Goal: Communication & Community: Share content

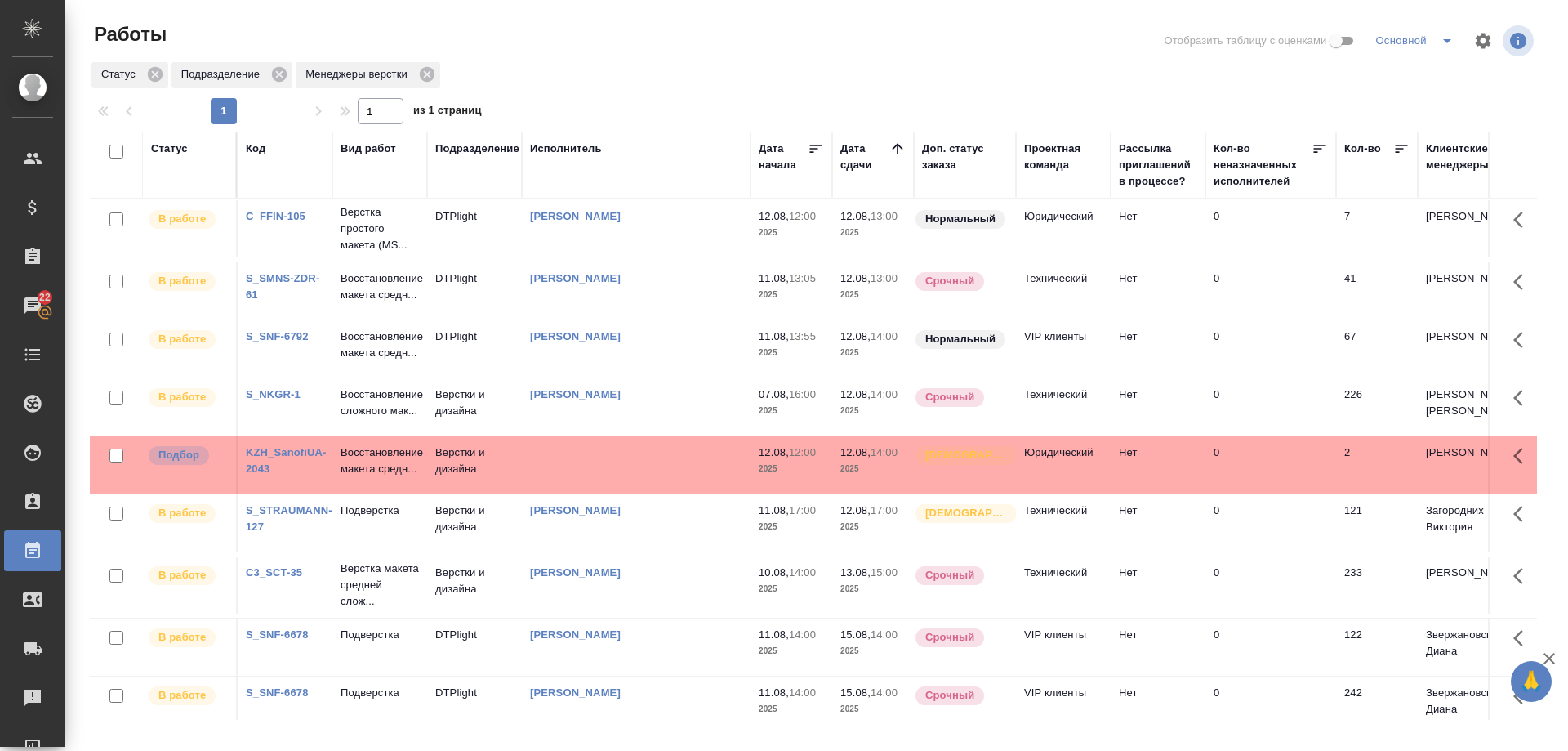
scroll to position [82, 0]
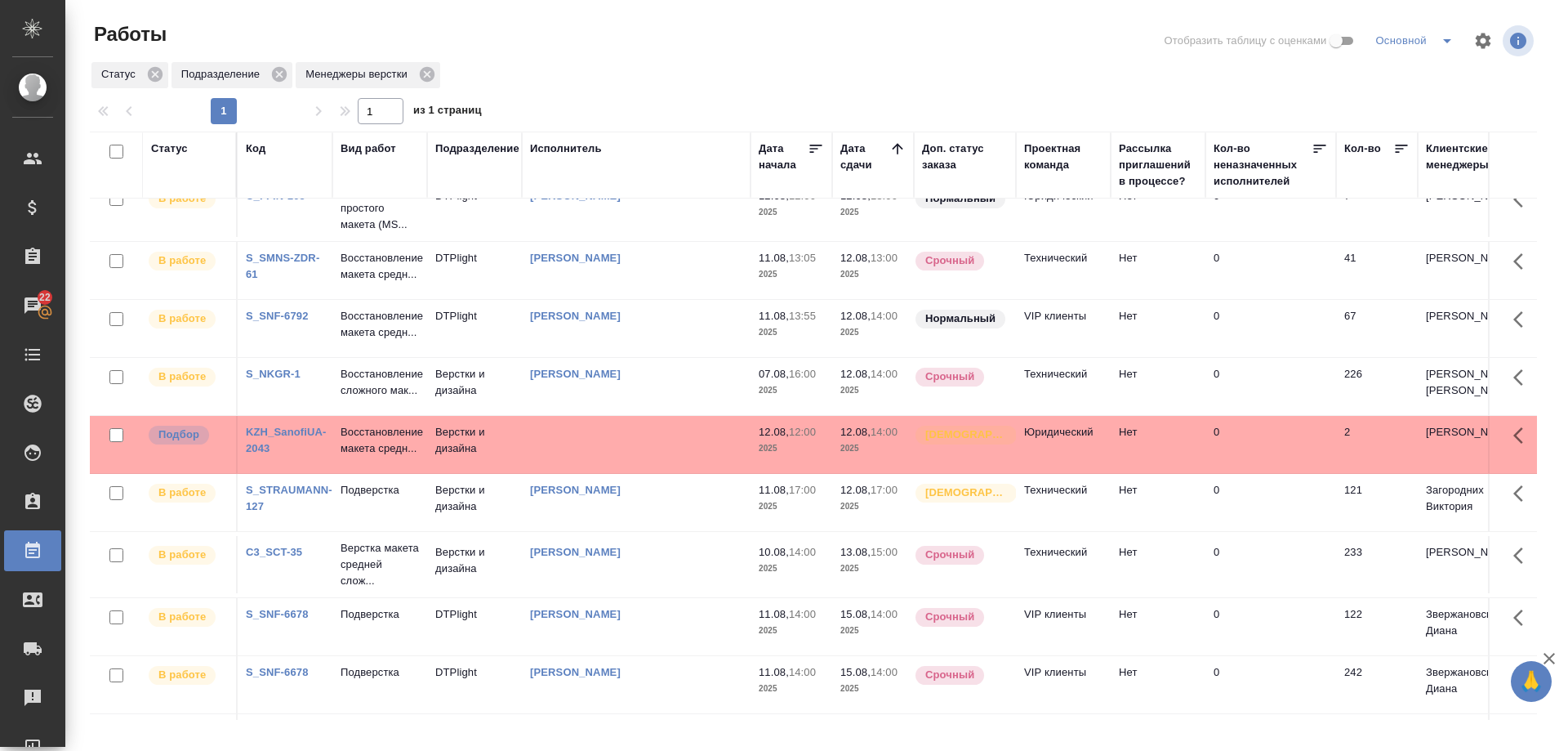
click at [278, 159] on div "KZH_SanofiUA-2043" at bounding box center [285, 142] width 78 height 33
click at [278, 454] on link "KZH_SanofiUA-2043" at bounding box center [286, 440] width 81 height 28
click at [363, 159] on p "Восстановление макета средн..." at bounding box center [380, 142] width 78 height 33
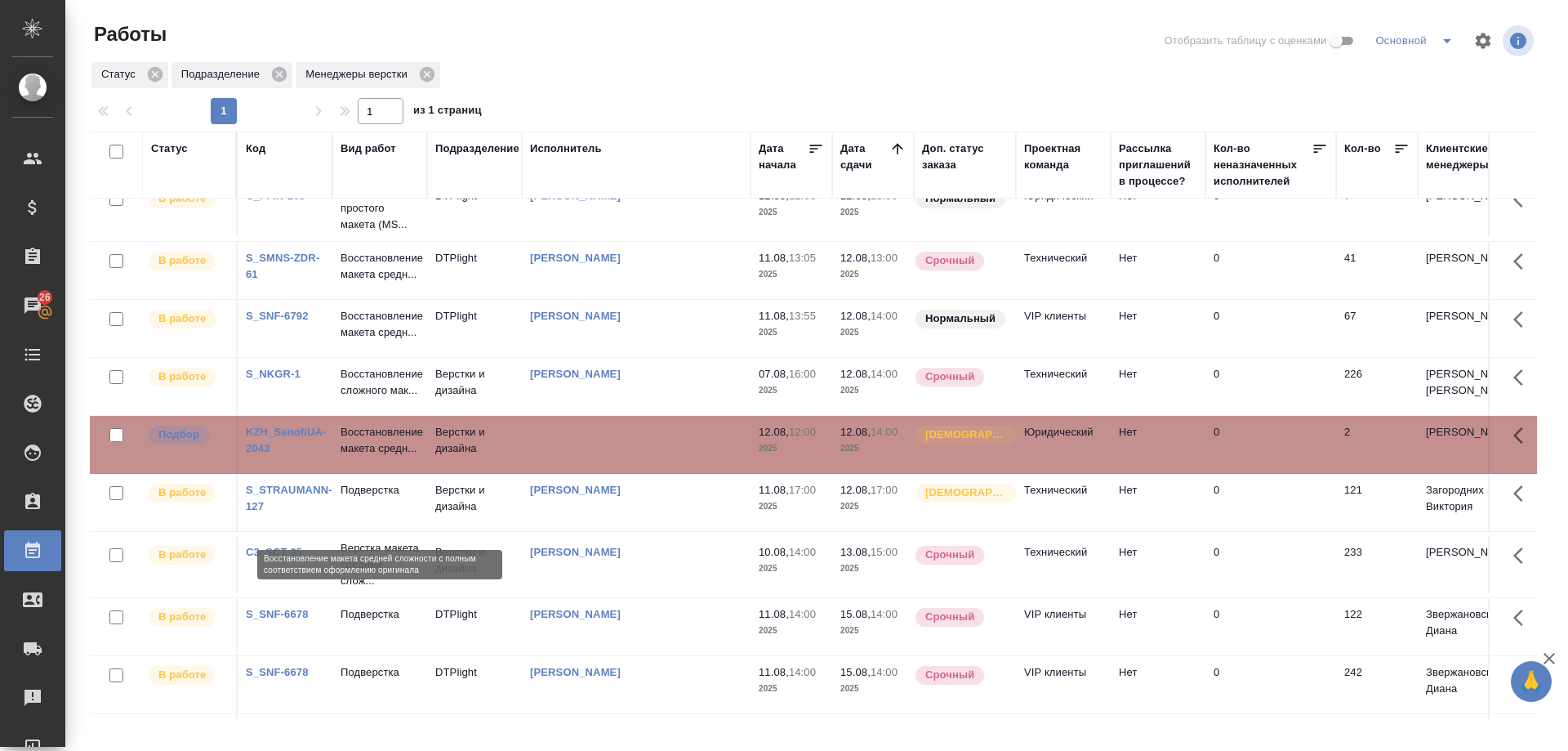
click at [363, 457] on p "Восстановление макета средн..." at bounding box center [380, 440] width 78 height 33
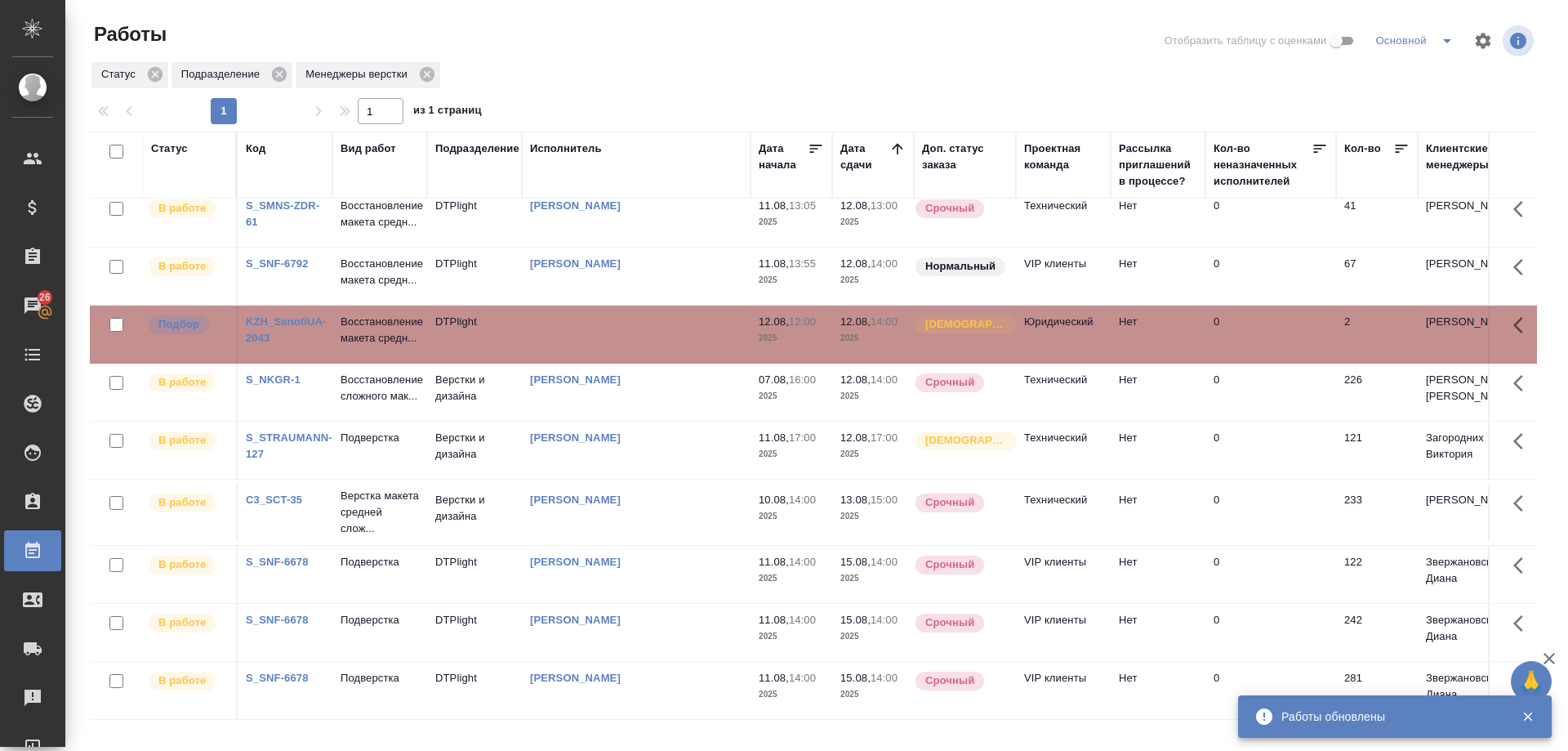
scroll to position [0, 0]
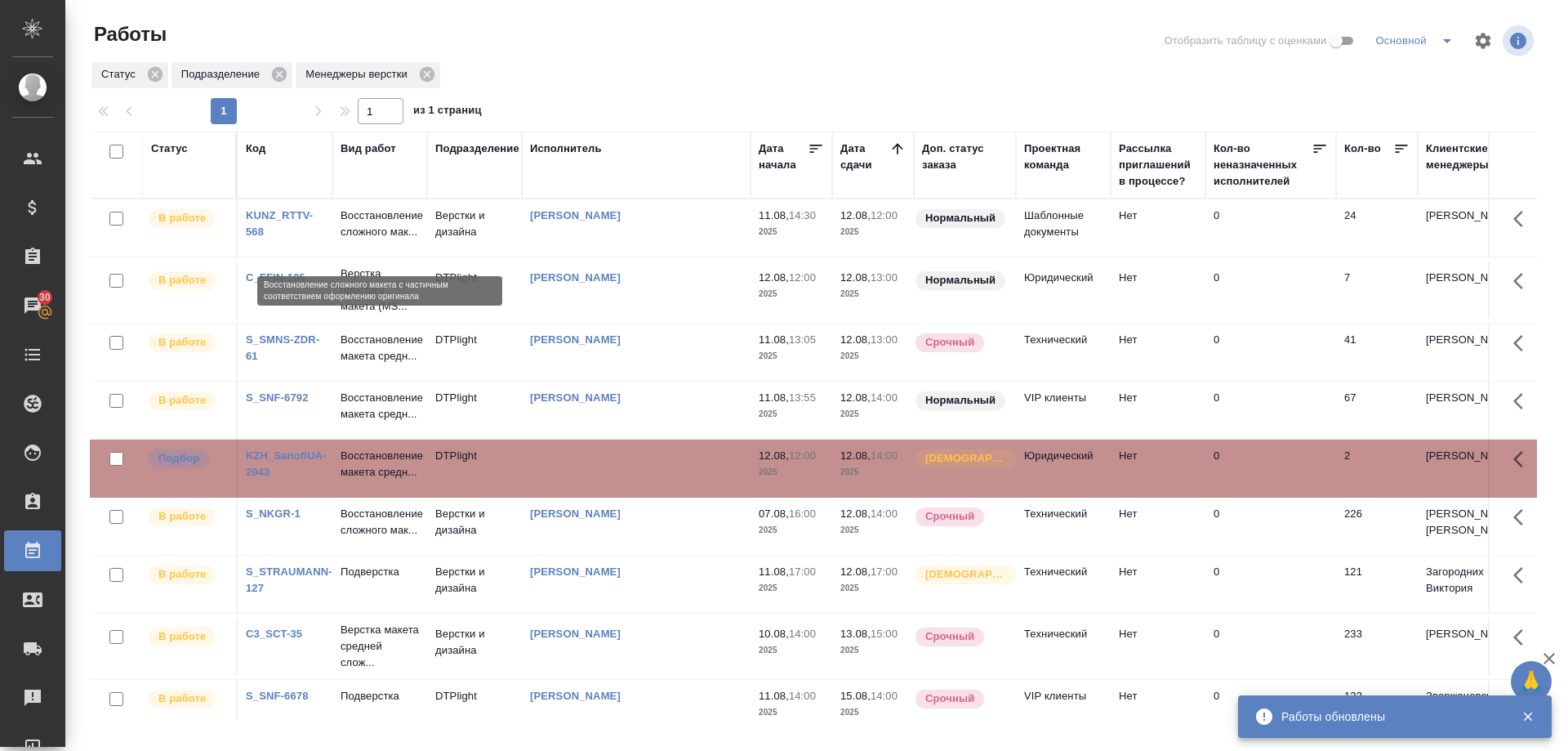
click at [371, 236] on p "Восстановление сложного мак..." at bounding box center [380, 223] width 78 height 33
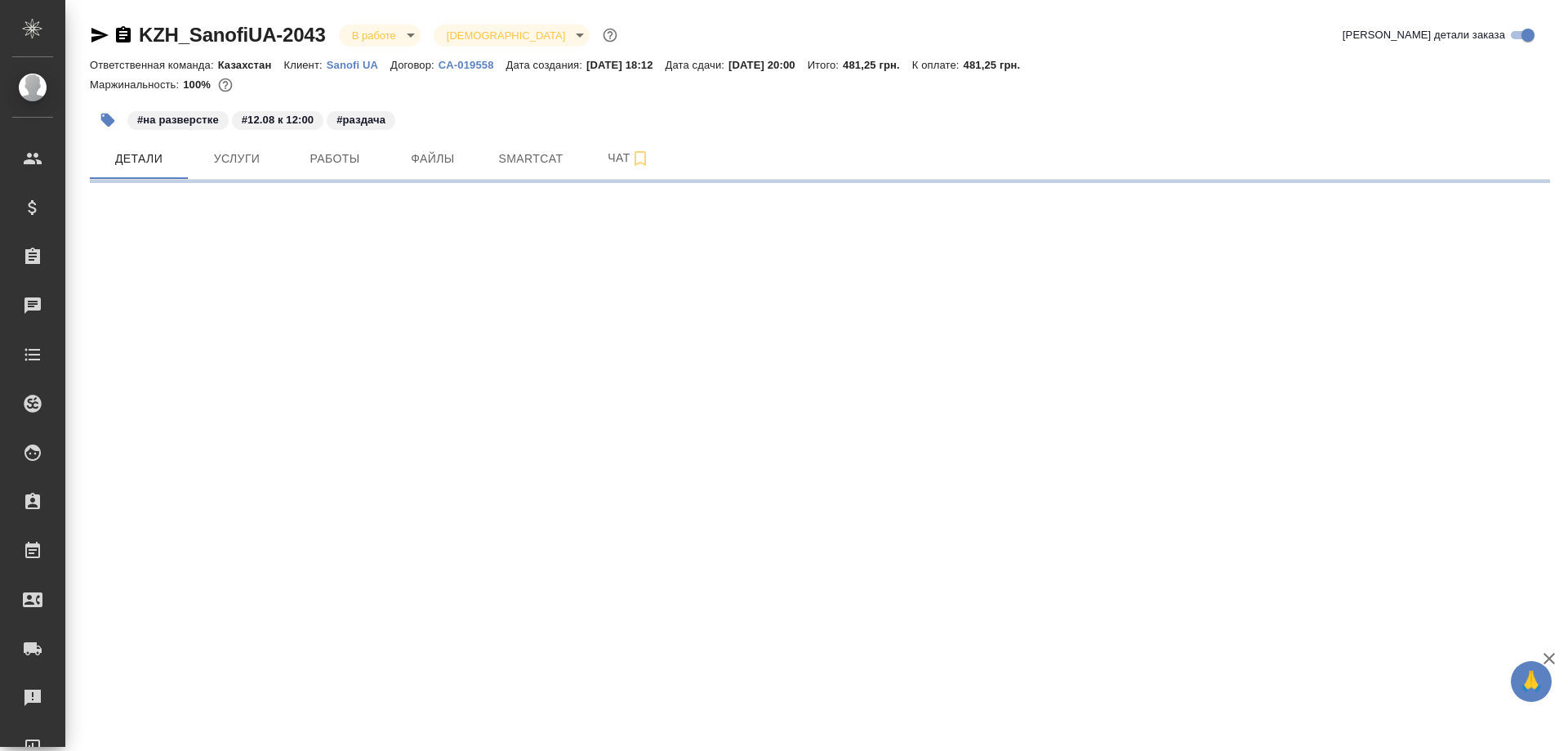
select select "RU"
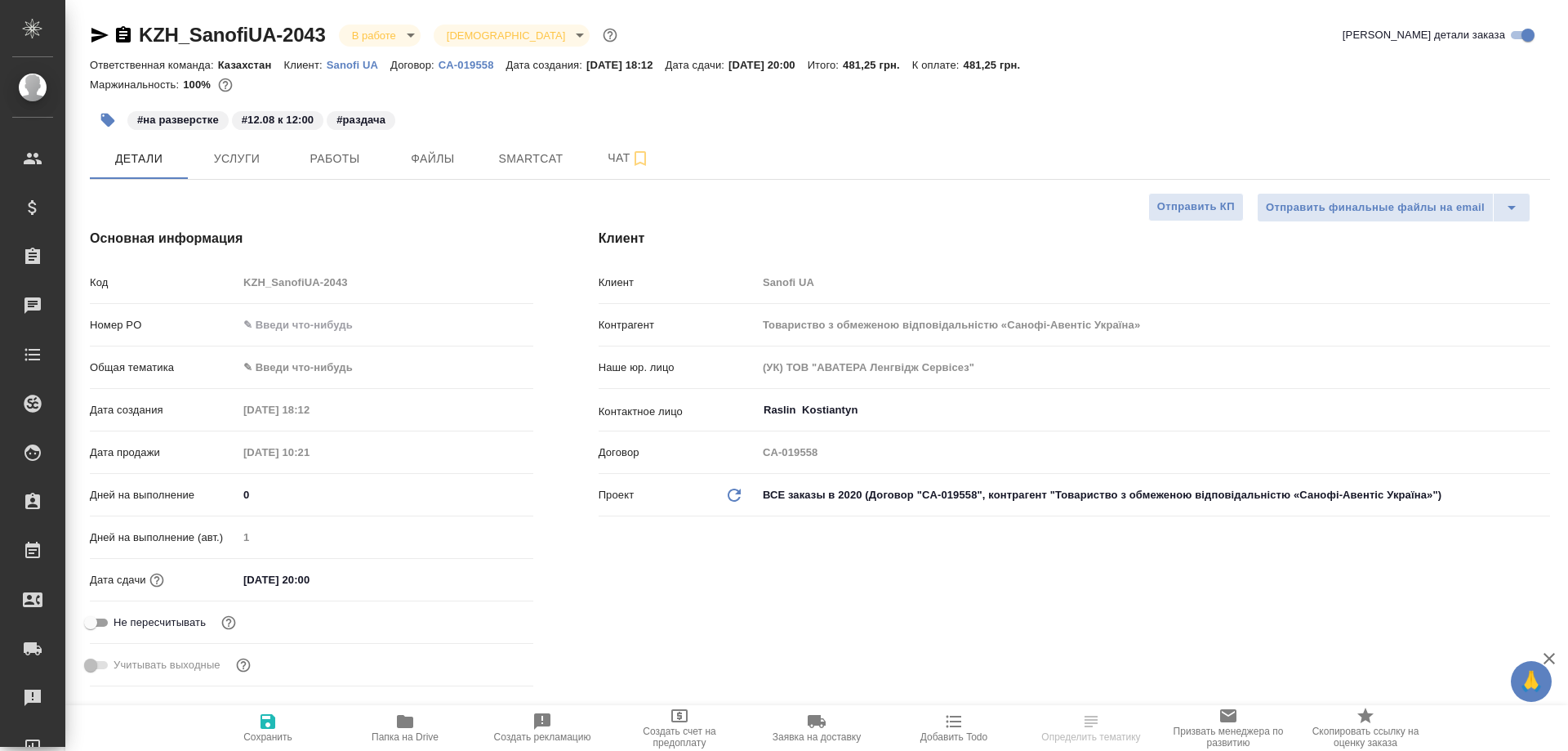
type textarea "x"
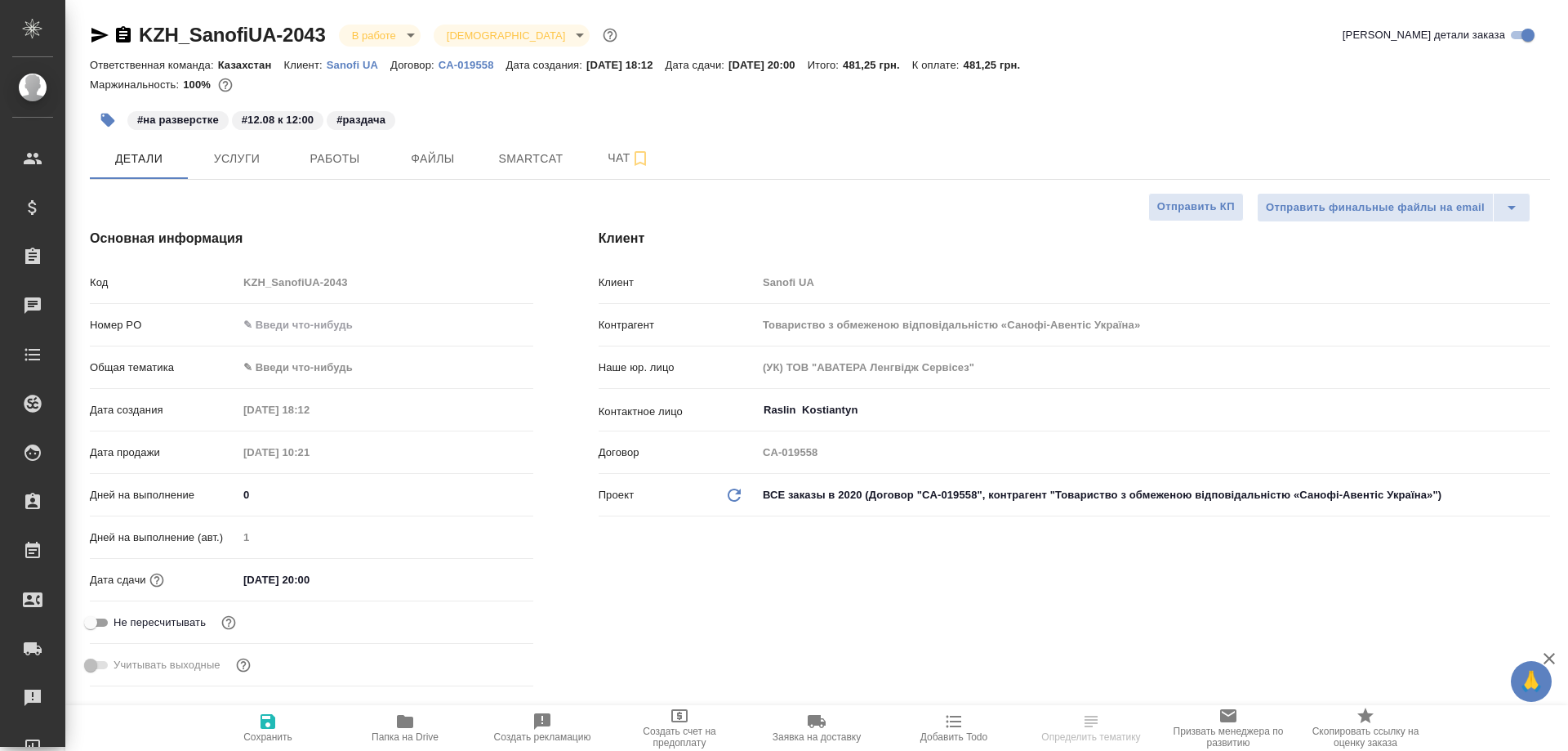
type textarea "x"
drag, startPoint x: 617, startPoint y: 160, endPoint x: 849, endPoint y: 154, distance: 232.1
click at [618, 160] on span "Чат" at bounding box center [629, 158] width 78 height 20
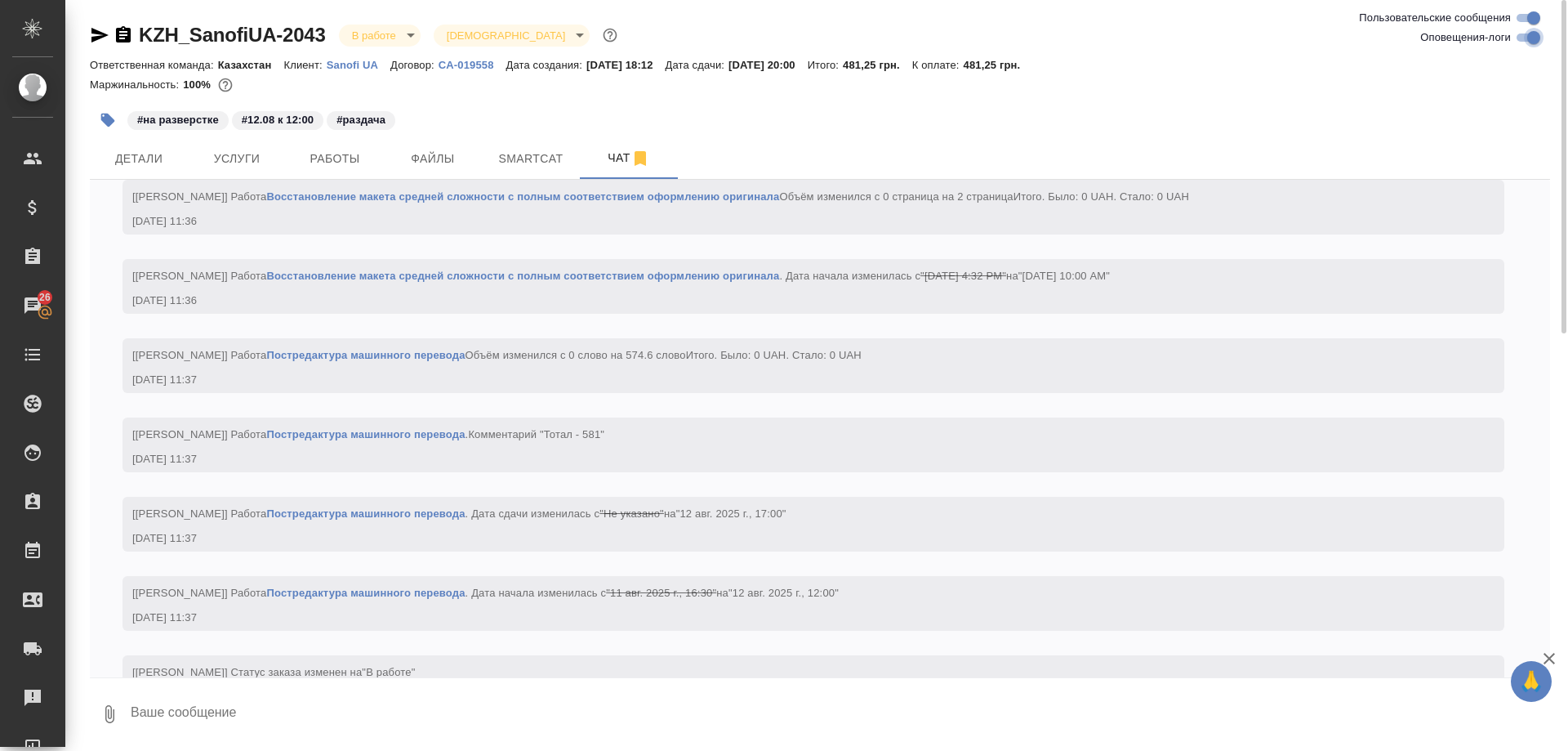
click at [1522, 38] on input "Оповещения-логи" at bounding box center [1533, 37] width 58 height 19
checkbox input "false"
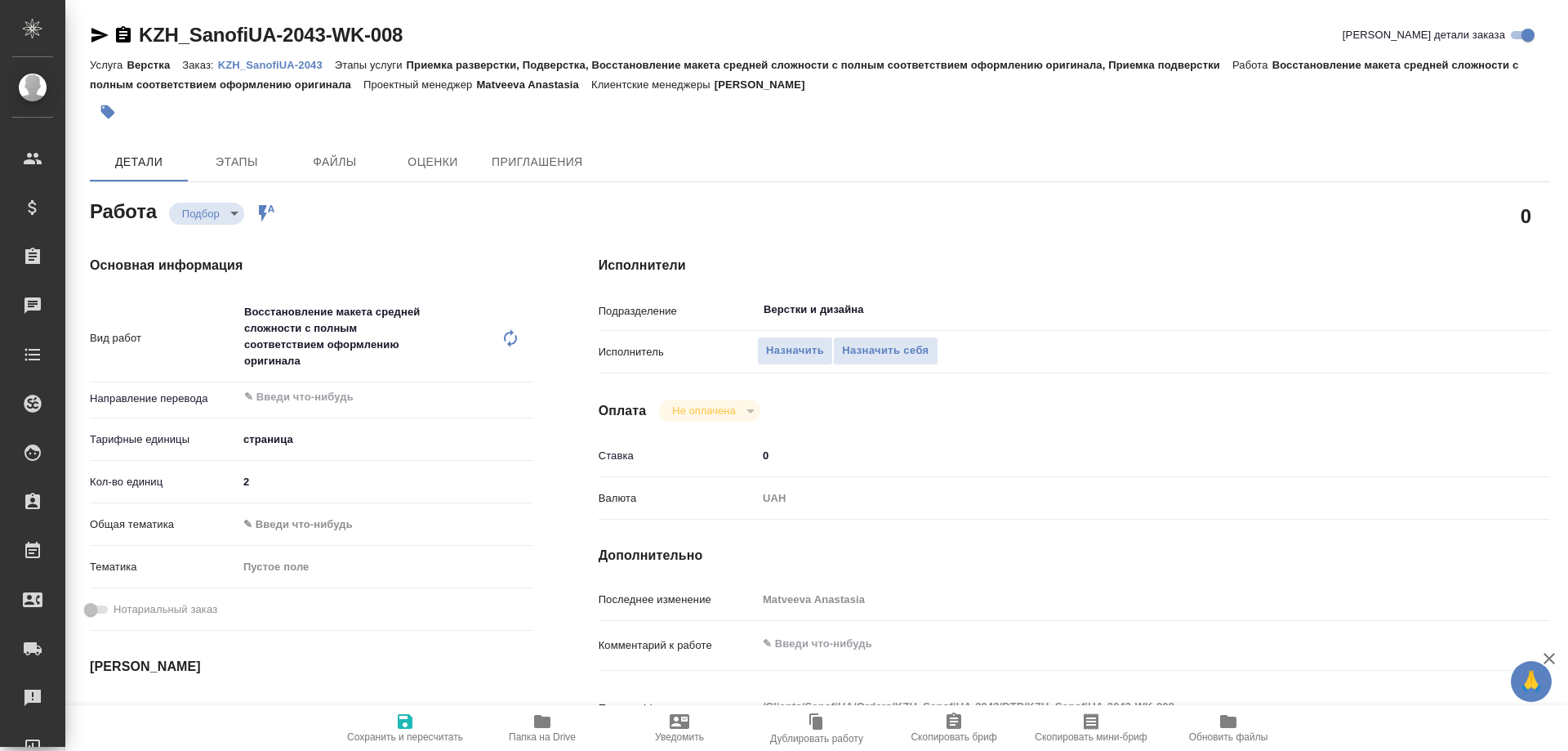
type textarea "x"
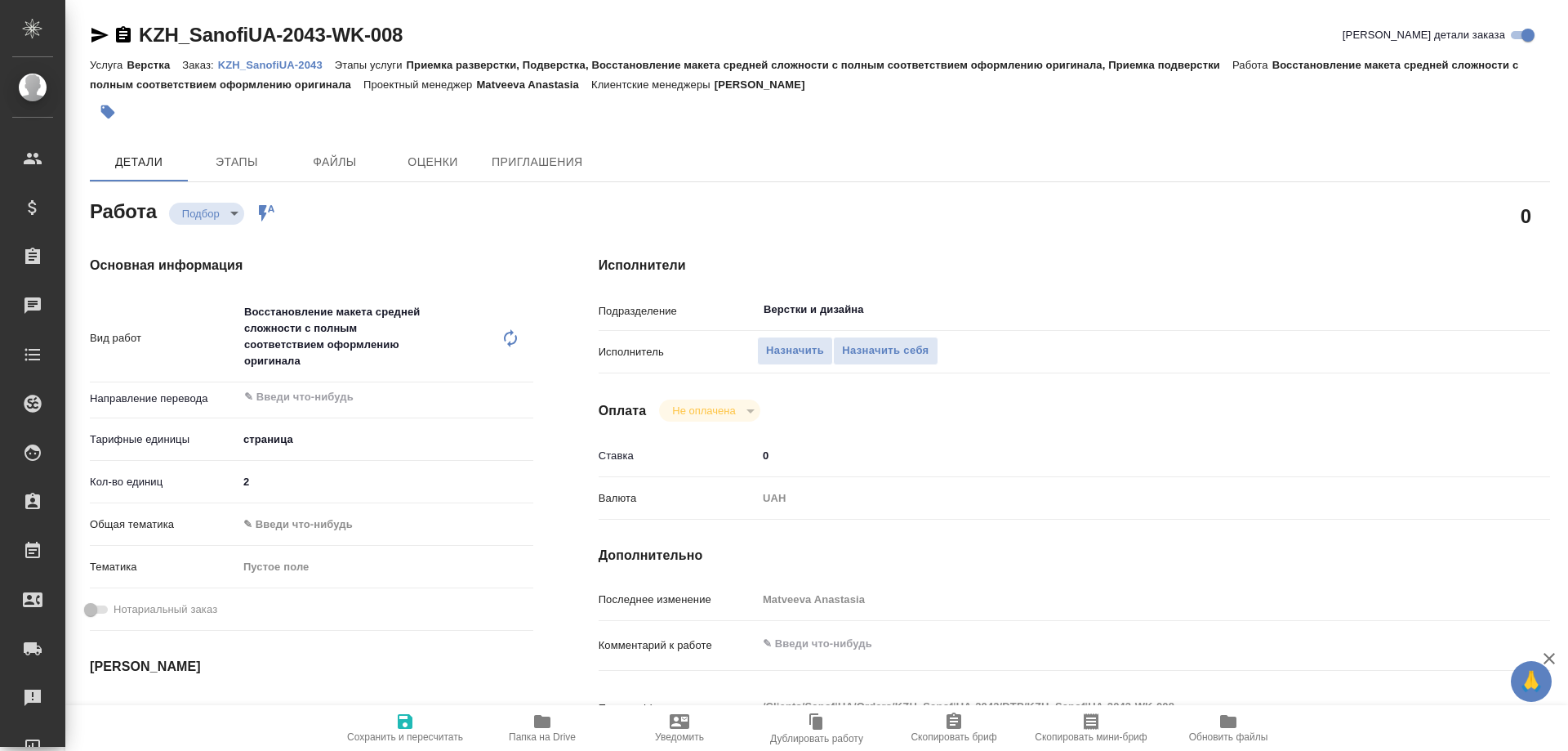
type textarea "x"
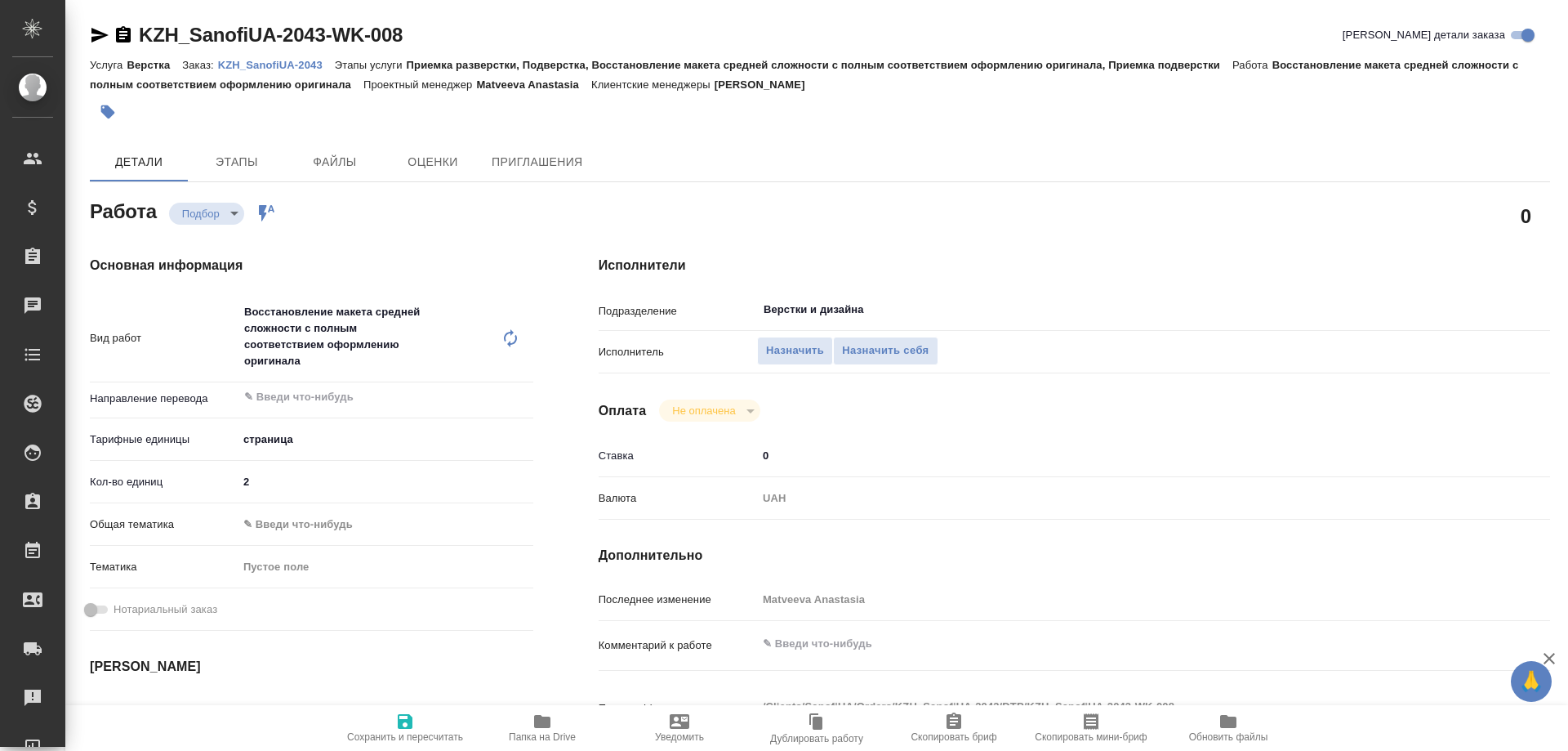
type textarea "x"
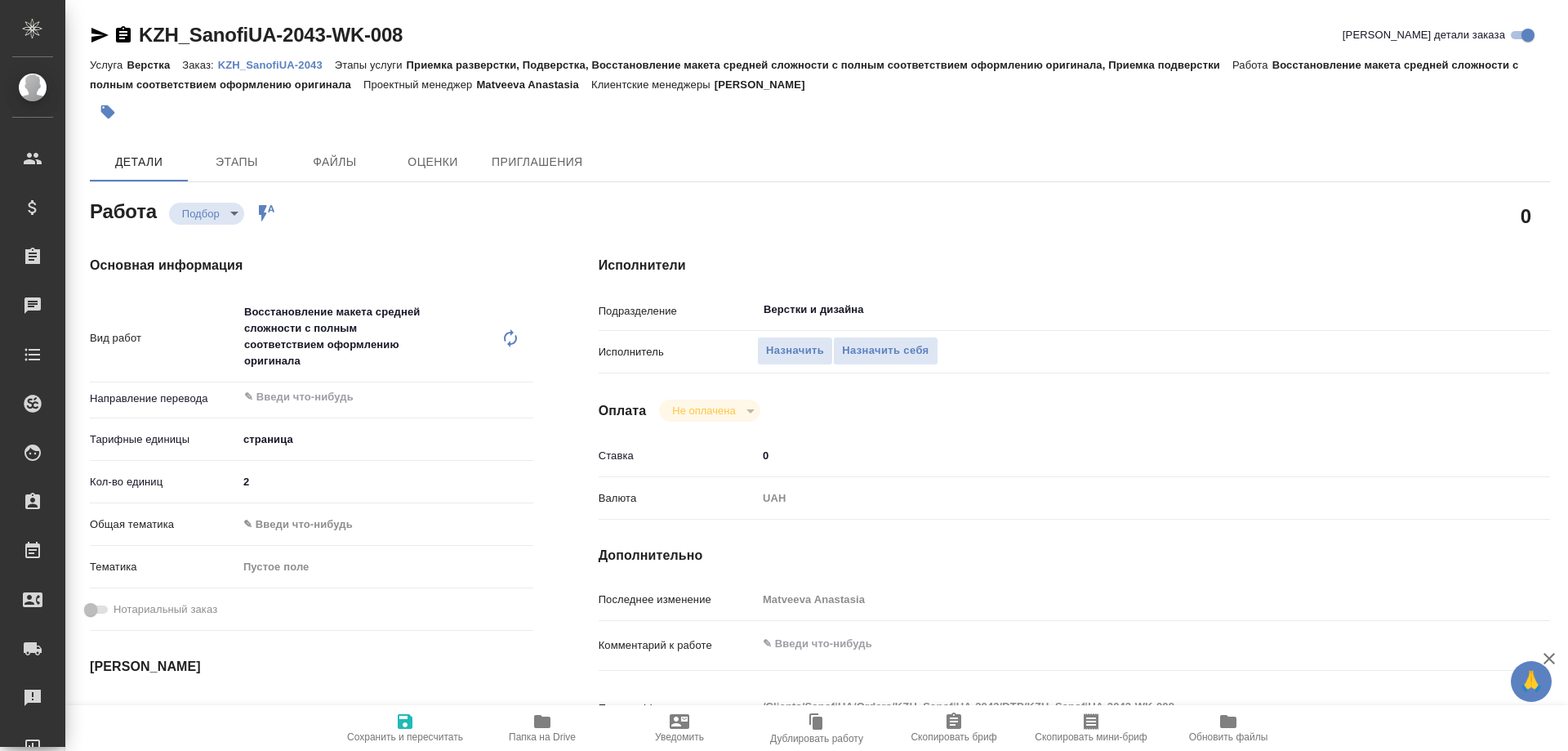
type textarea "x"
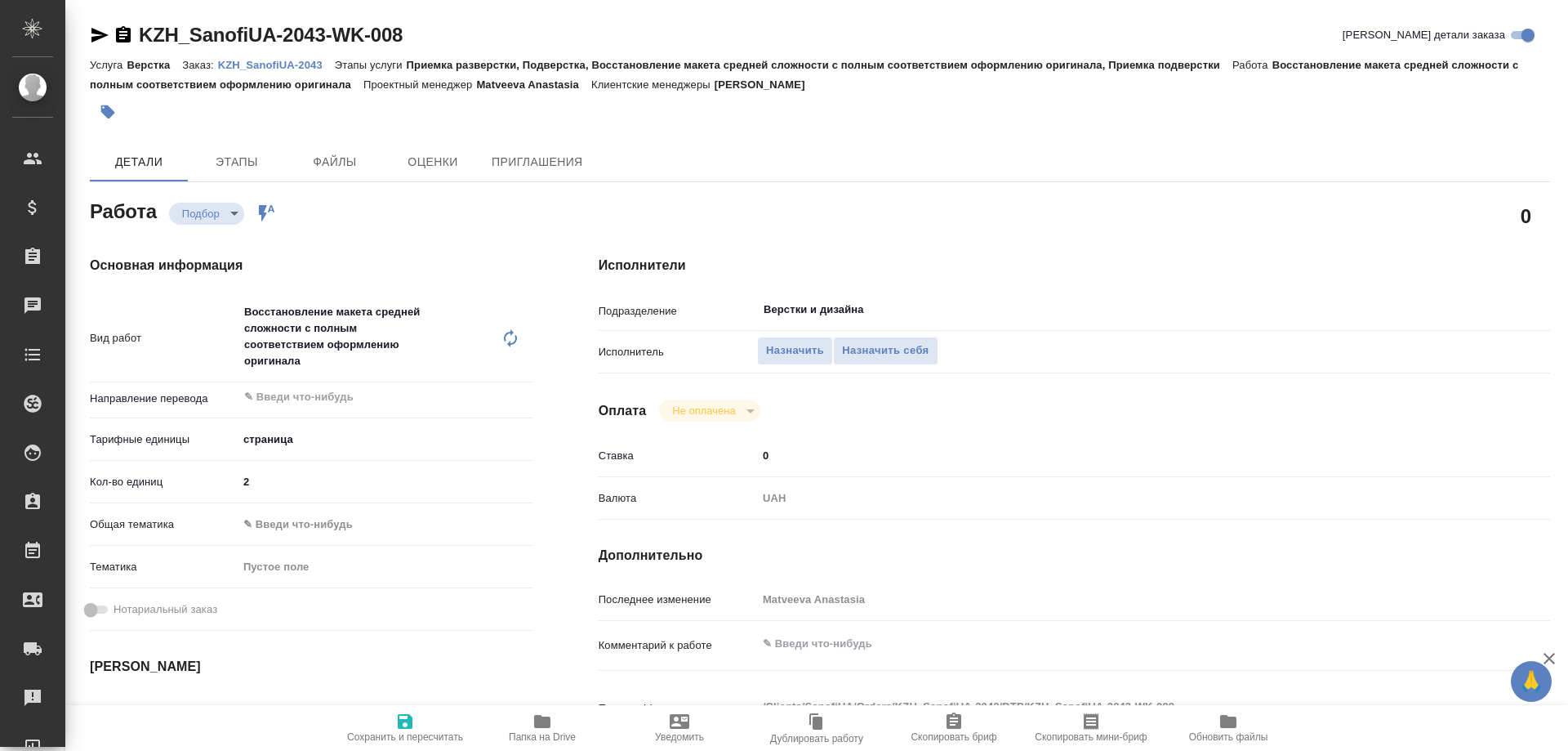
type textarea "x"
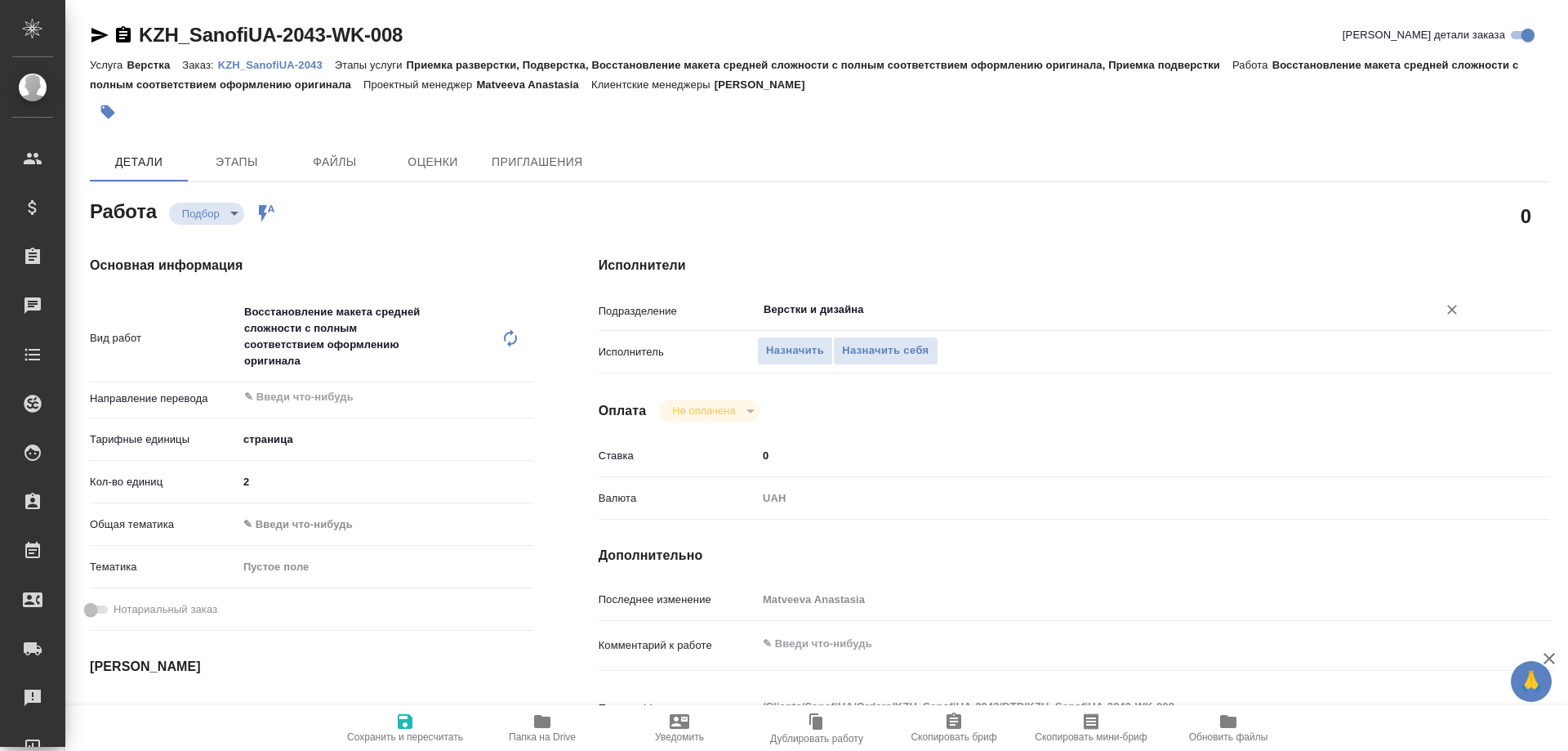
type textarea "x"
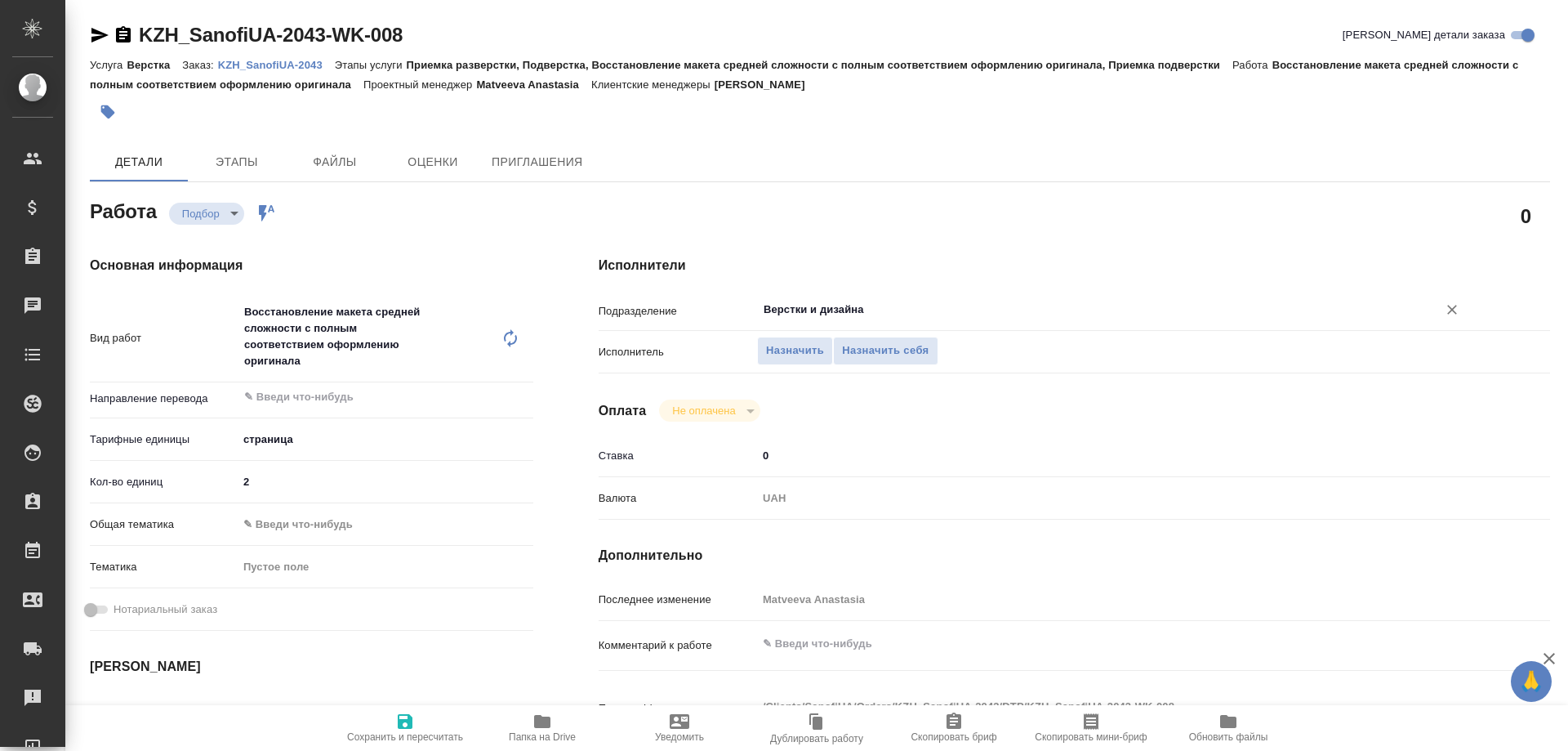
type textarea "x"
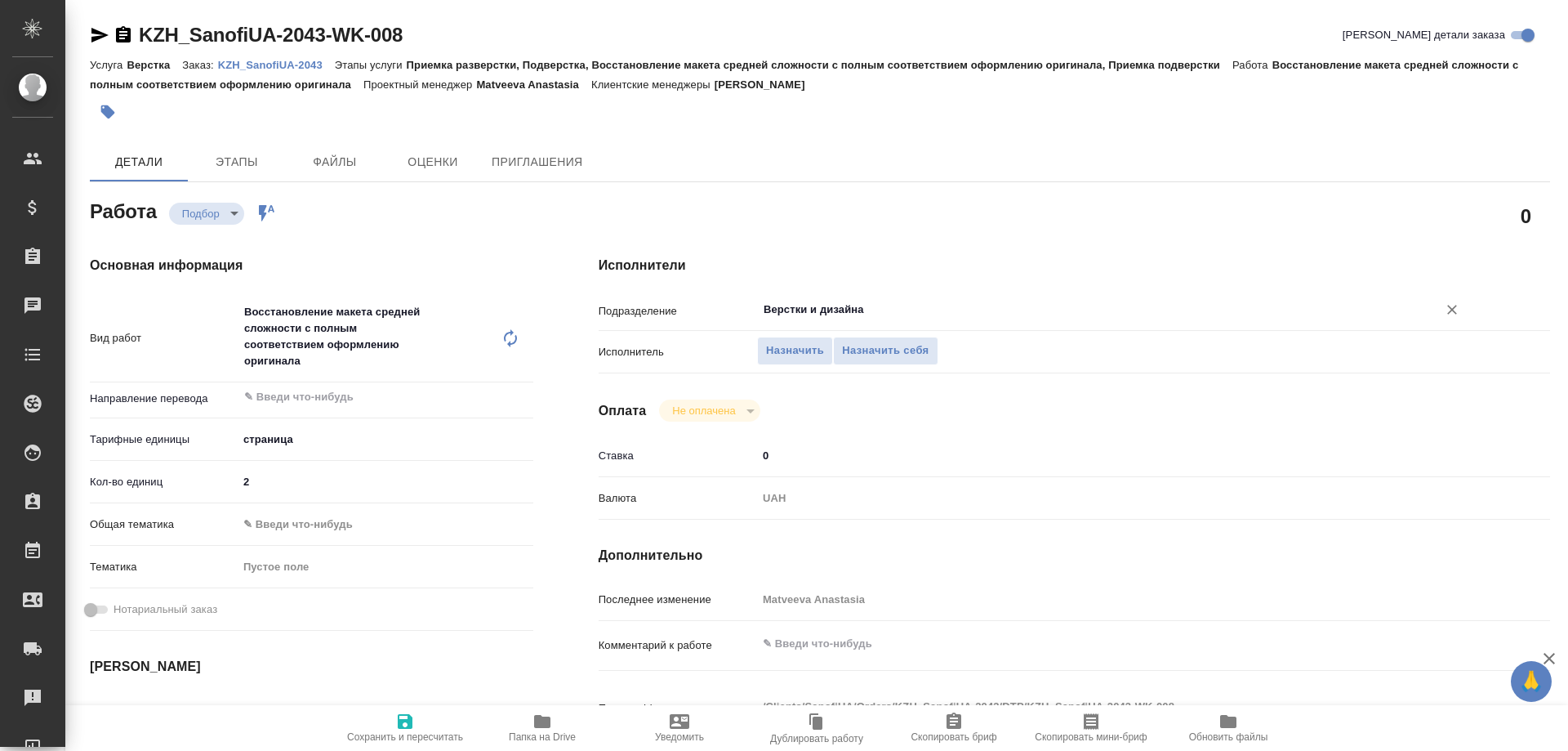
click at [943, 304] on input "Верстки и дизайна" at bounding box center [1085, 309] width 649 height 19
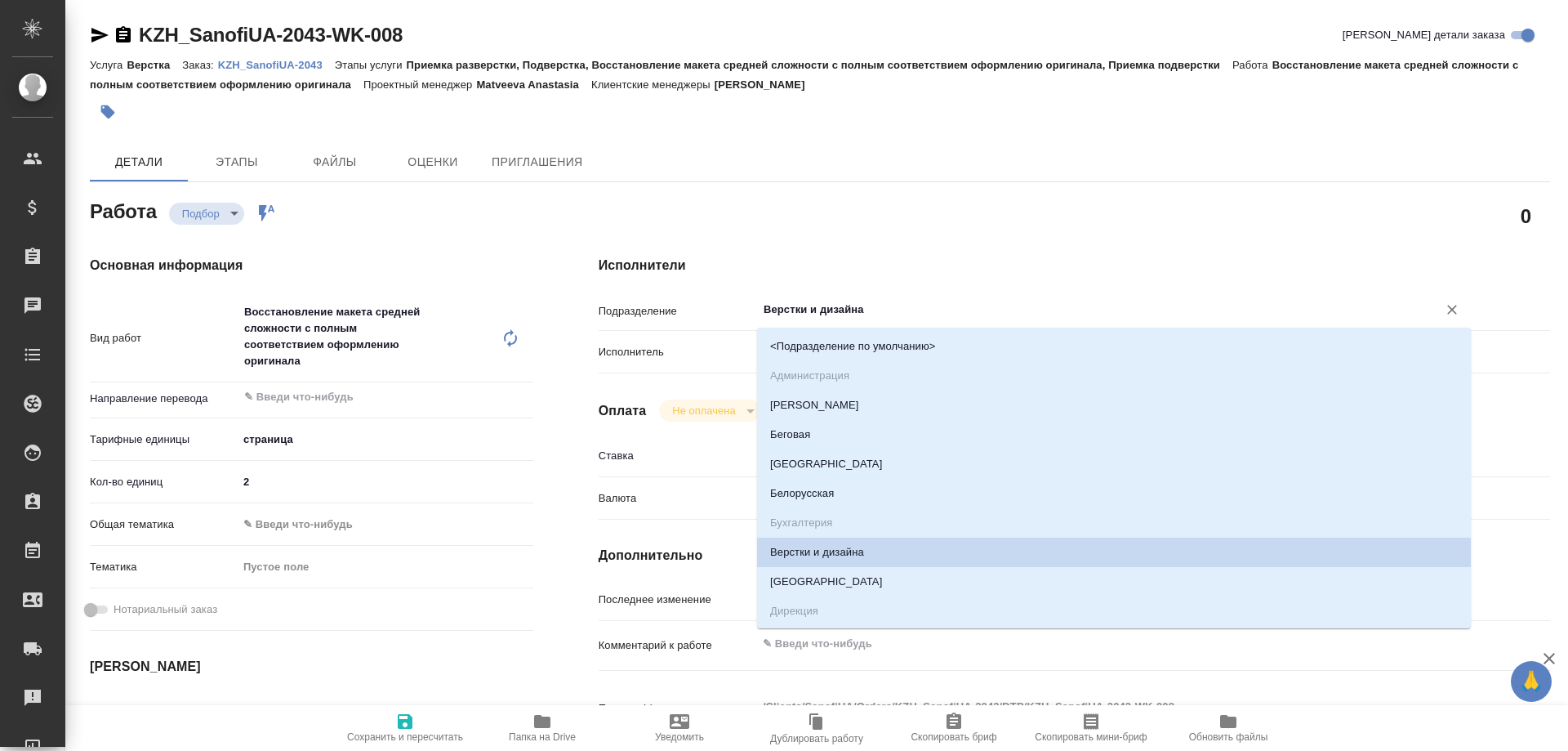
type input "d"
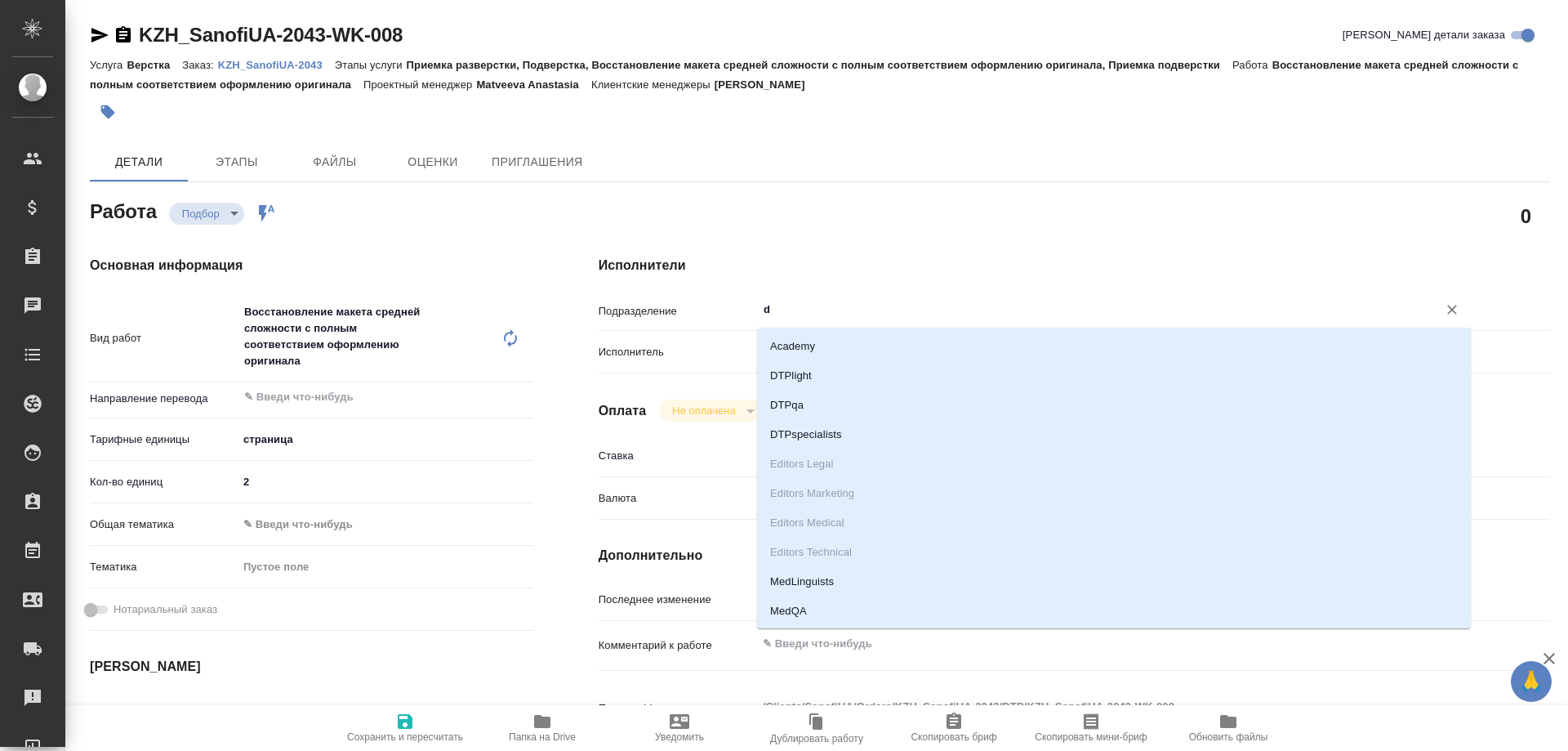
type textarea "x"
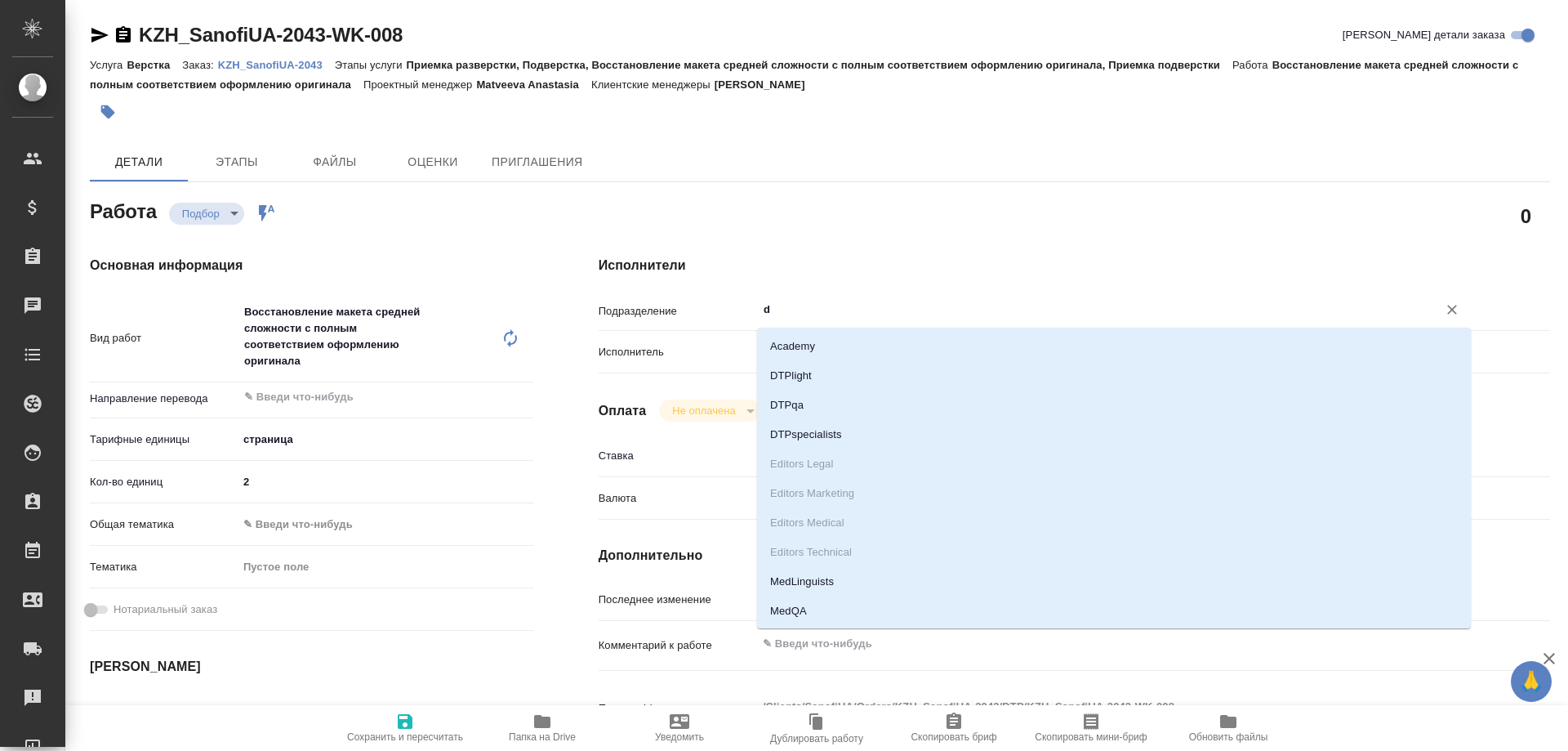
type input "dt"
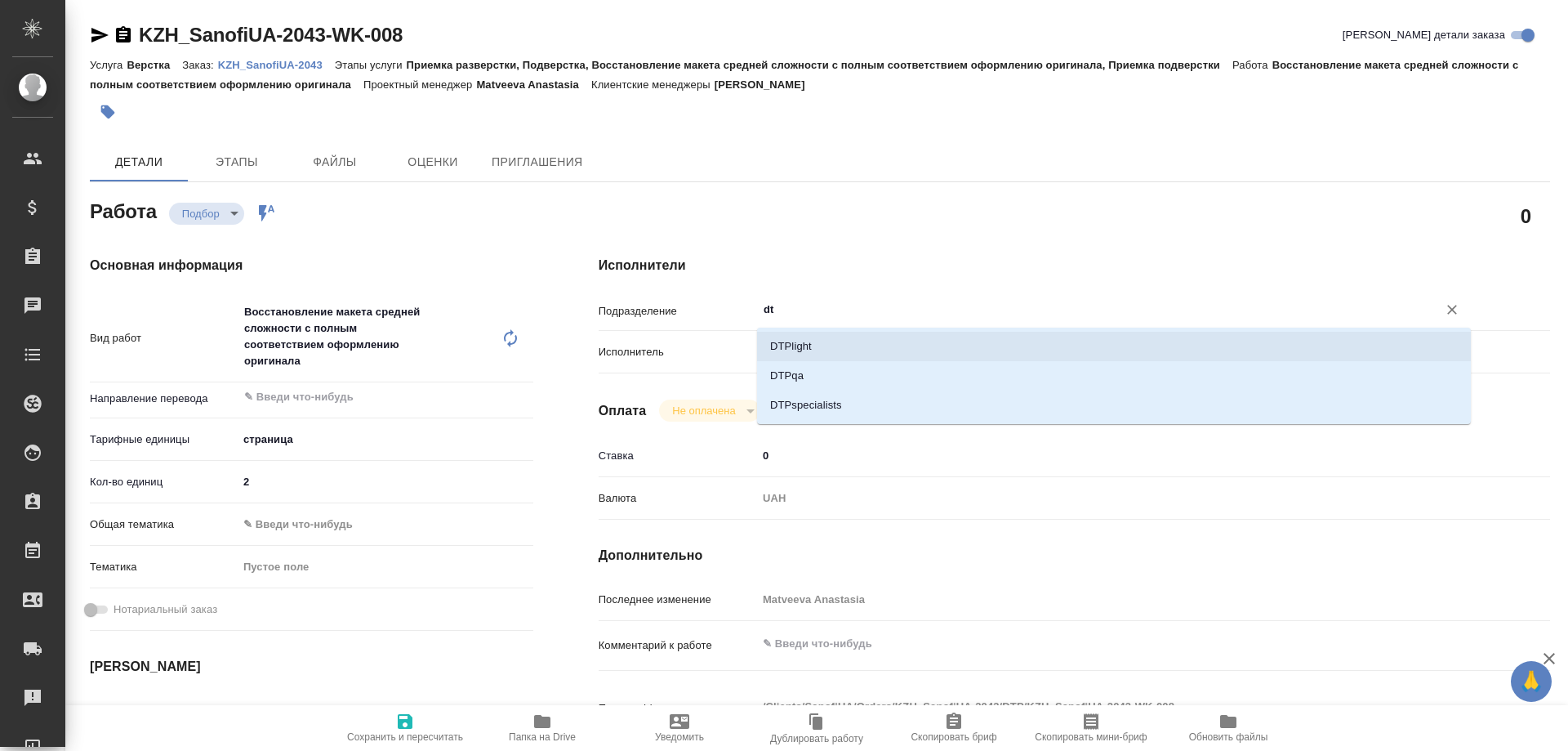
click at [856, 351] on li "DTPlight" at bounding box center [1114, 346] width 714 height 29
type textarea "x"
type input "DTPlight"
type textarea "x"
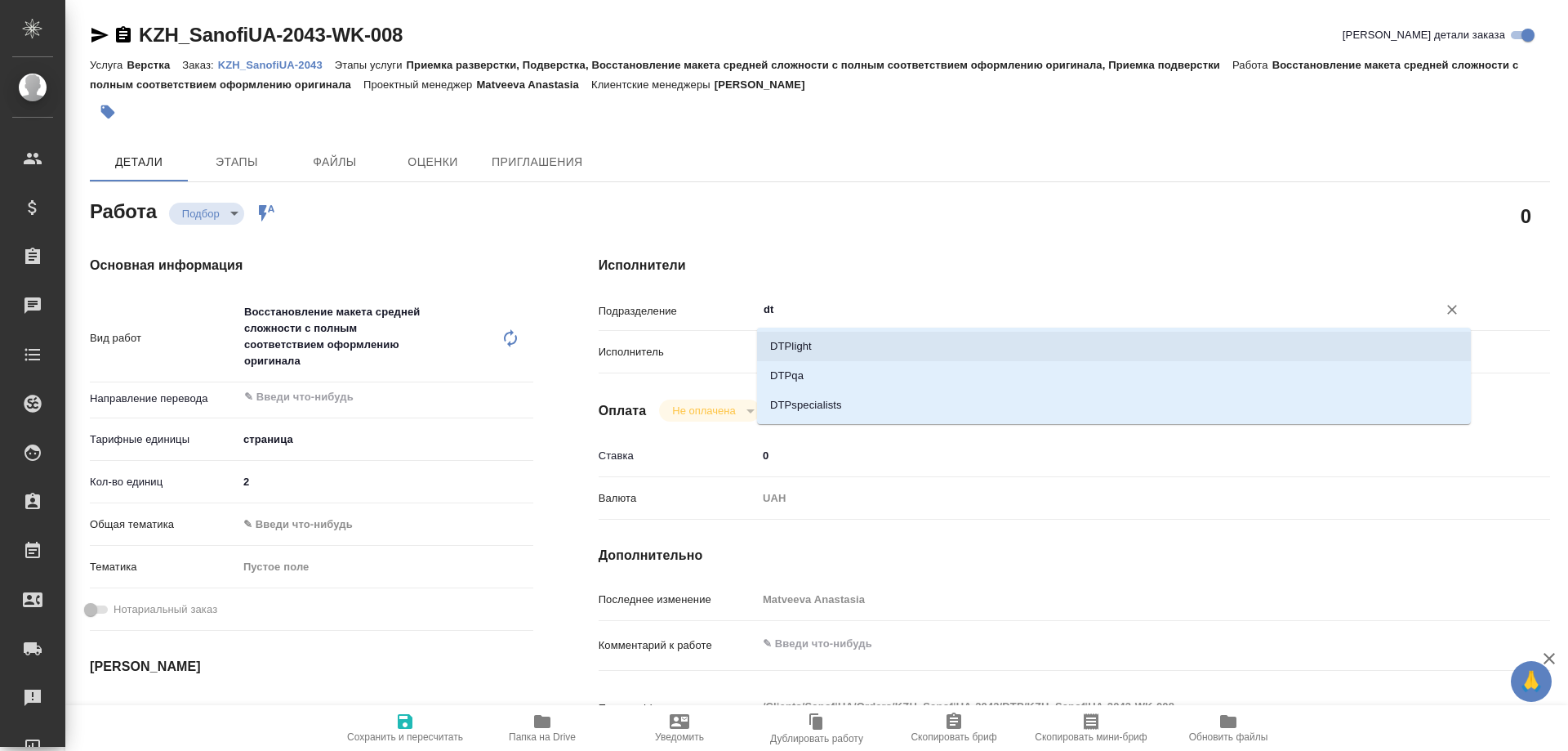
type textarea "x"
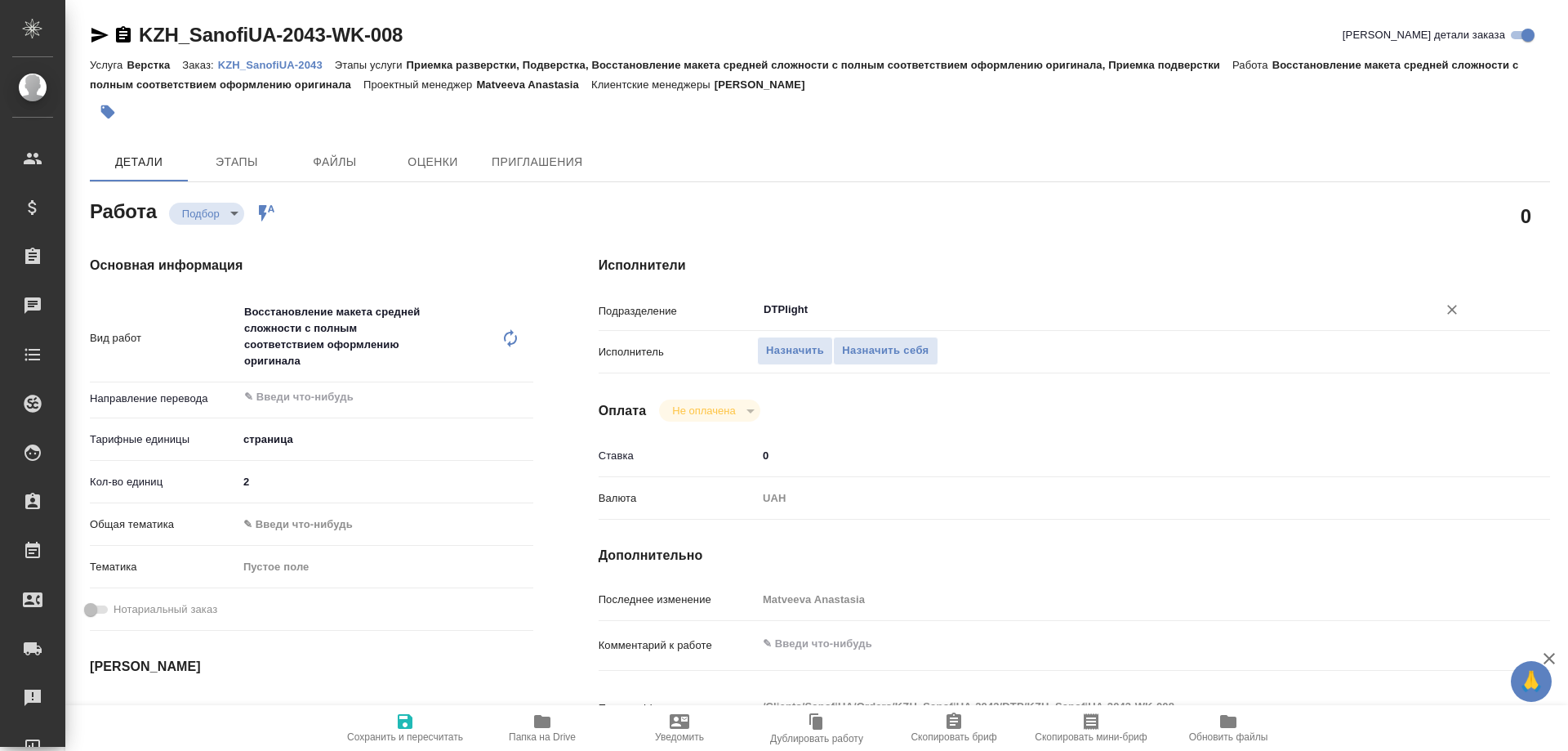
type textarea "x"
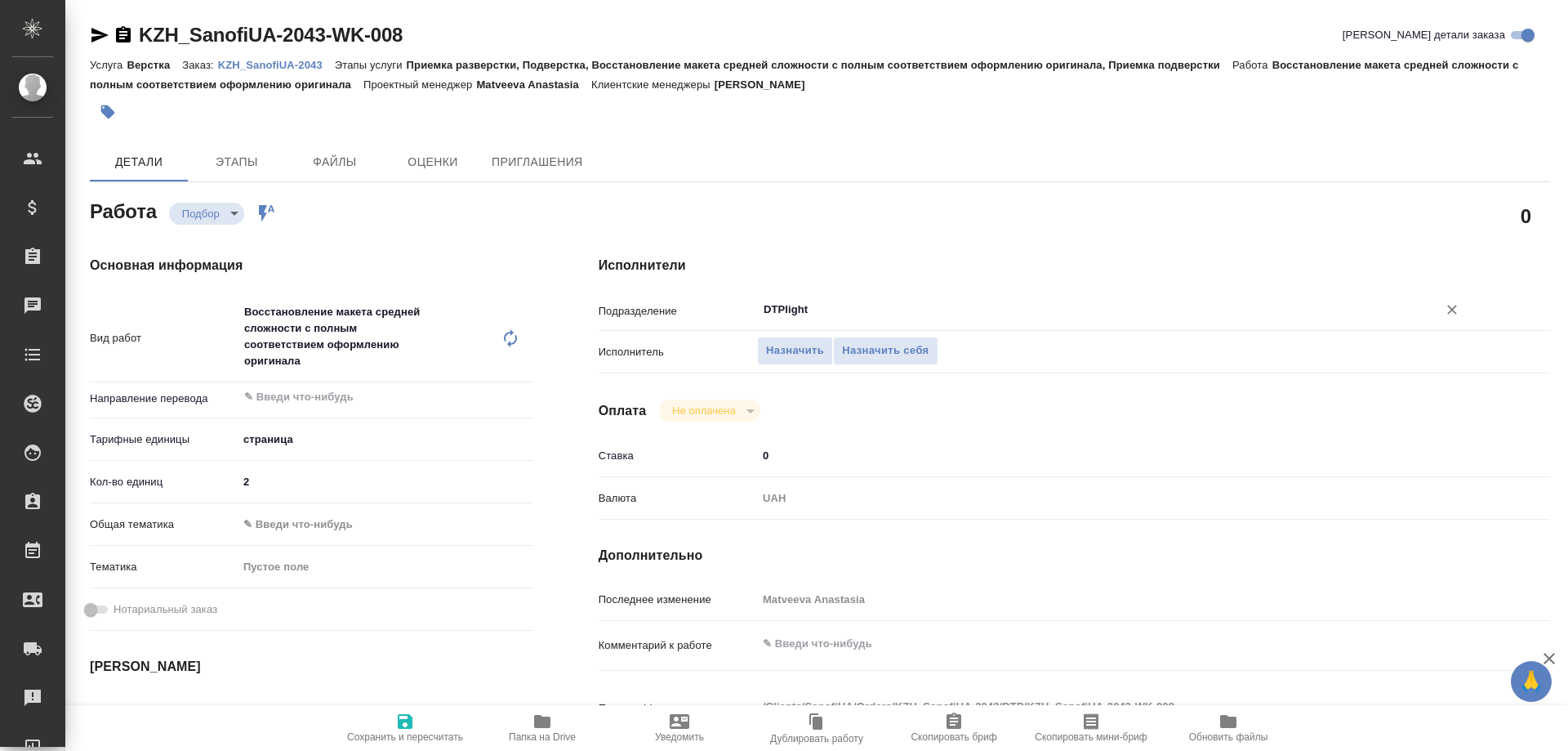
type input "DTPlight"
click at [407, 731] on span "Сохранить и пересчитать" at bounding box center [405, 737] width 116 height 12
type textarea "x"
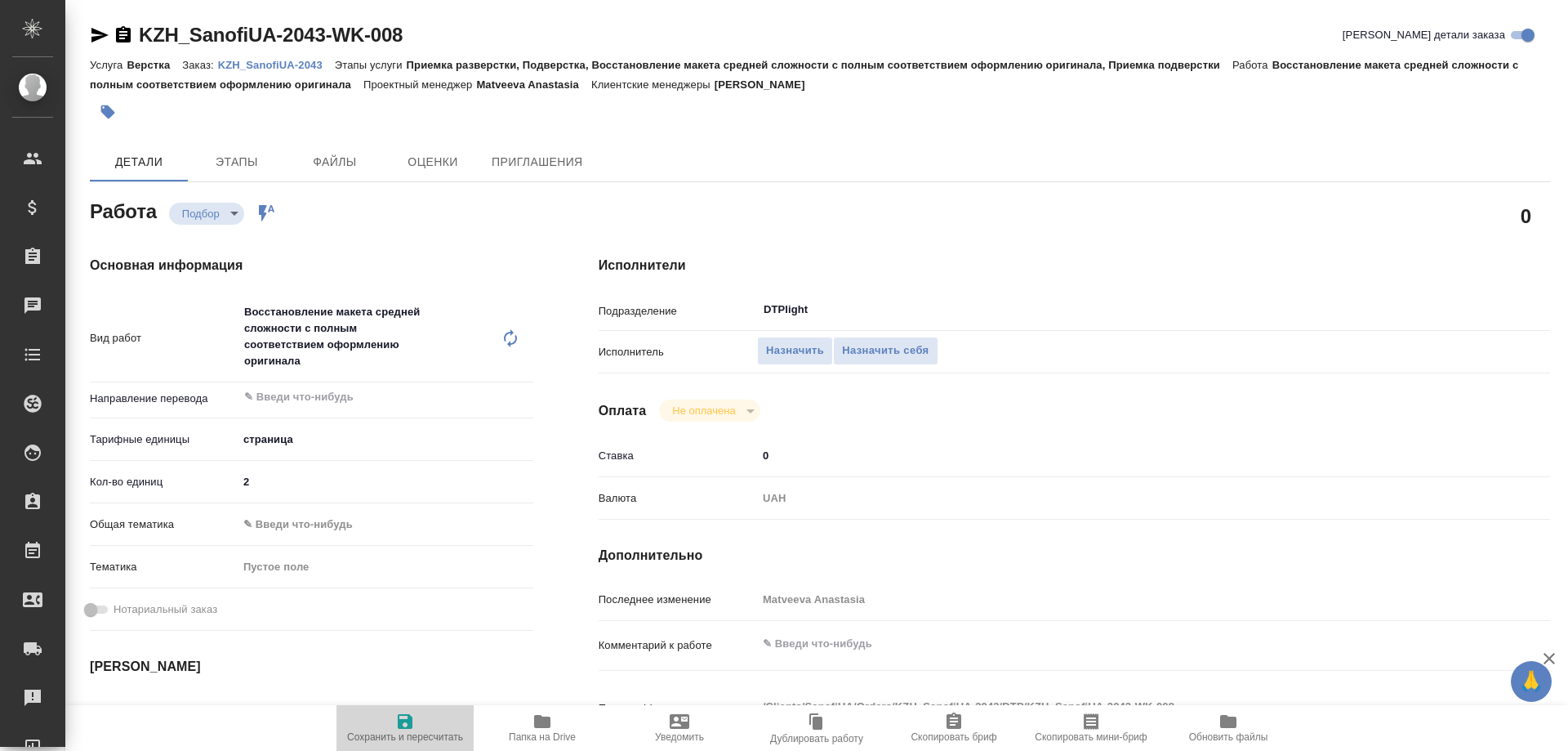
type textarea "x"
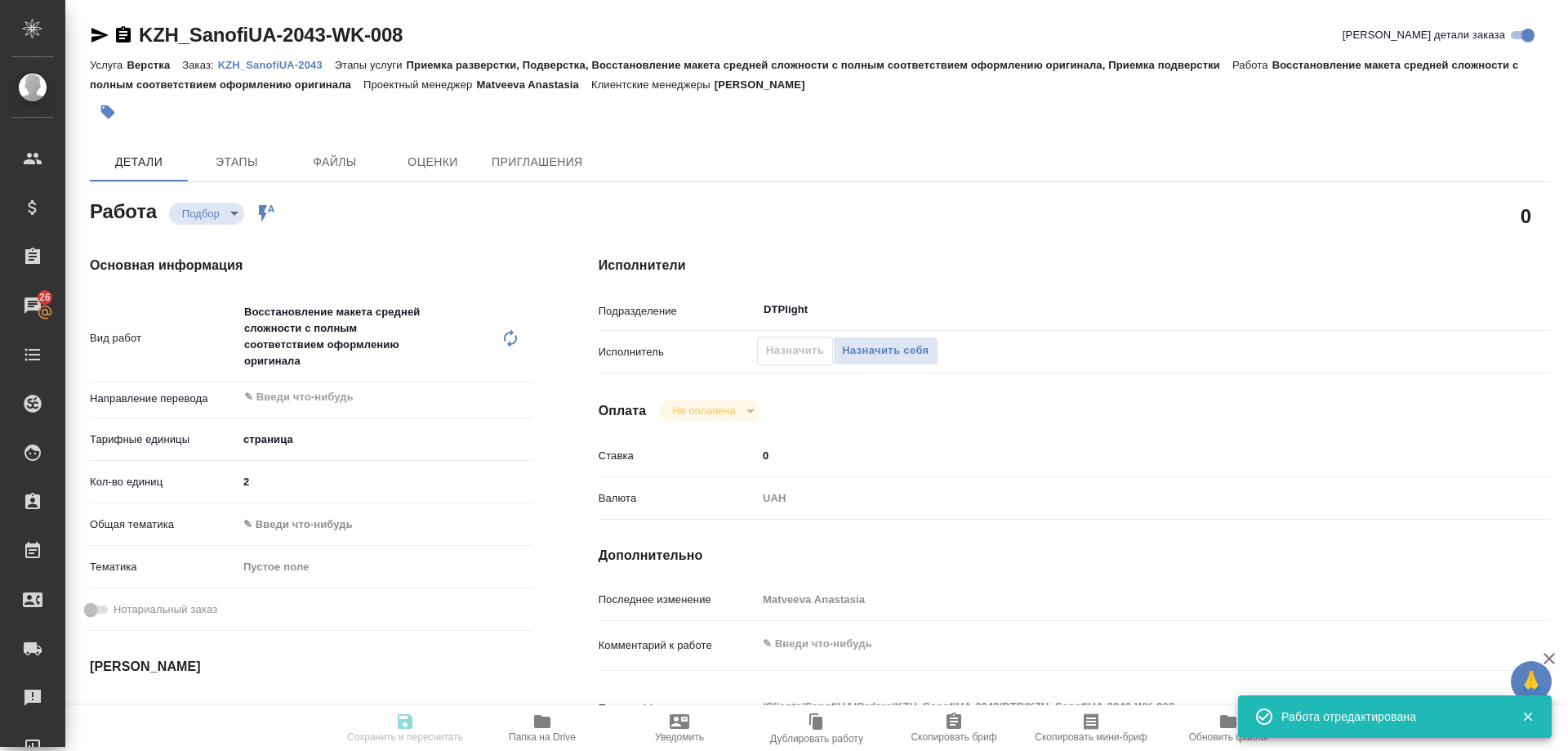
type textarea "x"
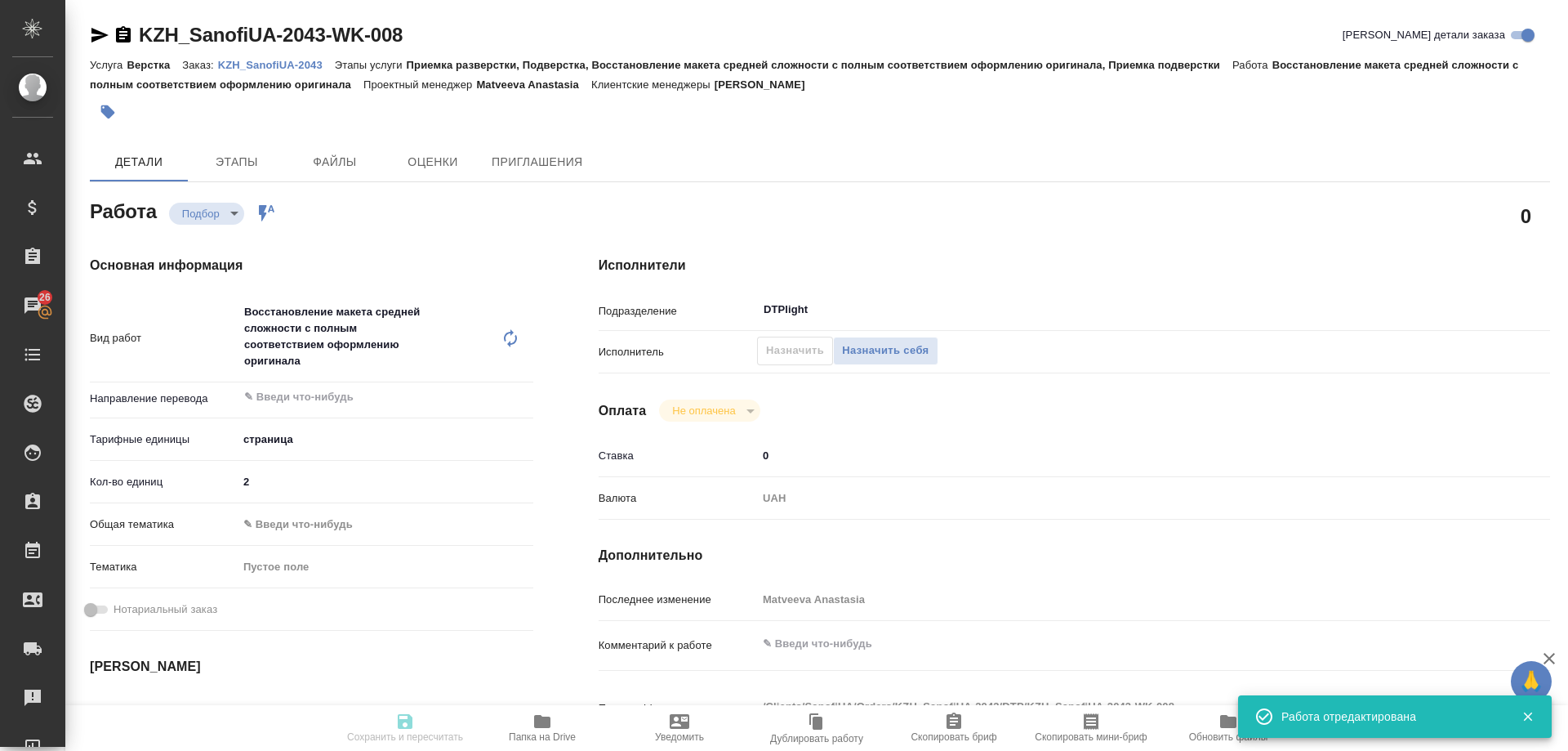
type input "recruiting"
type textarea "Восстановление макета средней сложности с полным соответствием оформлению ориги…"
type textarea "x"
type input "5a8b1489cc6b4906c91bfdb2"
type input "2"
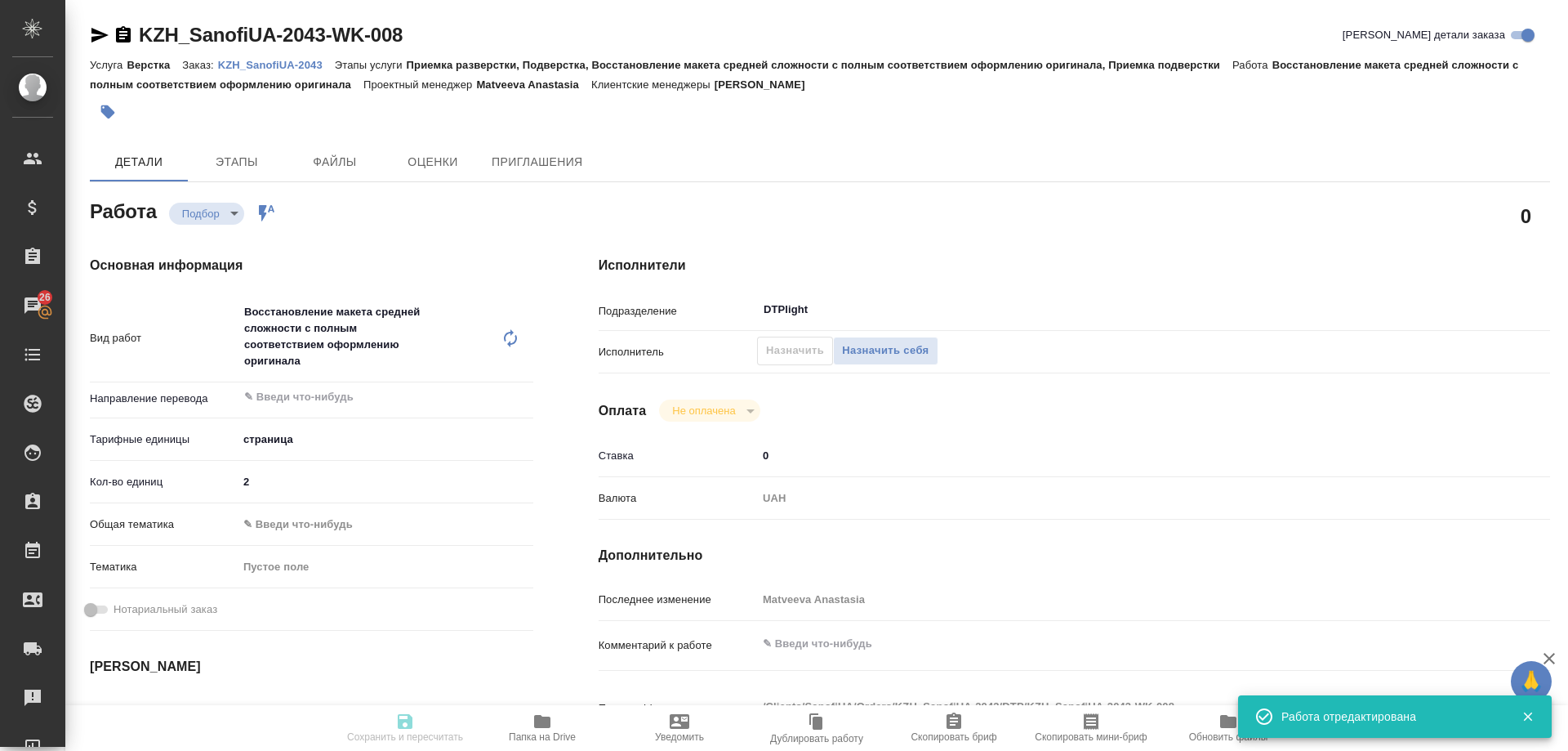
type input "12.08.2025 12:00"
type input "12.08.2025 14:00"
type input "12.08.2025 20:00"
type input "DTPlight"
type input "notPayed"
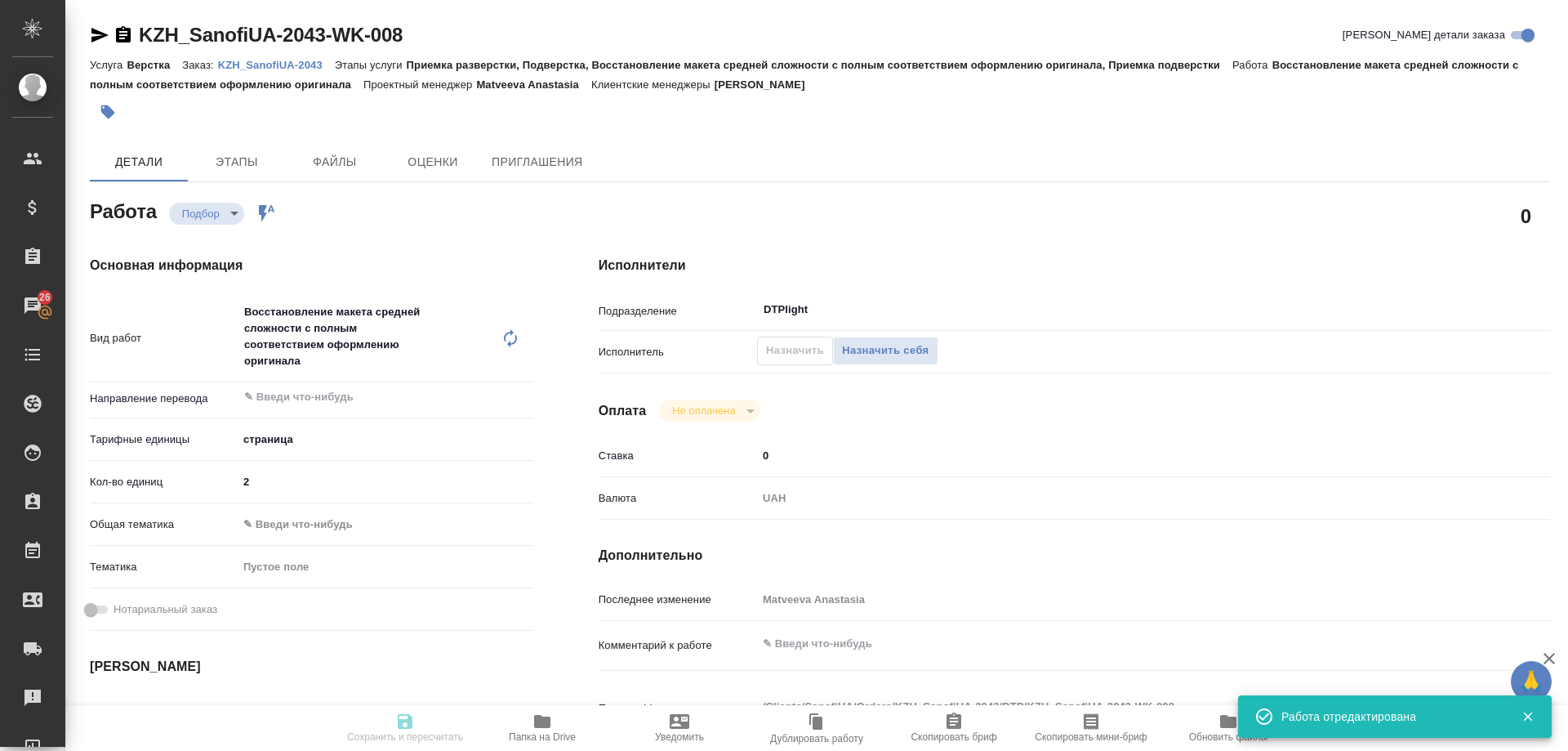
type input "0"
type input "UAH"
type input "Matveeva Anastasia"
type textarea "x"
type textarea "/Clients/SanofiUA/Orders/KZH_SanofiUA-2043/DTP/KZH_SanofiUA-2043-WK-008"
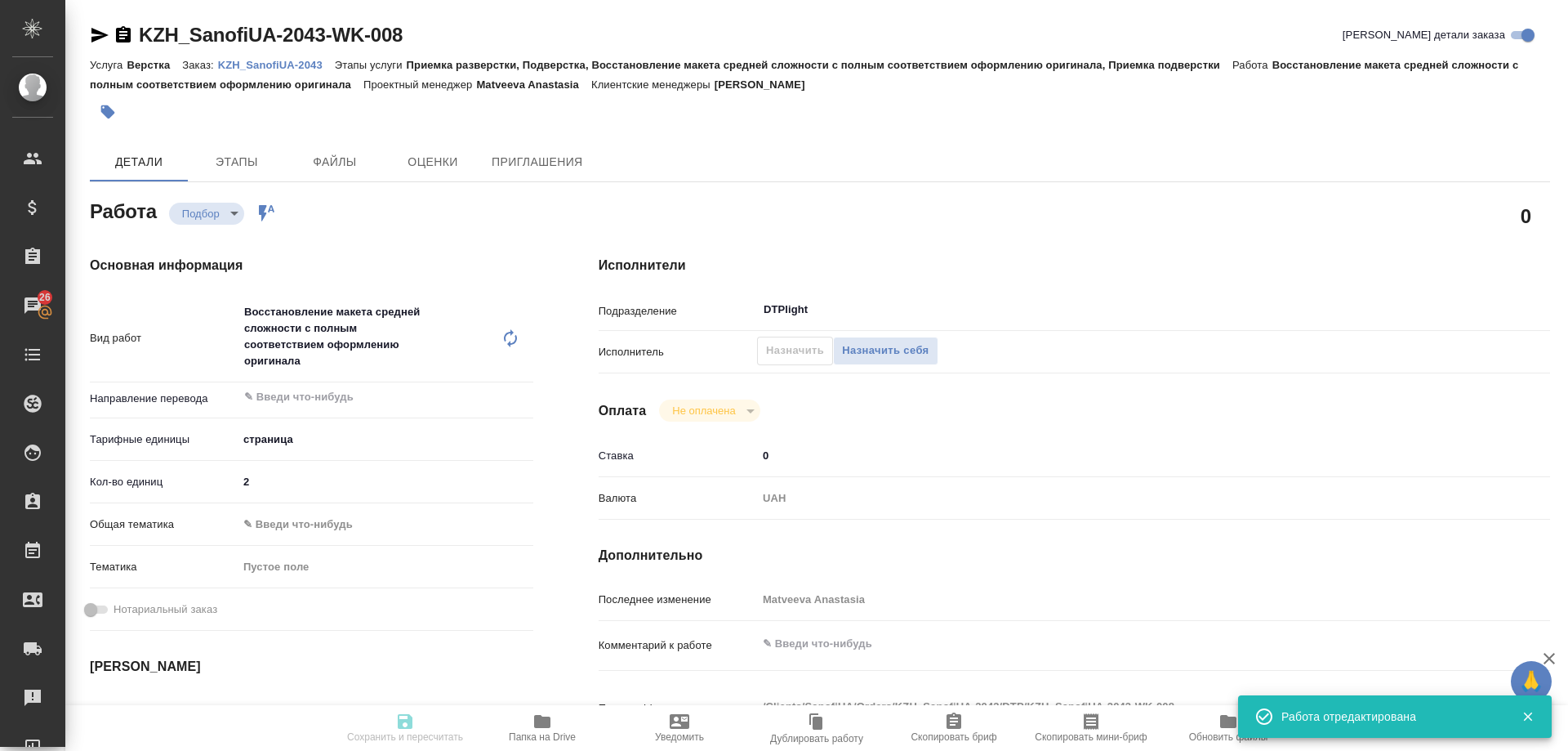
type textarea "x"
type input "KZH_SanofiUA-2043"
type input "Верстка"
type input "Приемка разверстки, Подверстка, Восстановление макета средней сложности с полны…"
type input "Кошербаева Назерке"
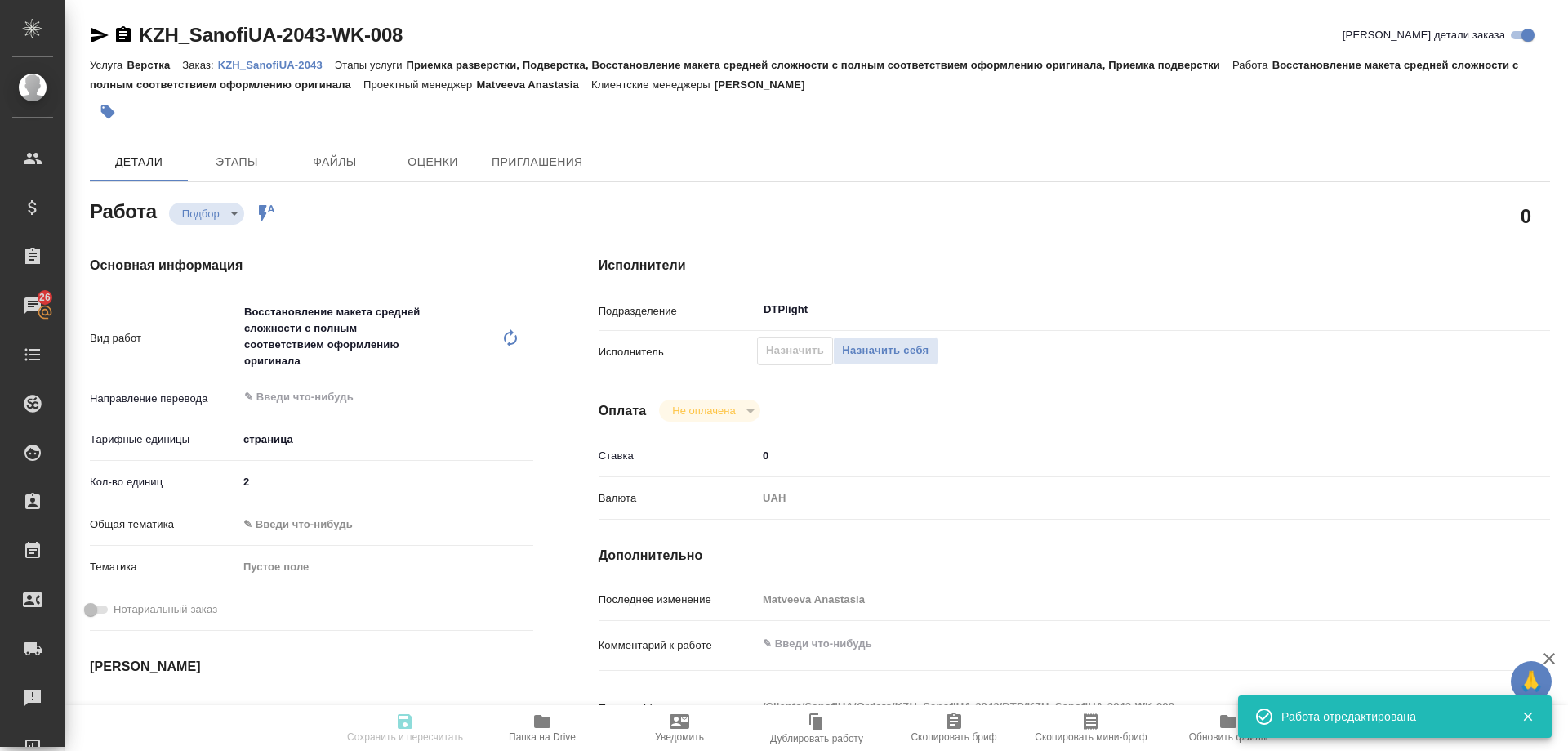
type input "[PERSON_NAME]"
type input "/Clients/SanofiUA/Orders/KZH_SanofiUA-2043"
type textarea "x"
type textarea "перевод на англ."
type textarea "x"
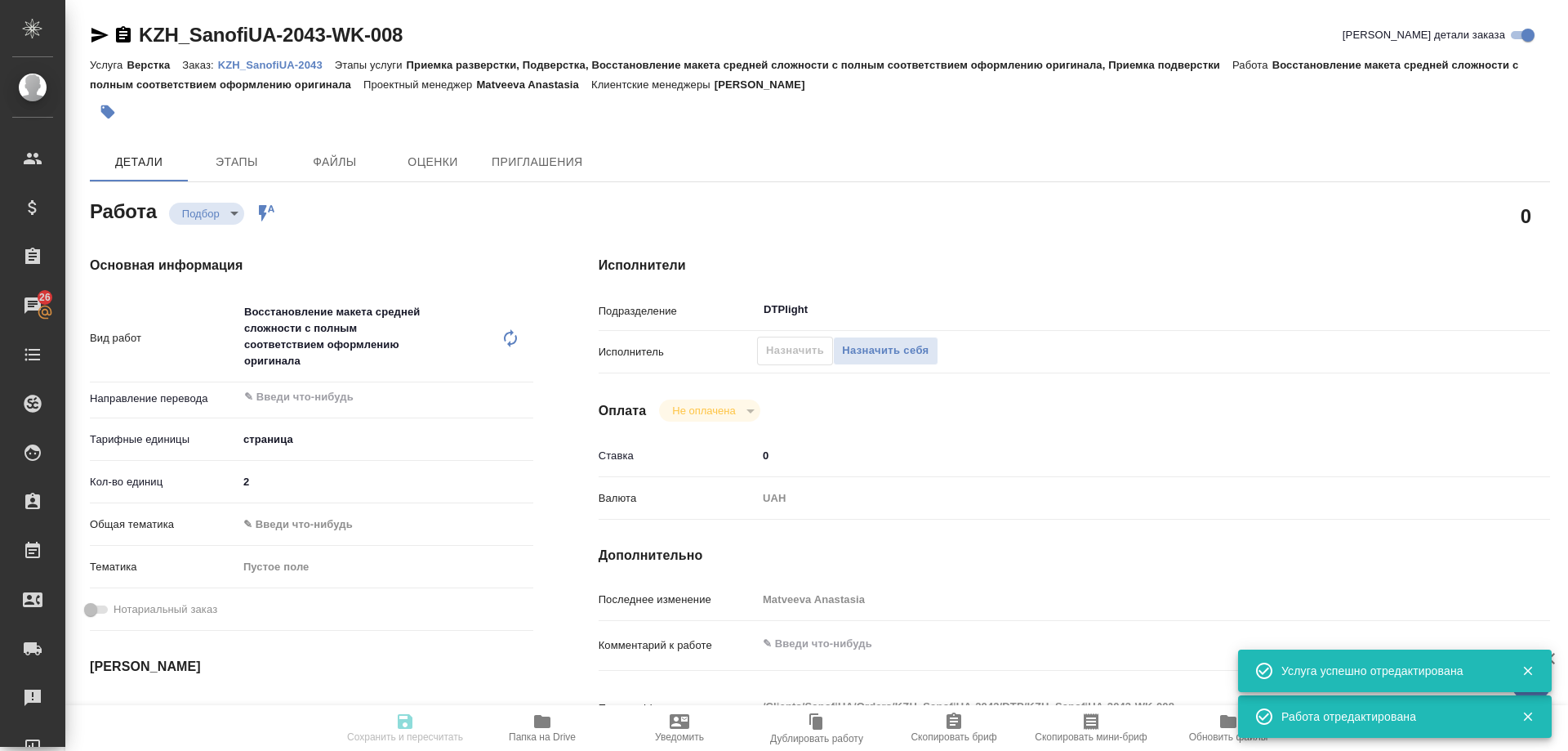
type textarea "x"
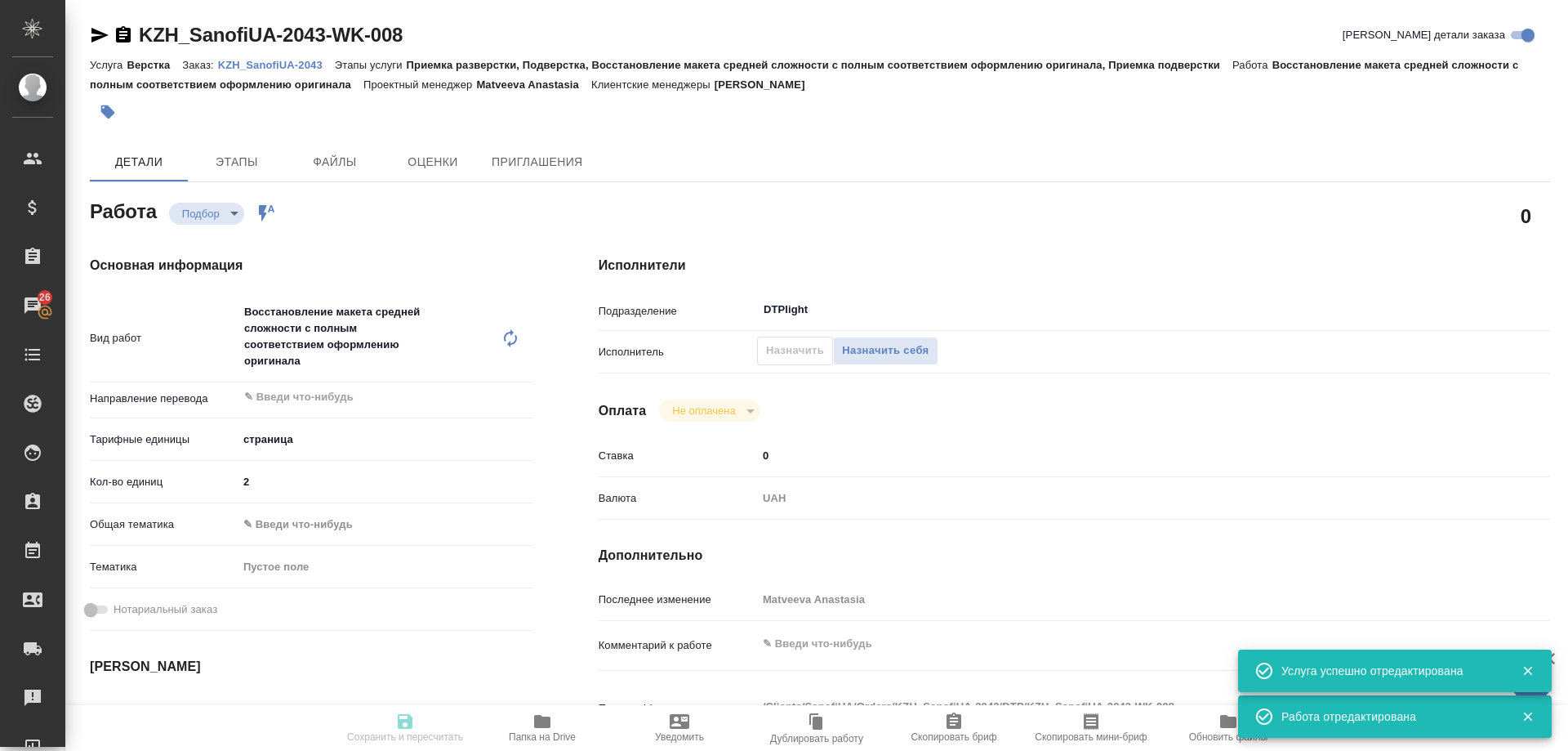
type textarea "x"
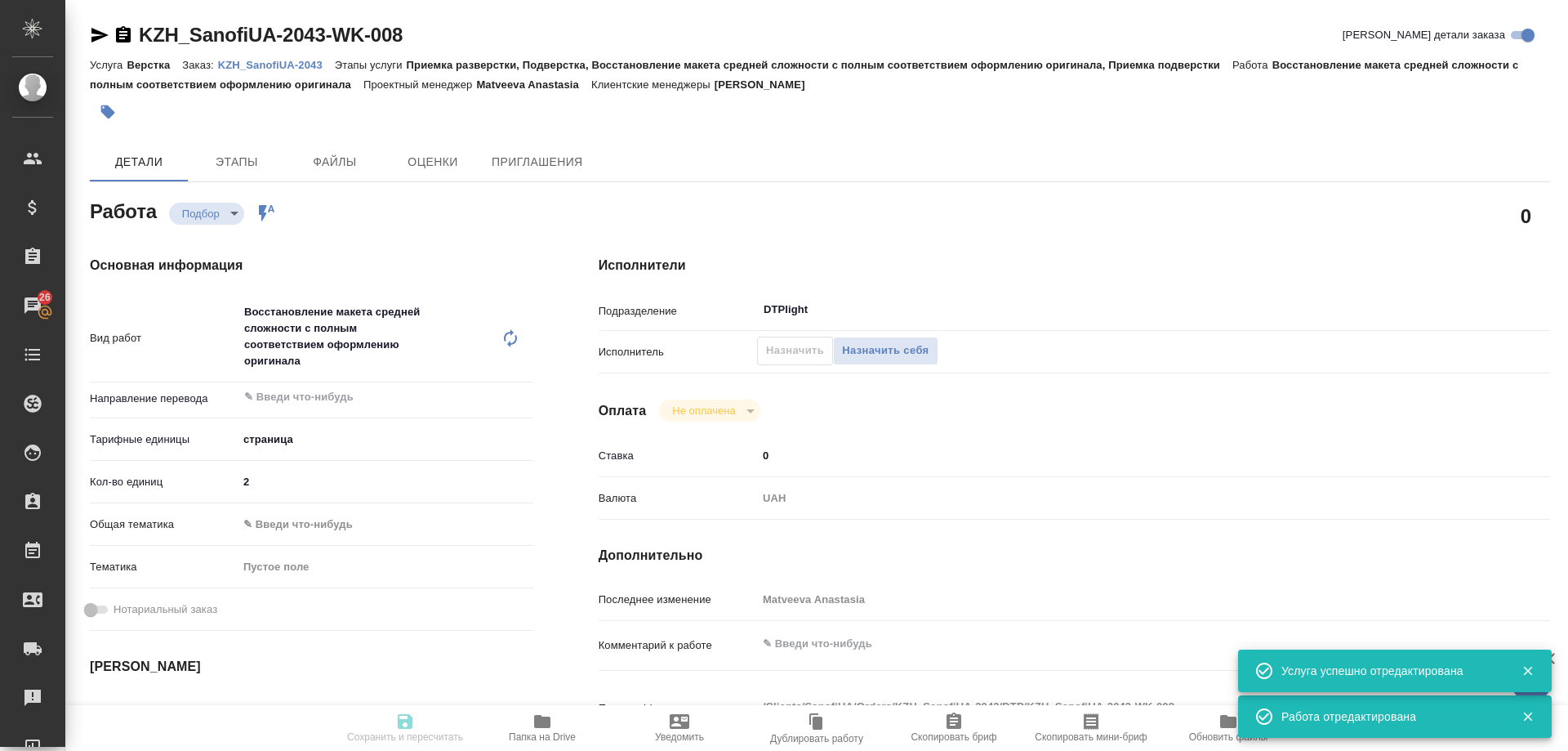
type textarea "x"
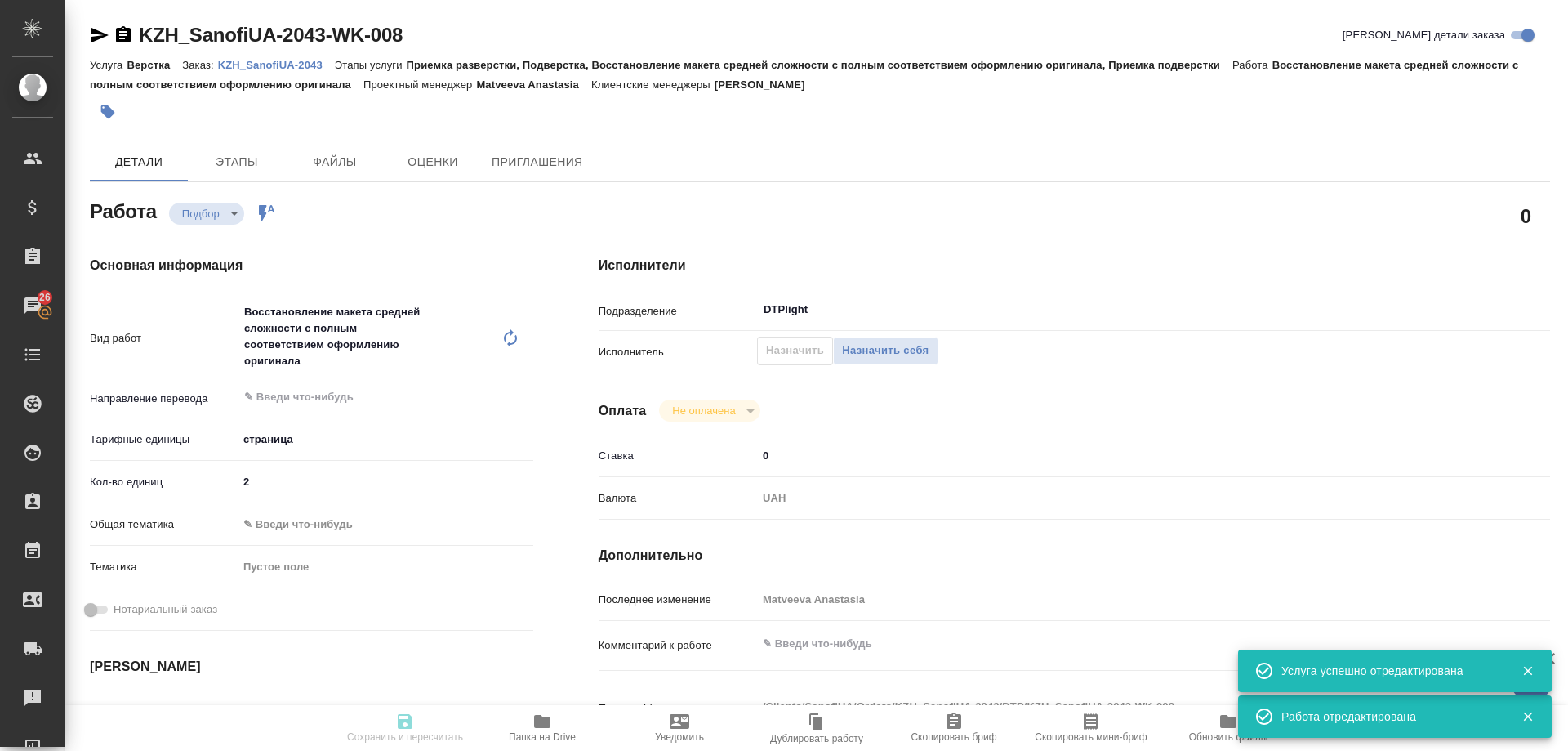
type textarea "x"
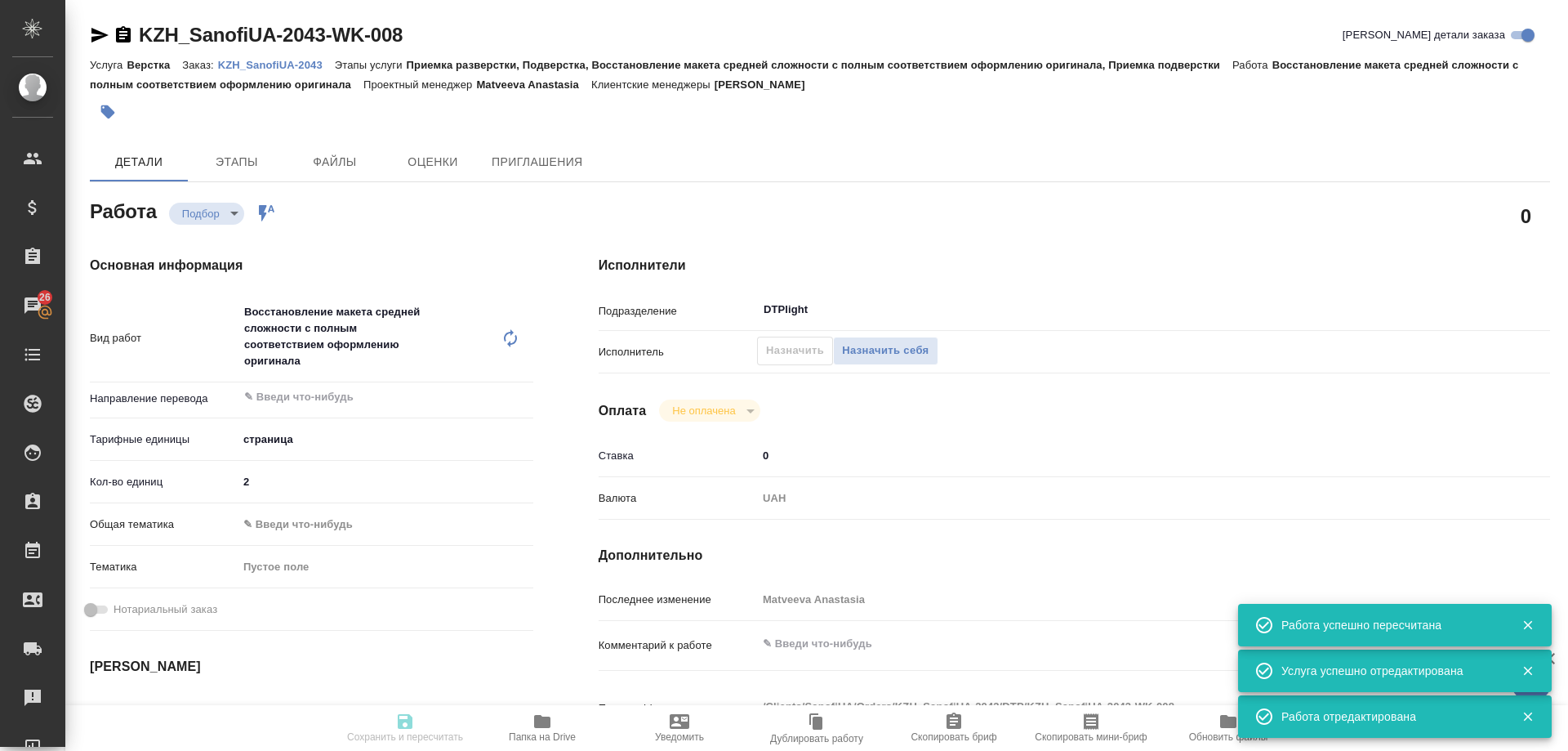
type input "recruiting"
type textarea "Восстановление макета средней сложности с полным соответствием оформлению ориги…"
type textarea "x"
type input "5a8b1489cc6b4906c91bfdb2"
type input "2"
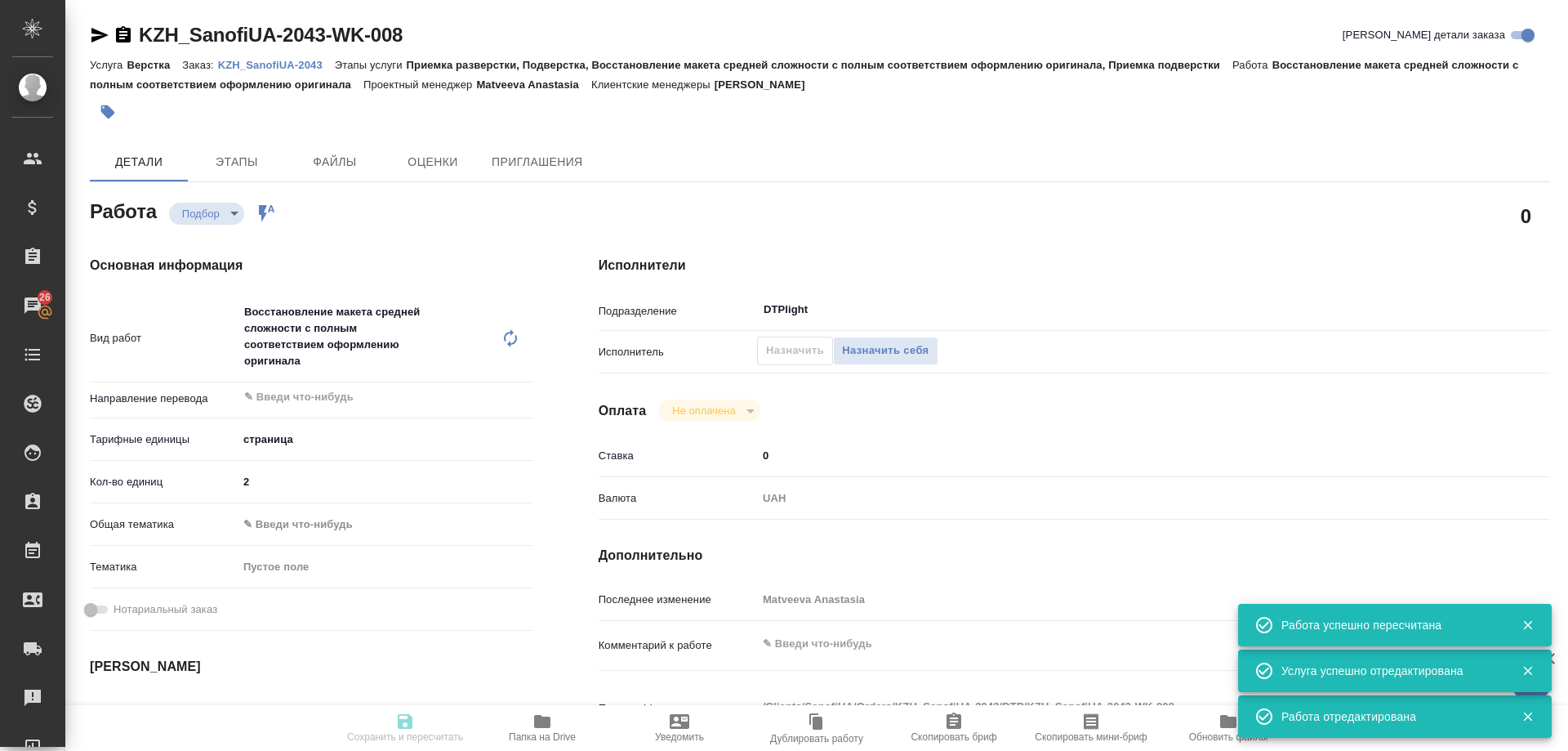
type input "12.08.2025 12:00"
type input "12.08.2025 14:00"
type input "12.08.2025 20:00"
type input "DTPlight"
type input "notPayed"
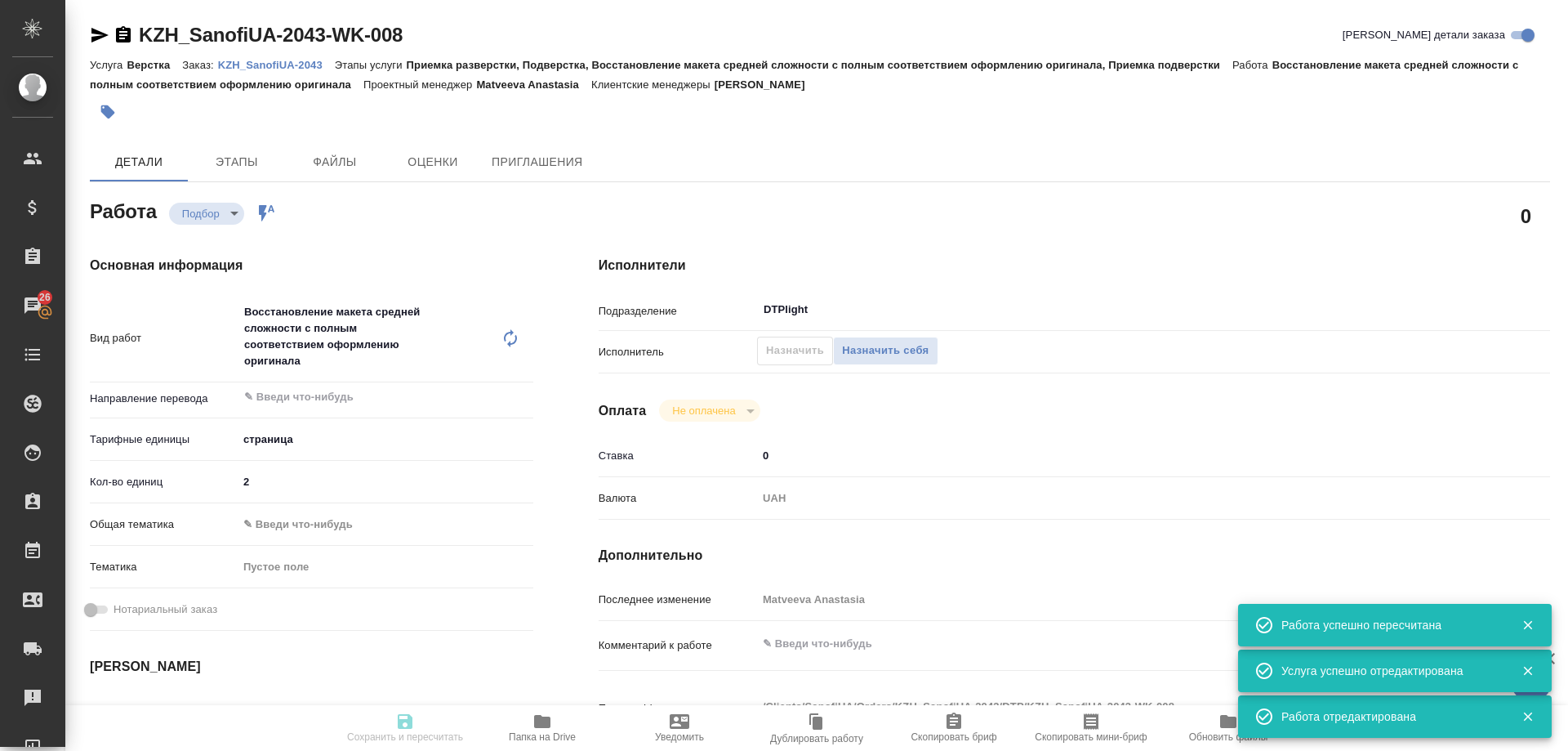
type input "0"
type input "UAH"
type input "Matveeva Anastasia"
type textarea "x"
type textarea "/Clients/SanofiUA/Orders/KZH_SanofiUA-2043/DTP/KZH_SanofiUA-2043-WK-008"
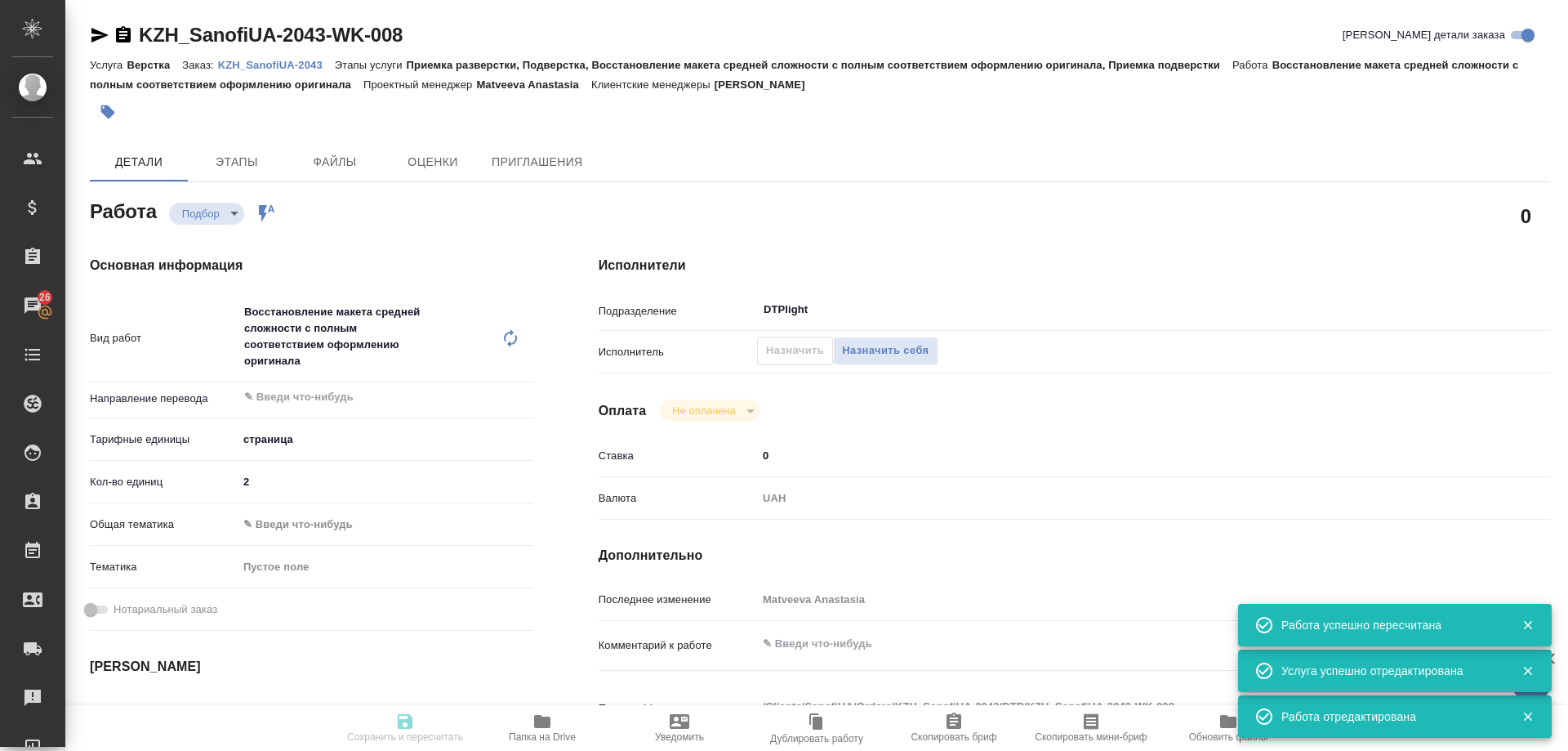
type textarea "x"
type input "KZH_SanofiUA-2043"
type input "Верстка"
type input "Приемка разверстки, Подверстка, Восстановление макета средней сложности с полны…"
type input "Кошербаева Назерке"
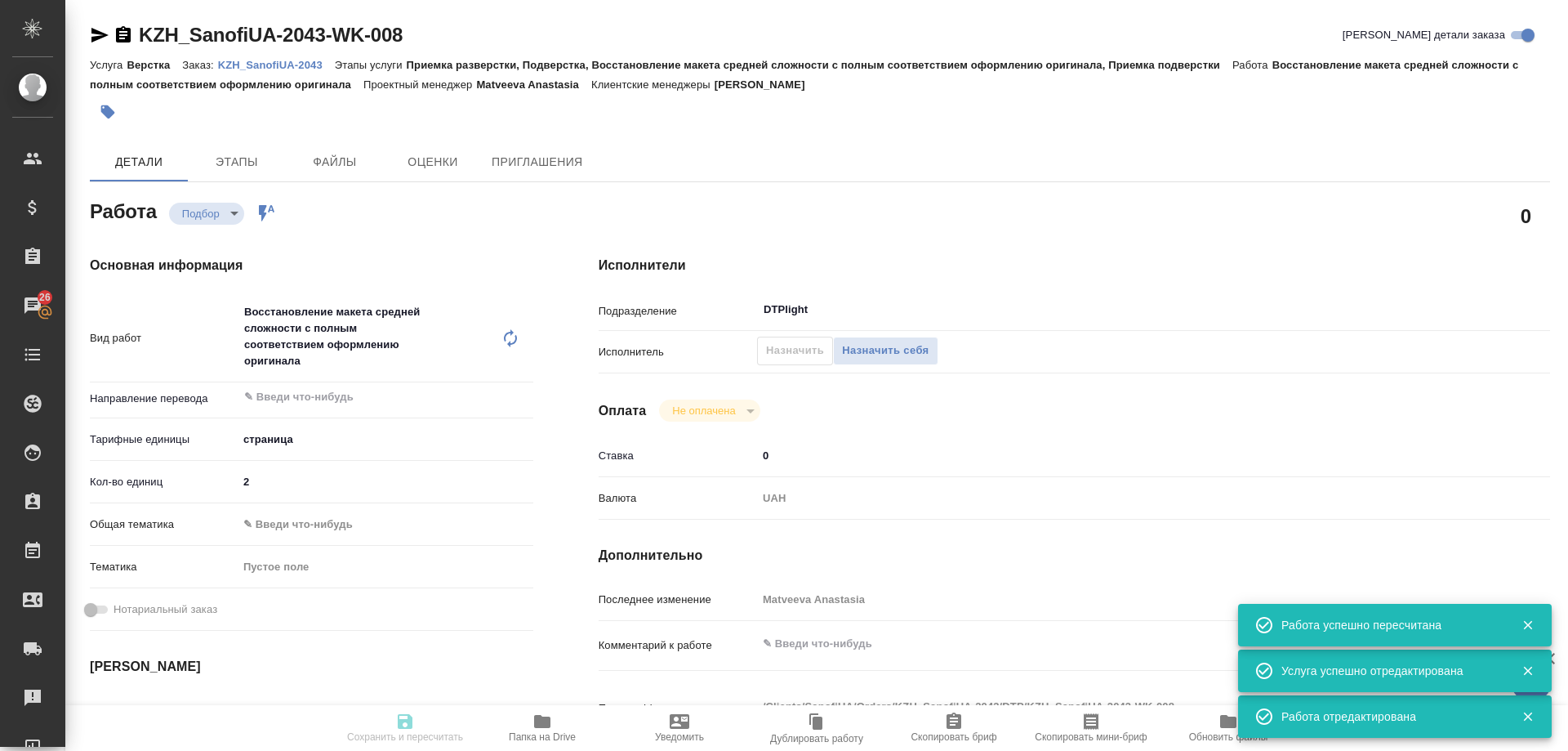
type input "[PERSON_NAME]"
type input "/Clients/SanofiUA/Orders/KZH_SanofiUA-2043"
type textarea "x"
type textarea "перевод на англ."
type textarea "x"
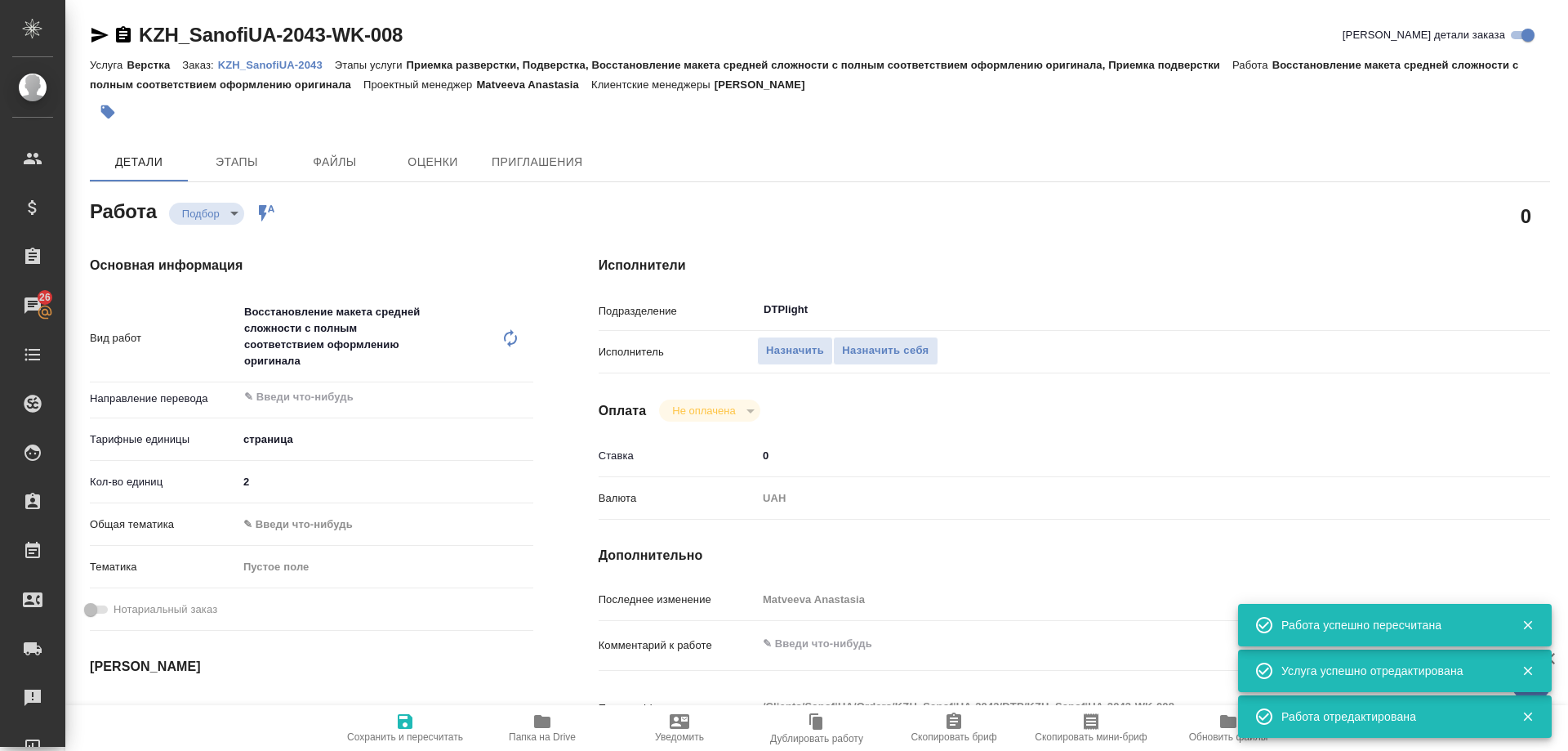
type textarea "x"
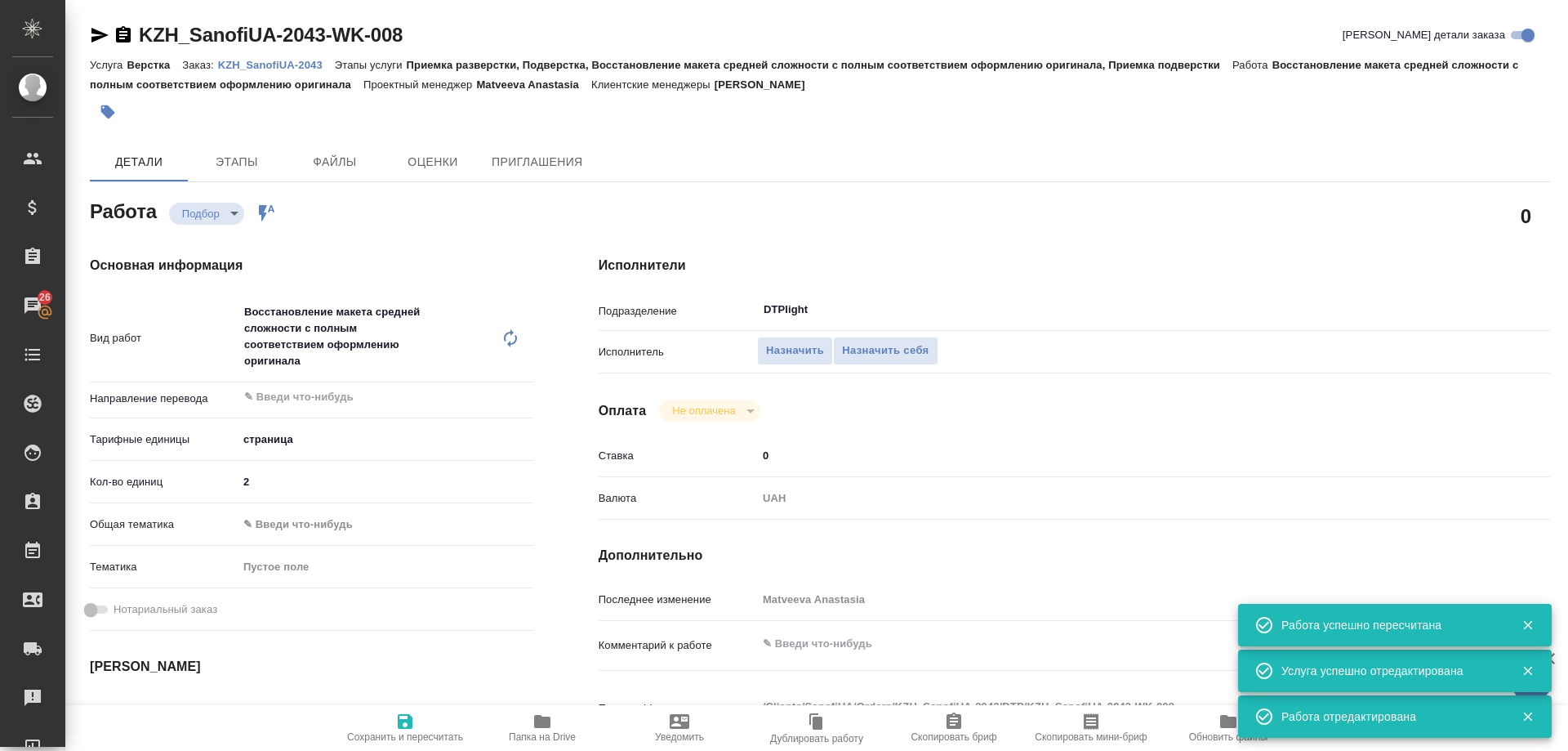
type textarea "x"
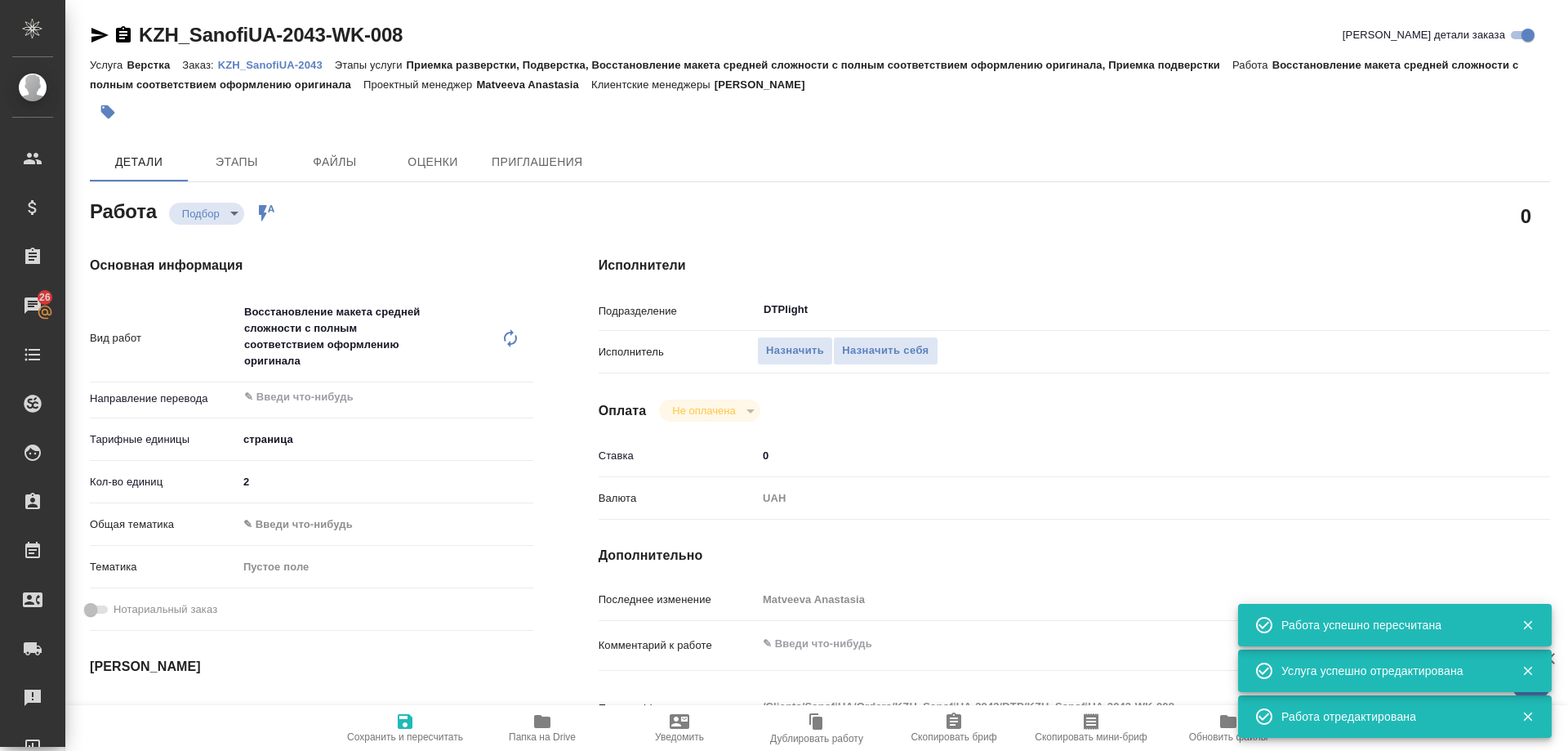
type textarea "x"
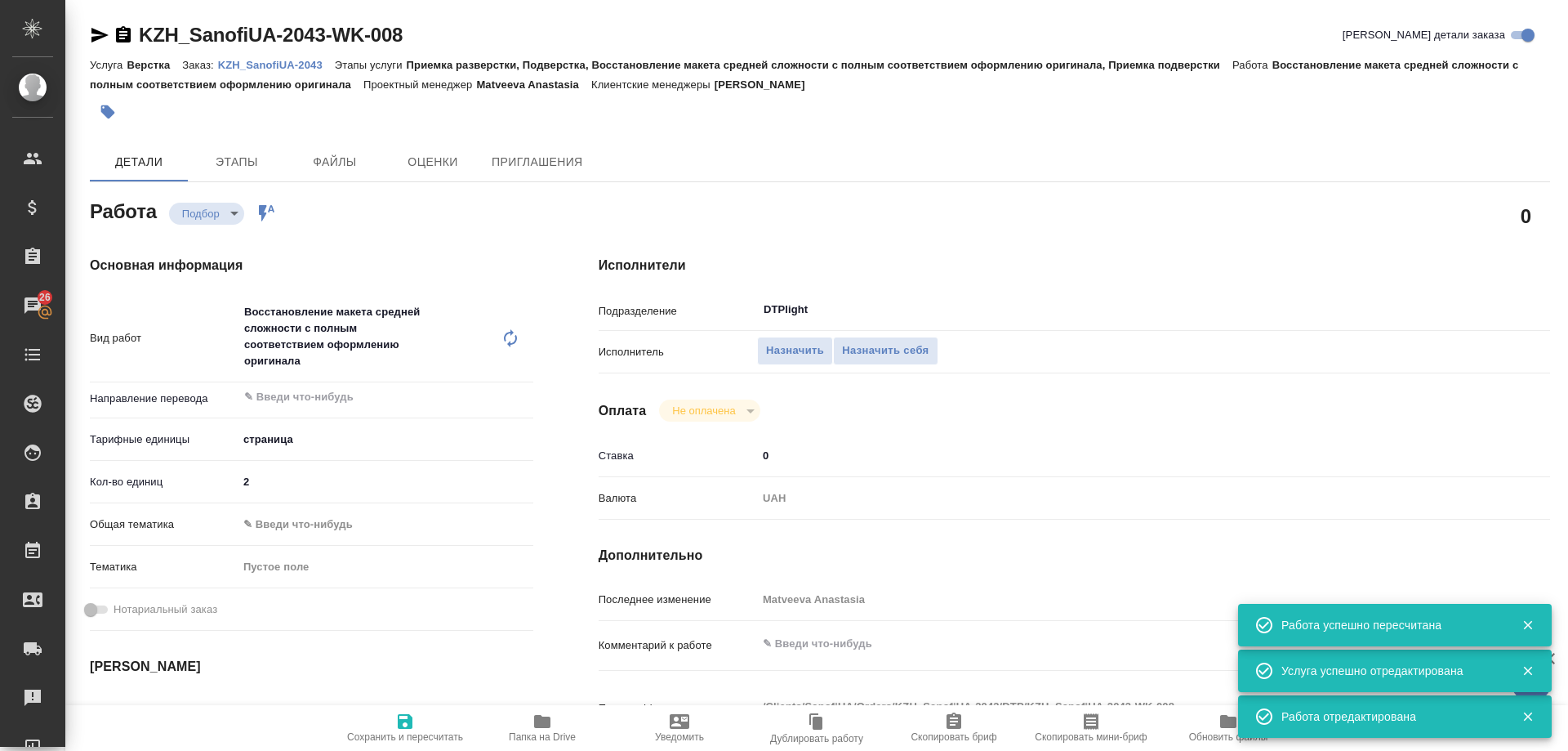
type textarea "x"
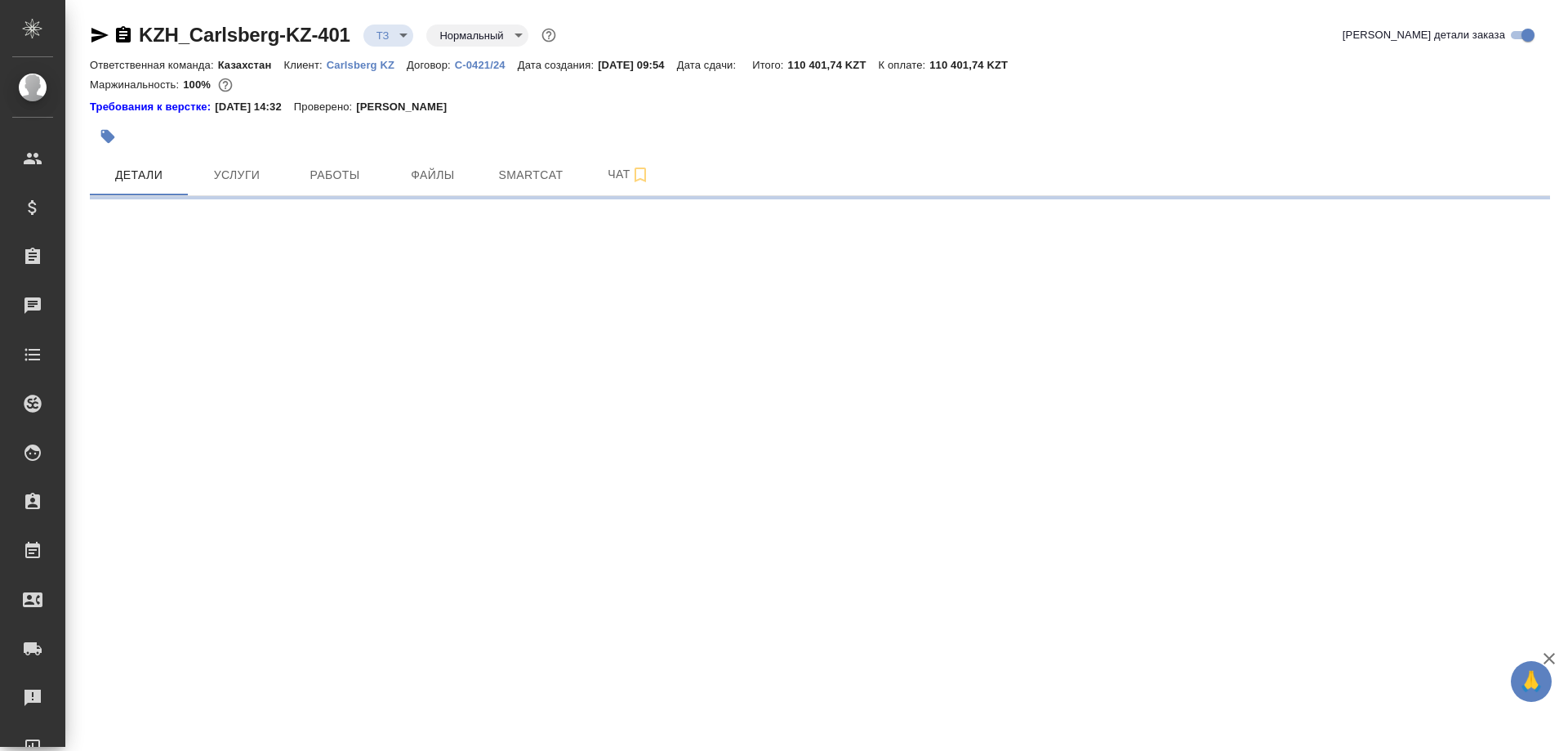
select select "RU"
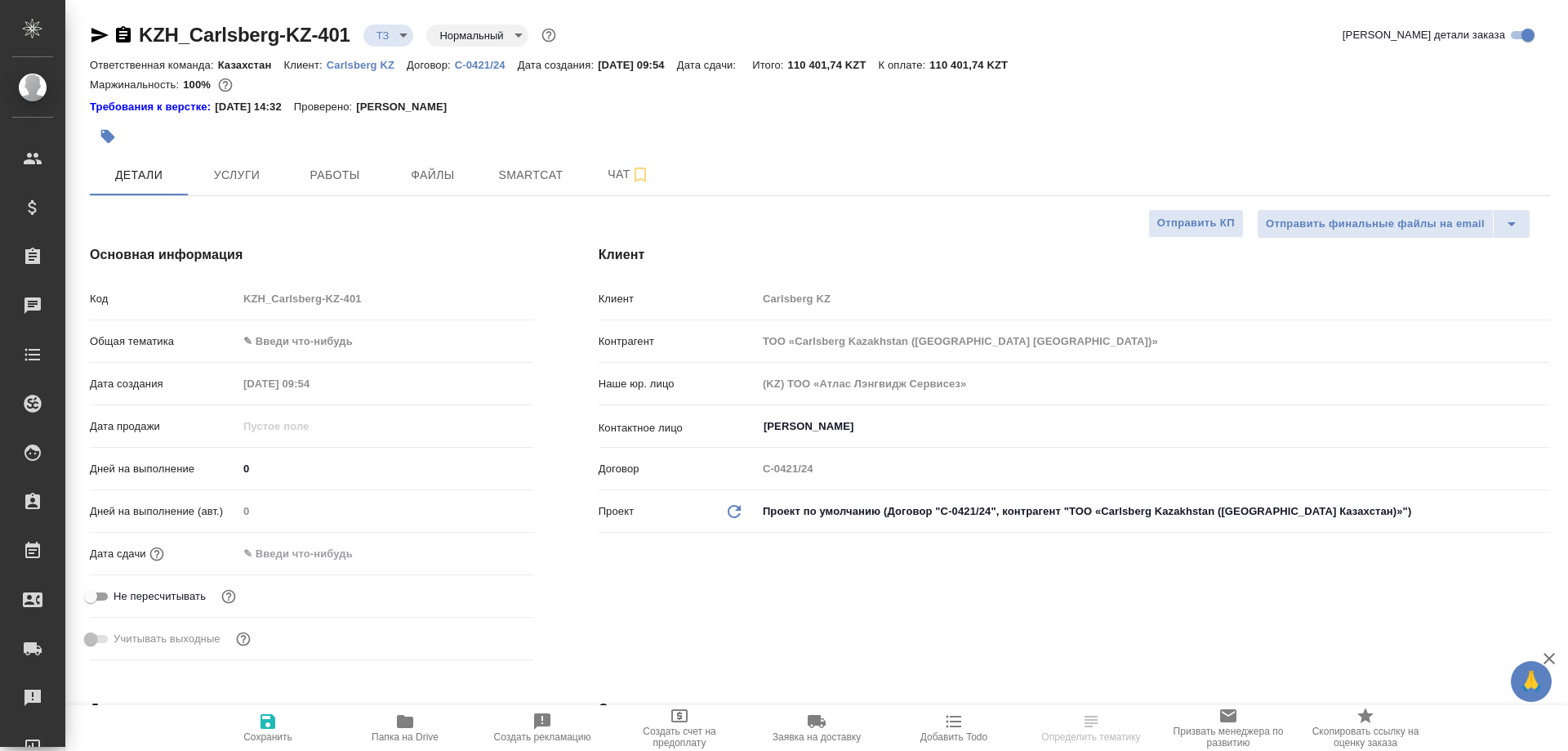
type textarea "x"
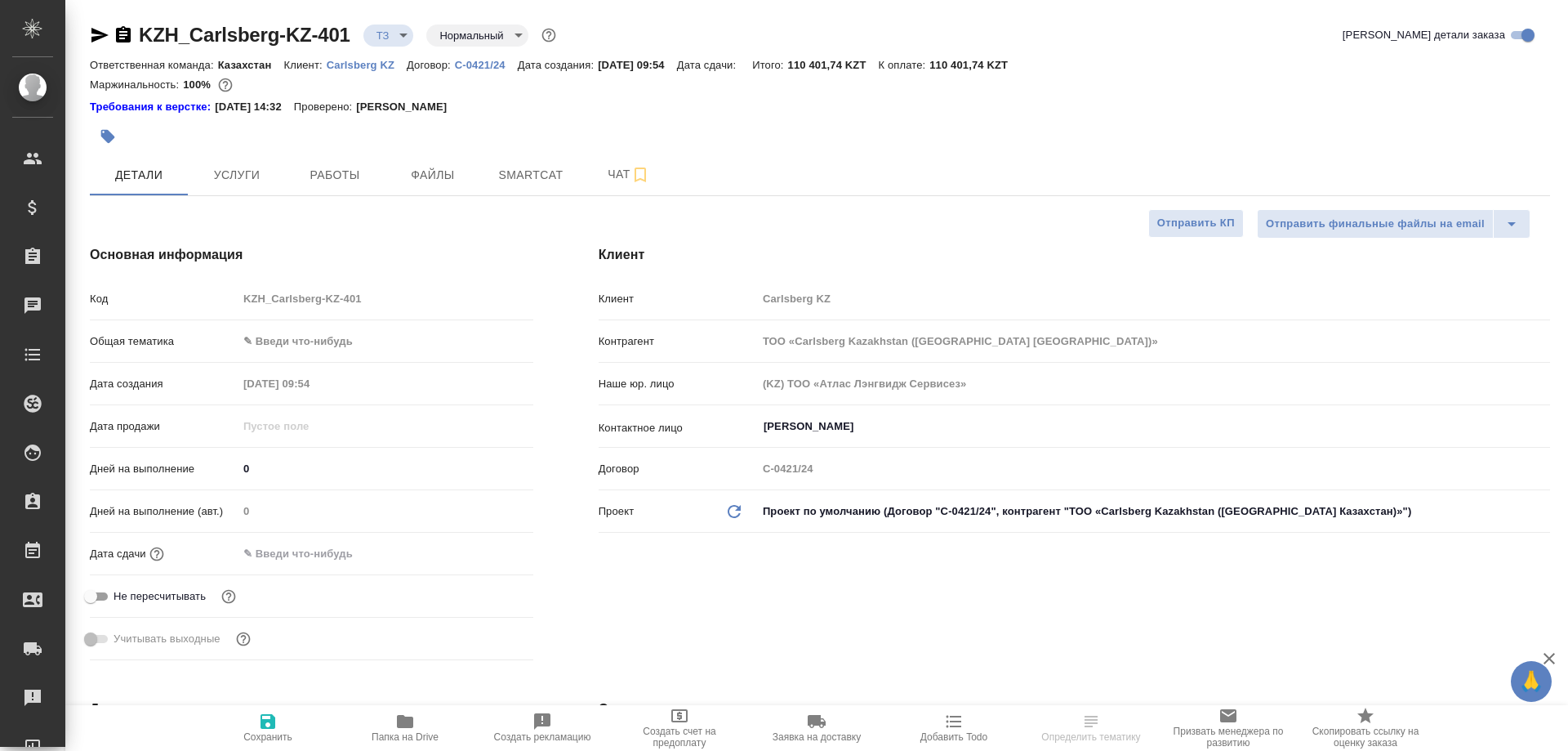
type textarea "x"
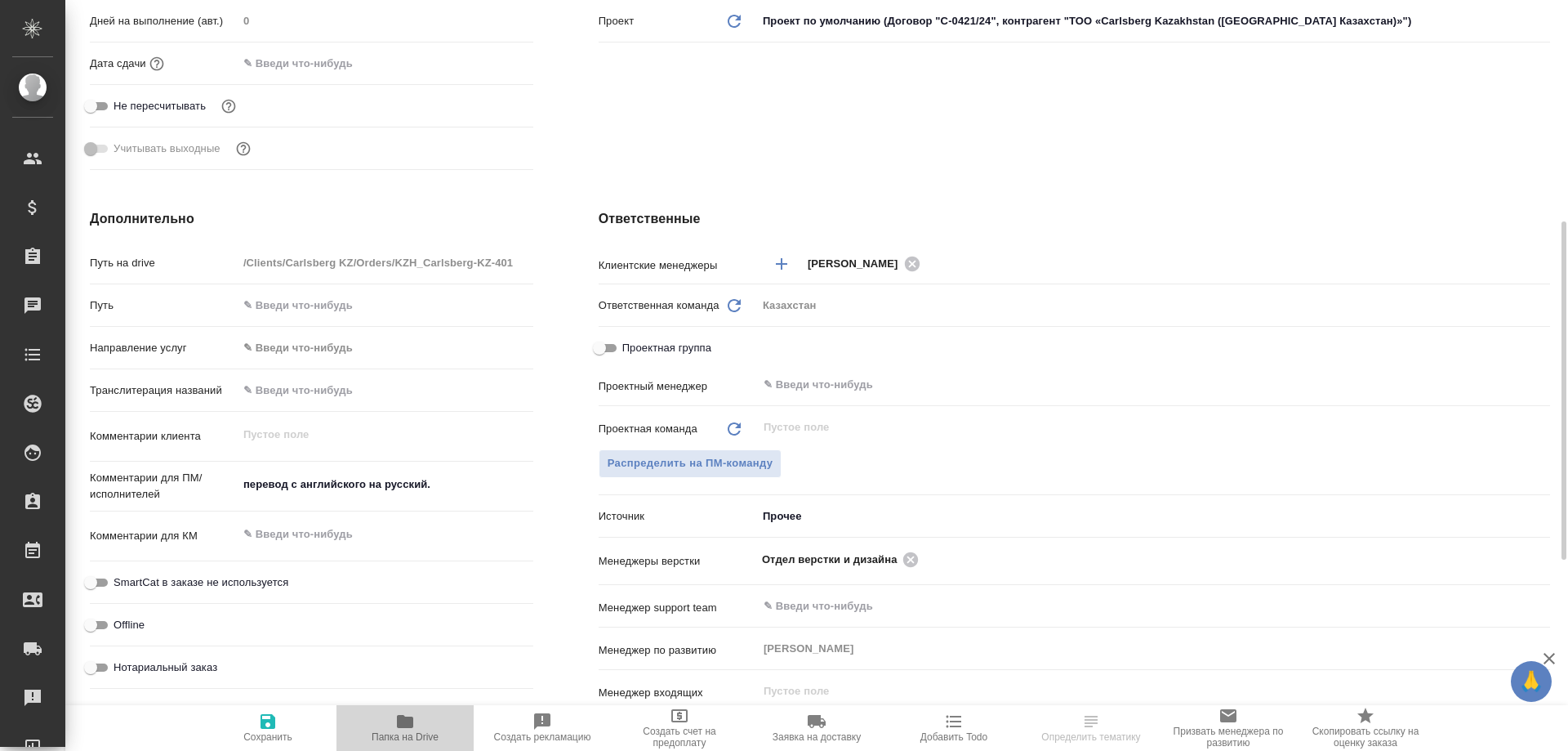
click at [404, 723] on icon "button" at bounding box center [405, 722] width 17 height 13
type textarea "x"
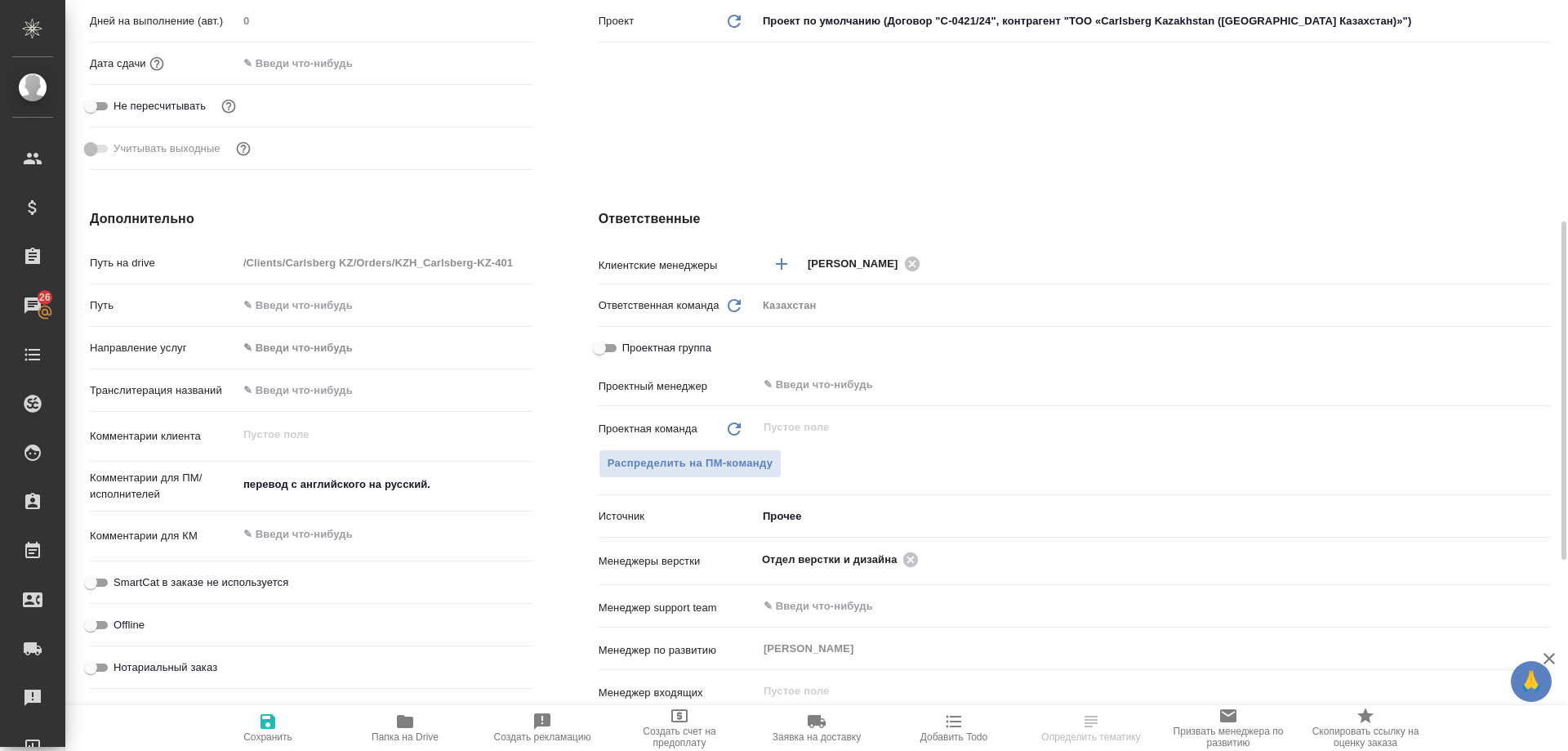
type textarea "x"
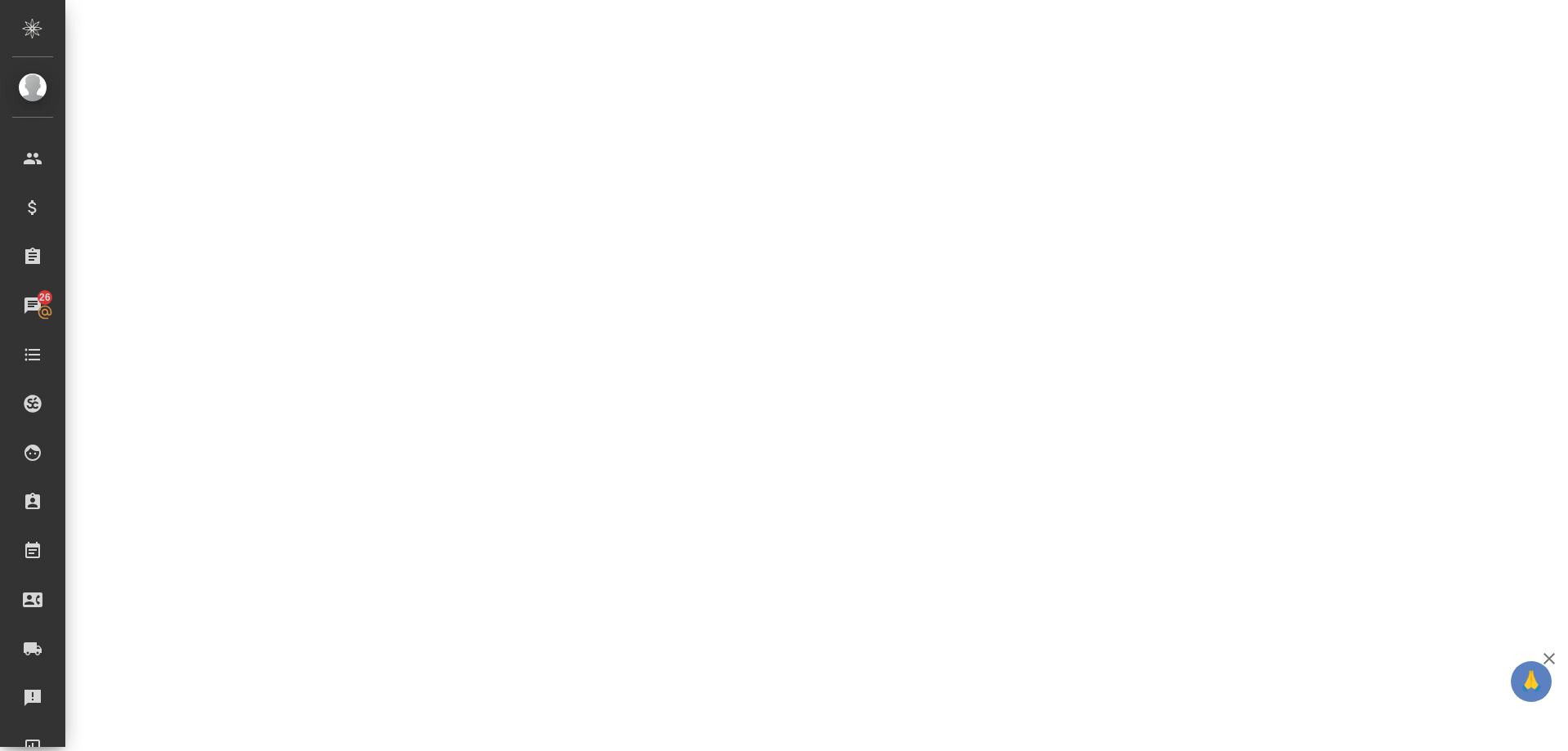
select select "RU"
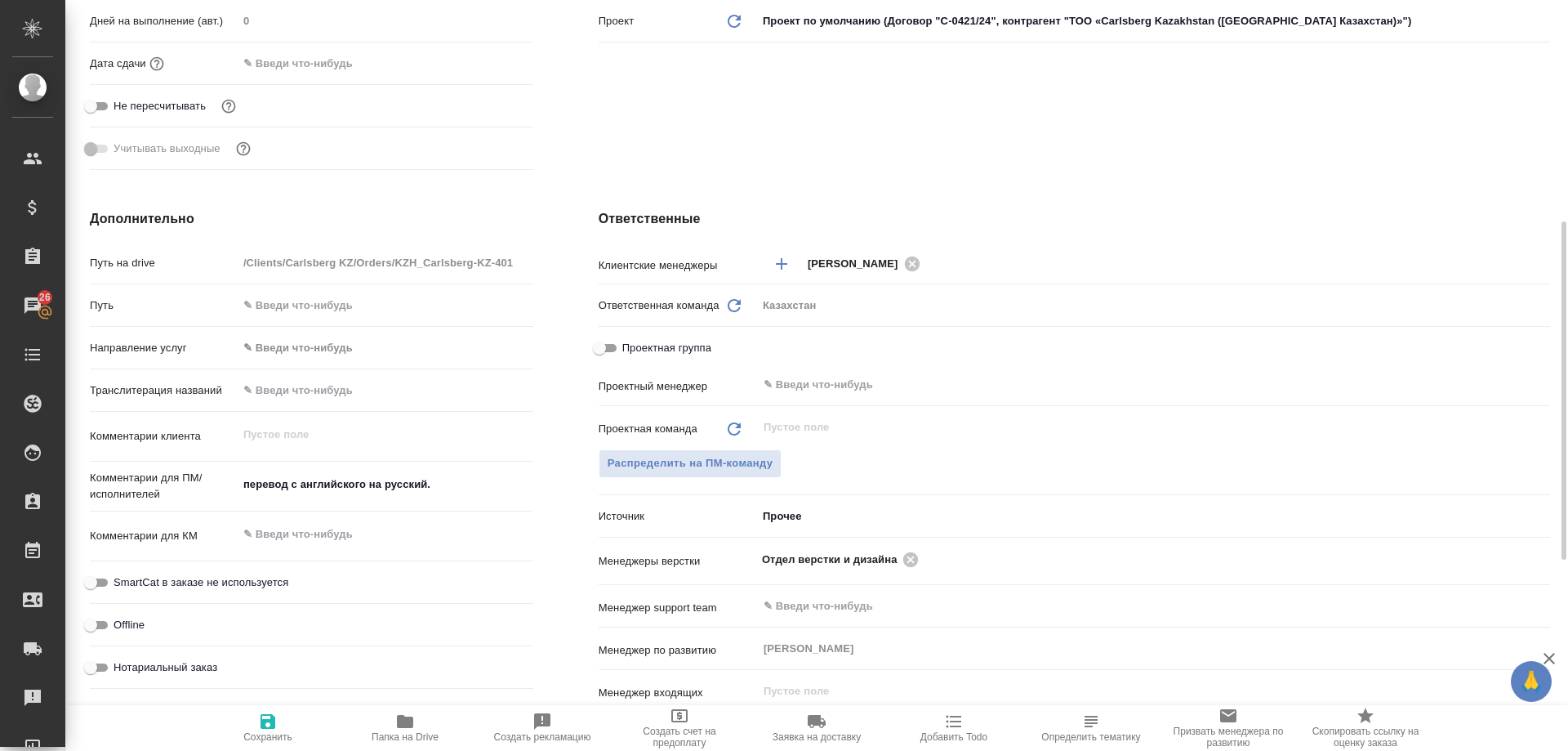
type textarea "x"
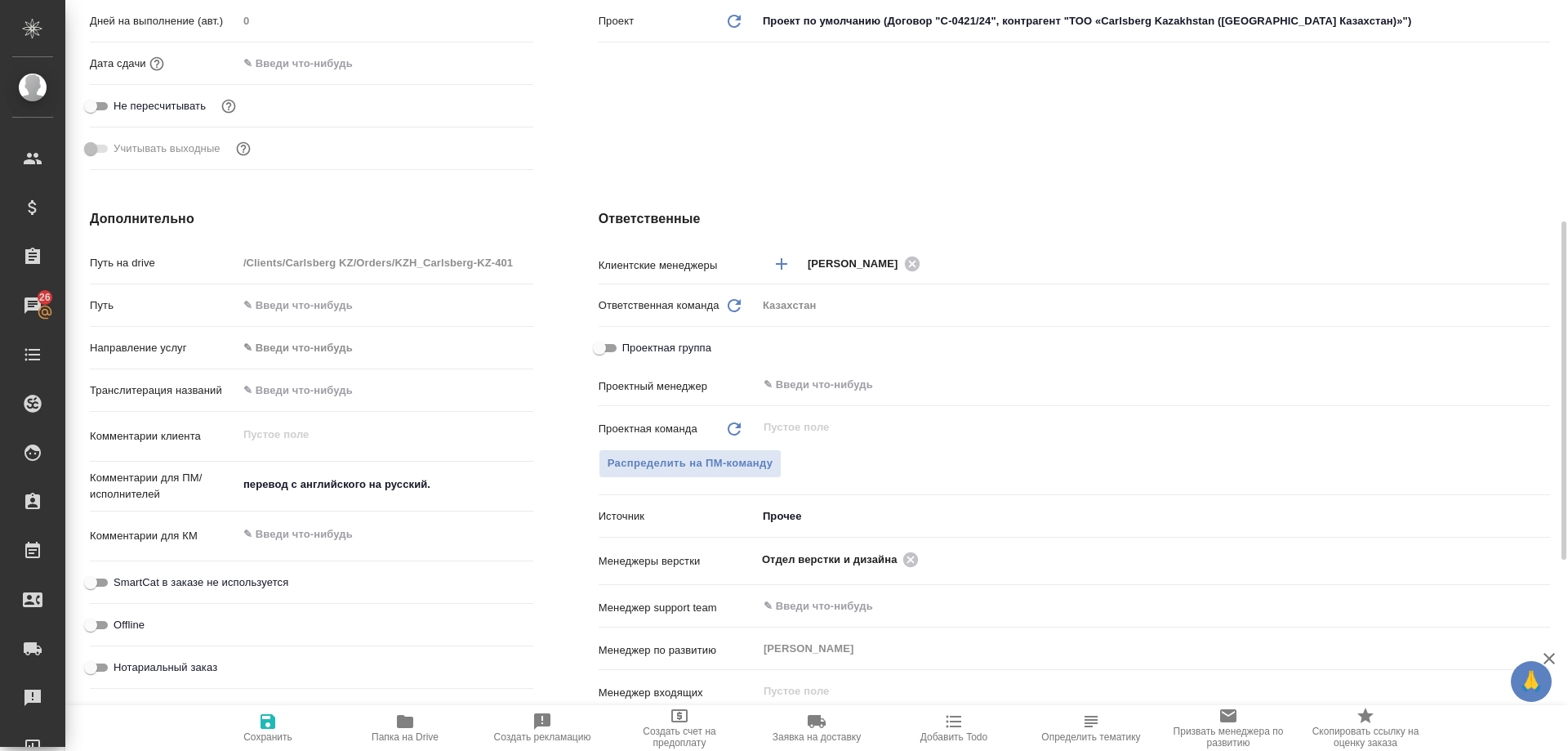
type textarea "x"
click at [908, 558] on icon at bounding box center [911, 559] width 15 height 15
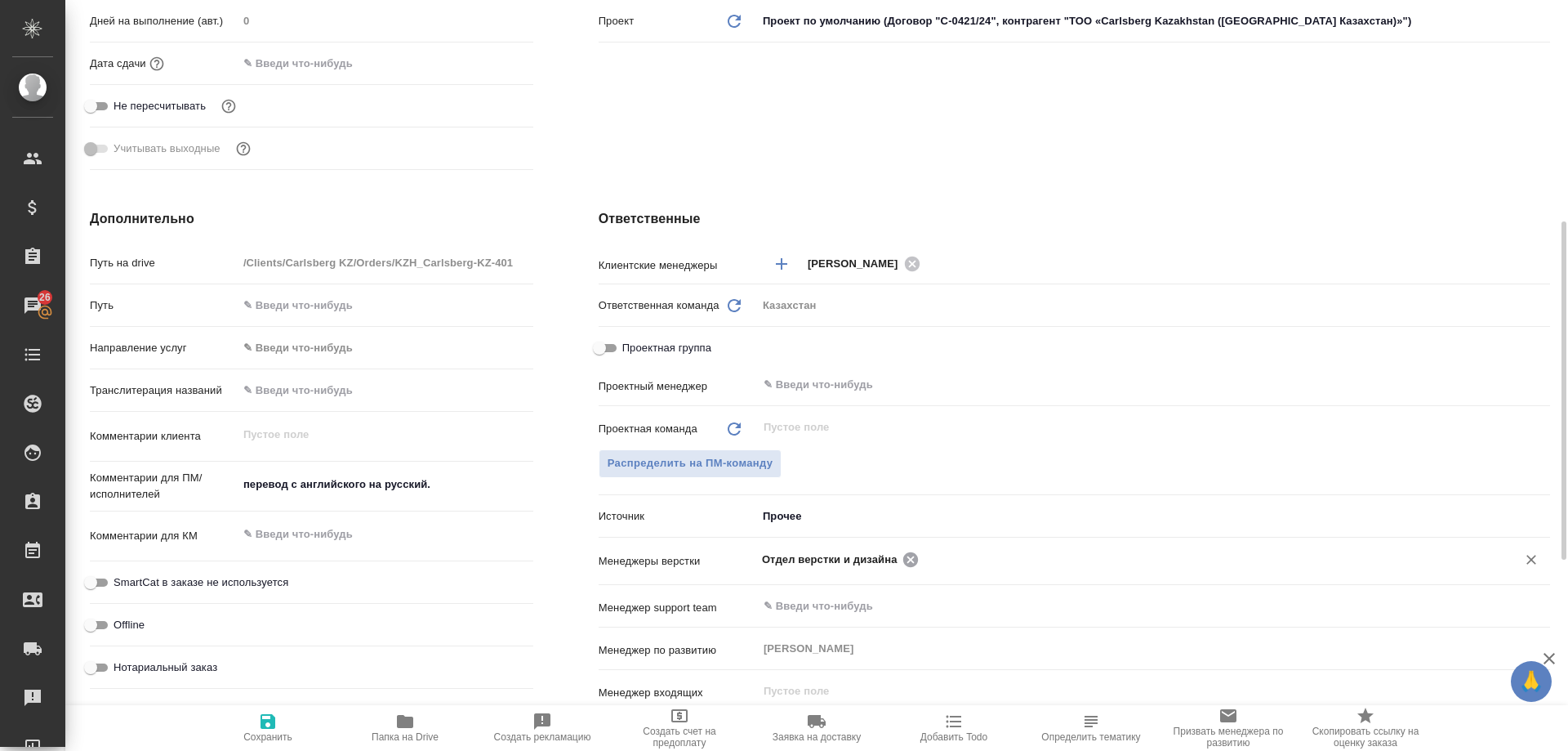
type textarea "x"
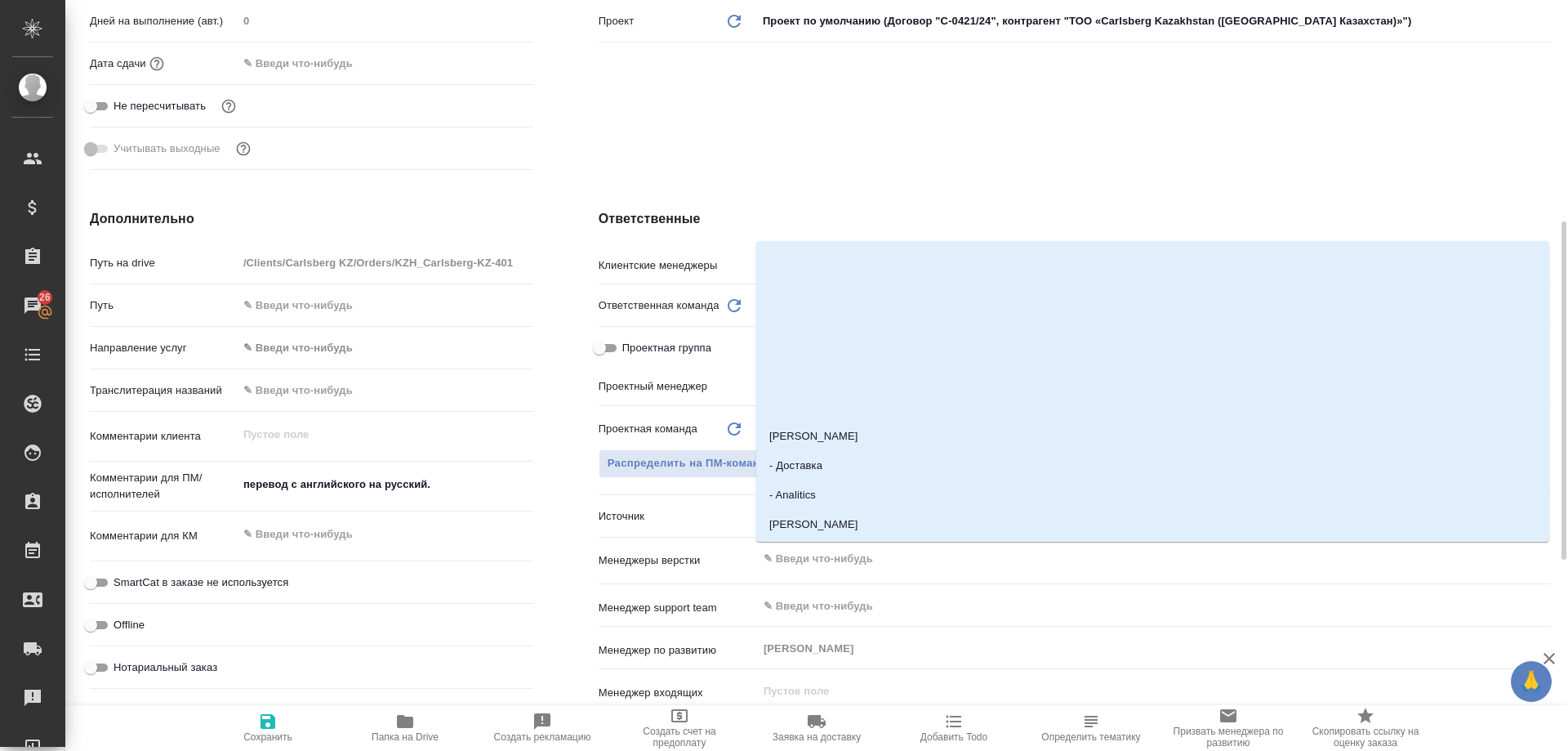
click at [908, 558] on input "text" at bounding box center [1125, 558] width 728 height 19
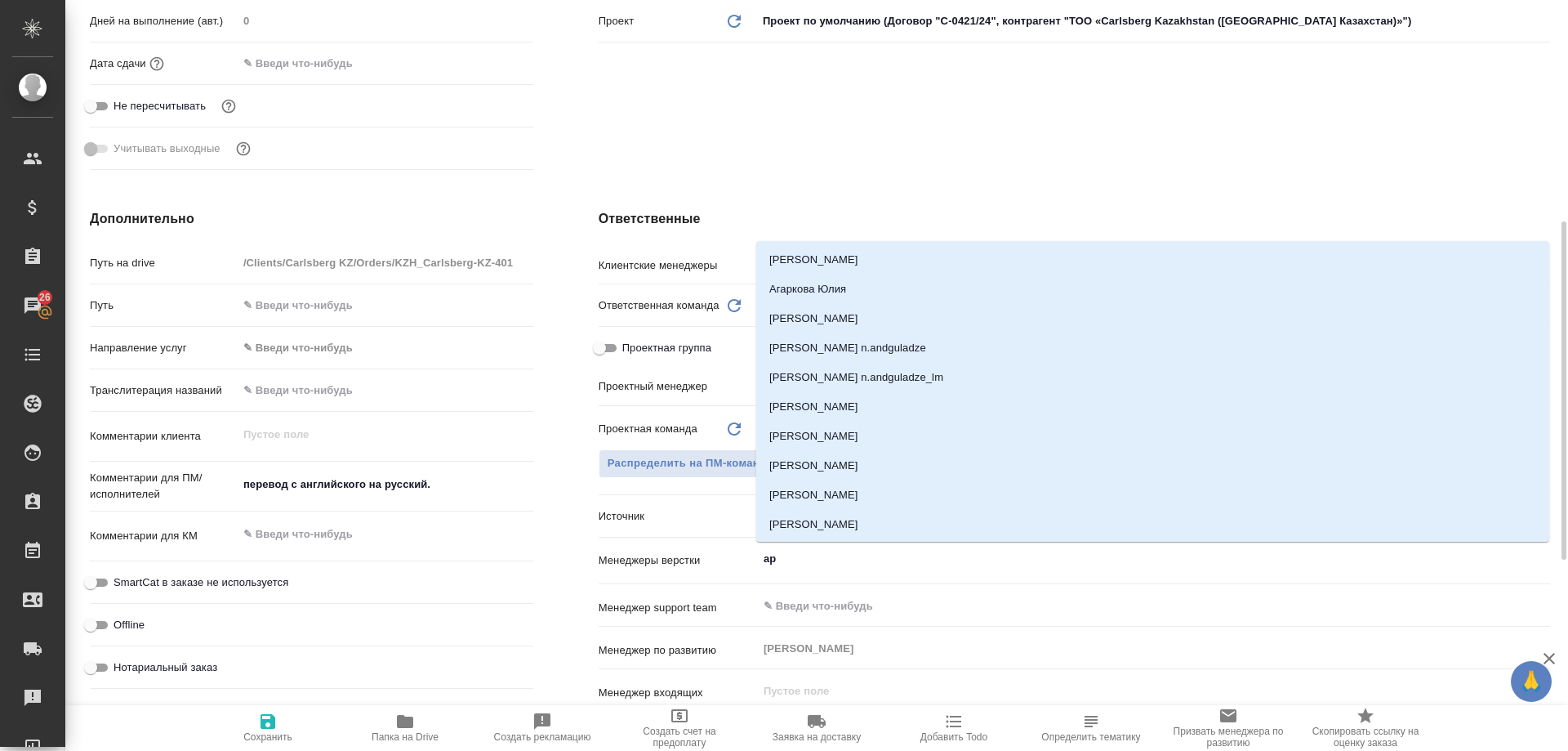
type input "арс"
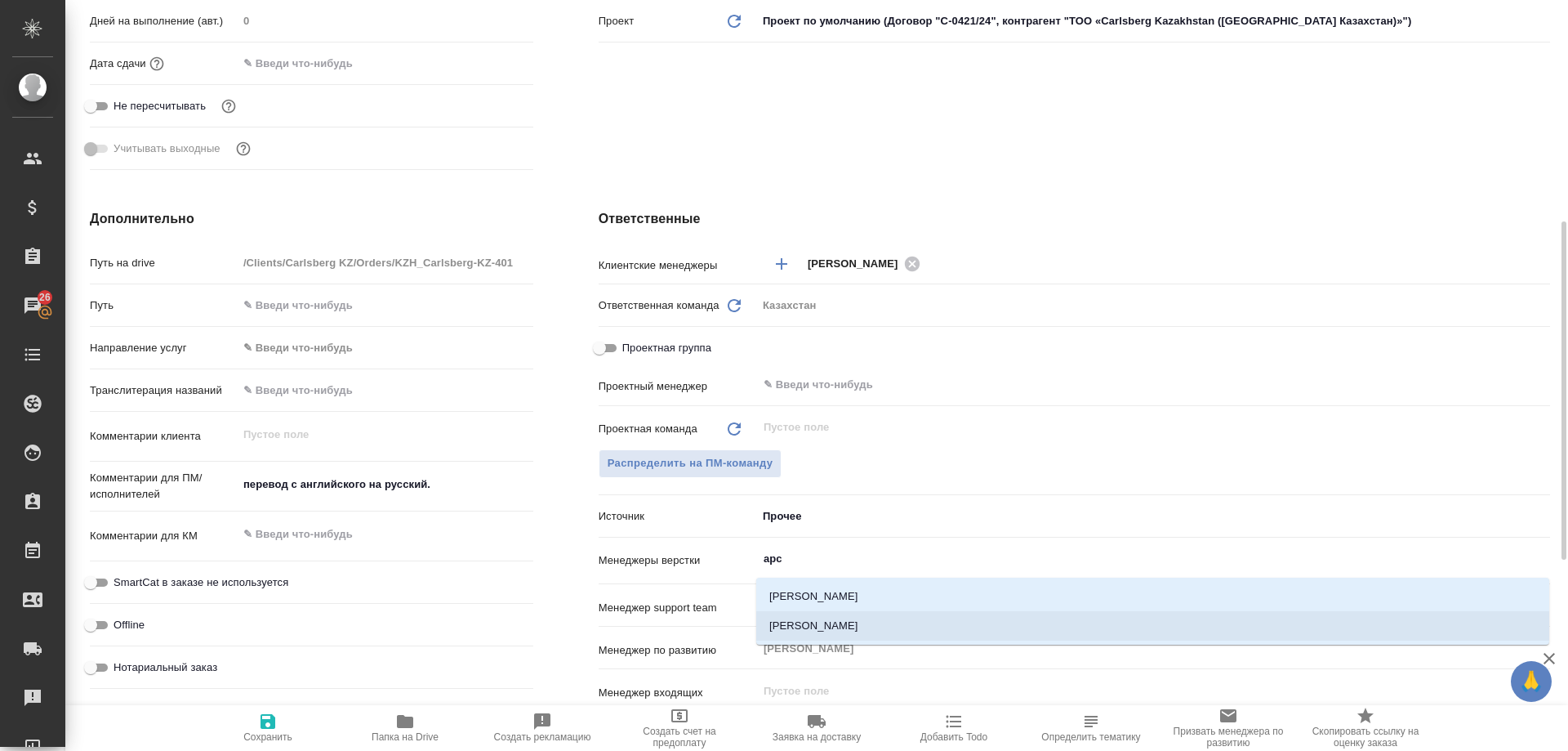
click at [865, 622] on li "[PERSON_NAME]" at bounding box center [1153, 626] width 793 height 29
type textarea "x"
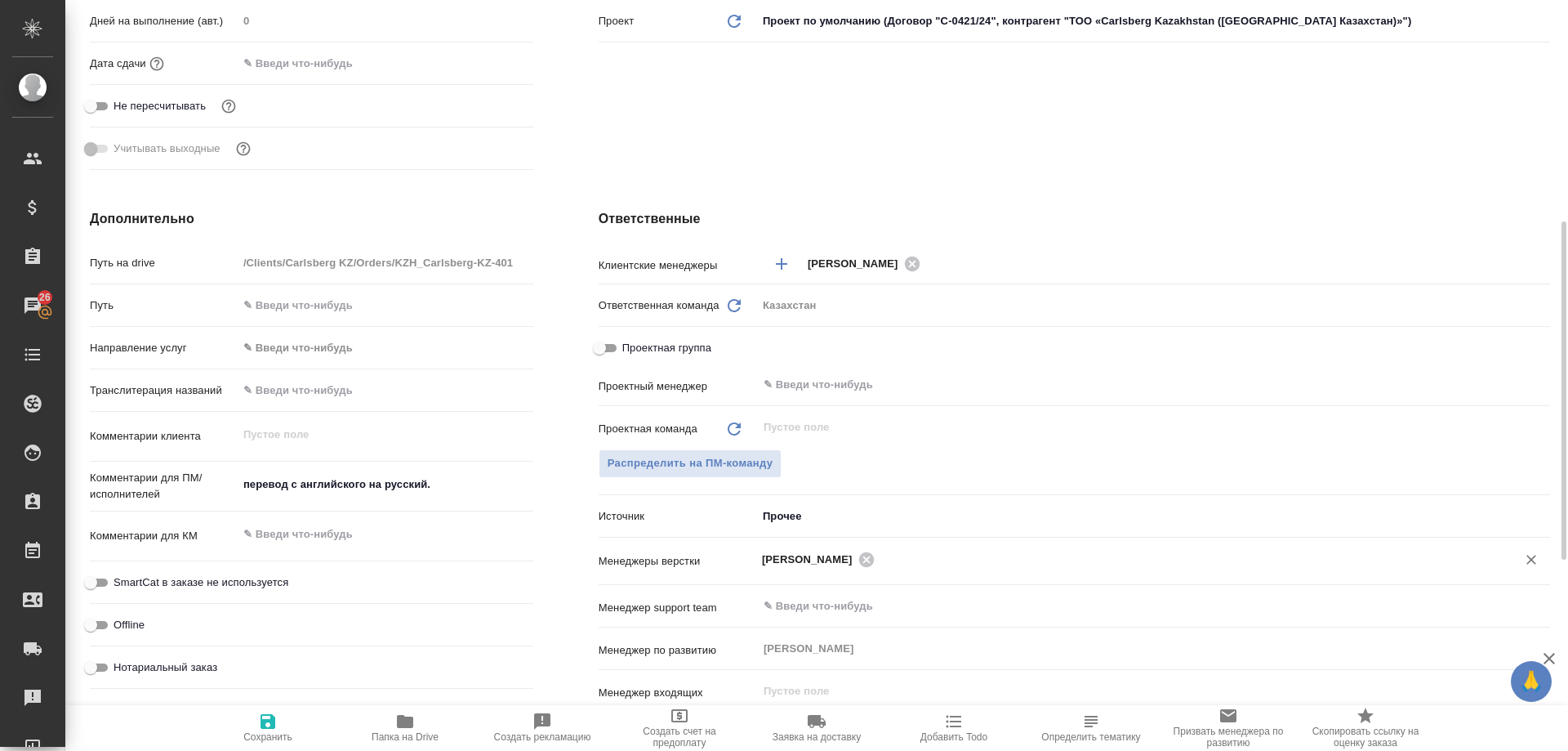
click at [278, 732] on span "Сохранить" at bounding box center [267, 737] width 49 height 12
type textarea "x"
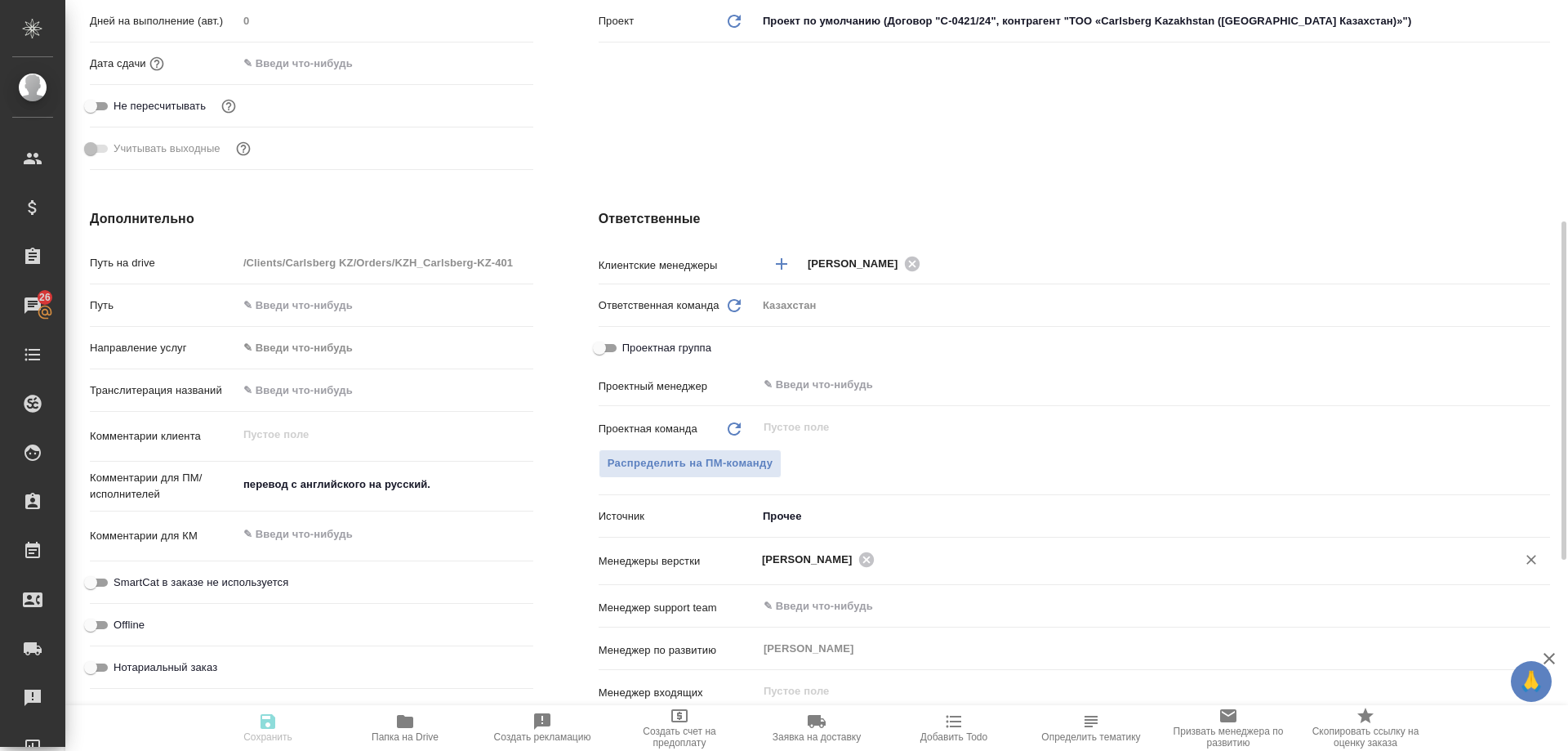
type textarea "x"
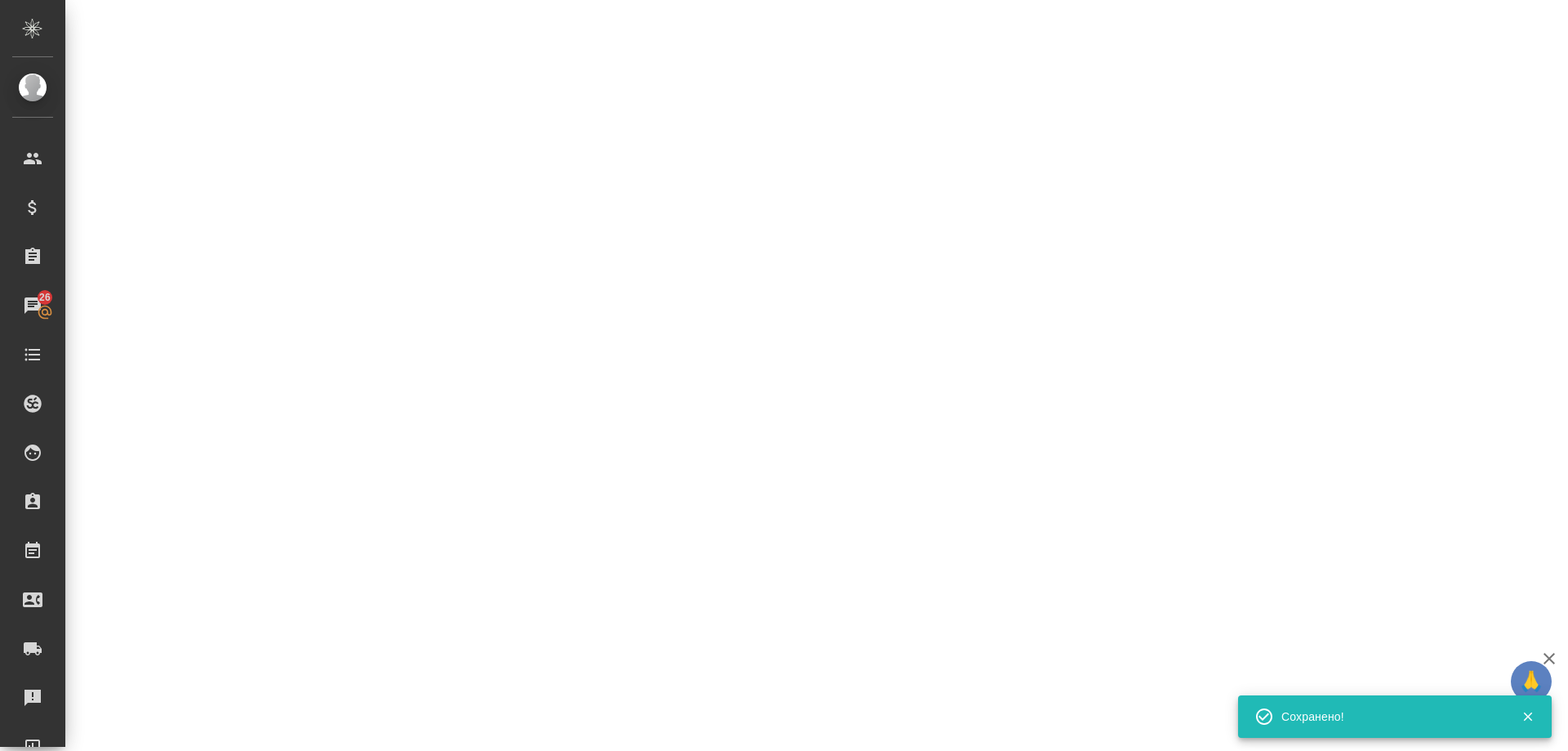
select select "RU"
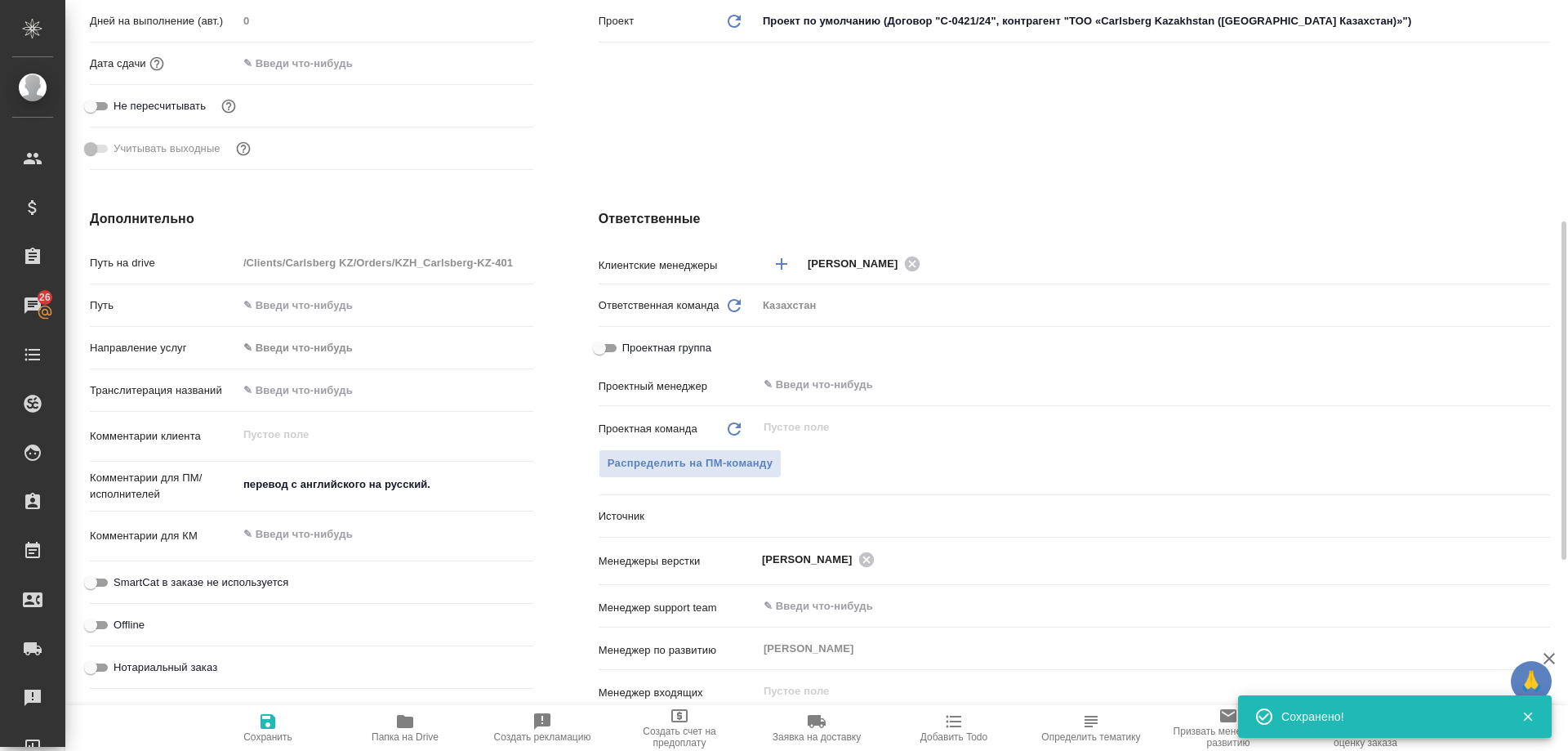
type textarea "x"
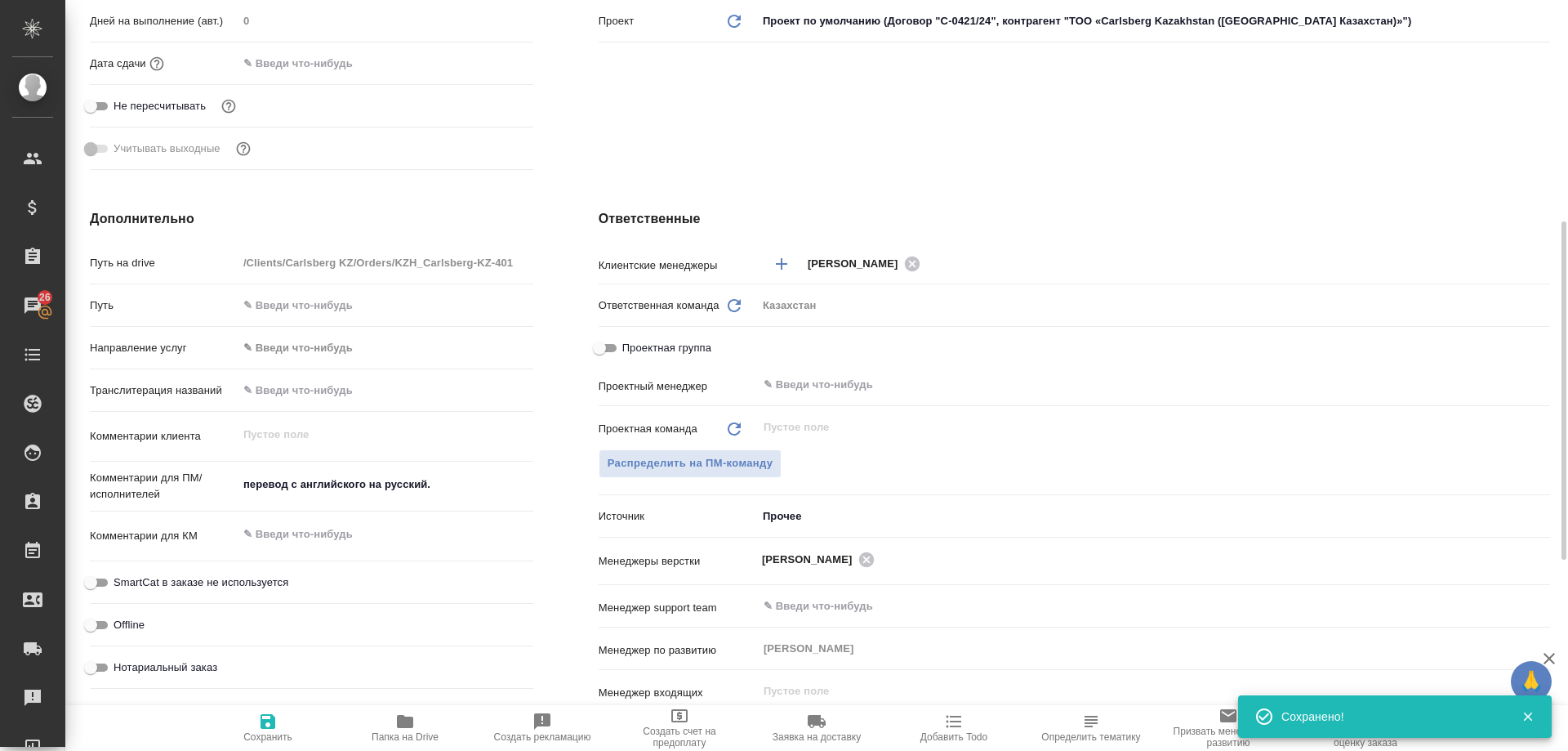
type textarea "x"
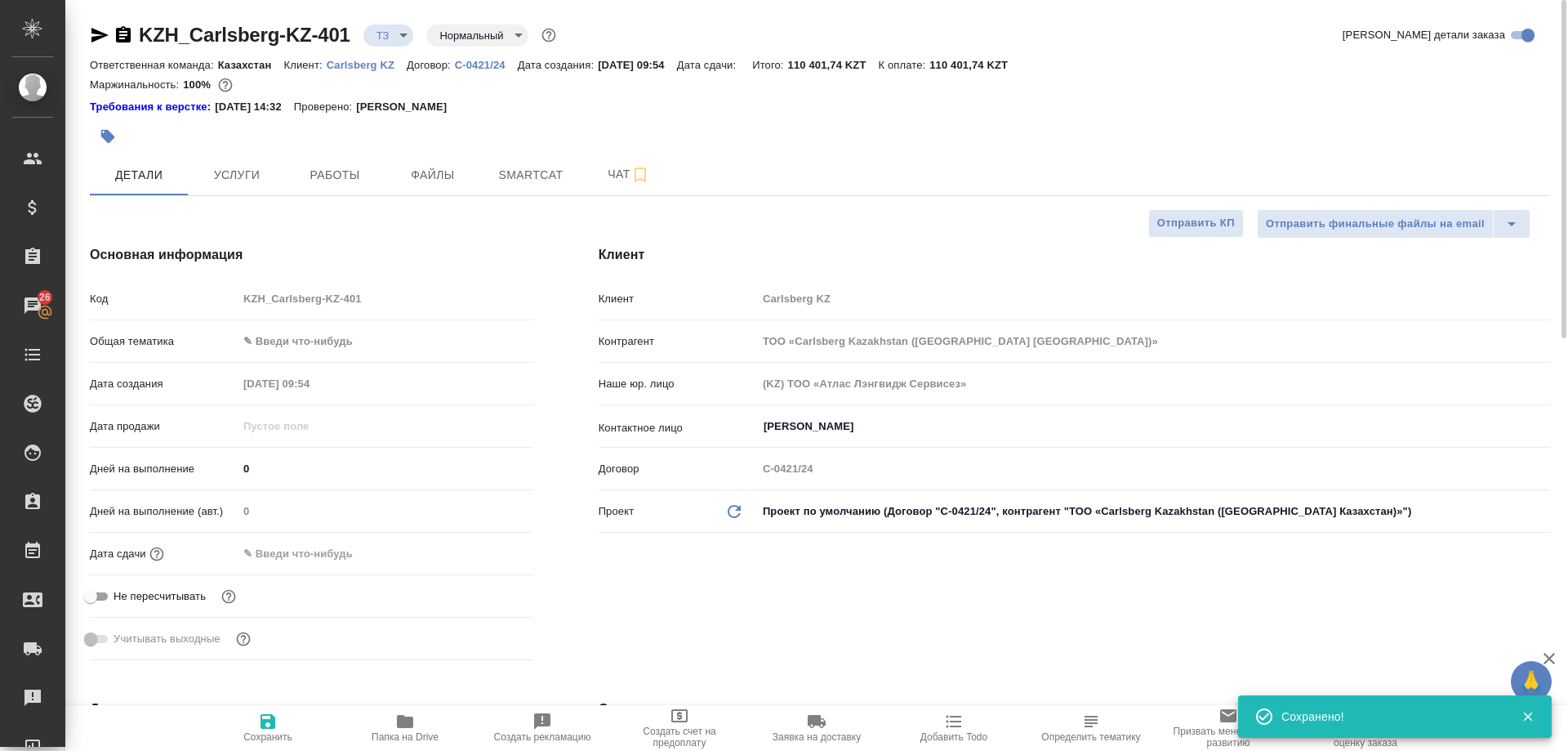
click at [395, 38] on body "🙏 .cls-1 fill:#fff; AWATERA Arsenyeva Vera Клиенты Спецификации Заказы 26 Чаты …" at bounding box center [784, 375] width 1568 height 751
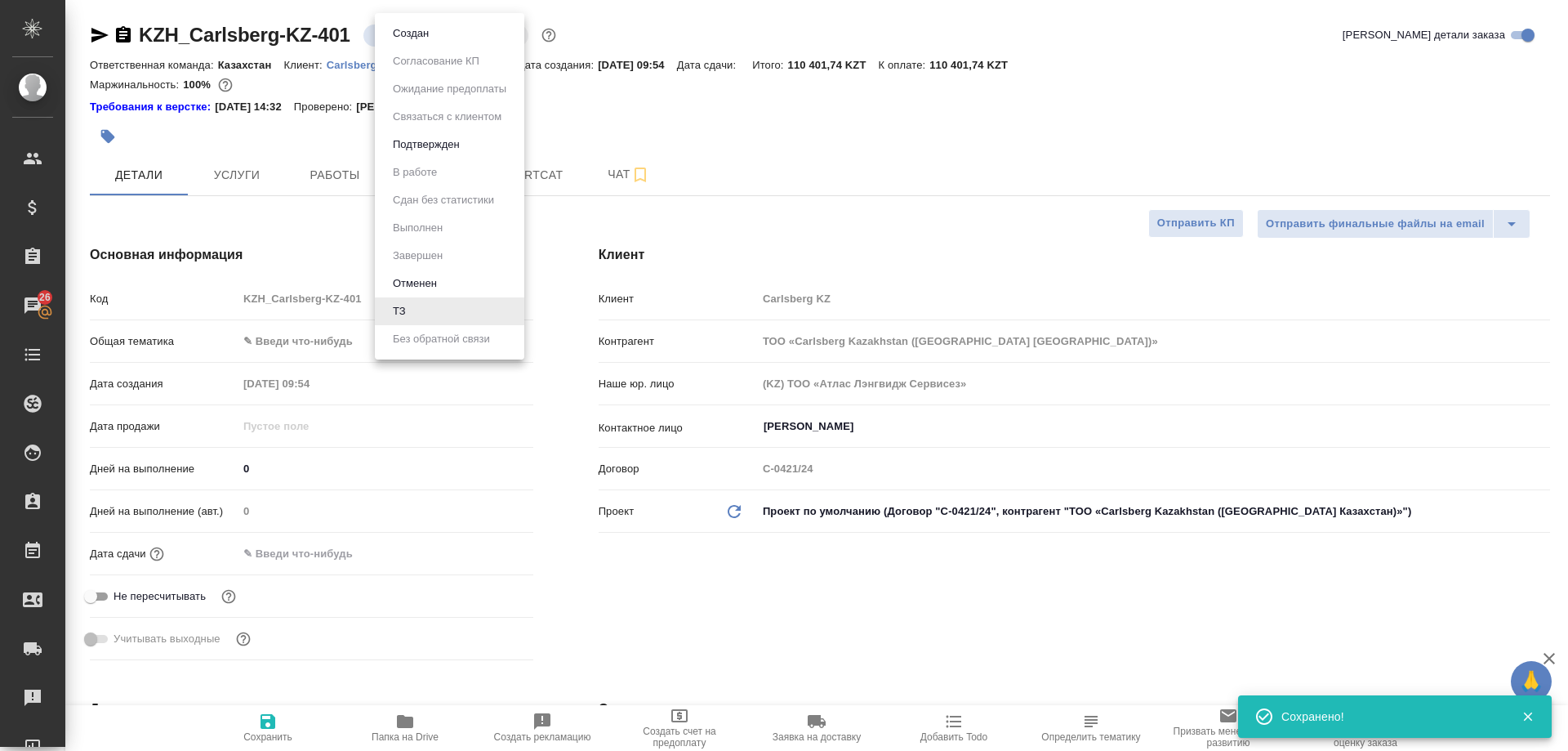
click at [401, 39] on button "Создан" at bounding box center [411, 33] width 46 height 18
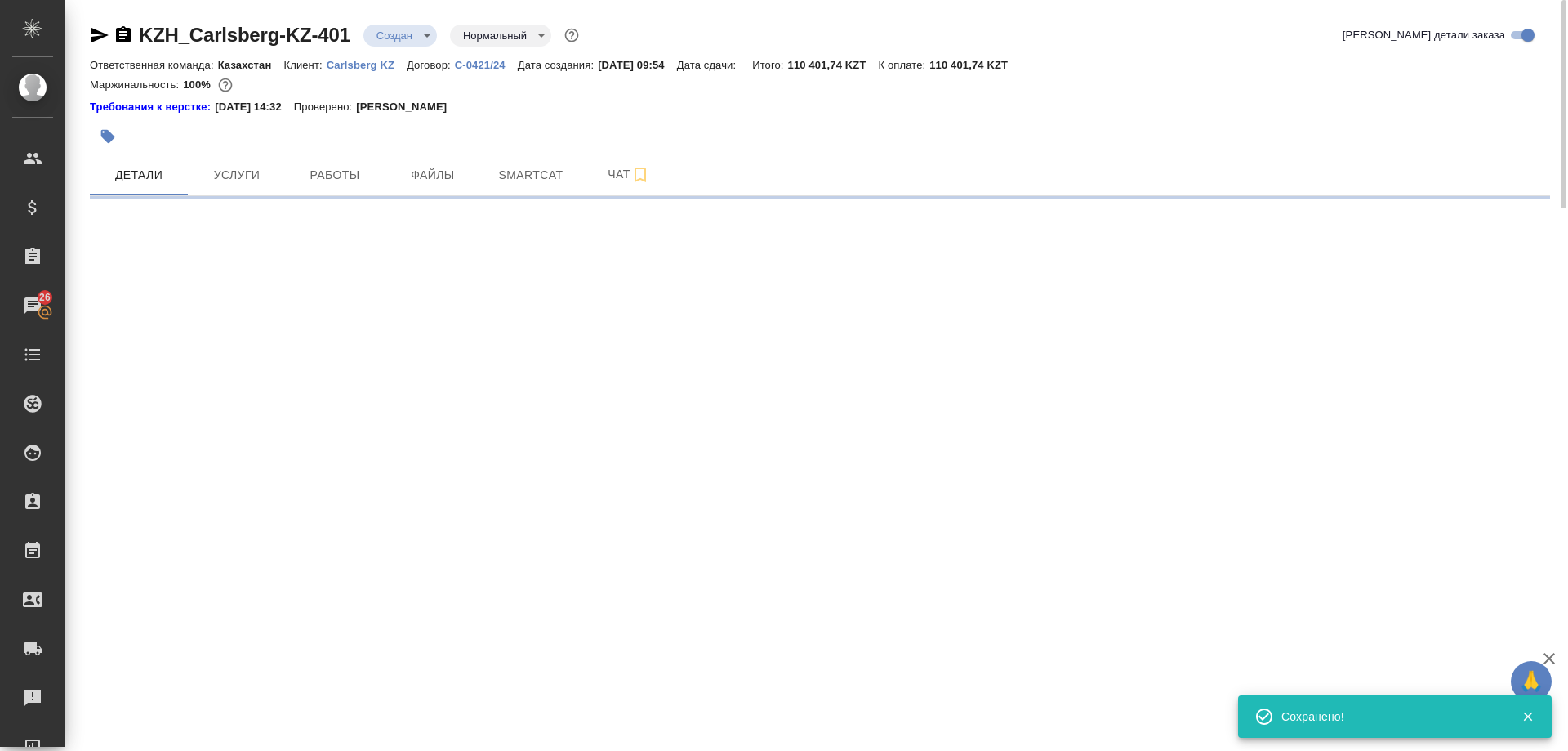
select select "RU"
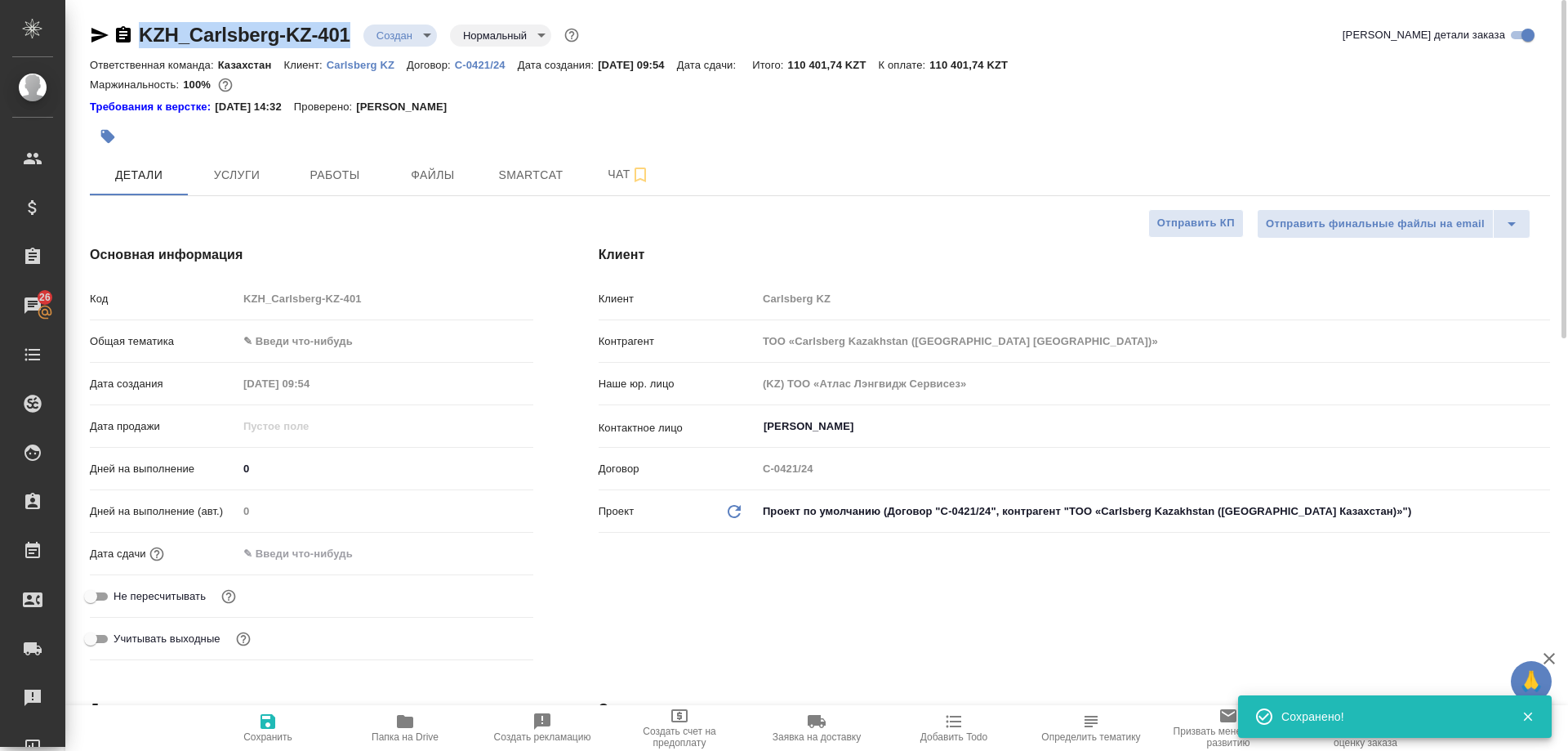
drag, startPoint x: 363, startPoint y: 44, endPoint x: 127, endPoint y: 43, distance: 236.0
click at [127, 43] on div "KZH_Carlsberg-KZ-401 Создан new Нормальный normal" at bounding box center [336, 34] width 493 height 26
copy link "KZH_Carlsberg-KZ-401"
type textarea "x"
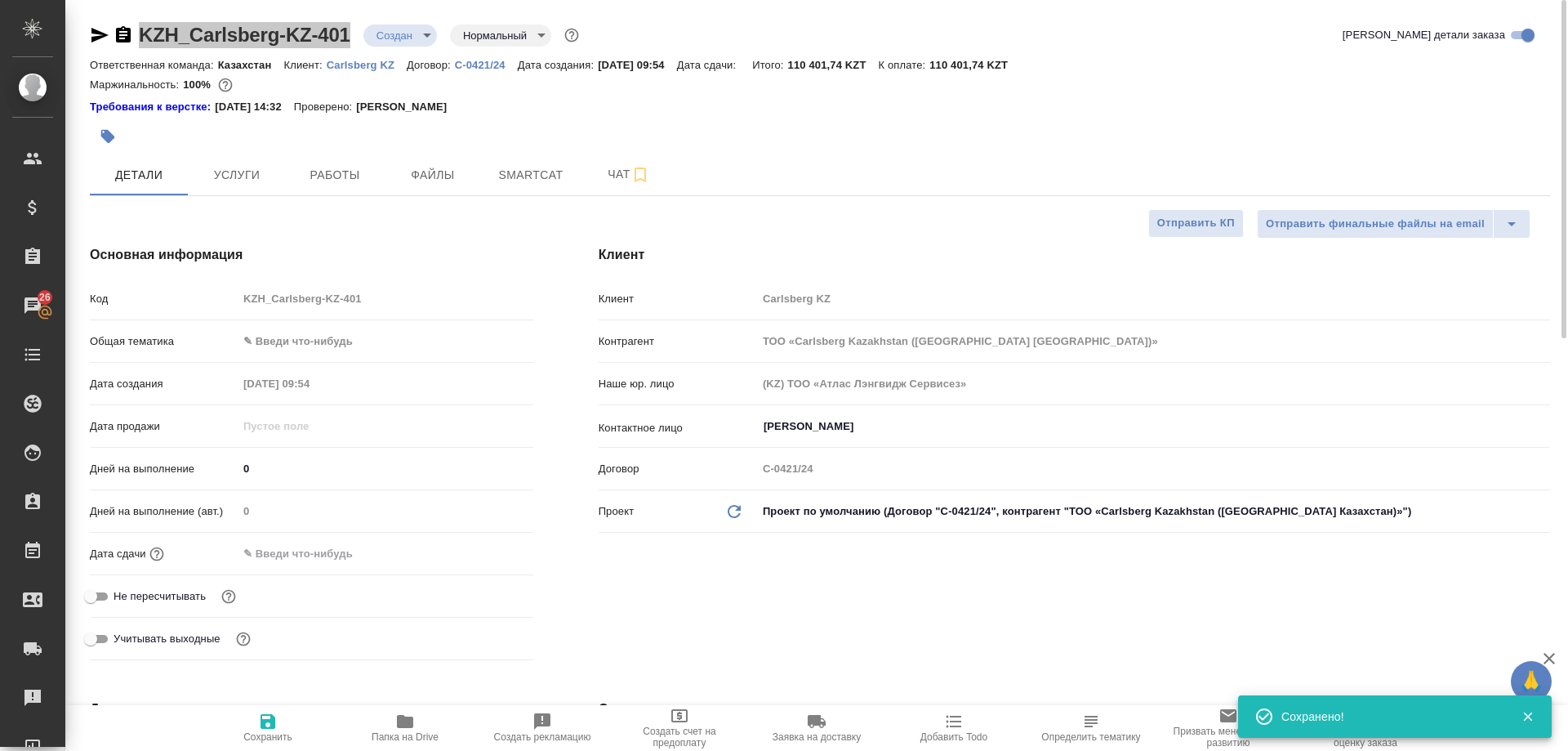
type textarea "x"
click at [616, 179] on span "Чат" at bounding box center [629, 175] width 78 height 20
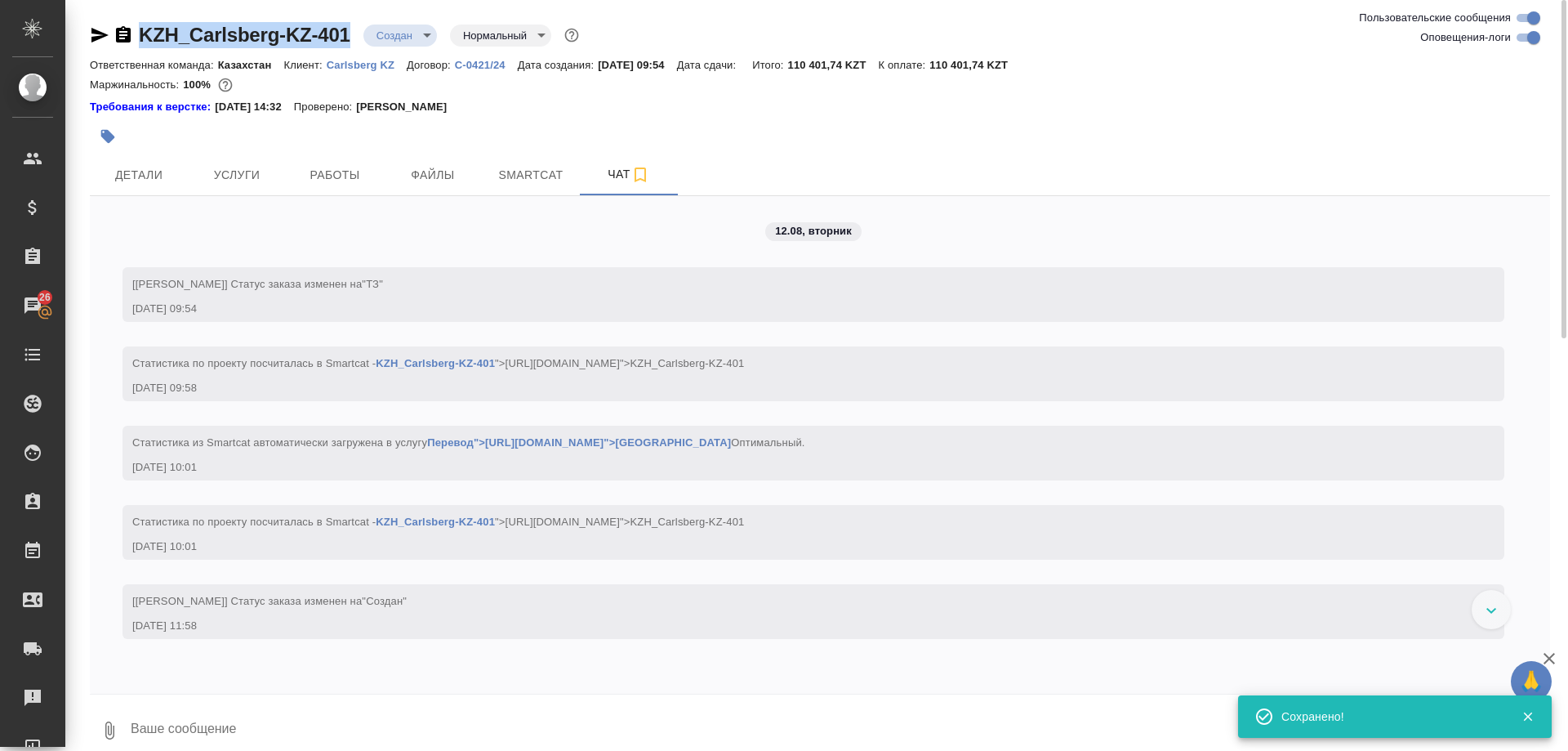
click at [109, 728] on icon "button" at bounding box center [109, 730] width 19 height 19
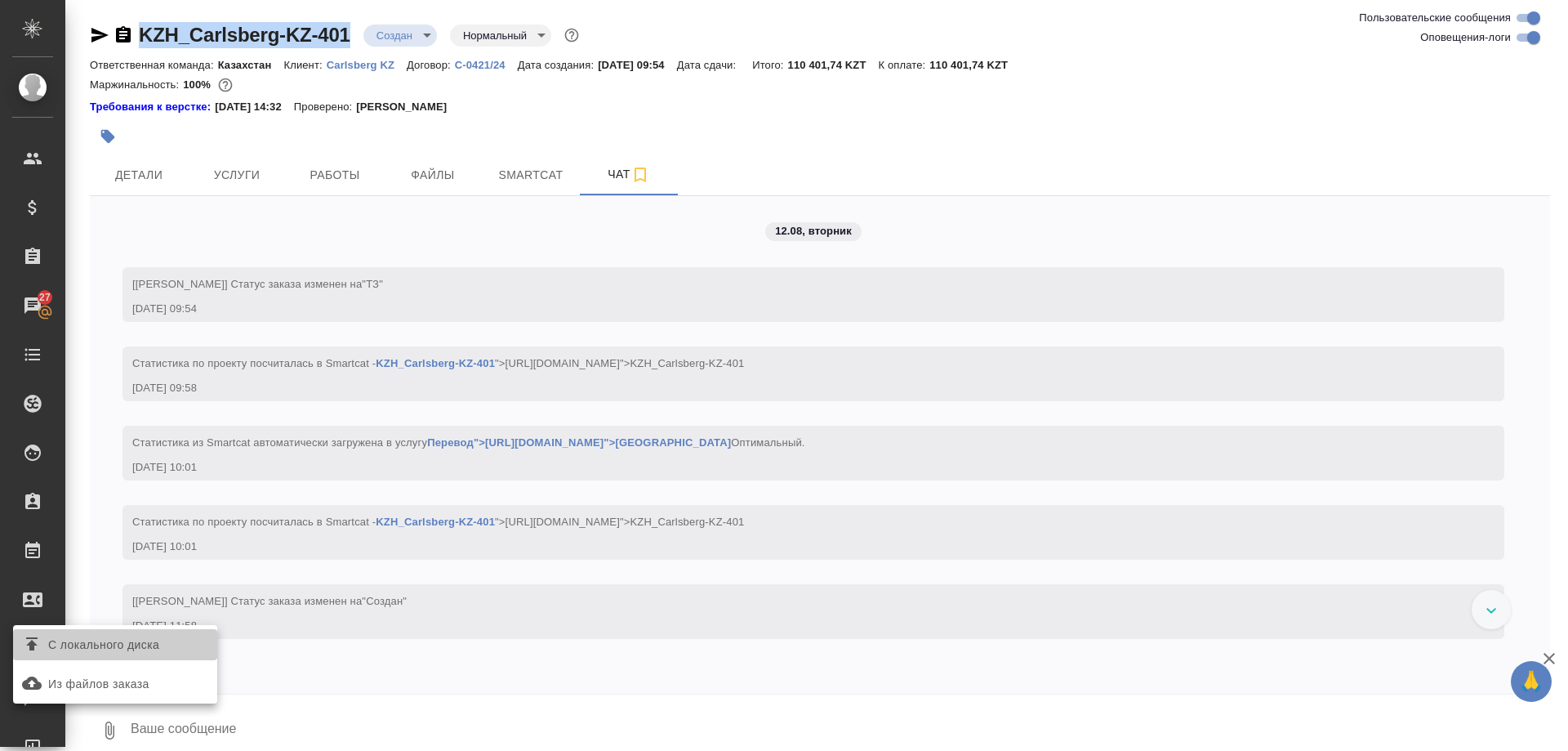
click at [178, 655] on label "С локального диска" at bounding box center [115, 644] width 204 height 31
click at [0, 0] on input "С локального диска" at bounding box center [0, 0] width 0 height 0
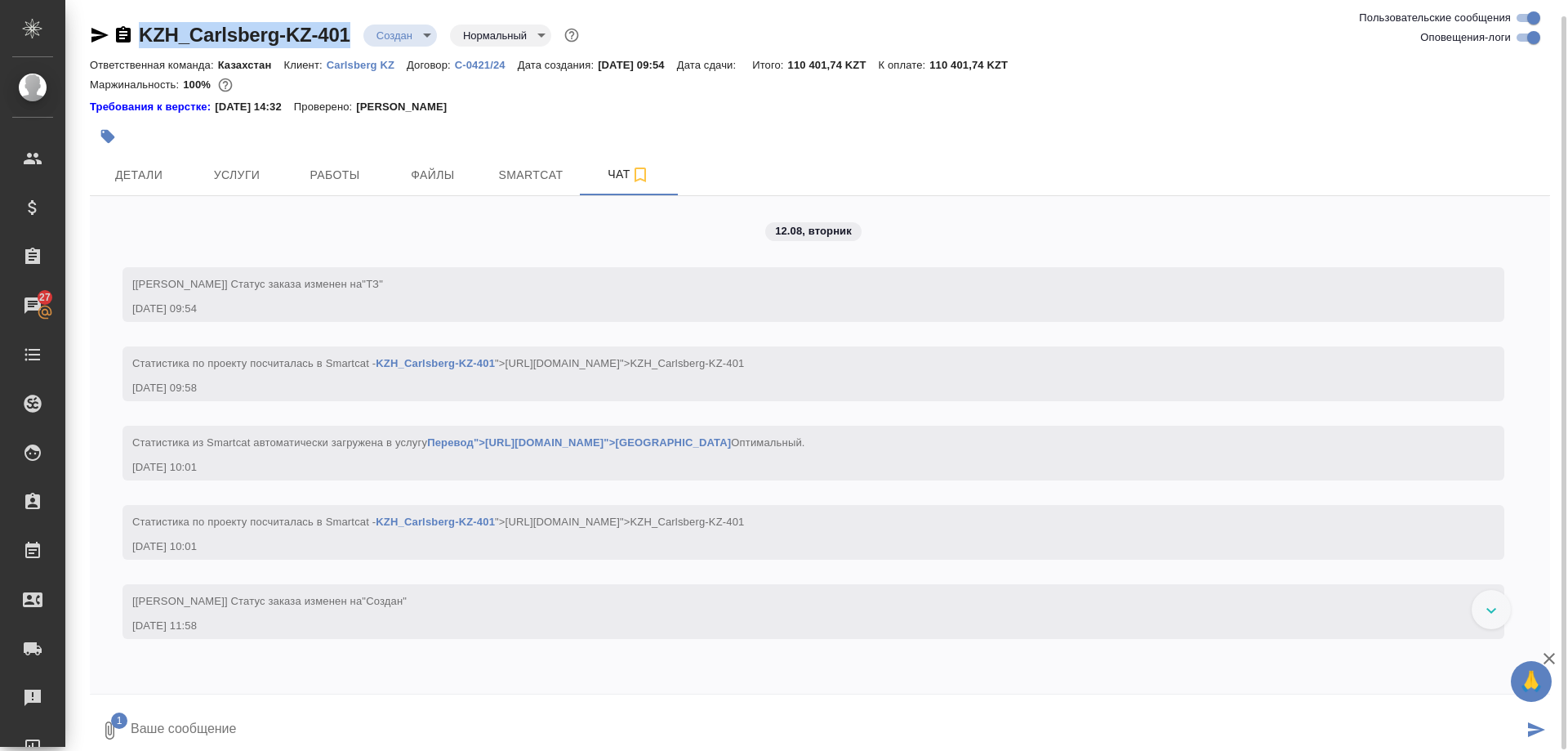
scroll to position [8, 0]
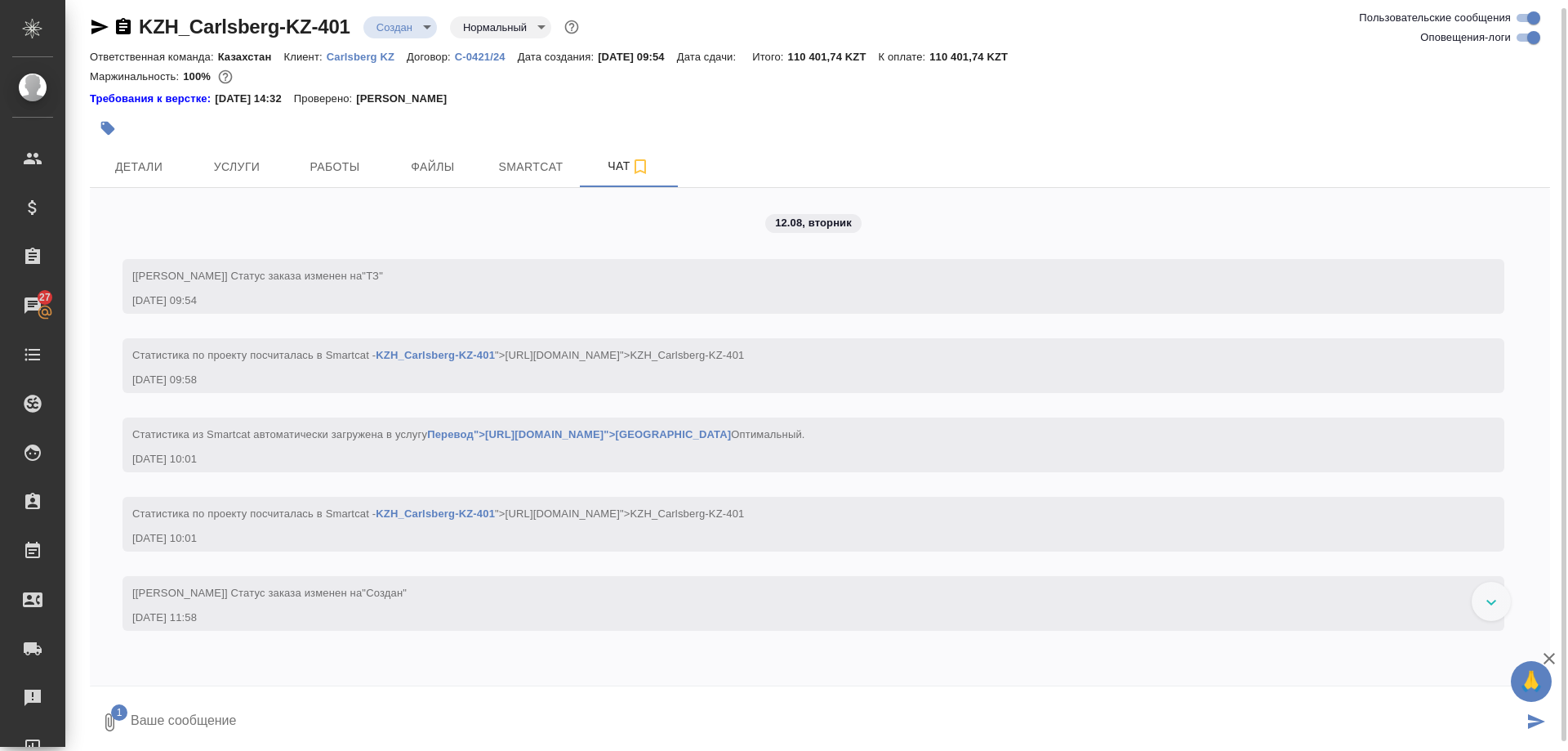
click at [266, 693] on div at bounding box center [820, 690] width 1460 height 8
click at [260, 723] on textarea at bounding box center [826, 722] width 1393 height 56
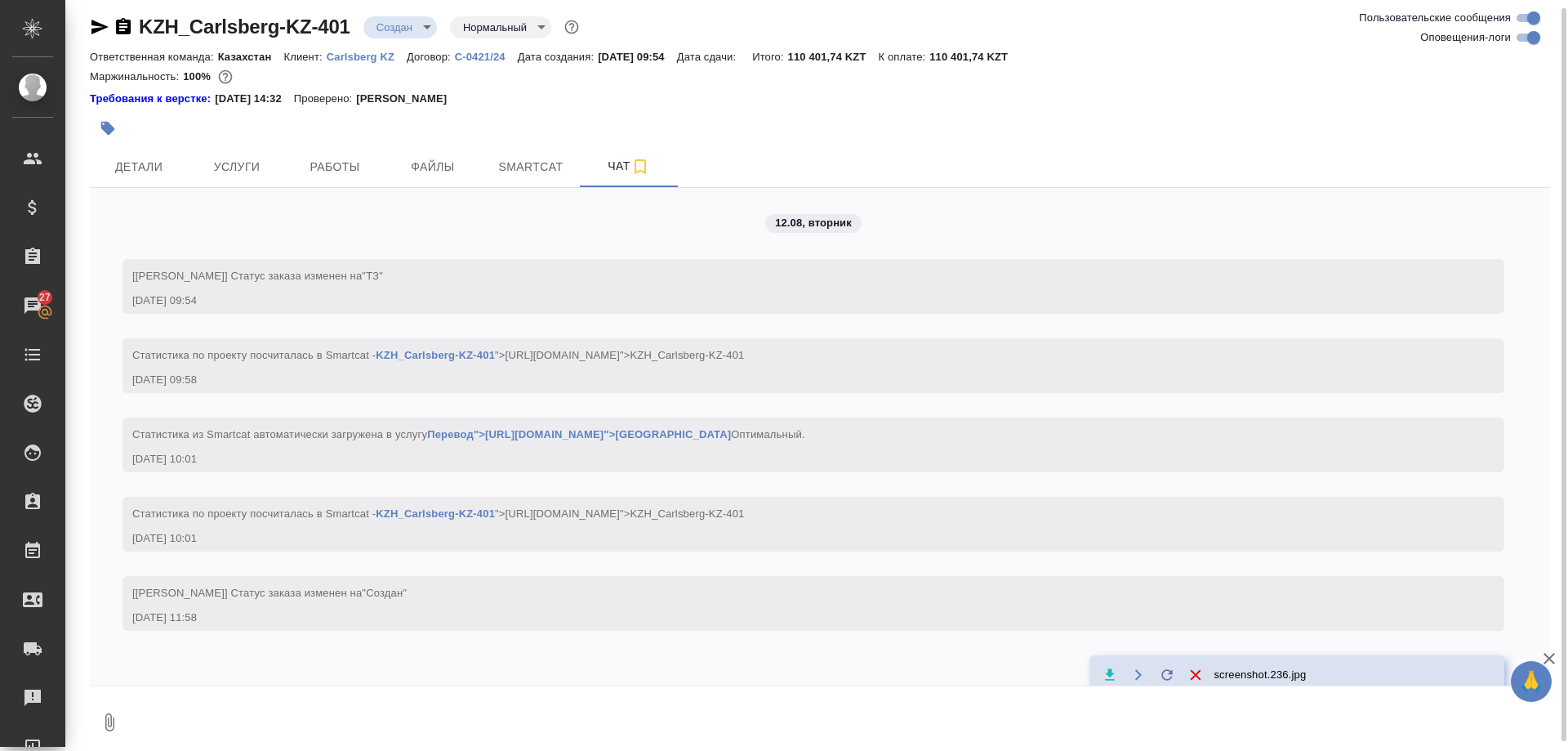
scroll to position [82, 0]
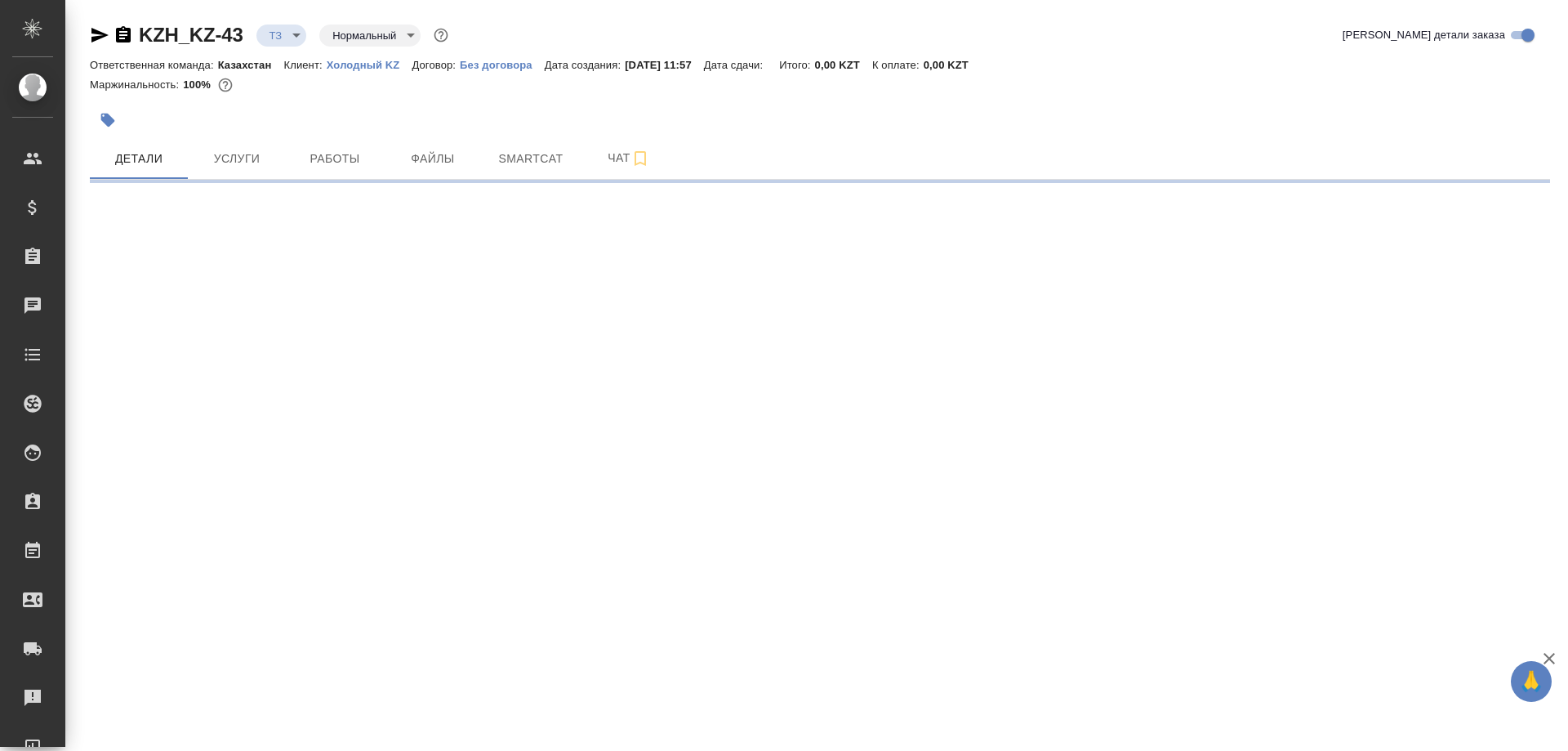
select select "RU"
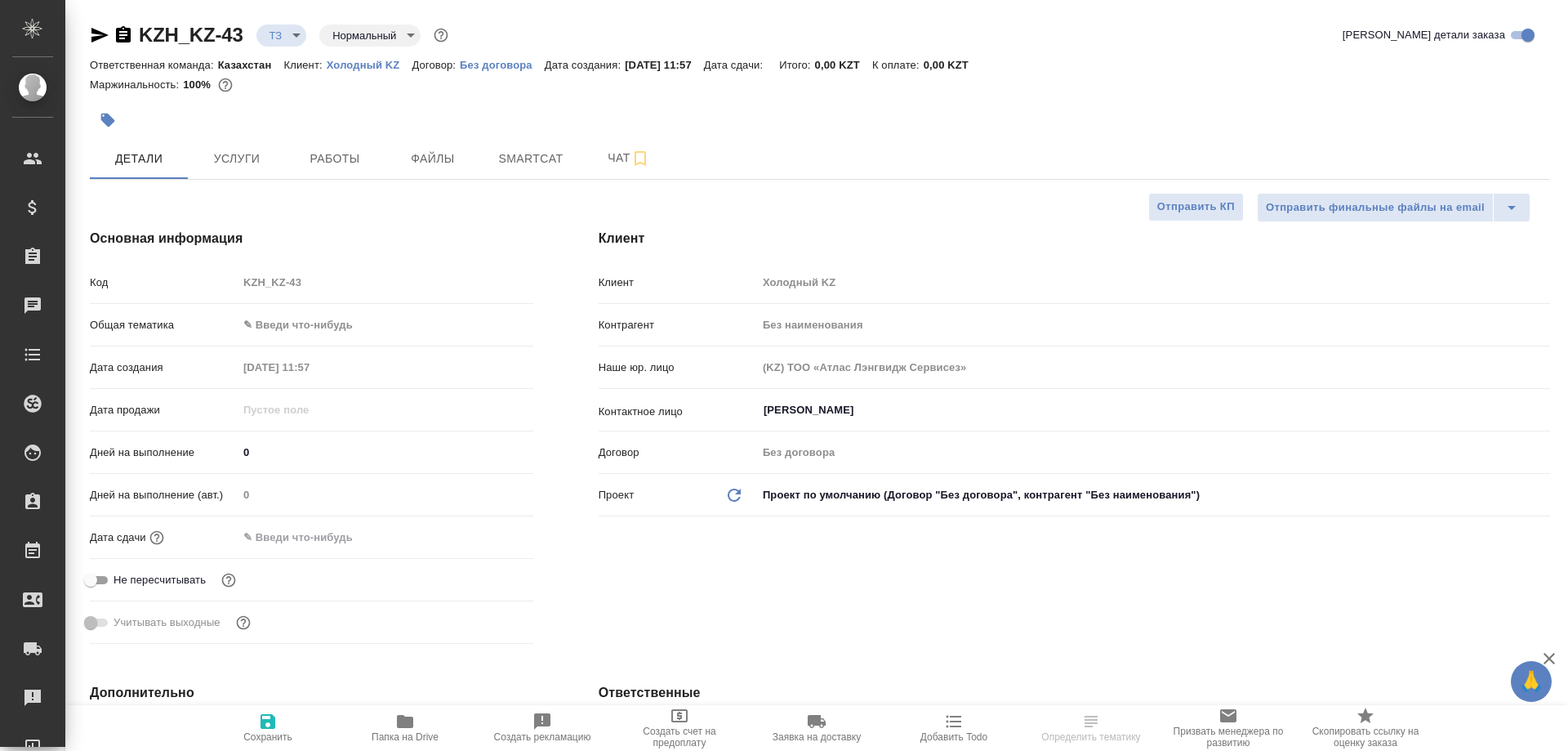
type textarea "x"
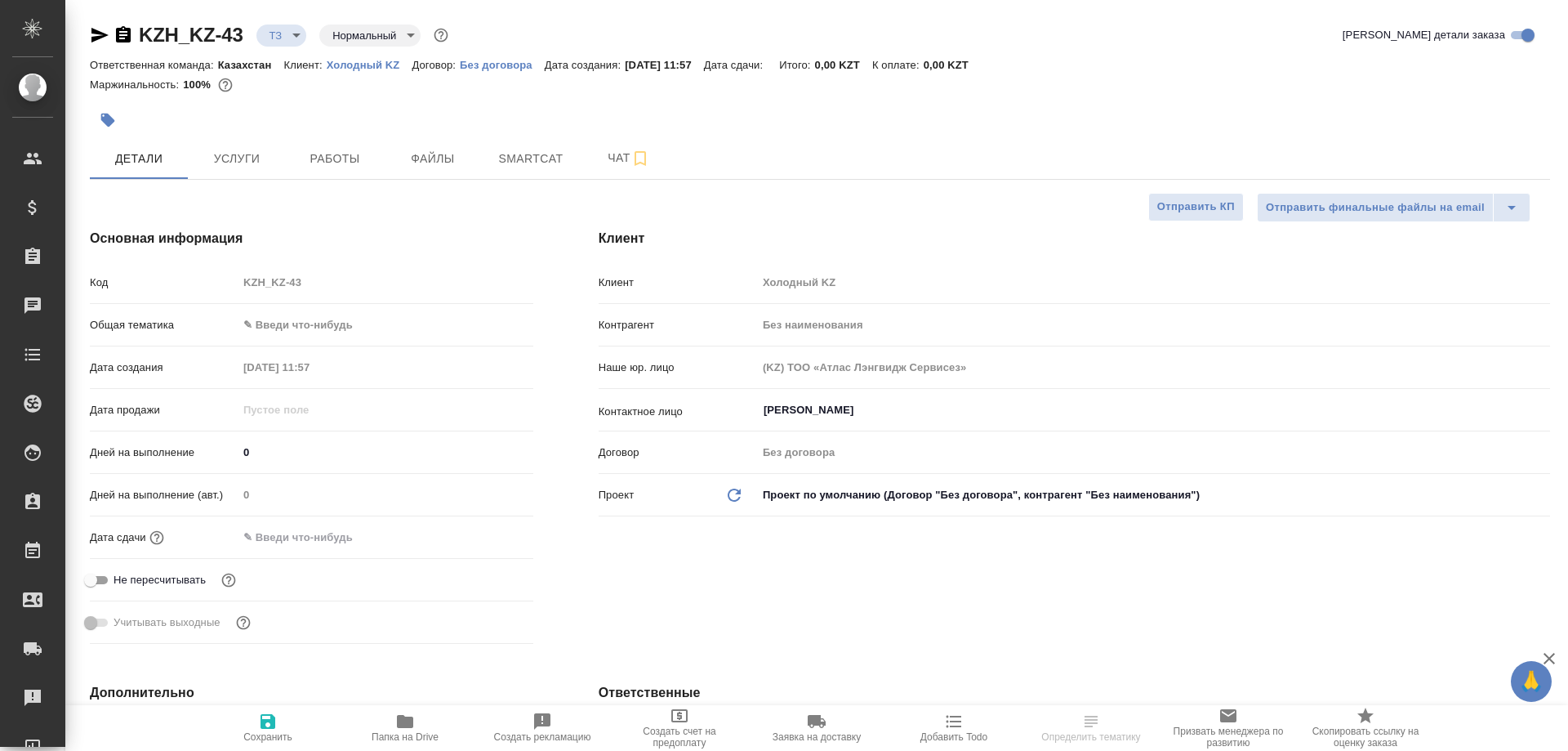
type textarea "x"
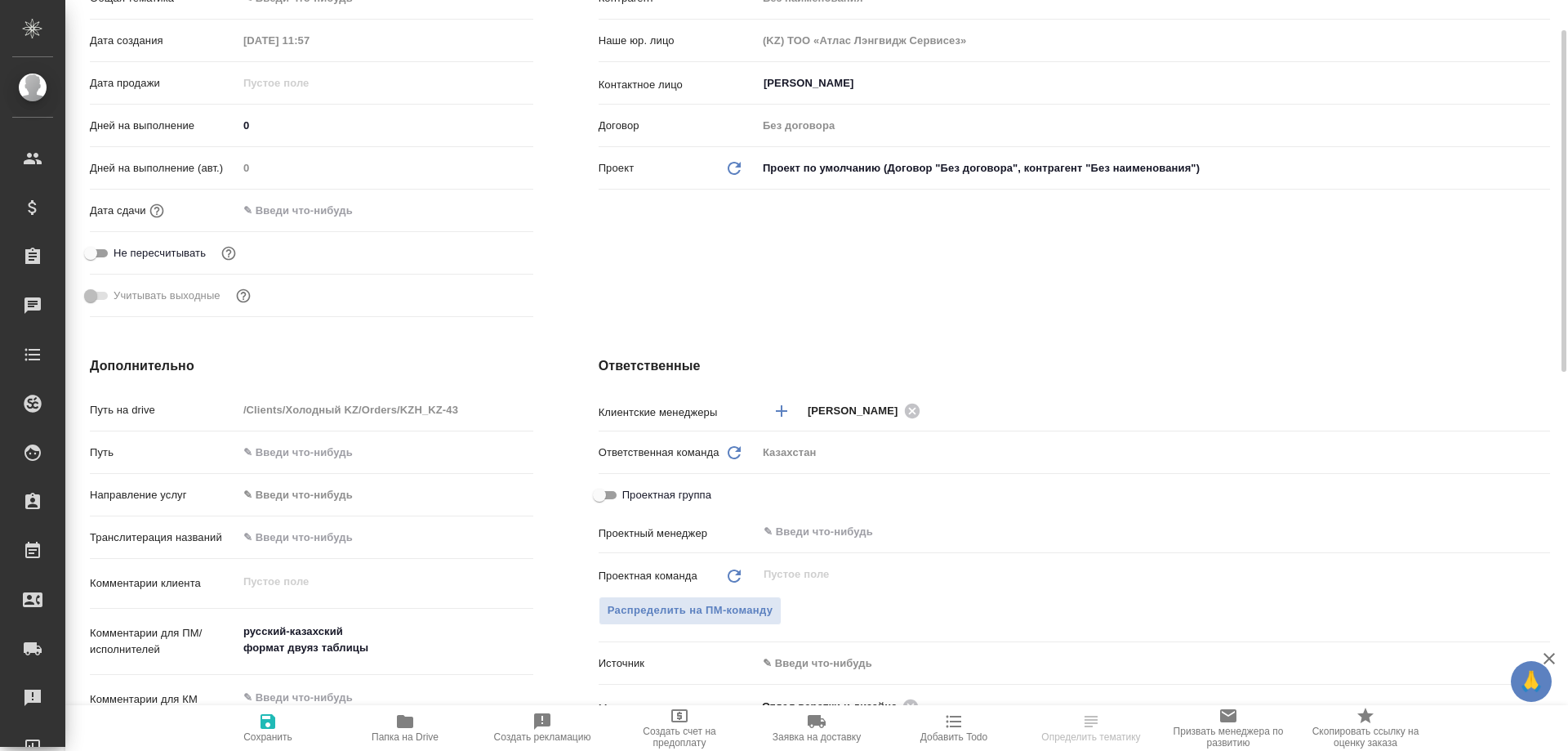
scroll to position [490, 0]
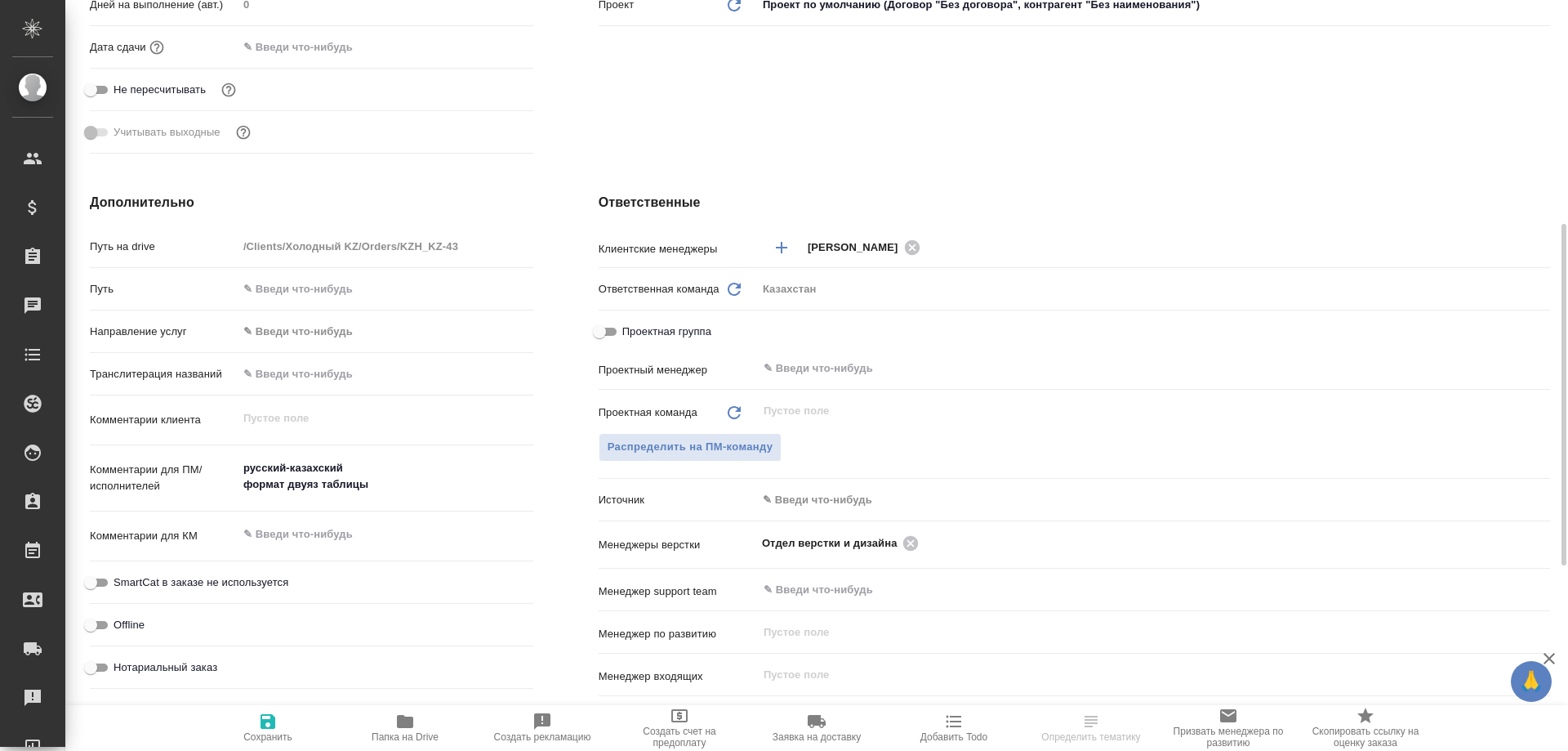
click at [408, 728] on icon "button" at bounding box center [404, 721] width 19 height 19
type textarea "x"
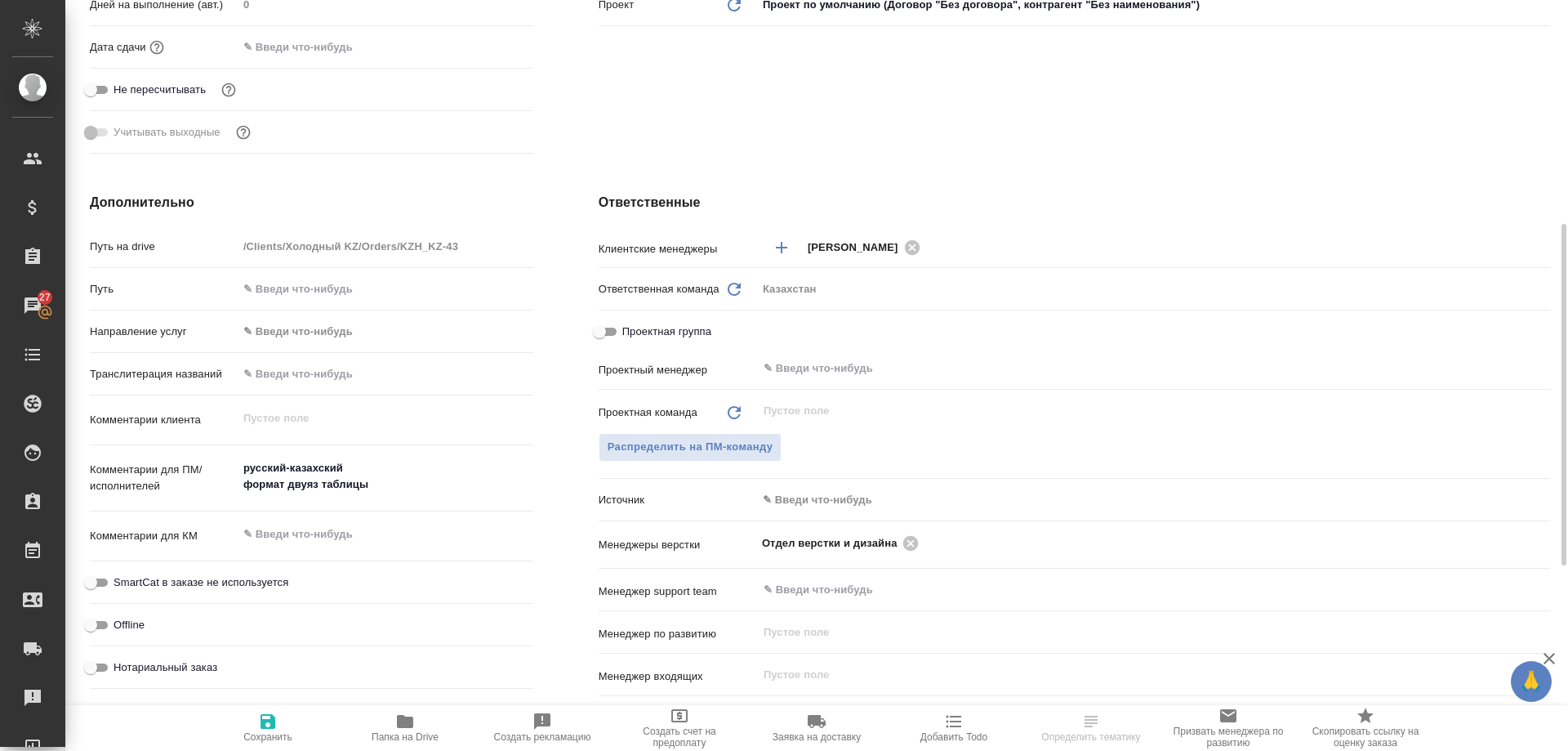
type textarea "x"
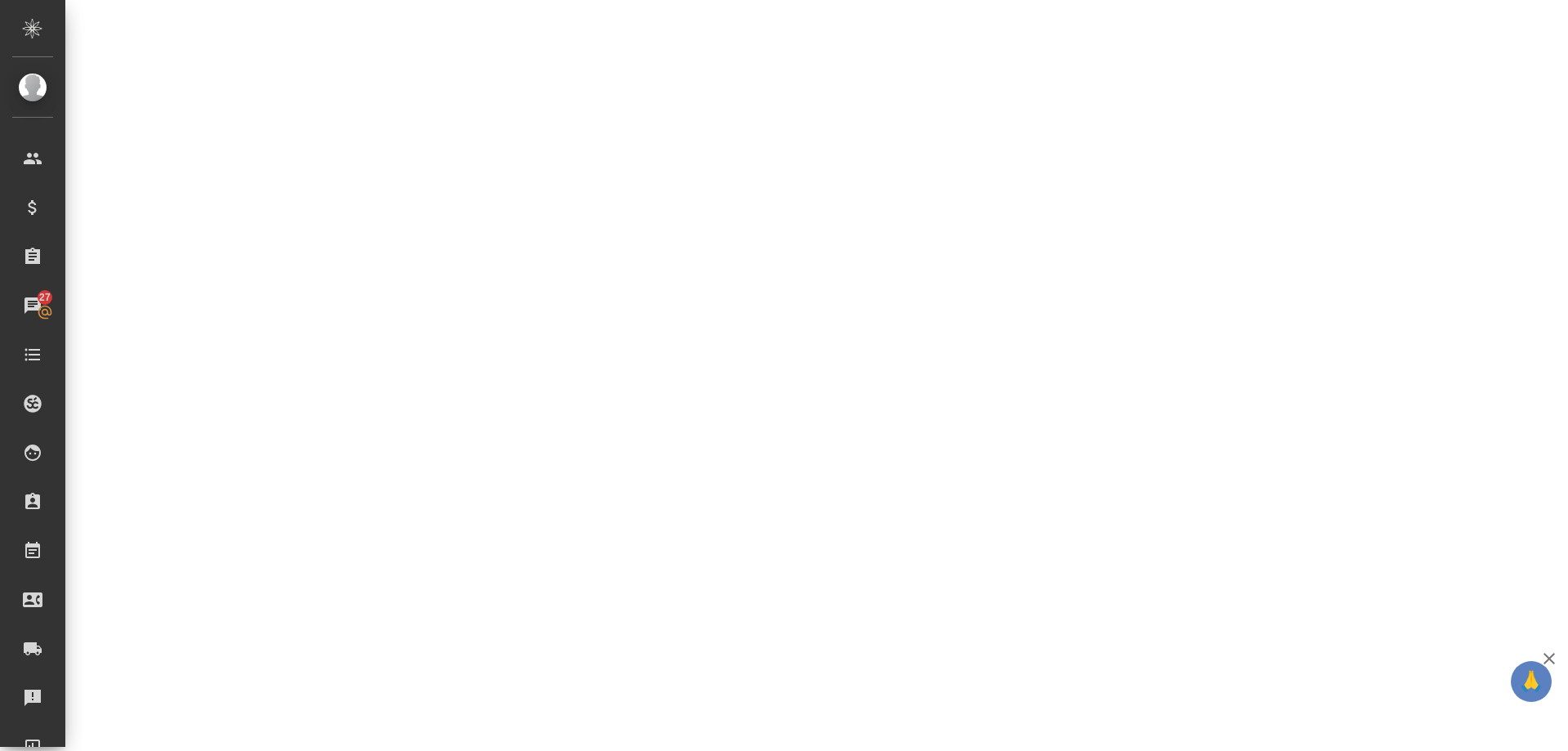
select select "RU"
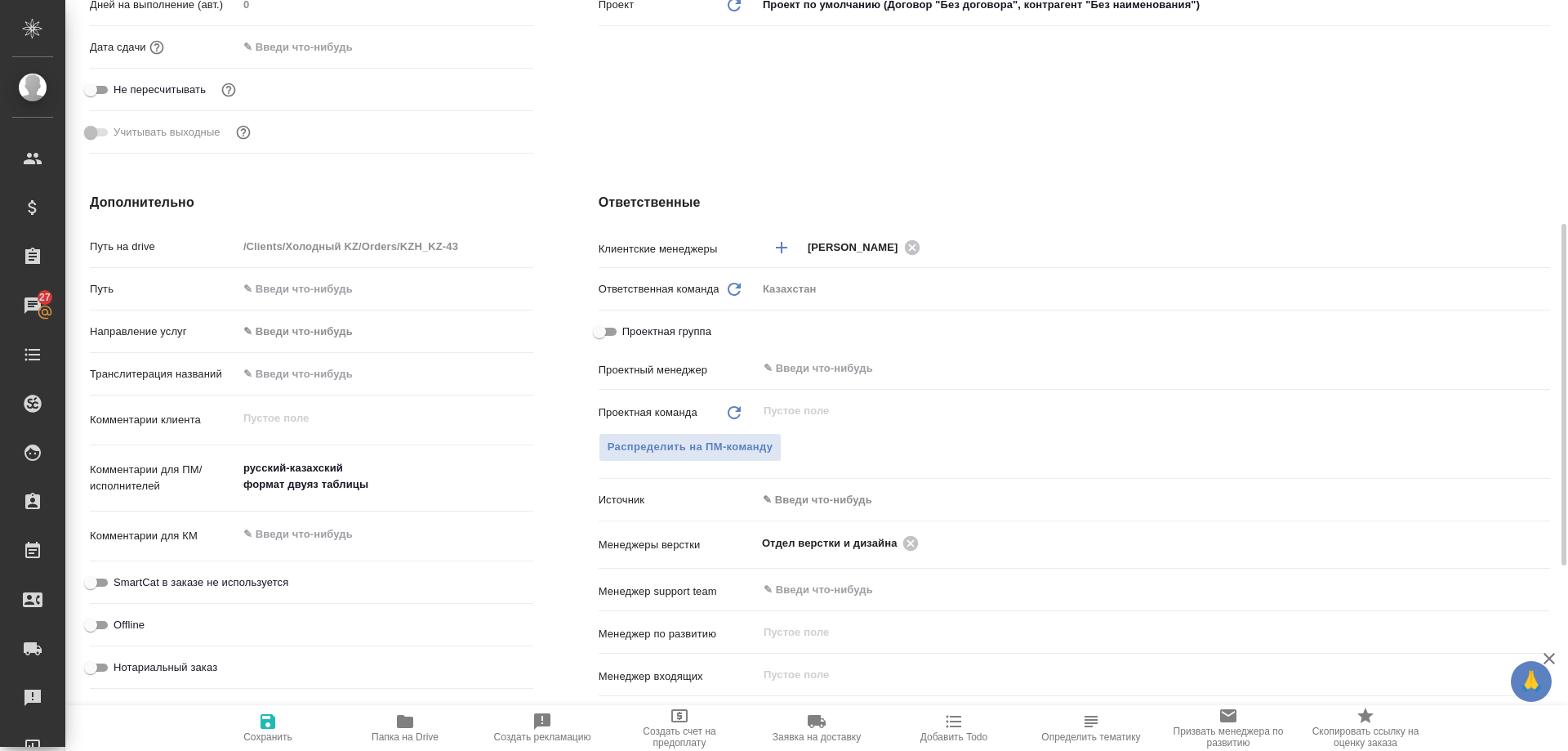
type textarea "x"
click at [917, 543] on icon at bounding box center [911, 543] width 15 height 15
type textarea "x"
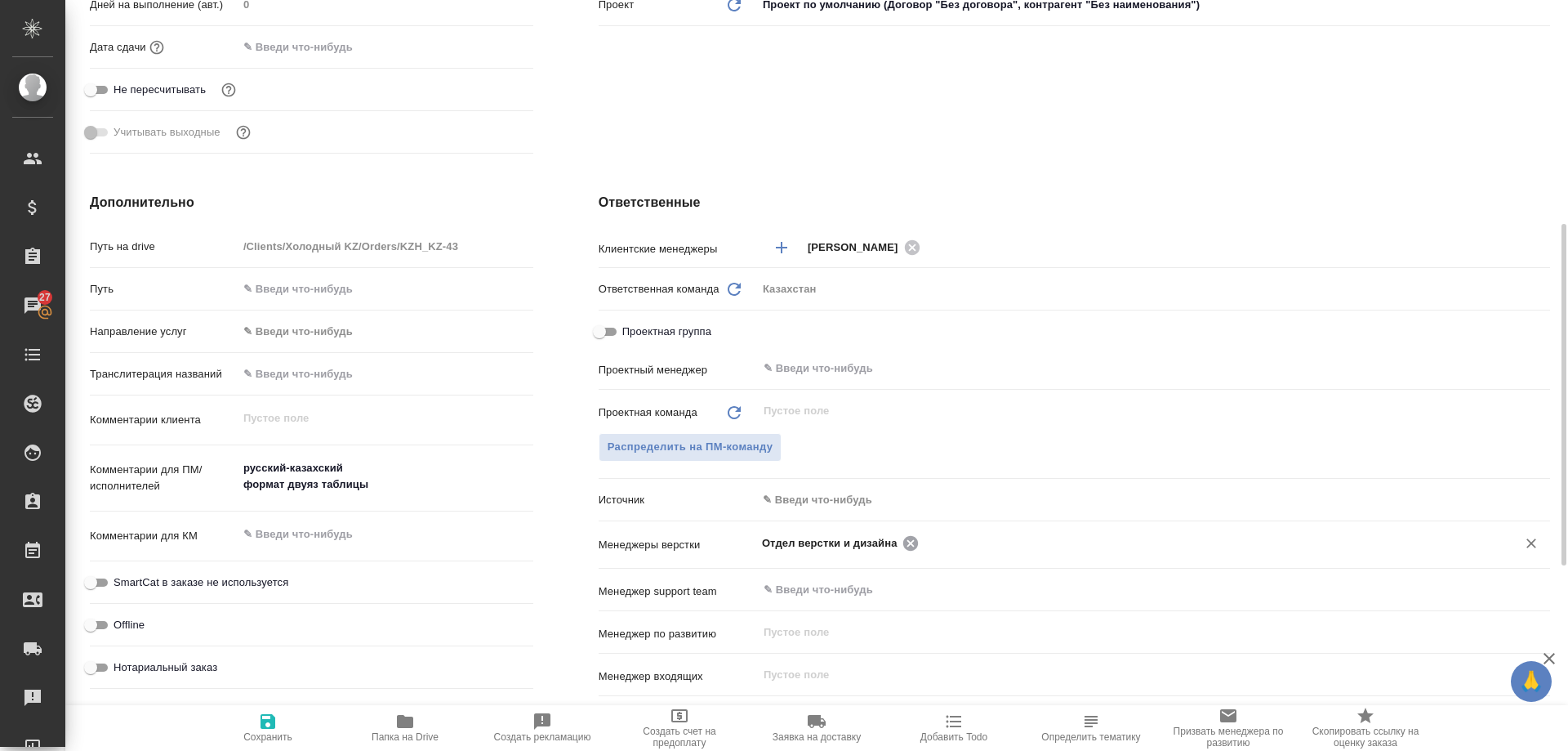
type textarea "x"
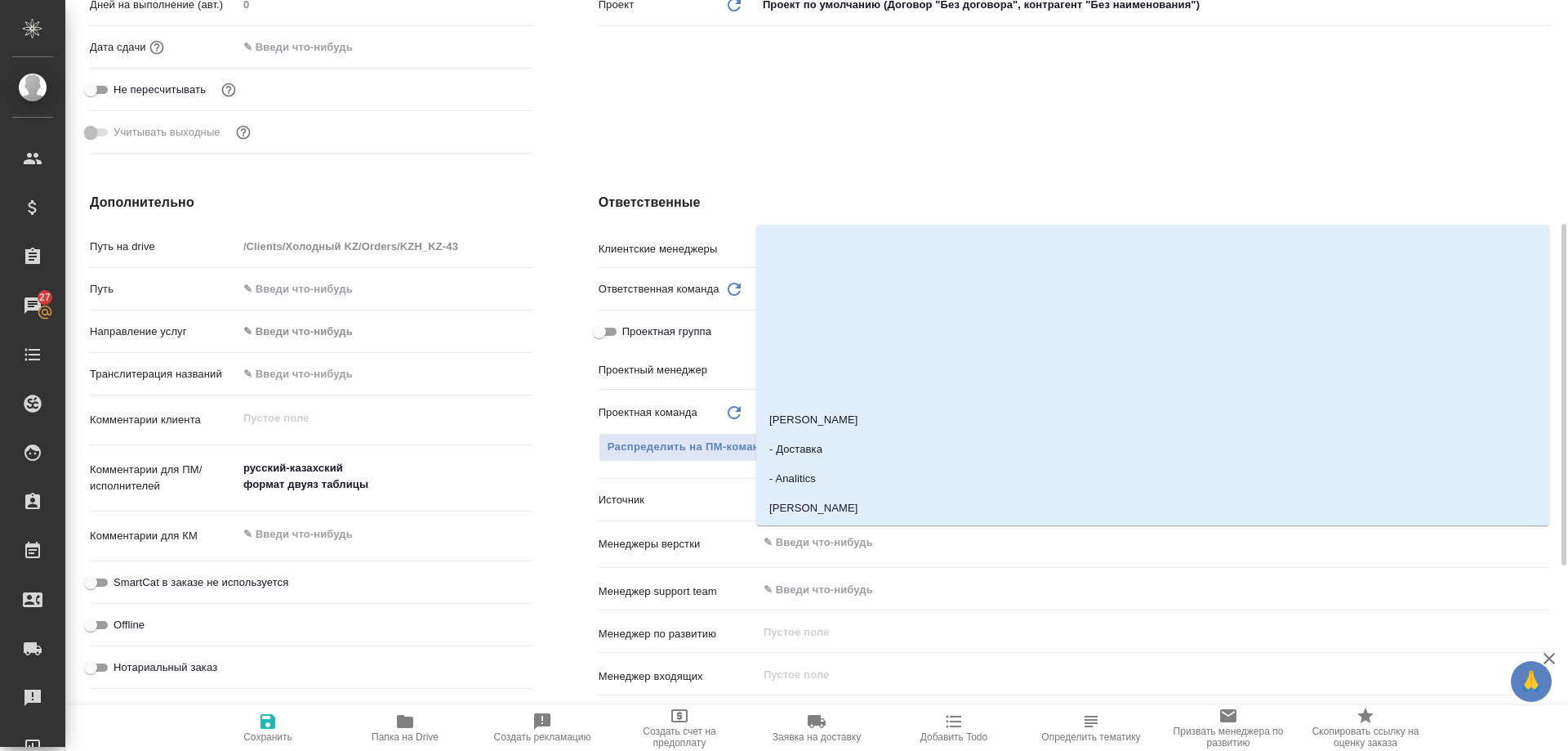
click at [917, 543] on input "text" at bounding box center [1125, 542] width 728 height 19
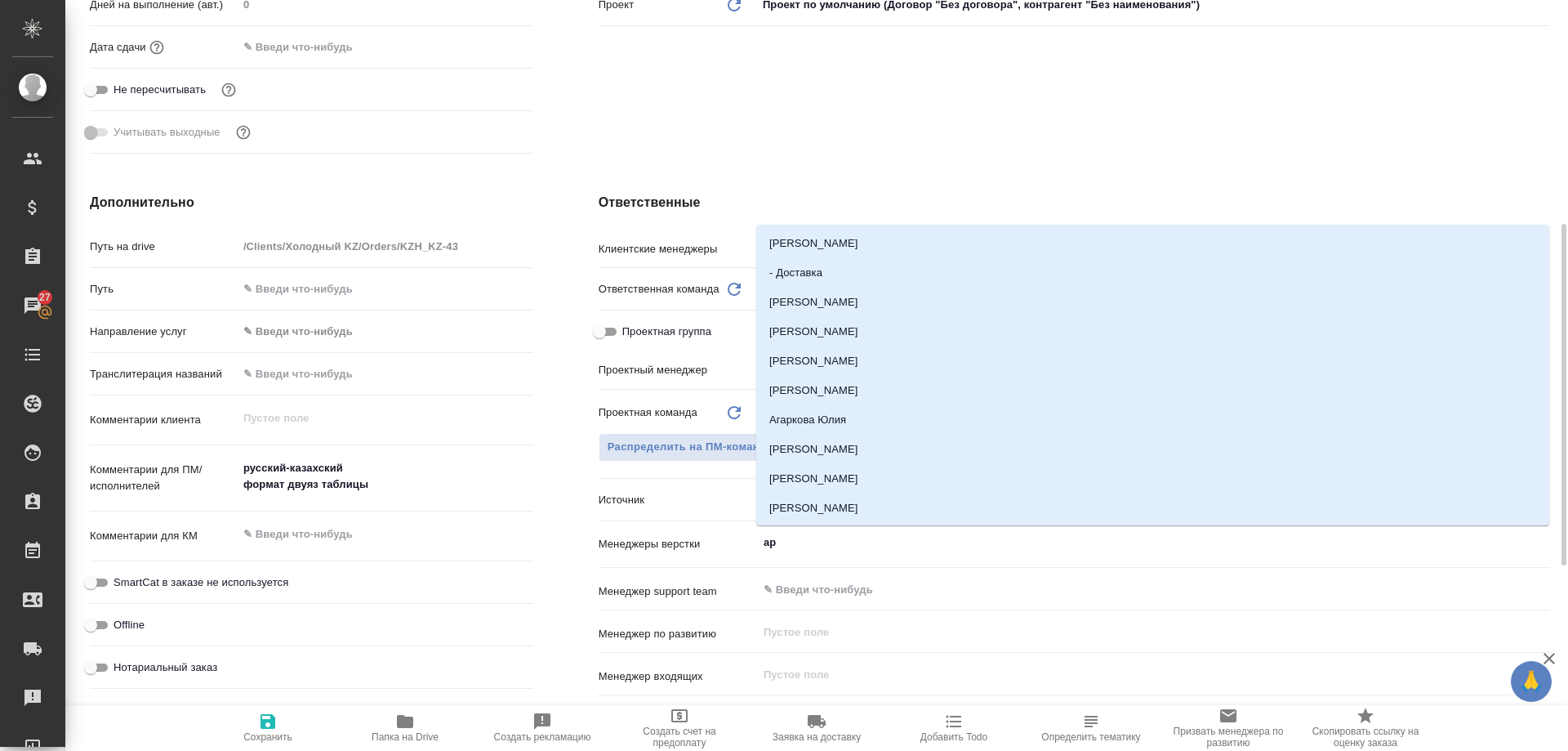
type input "арс"
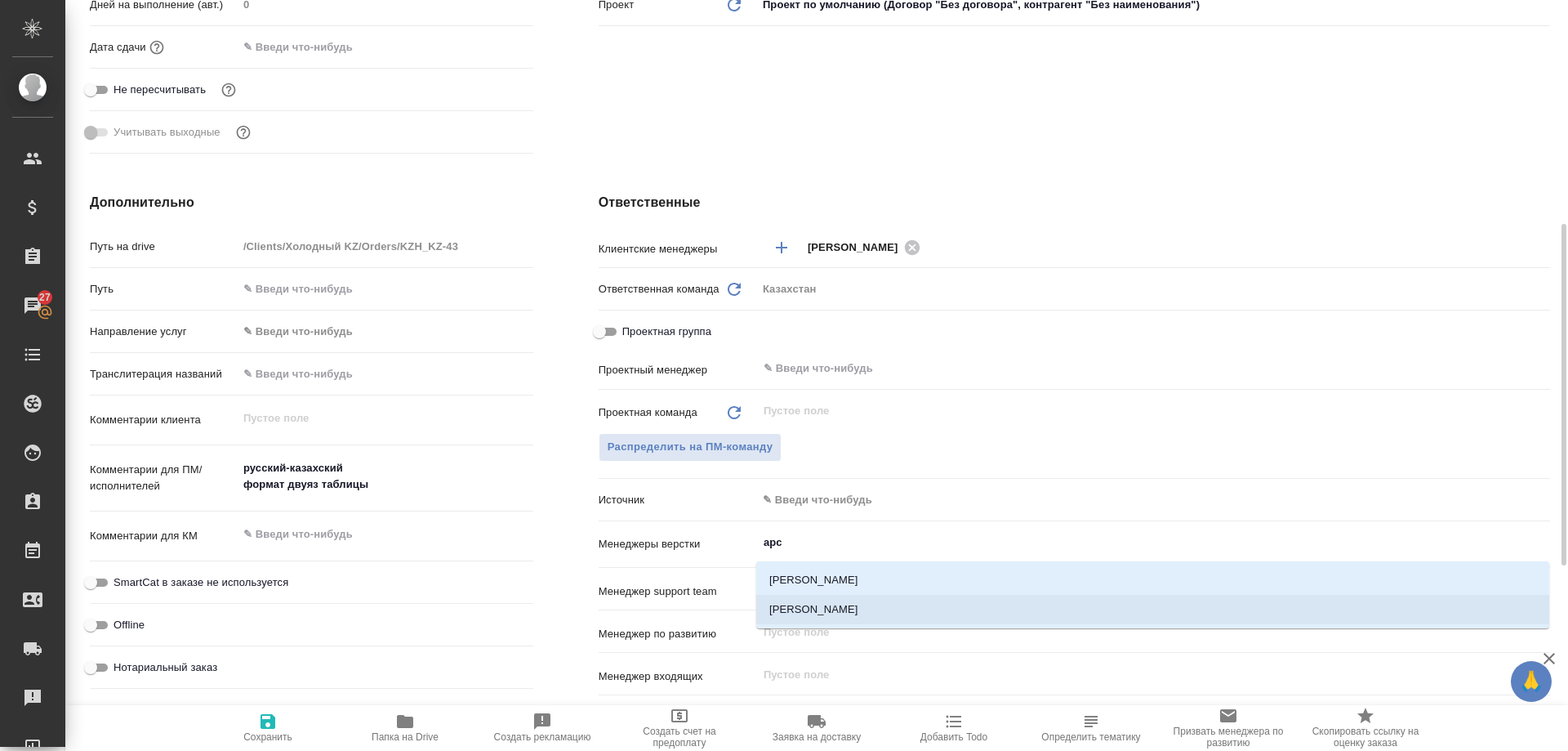
click at [881, 615] on li "[PERSON_NAME]" at bounding box center [1153, 609] width 793 height 29
type textarea "x"
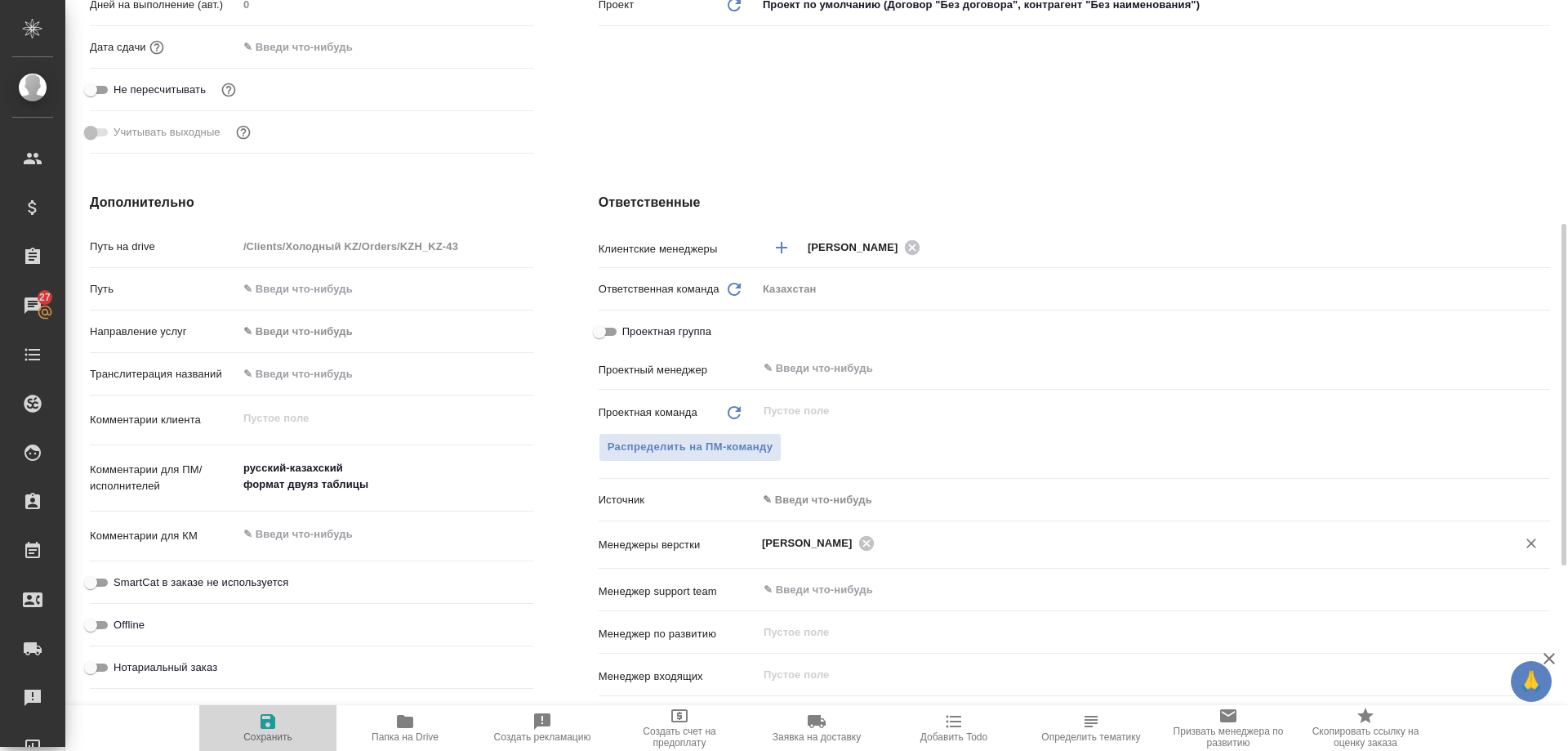
click at [264, 730] on icon "button" at bounding box center [267, 721] width 19 height 19
type textarea "x"
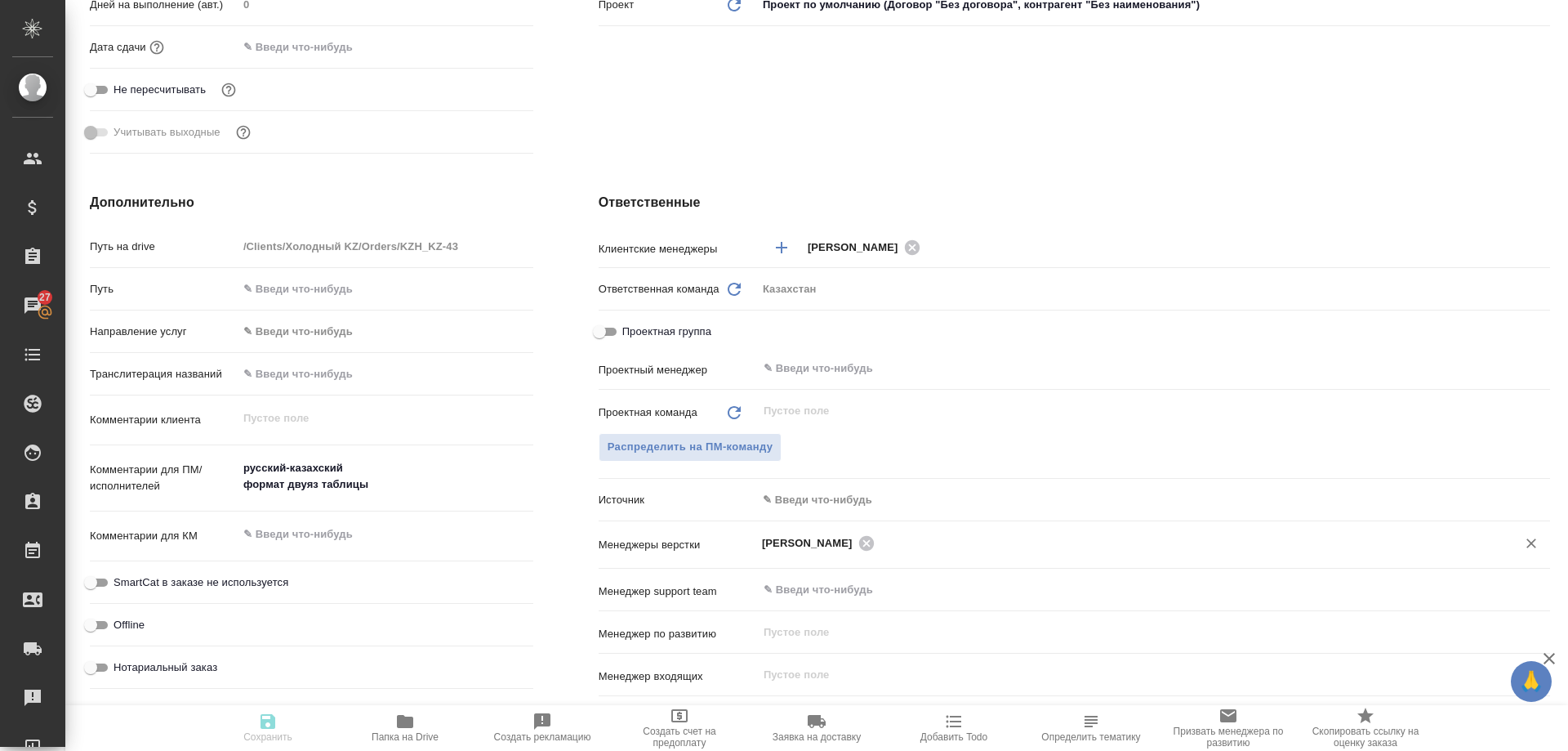
type textarea "x"
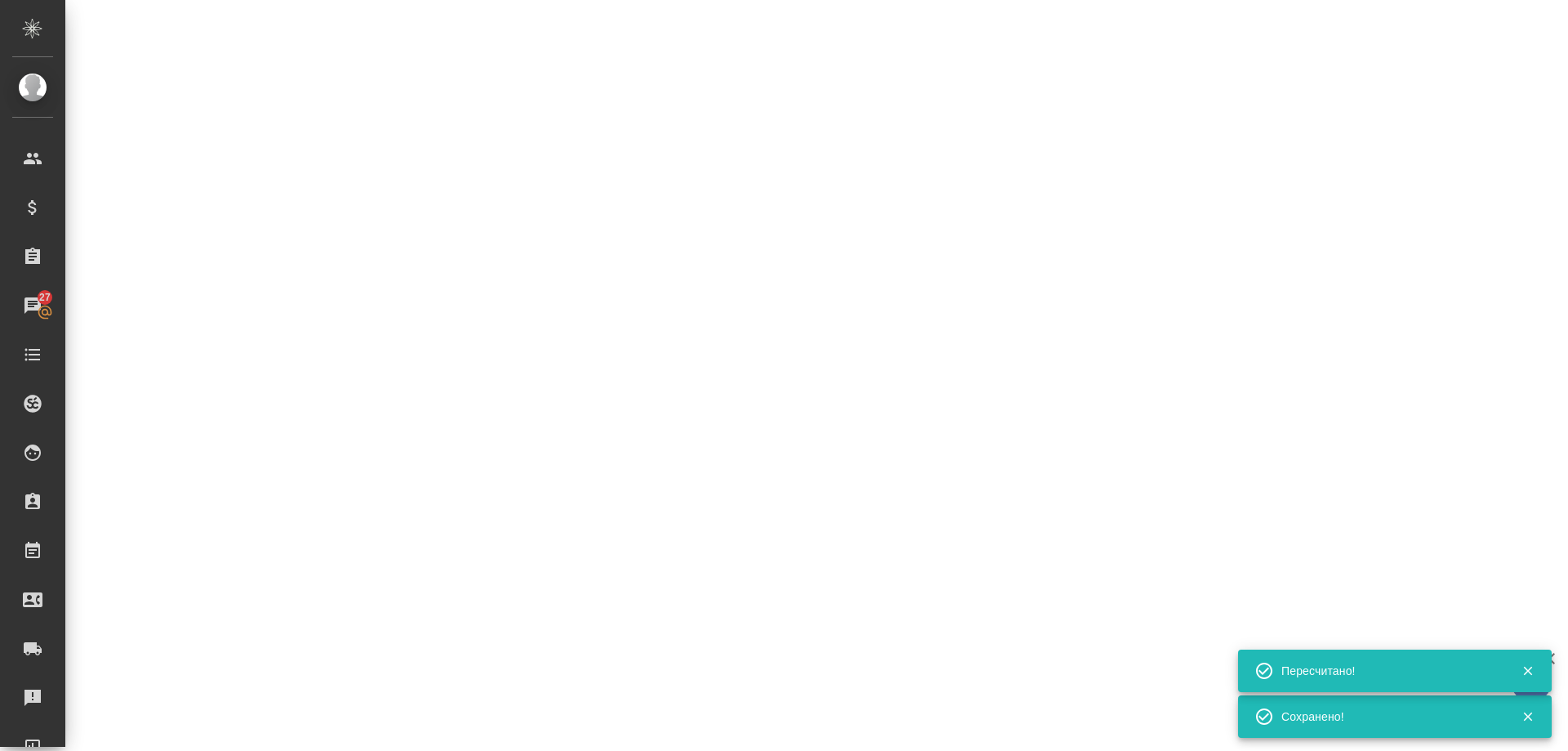
select select "RU"
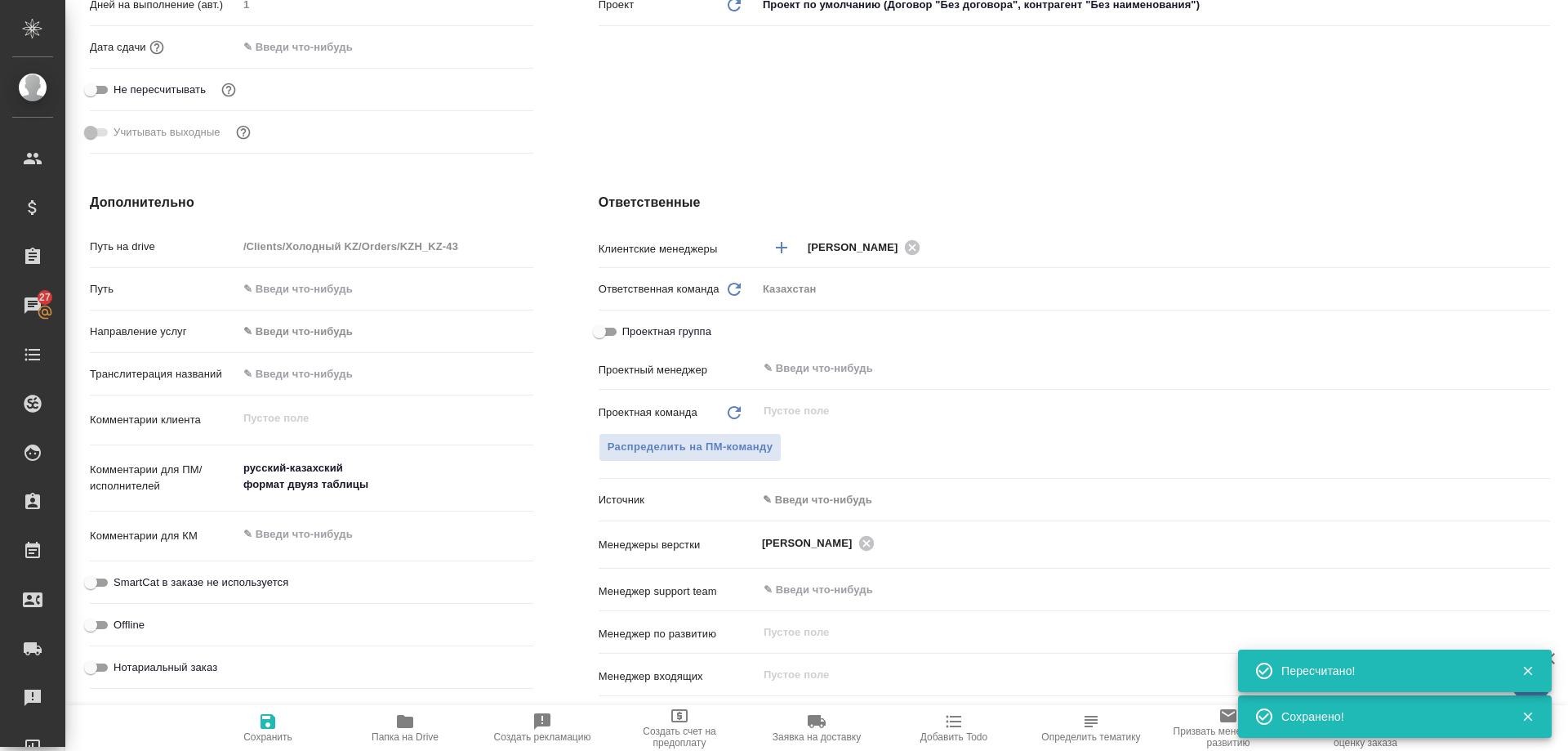
type textarea "x"
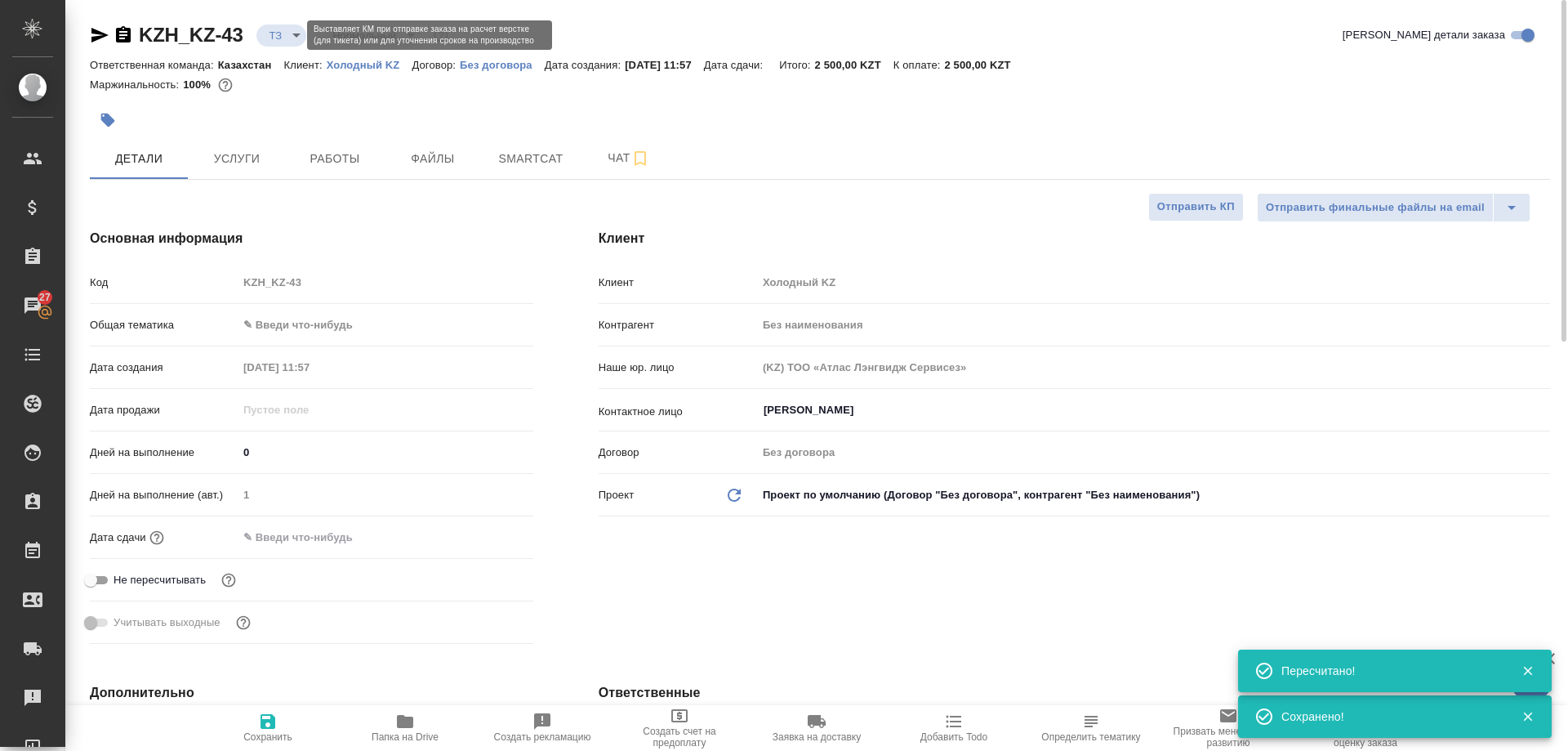
click at [288, 38] on body "🙏 .cls-1 fill:#fff; AWATERA Arsenyeva Vera Клиенты Спецификации Заказы 27 Чаты …" at bounding box center [784, 375] width 1568 height 751
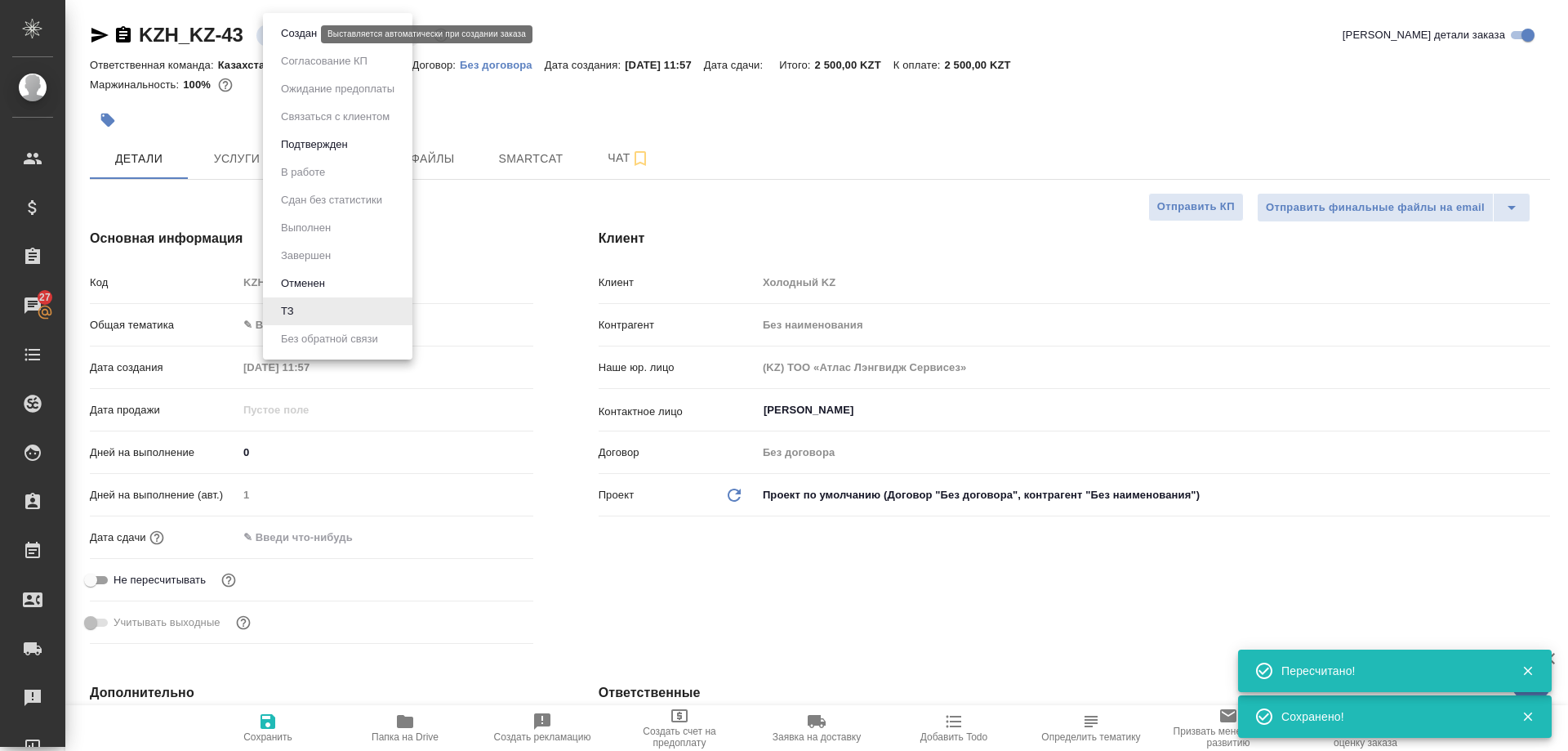
click at [296, 42] on button "Создан" at bounding box center [299, 33] width 46 height 18
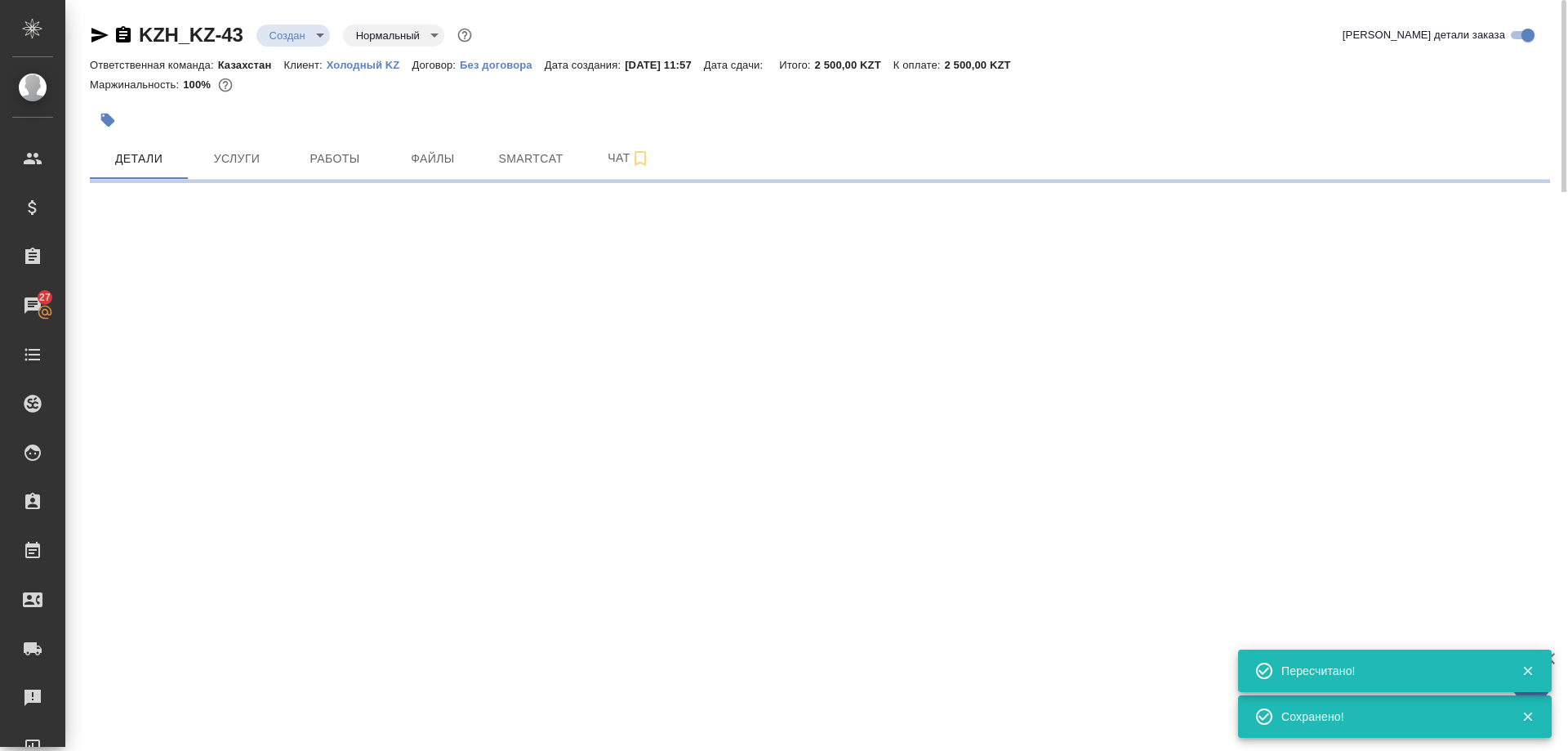
select select "RU"
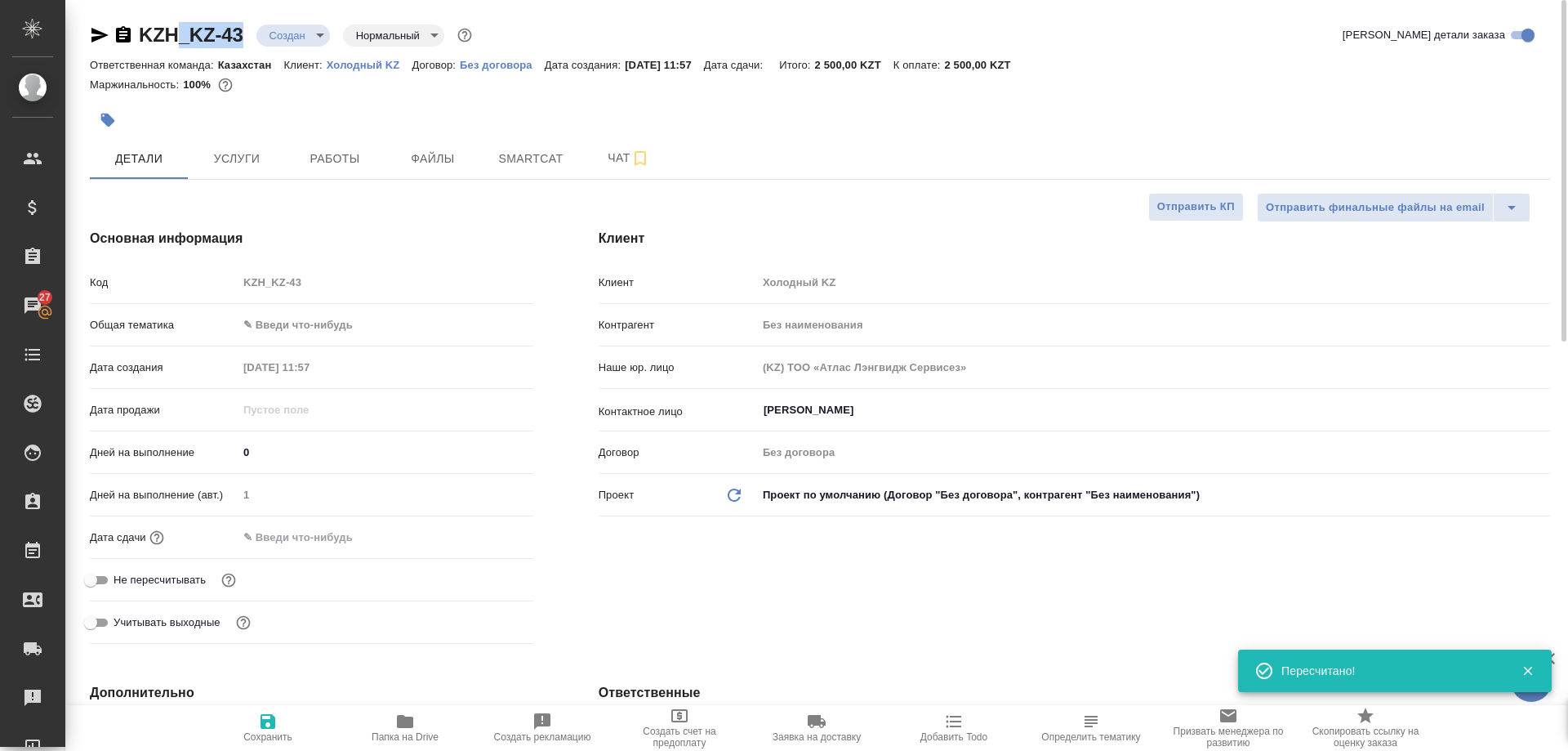
type textarea "x"
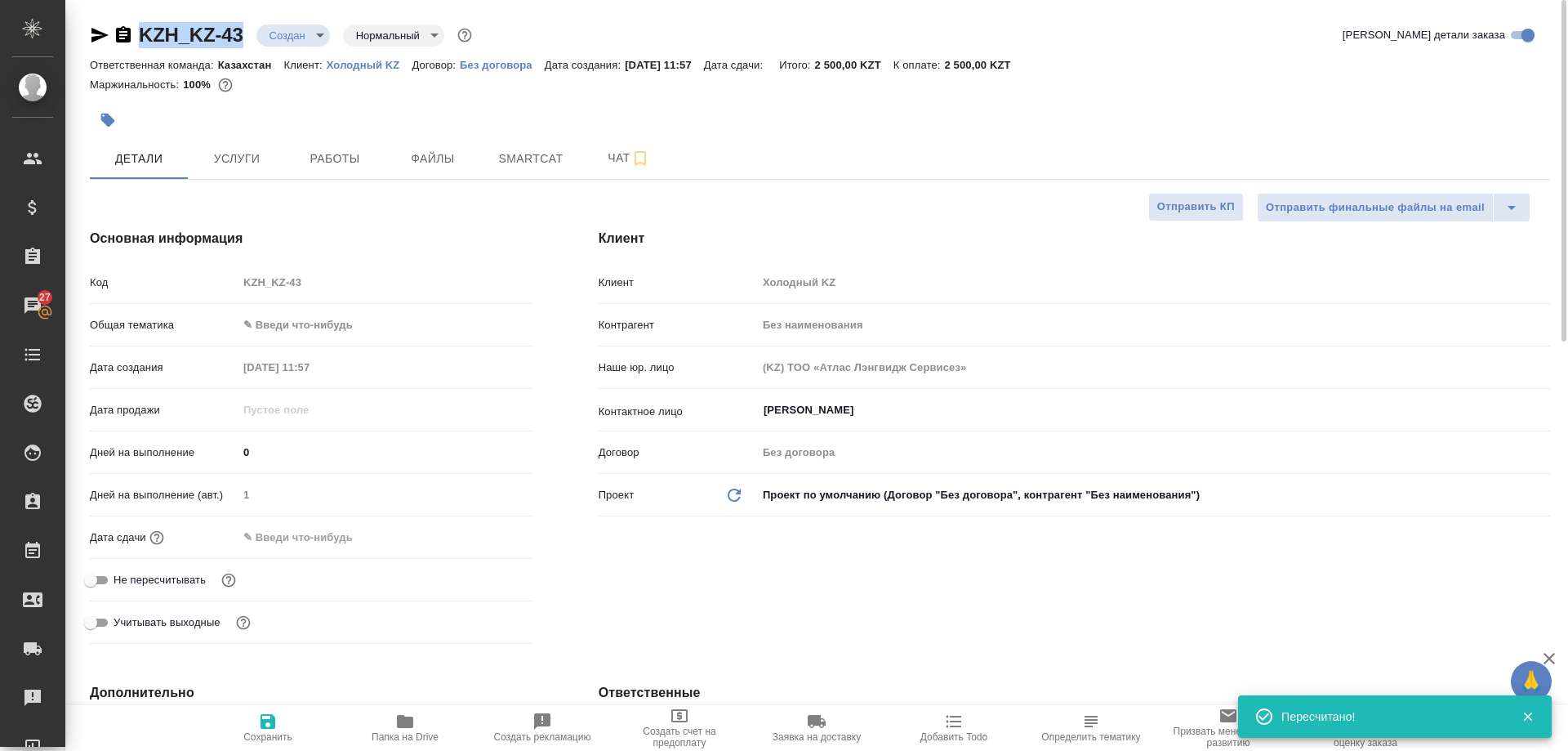
drag, startPoint x: 260, startPoint y: 45, endPoint x: 125, endPoint y: 36, distance: 135.3
click at [125, 36] on div "KZH_KZ-43 Создан new Нормальный normal" at bounding box center [283, 34] width 386 height 26
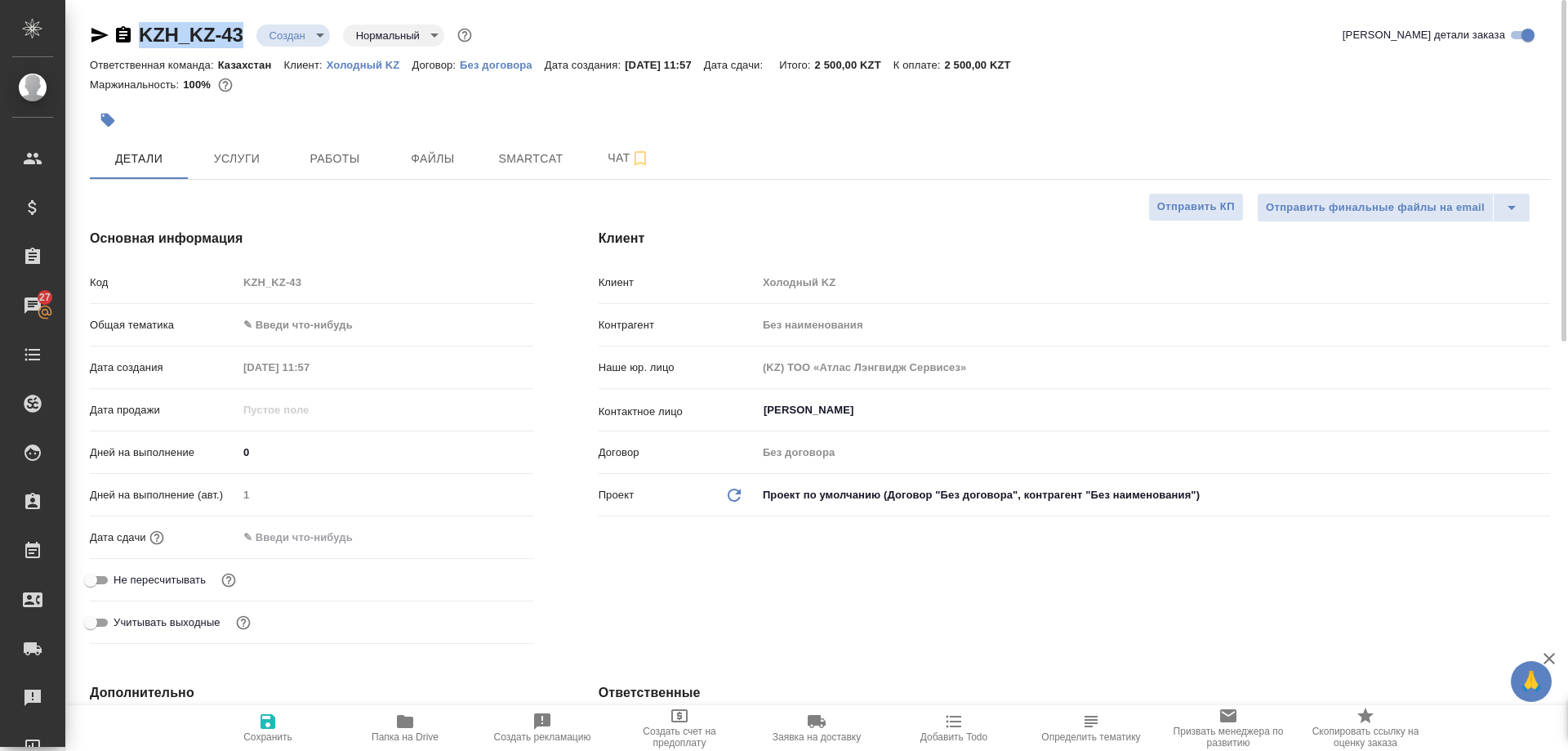
copy link "KZH_KZ-43"
type textarea "x"
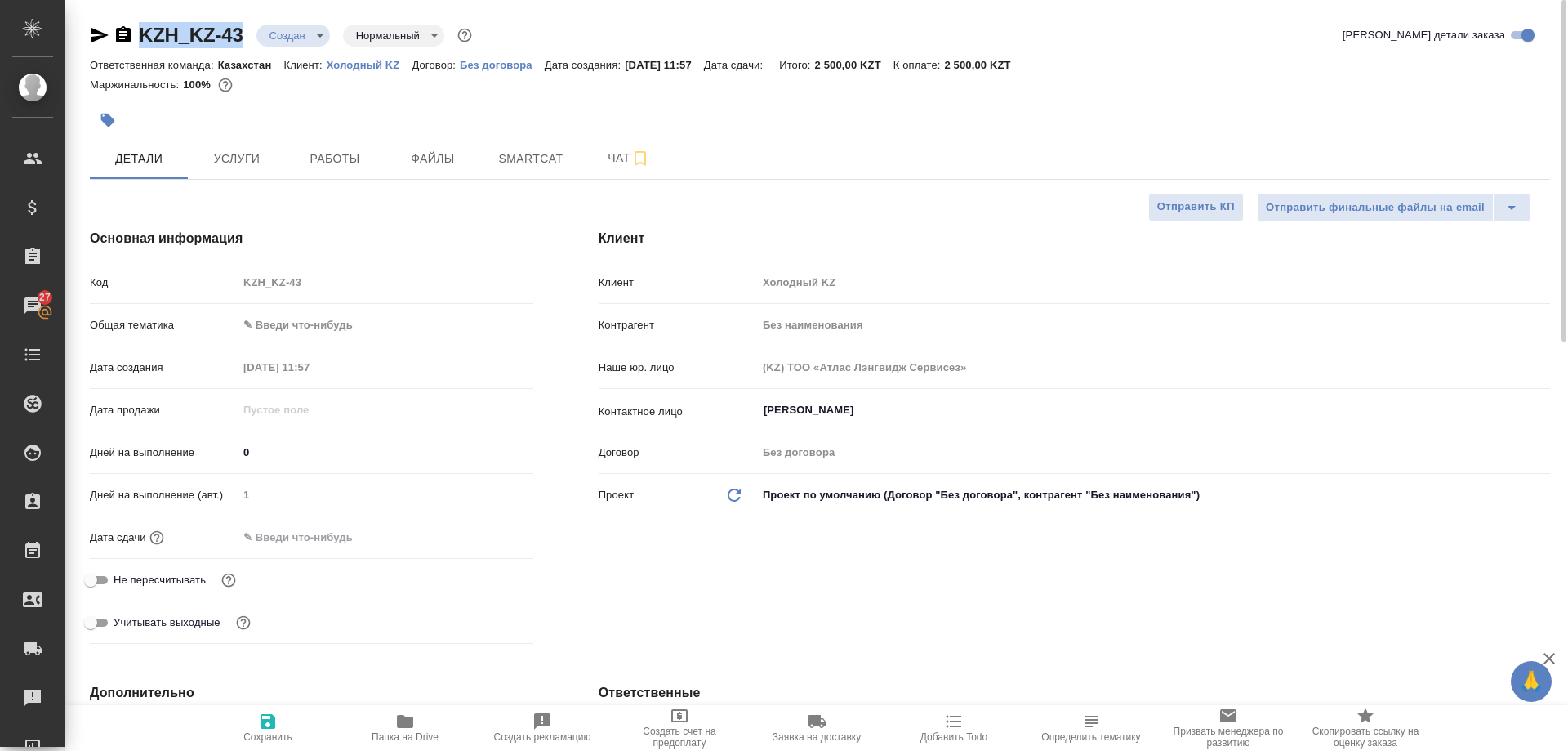
type textarea "x"
click at [624, 140] on button "Чат" at bounding box center [628, 158] width 98 height 41
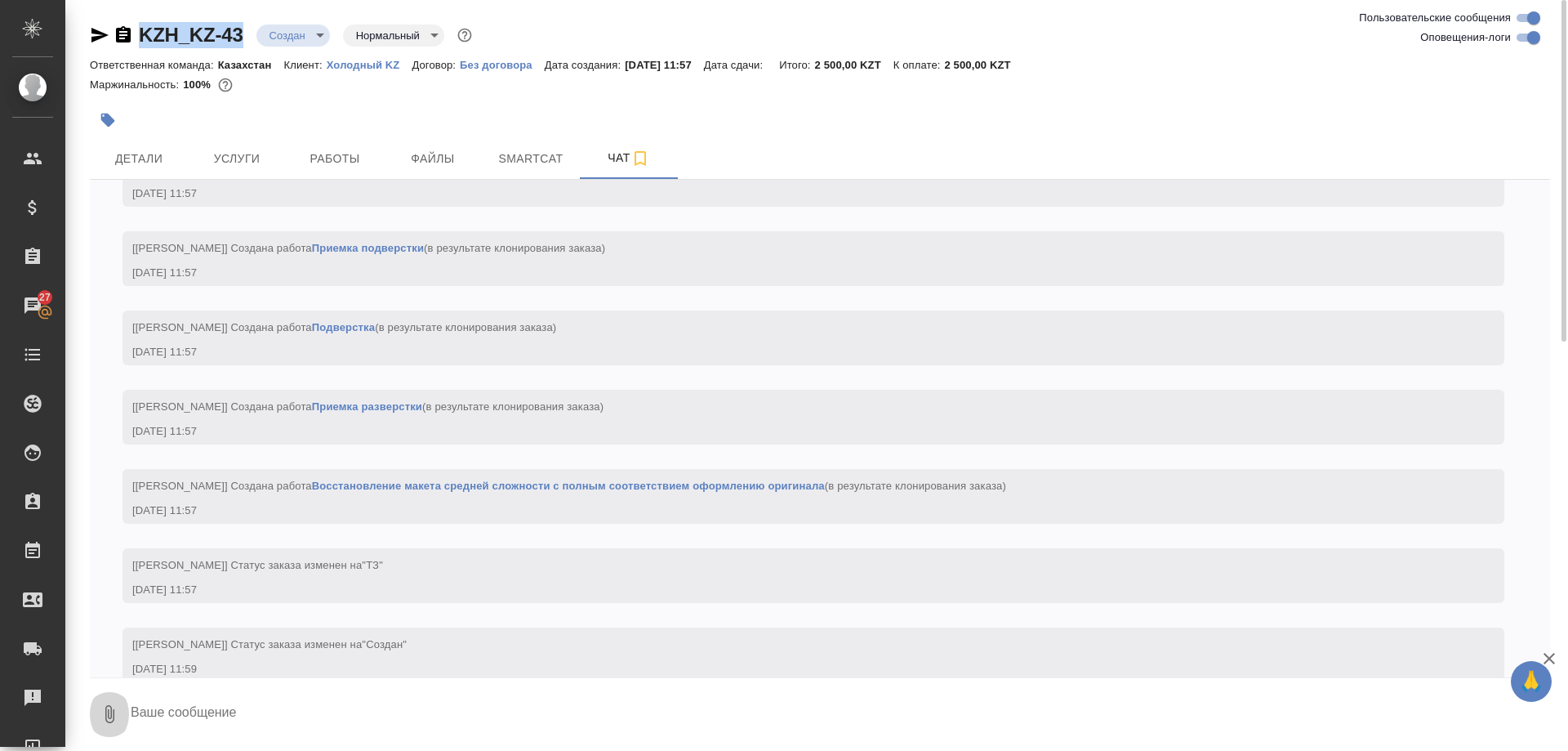
click at [111, 720] on icon "button" at bounding box center [109, 713] width 19 height 19
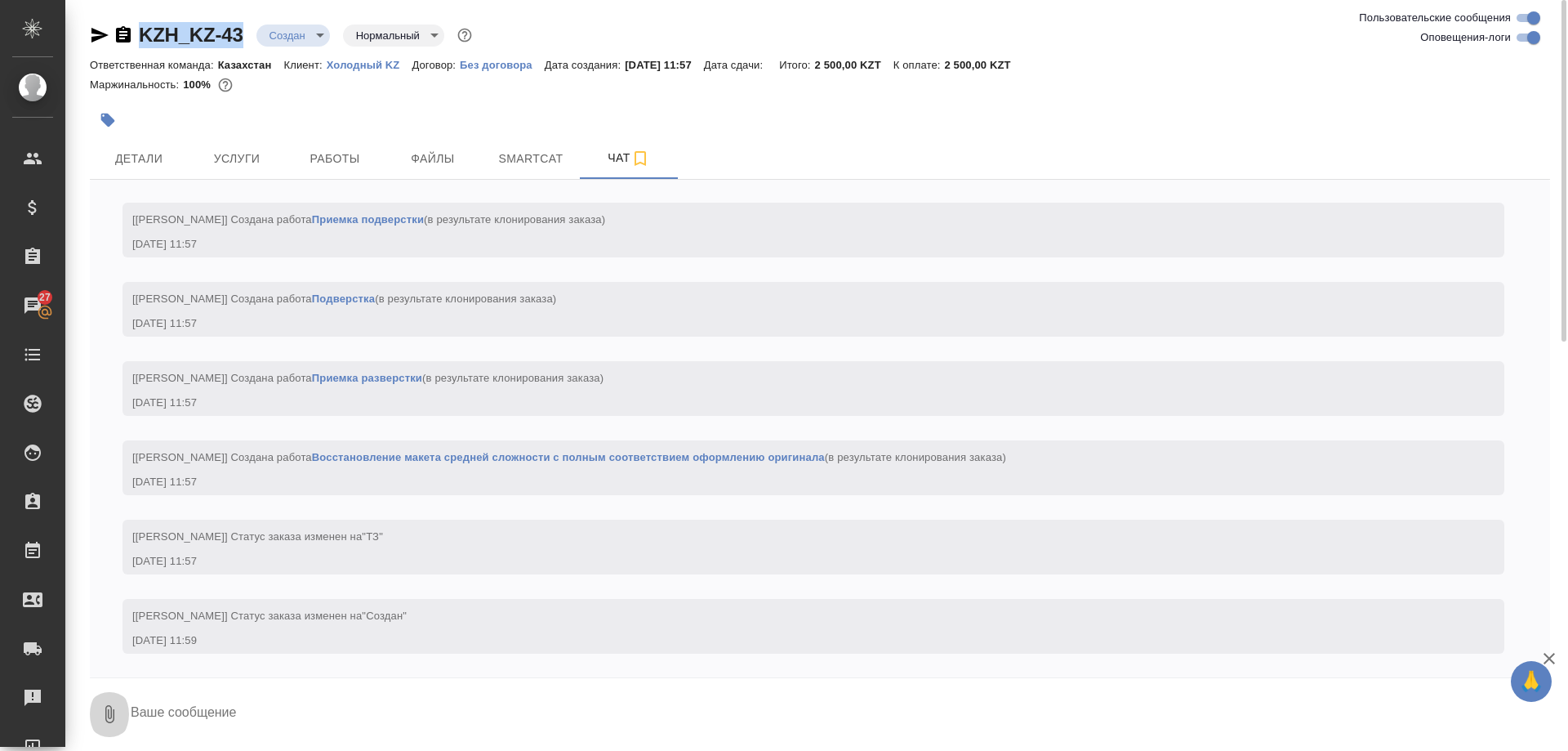
scroll to position [1079, 0]
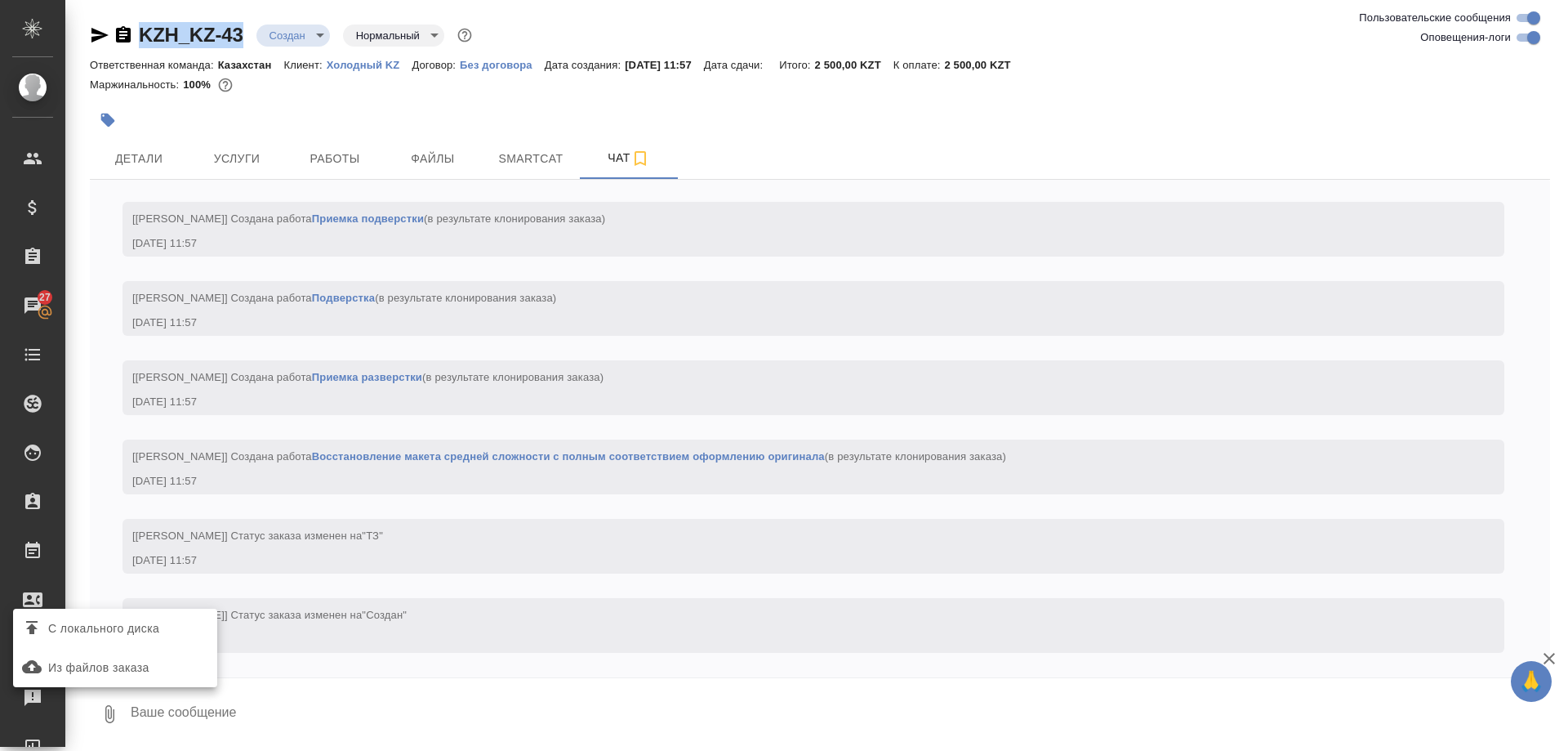
click at [187, 627] on span "С локального диска" at bounding box center [114, 627] width 191 height 21
click at [0, 0] on input "С локального диска" at bounding box center [0, 0] width 0 height 0
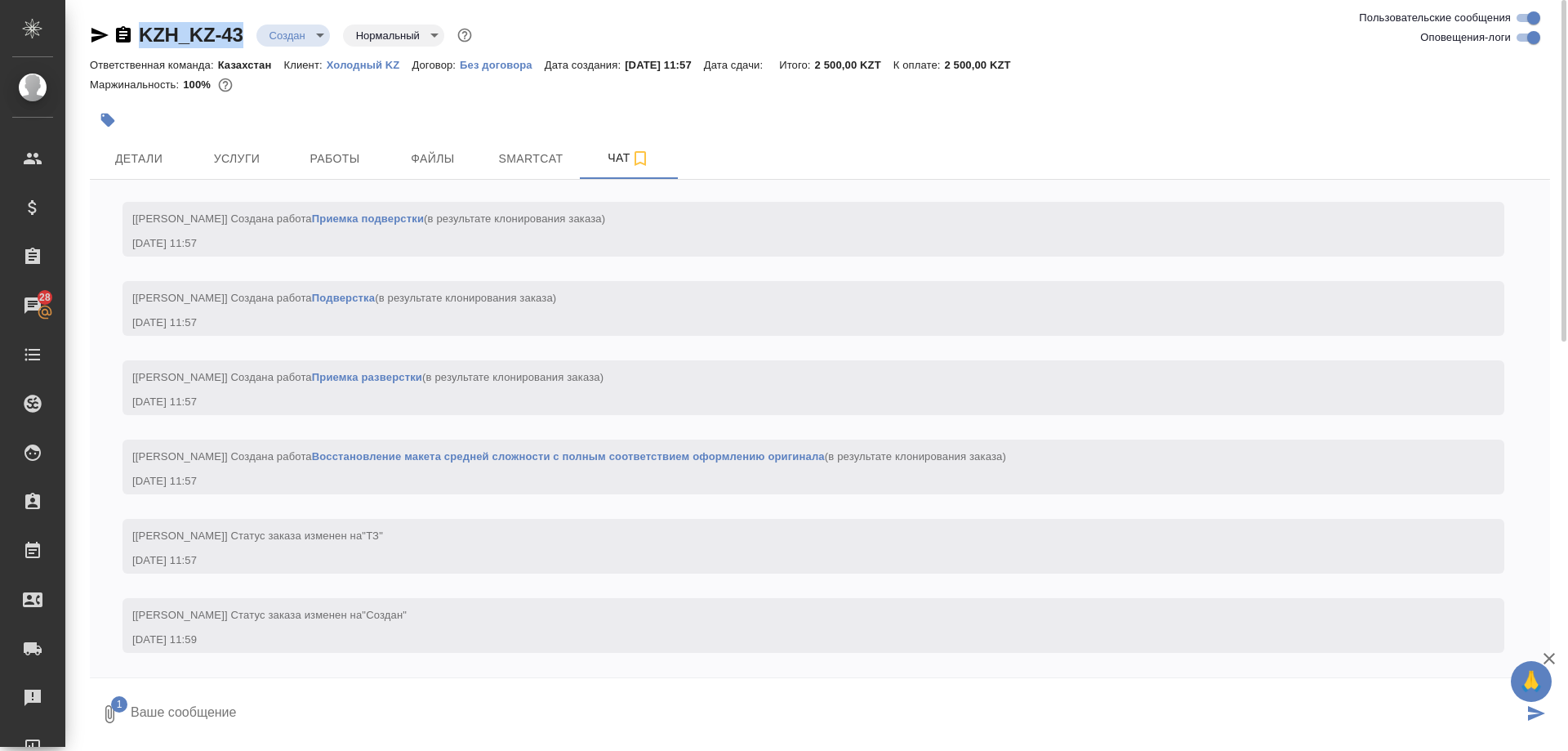
click at [268, 713] on textarea at bounding box center [826, 713] width 1393 height 56
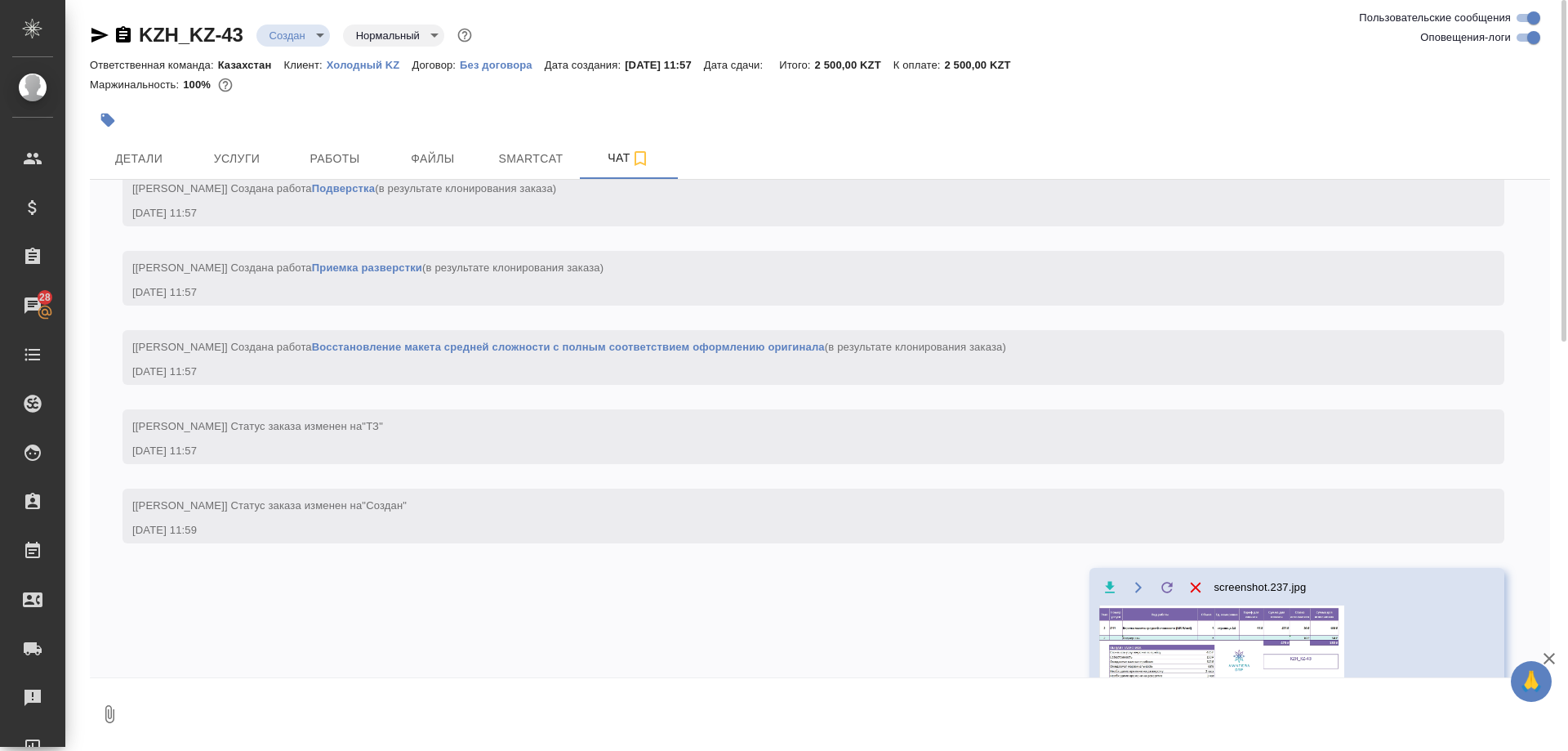
scroll to position [1191, 0]
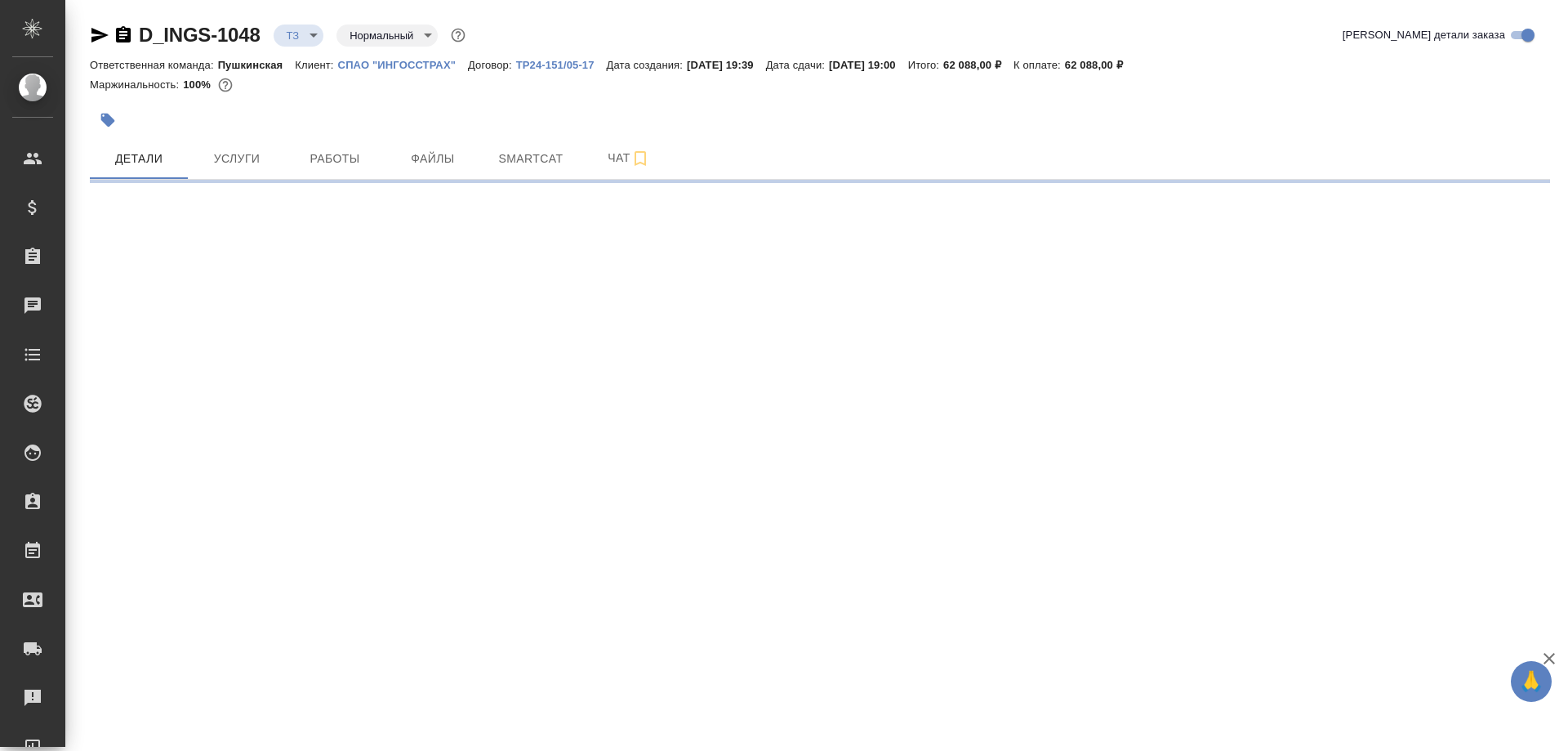
select select "RU"
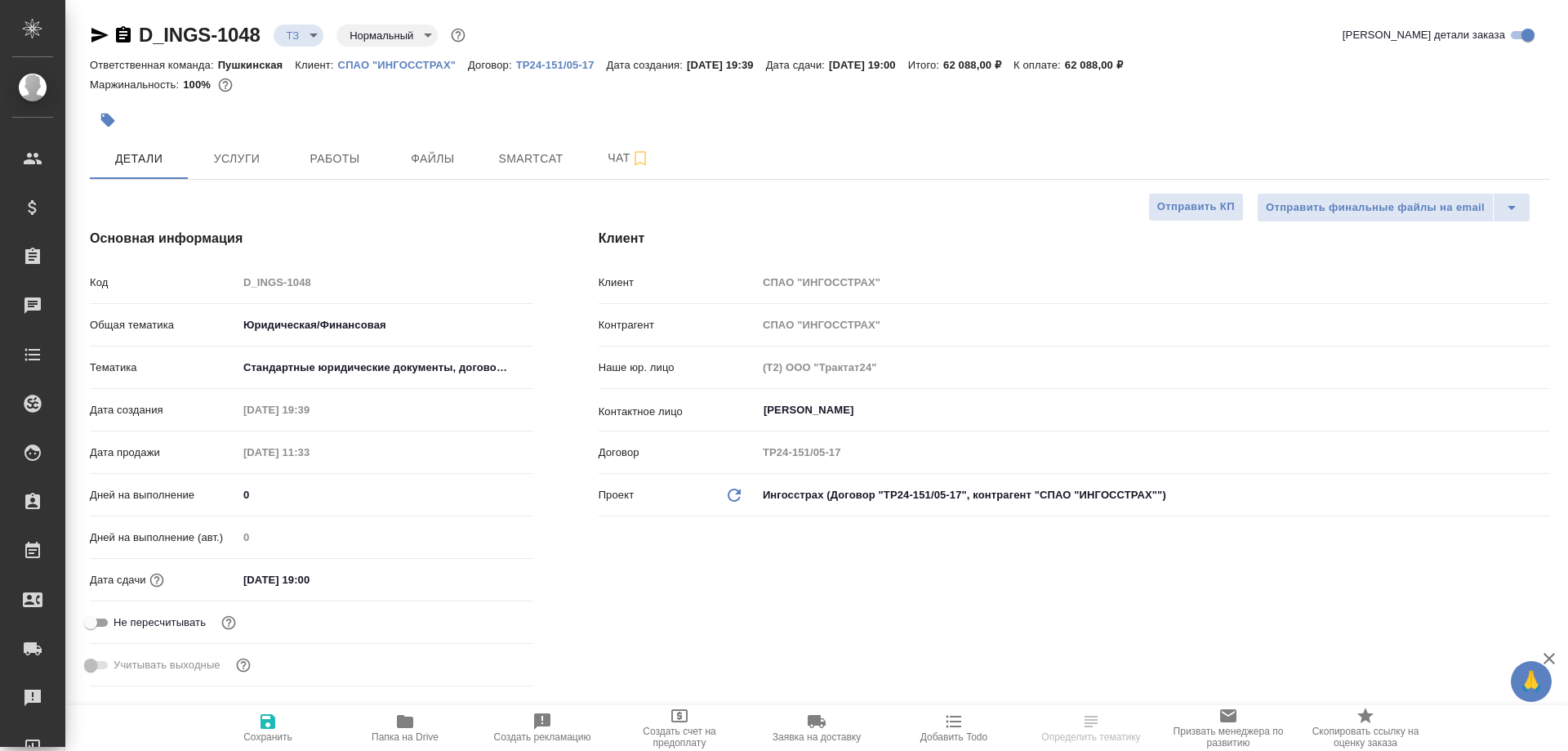
type textarea "x"
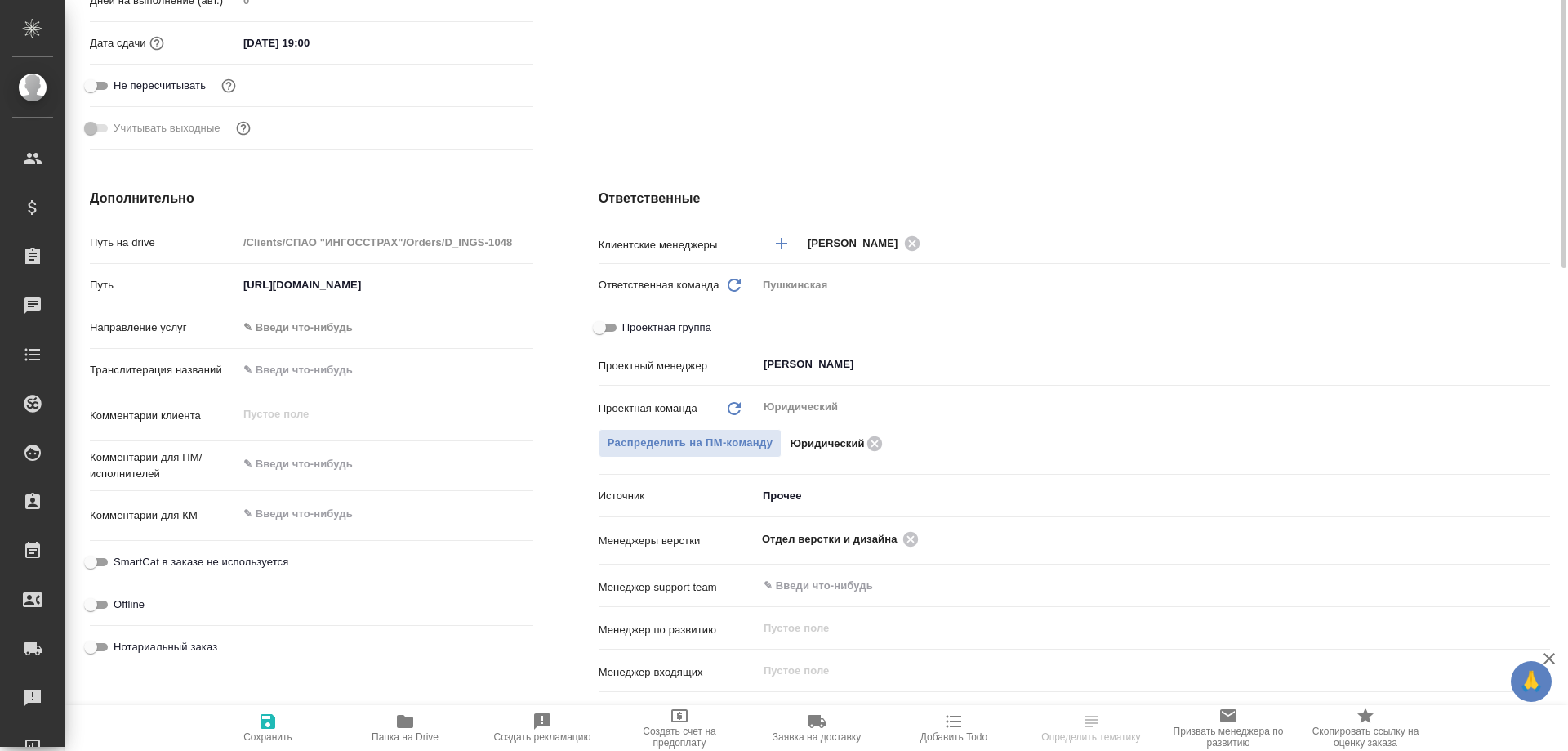
type textarea "x"
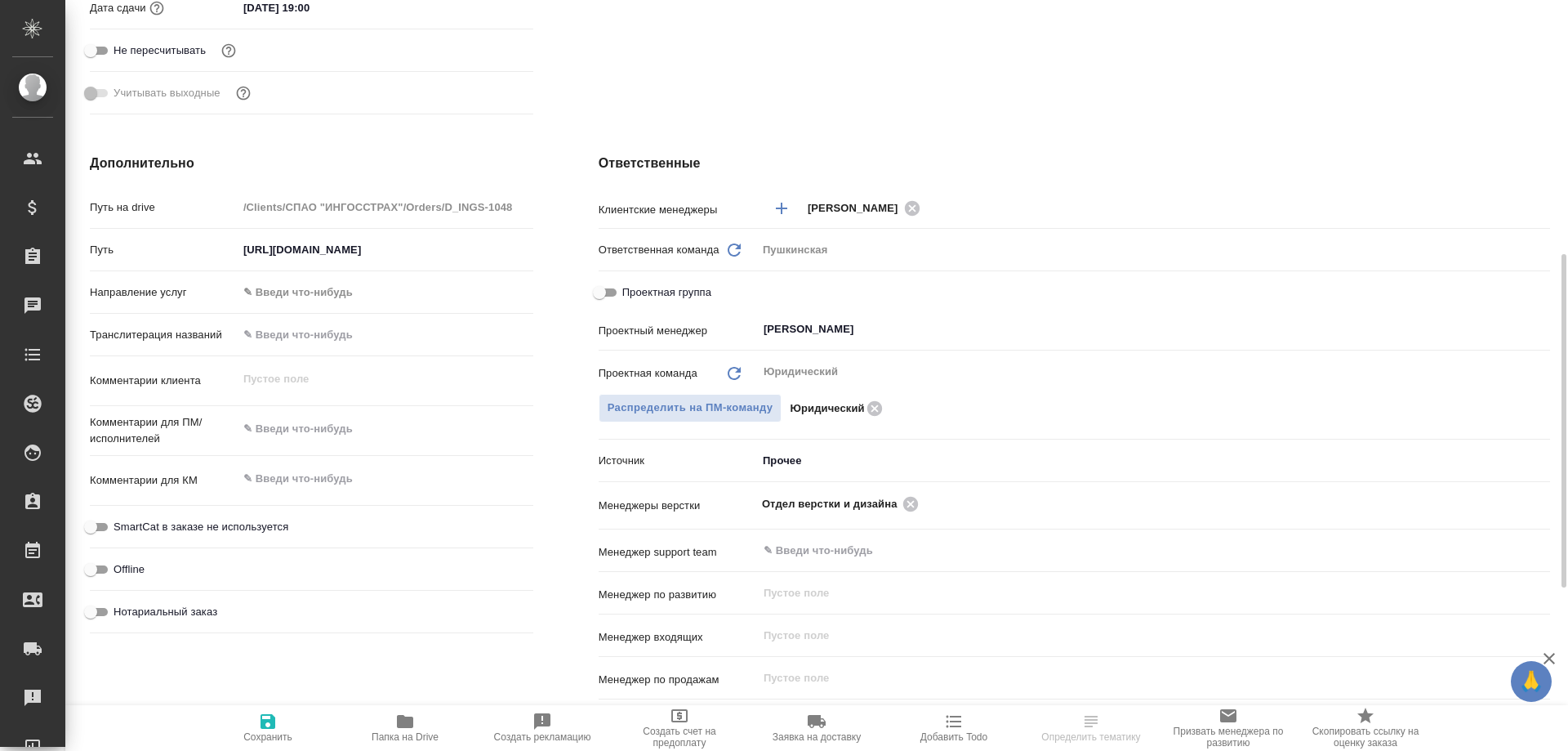
click at [395, 720] on icon "button" at bounding box center [404, 721] width 19 height 19
type textarea "x"
select select "RU"
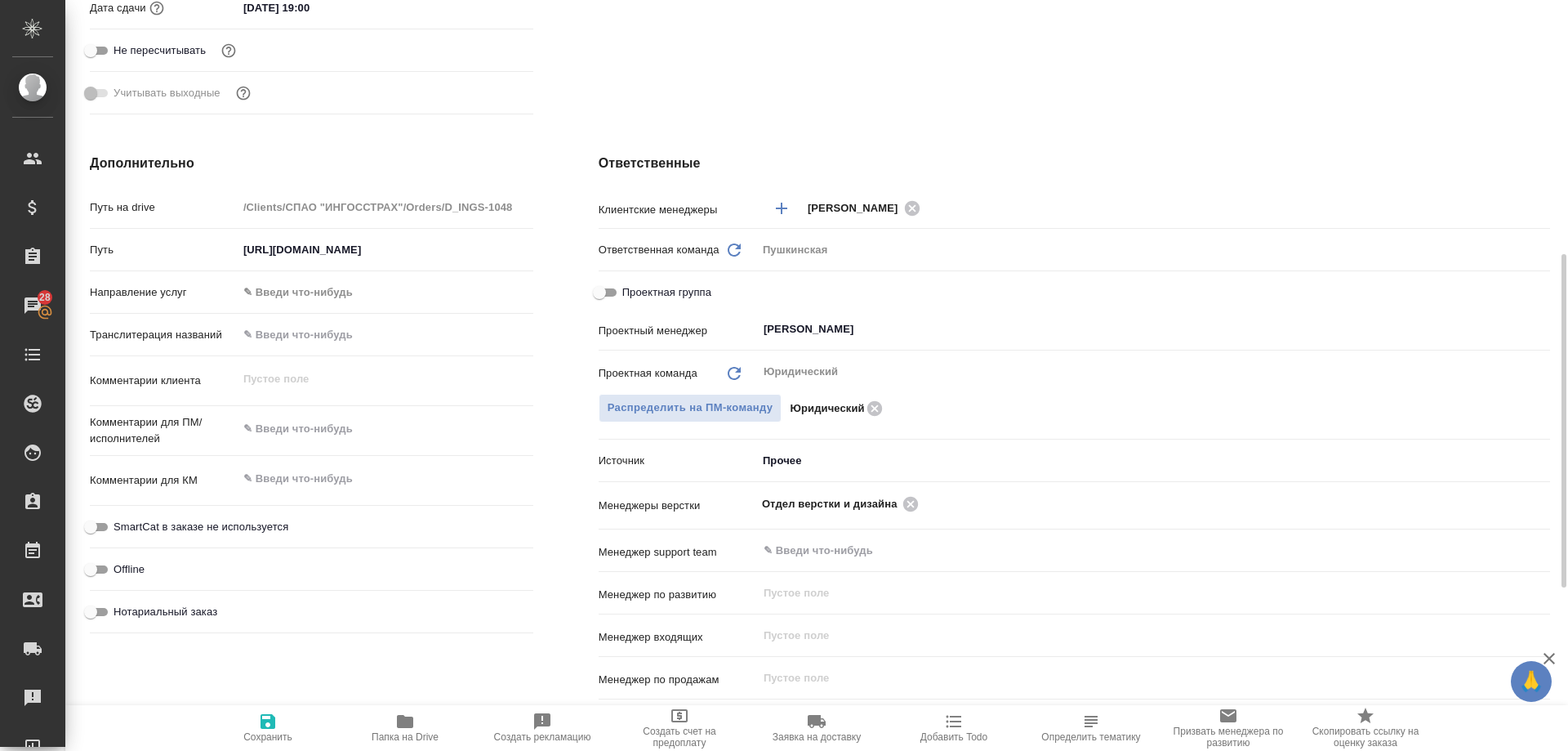
type textarea "x"
click at [908, 505] on icon at bounding box center [911, 504] width 15 height 15
type textarea "x"
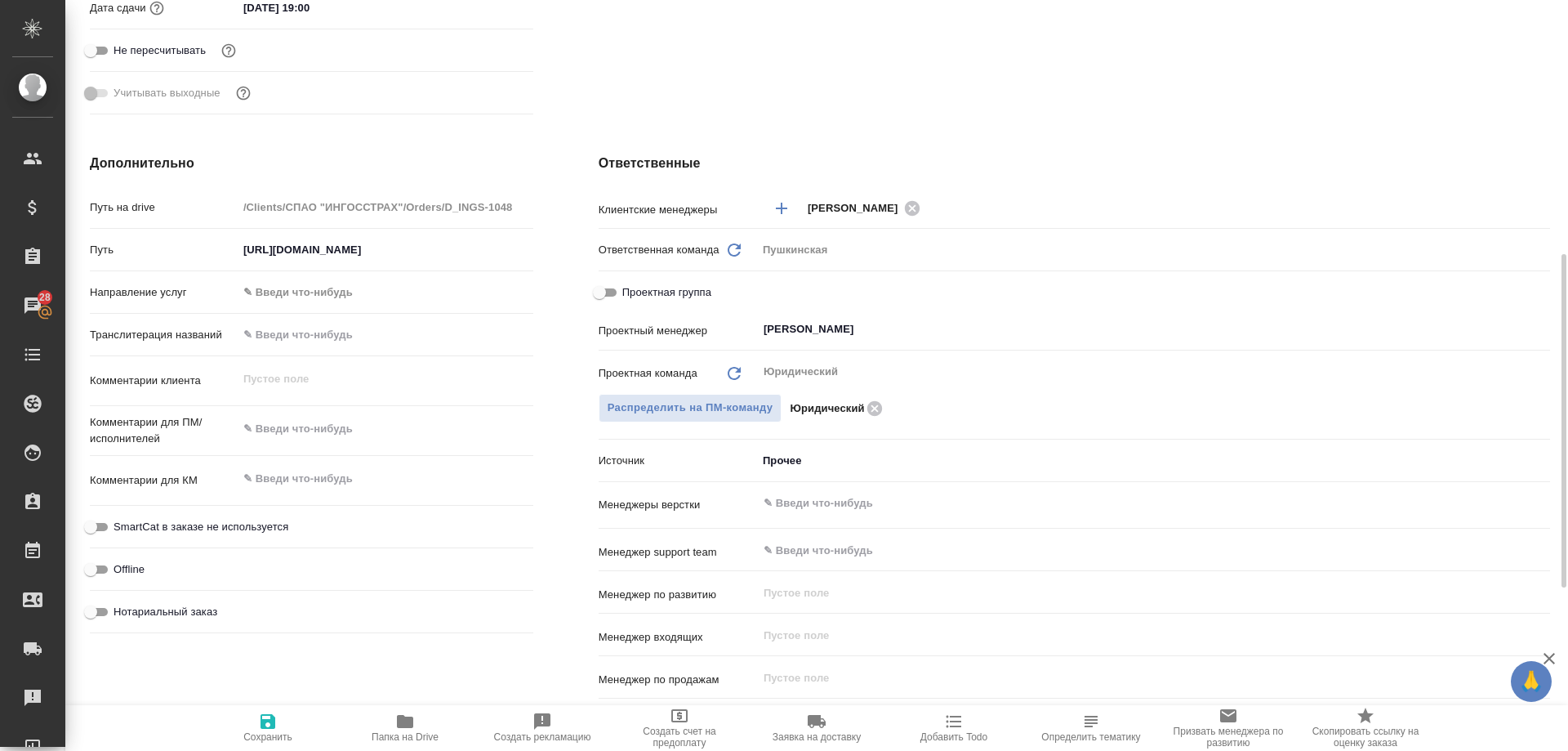
type textarea "x"
click at [908, 505] on input "text" at bounding box center [1125, 503] width 728 height 19
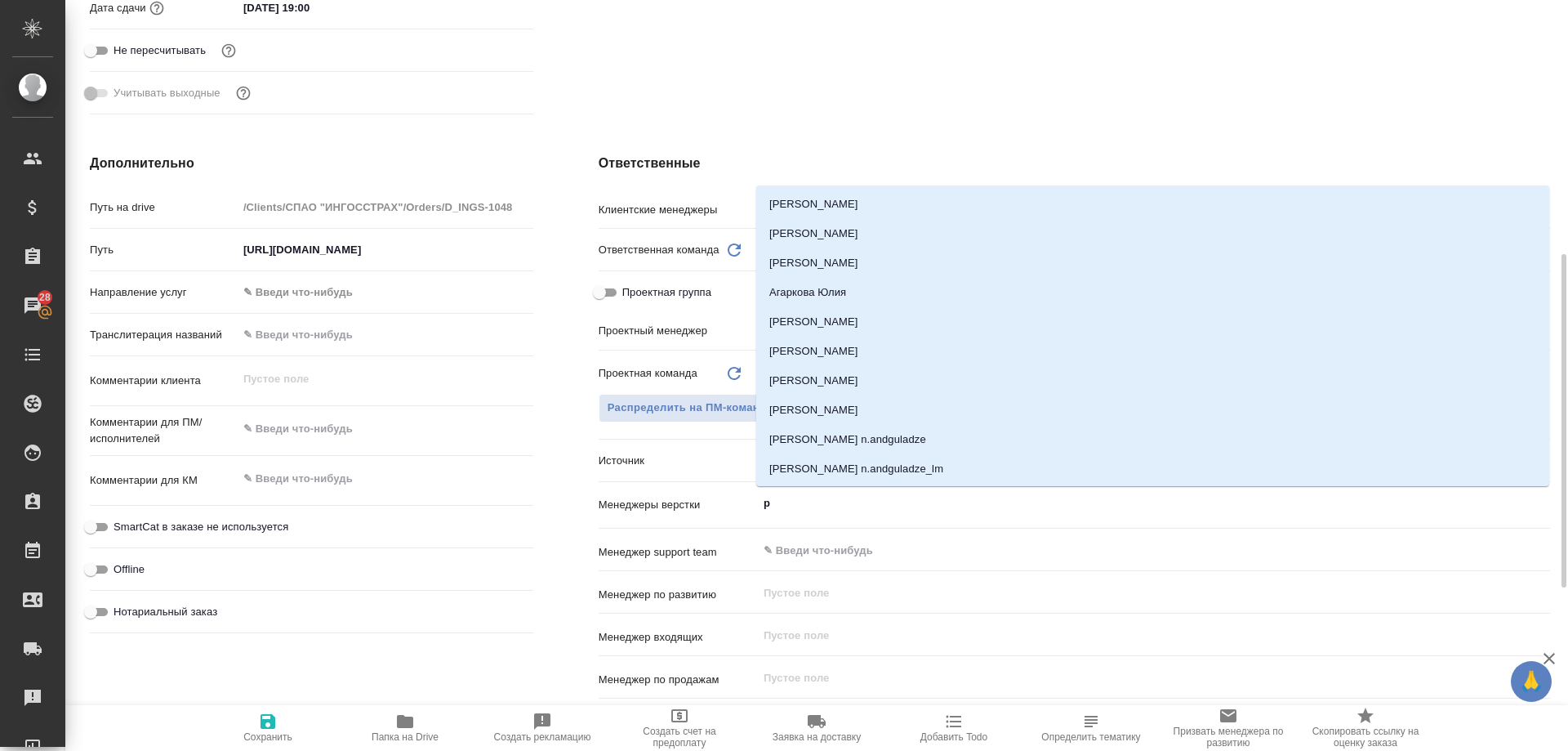
type input "рс"
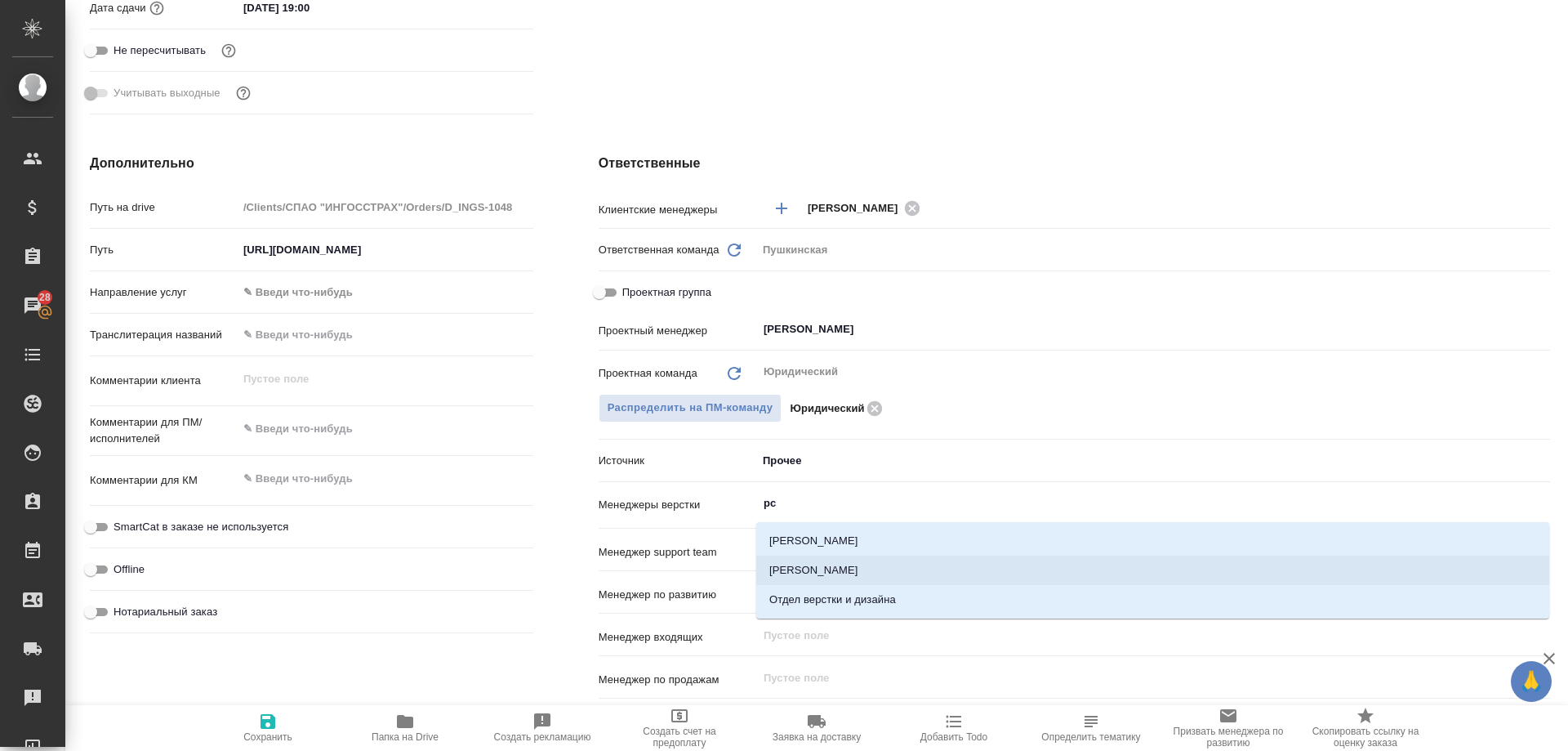
click at [874, 572] on li "[PERSON_NAME]" at bounding box center [1153, 570] width 793 height 29
type textarea "x"
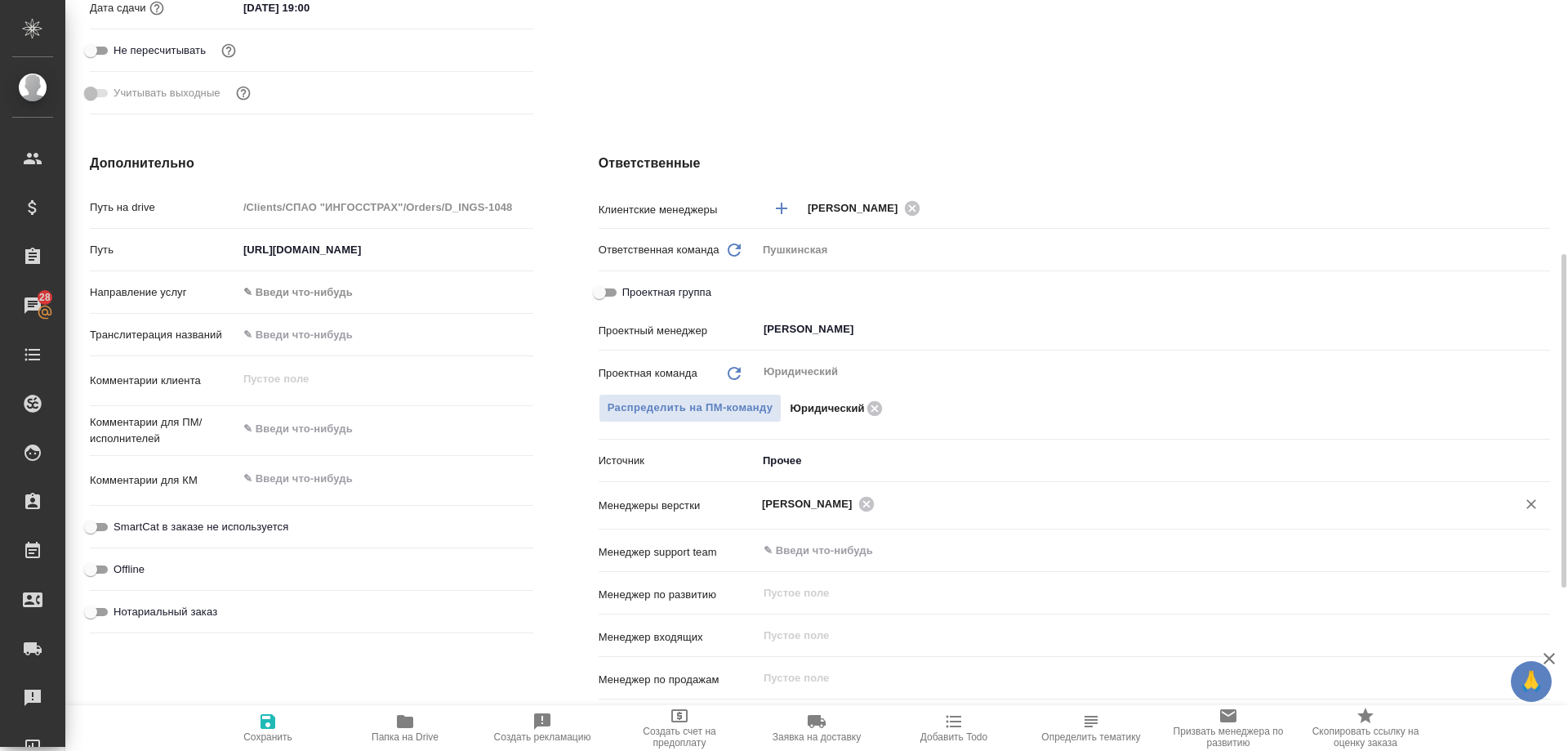
click at [271, 721] on icon "button" at bounding box center [268, 722] width 15 height 15
type textarea "x"
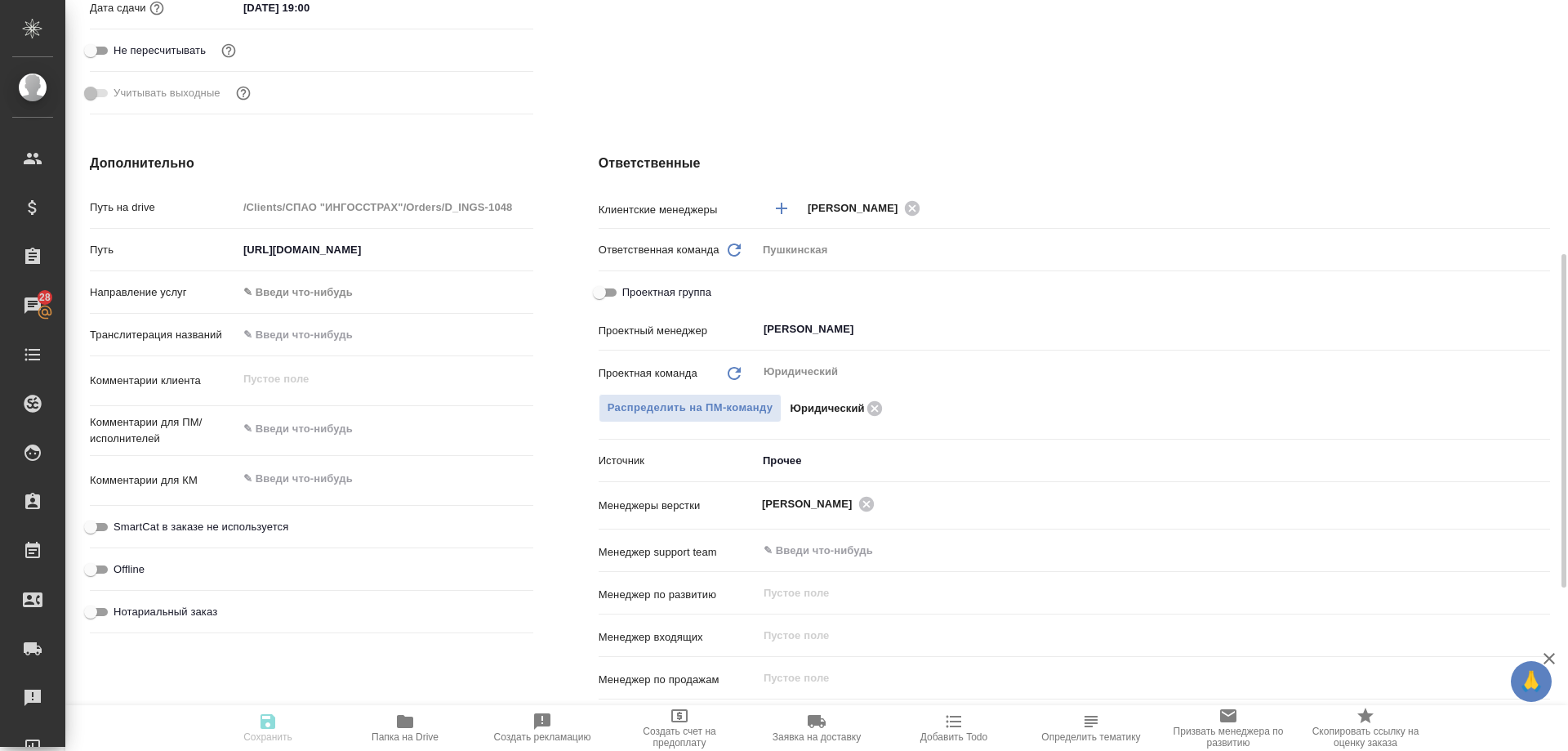
type textarea "x"
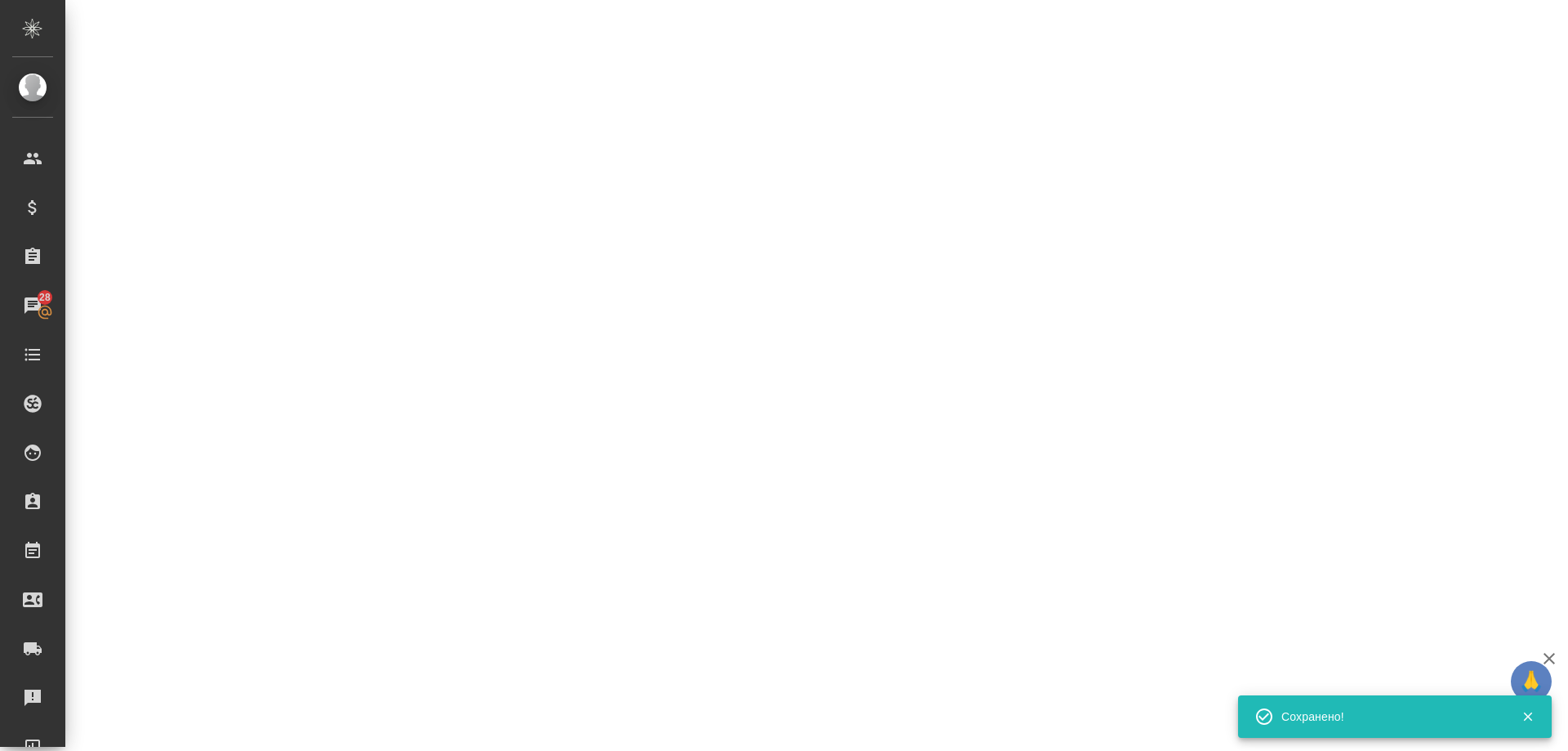
select select "RU"
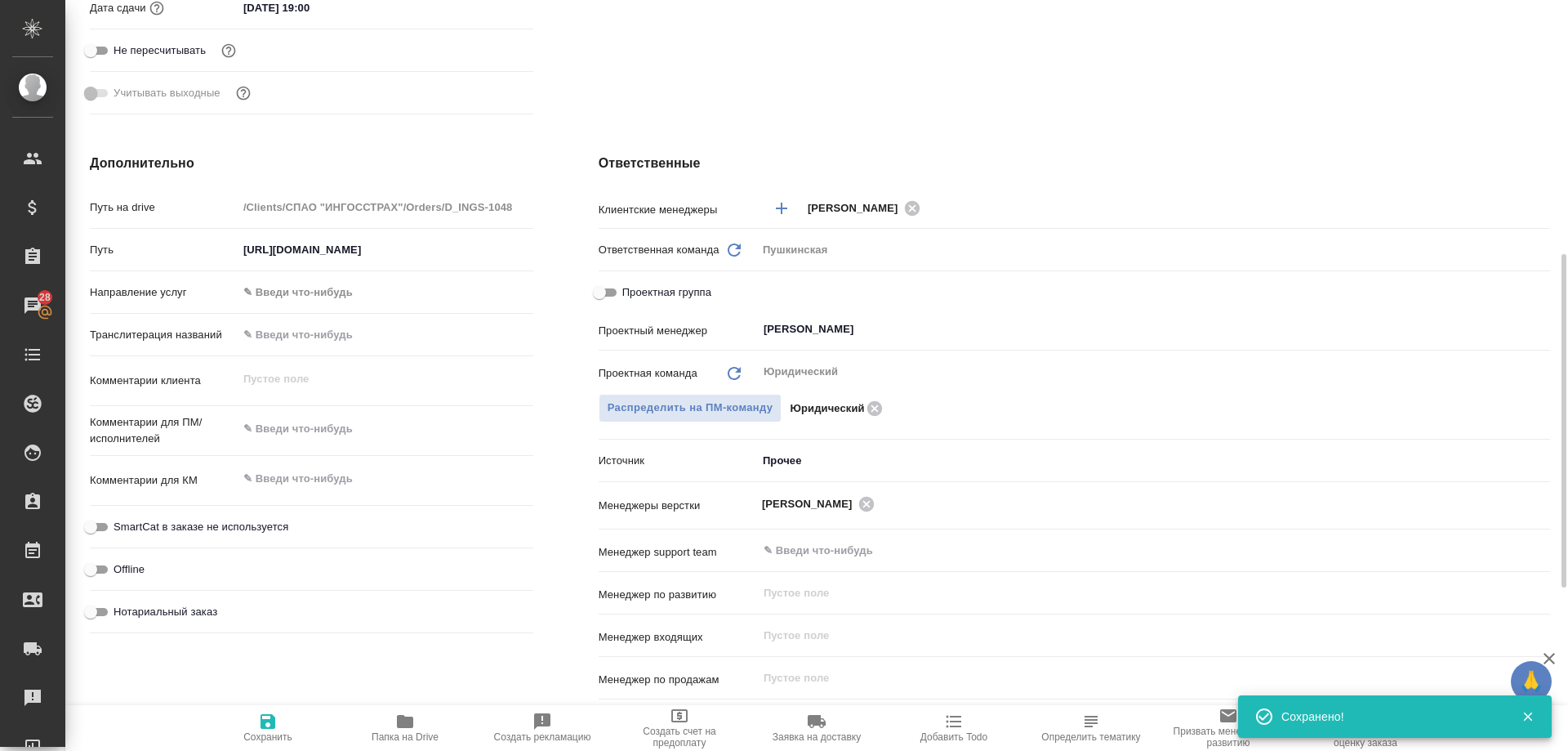
type textarea "x"
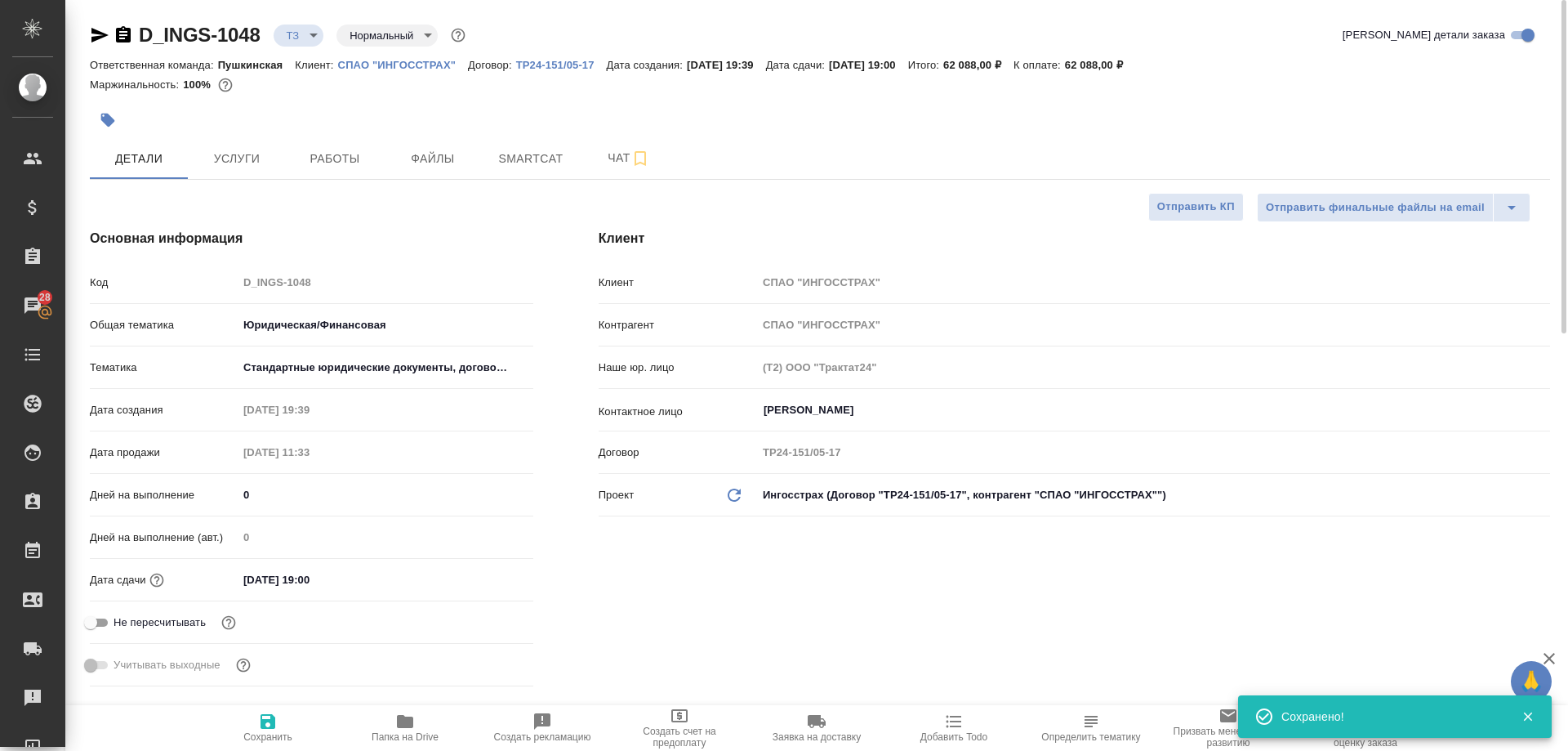
click at [308, 39] on body "🙏 .cls-1 fill:#fff; AWATERA Arsenyeva [PERSON_NAME] Спецификации Заказы 28 Чаты…" at bounding box center [784, 375] width 1568 height 751
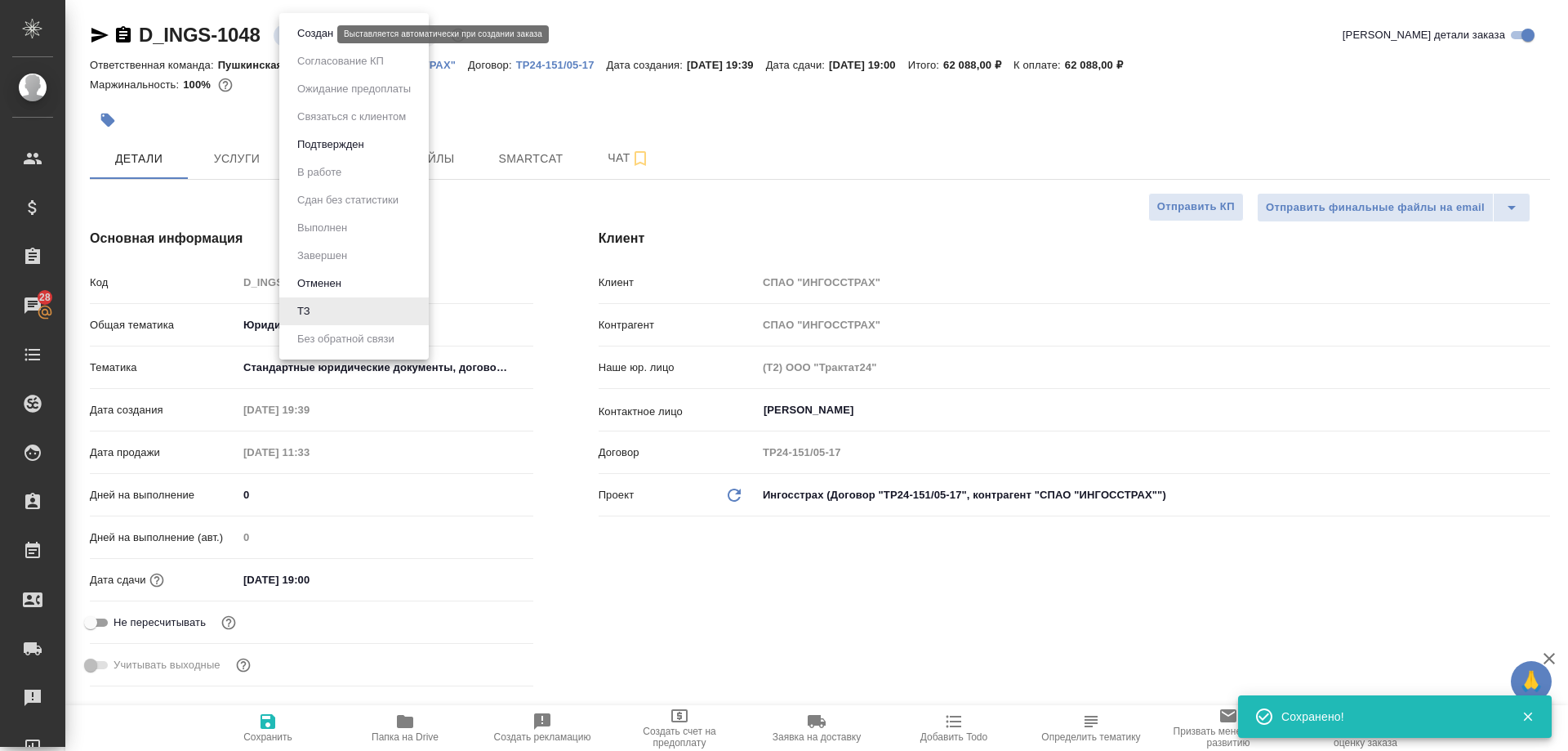
click at [314, 39] on button "Создан" at bounding box center [315, 33] width 46 height 18
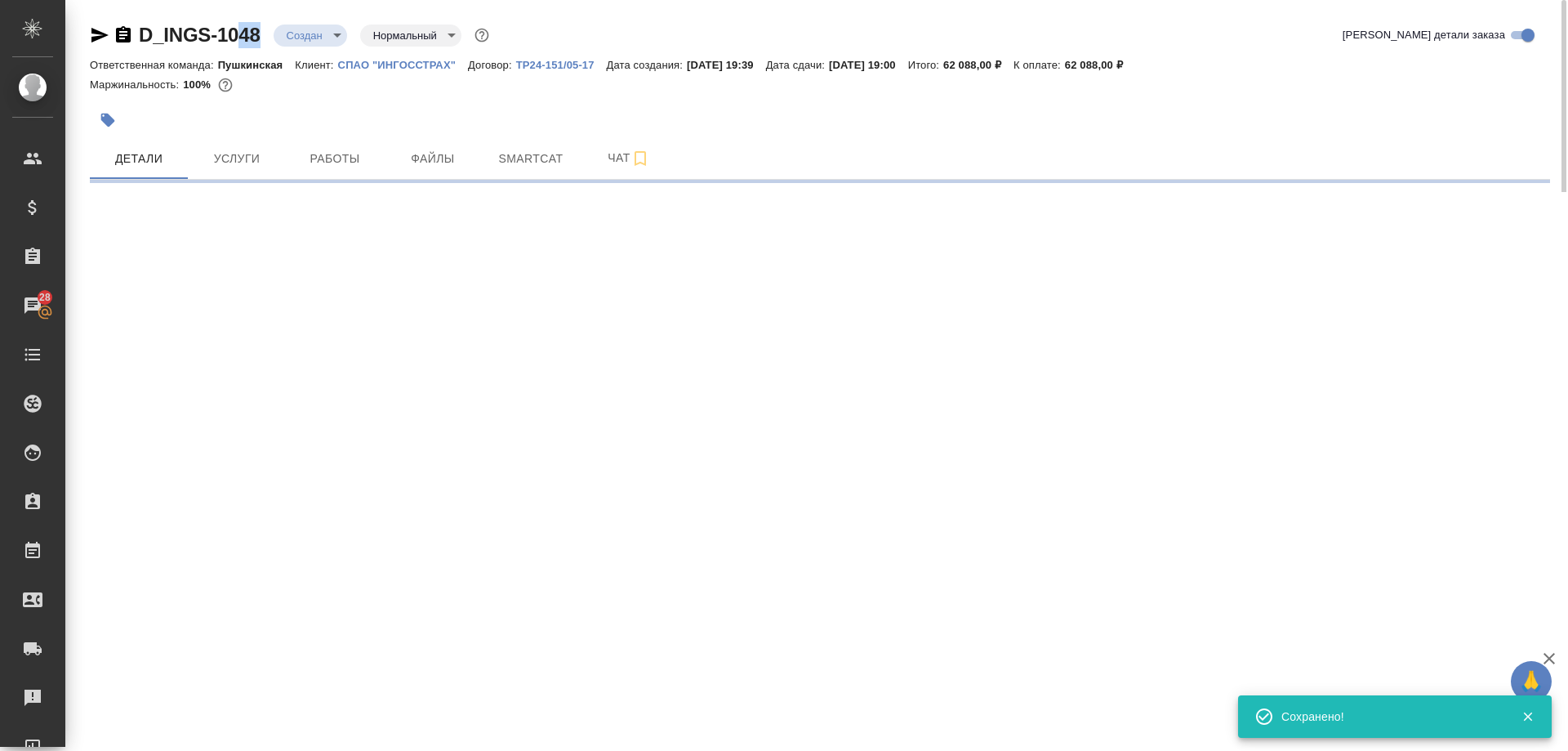
select select "RU"
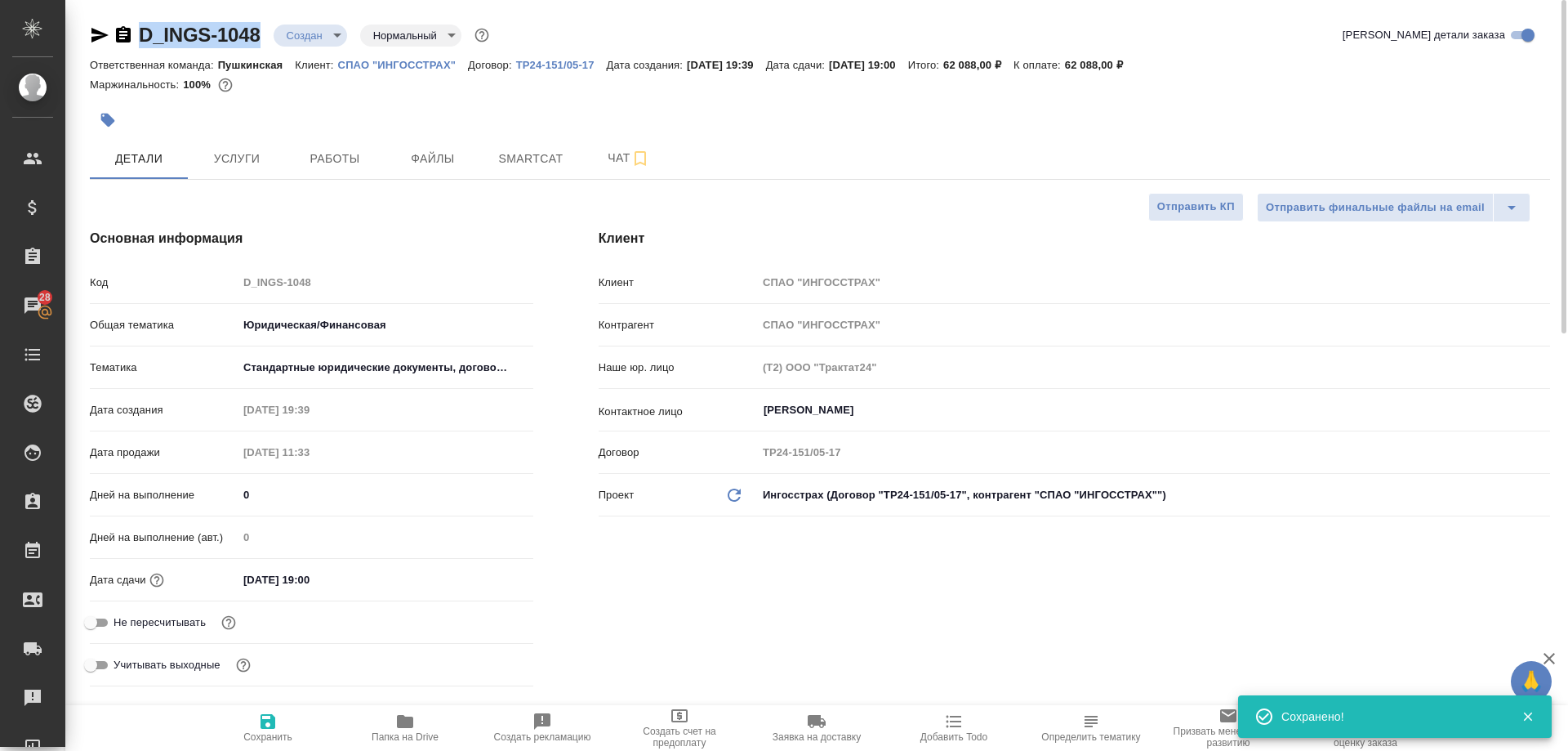
type textarea "x"
drag, startPoint x: 275, startPoint y: 48, endPoint x: 107, endPoint y: 28, distance: 169.2
click at [107, 28] on div "D_INGS-1048 Создан new Нормальный normal" at bounding box center [291, 34] width 402 height 26
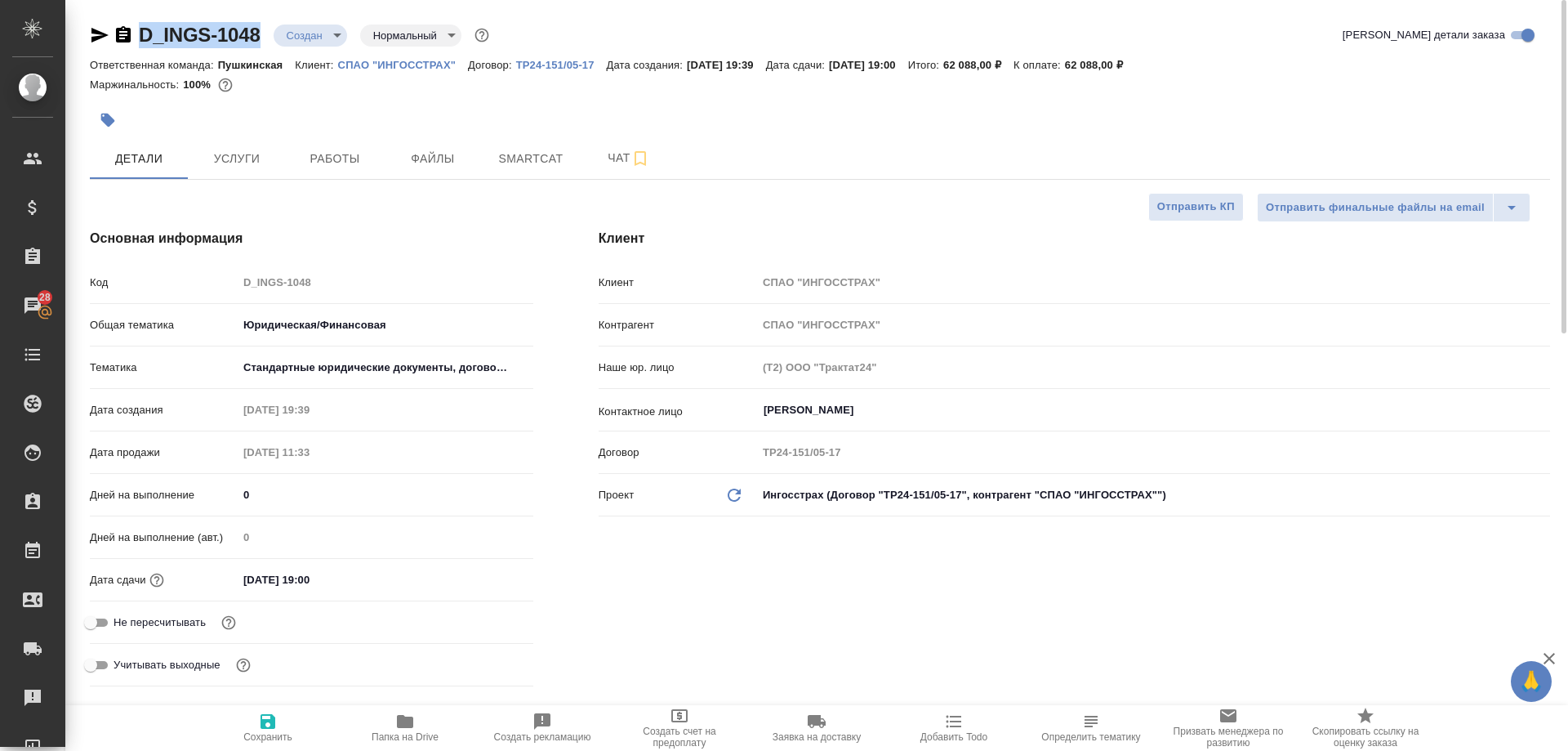
copy link "D_INGS-1048"
type textarea "x"
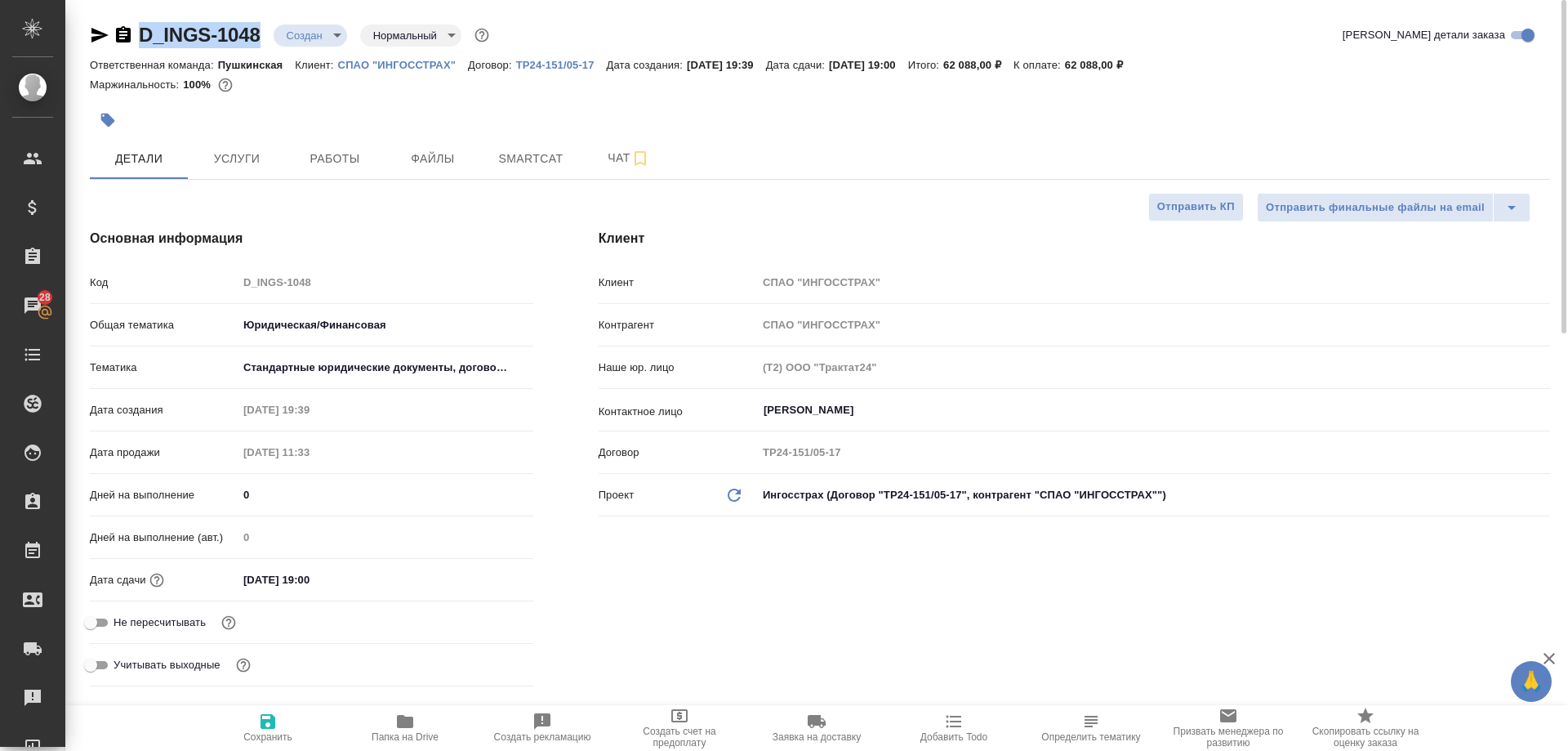
type textarea "x"
click at [599, 160] on span "Чат" at bounding box center [629, 158] width 78 height 20
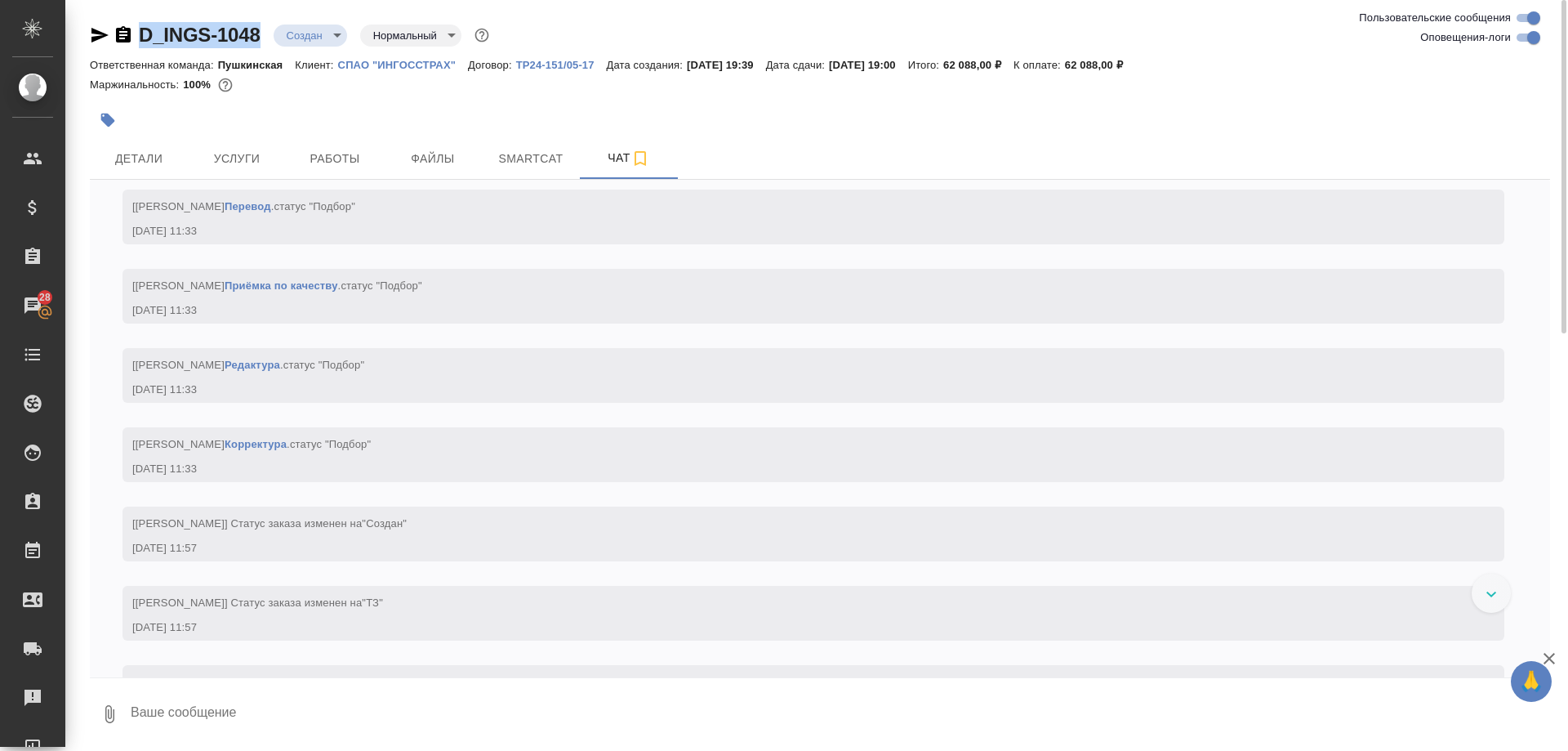
click at [116, 713] on icon "button" at bounding box center [109, 713] width 19 height 19
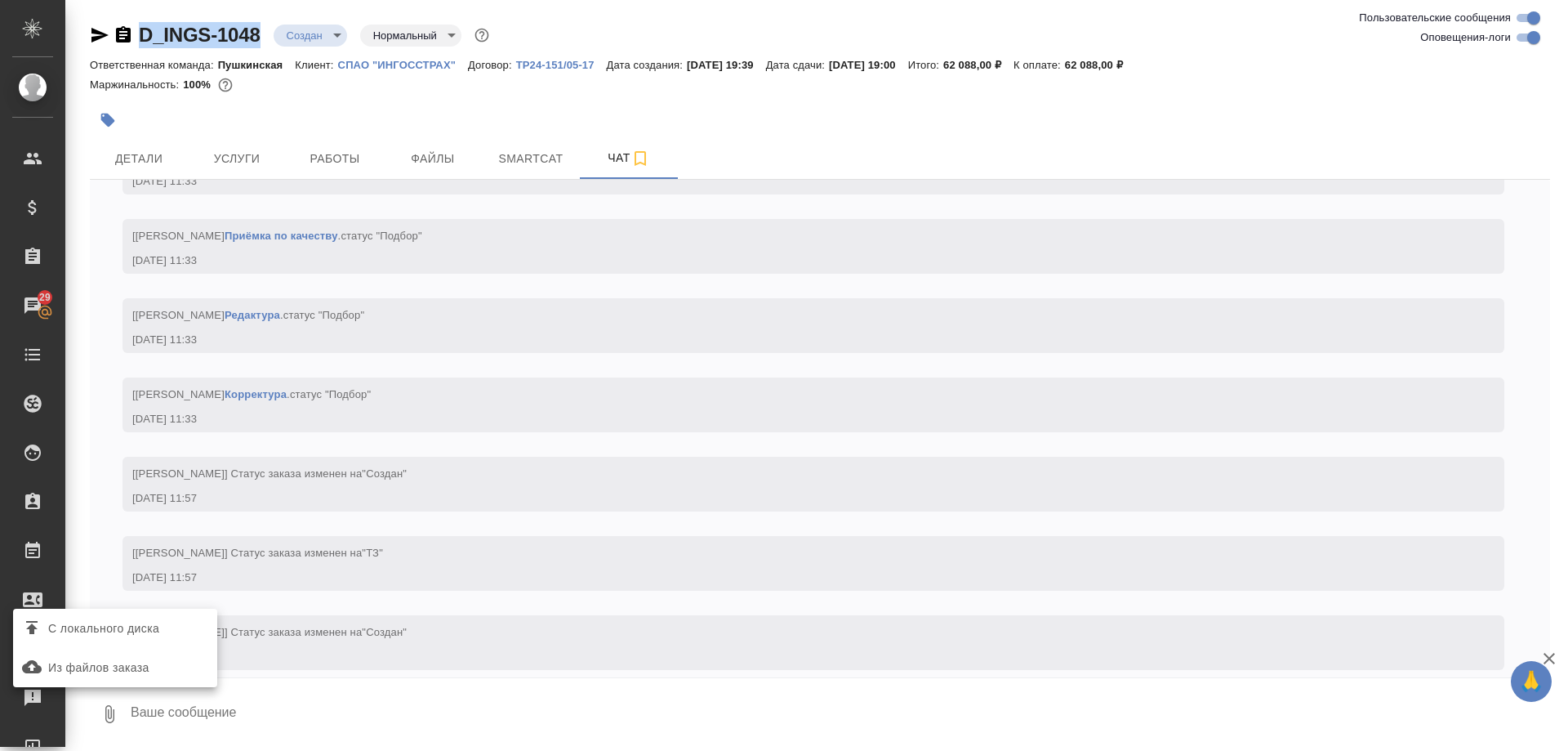
scroll to position [1238, 0]
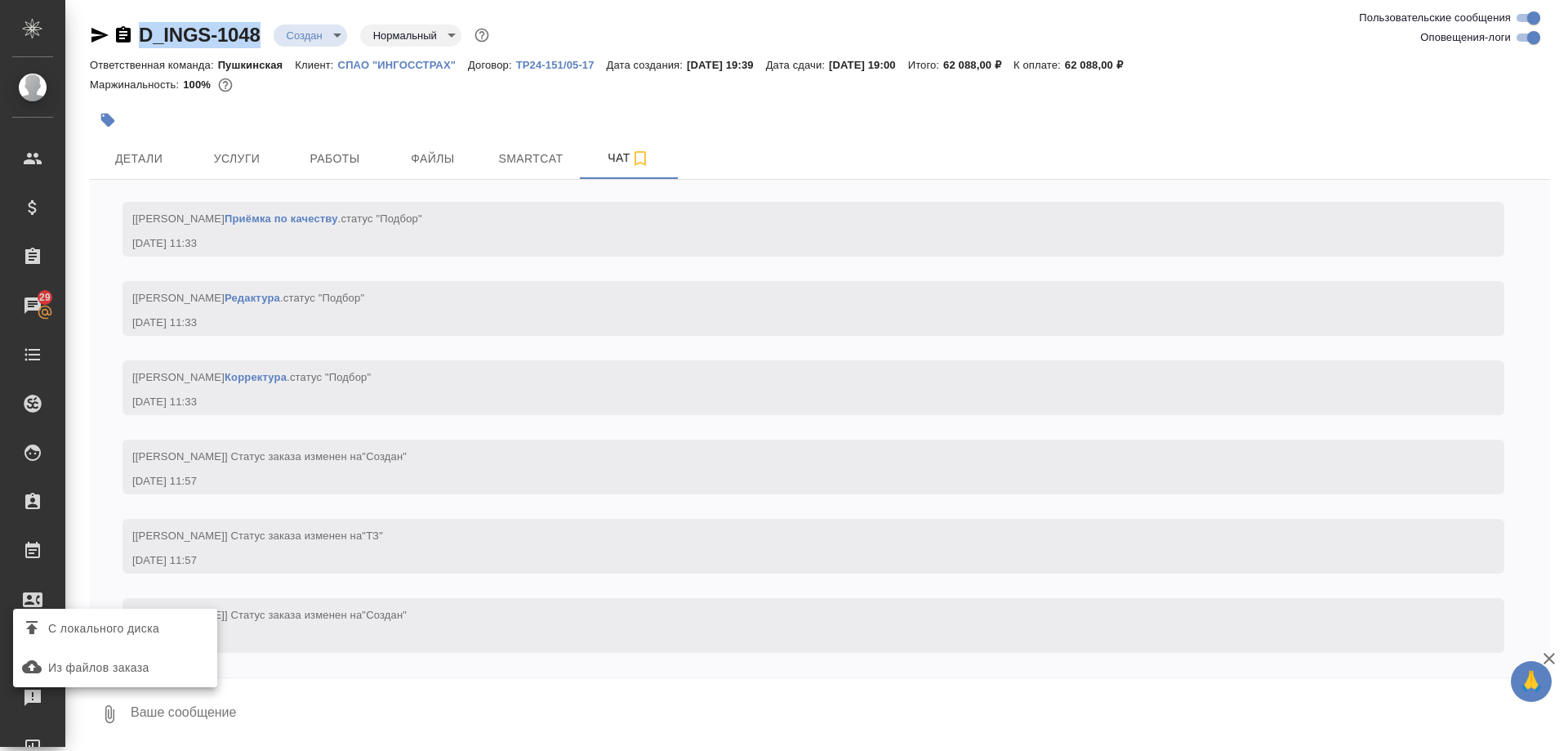
click at [197, 635] on span "С локального диска" at bounding box center [114, 627] width 191 height 21
click at [0, 0] on input "С локального диска" at bounding box center [0, 0] width 0 height 0
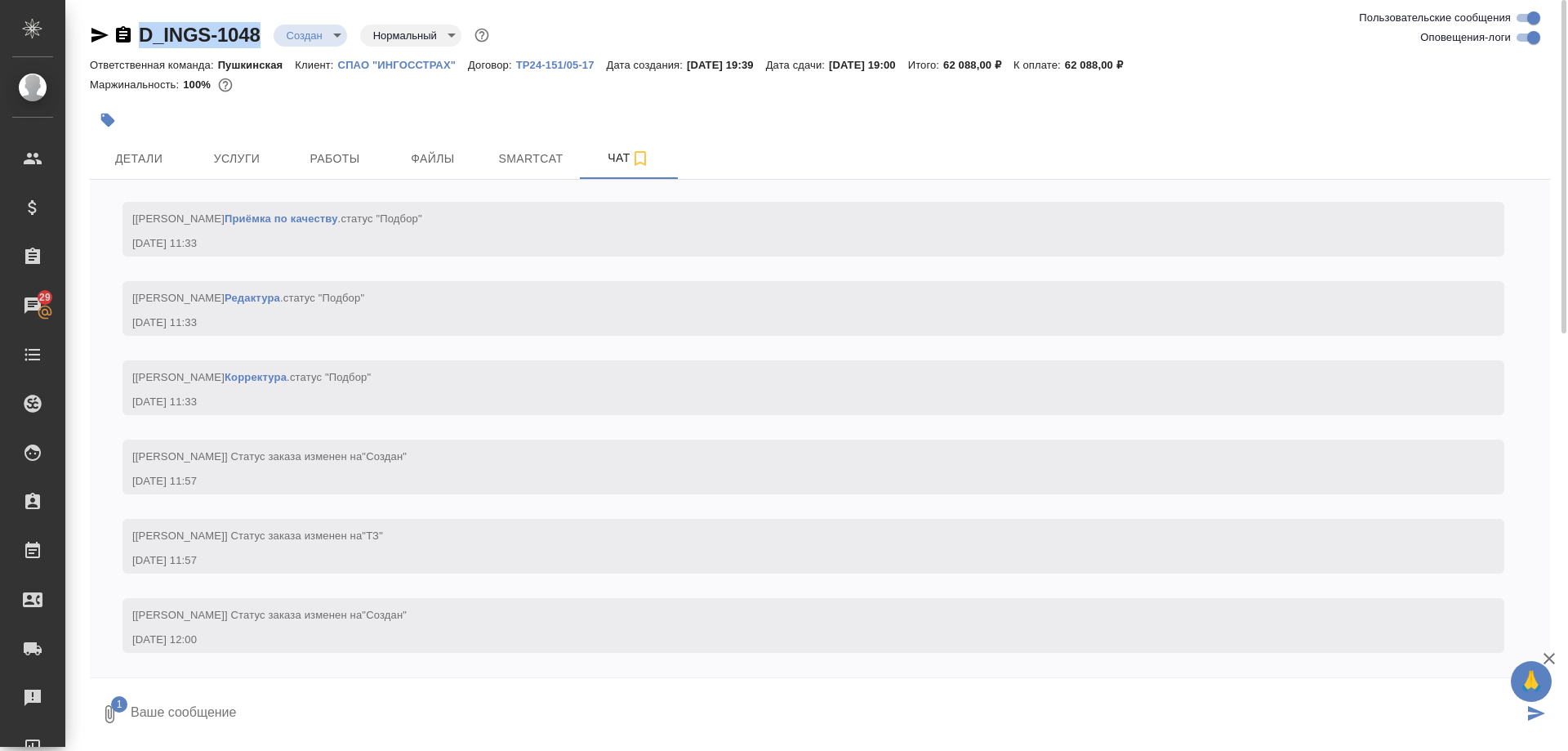
click at [234, 725] on textarea at bounding box center [826, 713] width 1393 height 56
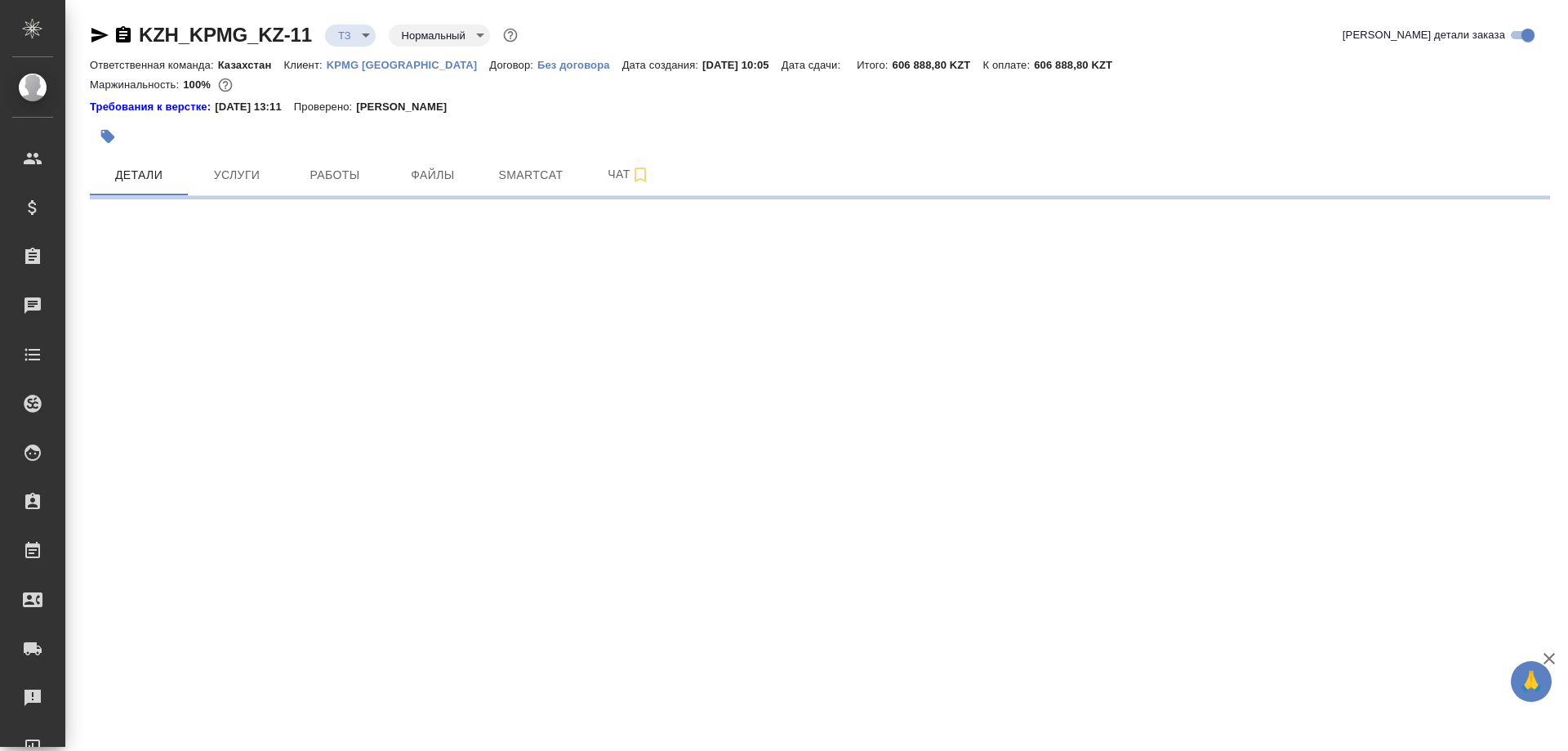
select select "RU"
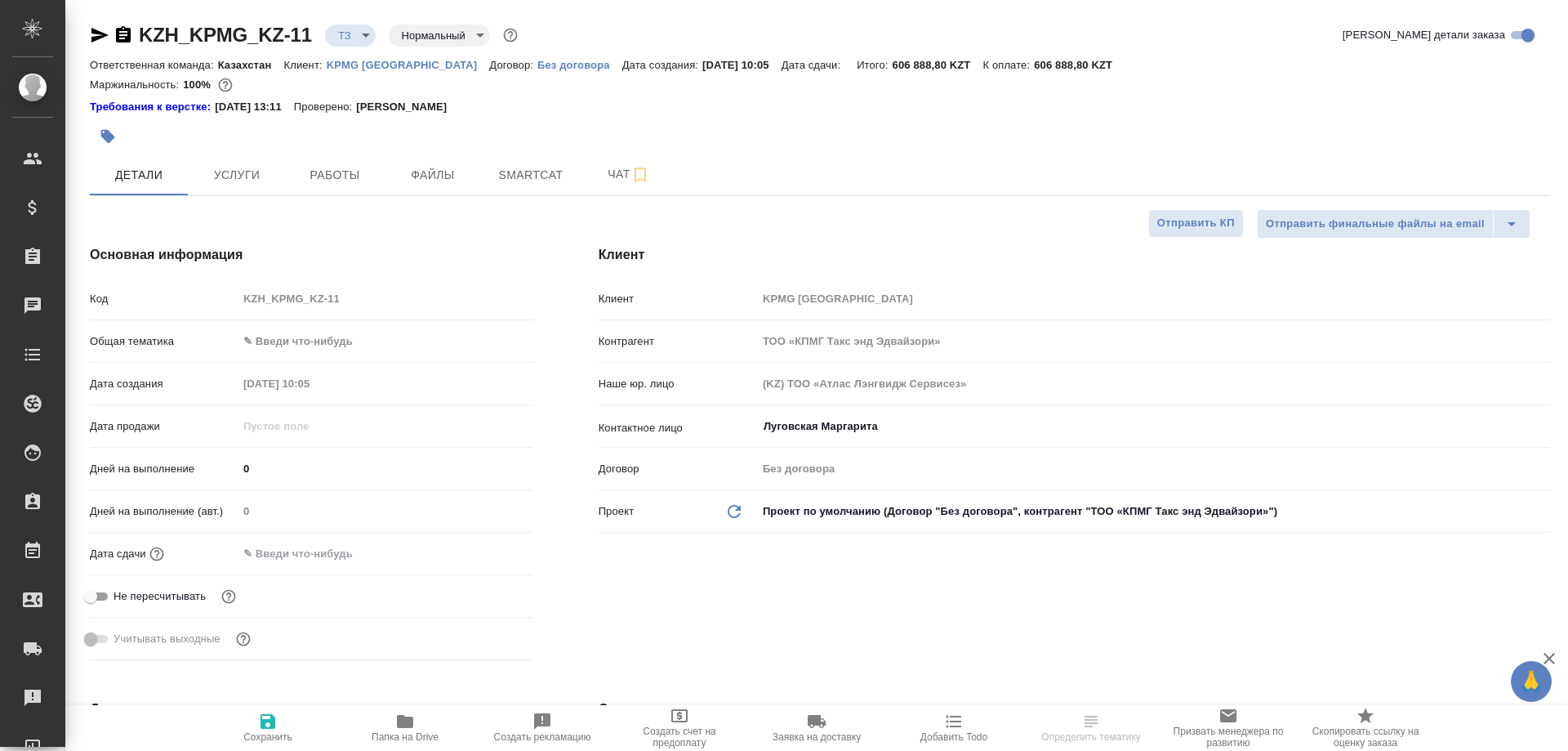
type textarea "x"
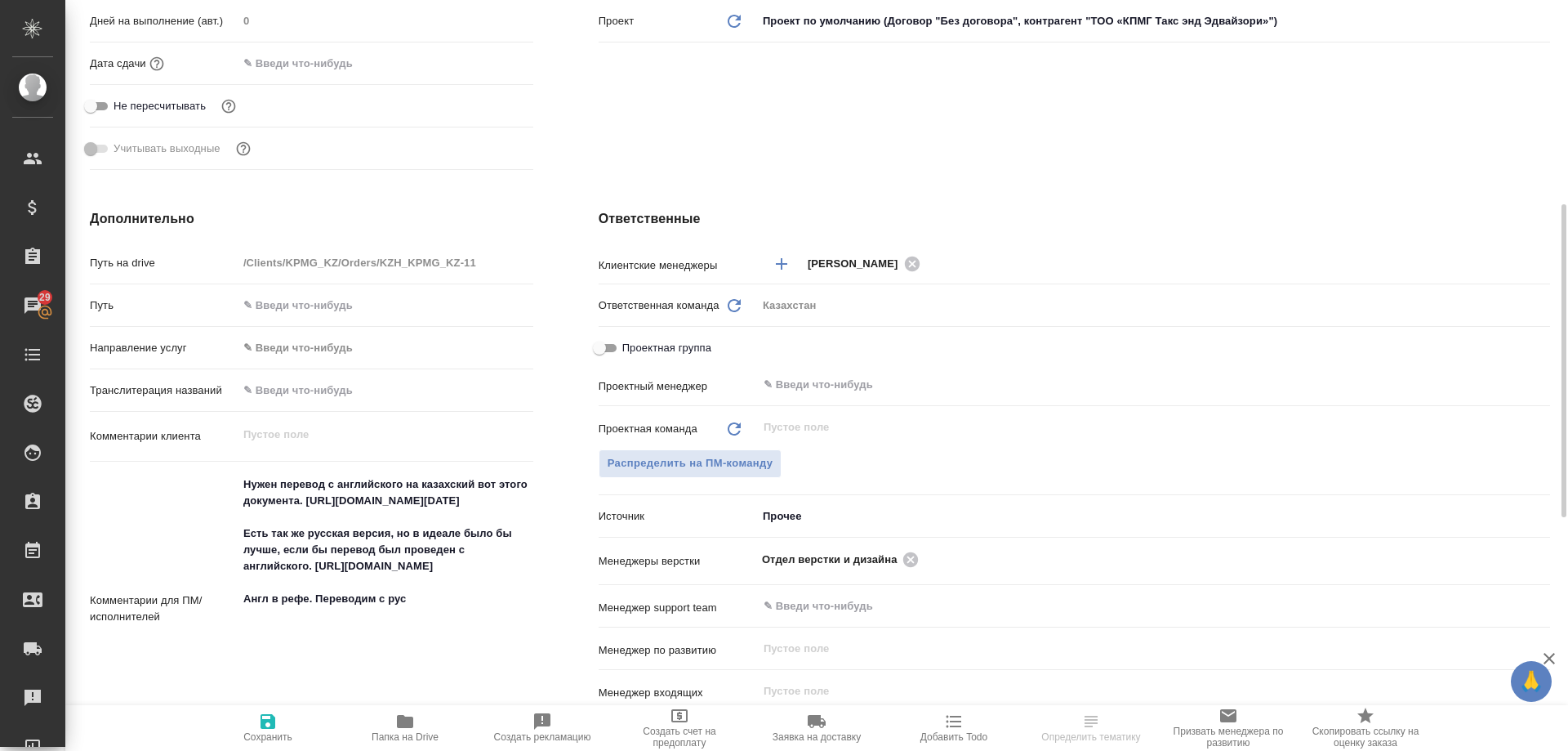
click at [403, 719] on icon "button" at bounding box center [405, 722] width 17 height 13
type textarea "x"
select select "RU"
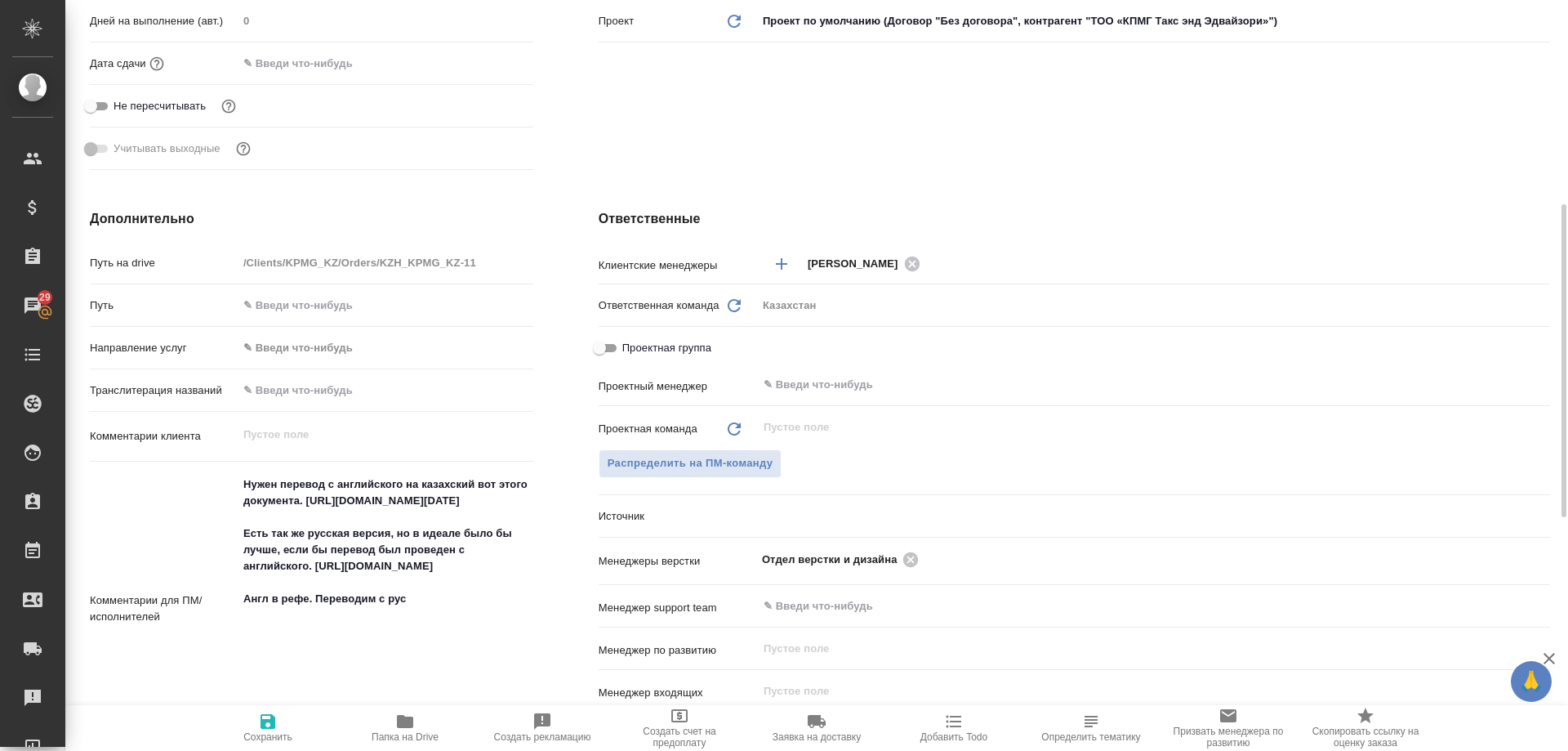
type textarea "x"
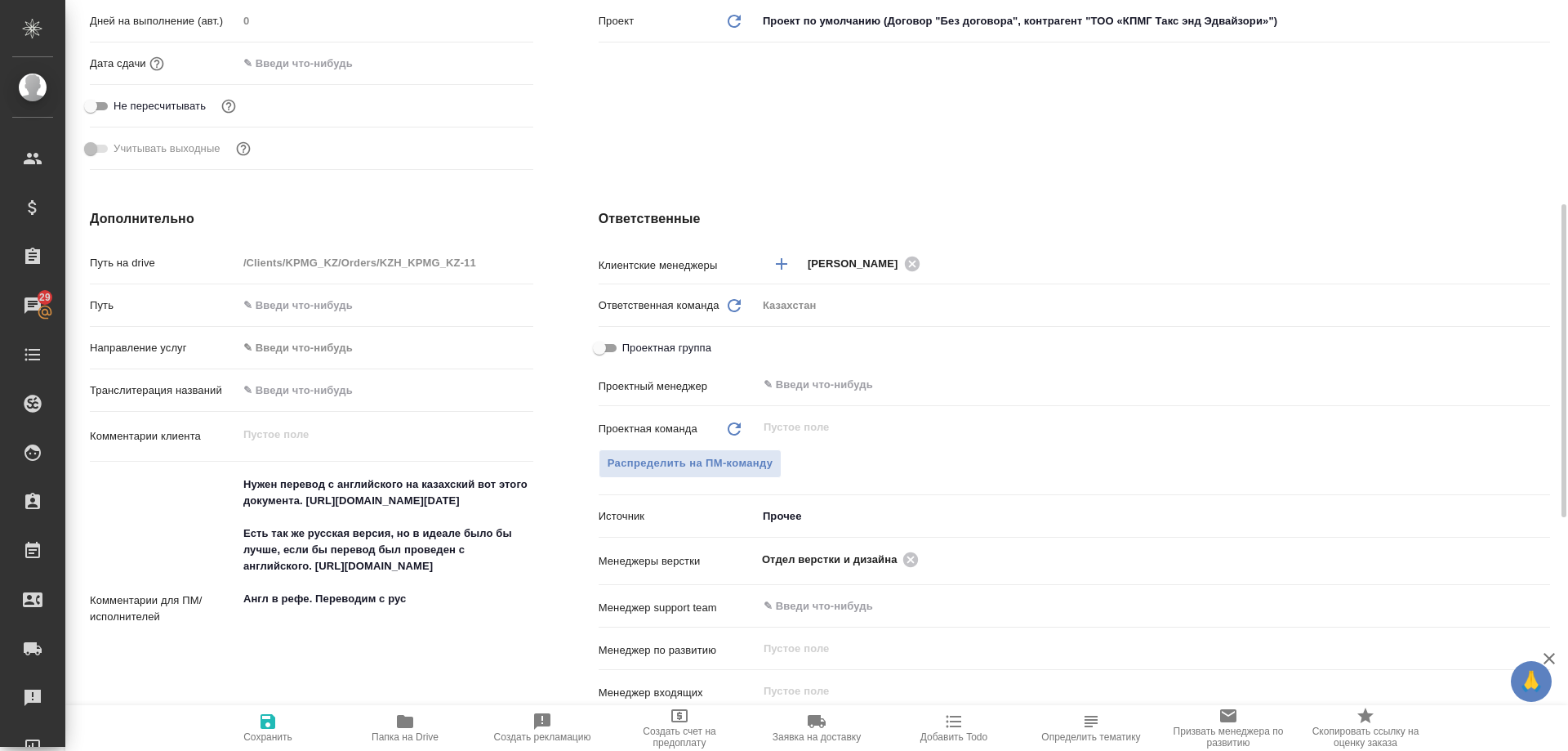
type textarea "x"
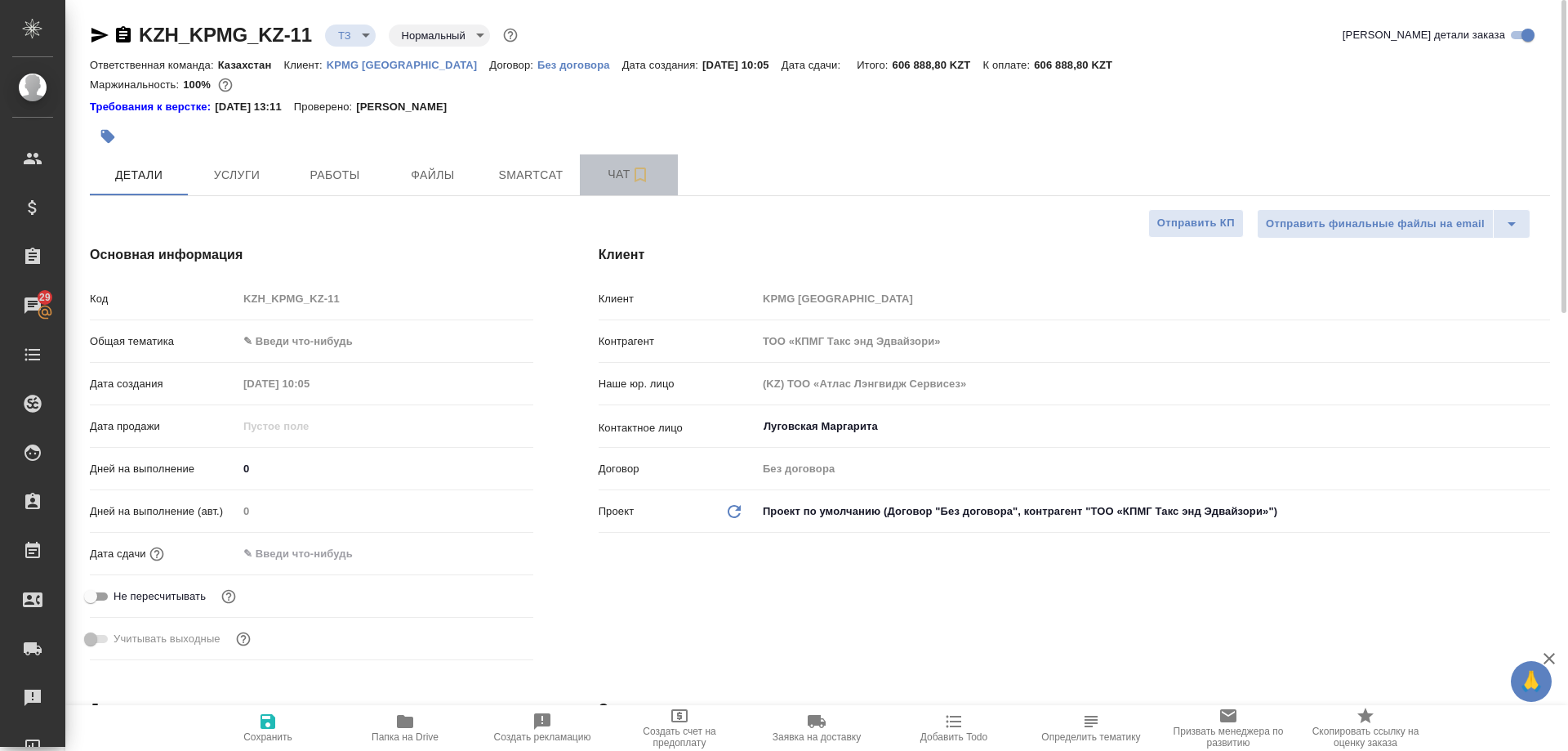
click at [618, 175] on span "Чат" at bounding box center [629, 175] width 78 height 20
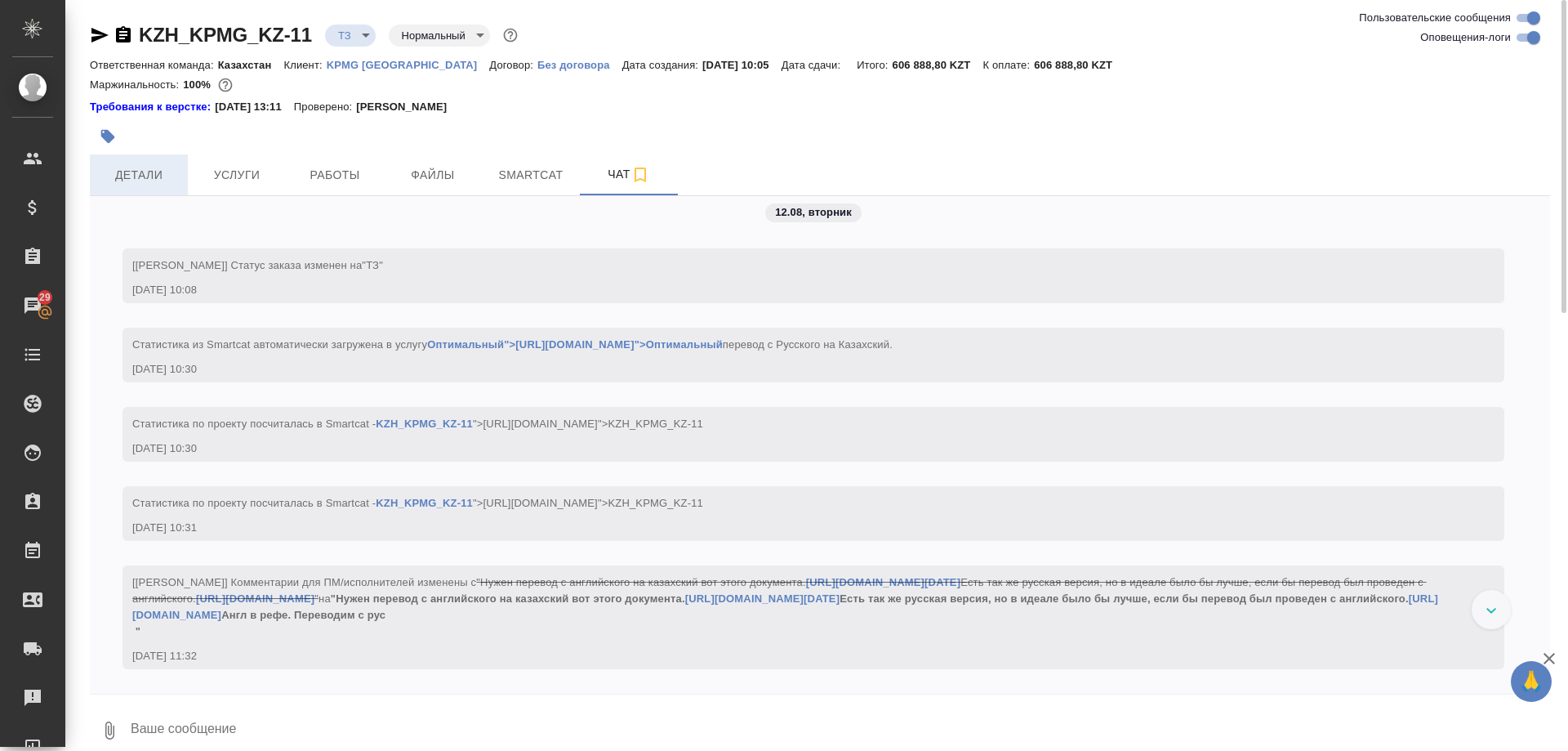
scroll to position [133, 0]
click at [130, 180] on span "Детали" at bounding box center [139, 175] width 78 height 20
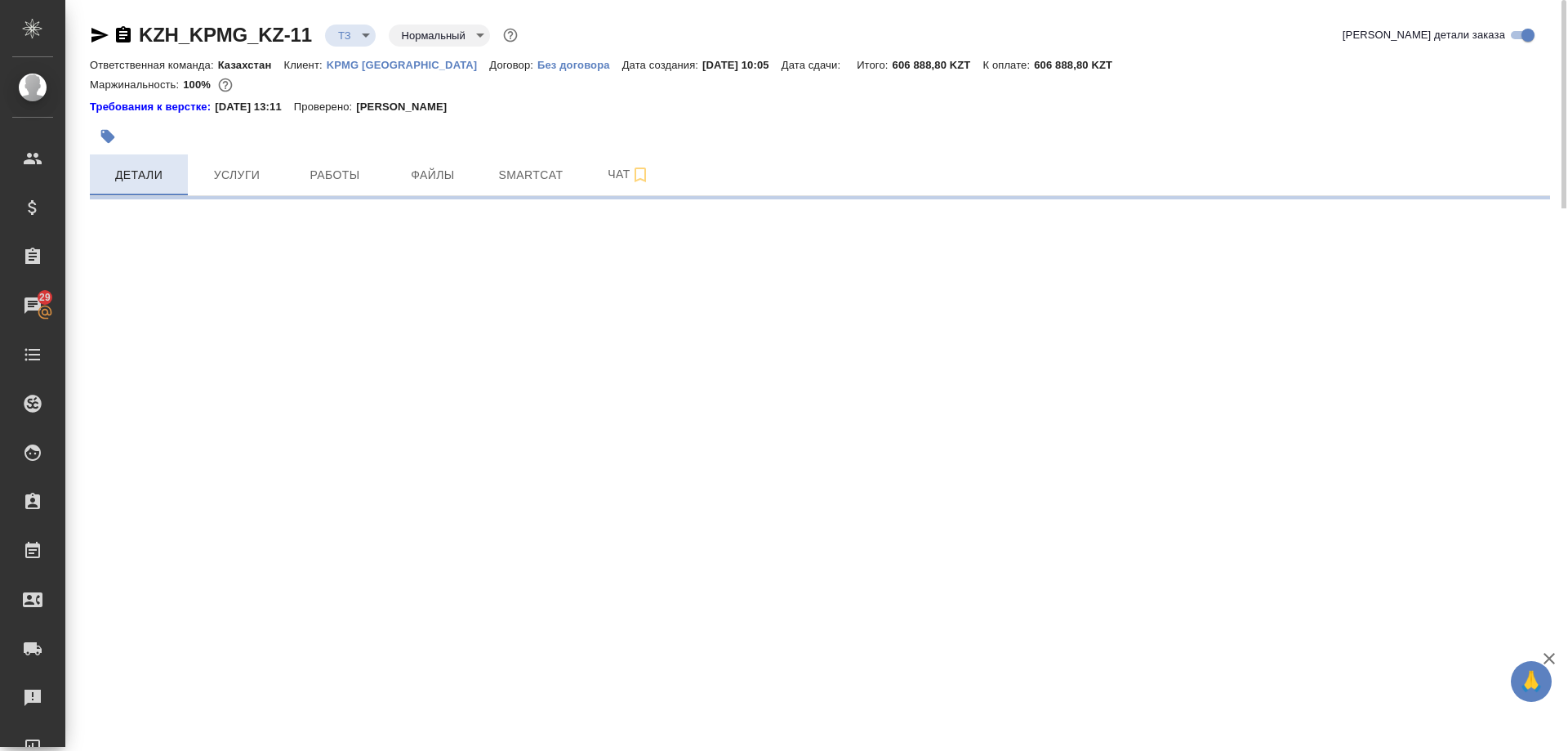
select select "RU"
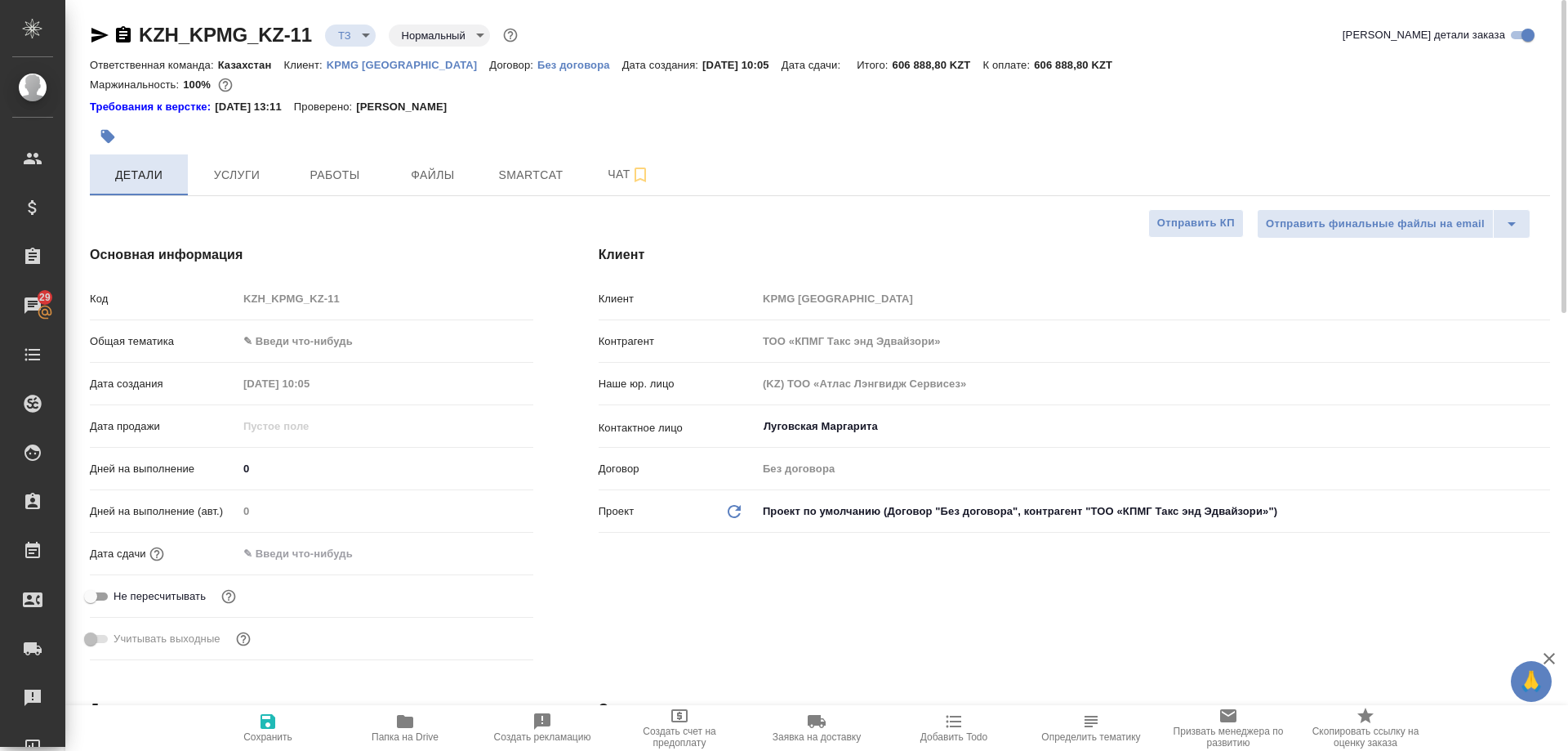
type textarea "x"
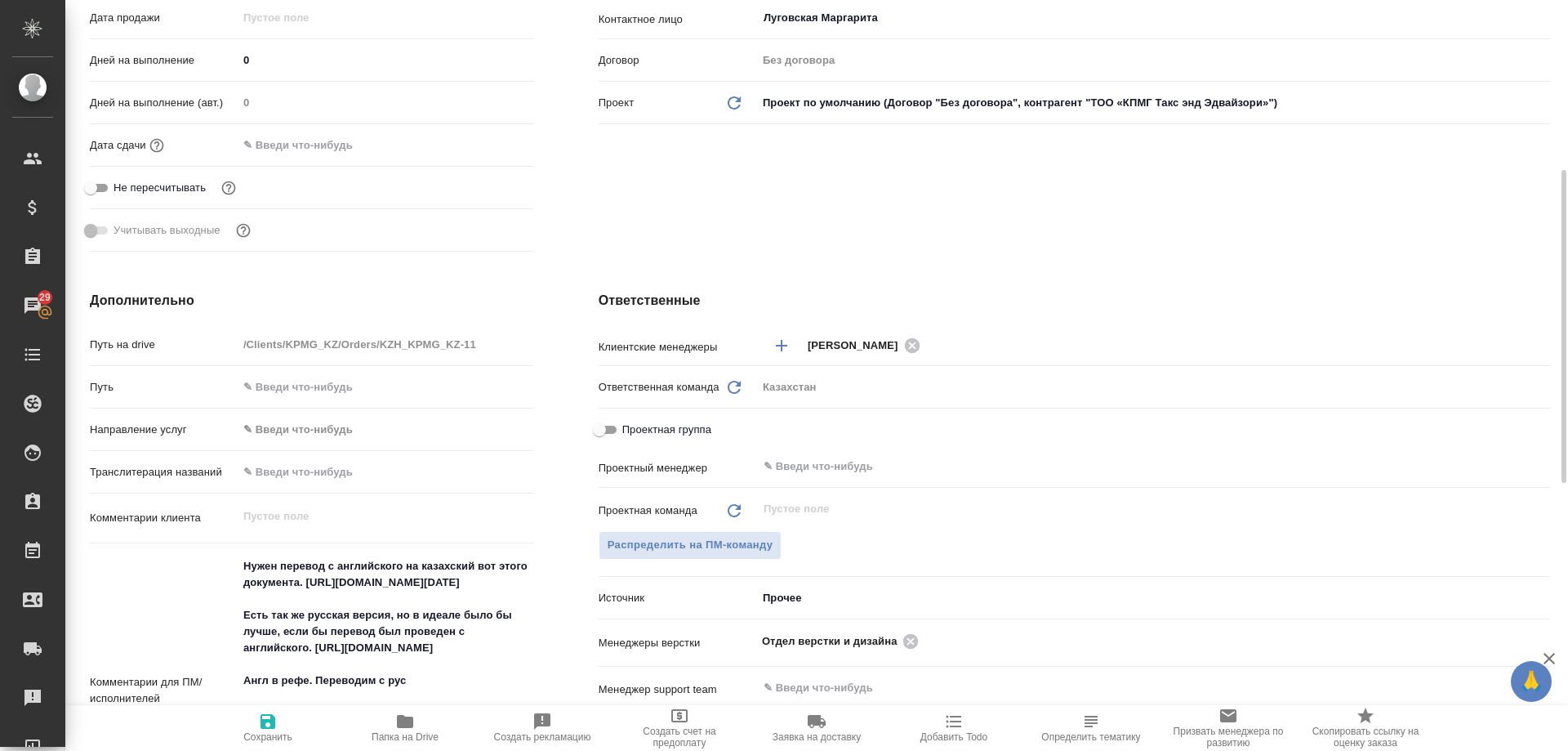
scroll to position [490, 0]
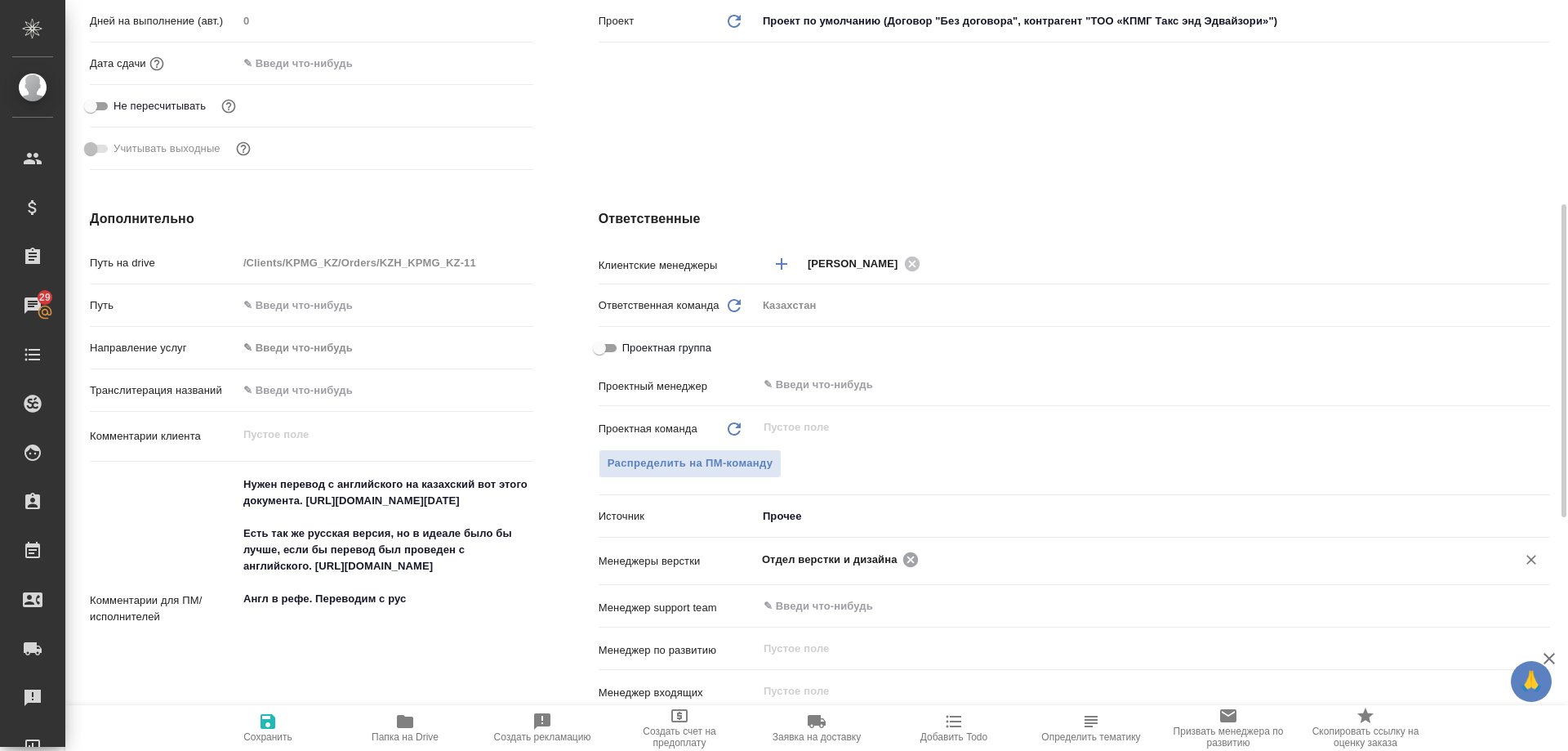
click at [911, 561] on icon at bounding box center [911, 560] width 18 height 18
type textarea "x"
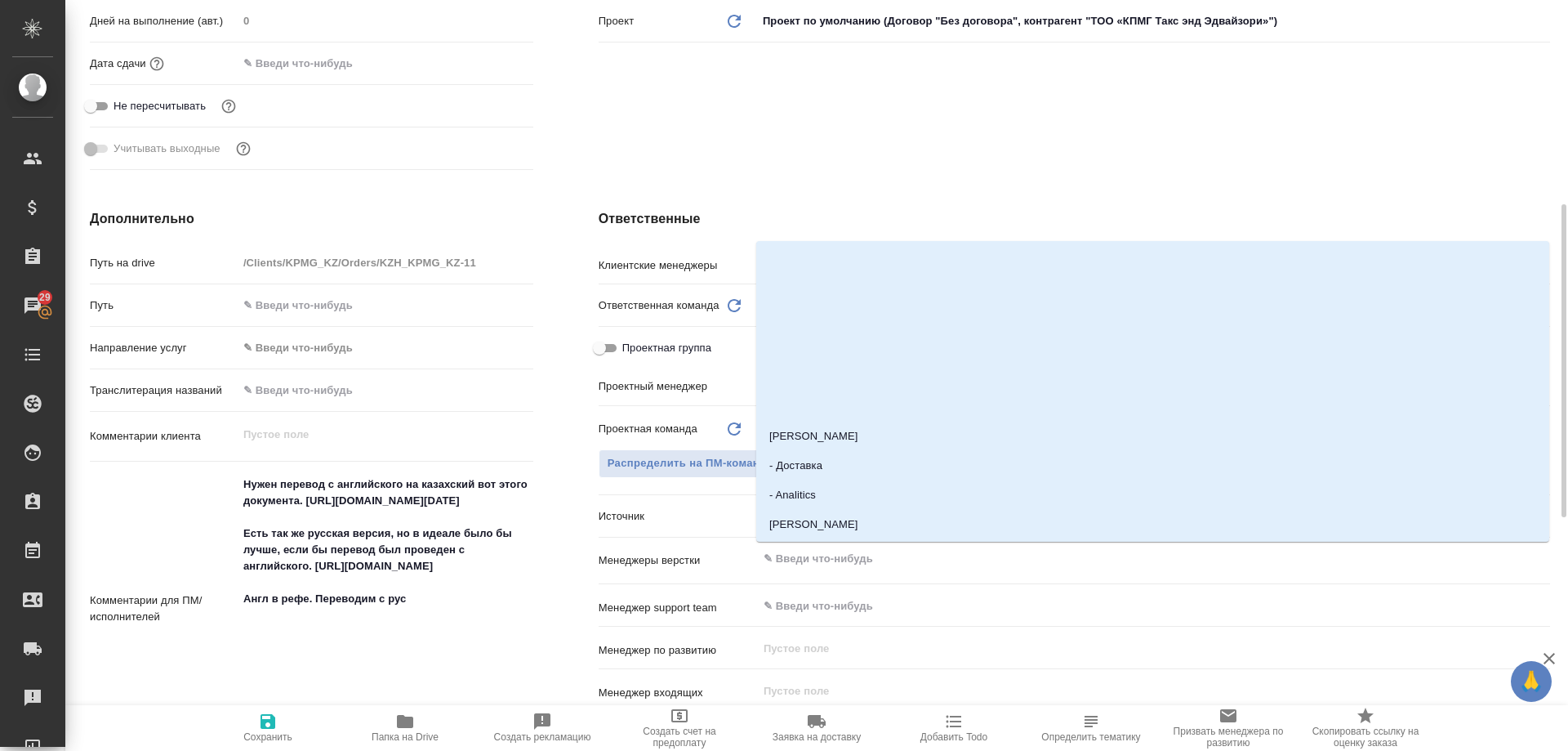
click at [911, 561] on input "text" at bounding box center [1125, 558] width 728 height 19
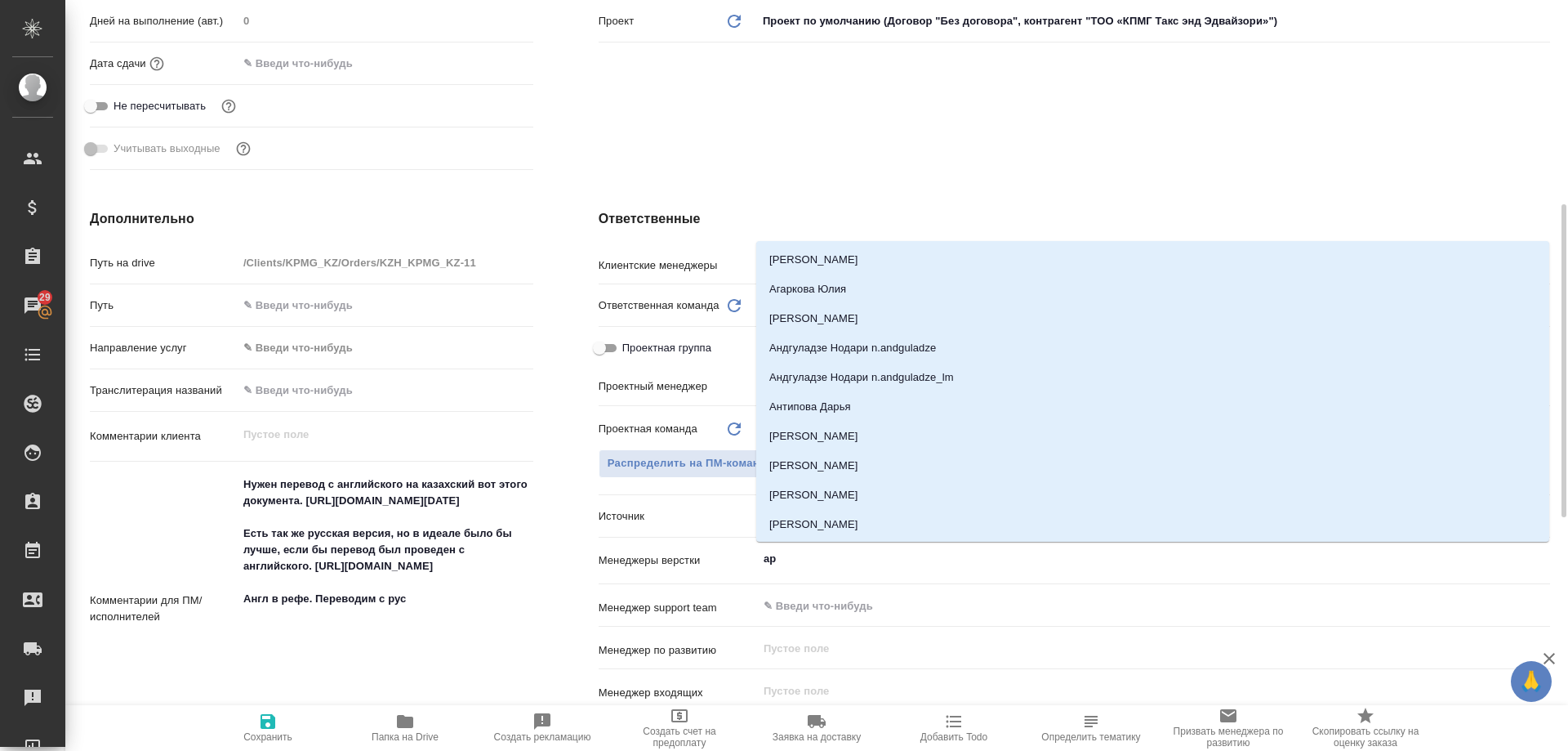
type input "арс"
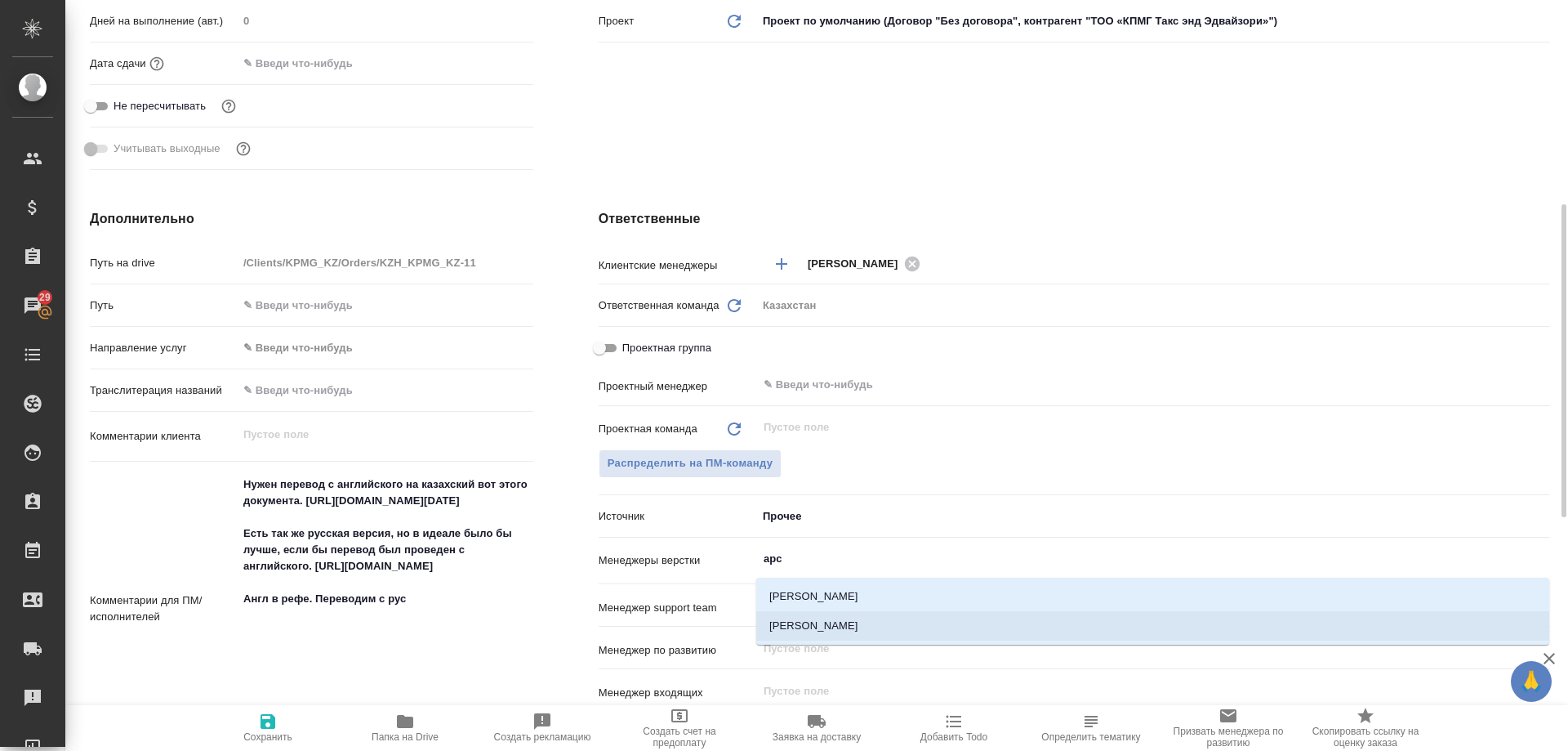
click at [871, 627] on li "[PERSON_NAME]" at bounding box center [1153, 626] width 793 height 29
type textarea "x"
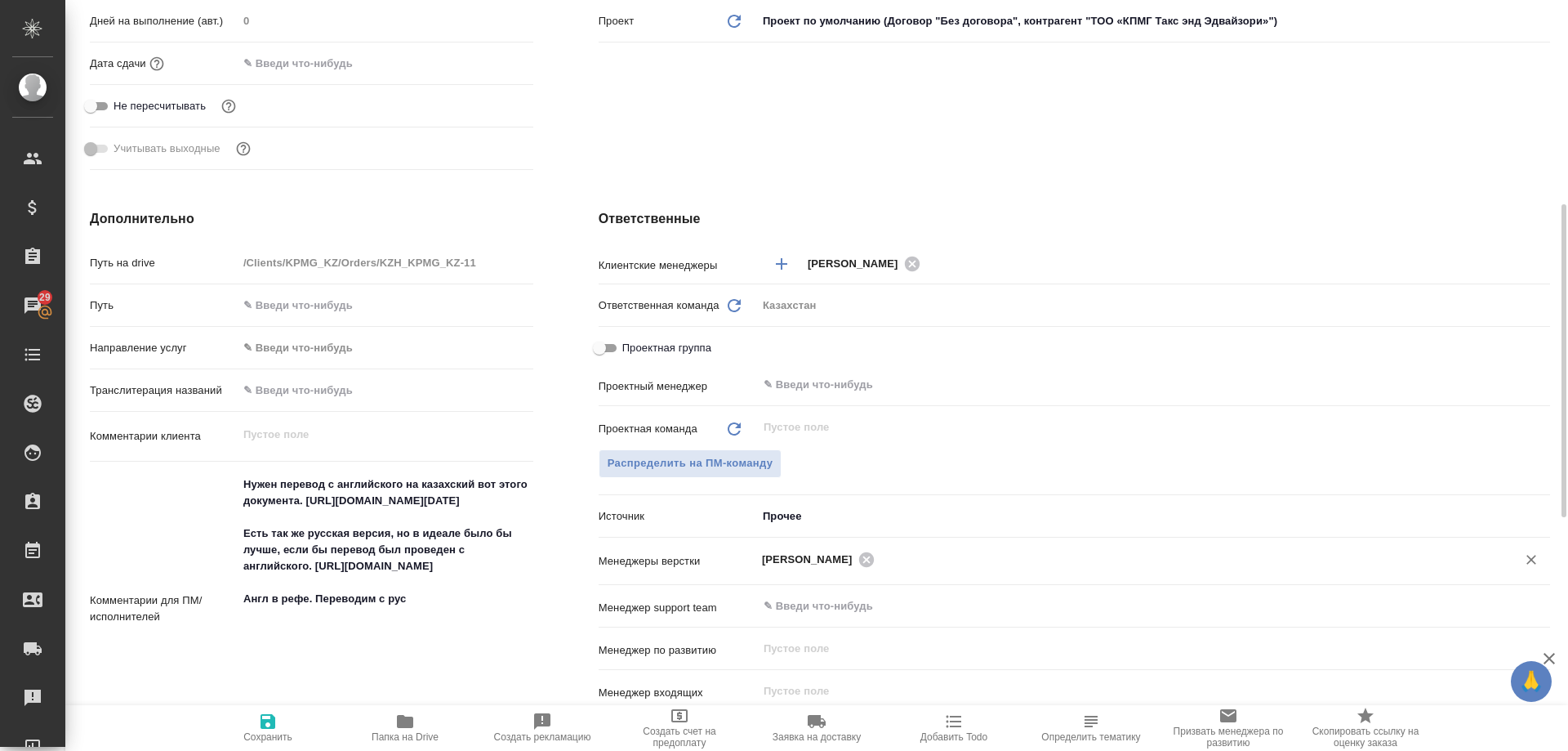
click at [271, 723] on icon "button" at bounding box center [268, 722] width 15 height 15
type textarea "x"
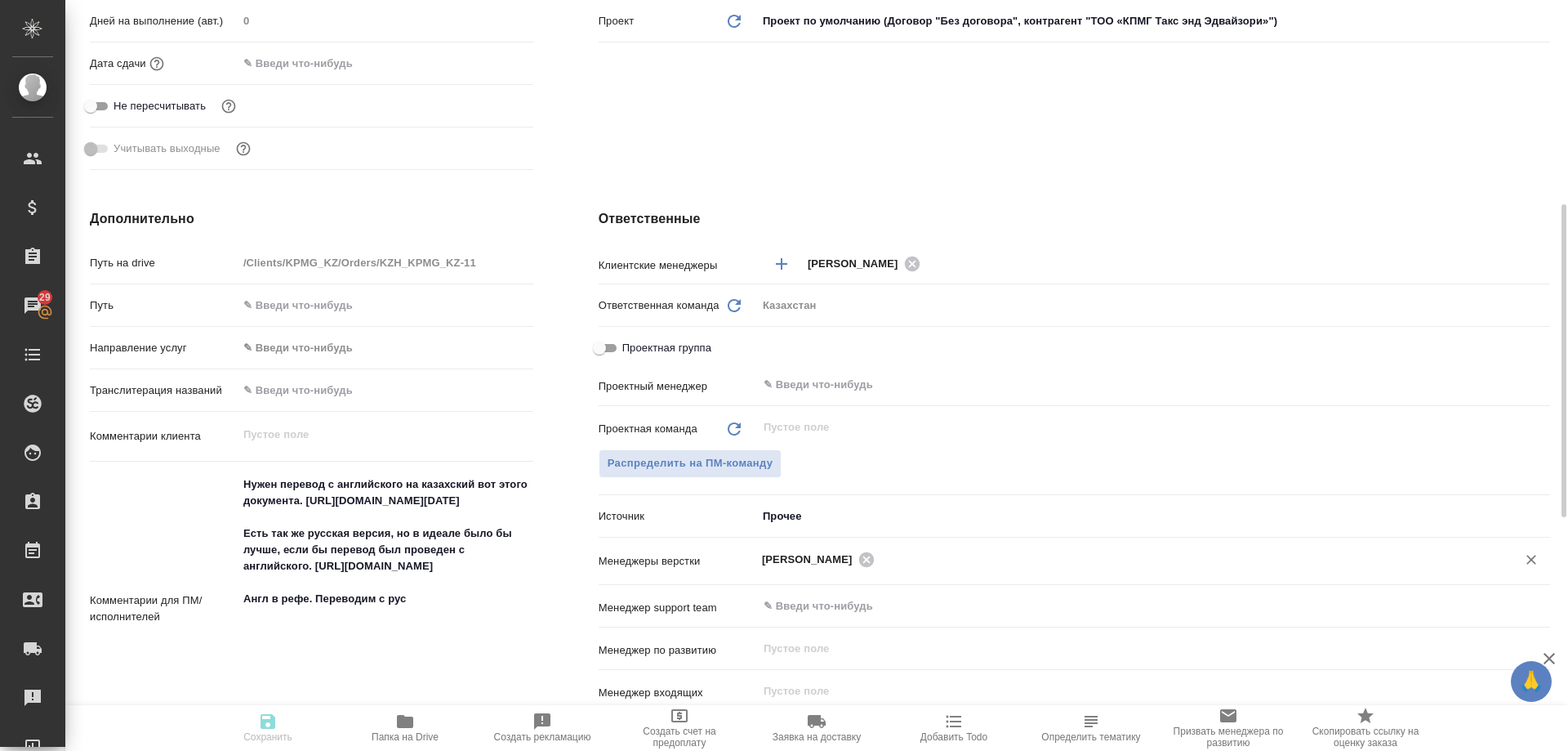
type textarea "x"
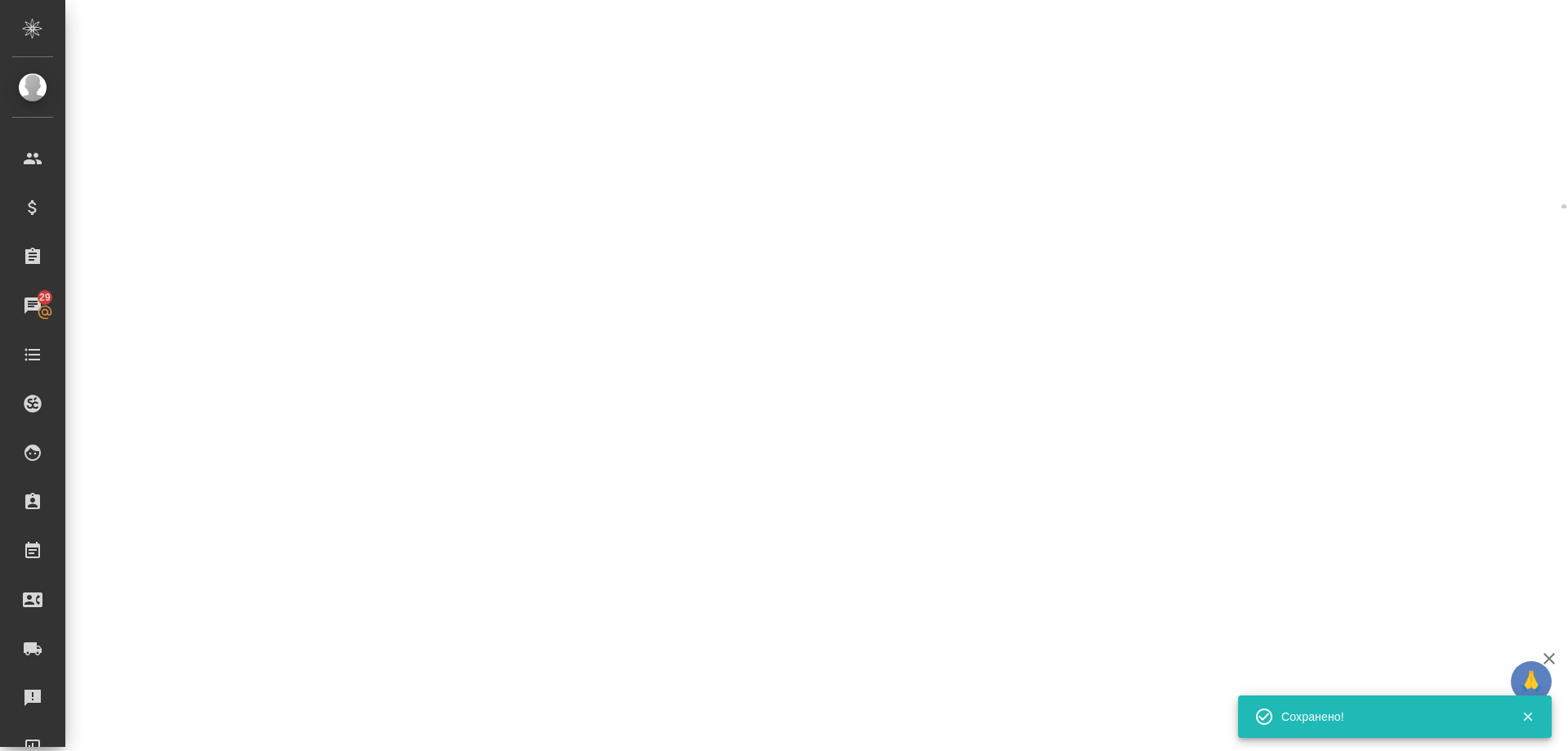
select select "RU"
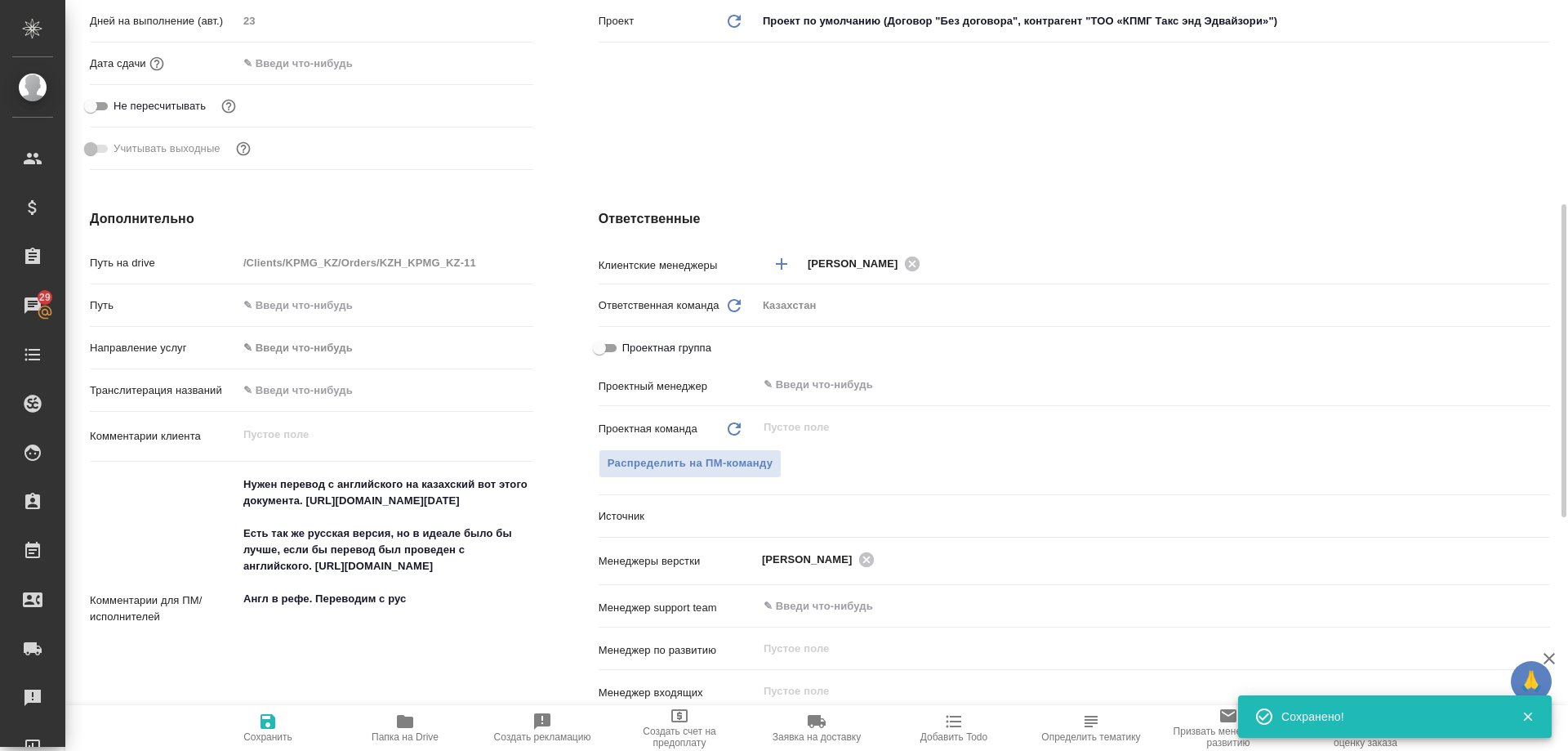
type textarea "x"
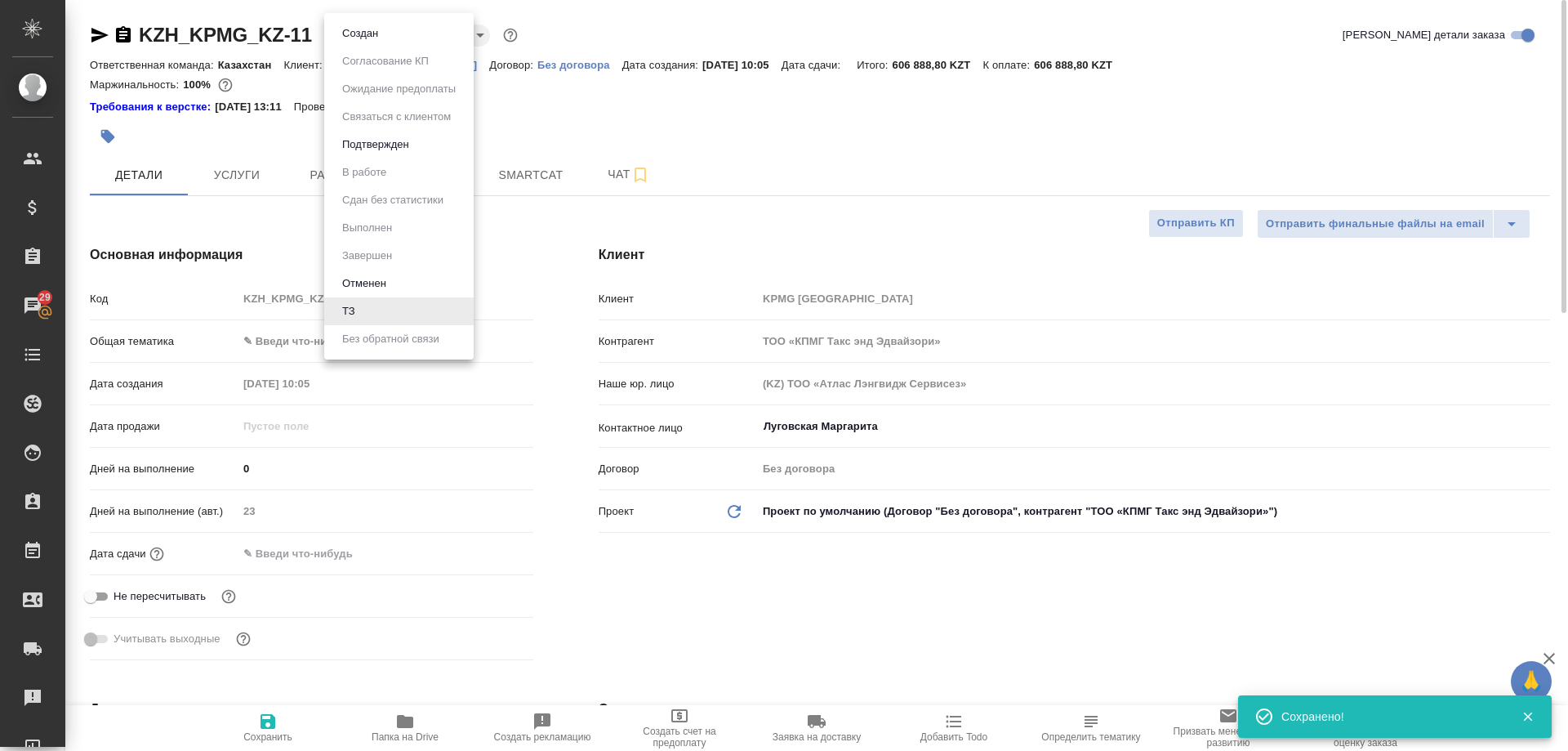
click at [347, 30] on body "🙏 .cls-1 fill:#fff; AWATERA Arsenyeva Vera Клиенты Спецификации Заказы 29 Чаты …" at bounding box center [784, 375] width 1568 height 751
click at [352, 33] on button "Создан" at bounding box center [360, 33] width 46 height 18
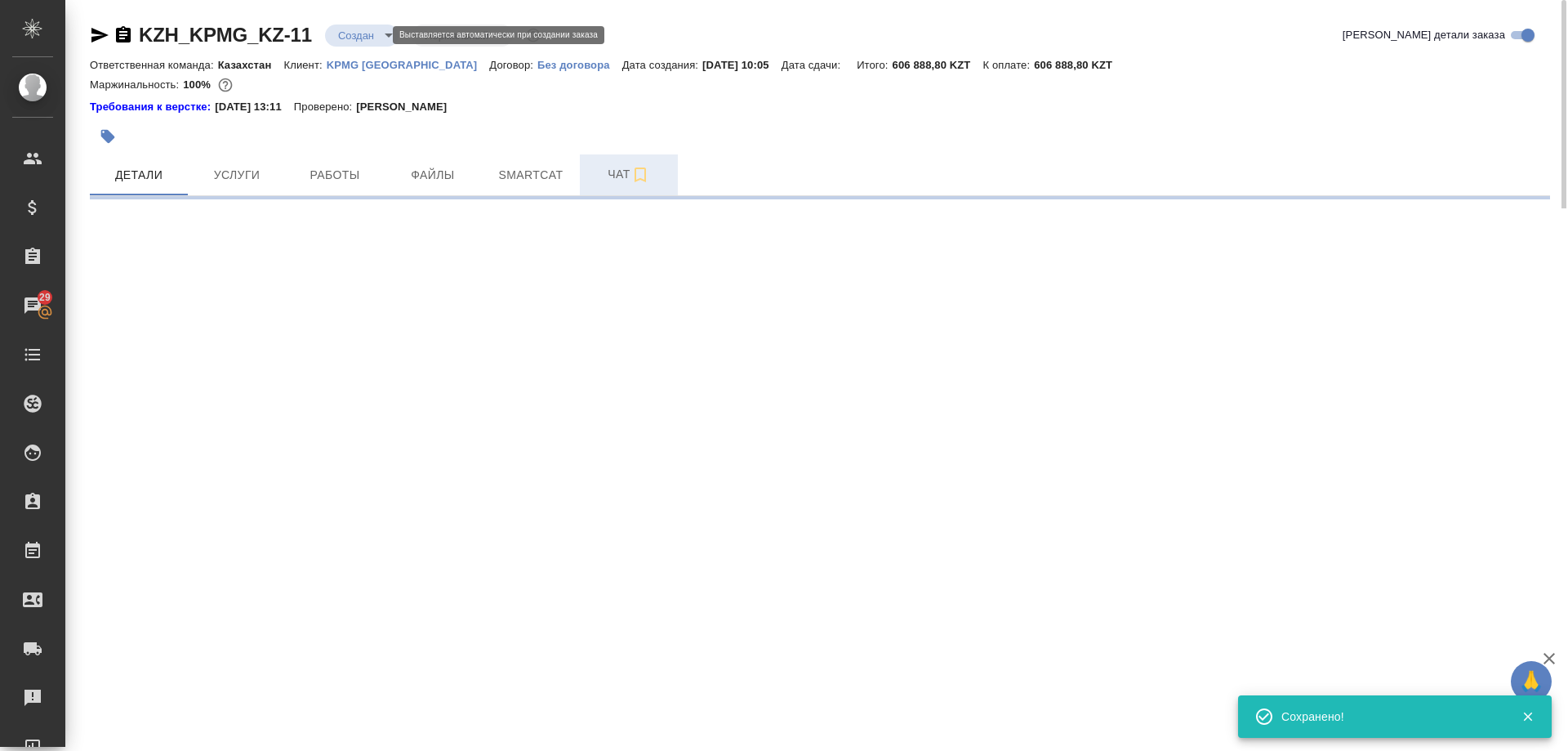
select select "RU"
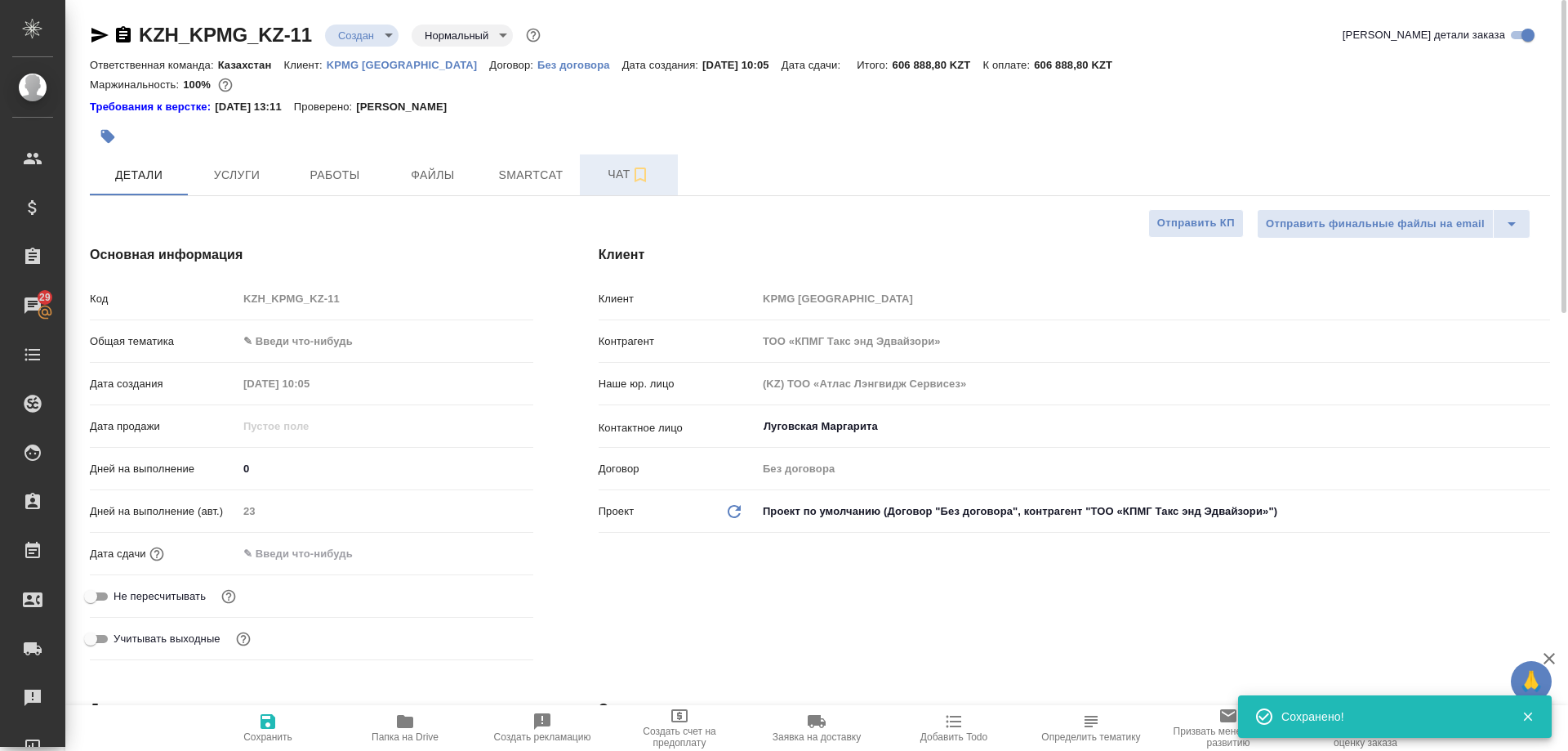
type textarea "x"
click at [618, 178] on span "Чат" at bounding box center [629, 175] width 78 height 20
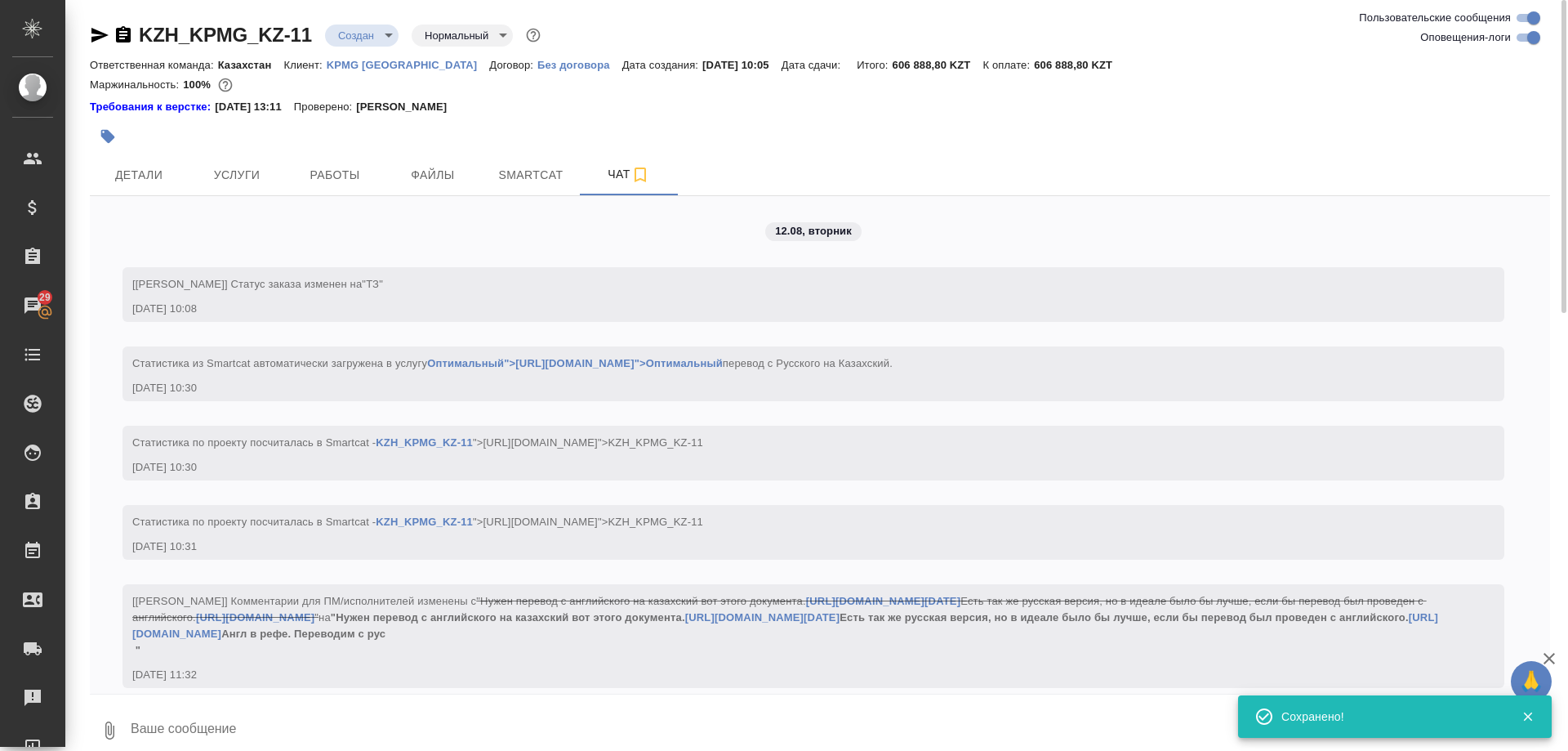
scroll to position [212, 0]
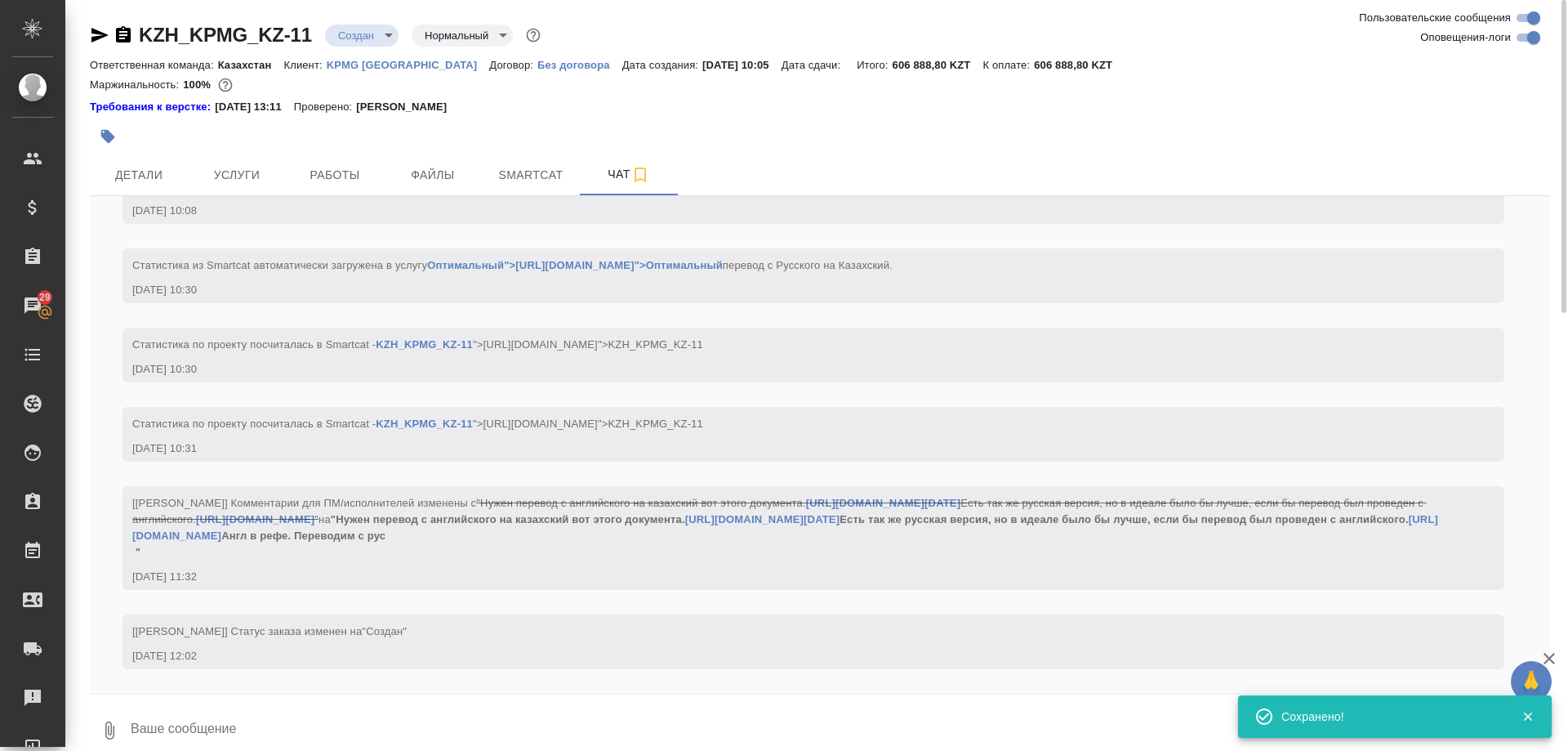
click at [296, 718] on textarea at bounding box center [840, 730] width 1421 height 56
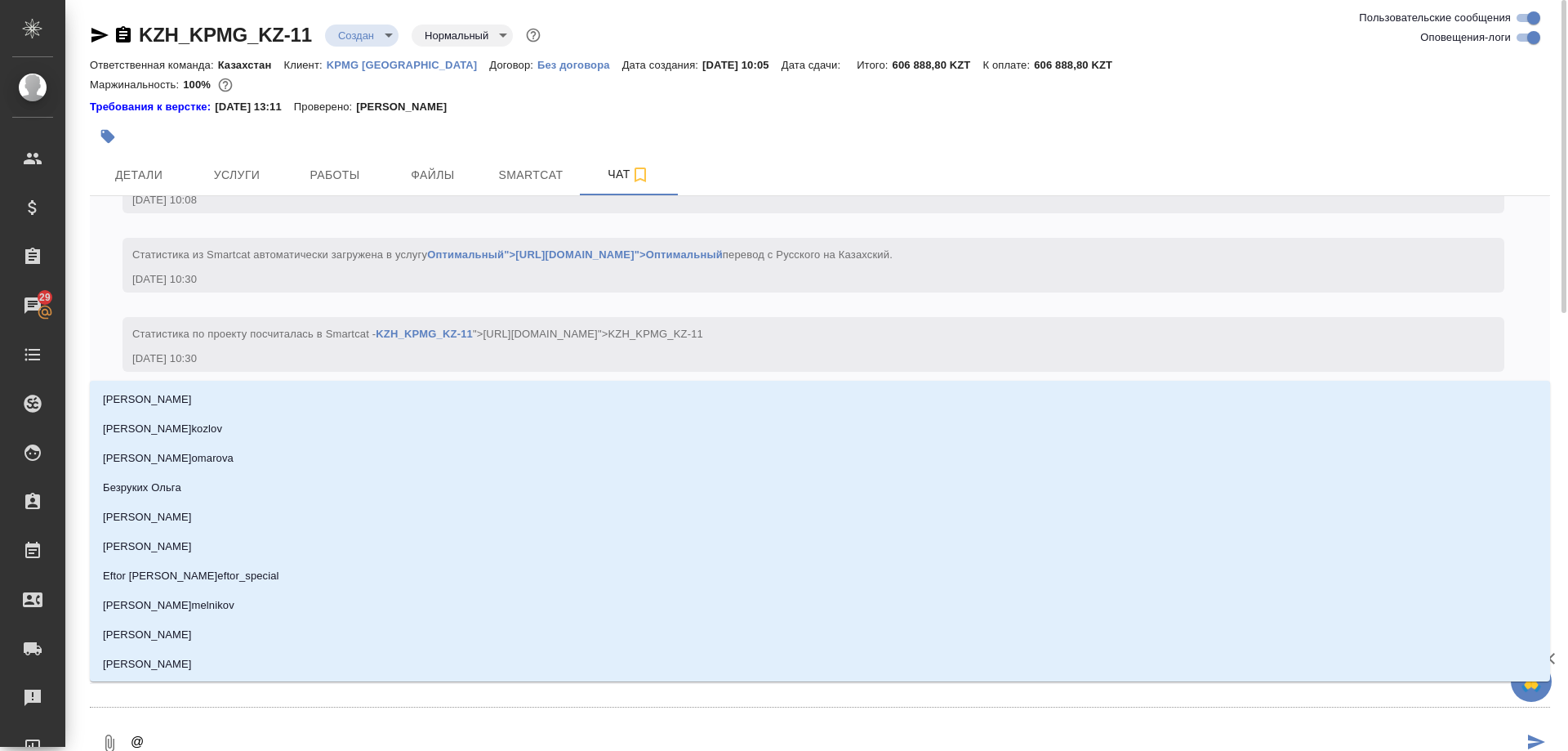
type textarea "@а"
type input "а"
type textarea "@ас"
type input "ас"
type textarea "@асл"
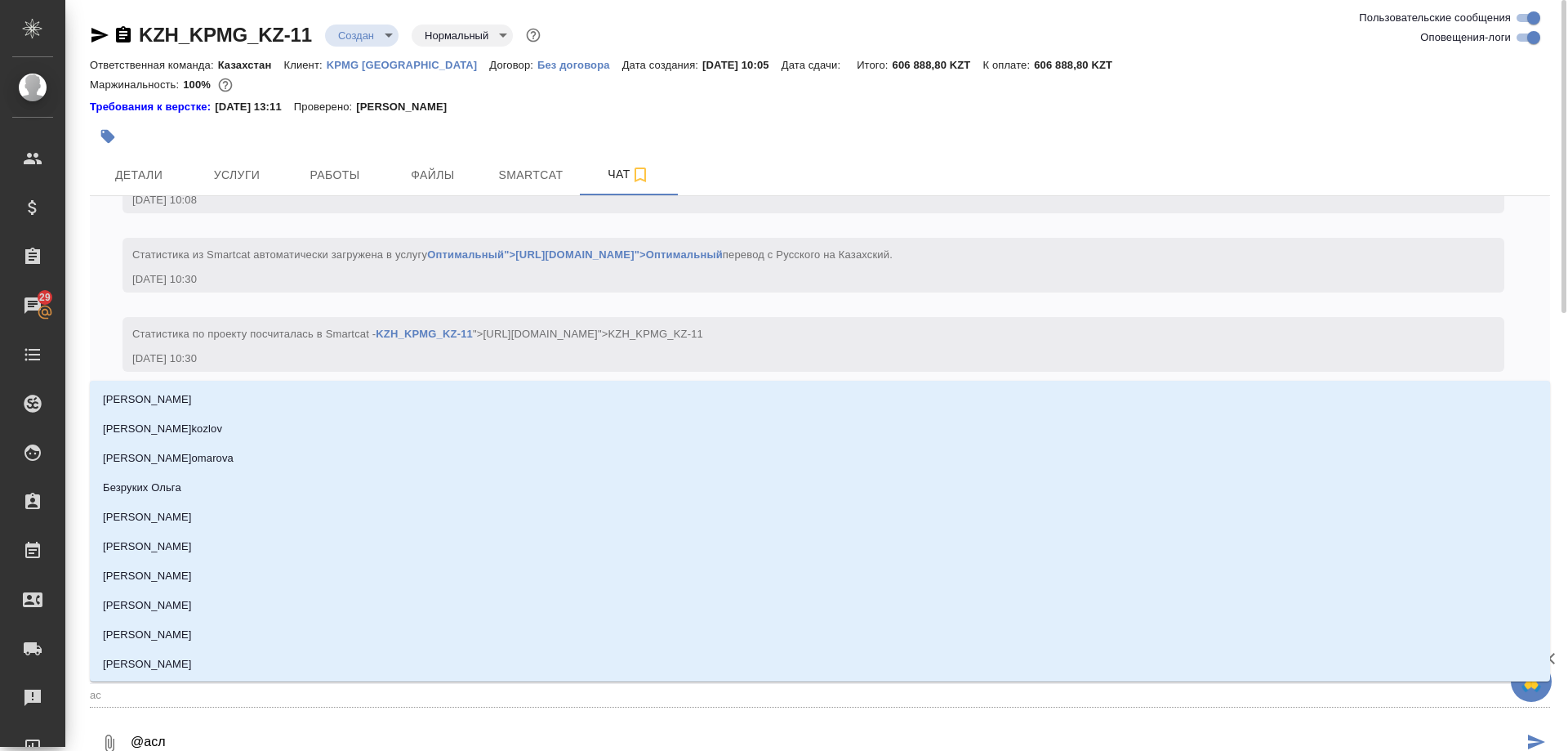
type input "асл"
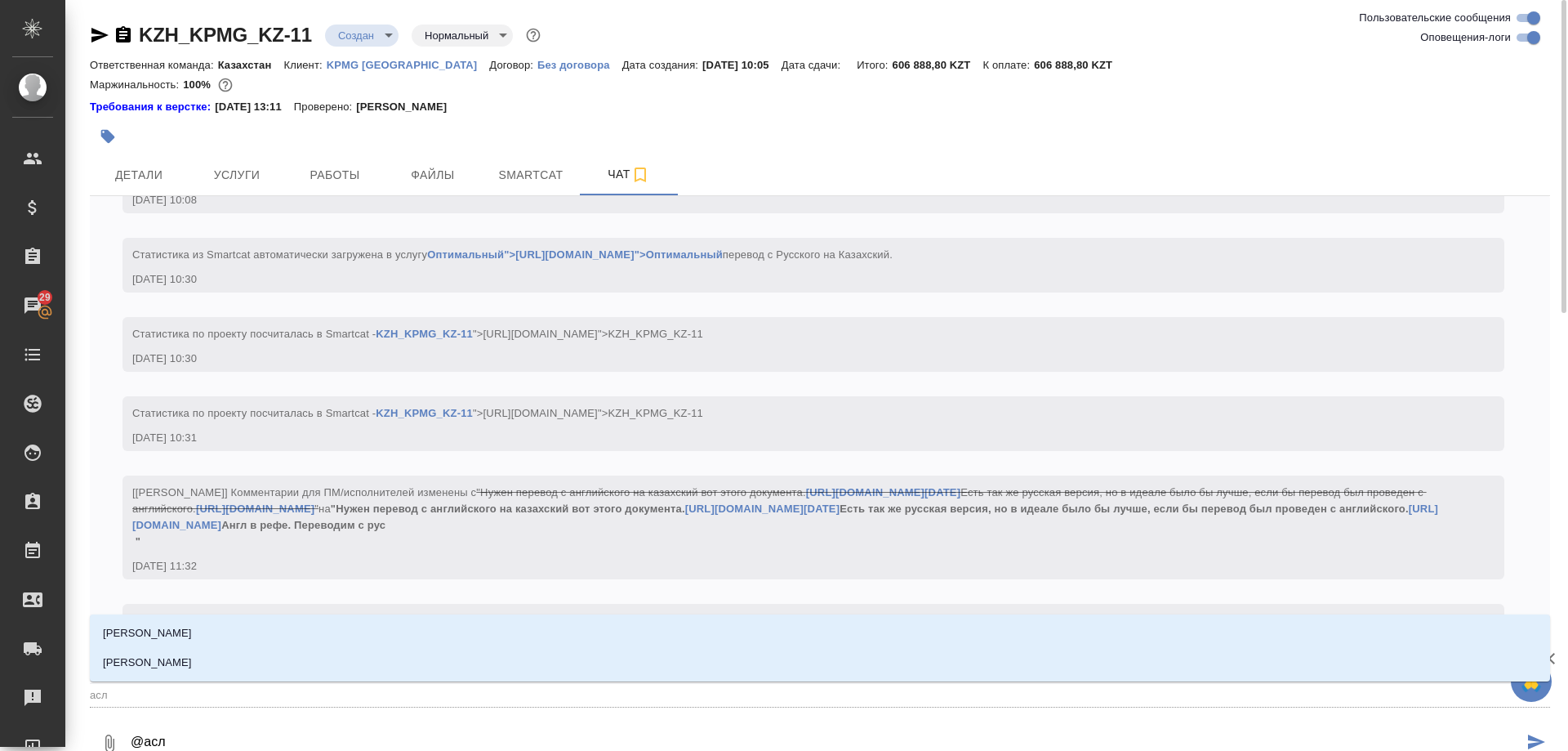
type textarea "@асла"
type input "асла"
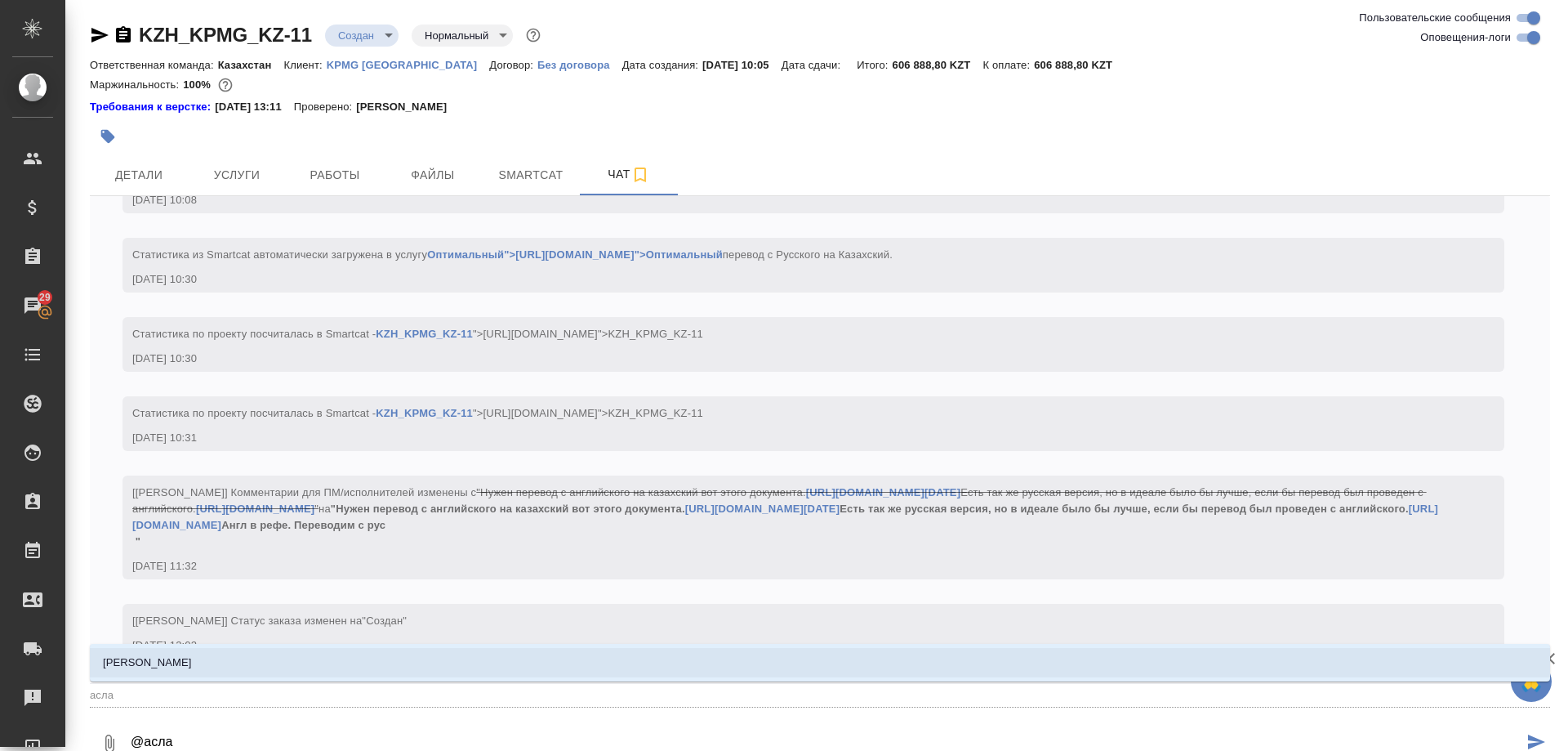
click at [301, 665] on li "Асланукова Сати" at bounding box center [820, 662] width 1460 height 29
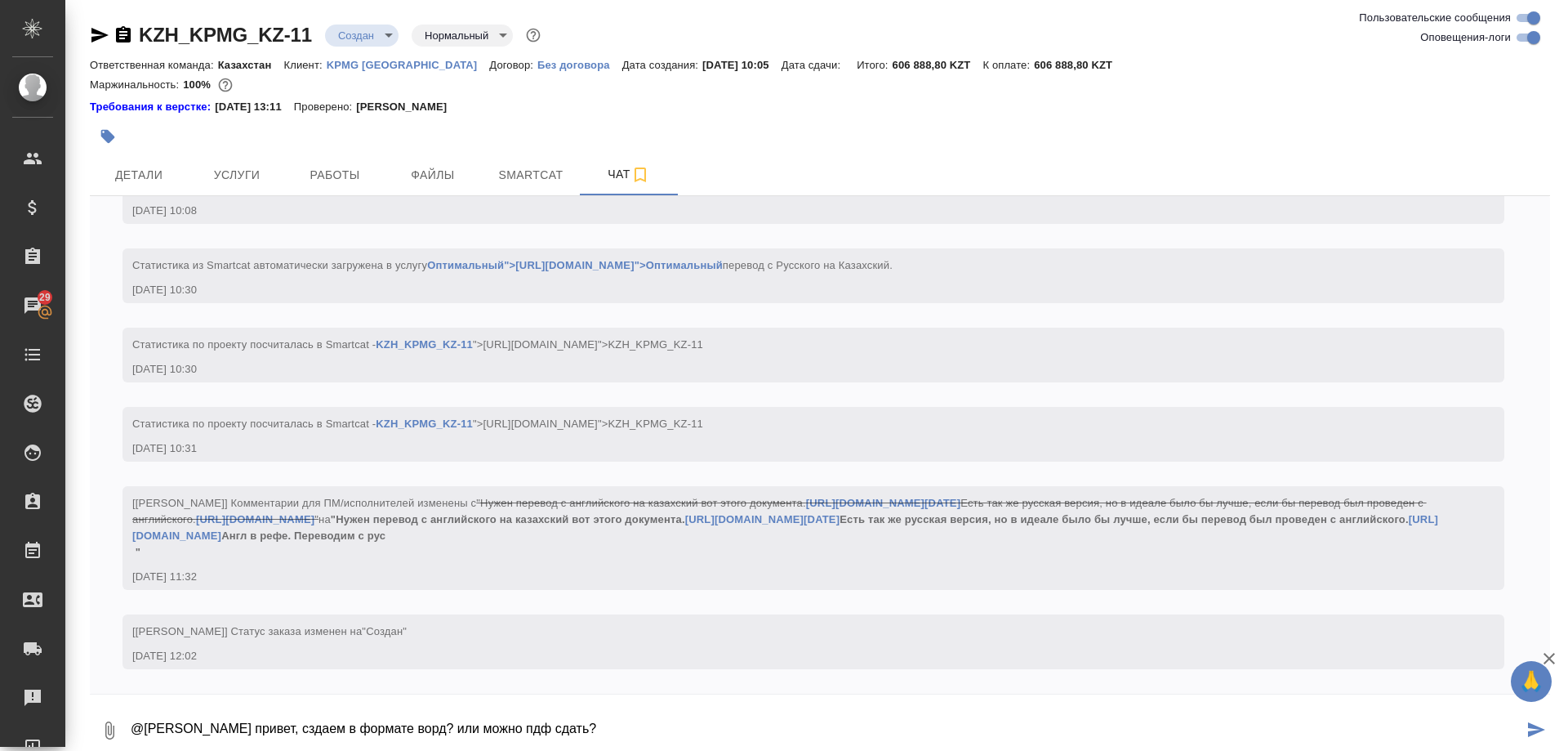
type textarea "@Асланукова Сати привет, сздаем в формате ворд? или можно пдф сдать?"
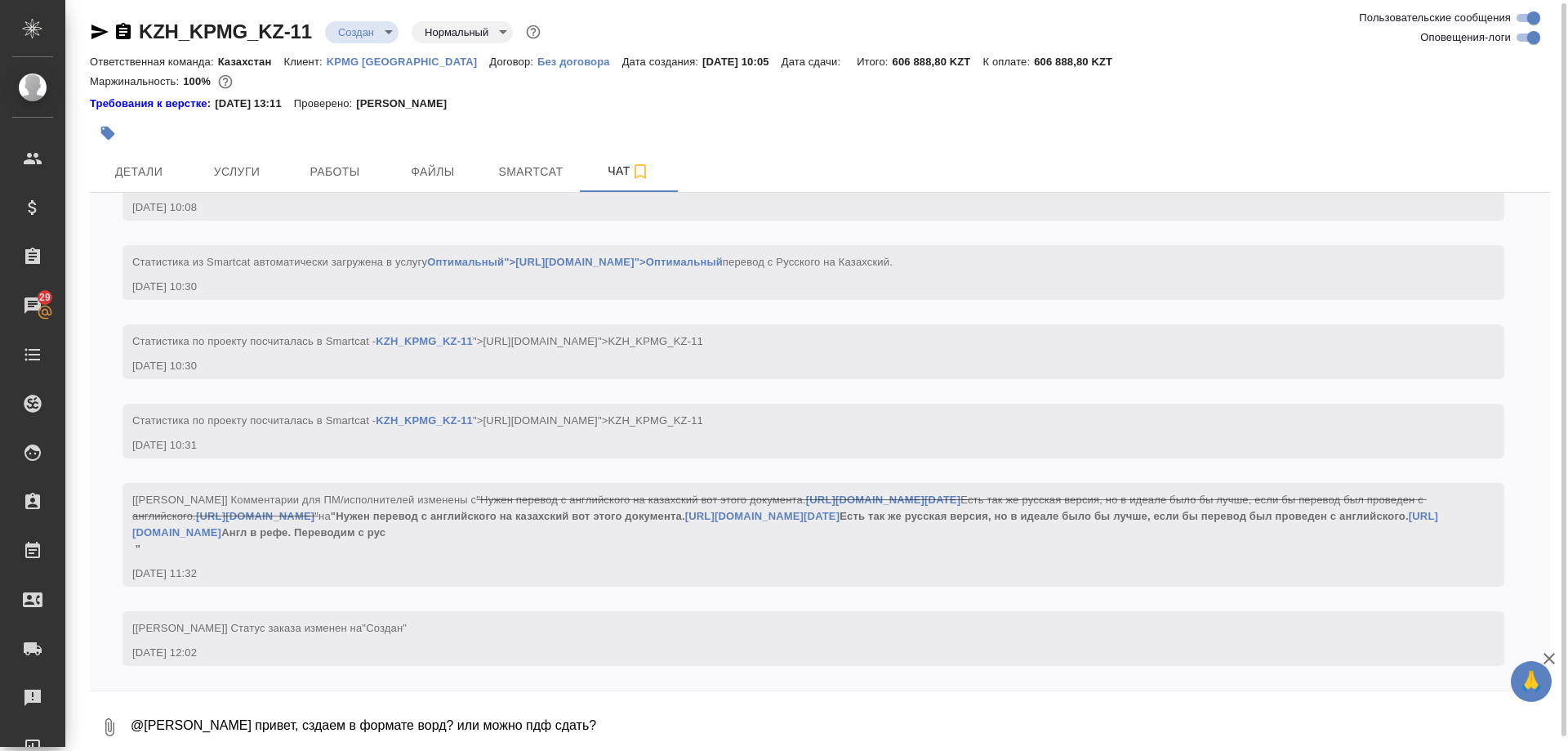
scroll to position [292, 0]
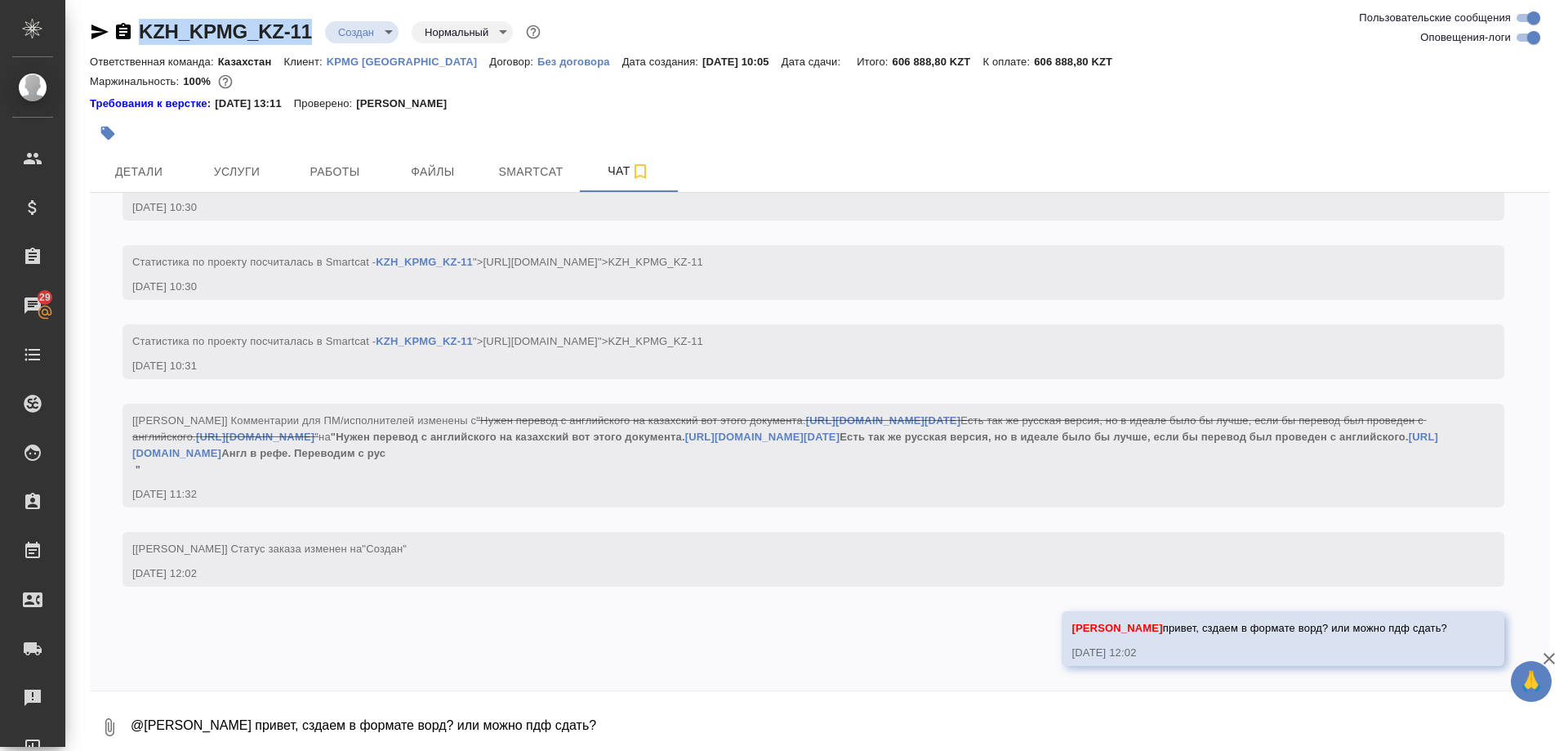
drag, startPoint x: 302, startPoint y: 43, endPoint x: 137, endPoint y: 40, distance: 165.0
click at [137, 40] on div "KZH_KPMG_KZ-11 Создан new Нормальный normal" at bounding box center [317, 31] width 454 height 26
copy link "KZH_KPMG_KZ-11"
click at [118, 723] on icon "button" at bounding box center [109, 727] width 19 height 19
click at [145, 651] on span "С локального диска" at bounding box center [104, 642] width 111 height 20
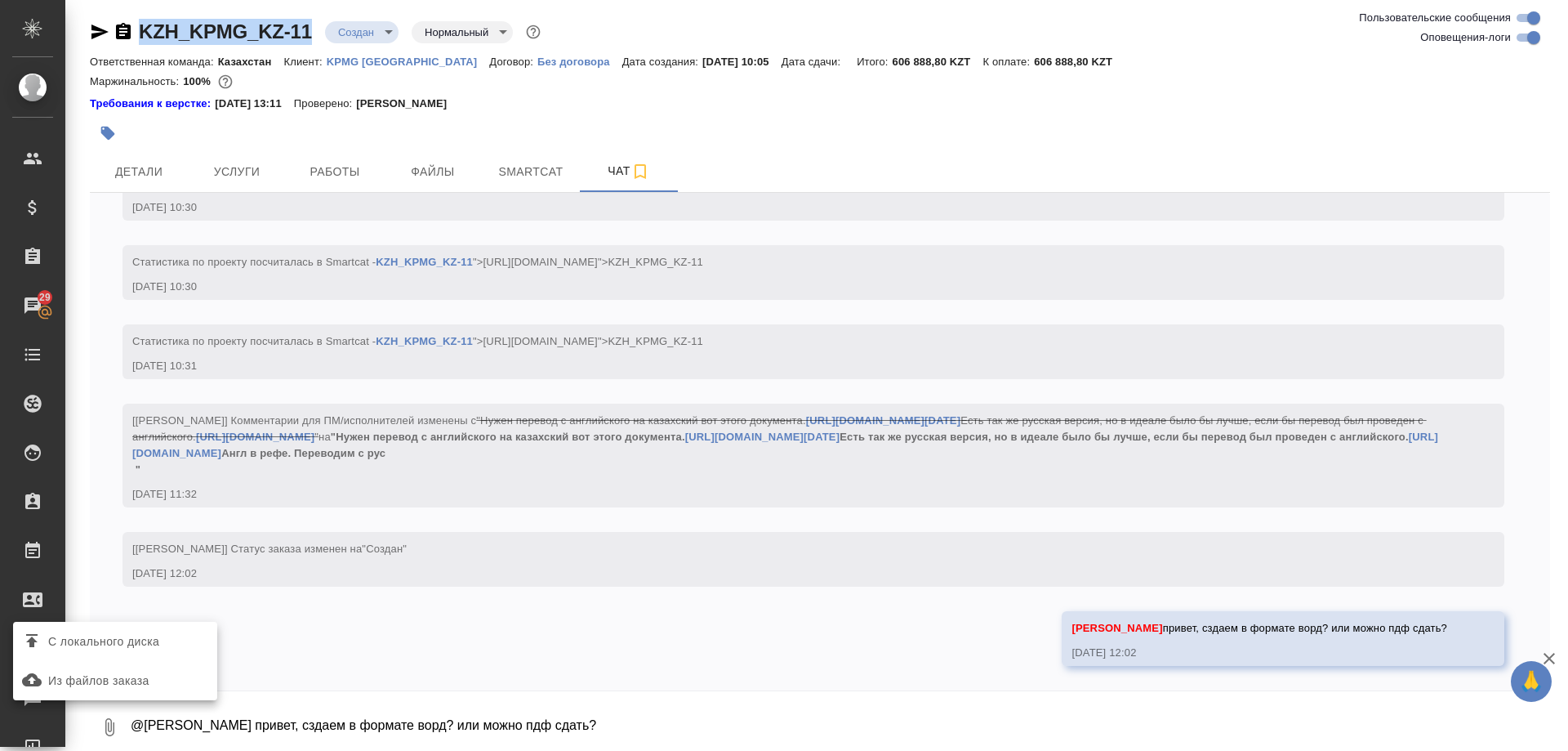
click at [0, 0] on input "С локального диска" at bounding box center [0, 0] width 0 height 0
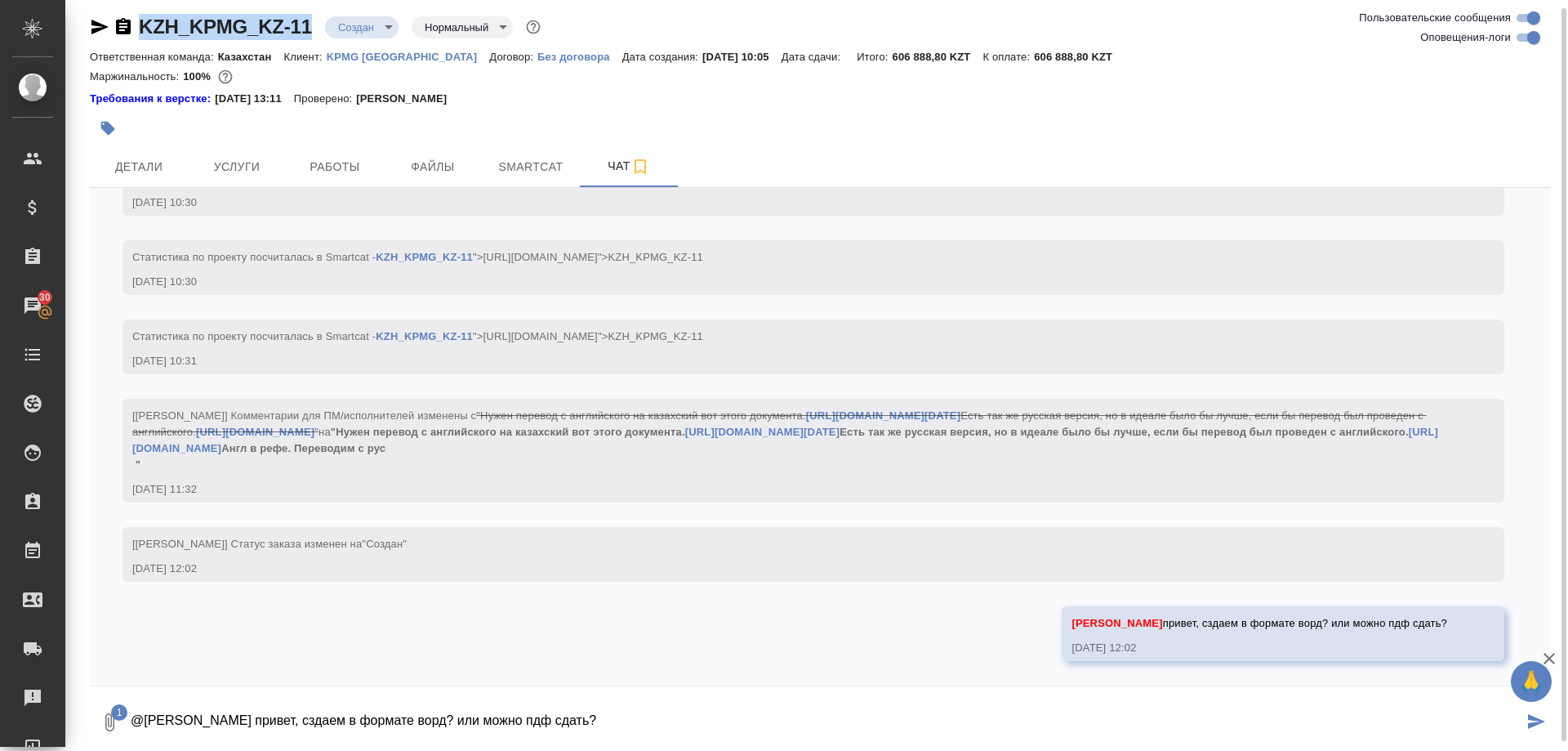
click at [367, 716] on textarea "@Асланукова Сати привет, сздаем в формате ворд? или можно пдф сдать?" at bounding box center [826, 722] width 1393 height 56
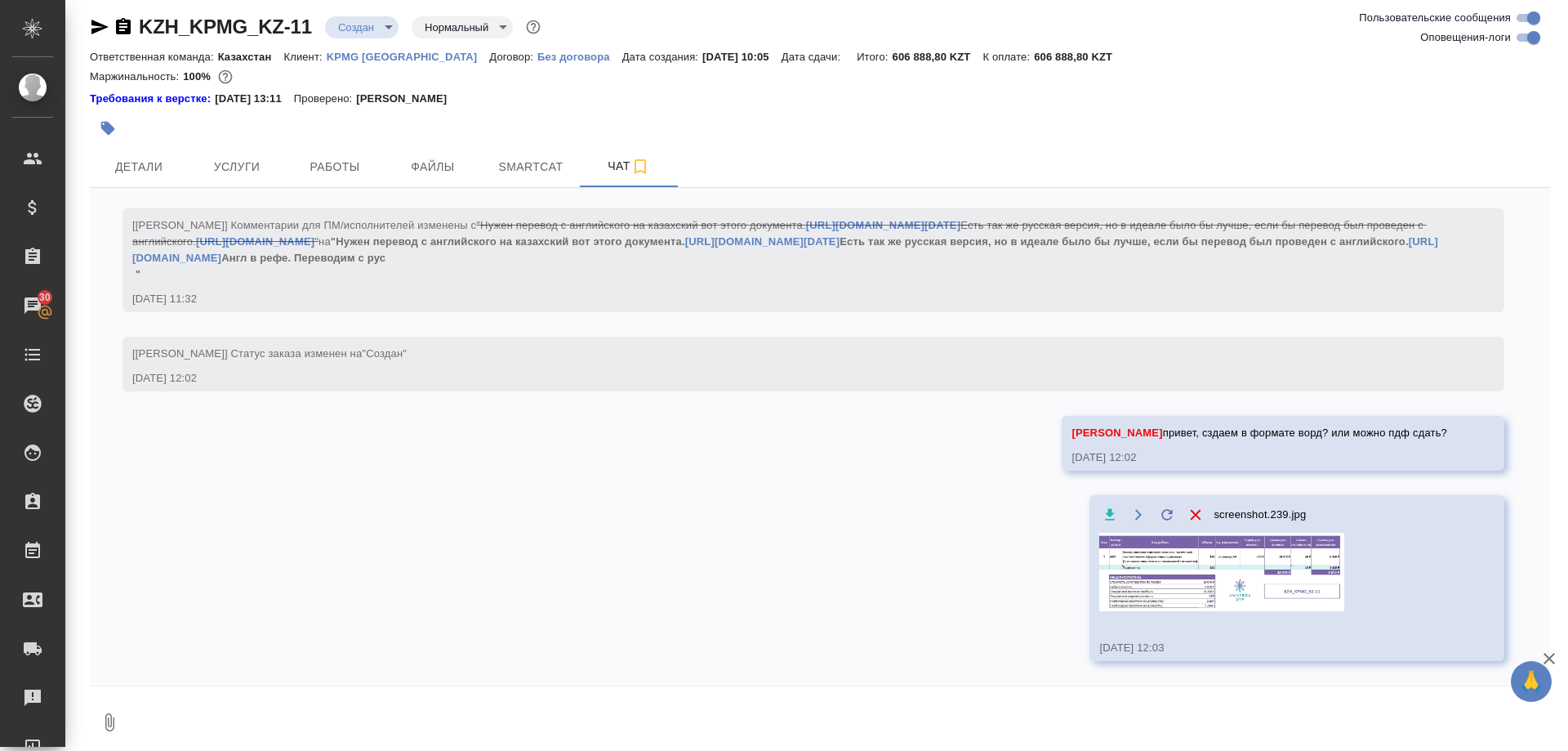
scroll to position [403, 0]
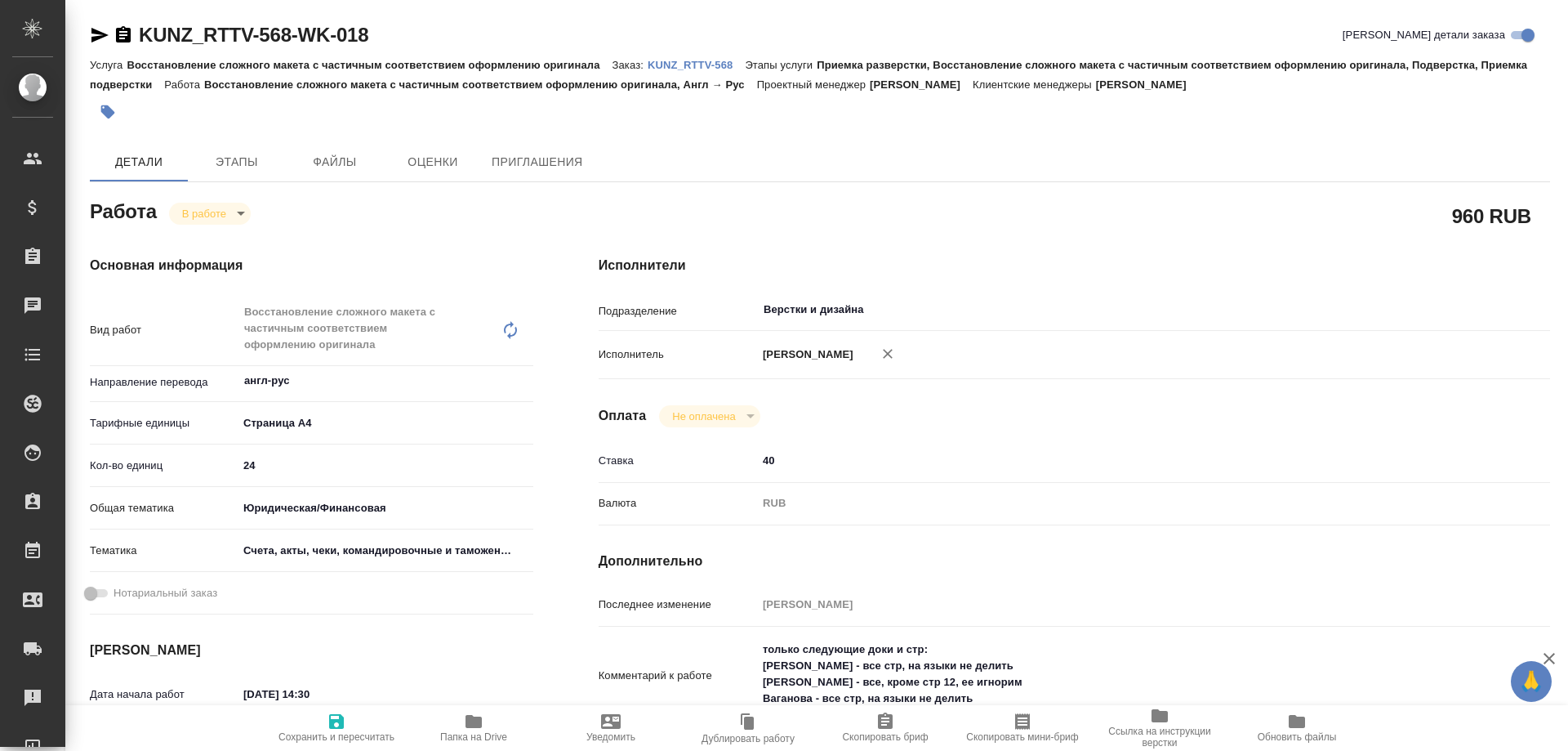
type textarea "x"
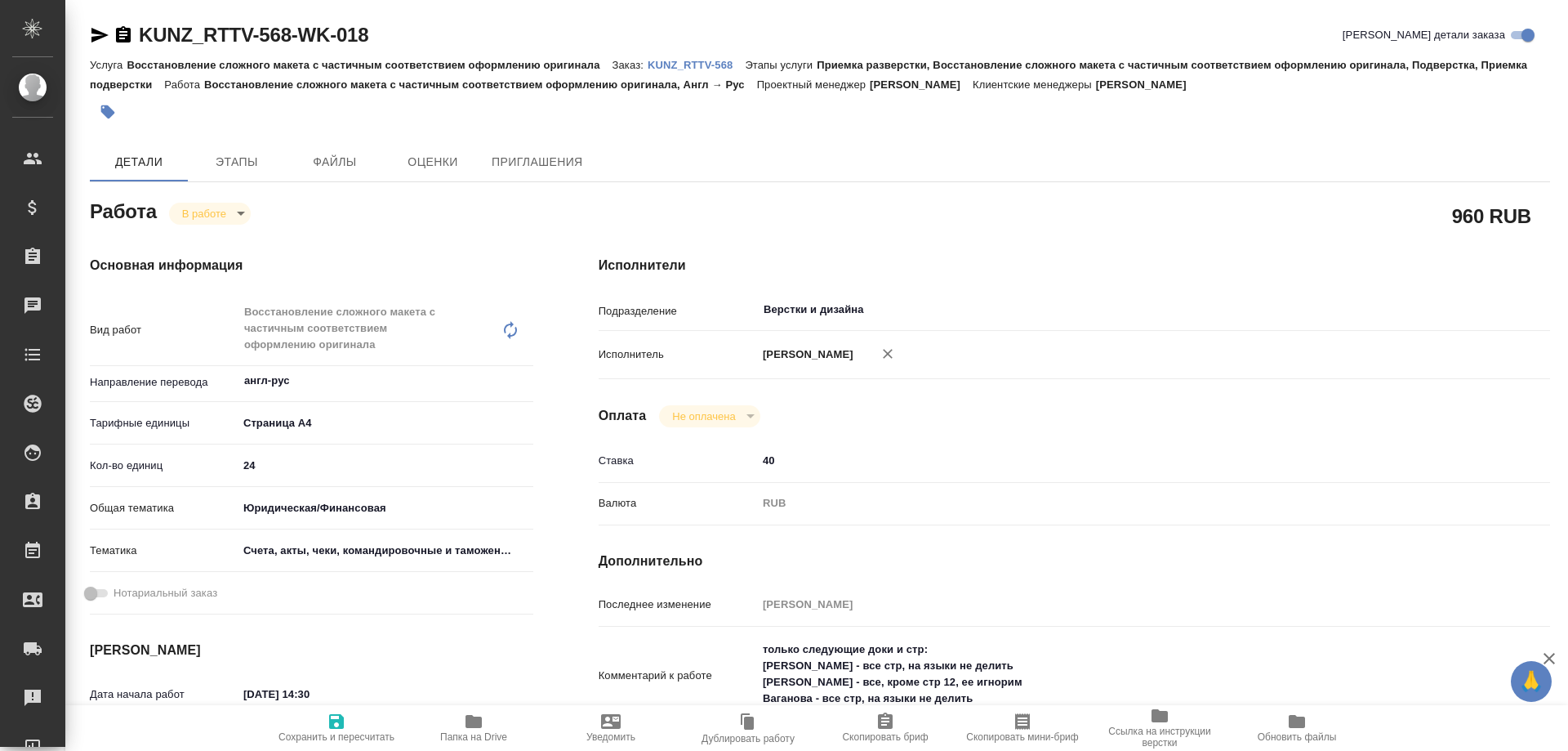
type textarea "x"
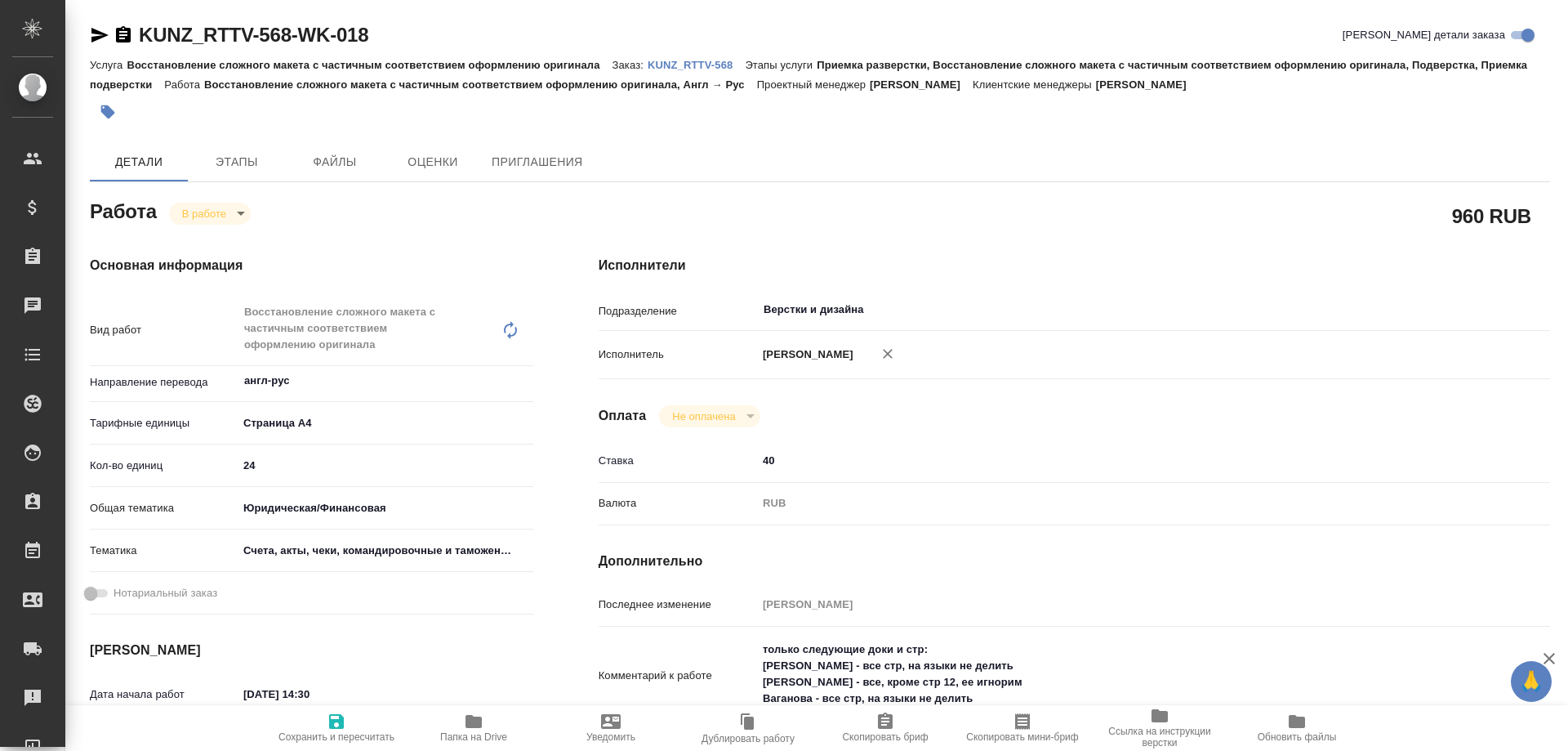
type textarea "x"
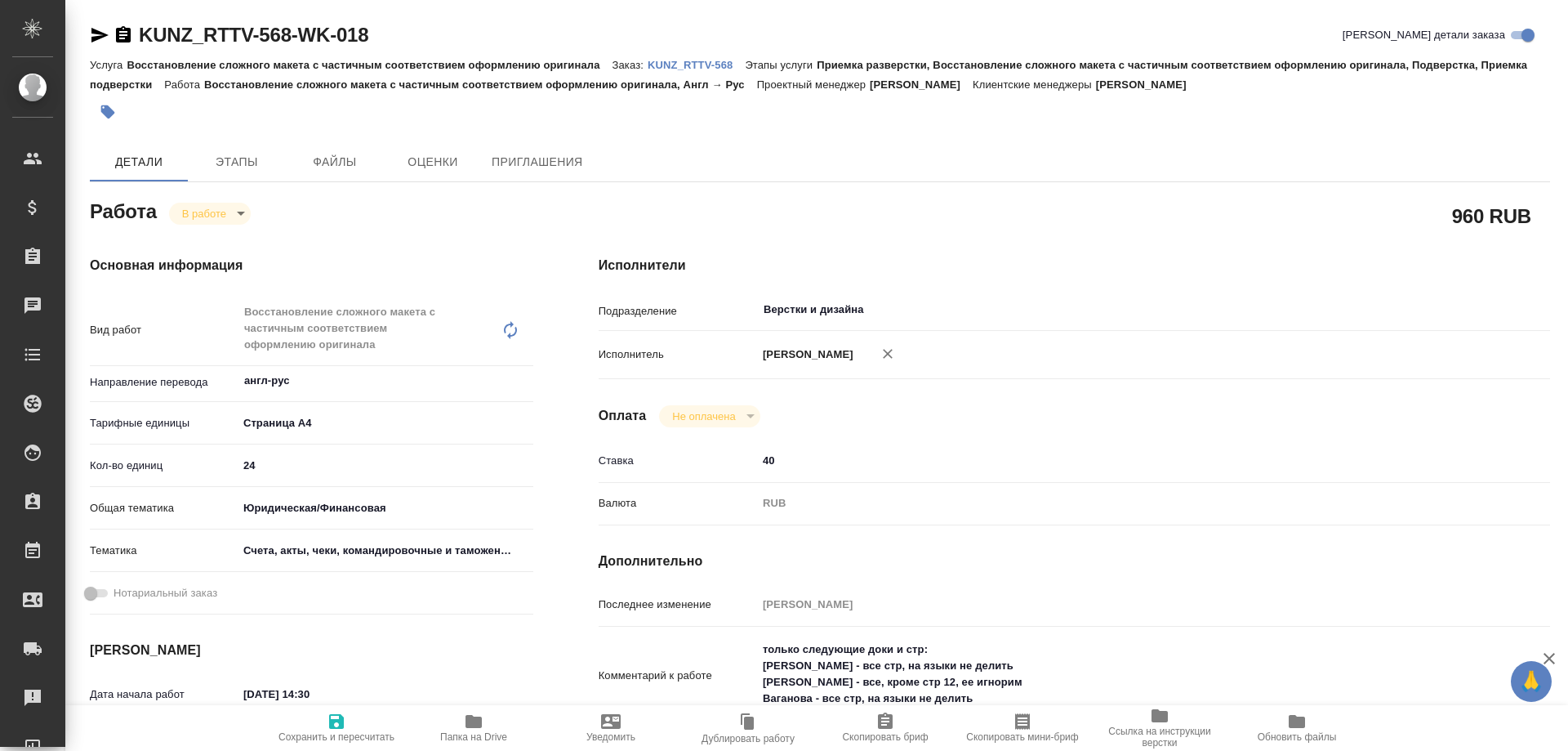
type textarea "x"
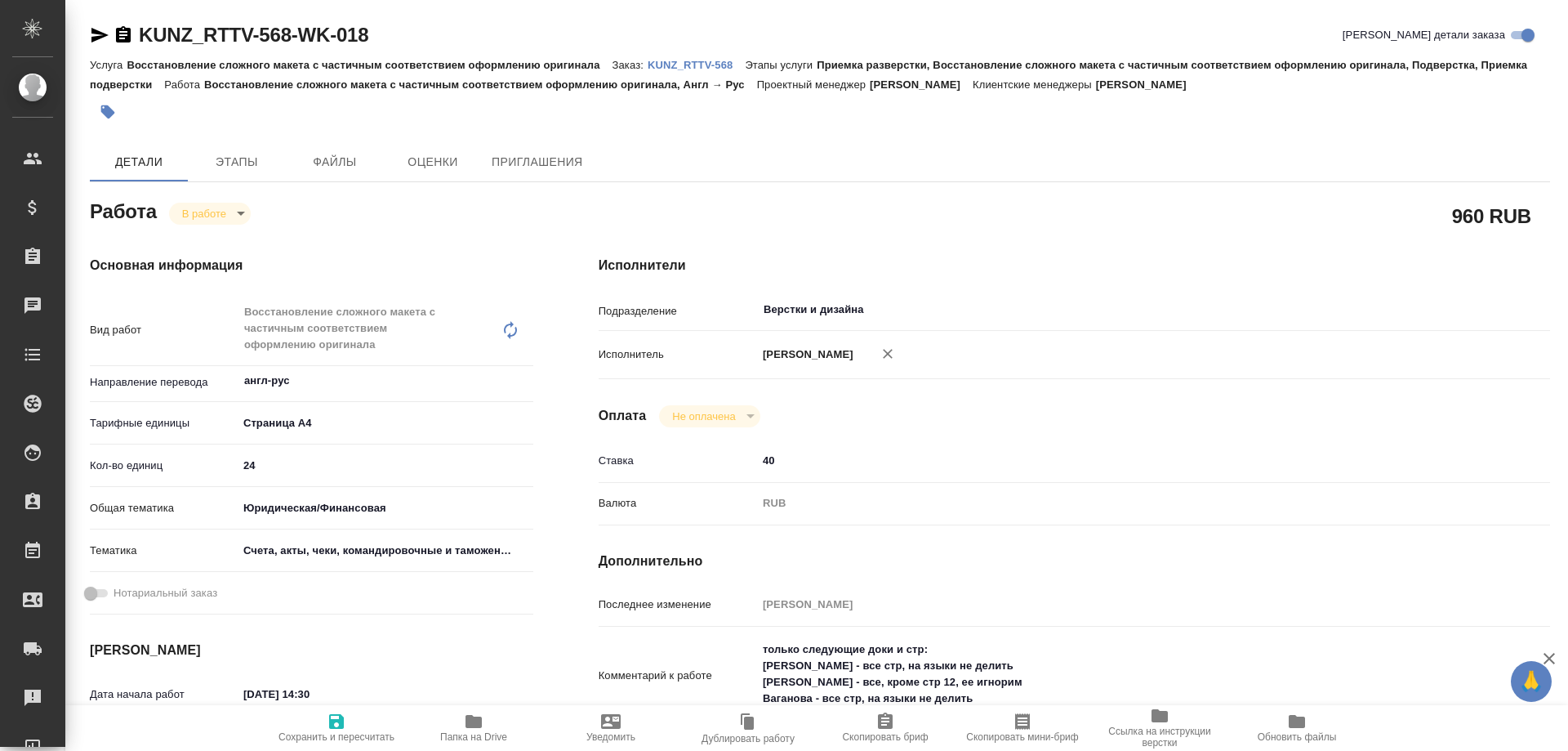
type textarea "x"
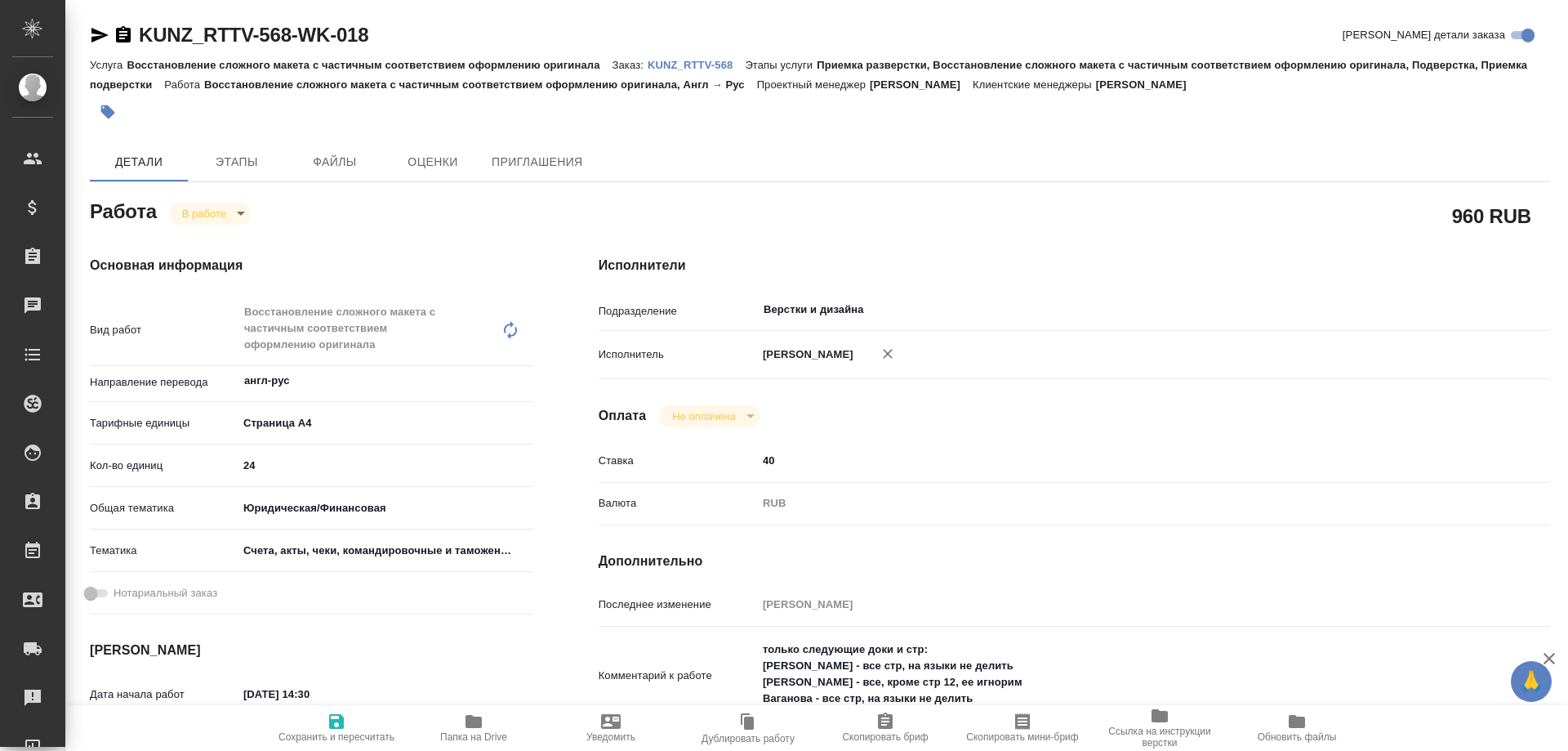
click at [451, 728] on span "Папка на Drive" at bounding box center [473, 727] width 118 height 31
type textarea "x"
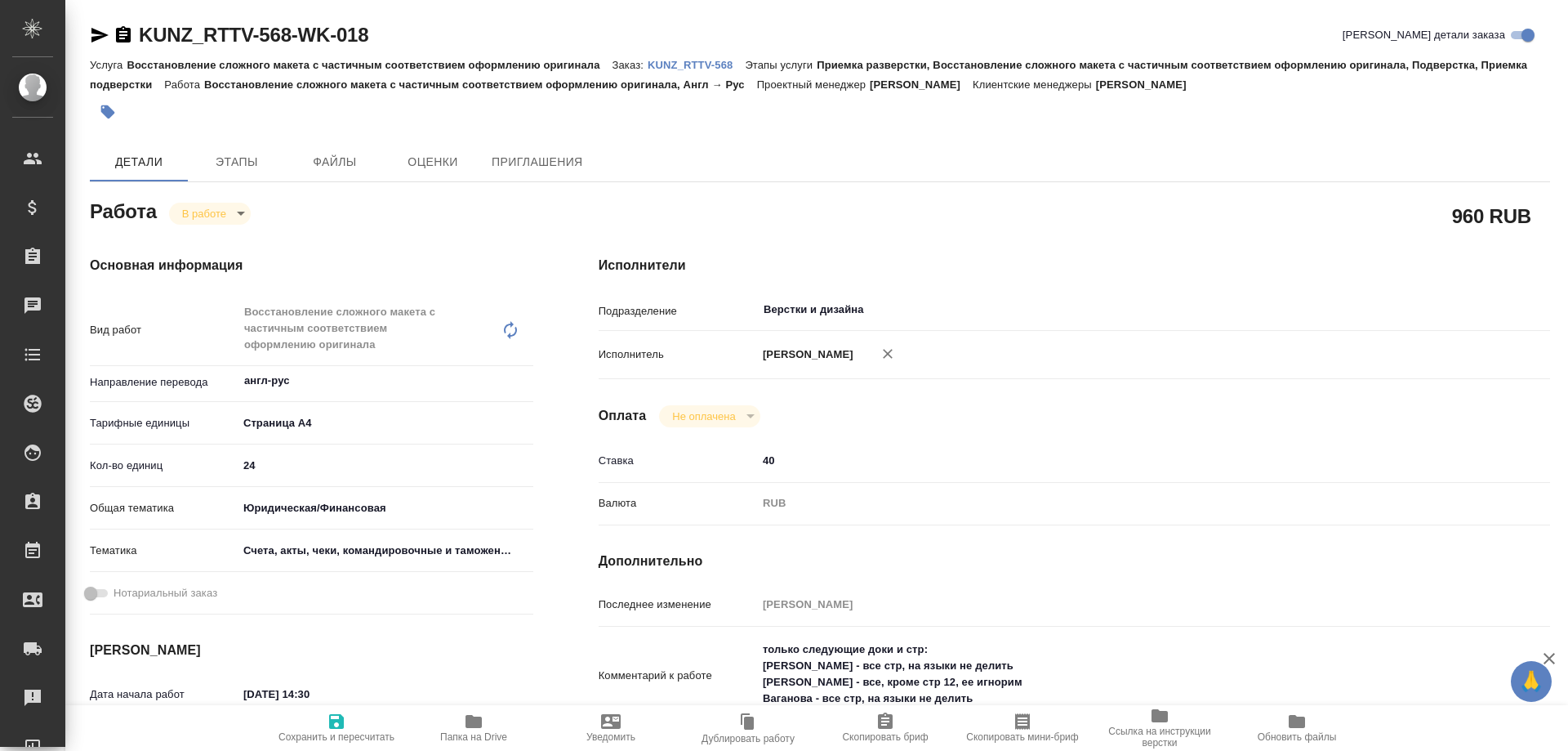
type textarea "x"
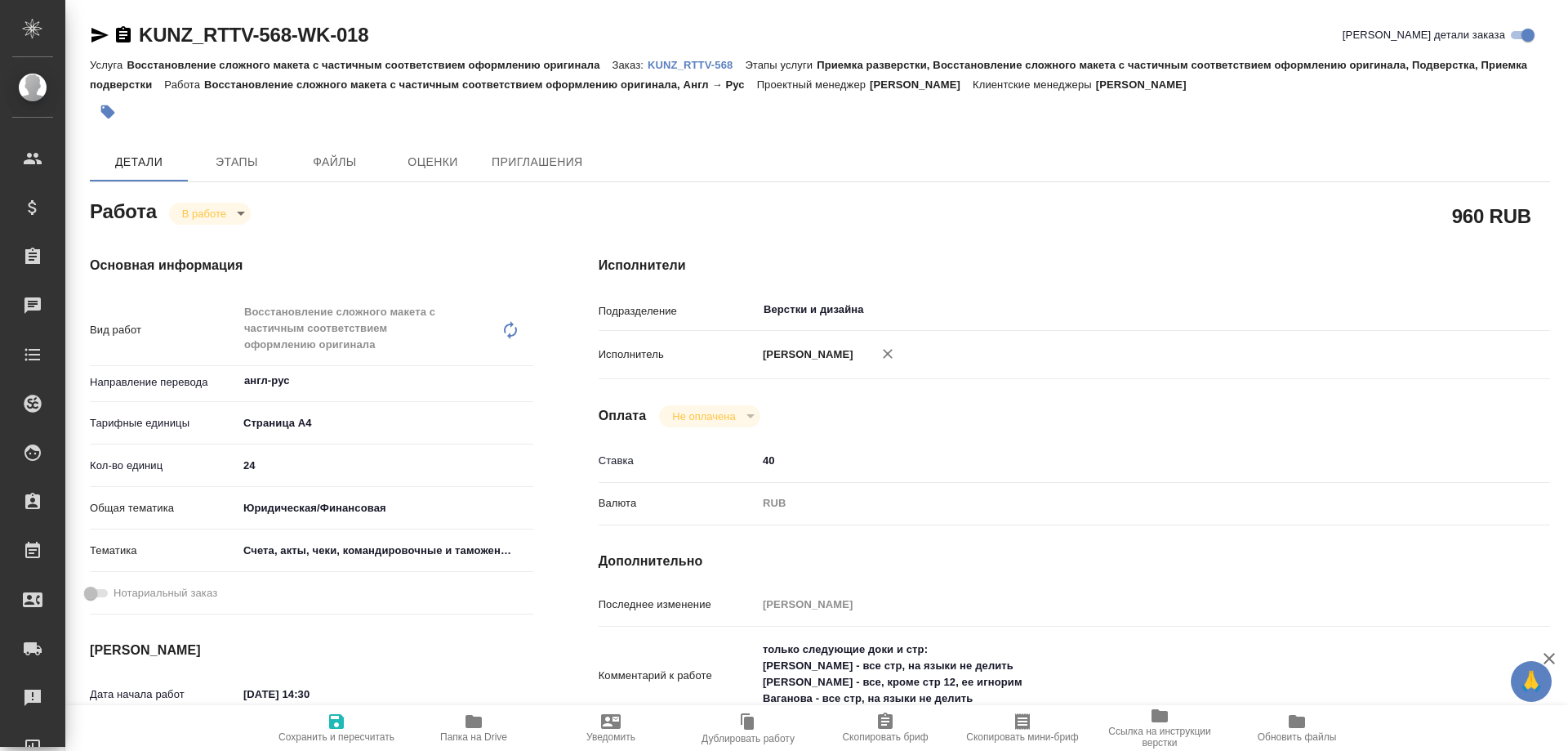
type textarea "x"
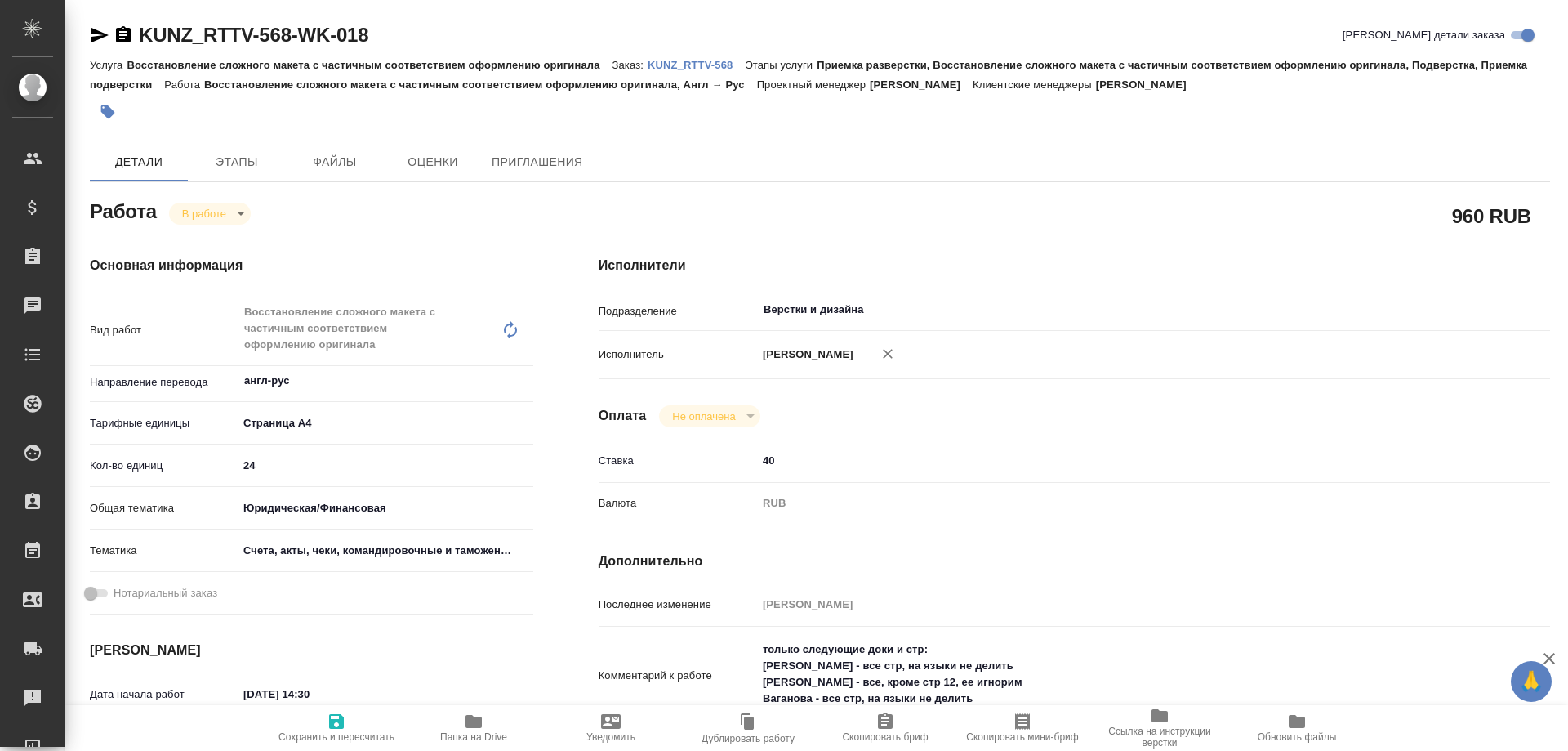
type textarea "x"
click at [203, 207] on body "🙏 .cls-1 fill:#fff; AWATERA Arsenyeva Vera Клиенты Спецификации Заказы 30 Чаты …" at bounding box center [784, 375] width 1568 height 751
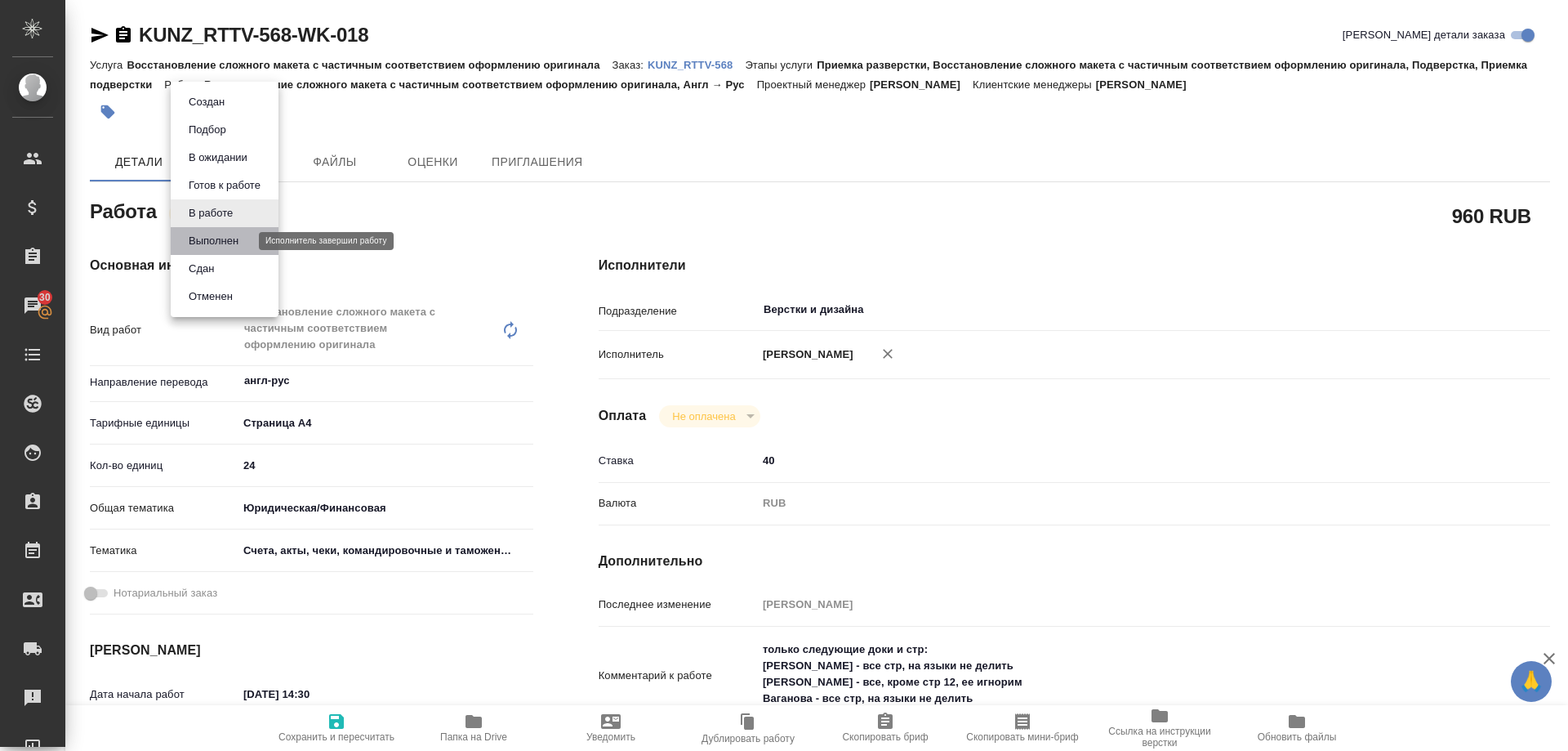
click at [220, 241] on button "Выполнен" at bounding box center [213, 241] width 59 height 18
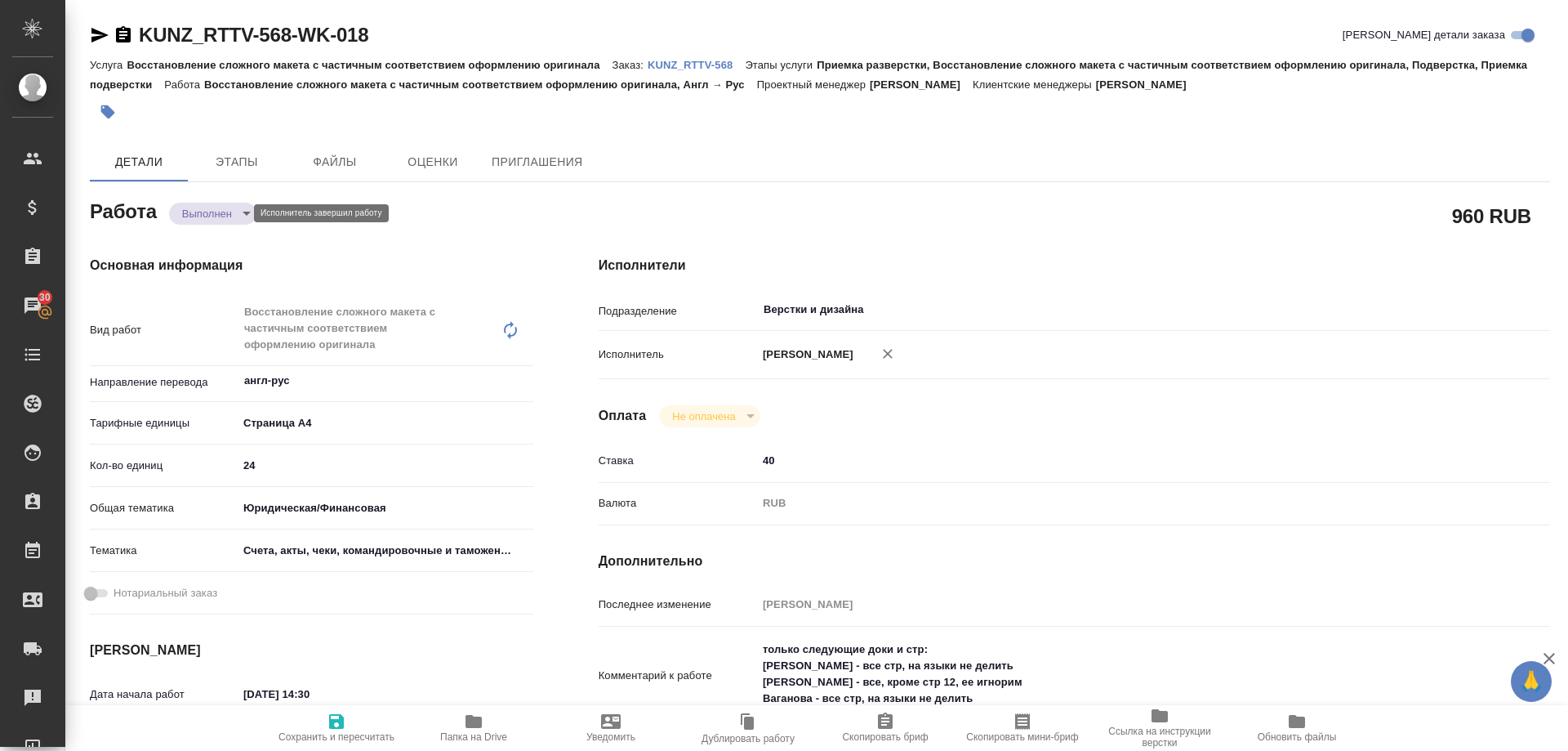
type textarea "x"
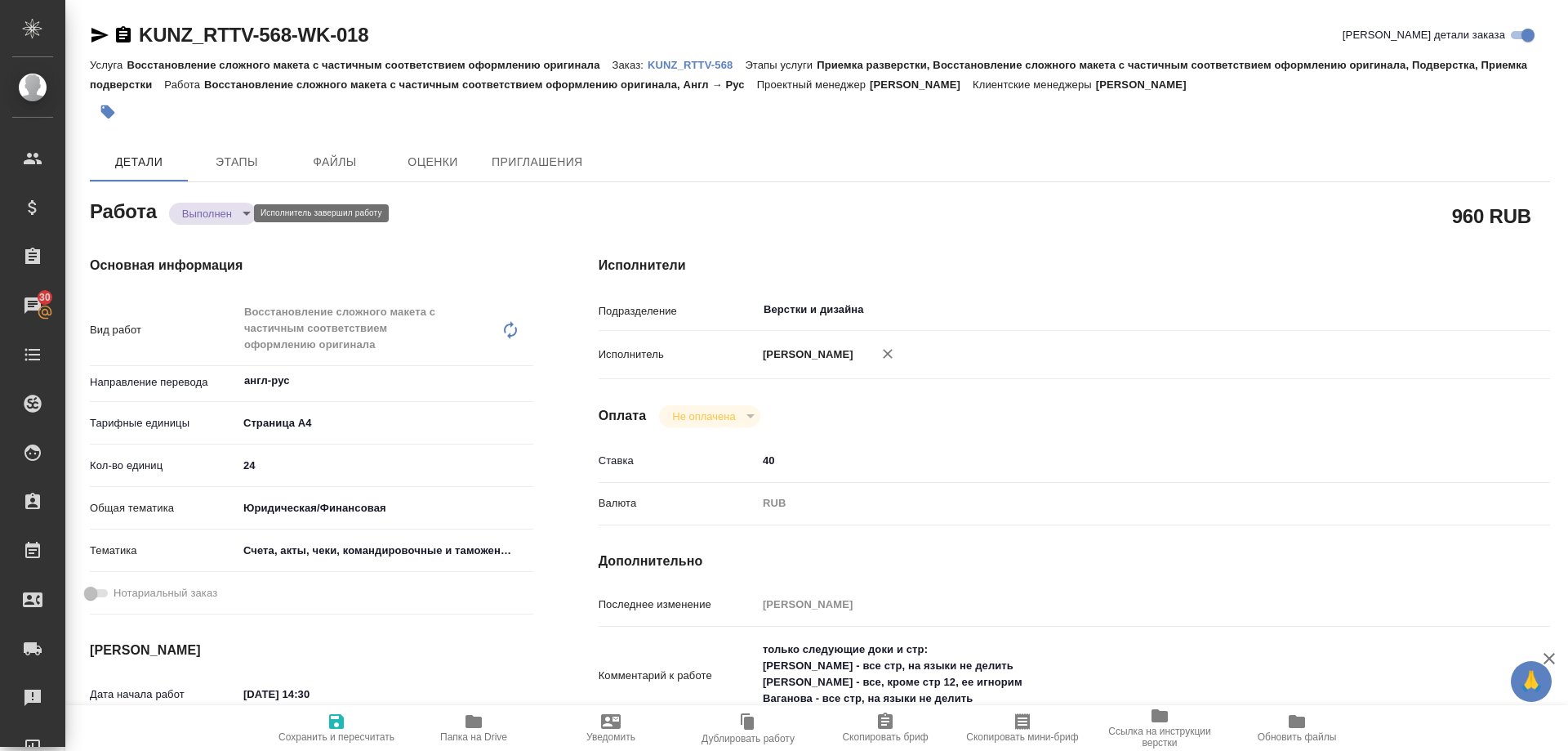
click at [215, 212] on body "🙏 .cls-1 fill:#fff; AWATERA Arsenyeva Vera Клиенты Спецификации Заказы 30 Чаты …" at bounding box center [784, 375] width 1568 height 751
type textarea "x"
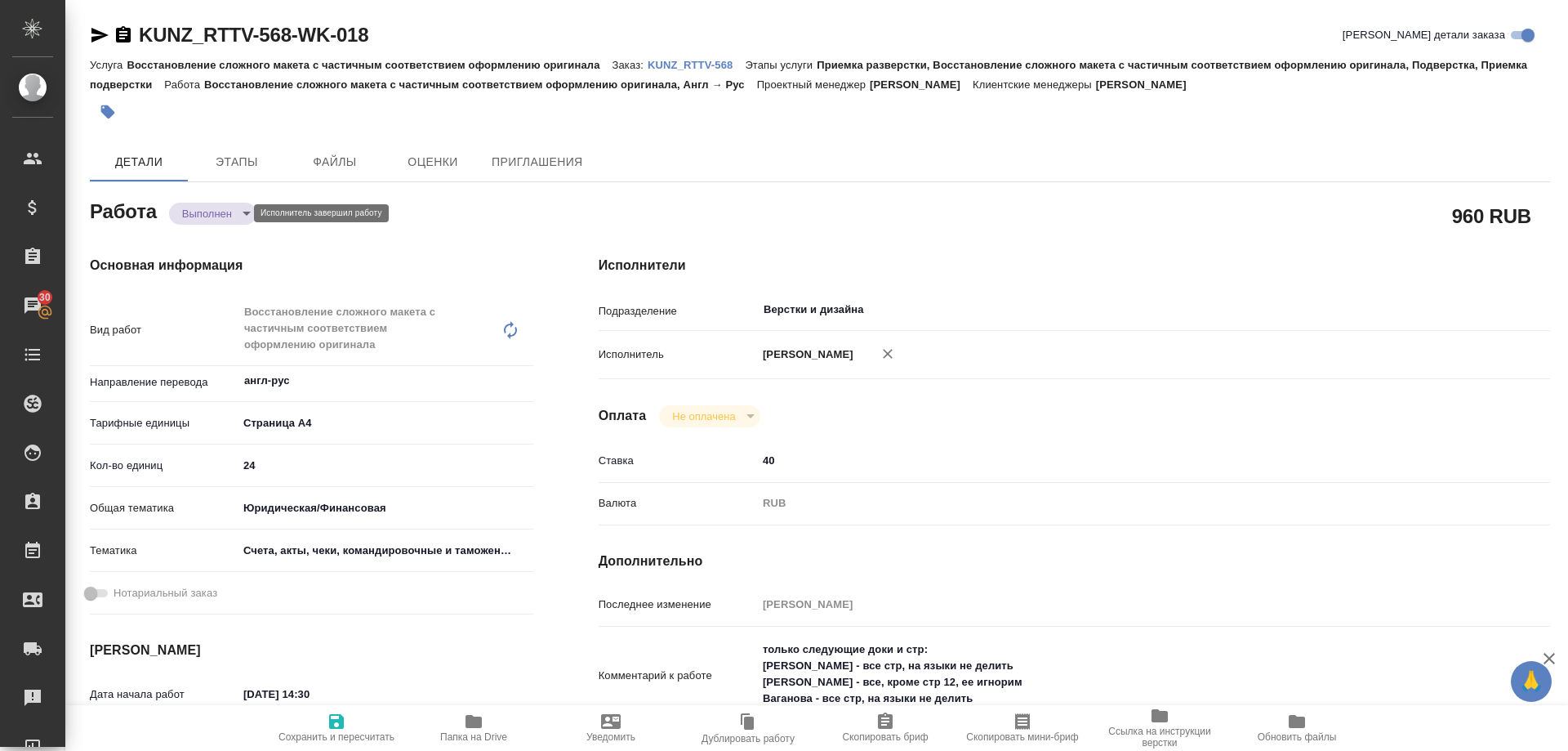
type textarea "x"
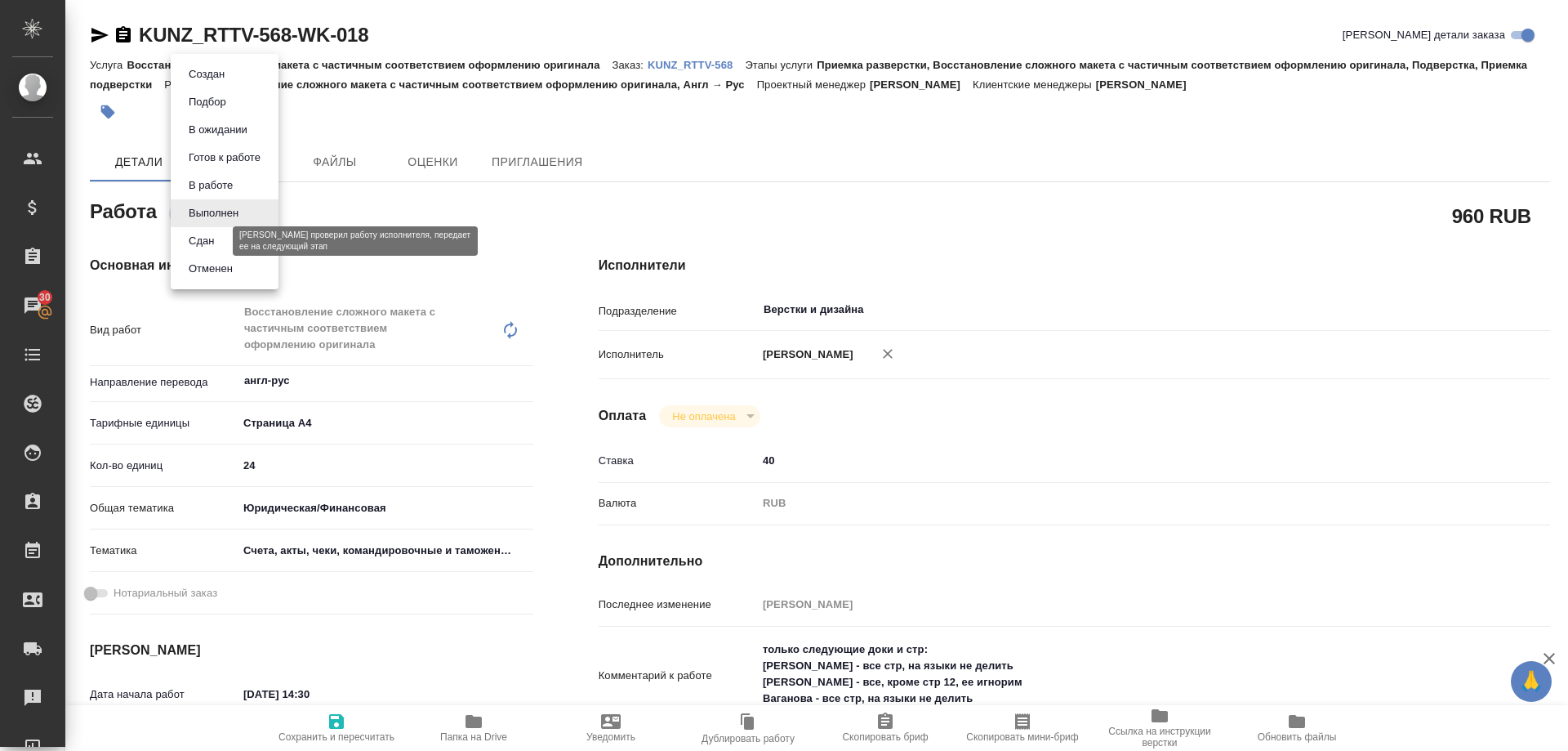
drag, startPoint x: 219, startPoint y: 241, endPoint x: 229, endPoint y: 235, distance: 11.7
click at [219, 241] on button "Сдан" at bounding box center [201, 241] width 35 height 18
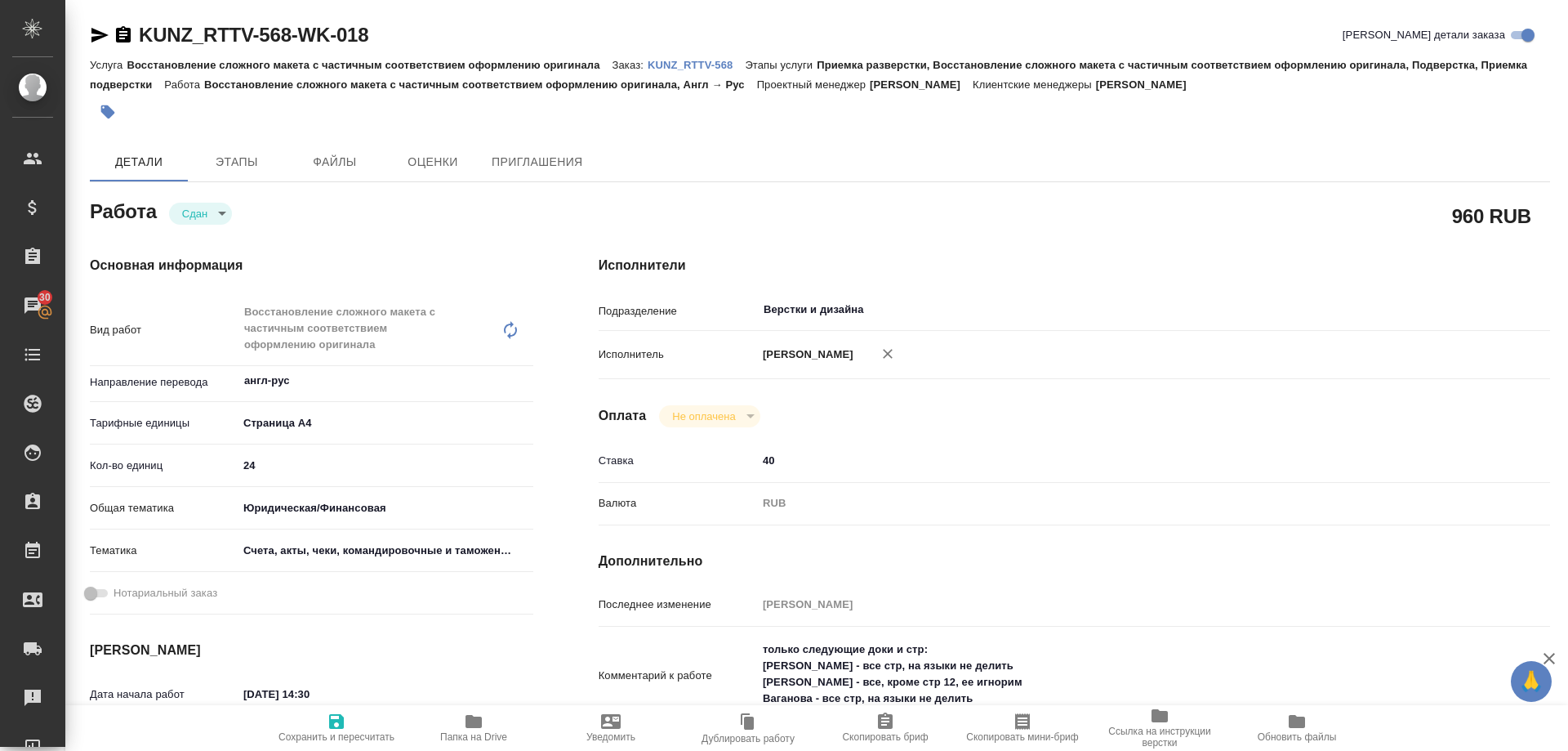
type textarea "x"
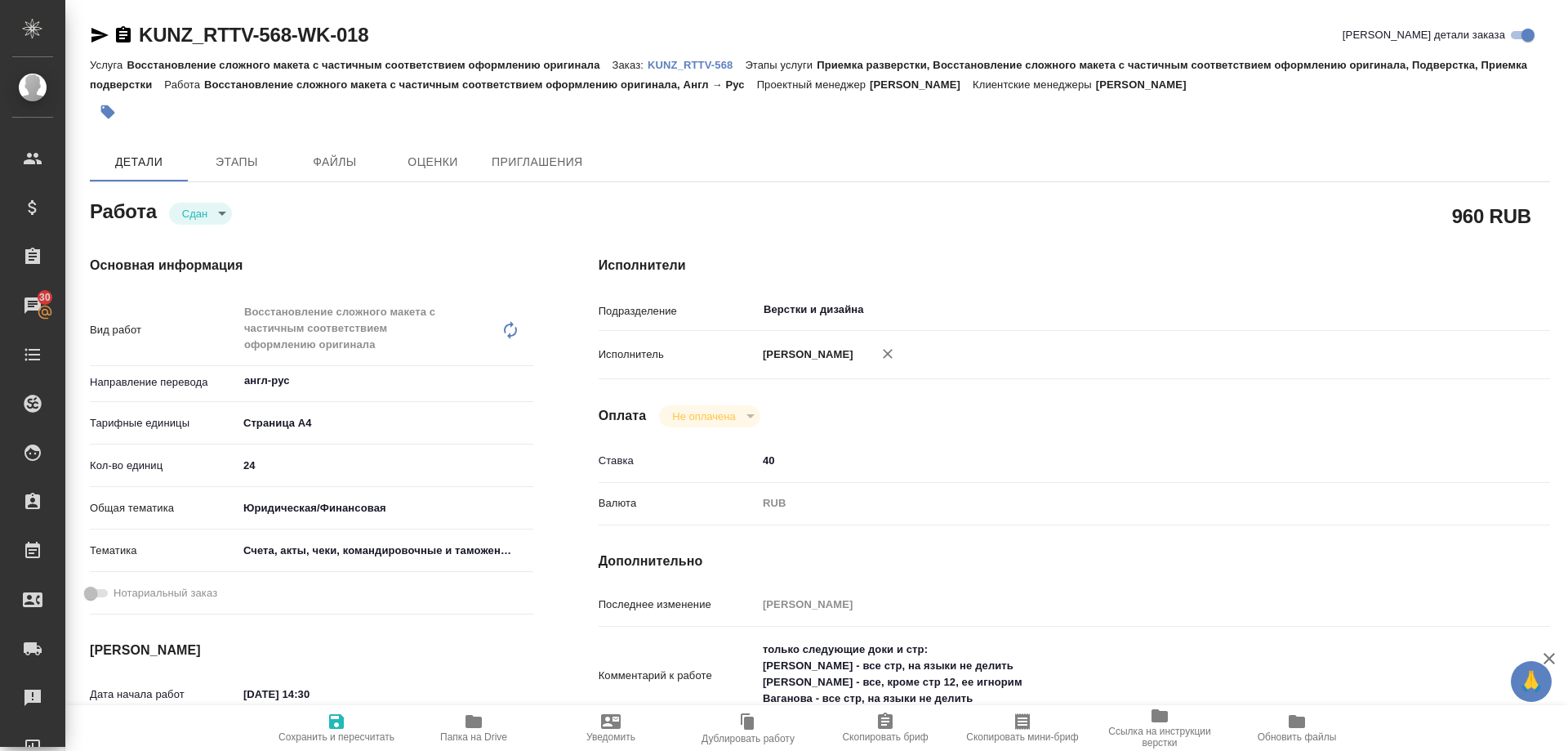
type textarea "x"
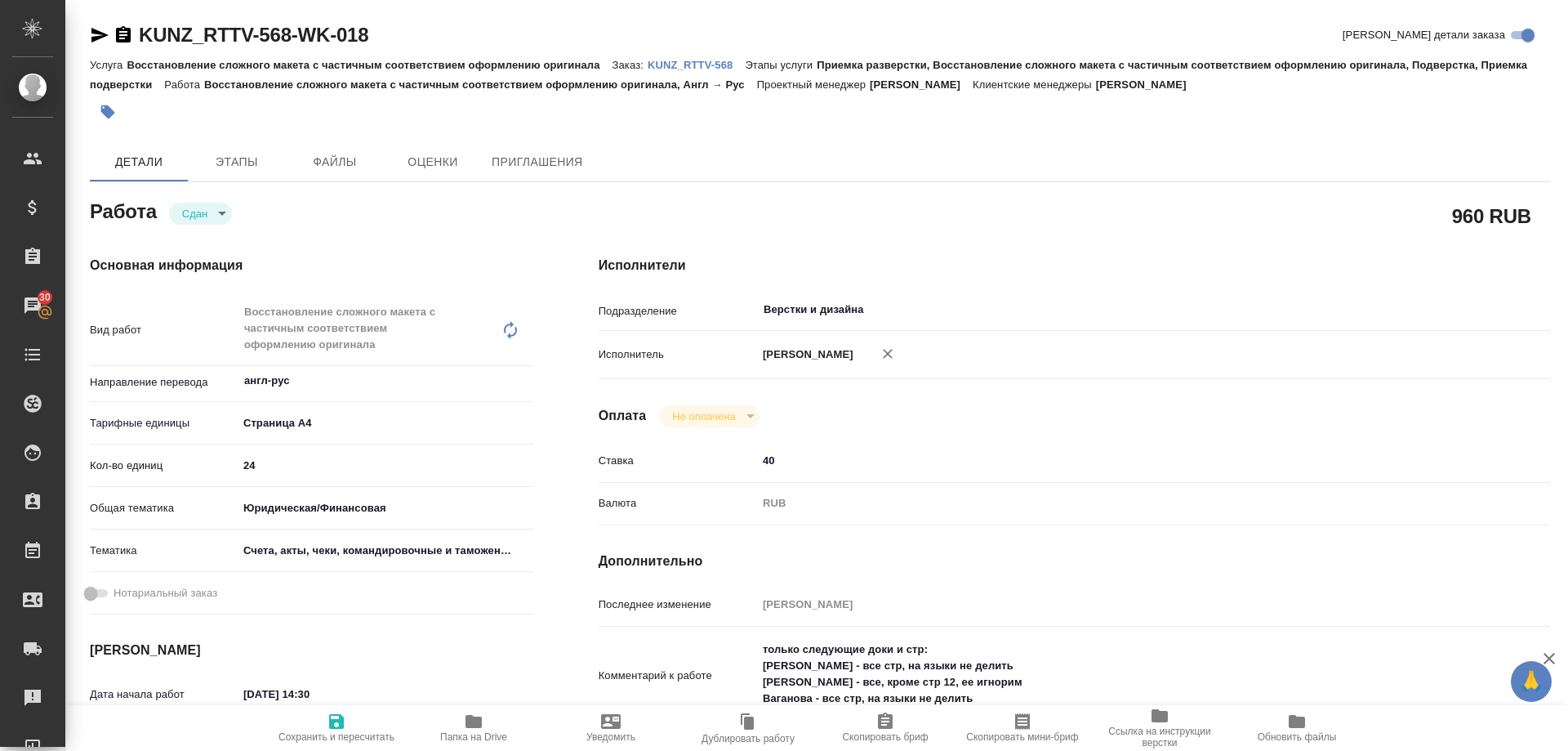
type textarea "x"
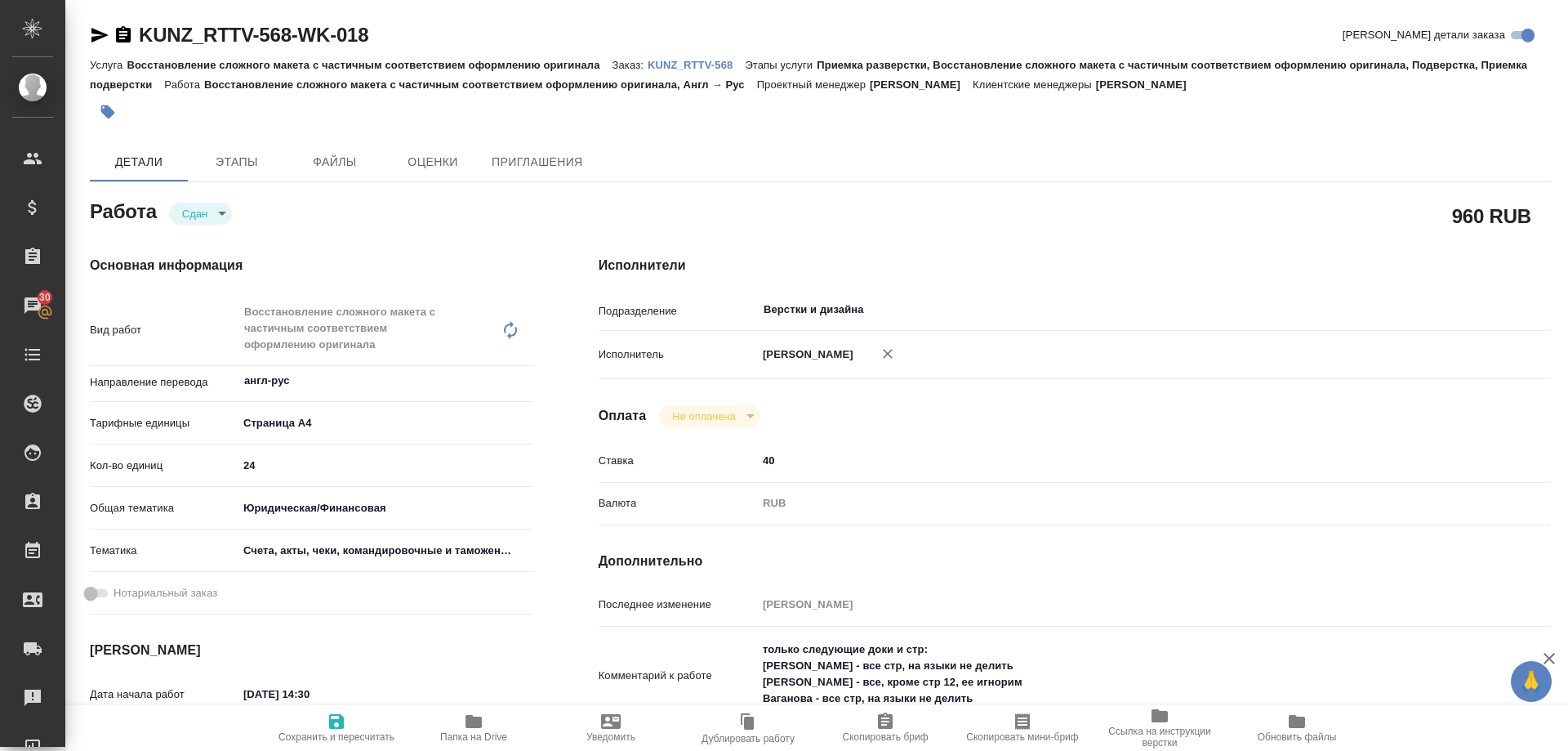
click at [692, 63] on p "KUNZ_RTTV-568" at bounding box center [696, 64] width 97 height 13
type textarea "x"
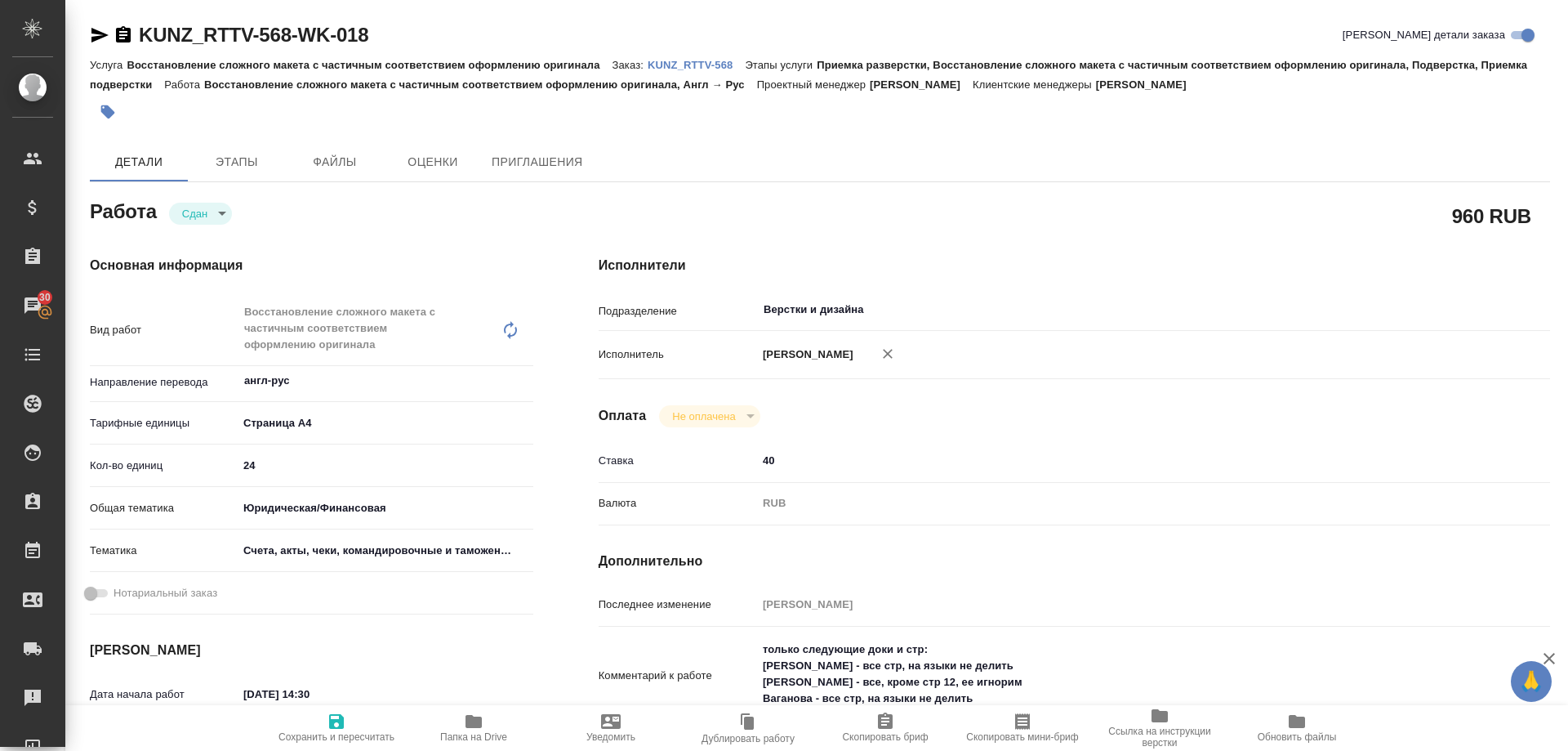
type textarea "x"
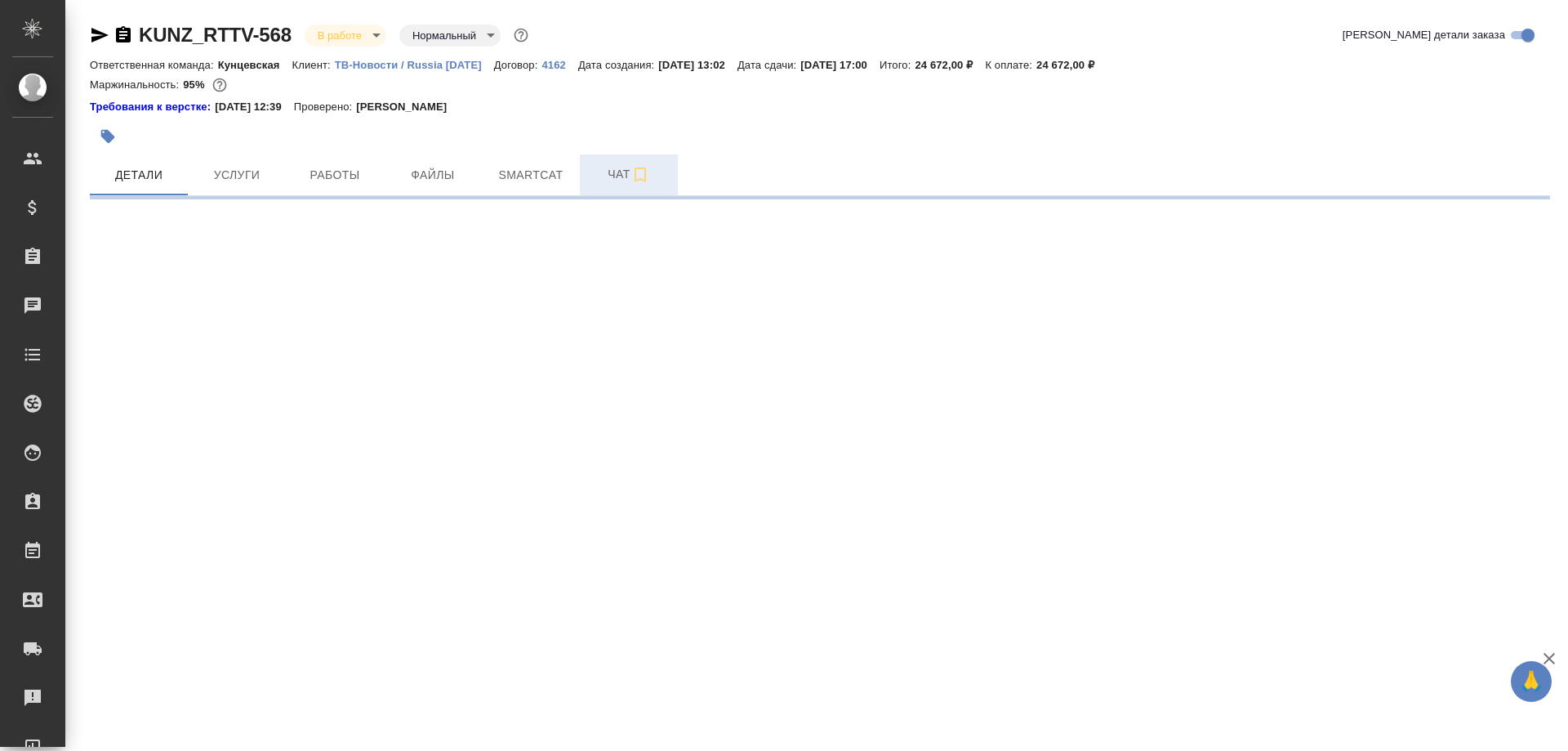
select select "RU"
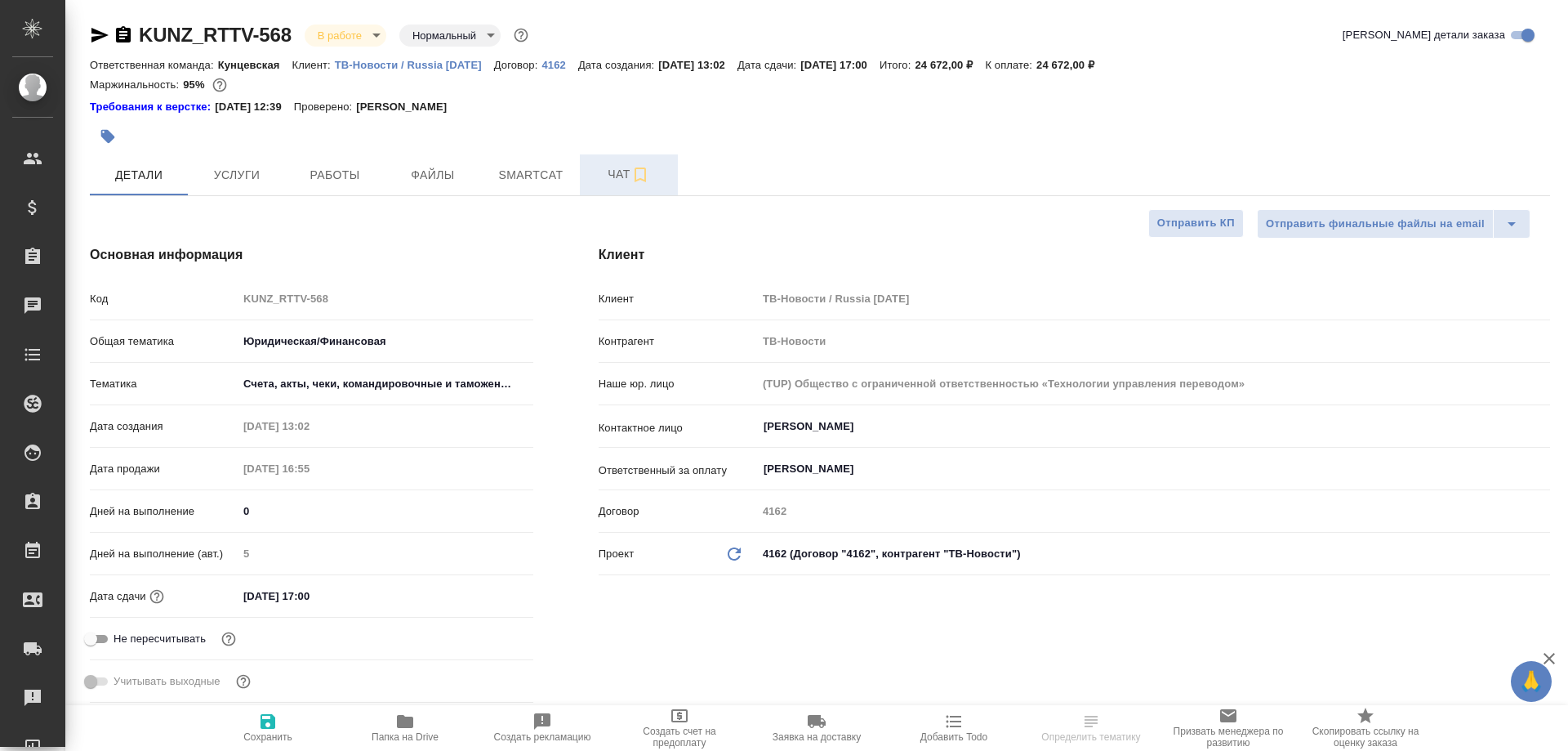
type textarea "x"
click at [616, 175] on span "Чат" at bounding box center [629, 175] width 78 height 20
type textarea "x"
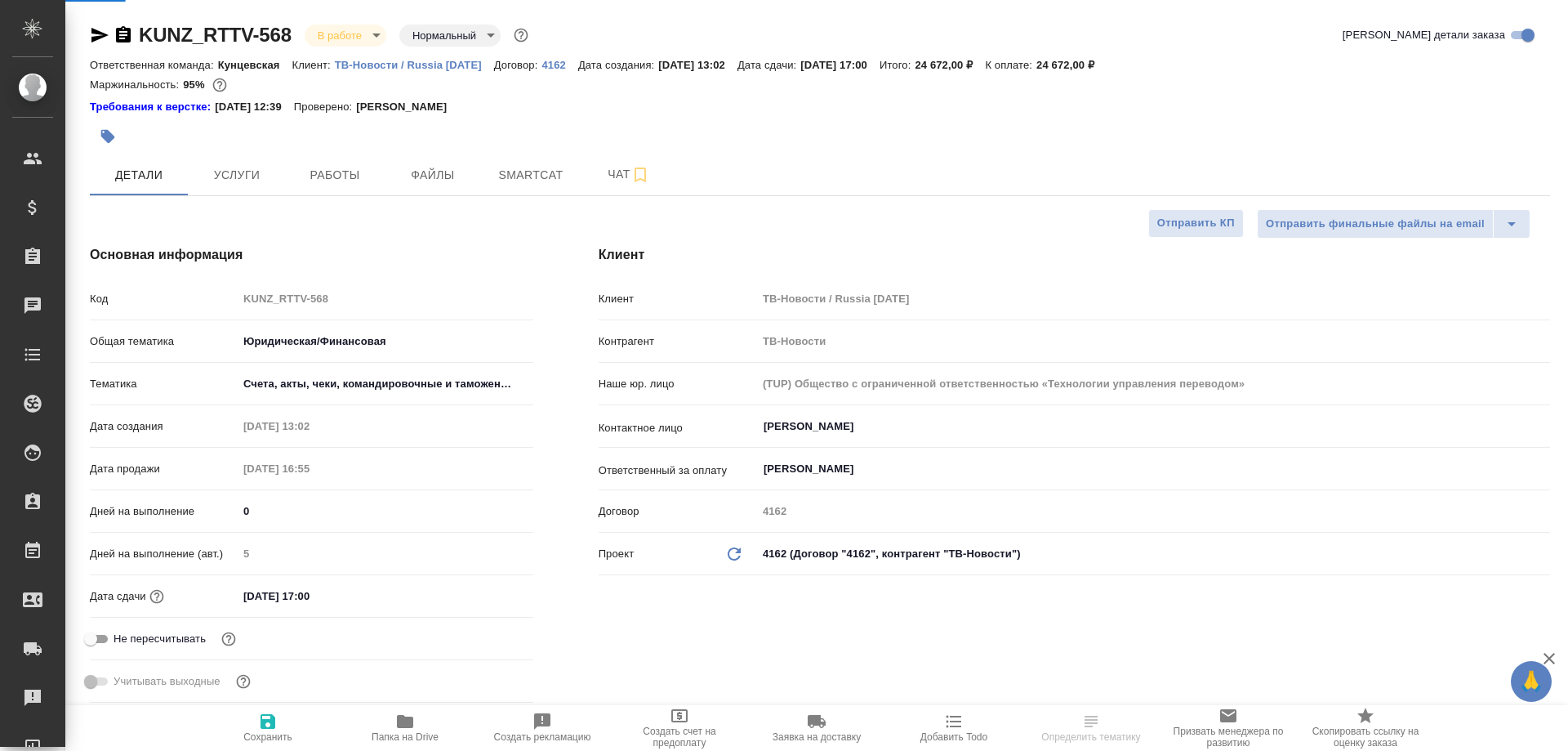
type textarea "x"
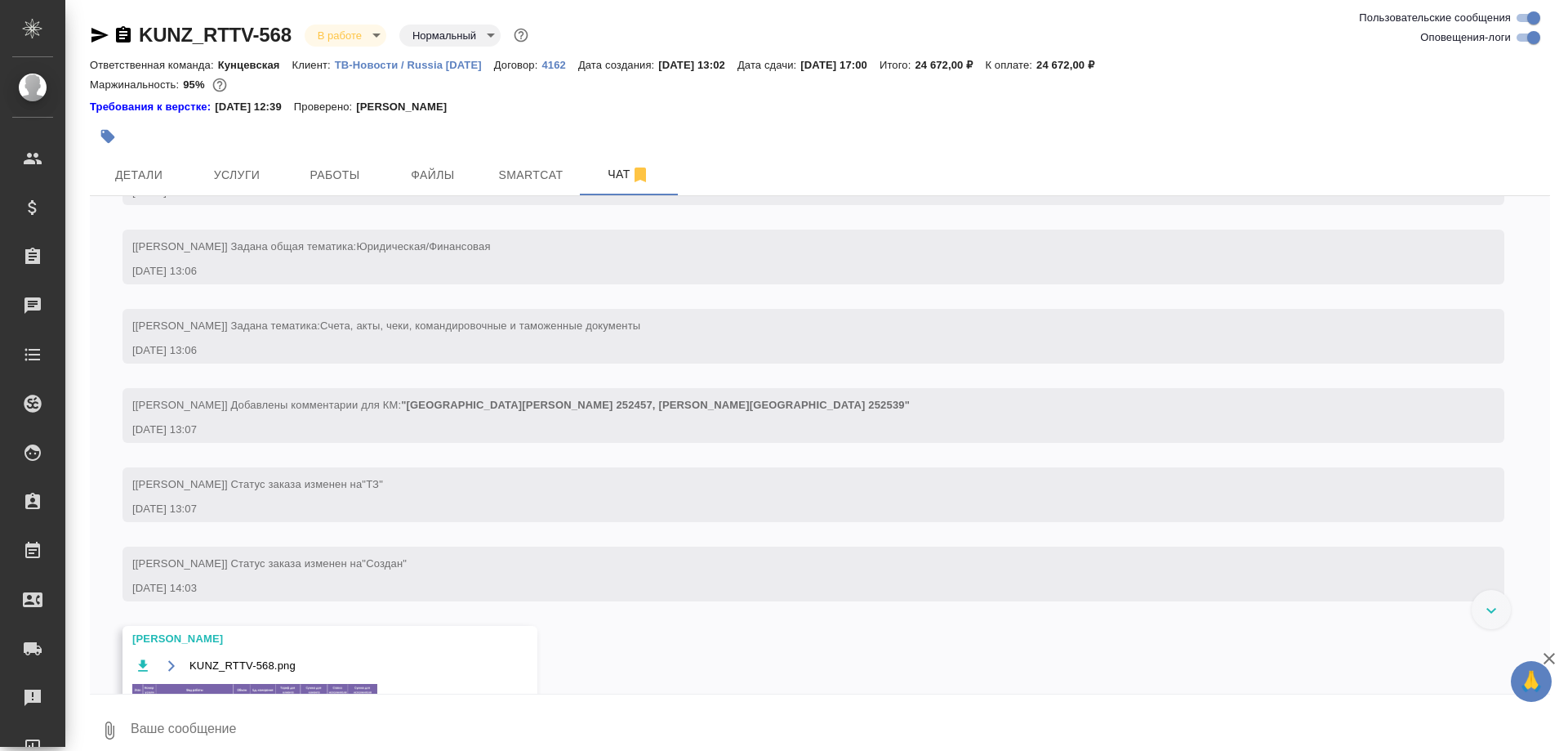
click at [331, 724] on textarea at bounding box center [840, 730] width 1421 height 56
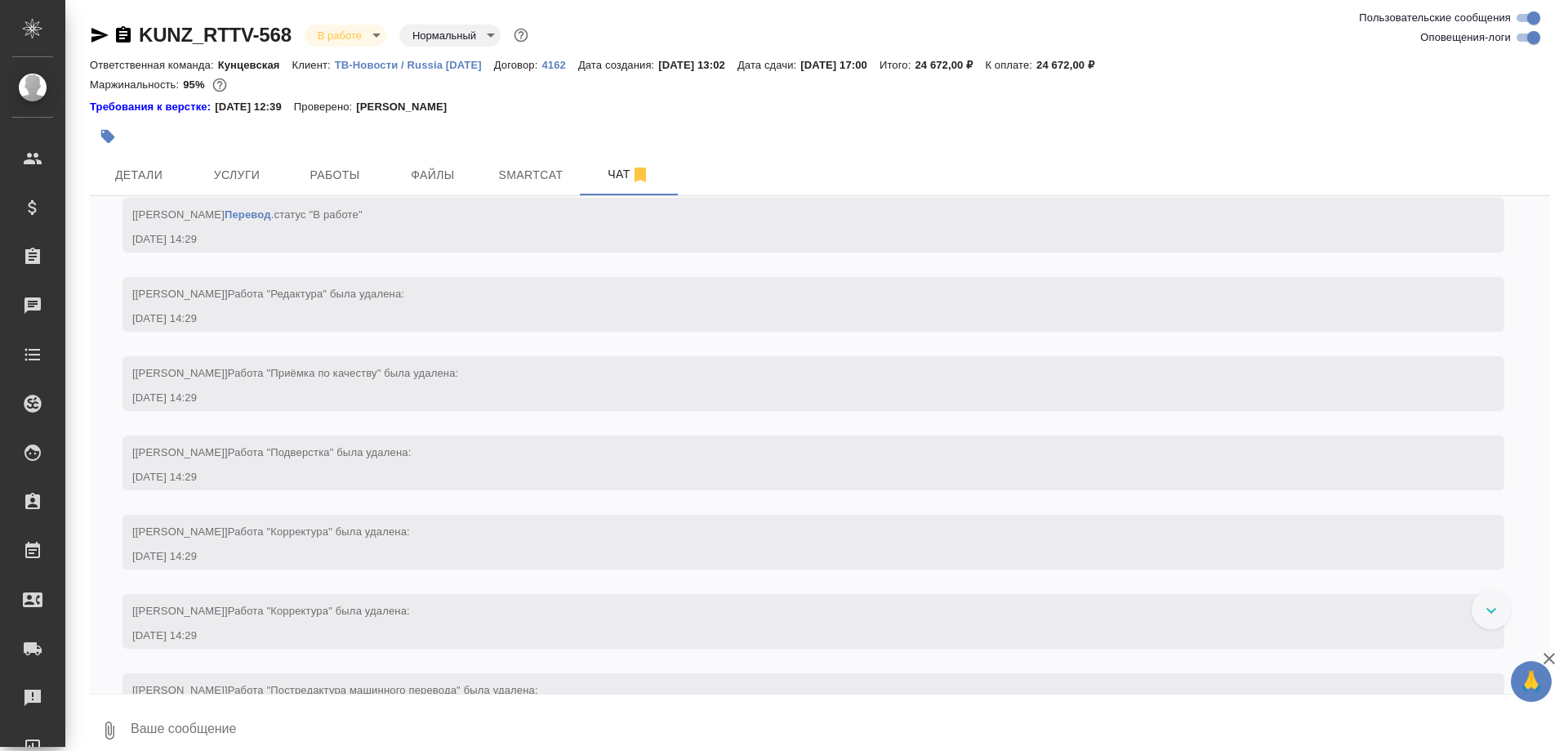
paste textarea "https://drive.awatera.com/apps/files/files/10057101?dir=/Shares/RT/Orders/KUNZ_…"
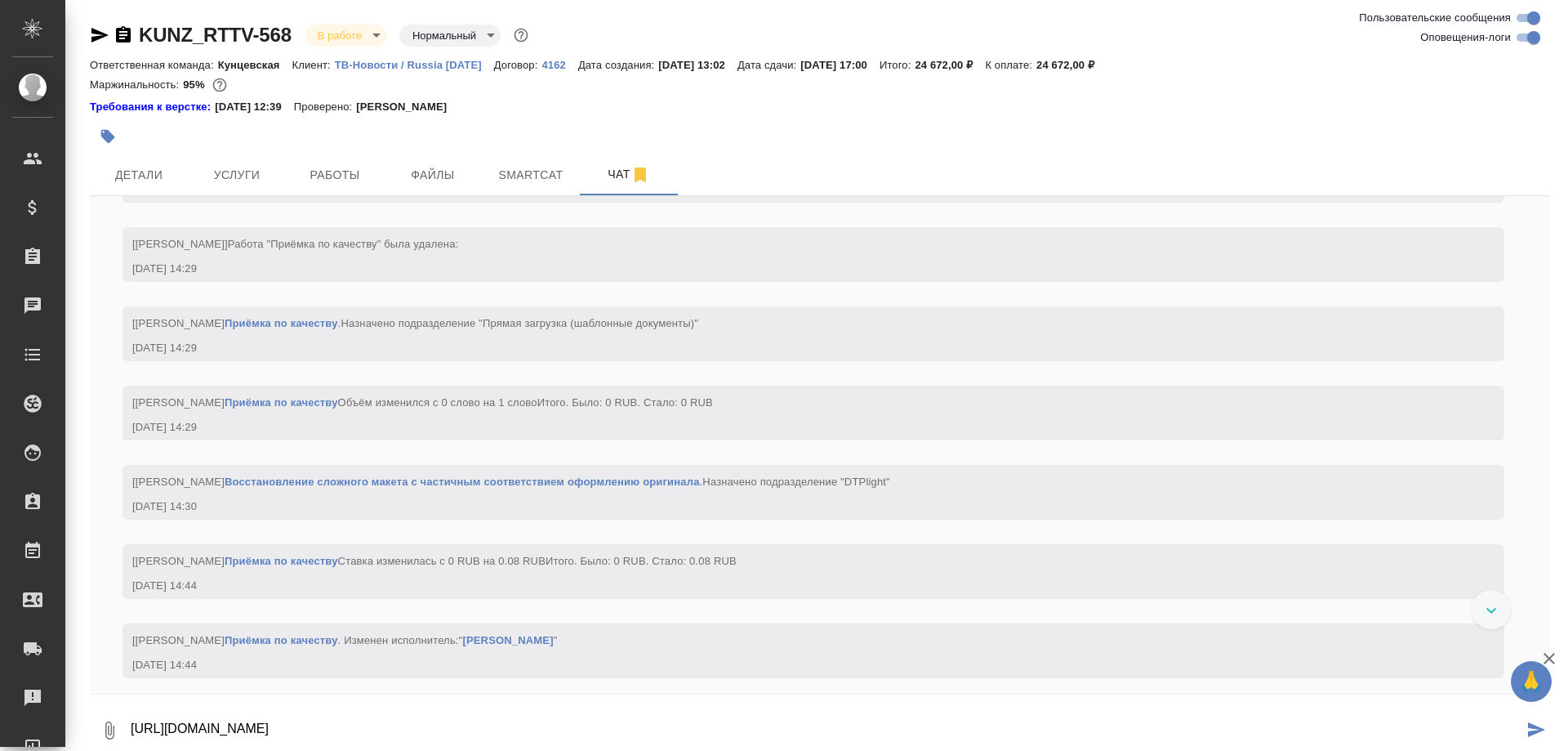
scroll to position [5515, 0]
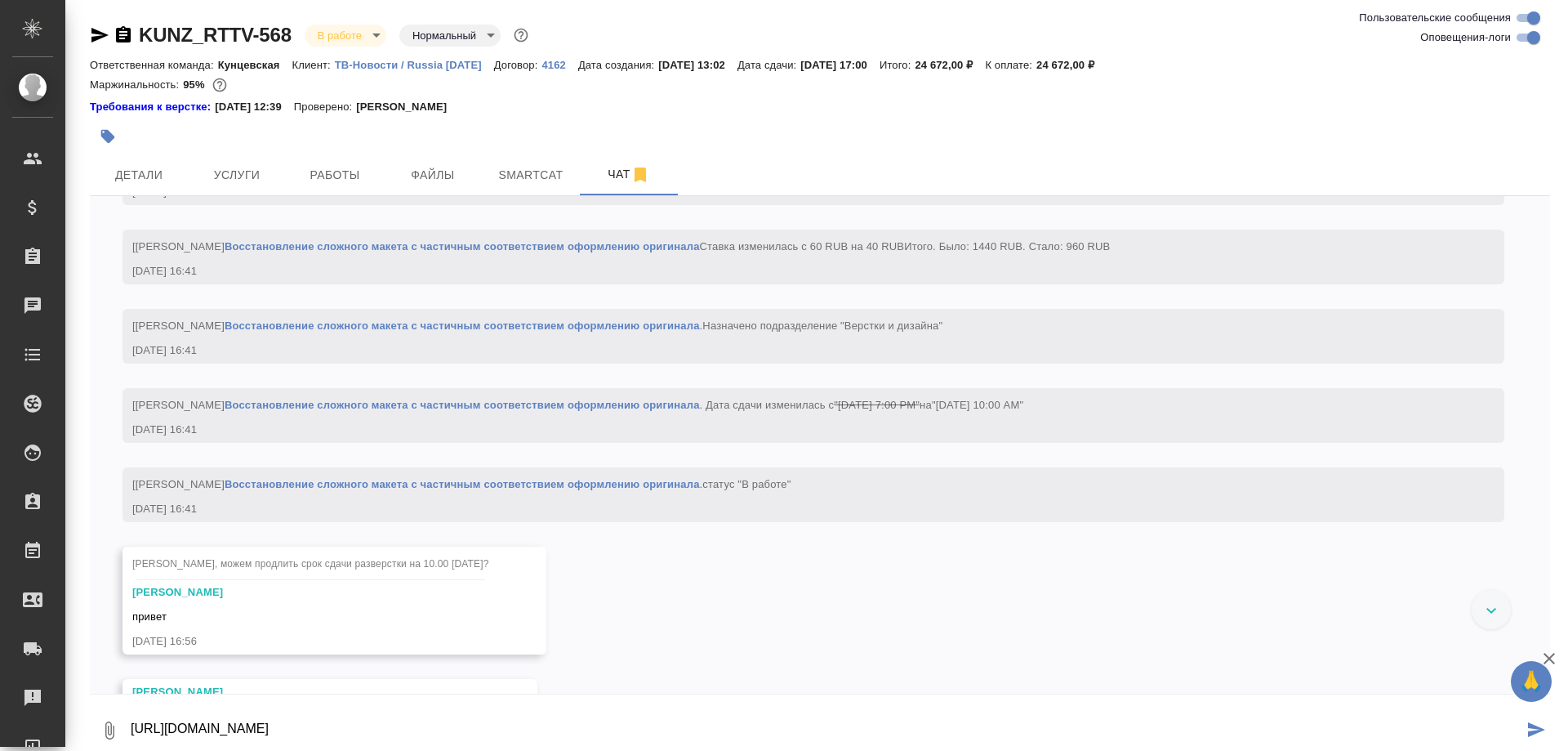
type textarea "https://drive.awatera.com/apps/files/files/10057101?dir=/Shares/RT/Orders/KUNZ_…"
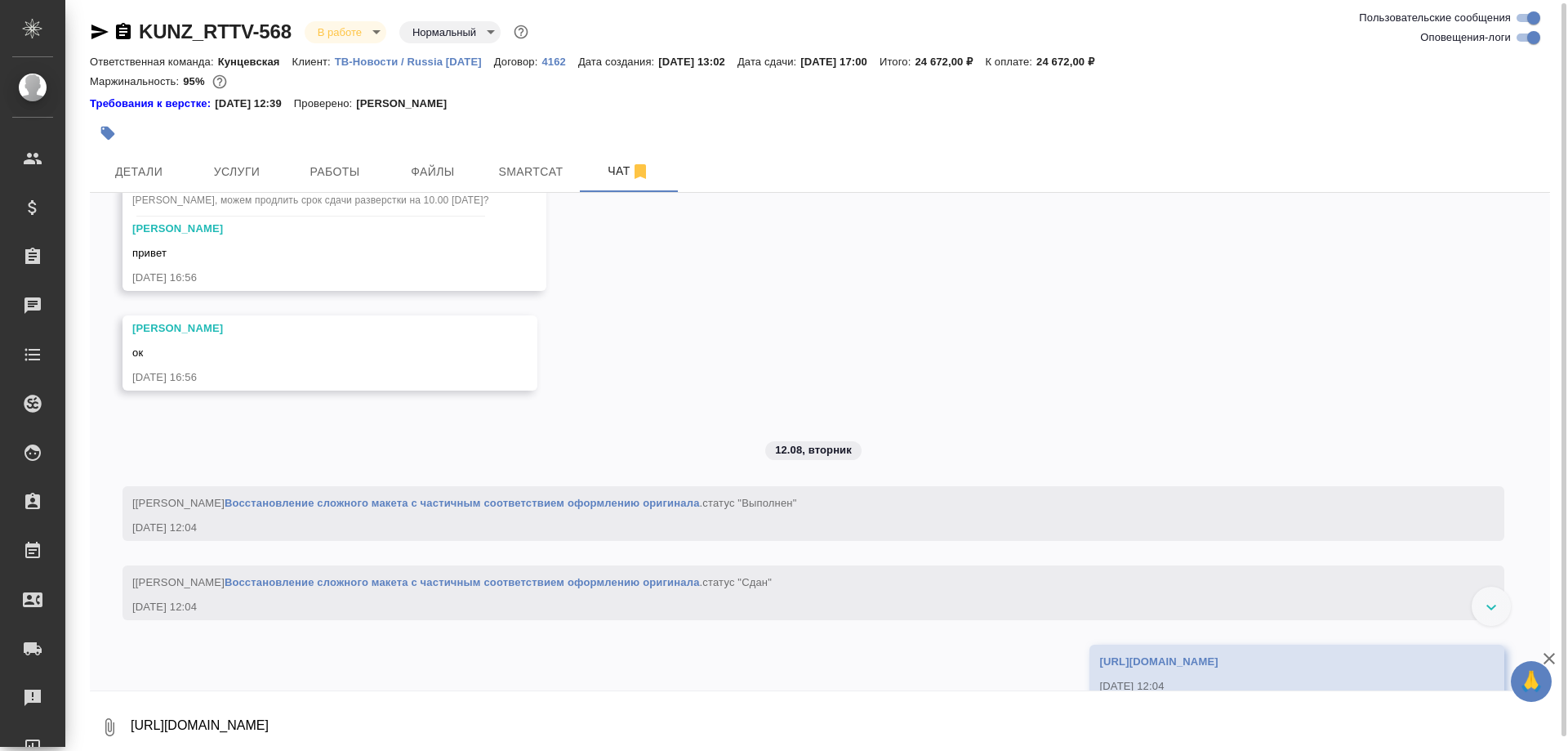
scroll to position [6023, 0]
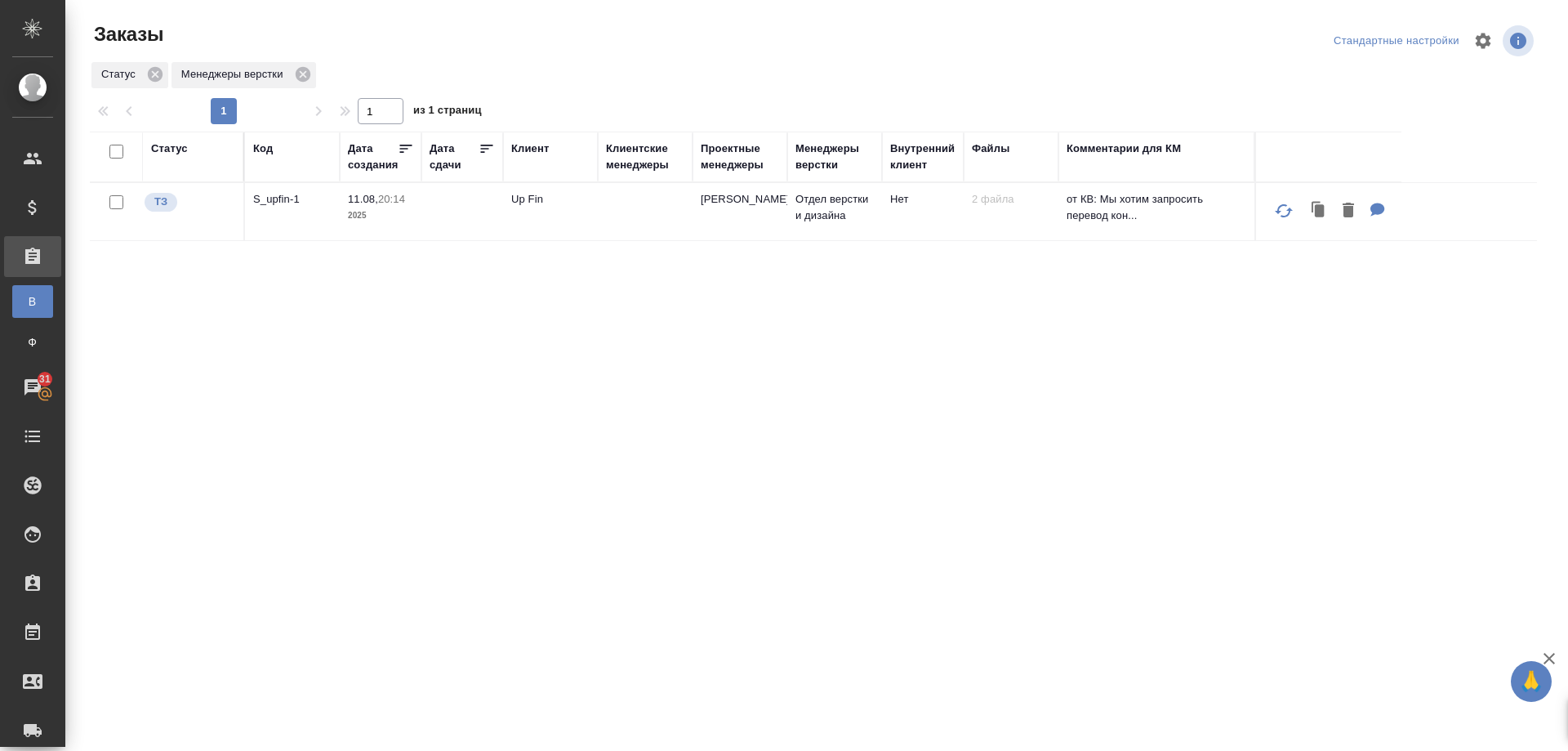
drag, startPoint x: 471, startPoint y: 525, endPoint x: 250, endPoint y: 610, distance: 236.8
click at [469, 526] on div "Статус Код Дата создания Дата сдачи [PERSON_NAME] менеджеры Проектные менеджеры…" at bounding box center [813, 425] width 1447 height 588
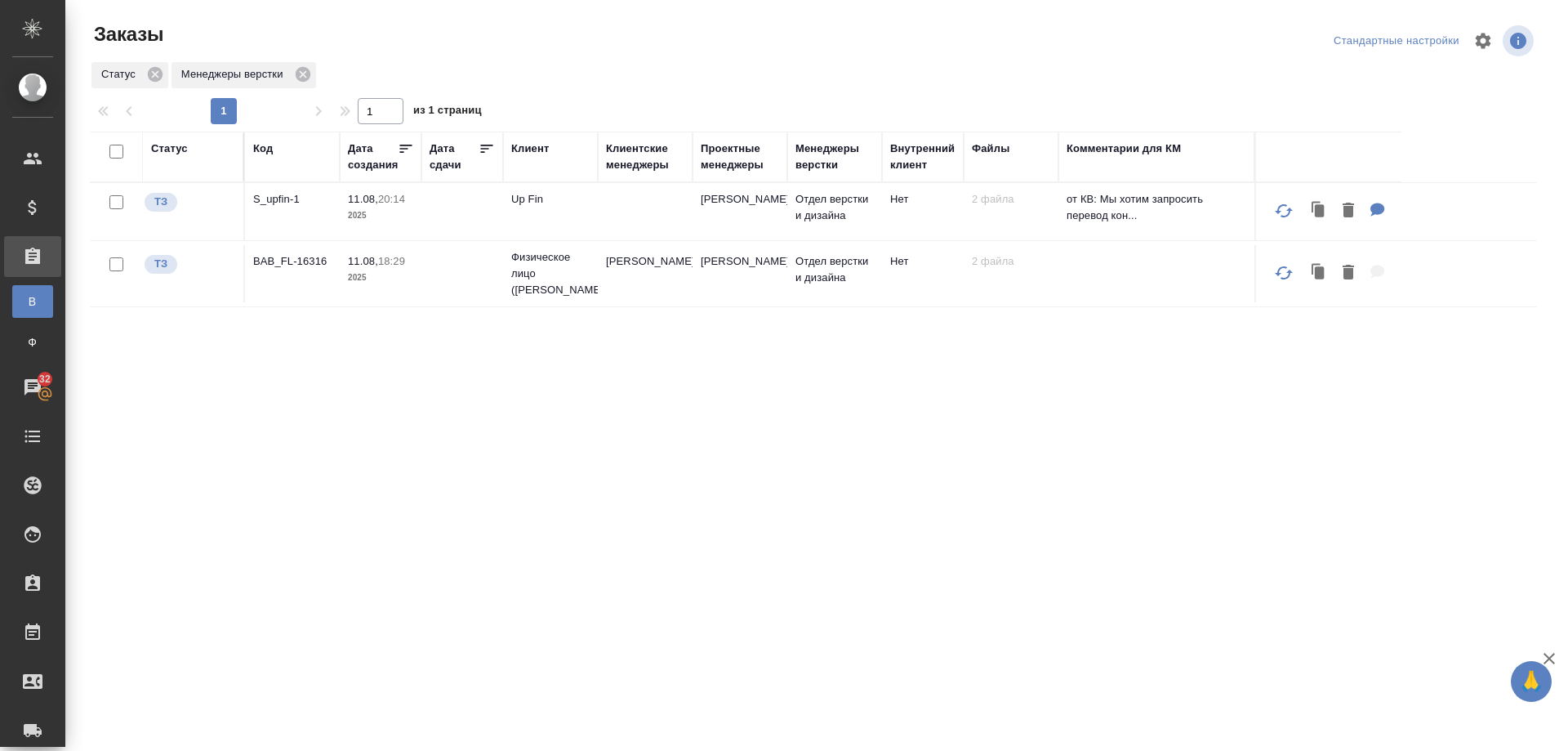
click at [295, 266] on p "BAB_FL-16316" at bounding box center [292, 261] width 78 height 17
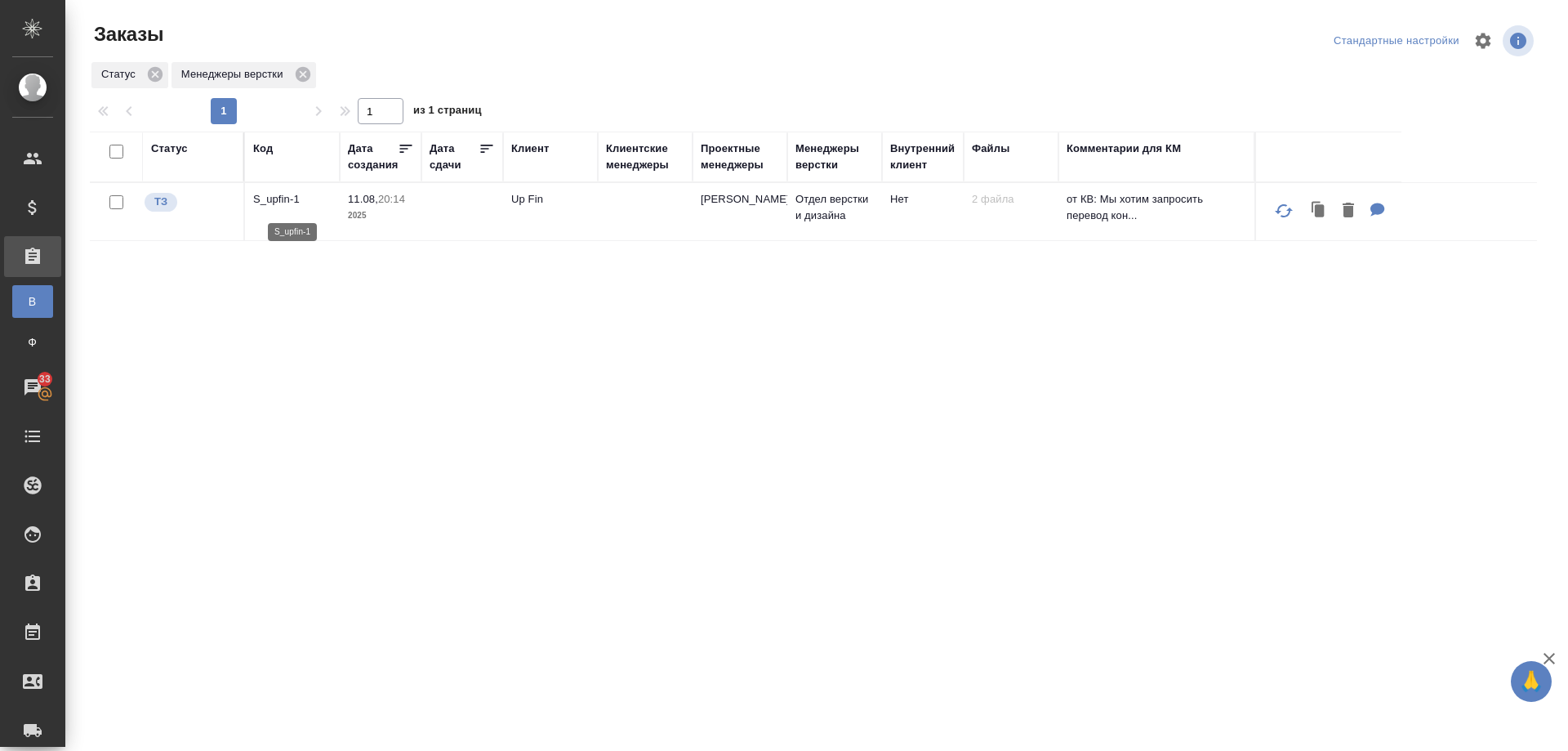
click at [280, 204] on p "S_upfin-1" at bounding box center [292, 200] width 78 height 17
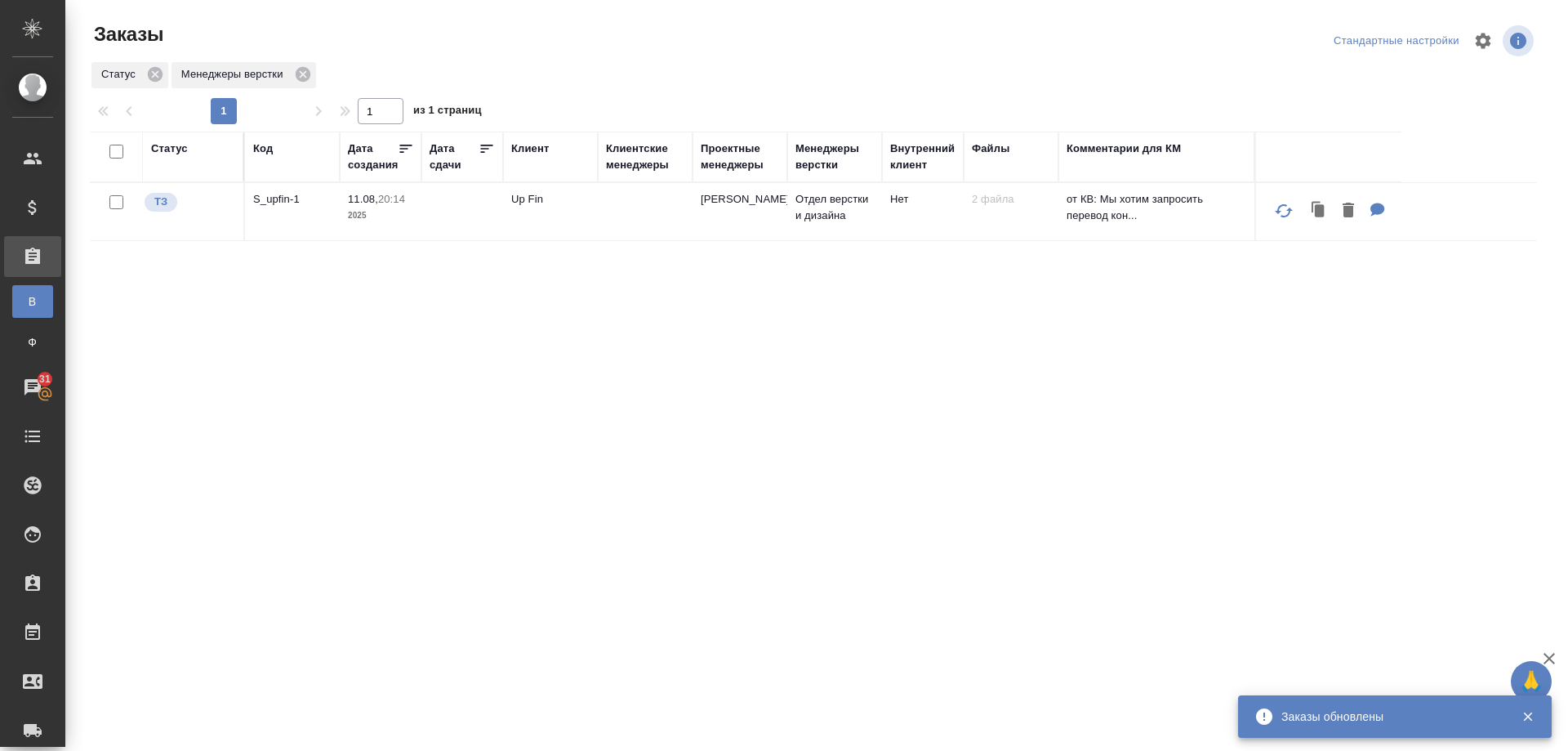
click at [897, 484] on div "Статус Код Дата создания Дата сдачи [PERSON_NAME] менеджеры Проектные менеджеры…" at bounding box center [813, 425] width 1447 height 588
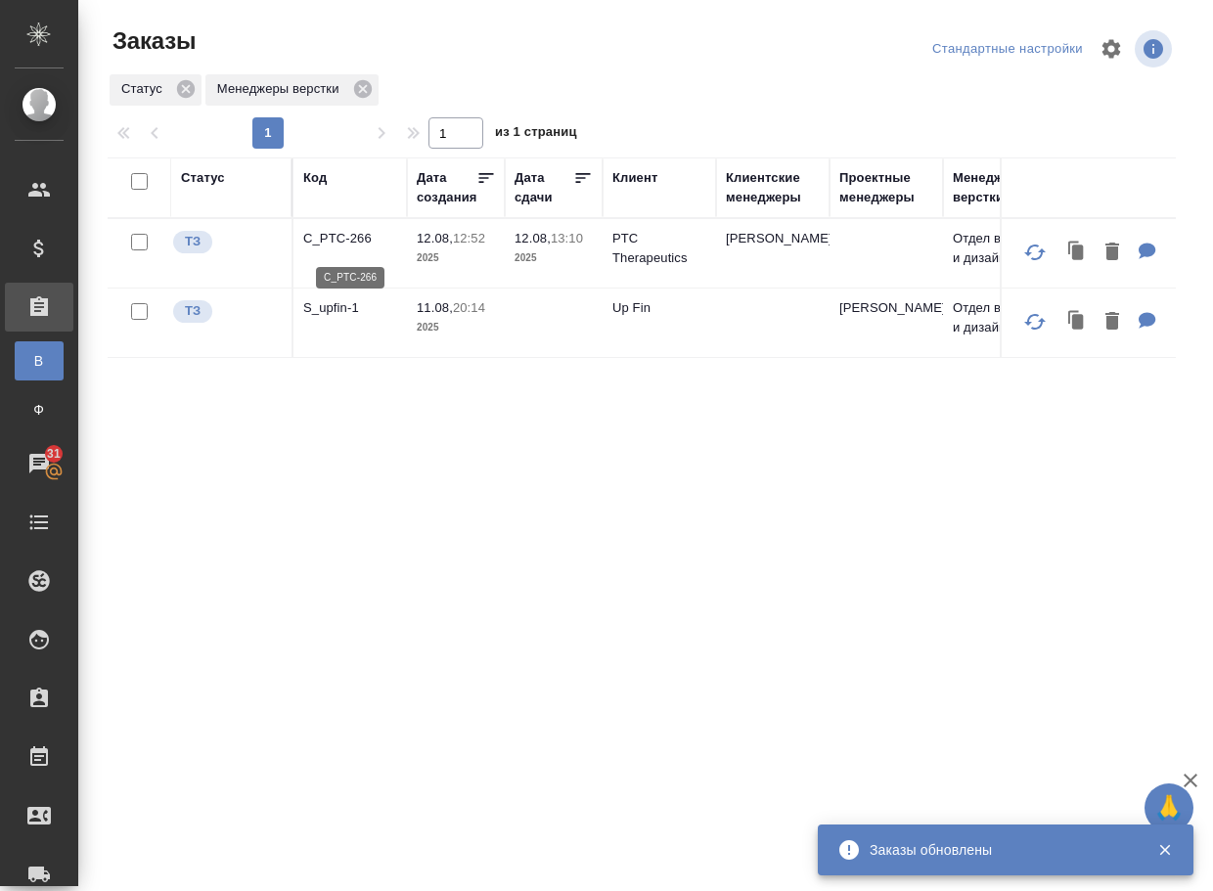
click at [354, 248] on p "C_PTC-266" at bounding box center [350, 239] width 94 height 20
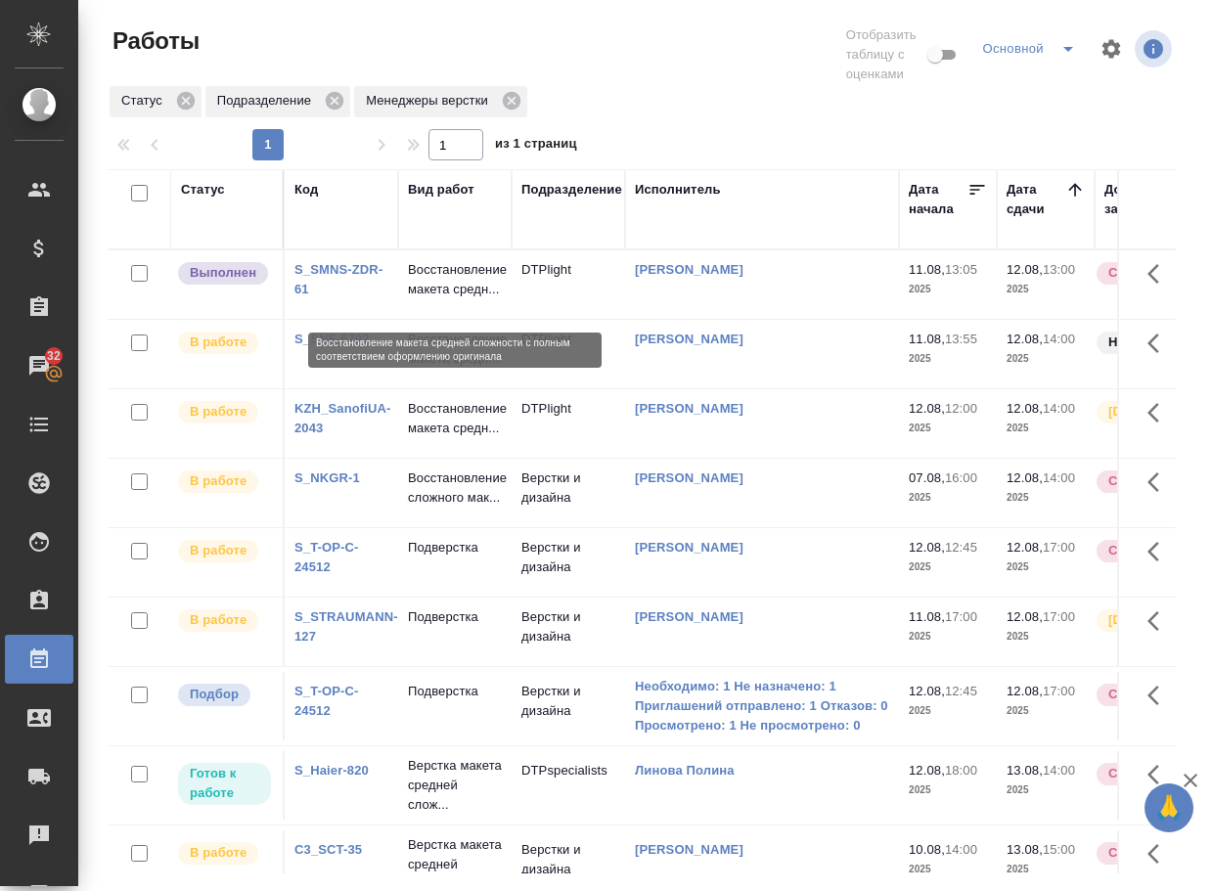
click at [452, 297] on p "Восстановление макета средн..." at bounding box center [455, 279] width 94 height 39
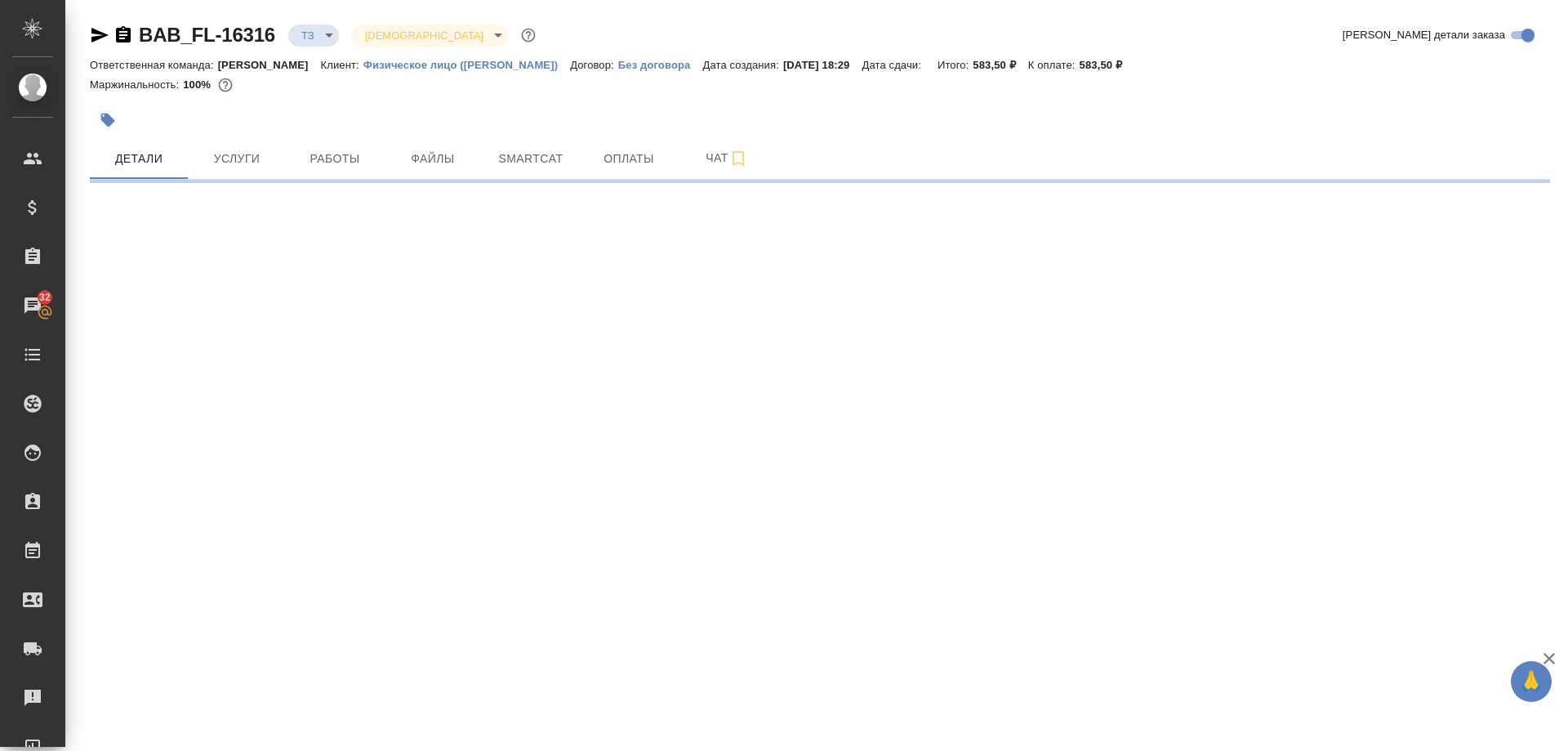
select select "RU"
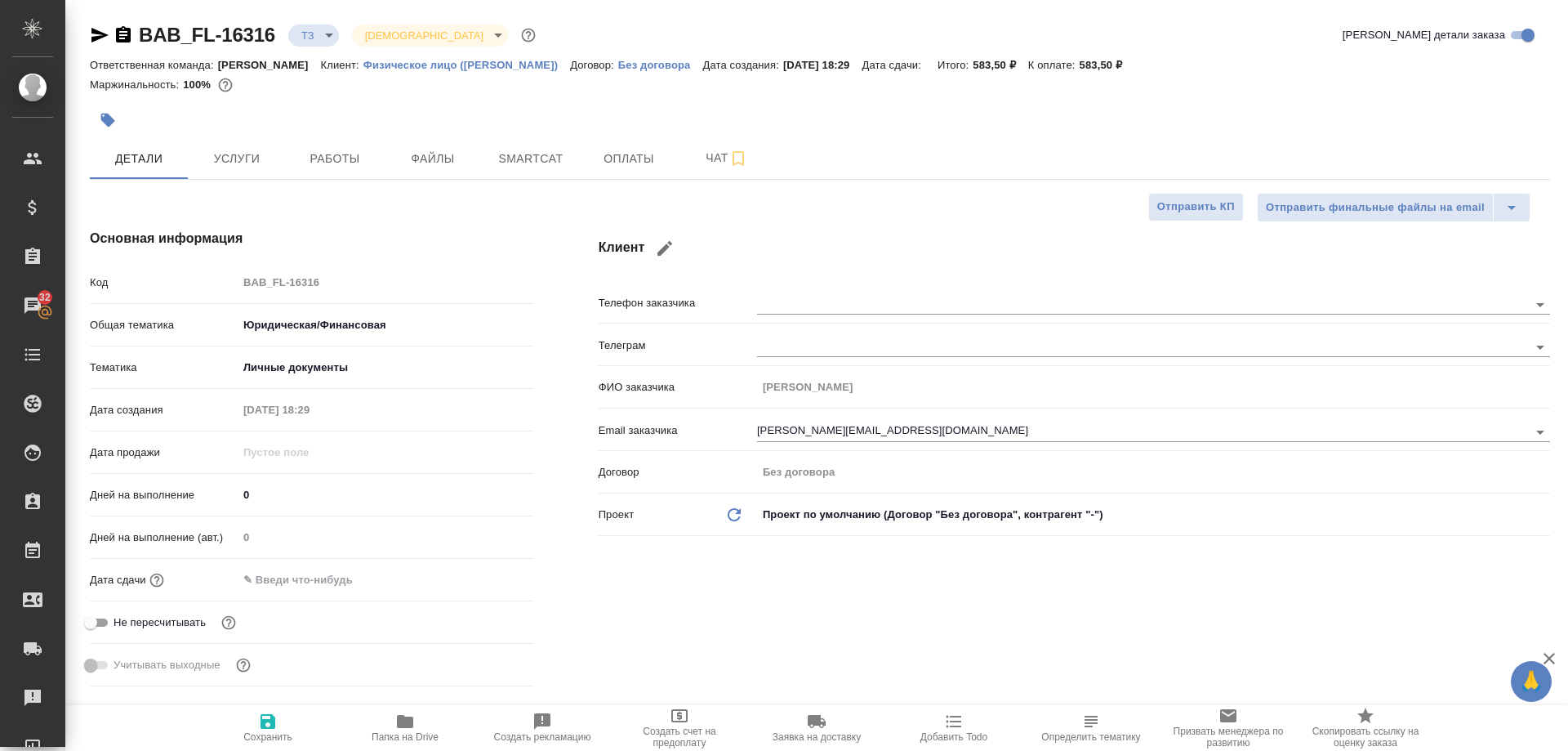
type textarea "x"
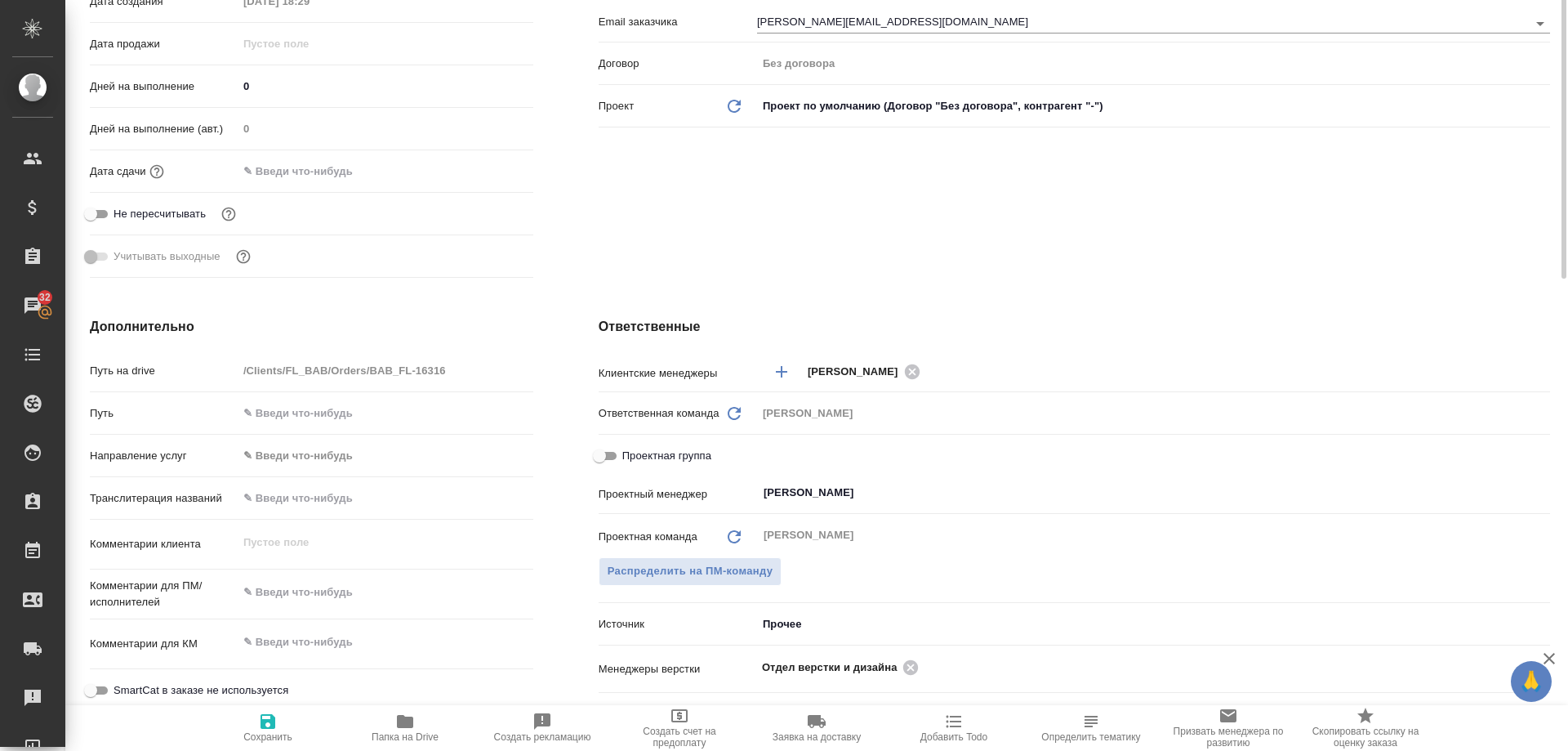
scroll to position [572, 0]
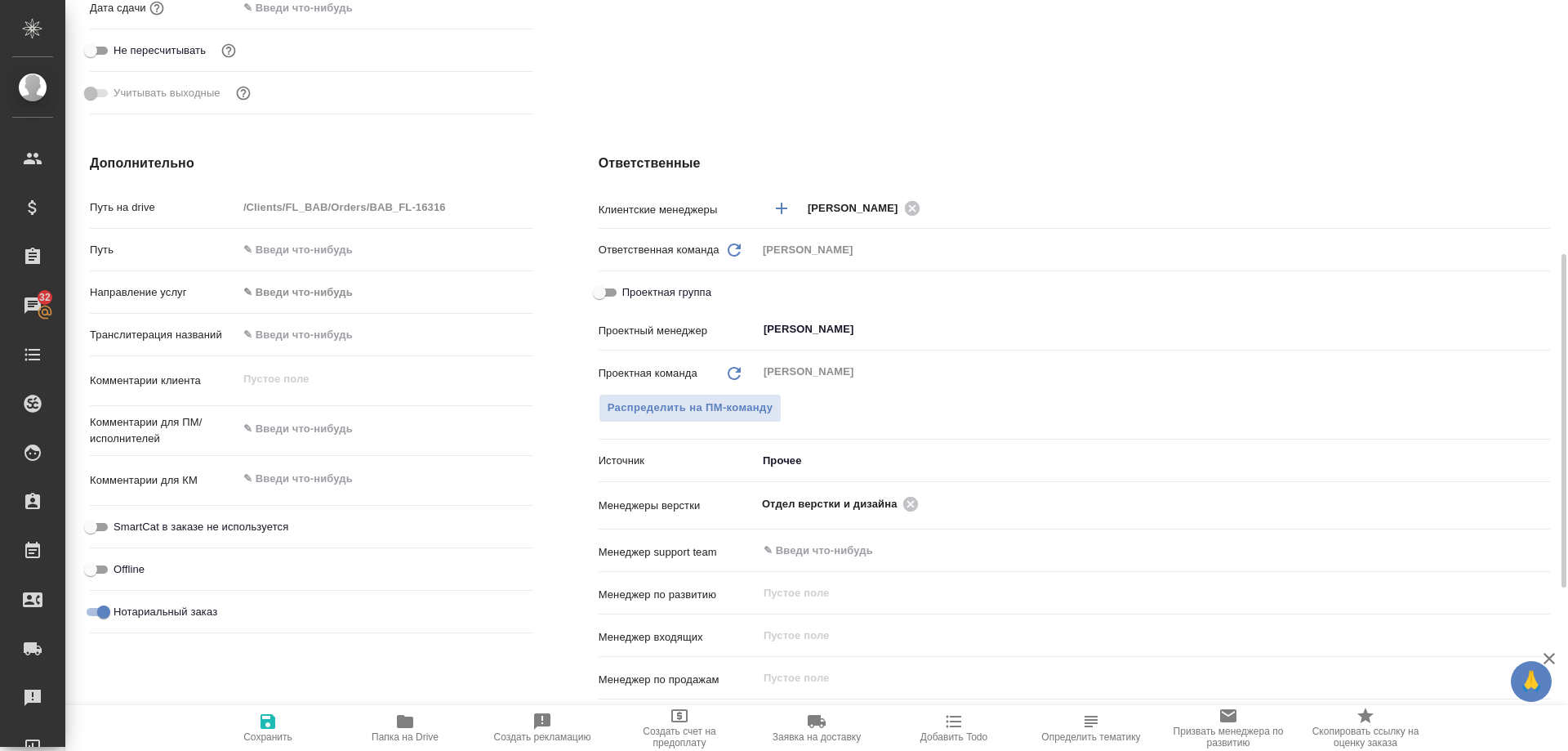
click at [402, 725] on icon "button" at bounding box center [405, 722] width 17 height 13
type textarea "x"
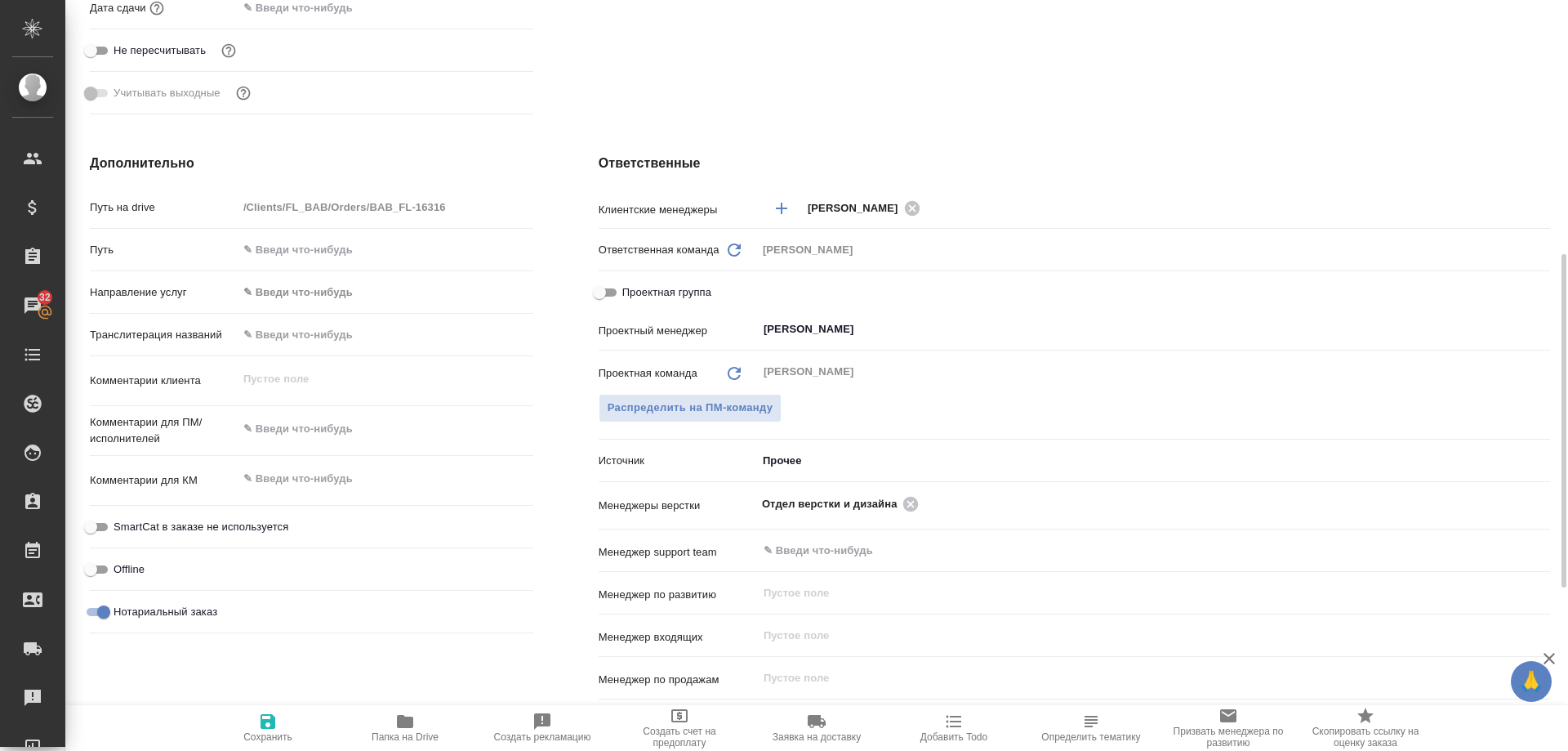
type textarea "x"
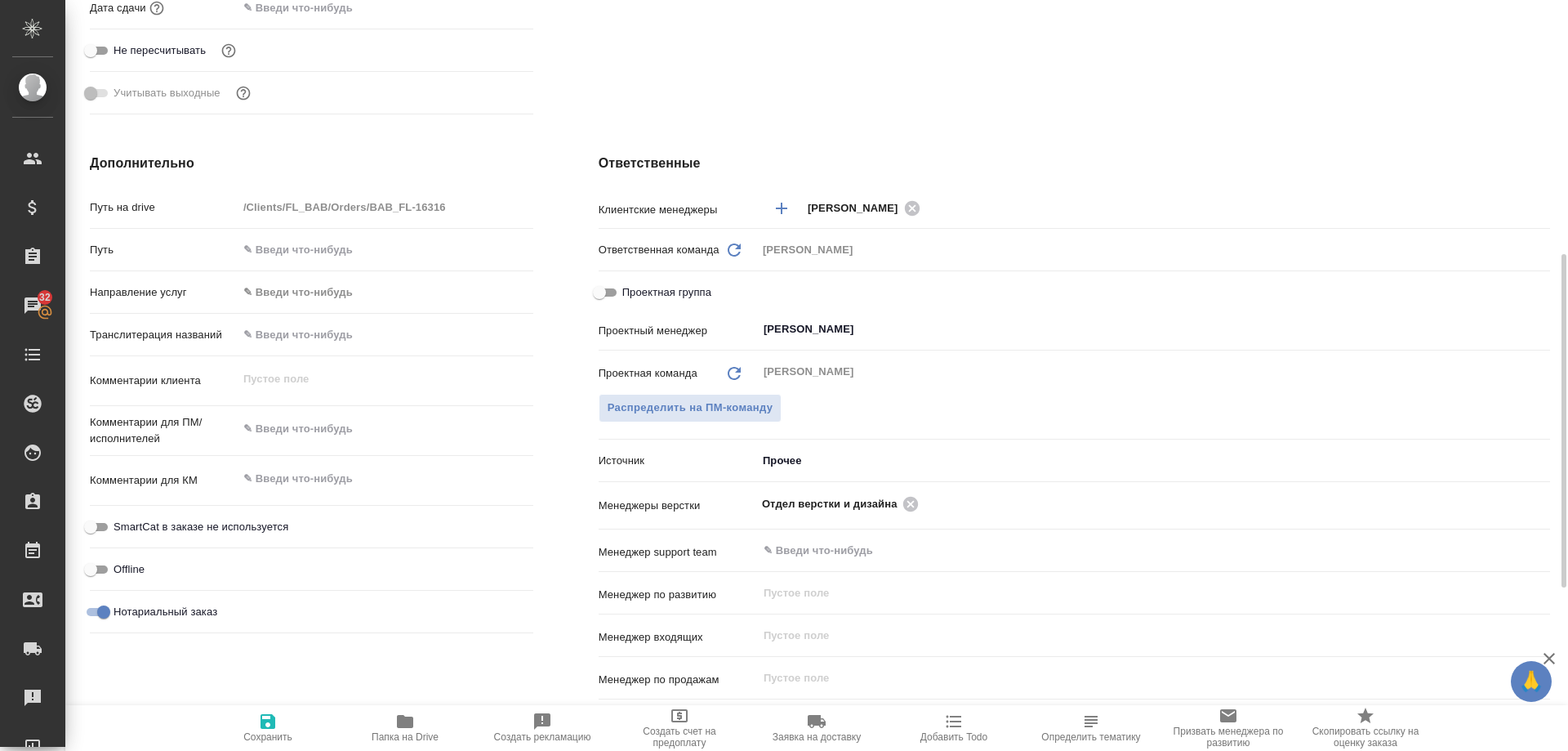
type textarea "x"
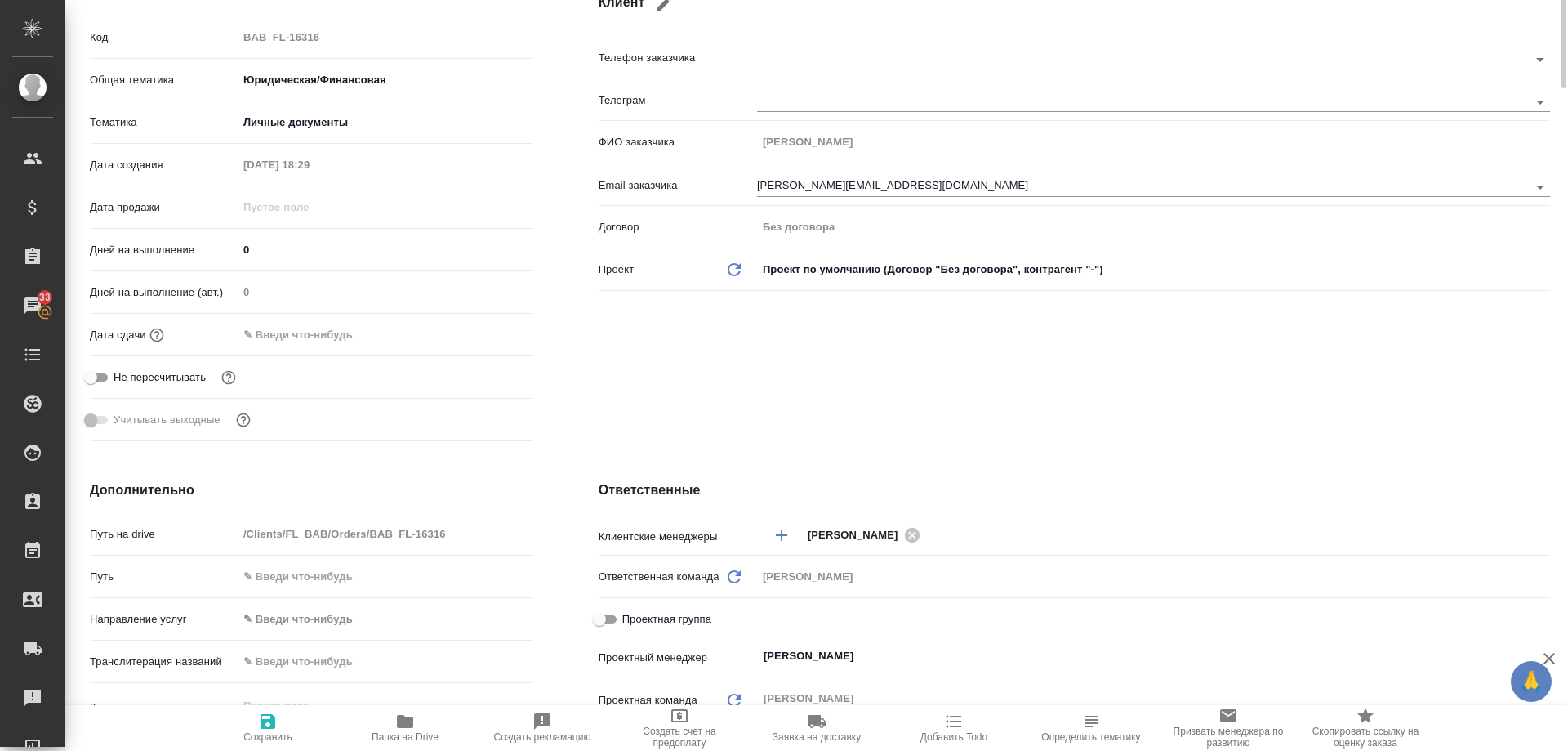
scroll to position [0, 0]
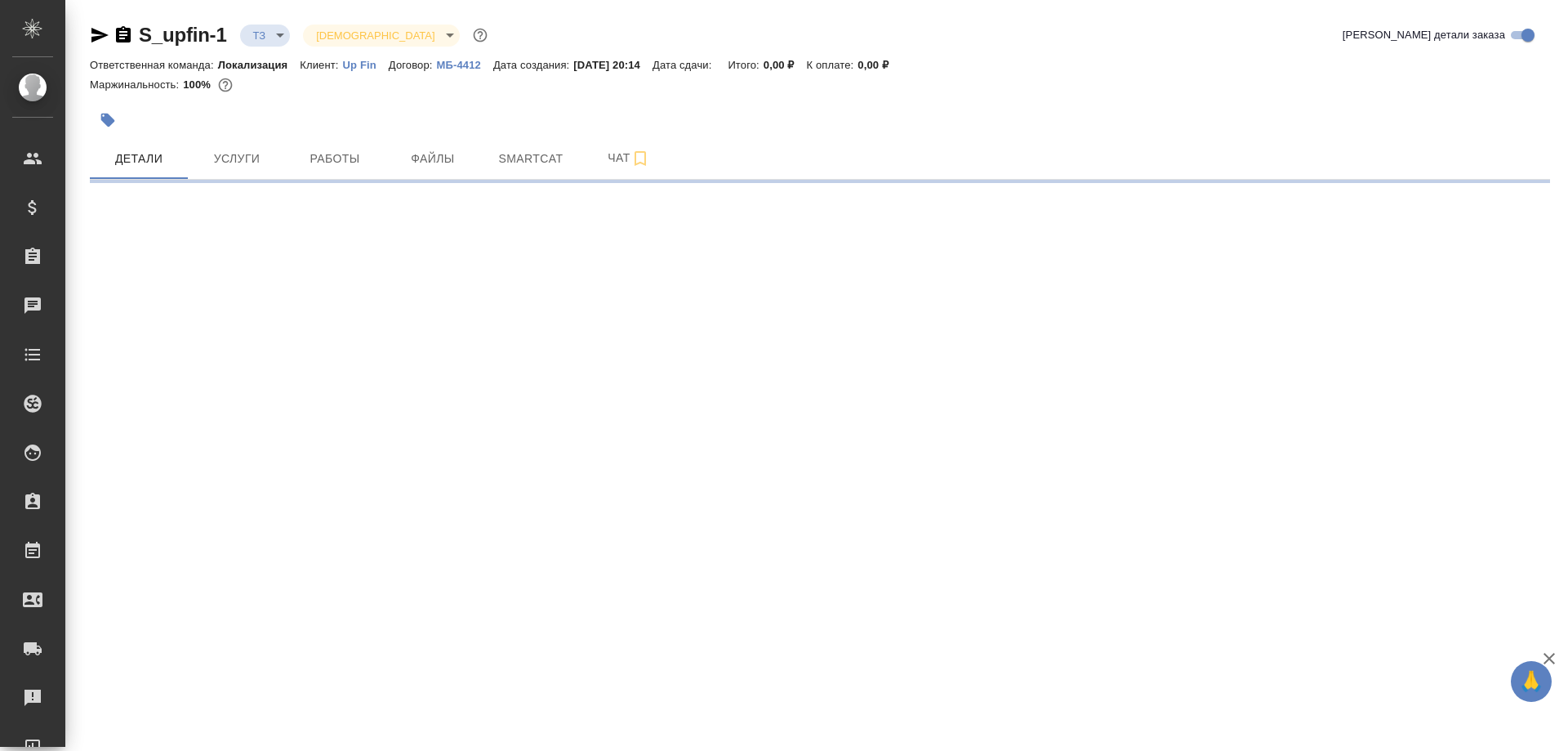
select select "RU"
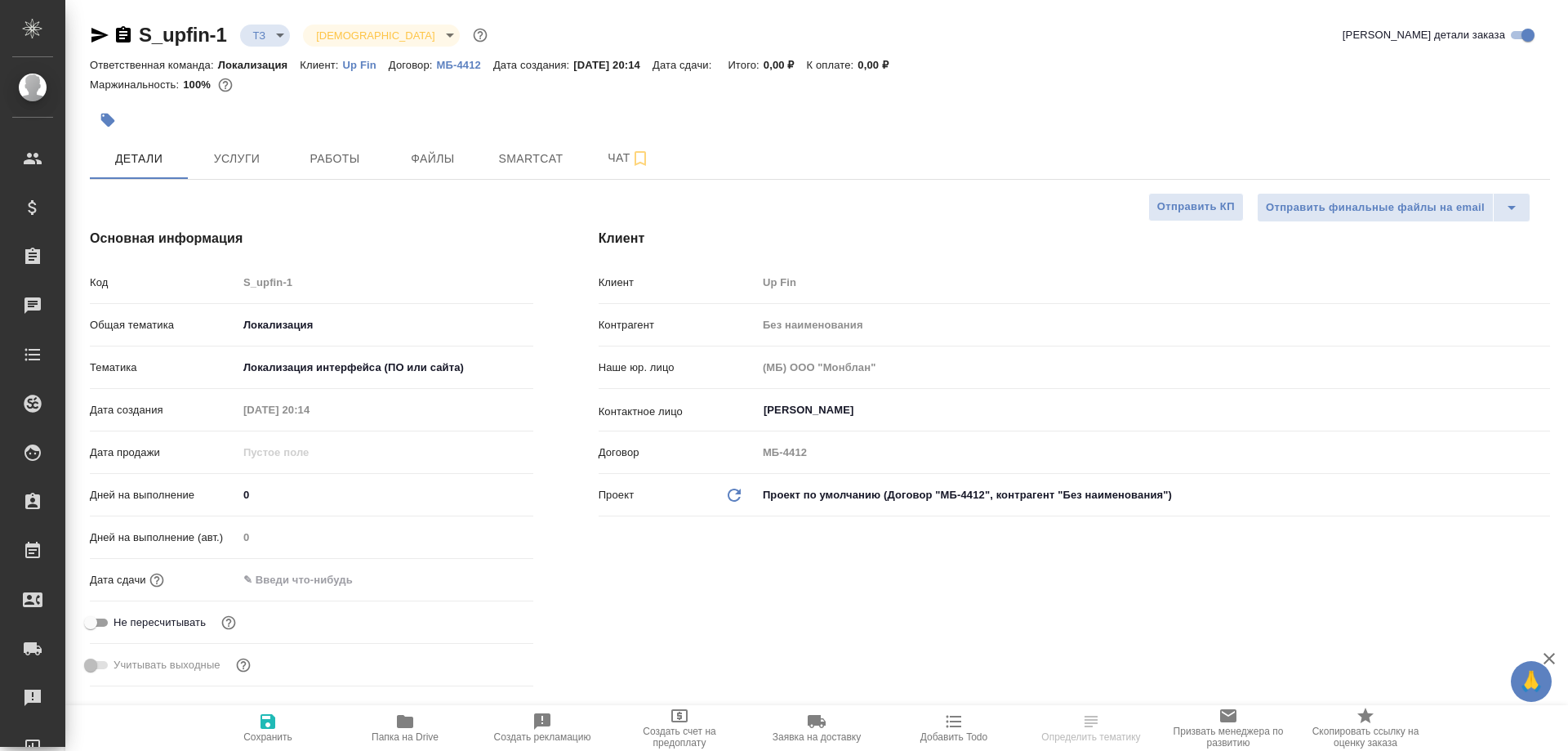
scroll to position [490, 0]
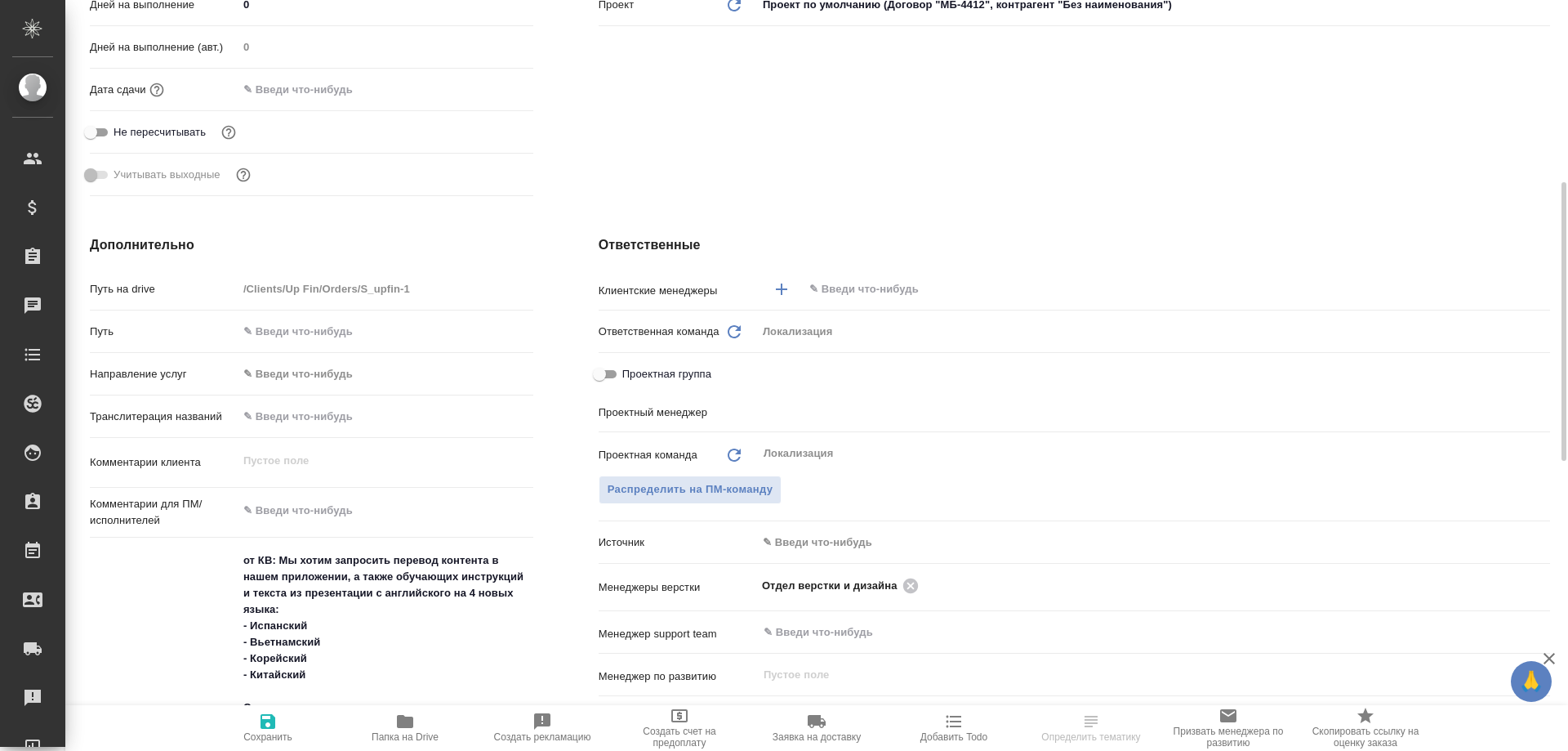
type textarea "x"
type input "[PERSON_NAME]"
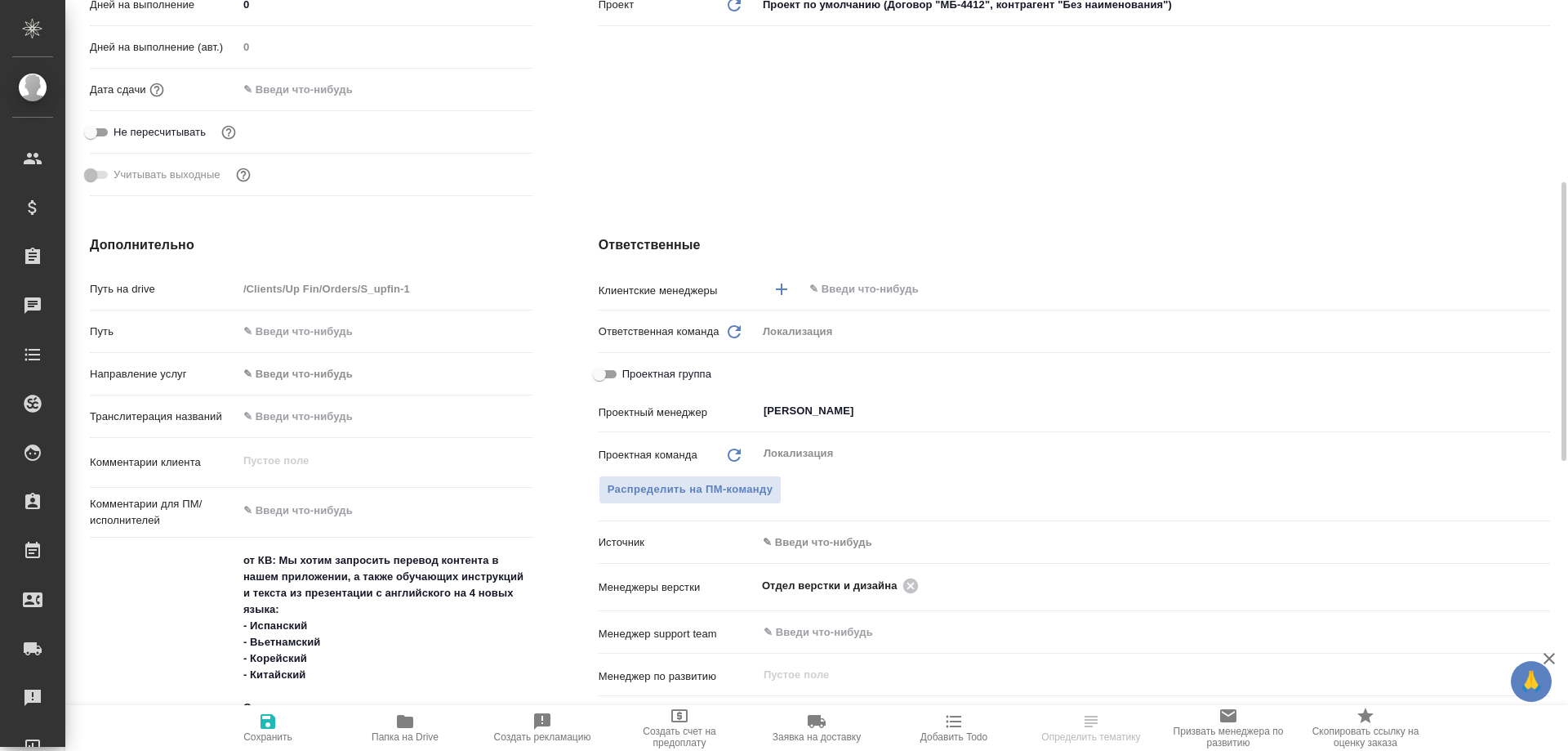
type textarea "x"
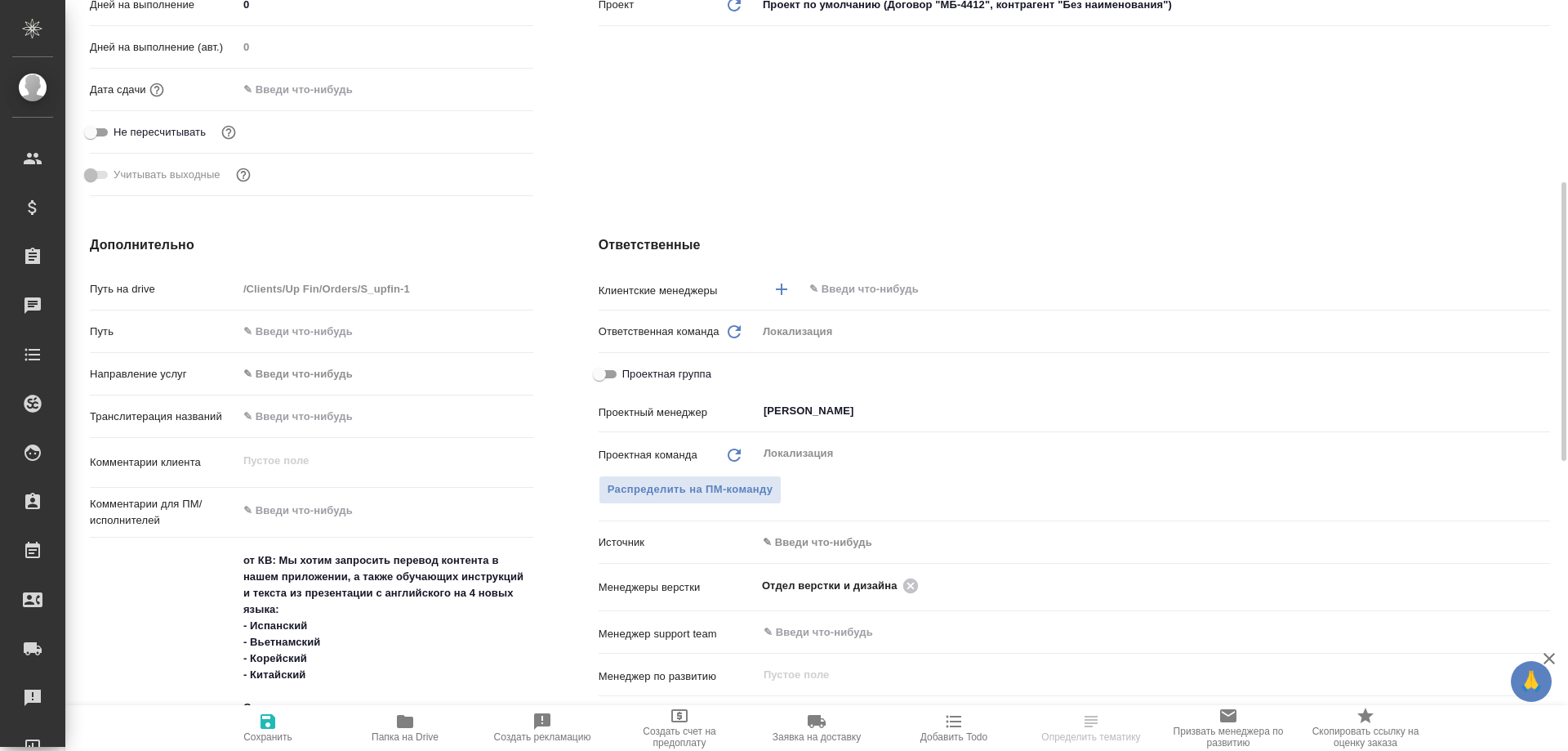
type textarea "x"
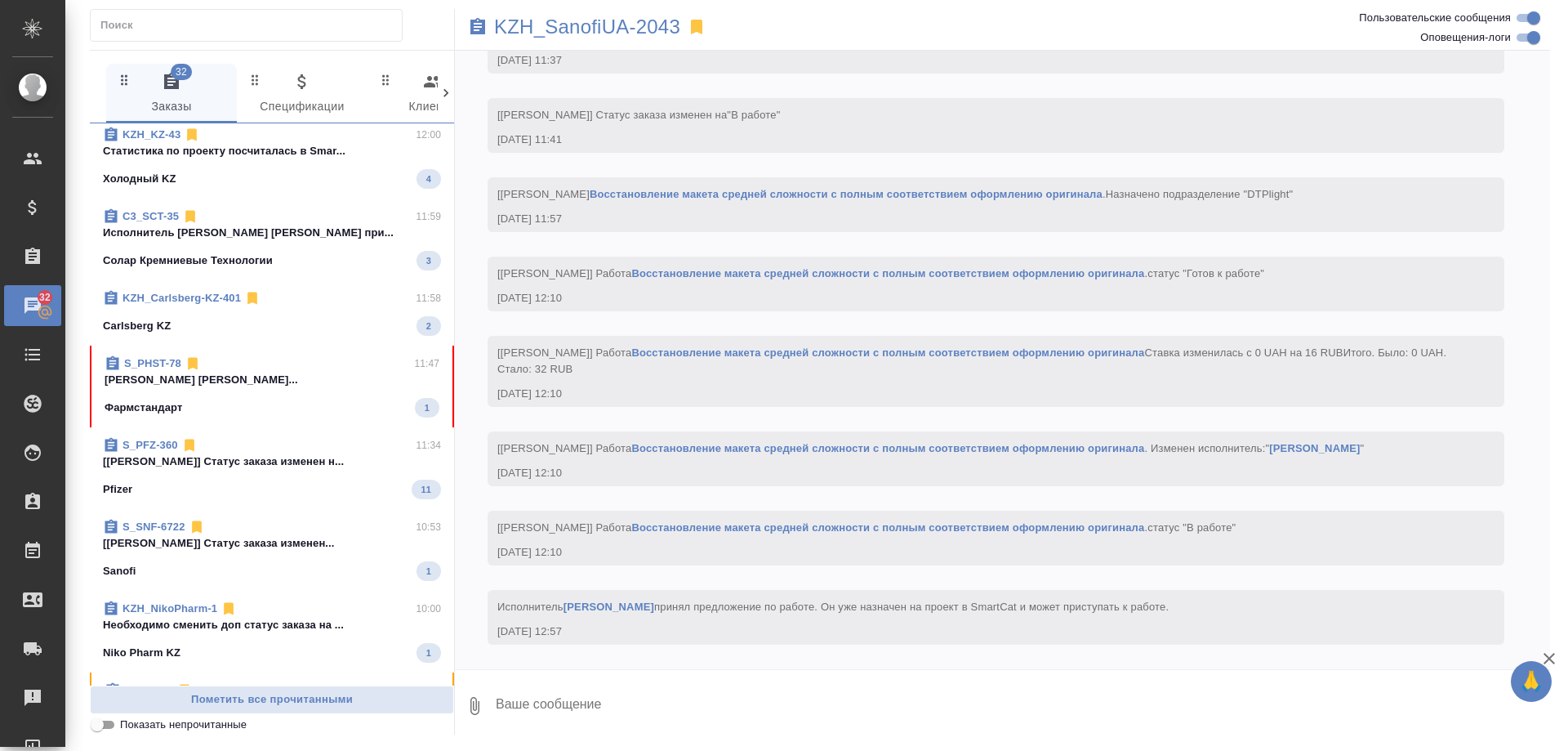
scroll to position [977, 0]
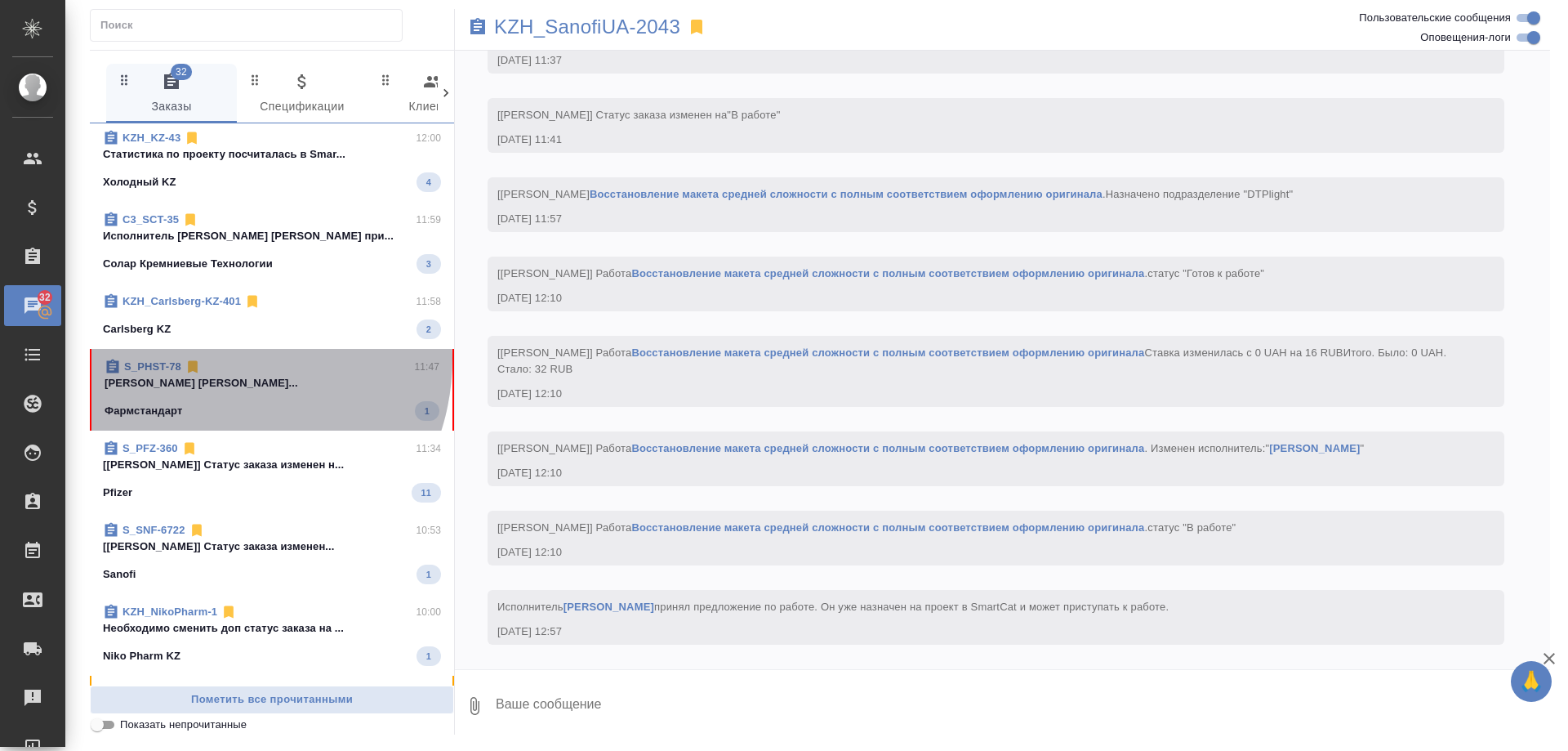
click at [214, 358] on div "S_PHST-78 11:47" at bounding box center [271, 367] width 335 height 17
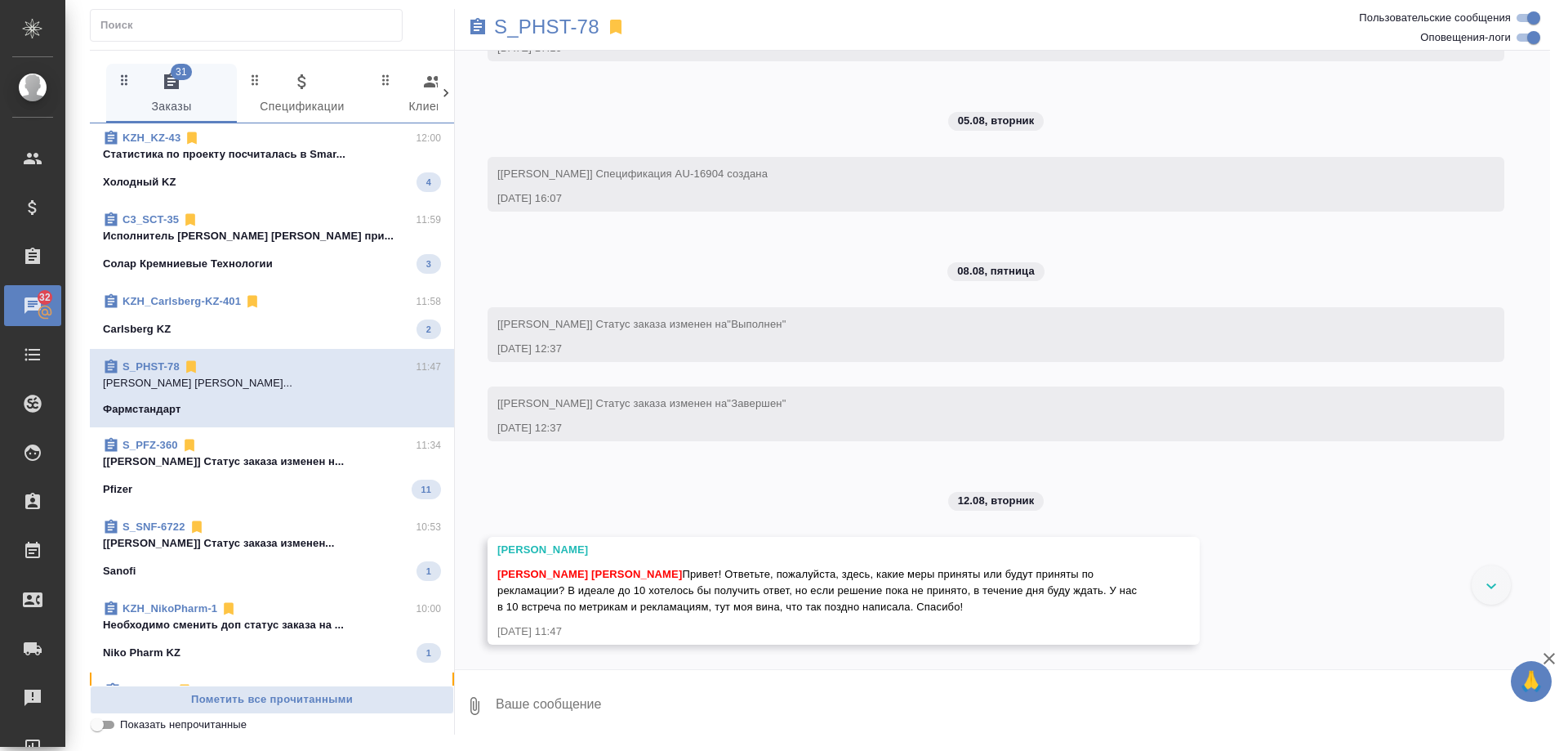
scroll to position [11318, 0]
click at [568, 30] on p "S_PHST-78" at bounding box center [547, 27] width 105 height 17
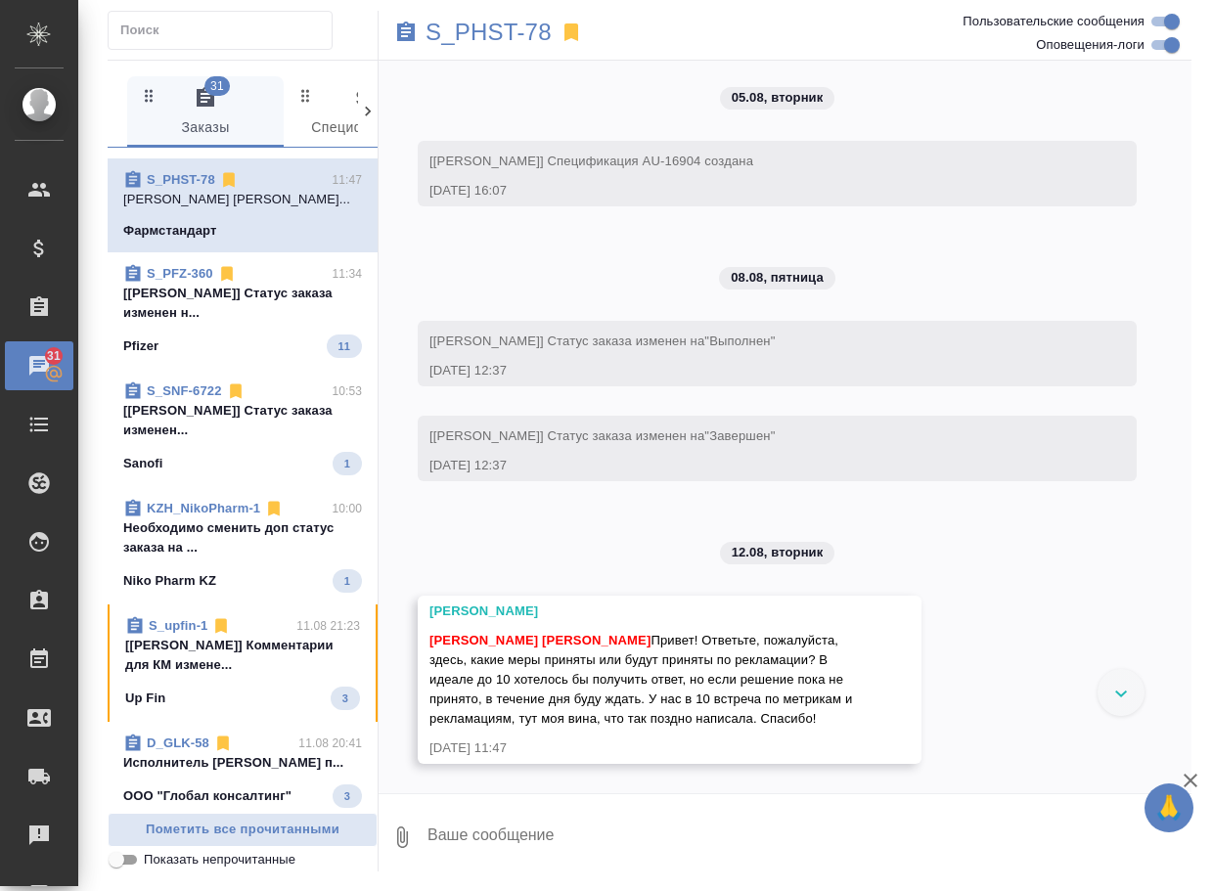
scroll to position [1733, 0]
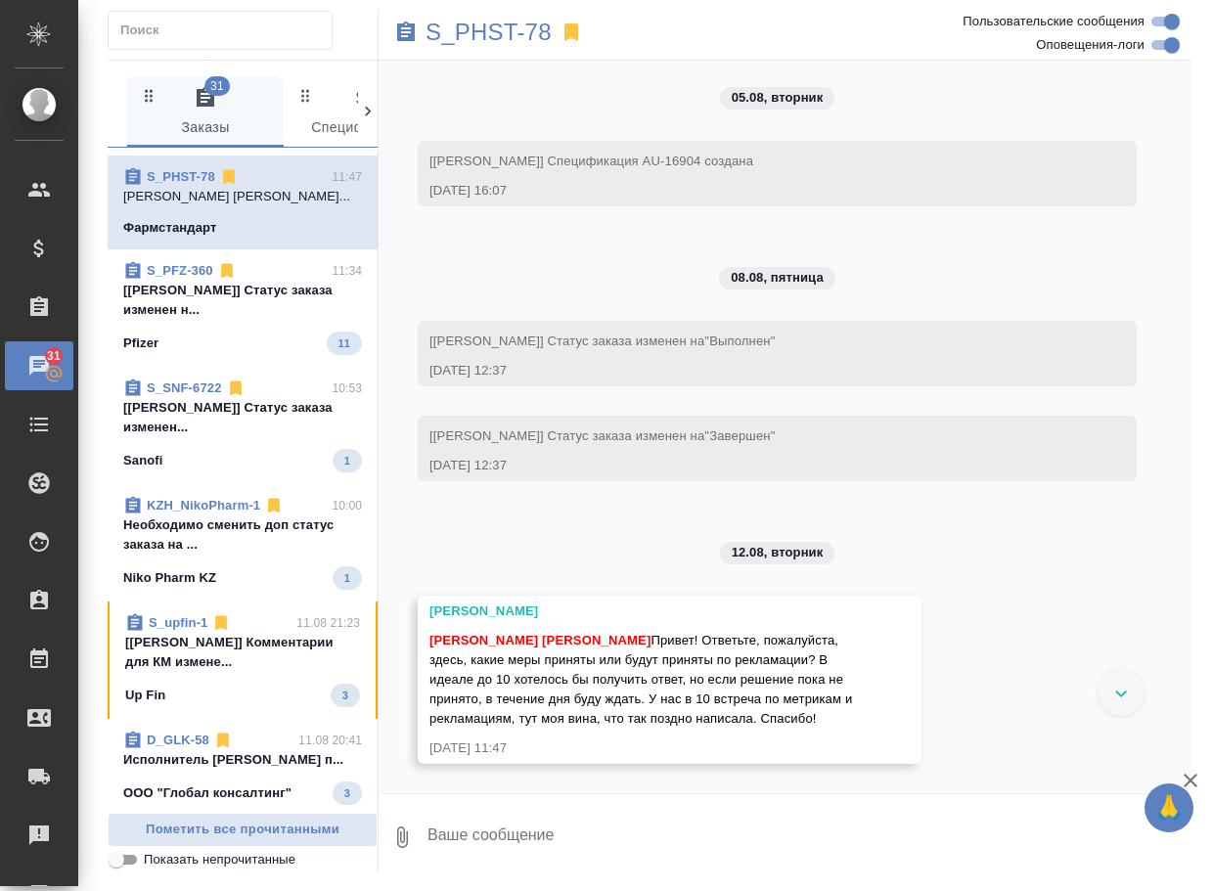
click at [225, 707] on span "S_upfin-1 11.08 21:23 [Валяева Анна] Комментарии для КМ измене... Up Fin 3" at bounding box center [242, 660] width 235 height 94
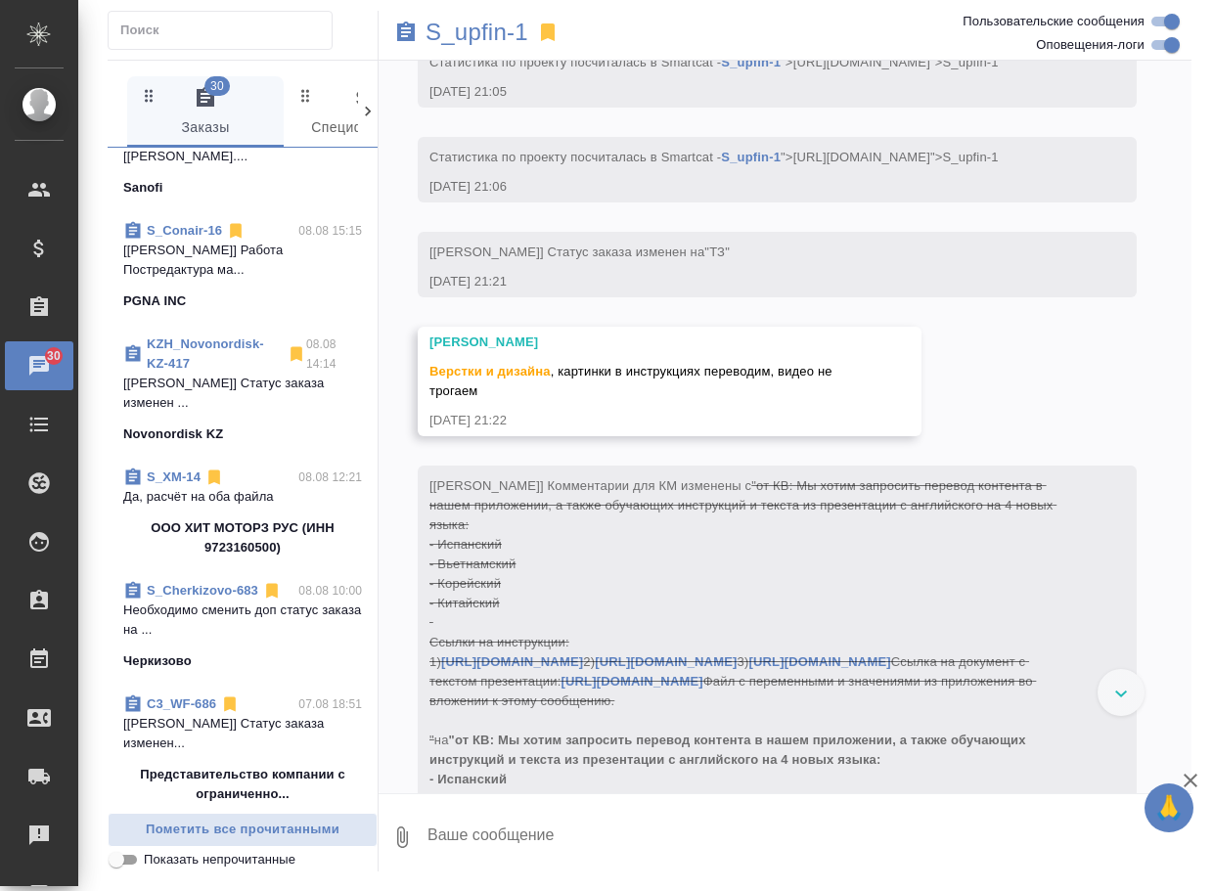
scroll to position [5171, 0]
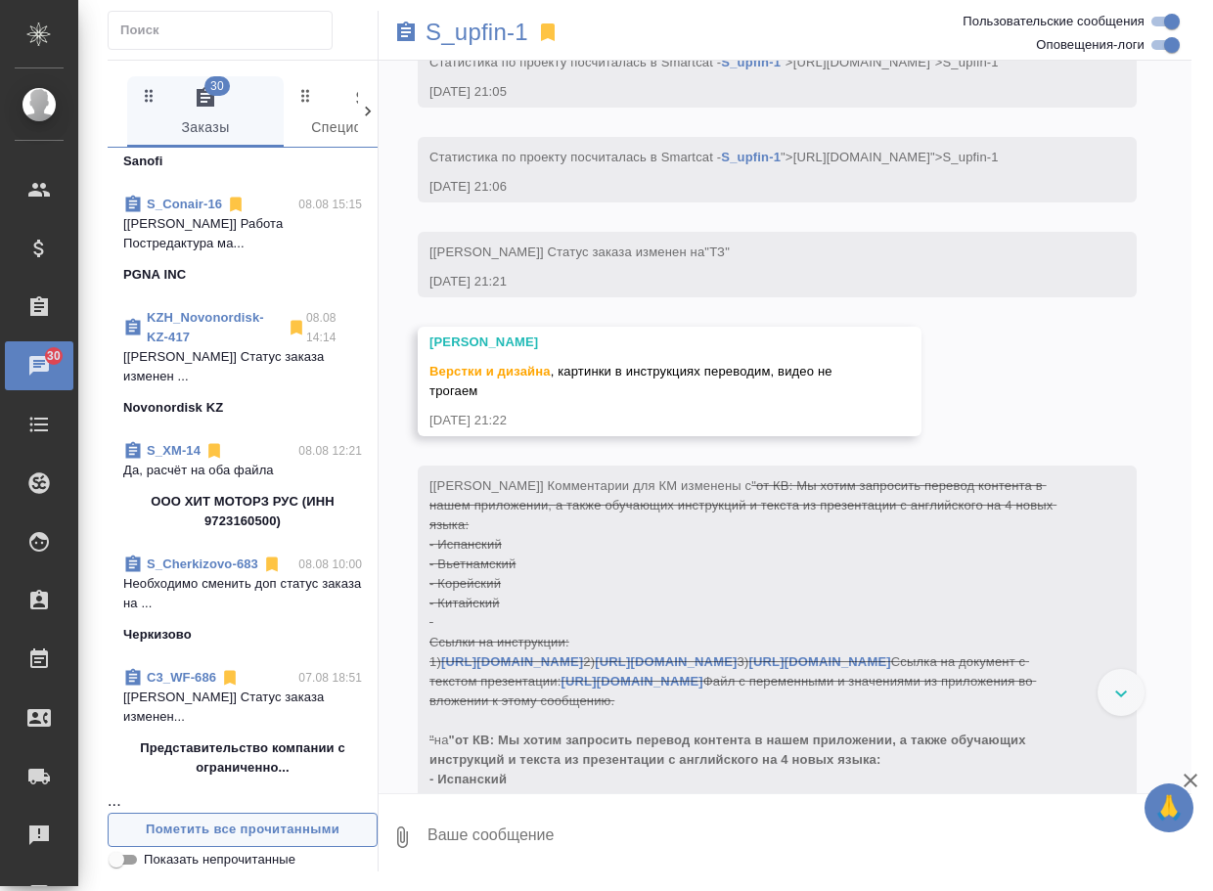
click at [257, 834] on span "Пометить все прочитанными" at bounding box center [242, 830] width 248 height 22
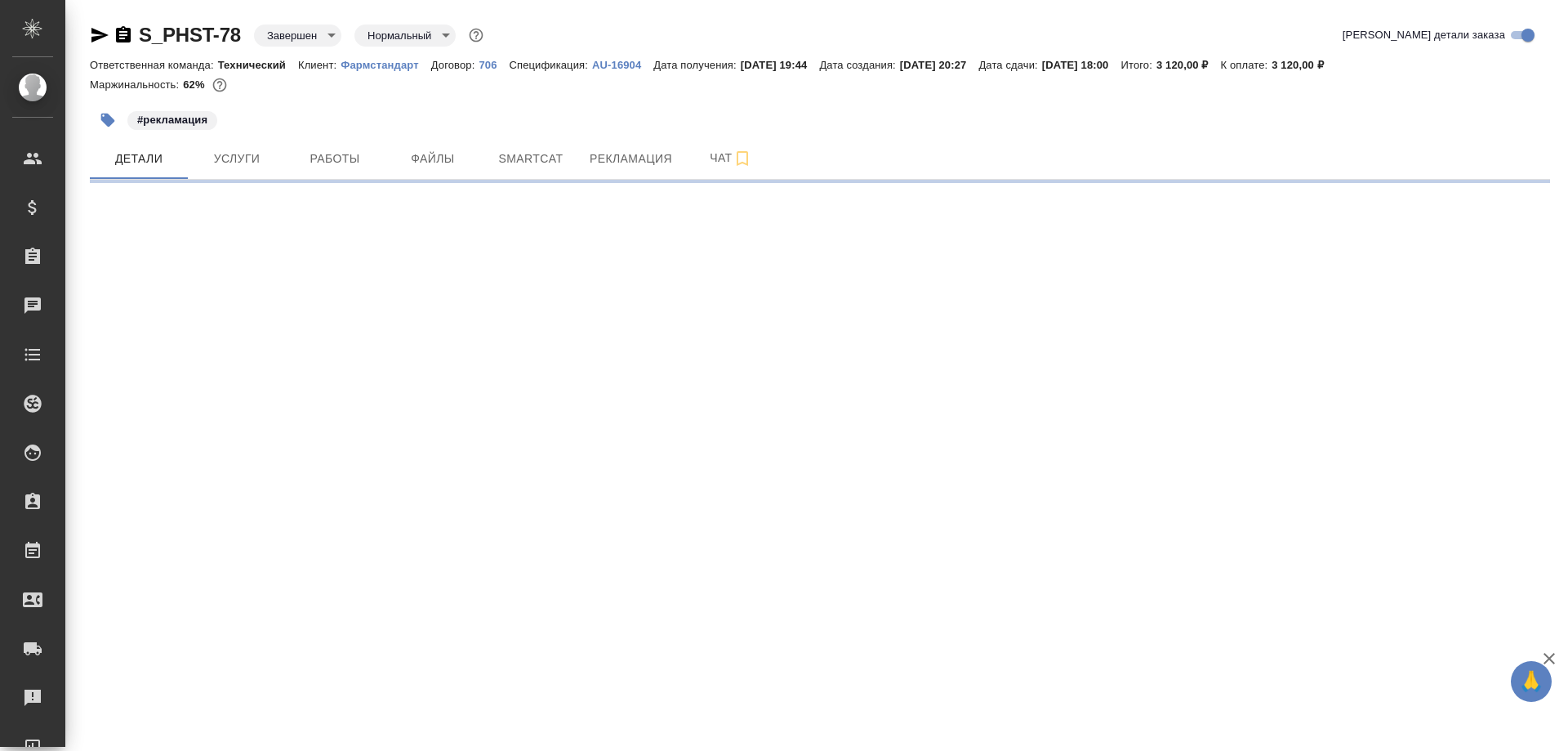
select select "RU"
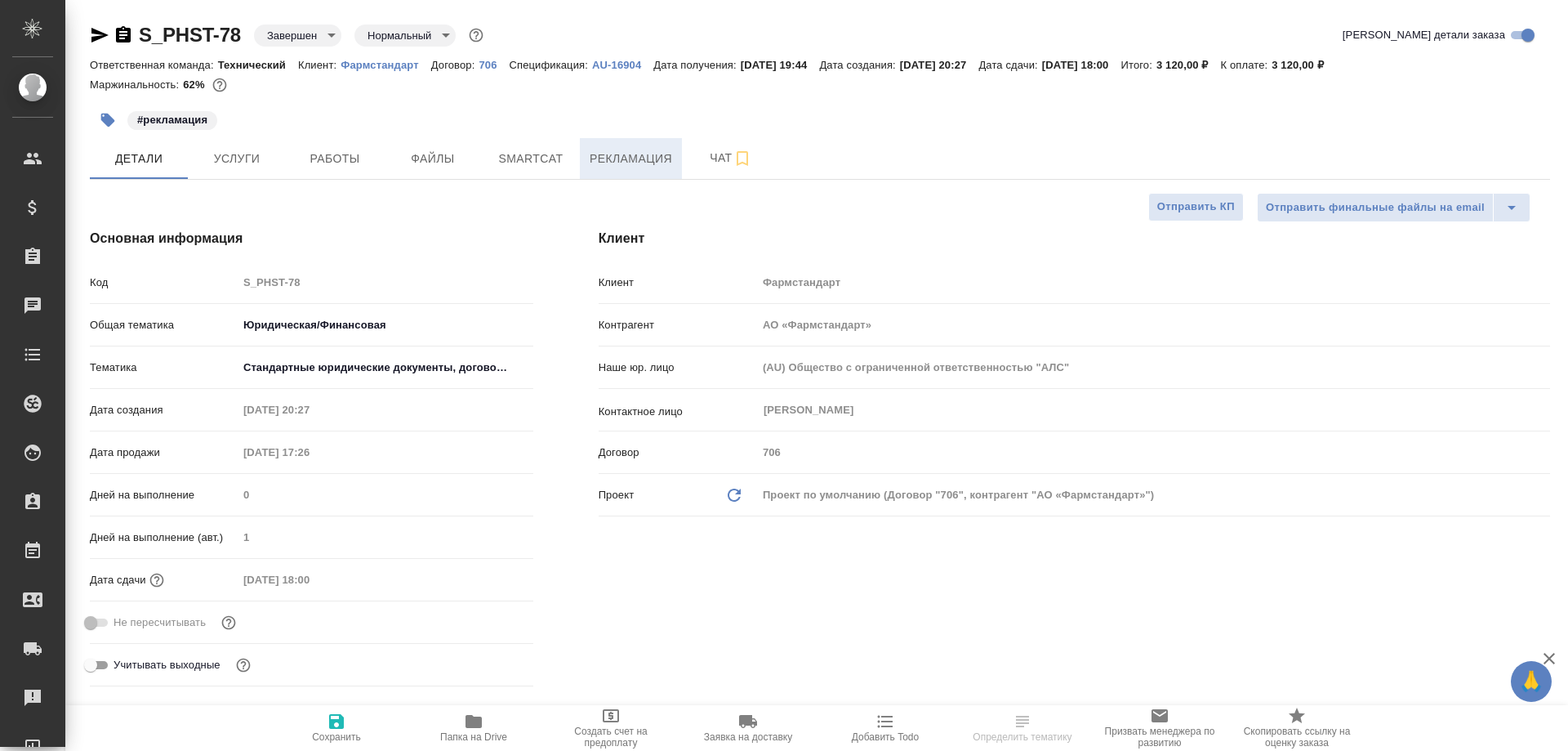
type textarea "x"
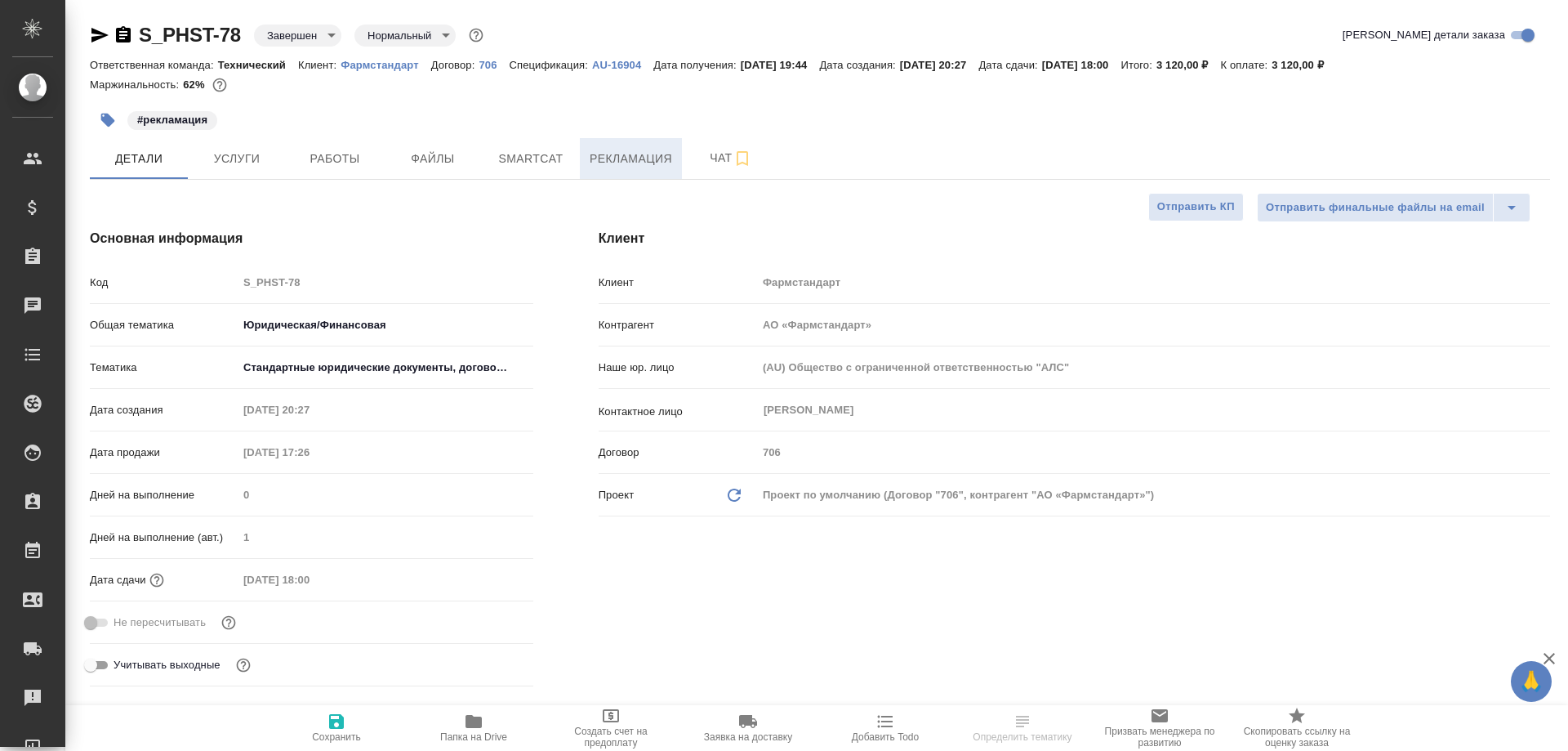
type textarea "x"
click at [639, 162] on span "Рекламация" at bounding box center [630, 159] width 83 height 20
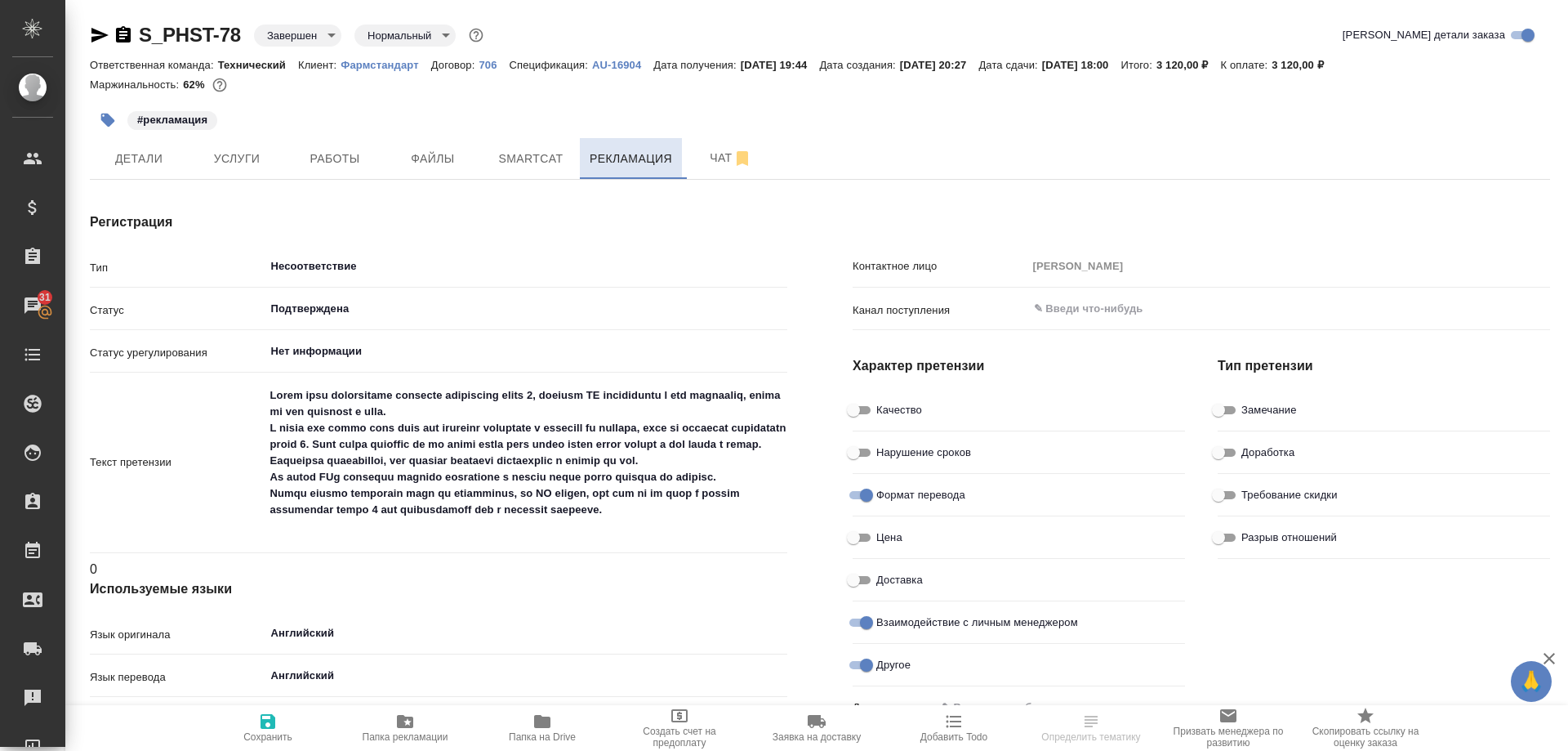
type textarea "x"
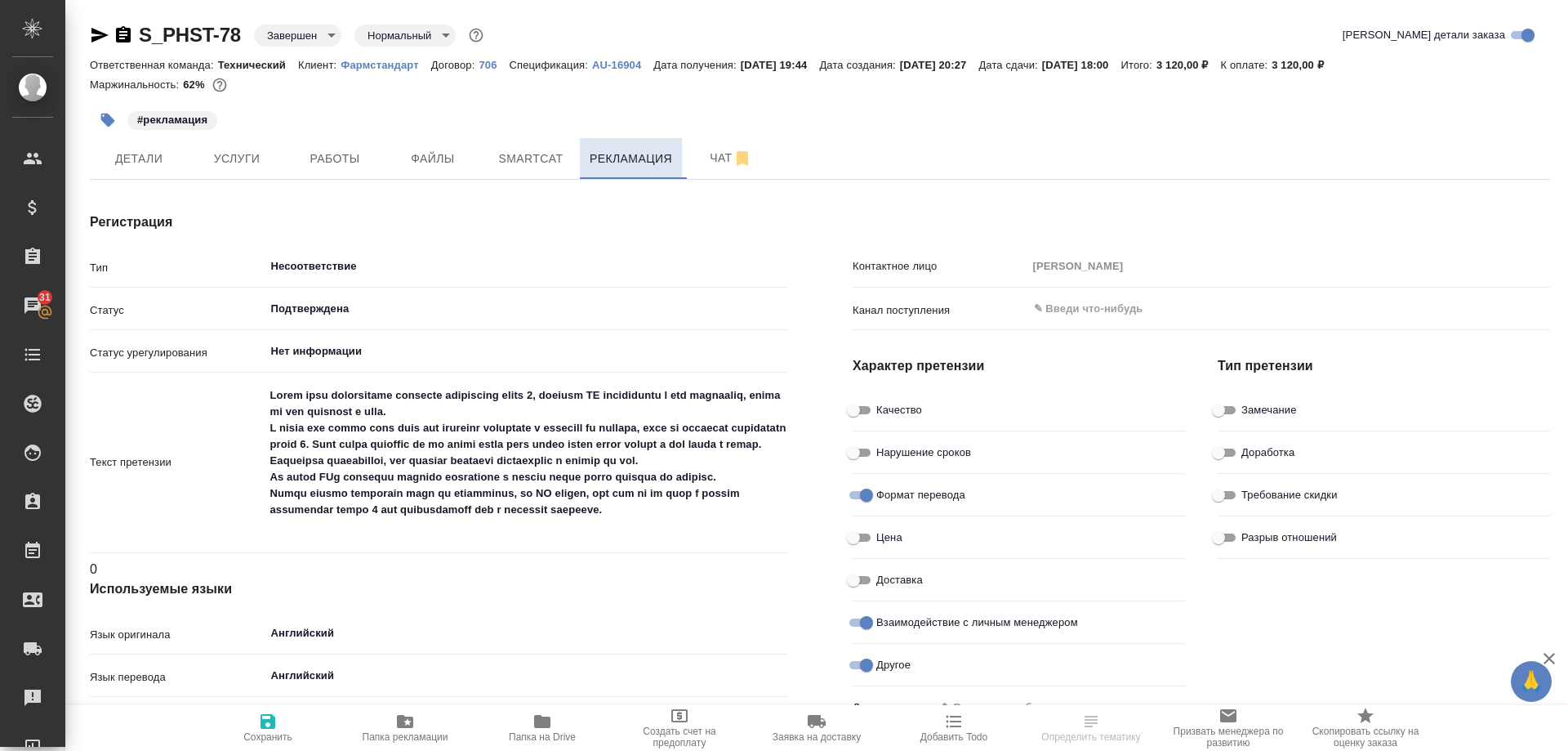
type textarea "x"
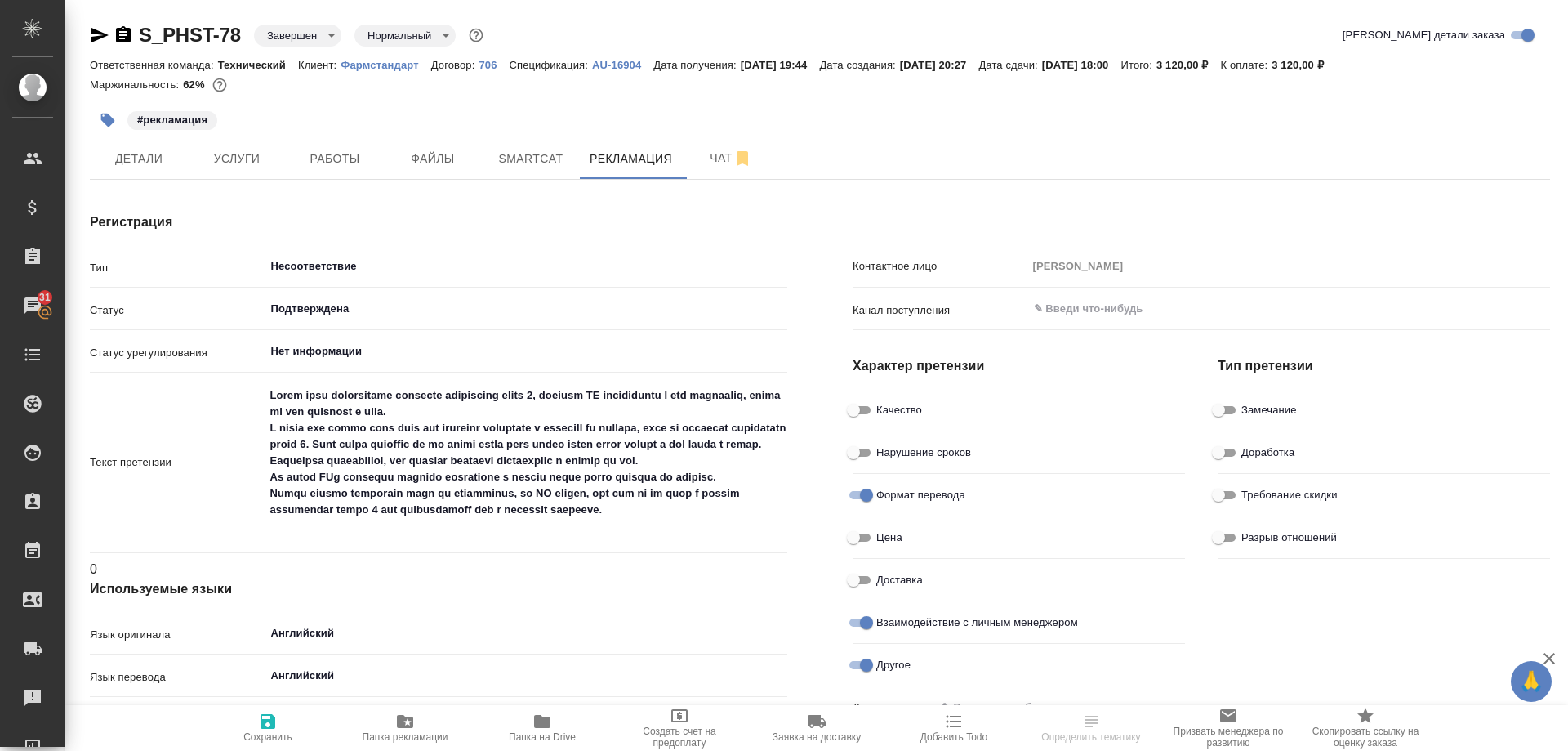
type textarea "x"
click at [727, 157] on span "Чат" at bounding box center [731, 158] width 78 height 20
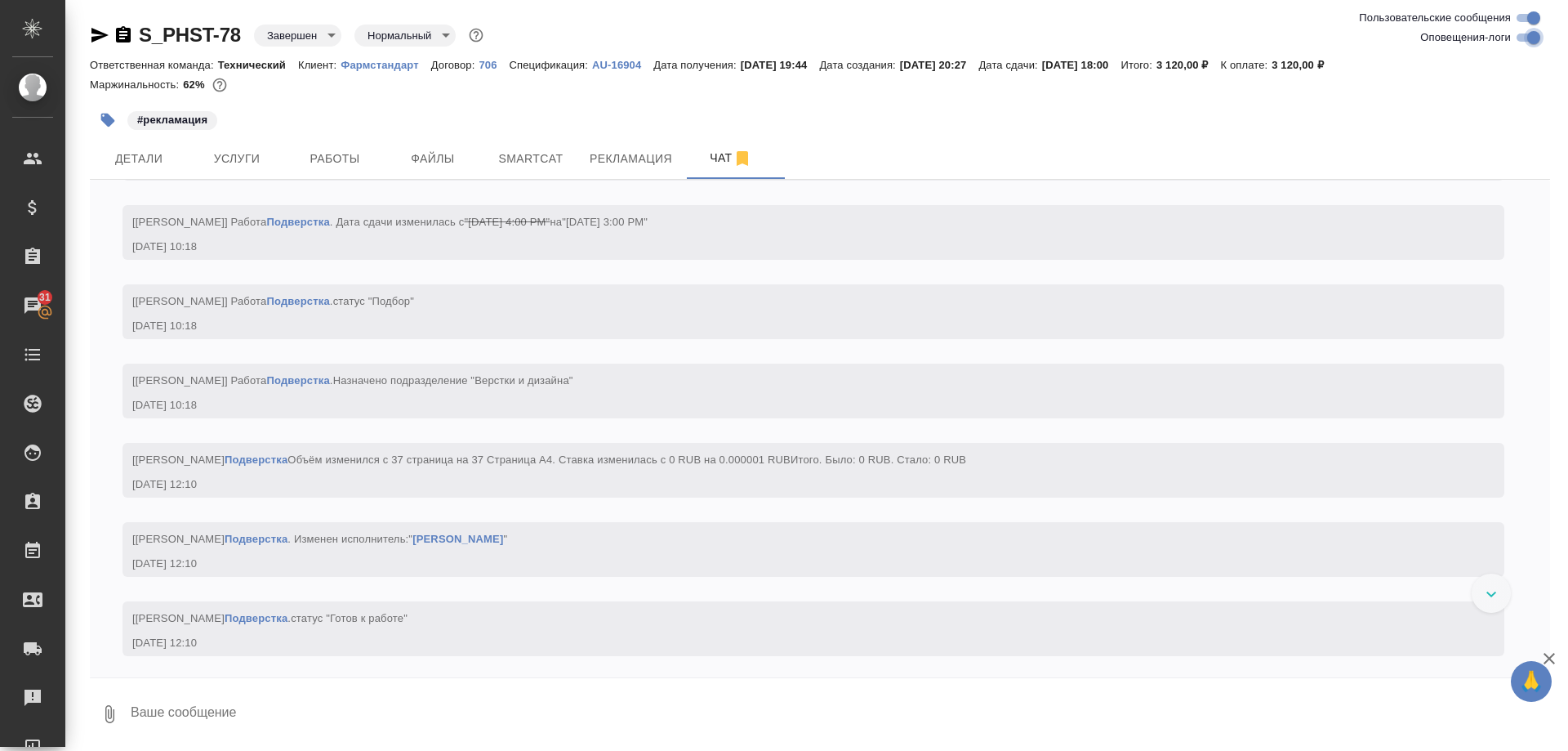
click at [1521, 36] on input "Оповещения-логи" at bounding box center [1533, 37] width 58 height 19
checkbox input "false"
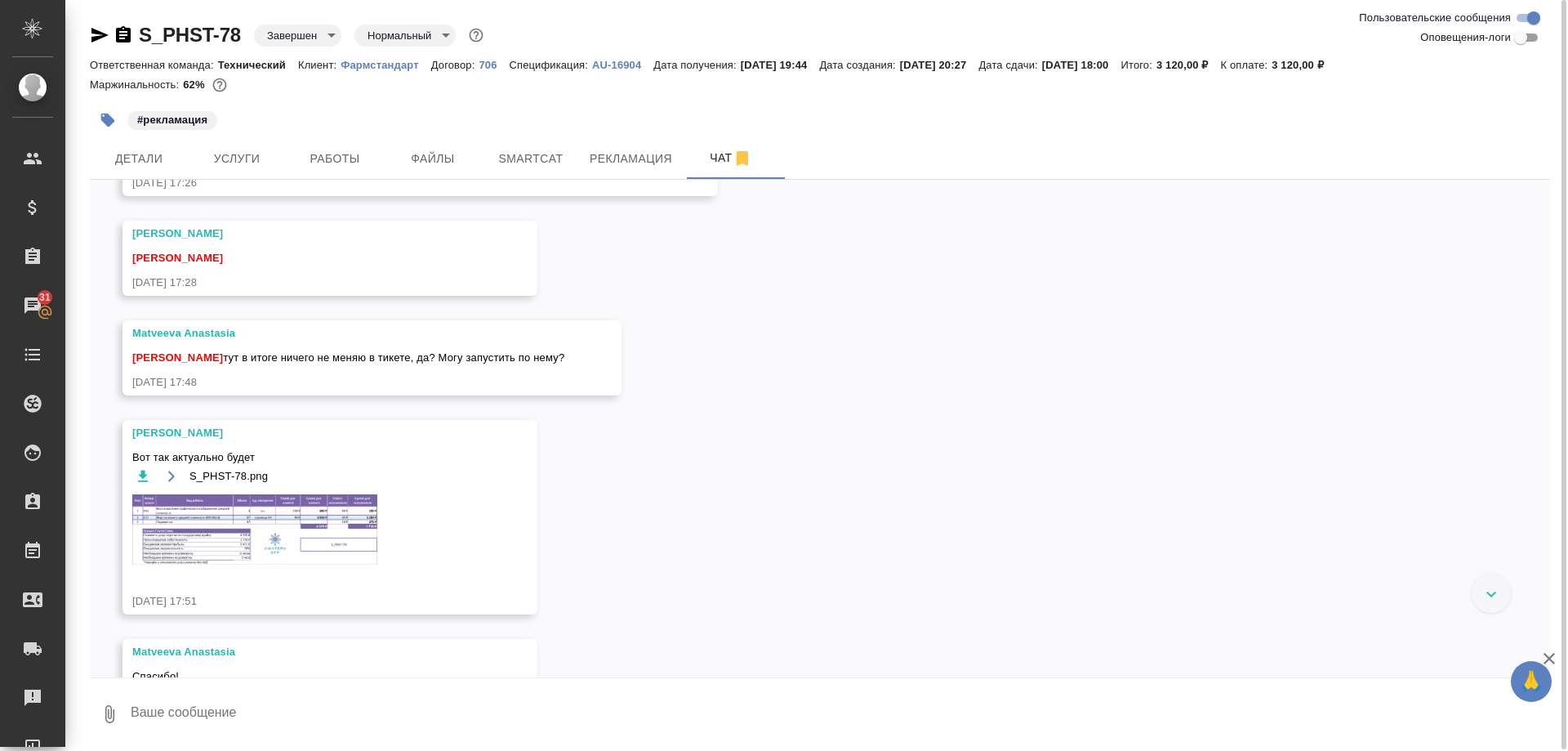
scroll to position [1976, 0]
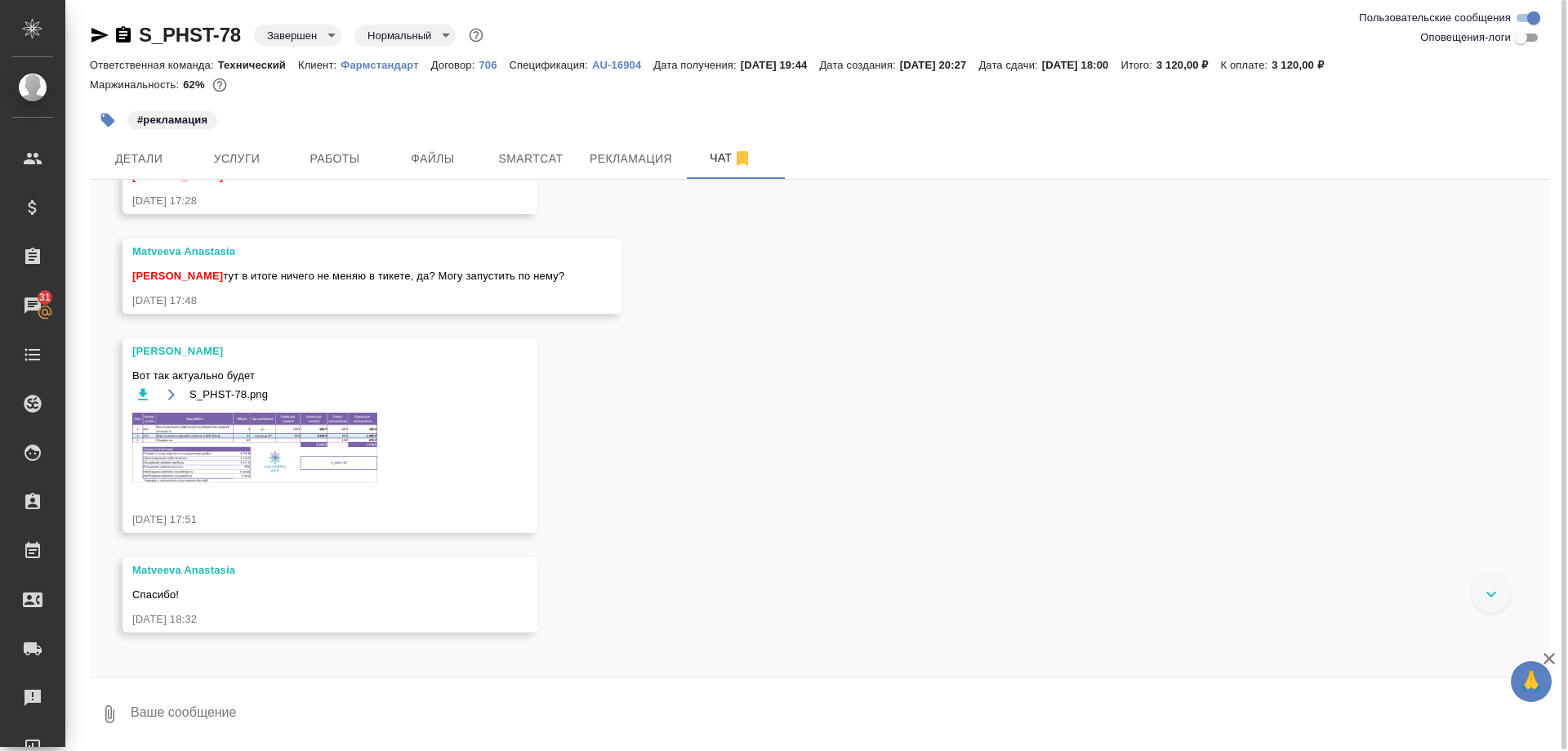
click at [314, 472] on img at bounding box center [254, 447] width 245 height 69
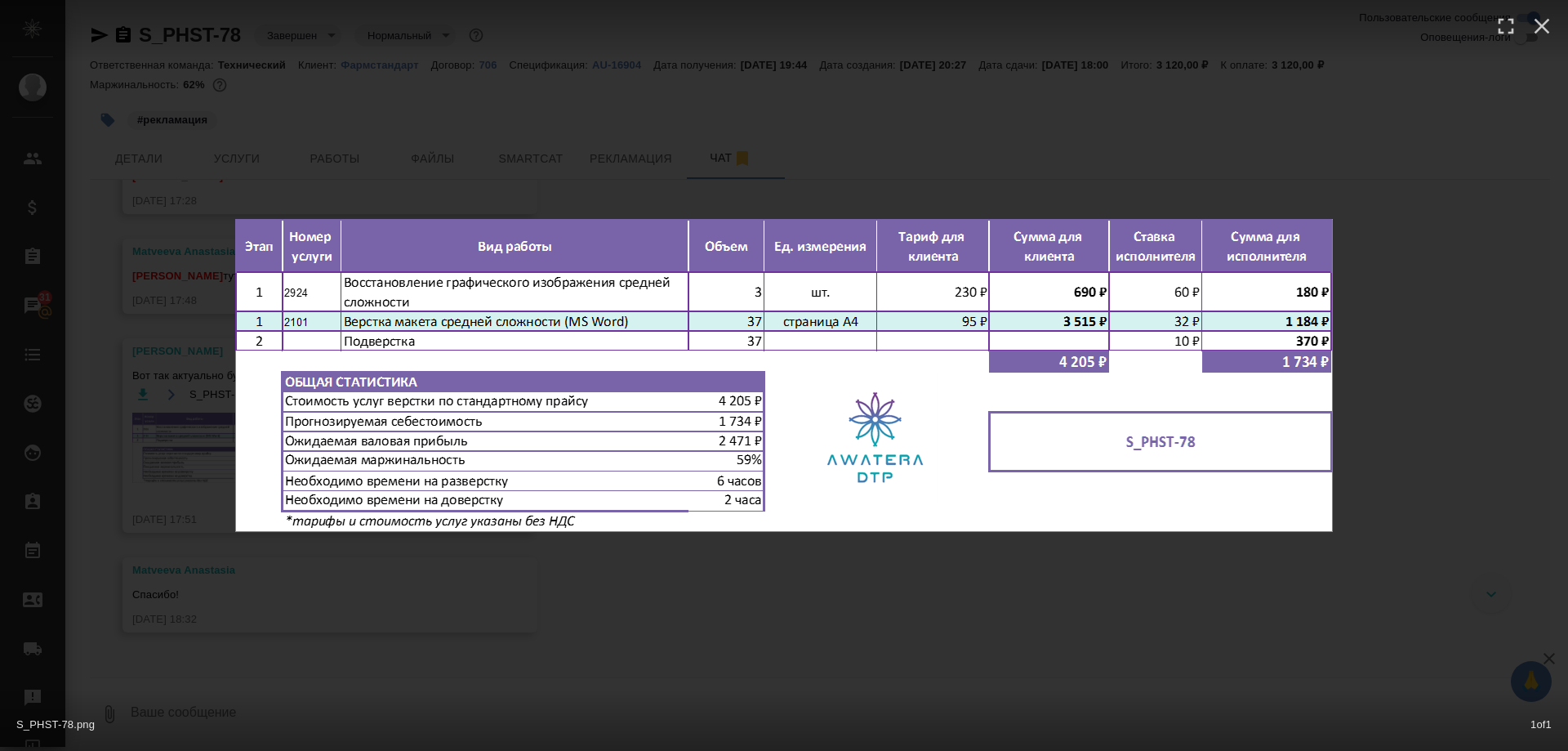
click at [1094, 571] on div "S_PHST-78.png 1 of 1" at bounding box center [784, 375] width 1568 height 751
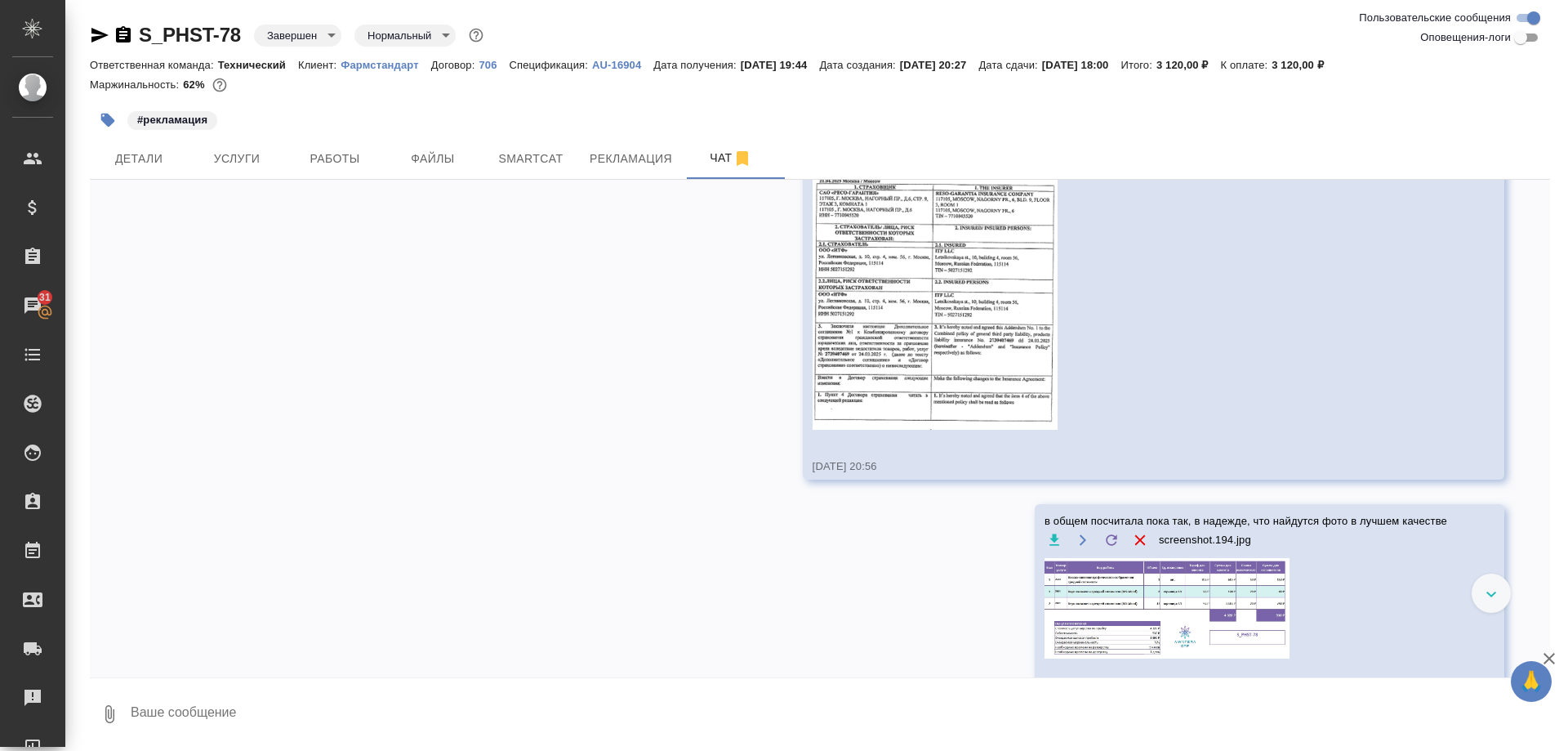
scroll to position [587, 0]
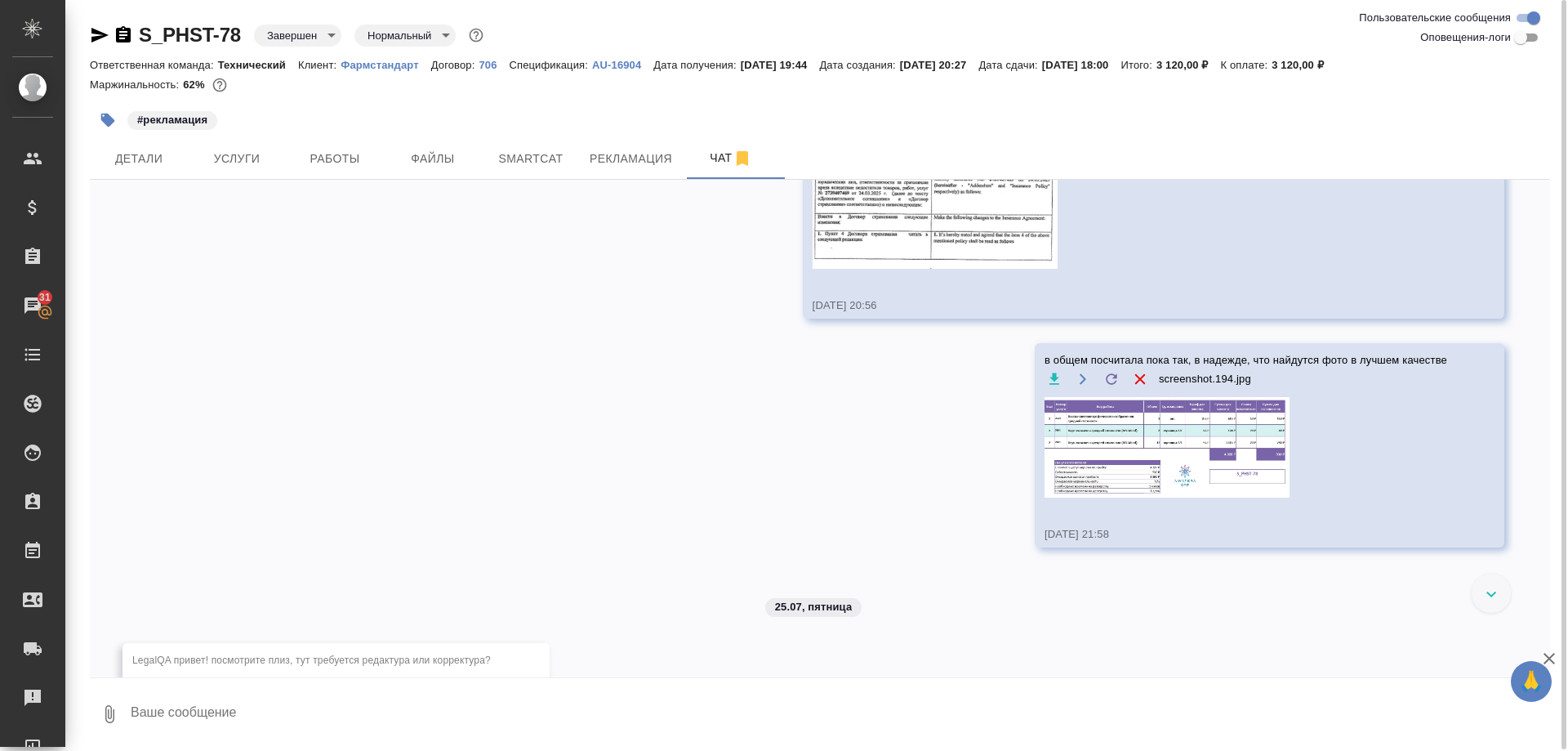
click at [1095, 454] on img at bounding box center [1166, 447] width 245 height 100
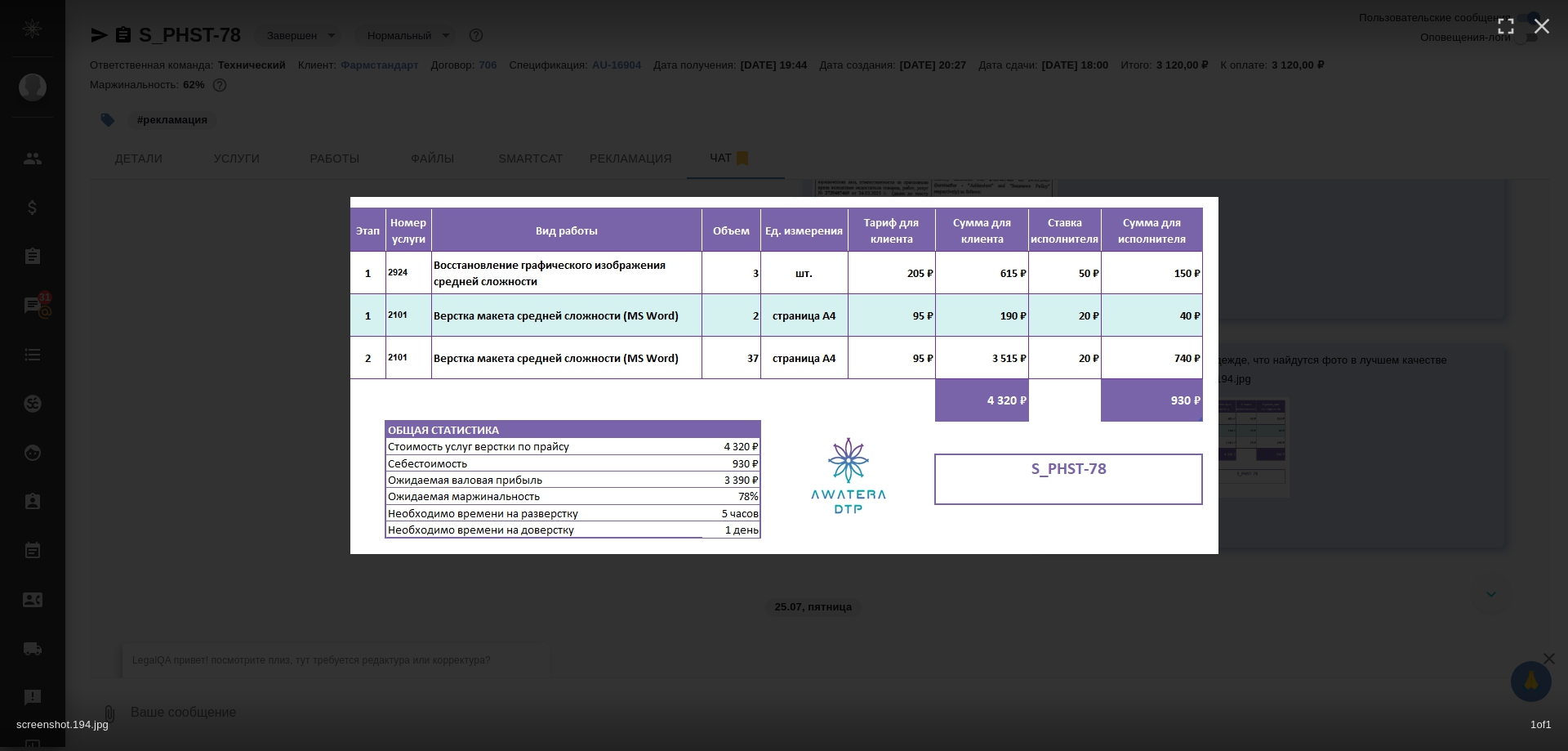
click at [1103, 611] on div "screenshot.194.jpg 1 of 1" at bounding box center [784, 375] width 1568 height 751
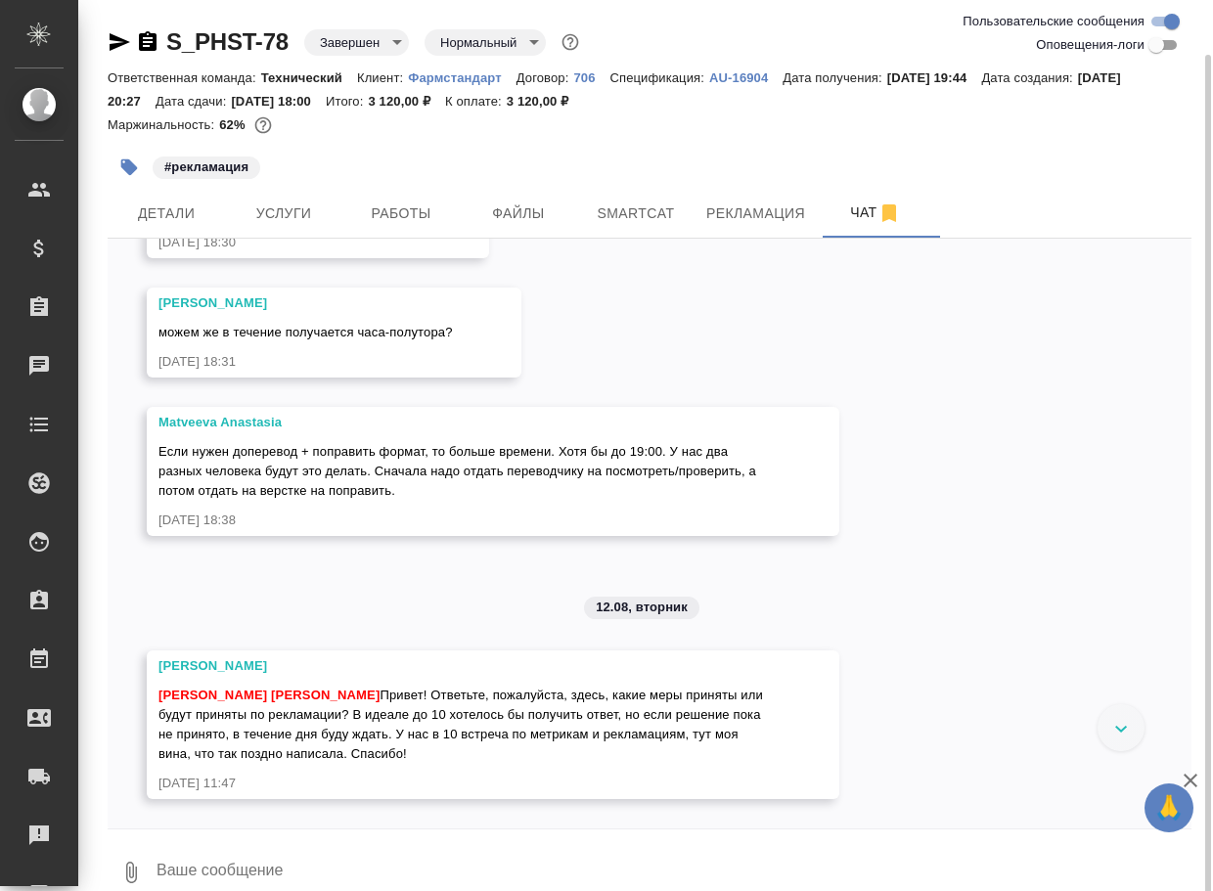
scroll to position [27, 0]
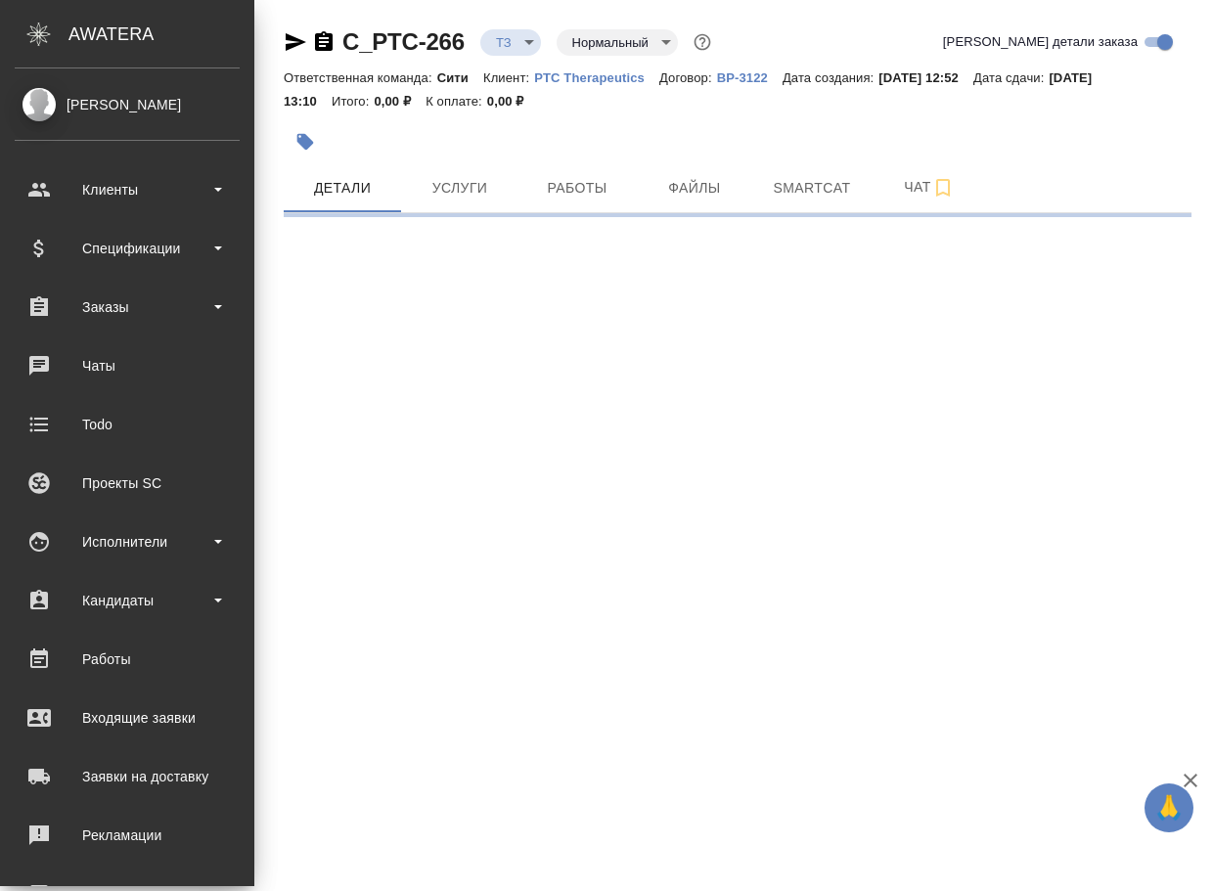
select select "RU"
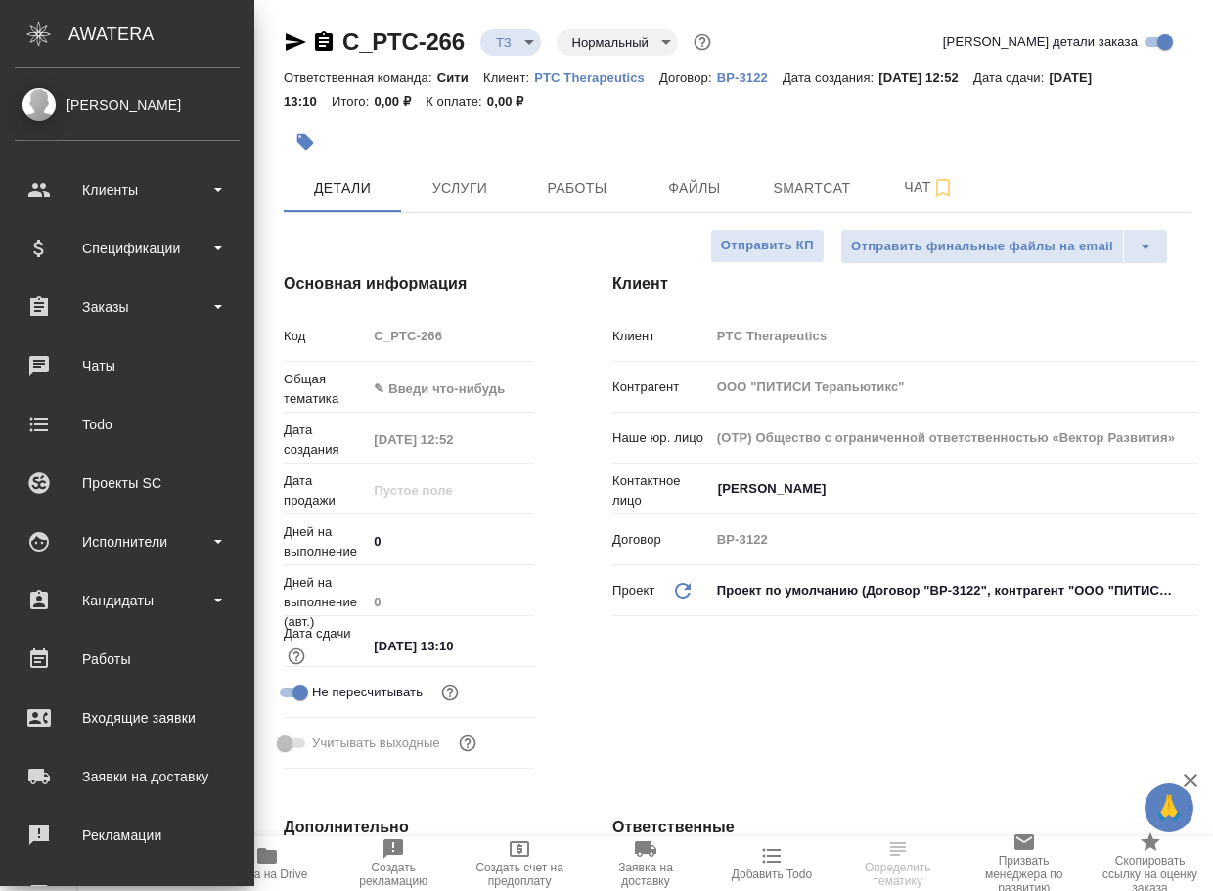
type textarea "x"
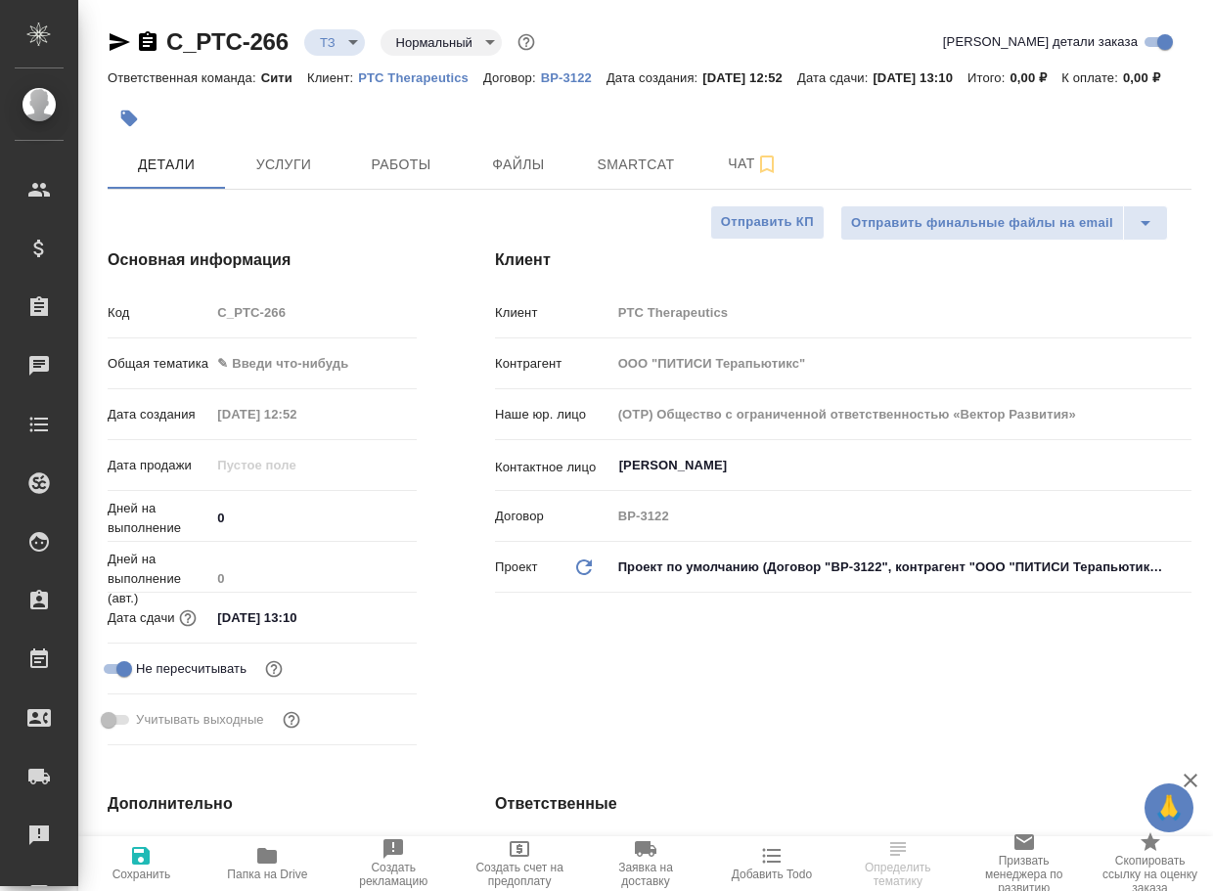
type textarea "x"
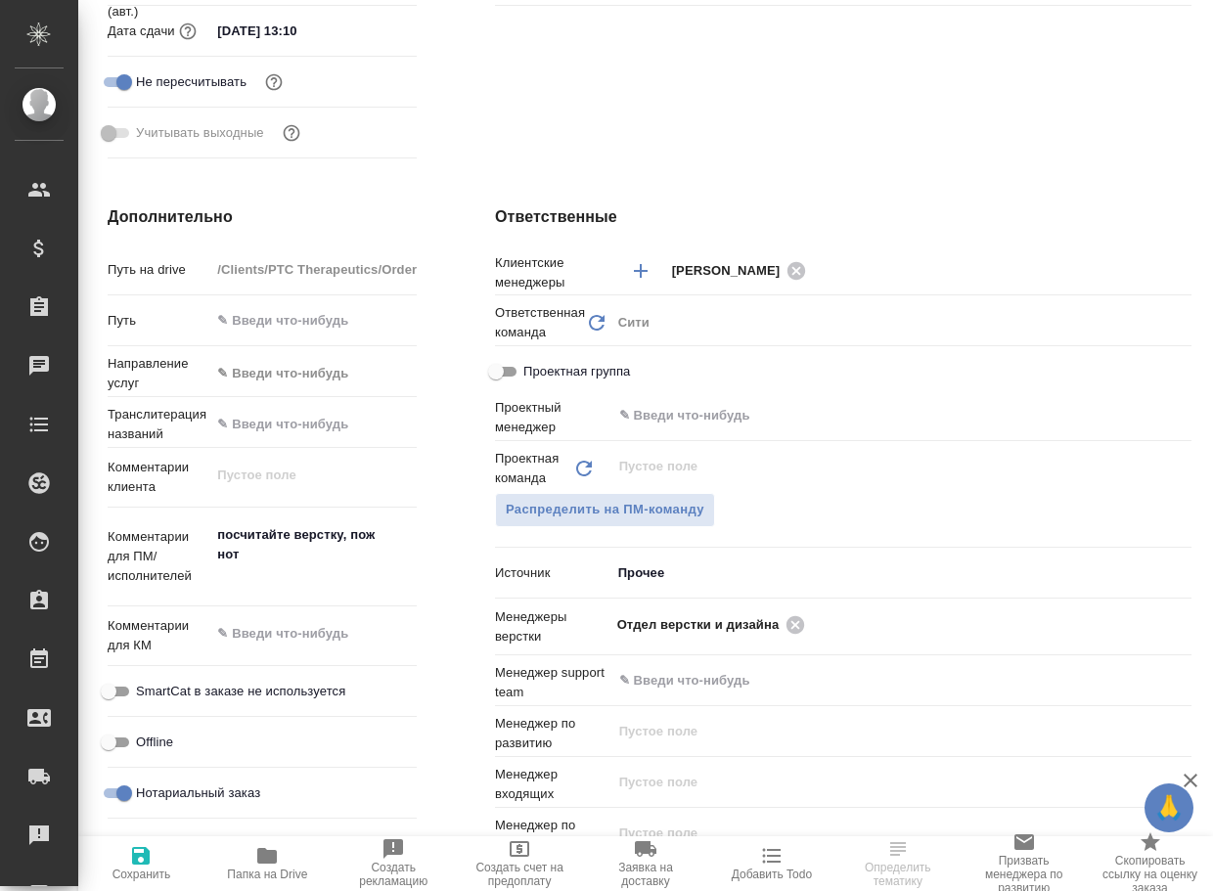
scroll to position [782, 0]
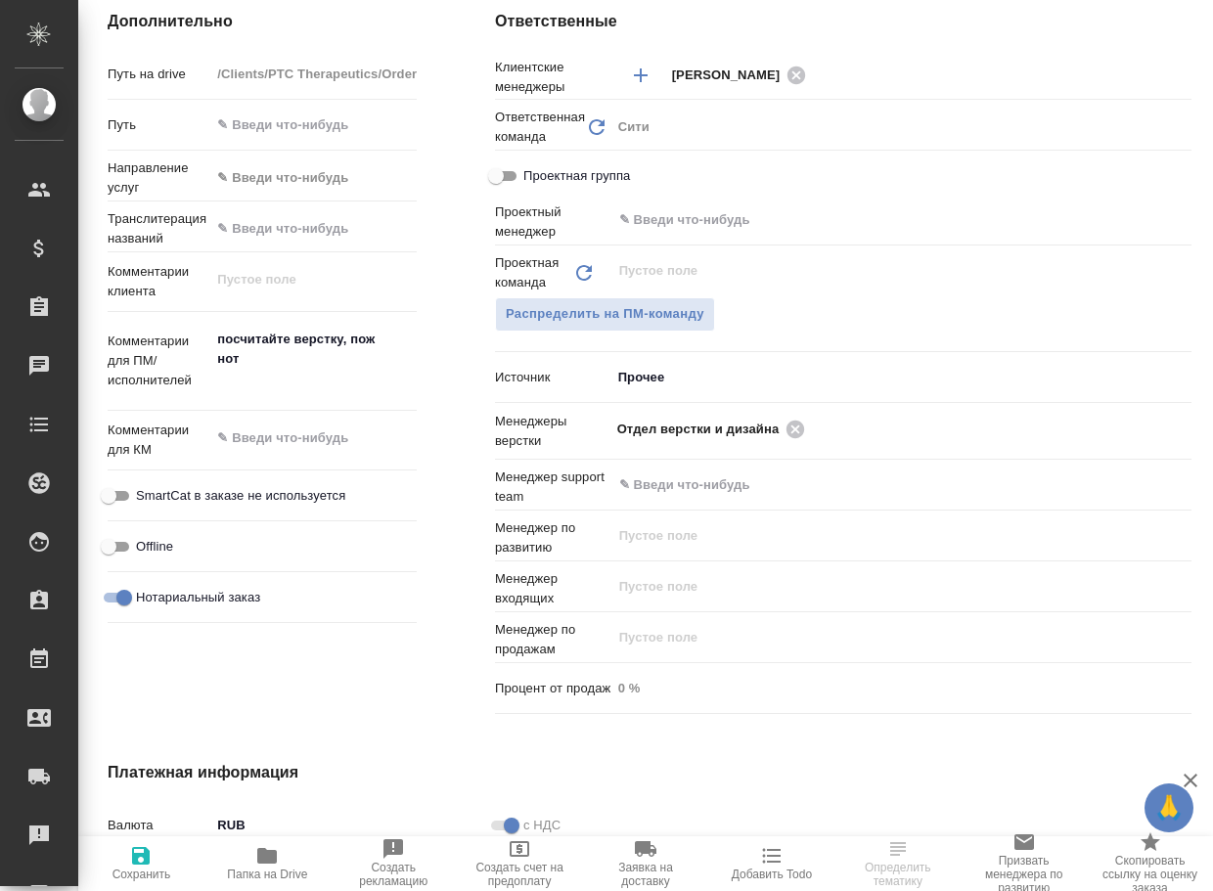
click at [283, 862] on span "Папка на Drive" at bounding box center [267, 862] width 103 height 37
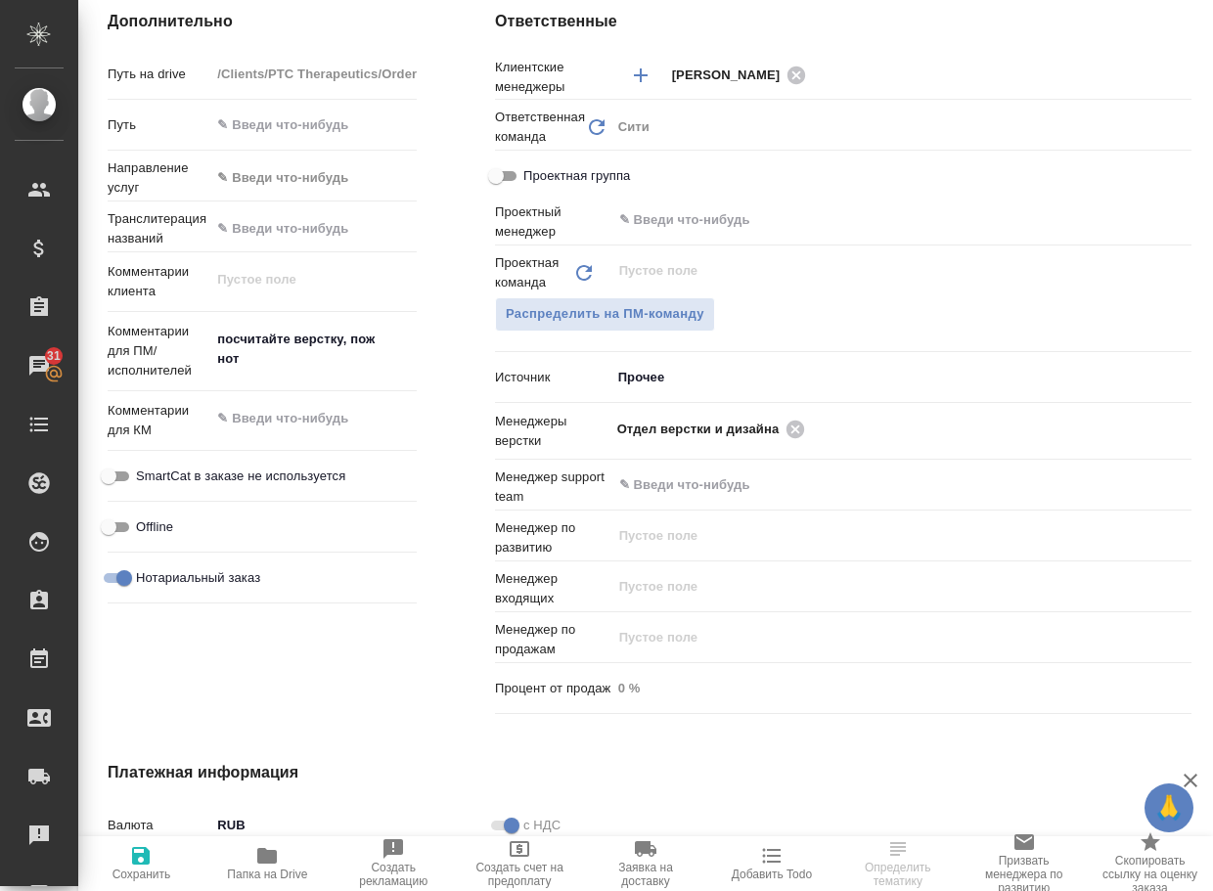
type textarea "x"
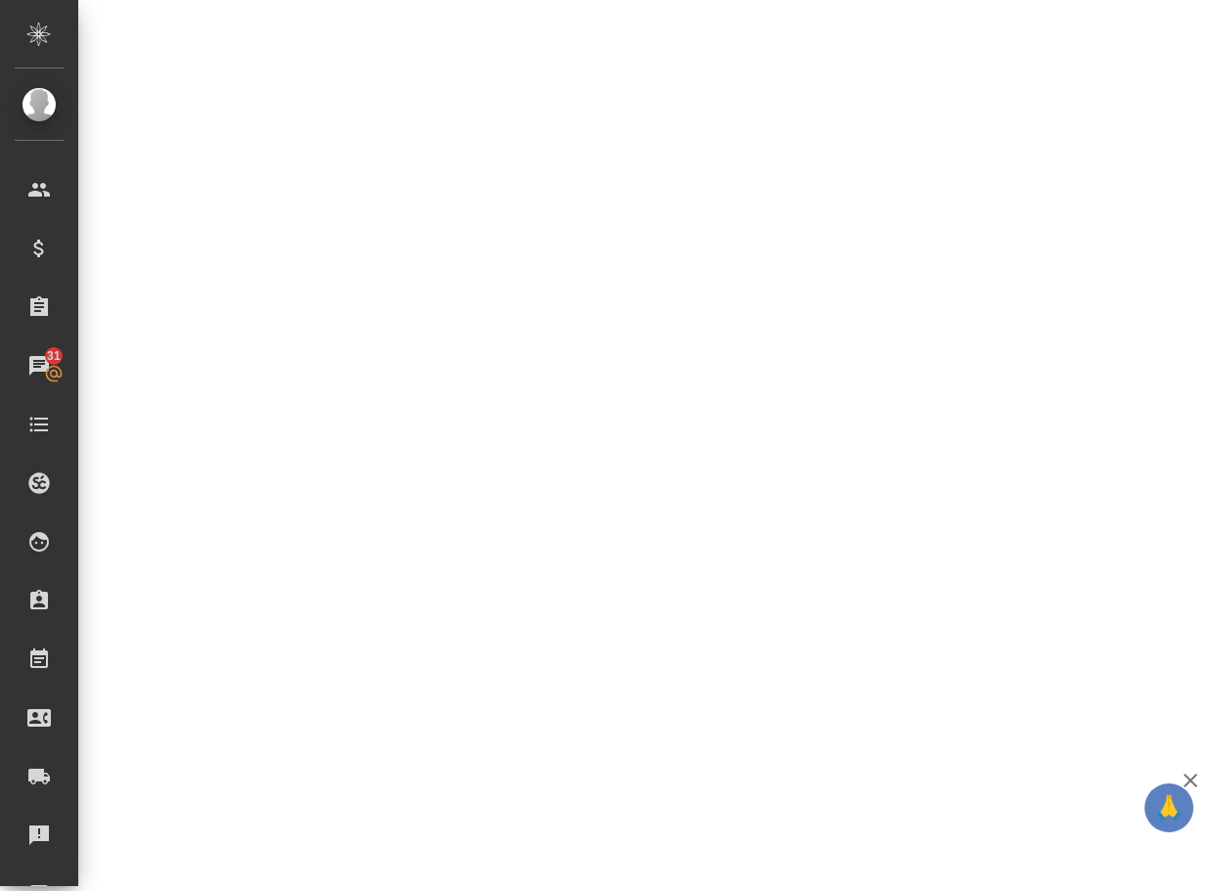
select select "RU"
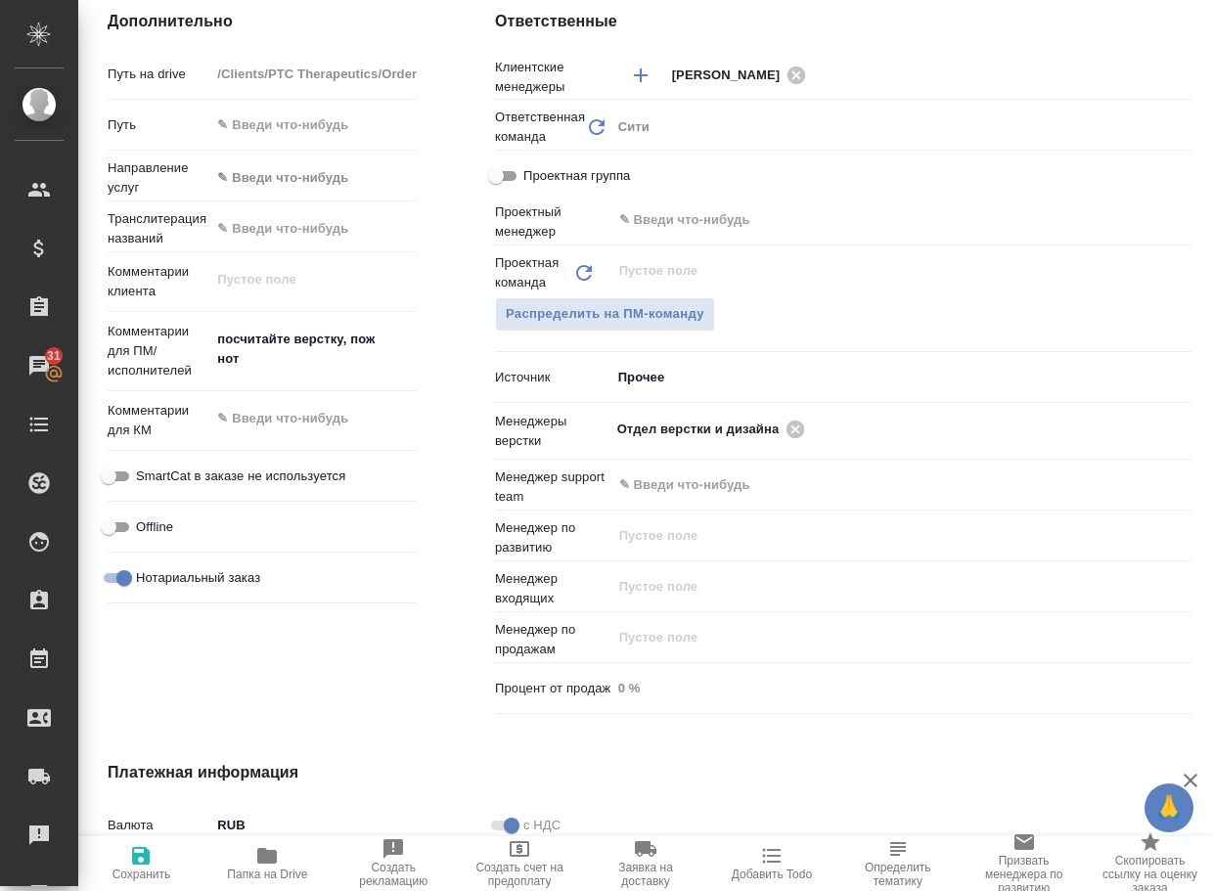
type textarea "x"
click at [792, 440] on icon at bounding box center [795, 430] width 22 height 22
type textarea "x"
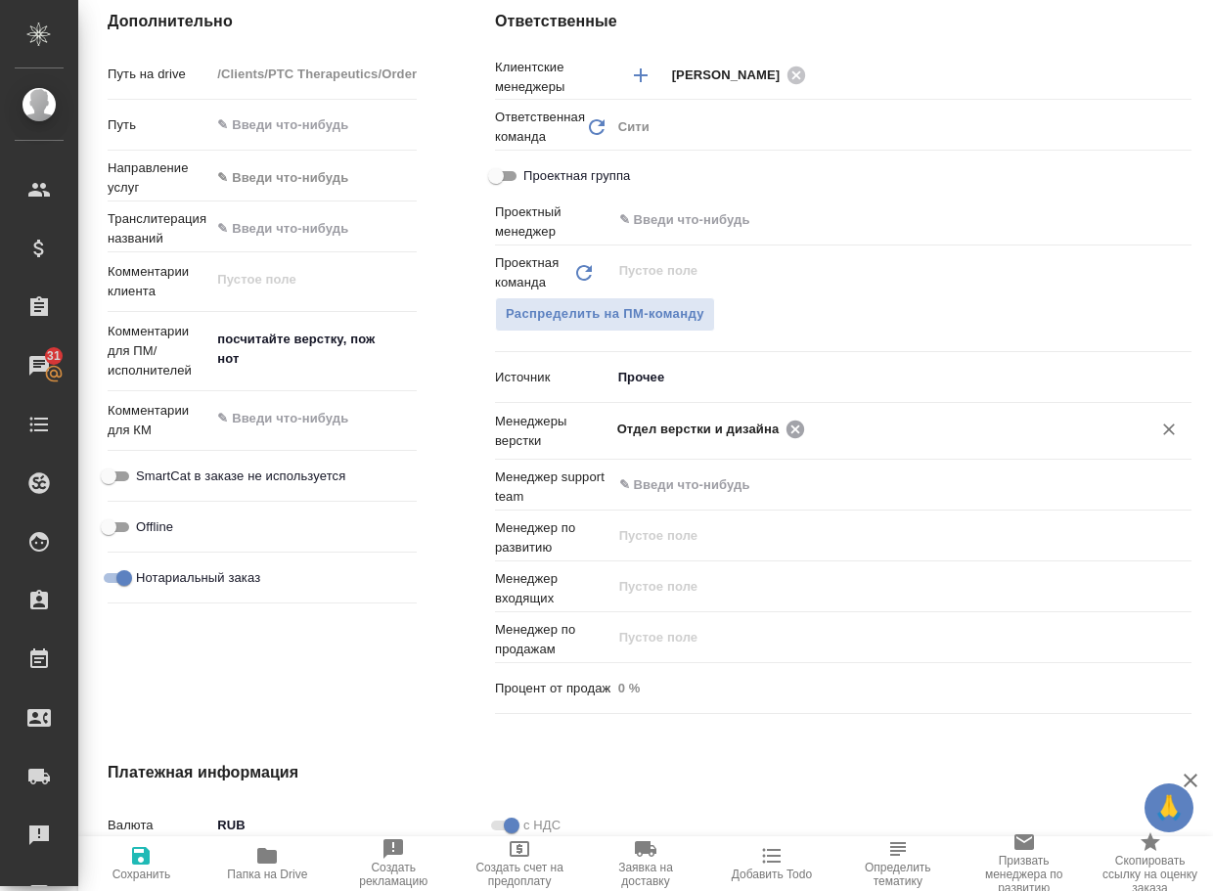
type textarea "x"
click at [792, 440] on input "text" at bounding box center [868, 428] width 503 height 23
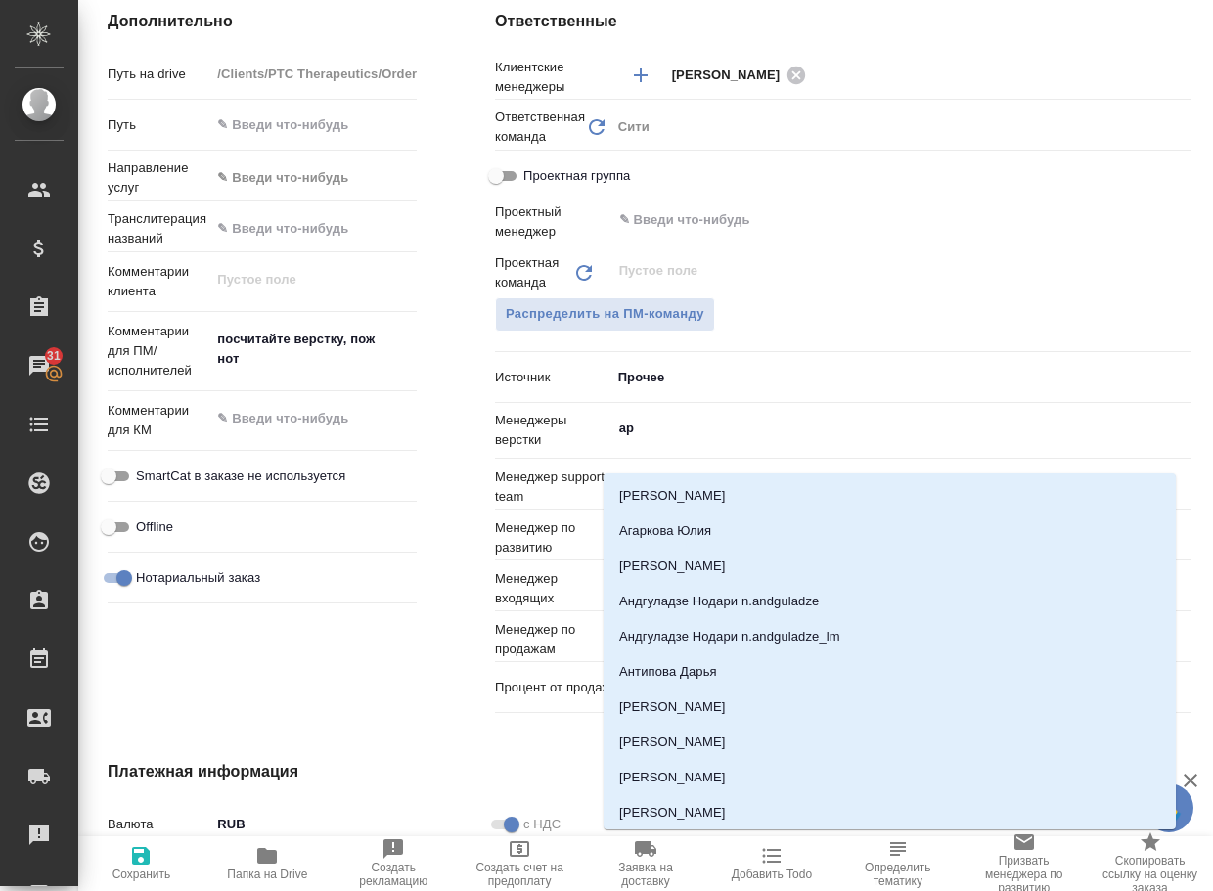
type input "арс"
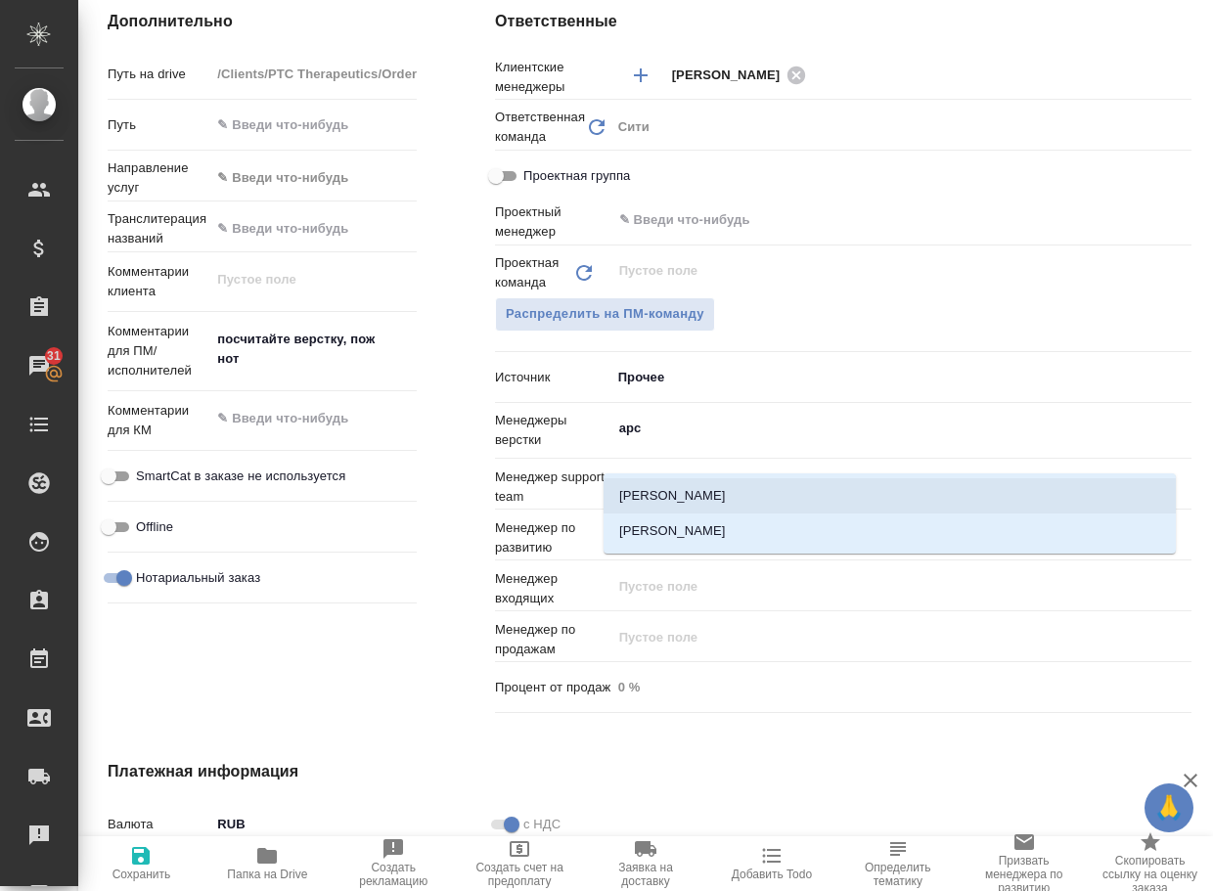
click at [758, 531] on li "[PERSON_NAME]" at bounding box center [889, 530] width 572 height 35
type textarea "x"
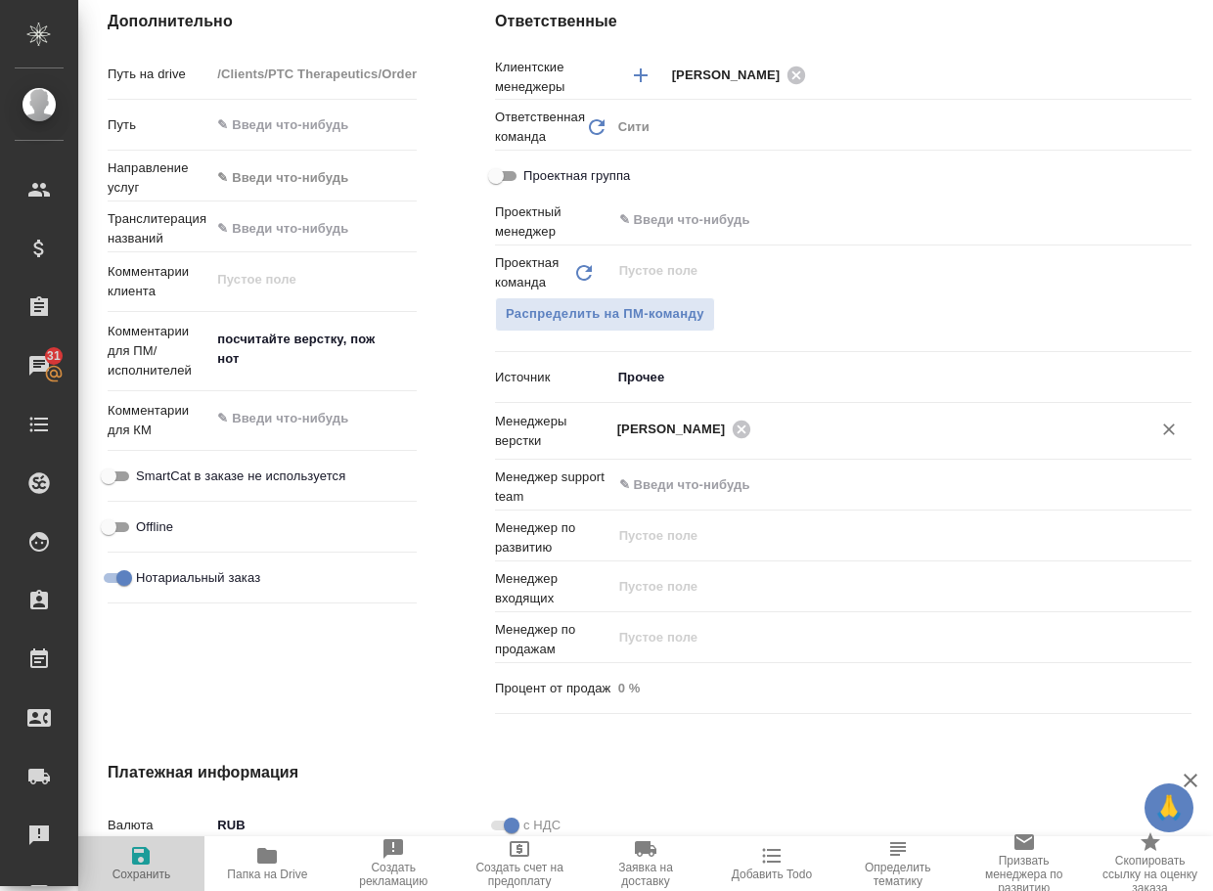
click at [140, 857] on icon "button" at bounding box center [141, 856] width 18 height 18
type textarea "x"
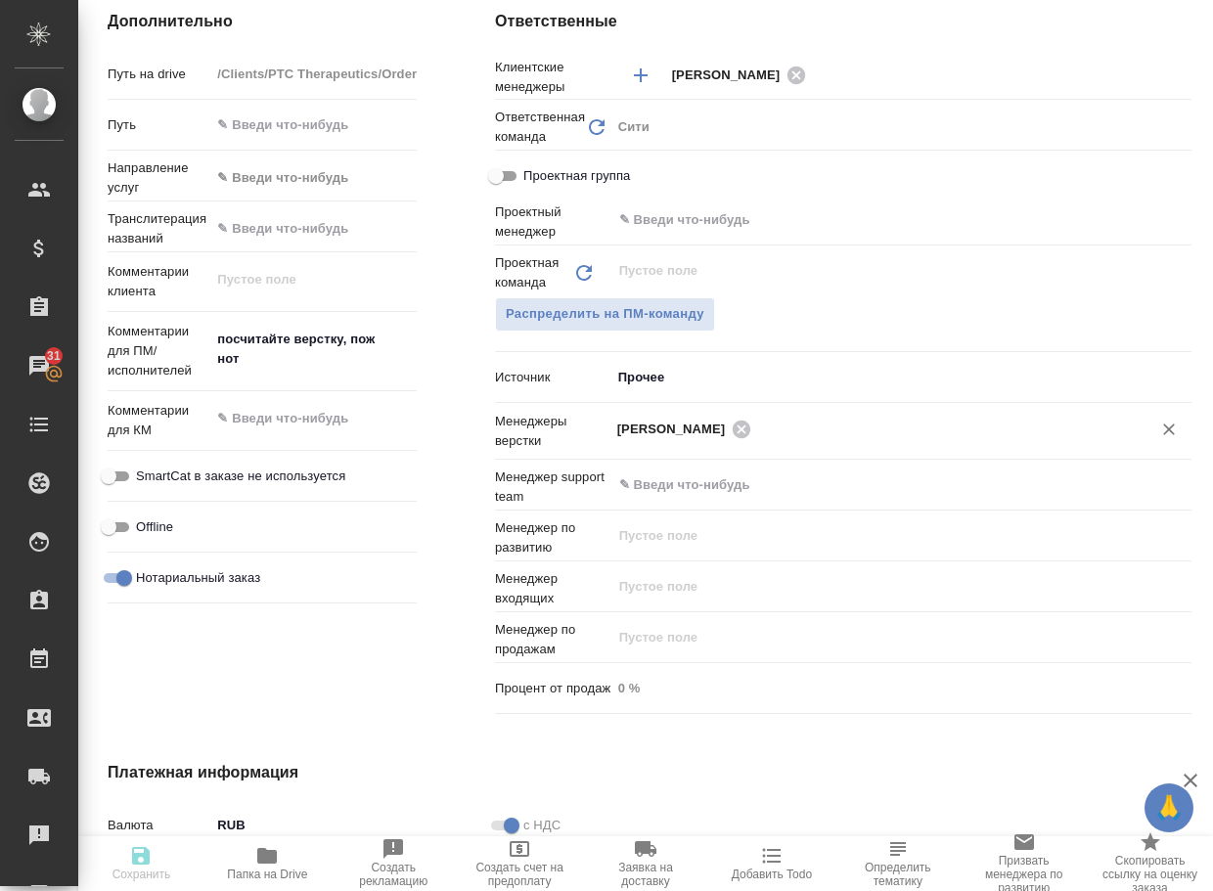
type textarea "x"
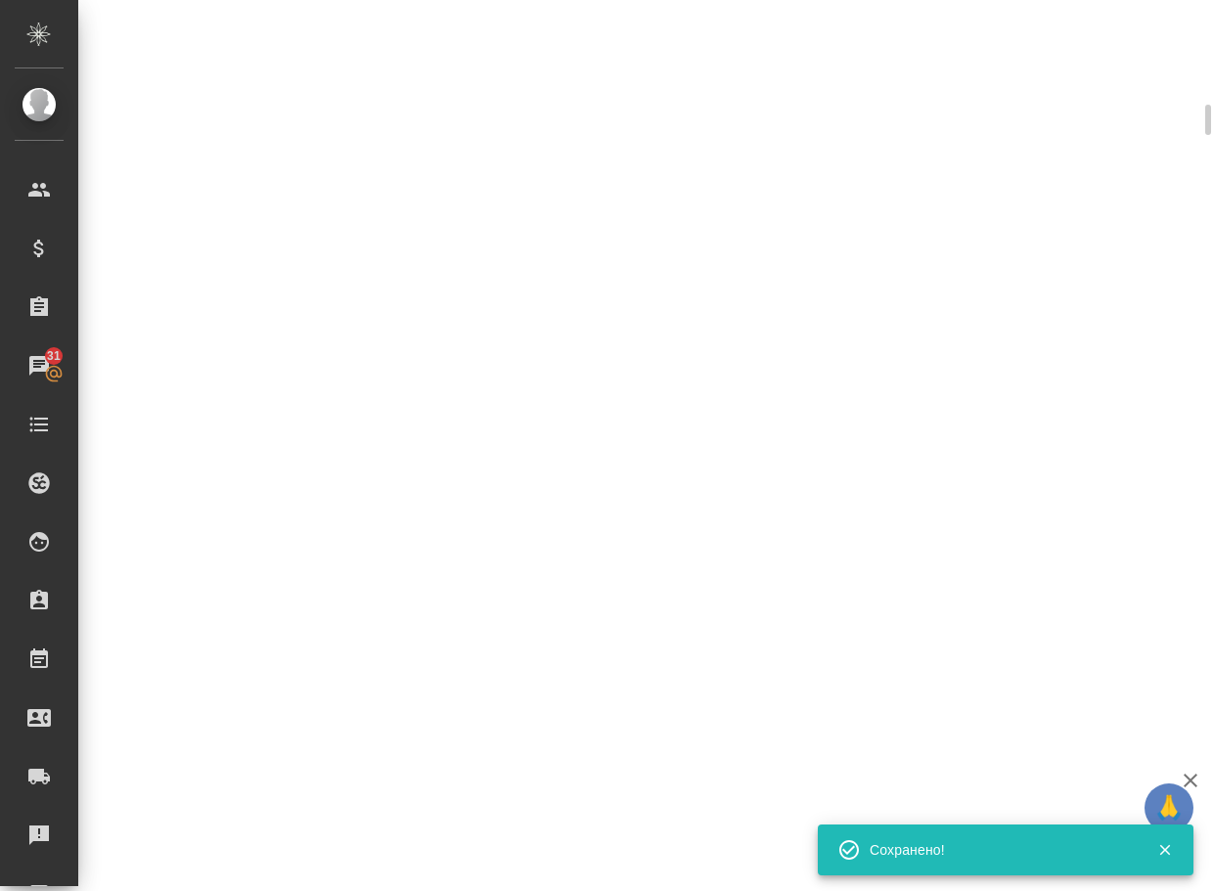
select select "RU"
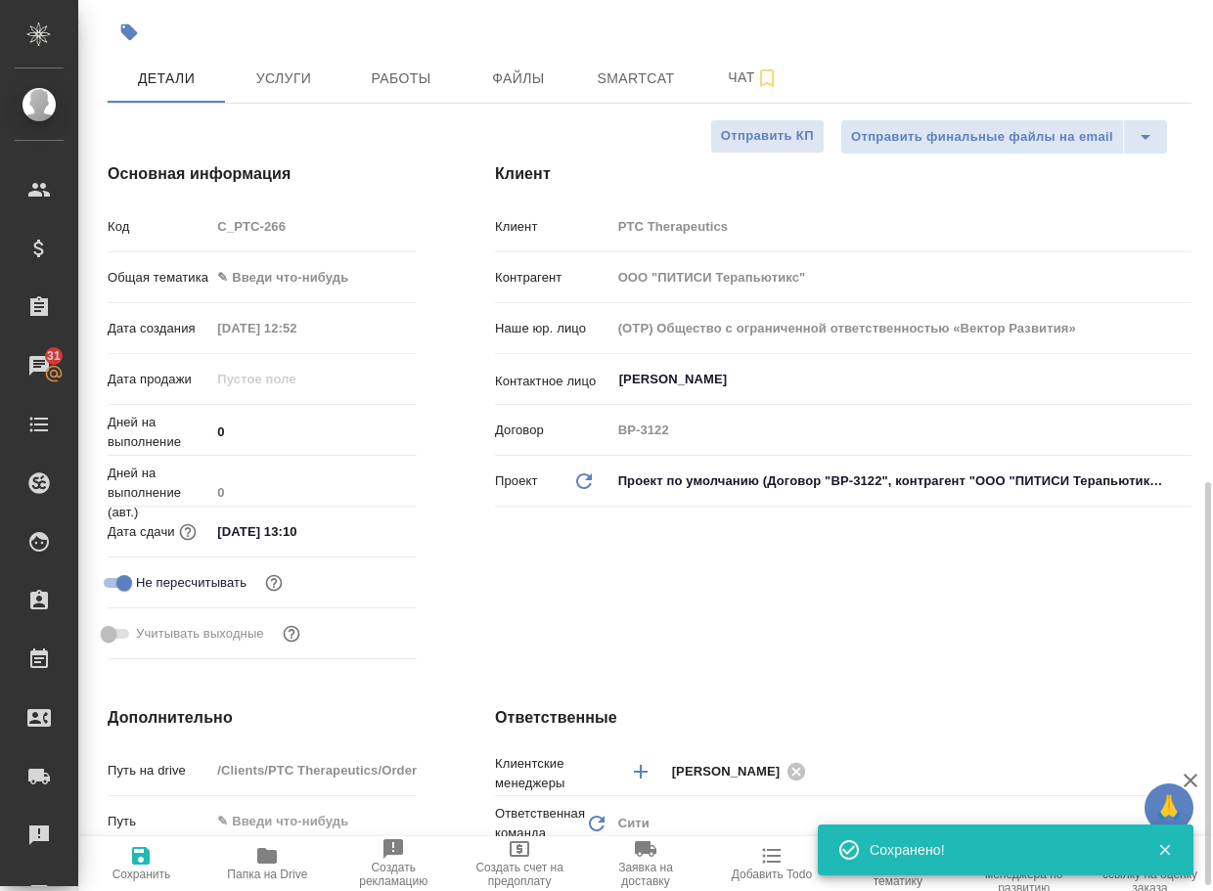
scroll to position [0, 0]
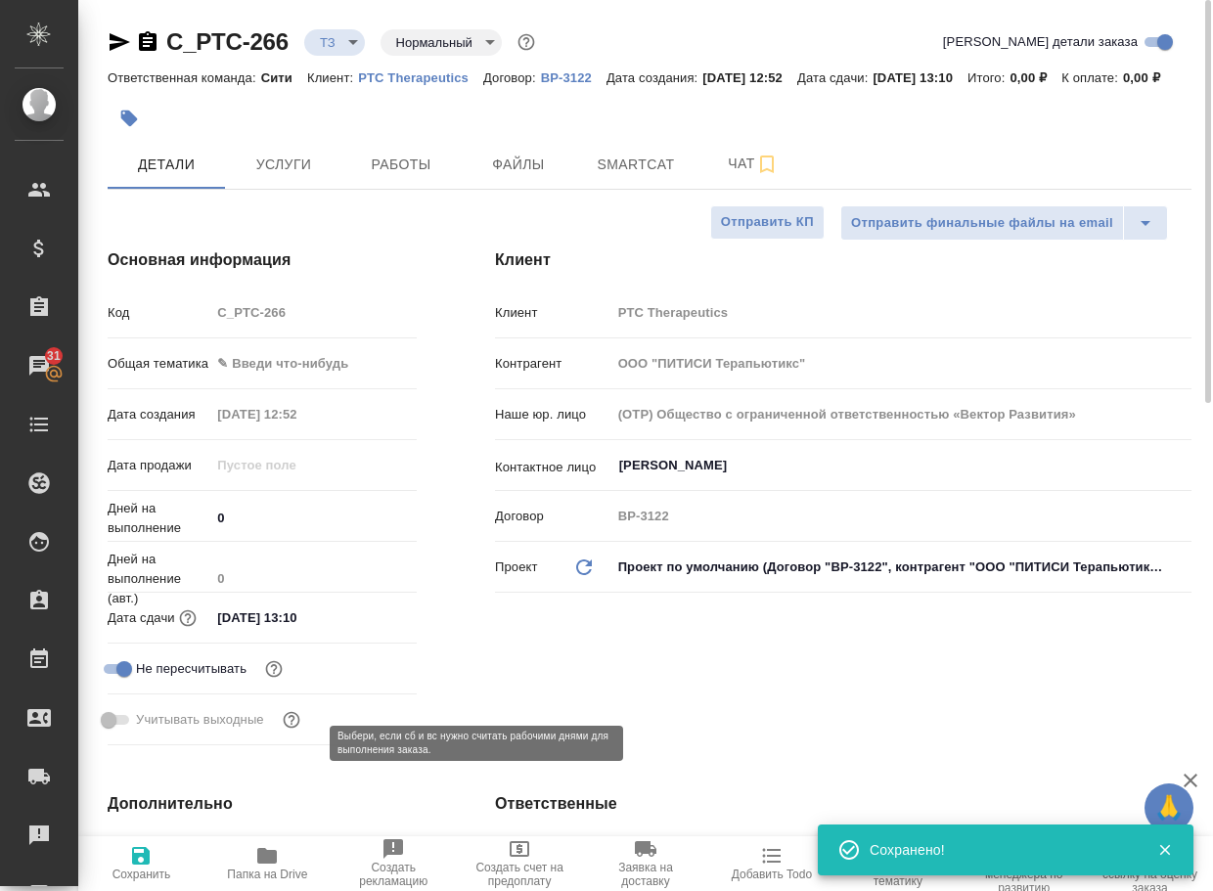
type textarea "x"
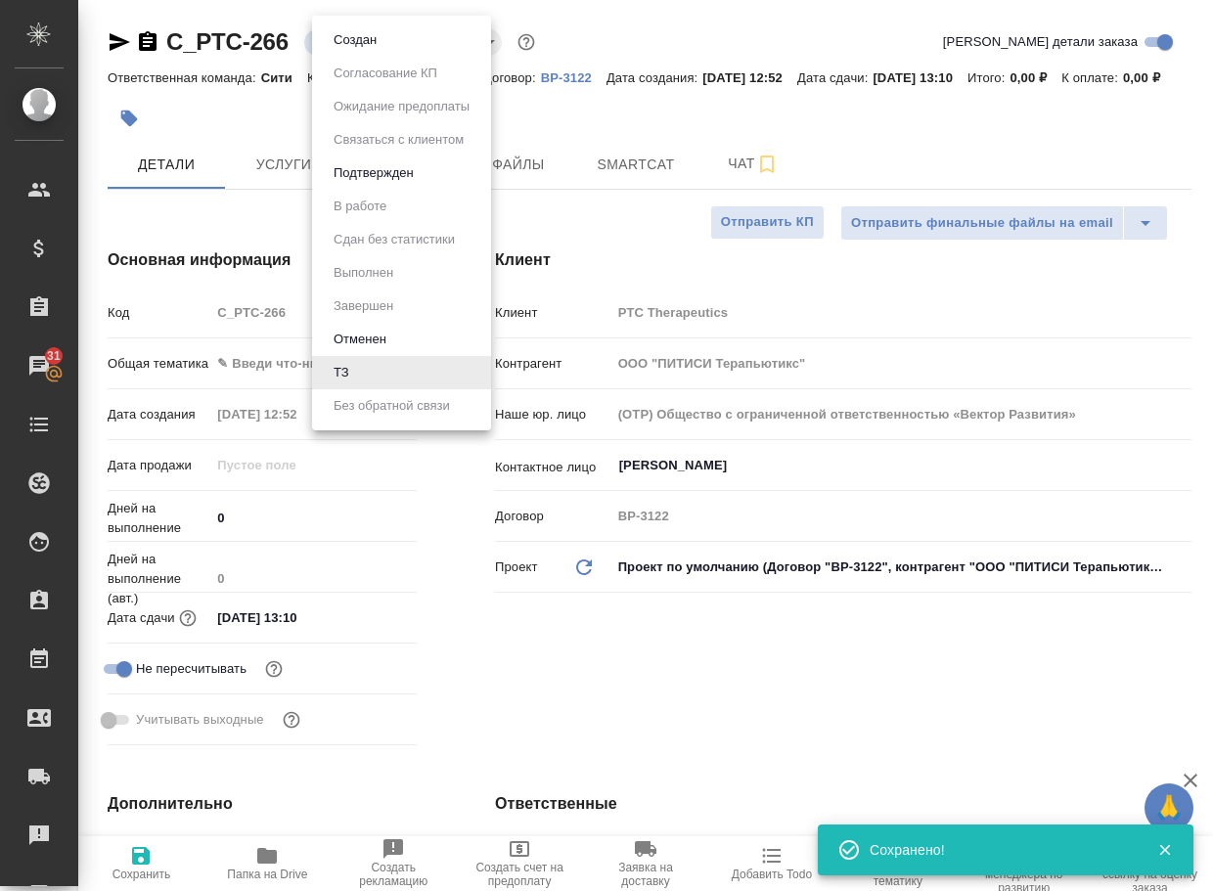
click at [343, 33] on body "🙏 .cls-1 fill:#fff; AWATERA Arsenyeva Vera Клиенты Спецификации Заказы 31 Чаты …" at bounding box center [606, 445] width 1213 height 891
click at [356, 39] on button "Создан" at bounding box center [355, 40] width 55 height 22
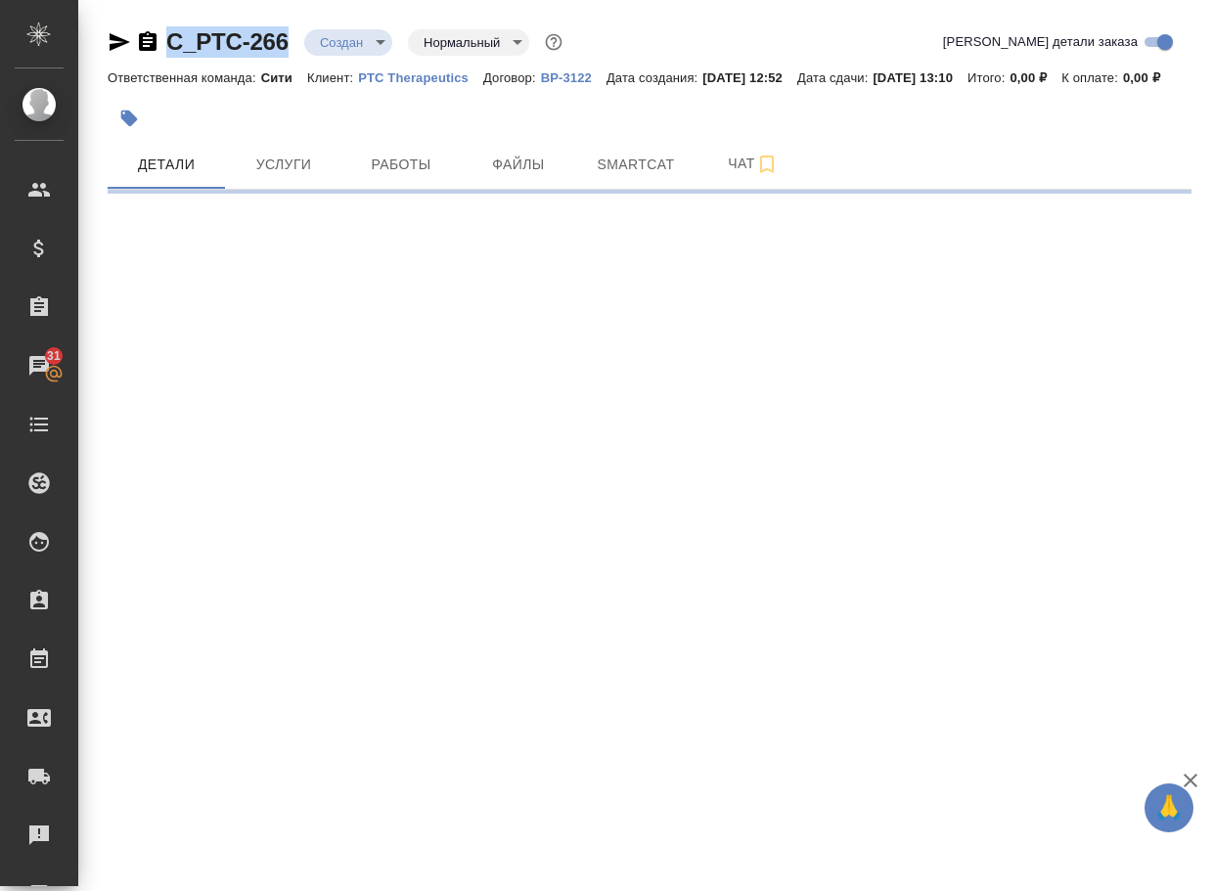
drag, startPoint x: 307, startPoint y: 51, endPoint x: 136, endPoint y: 43, distance: 171.3
click at [136, 43] on div "C_PTC-266 Создан new Нормальный normal" at bounding box center [337, 41] width 459 height 31
select select "RU"
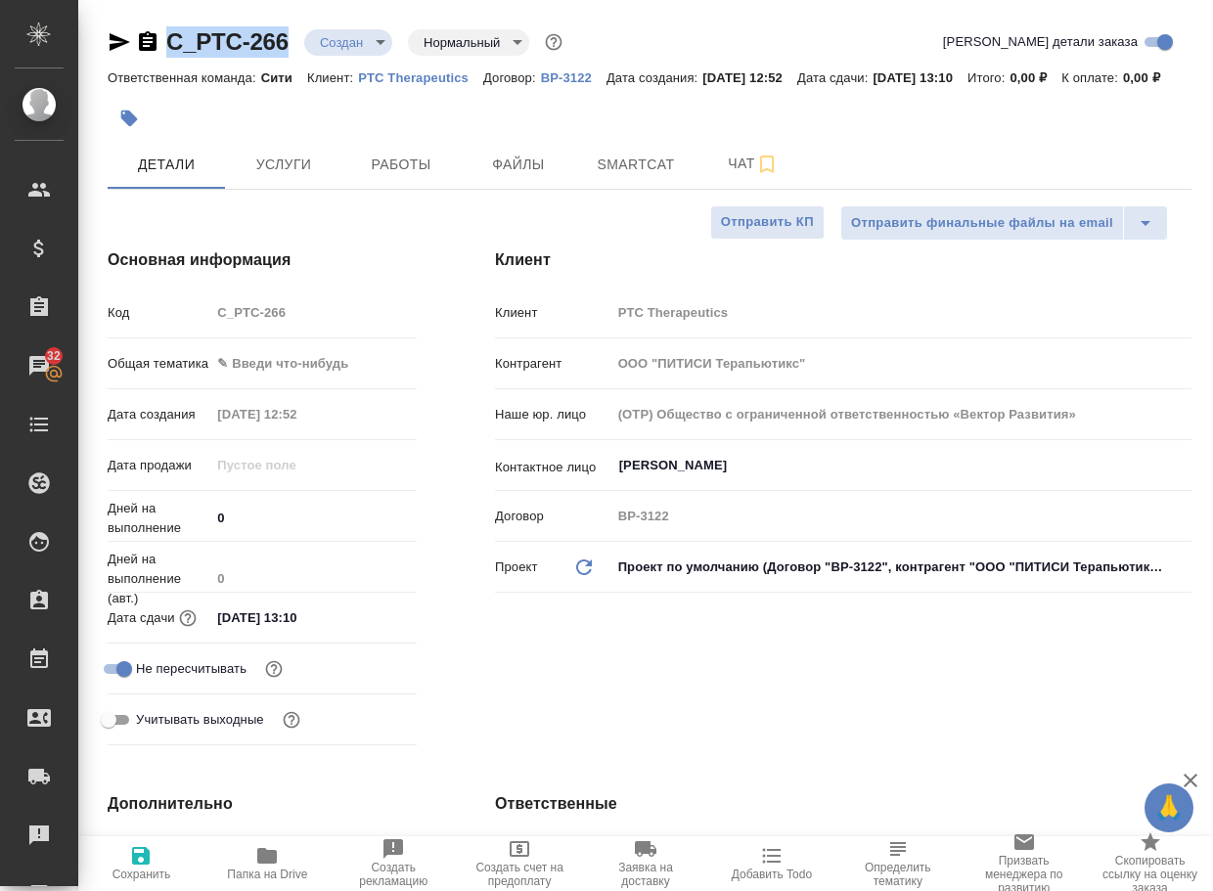
copy link "C_PTC-266"
type textarea "x"
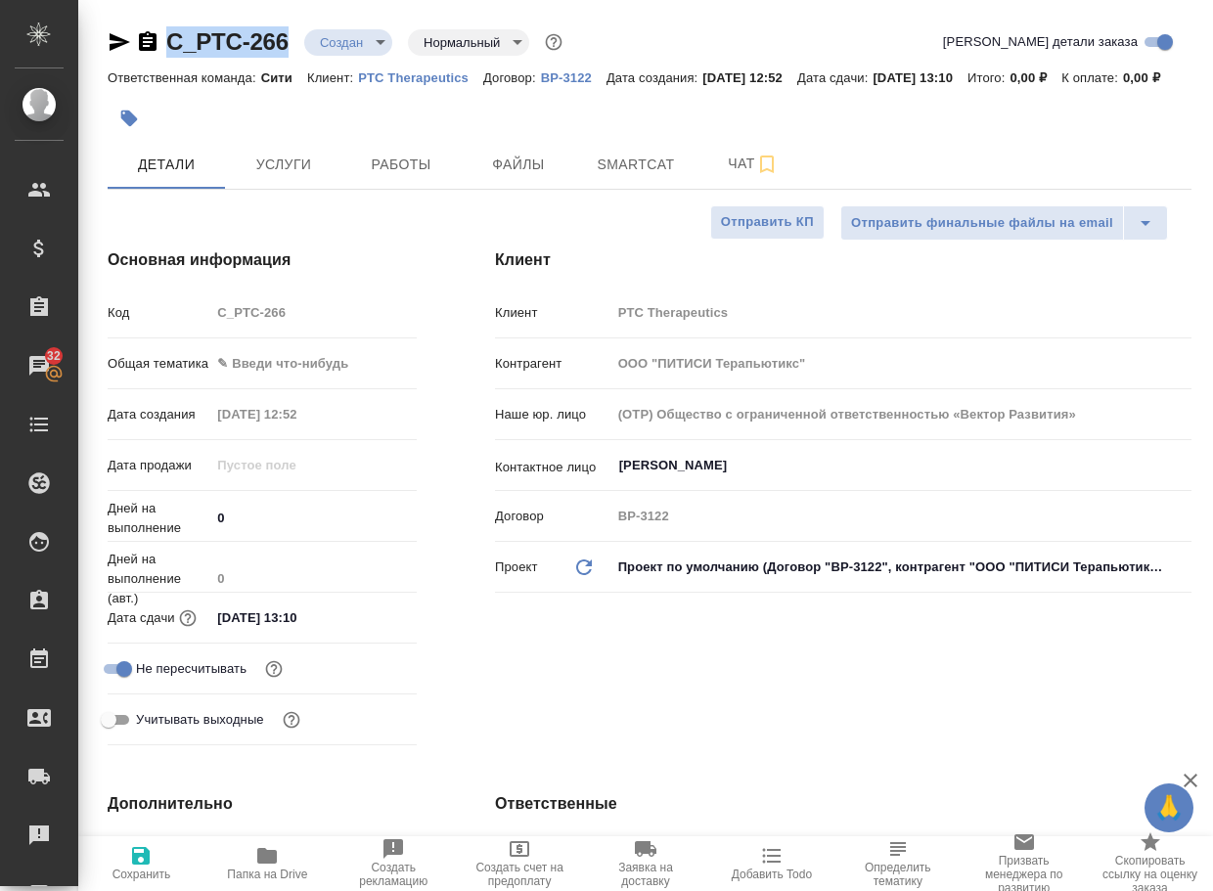
type textarea "x"
click at [732, 176] on span "Чат" at bounding box center [753, 164] width 94 height 24
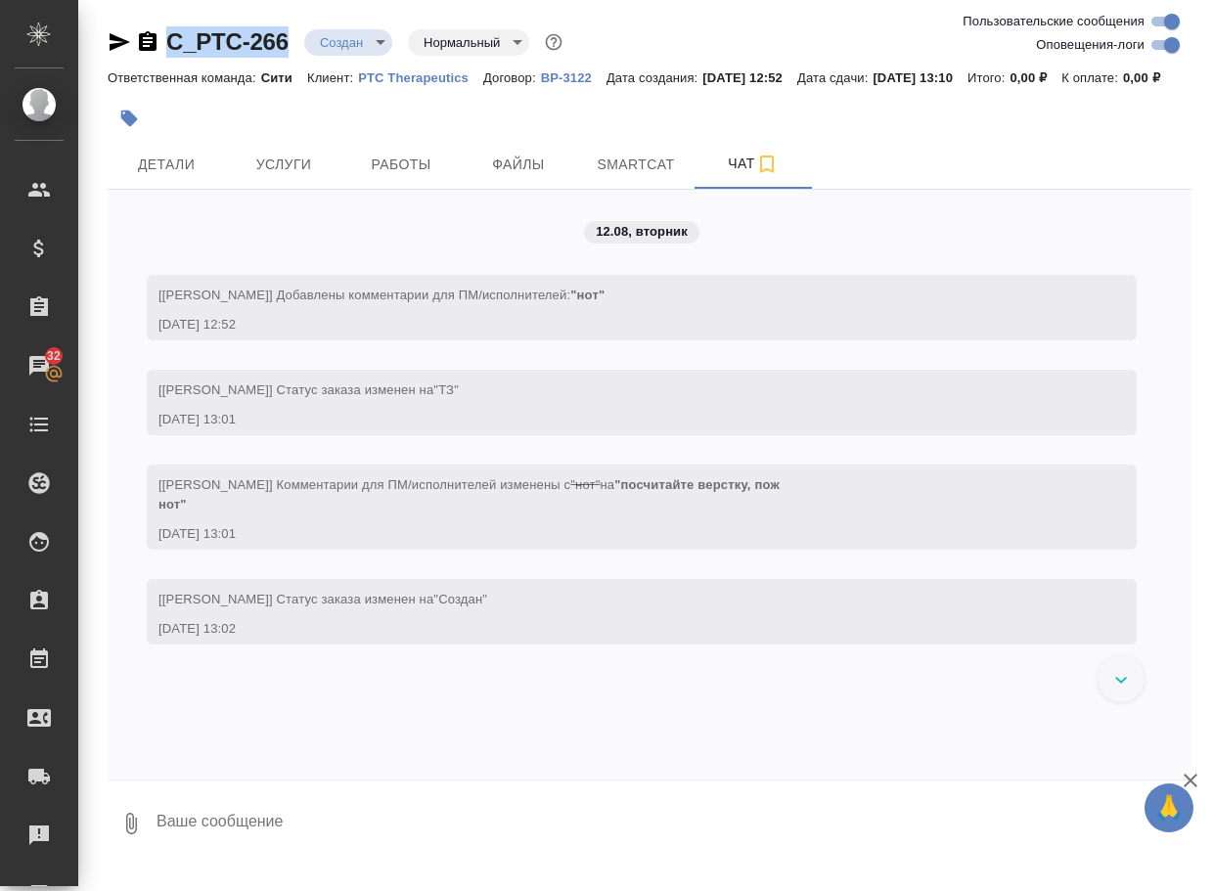
click at [122, 835] on icon "button" at bounding box center [130, 823] width 23 height 23
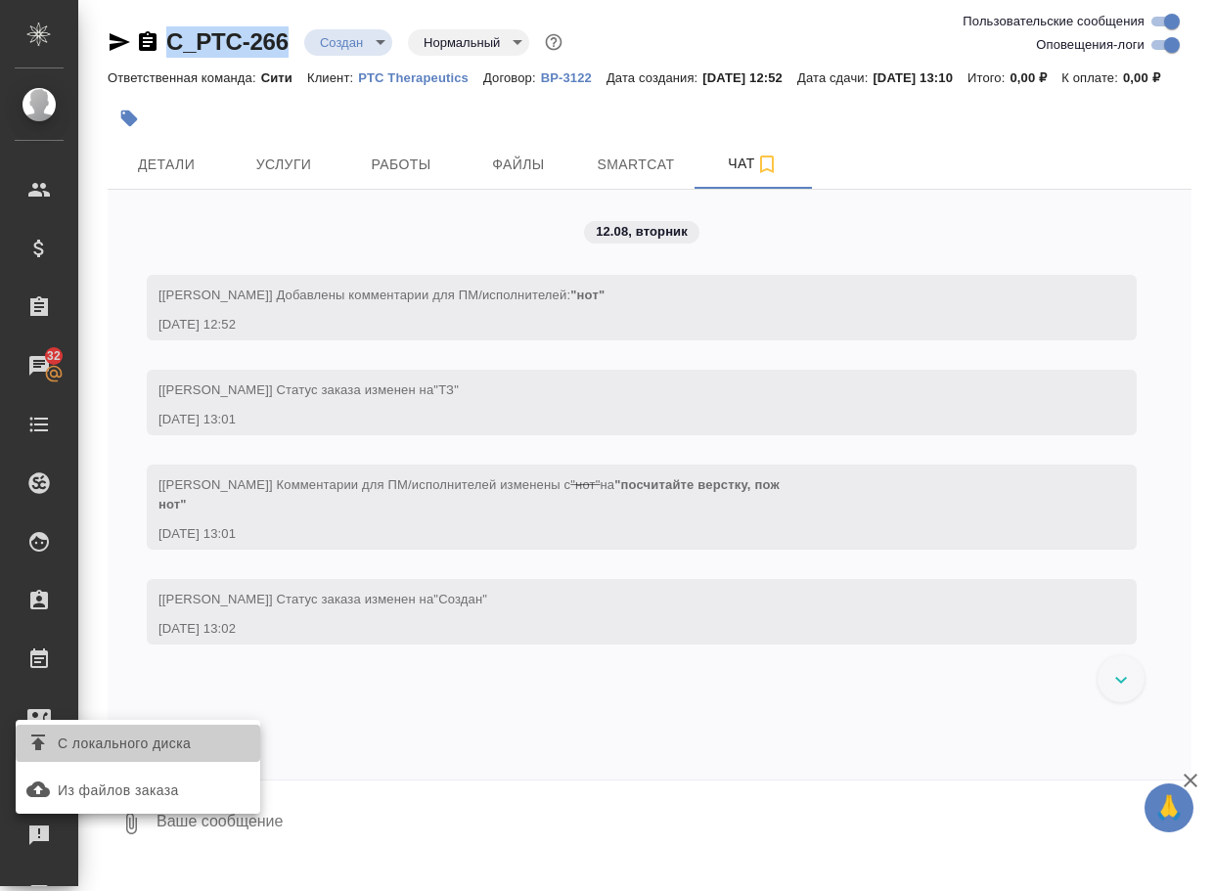
click at [167, 733] on span "С локального диска" at bounding box center [124, 744] width 133 height 24
click at [0, 0] on input "С локального диска" at bounding box center [0, 0] width 0 height 0
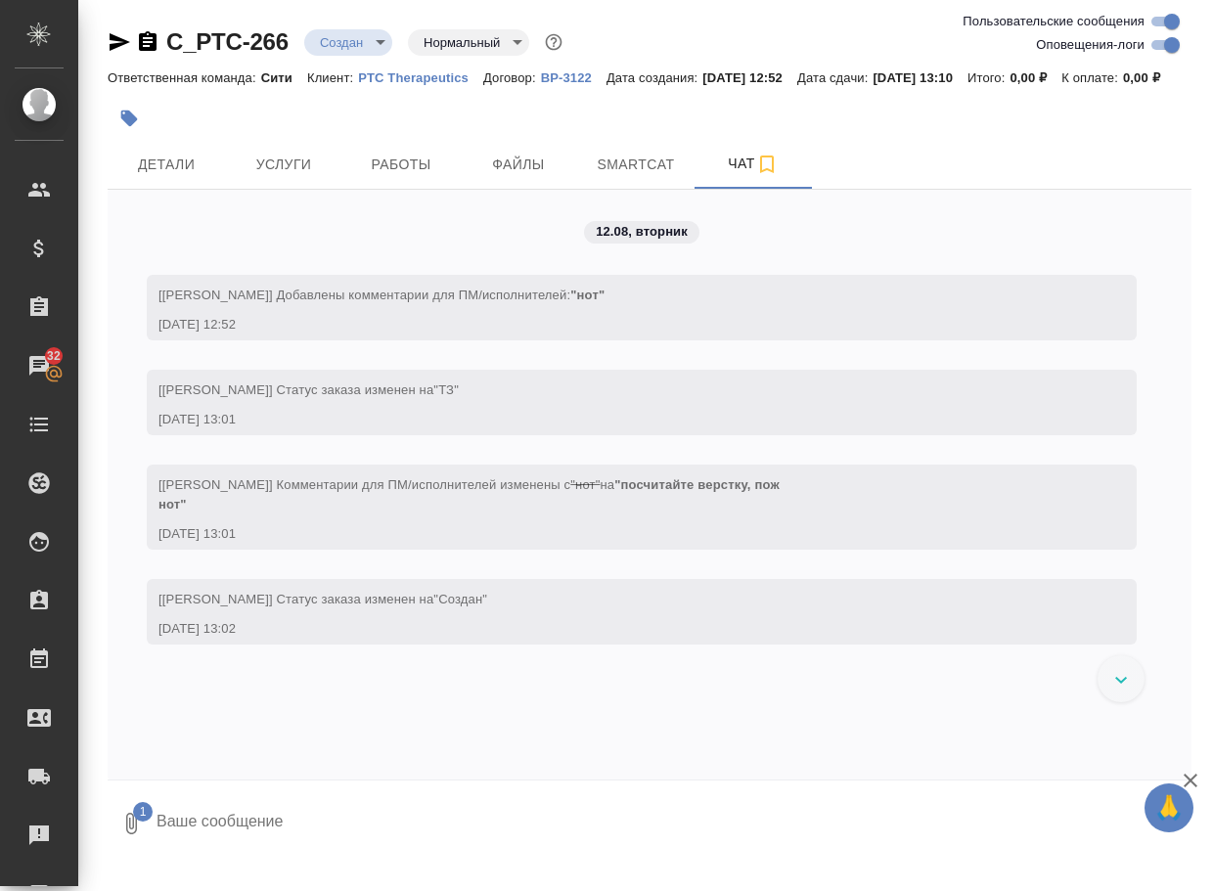
click at [319, 852] on textarea at bounding box center [657, 823] width 1004 height 67
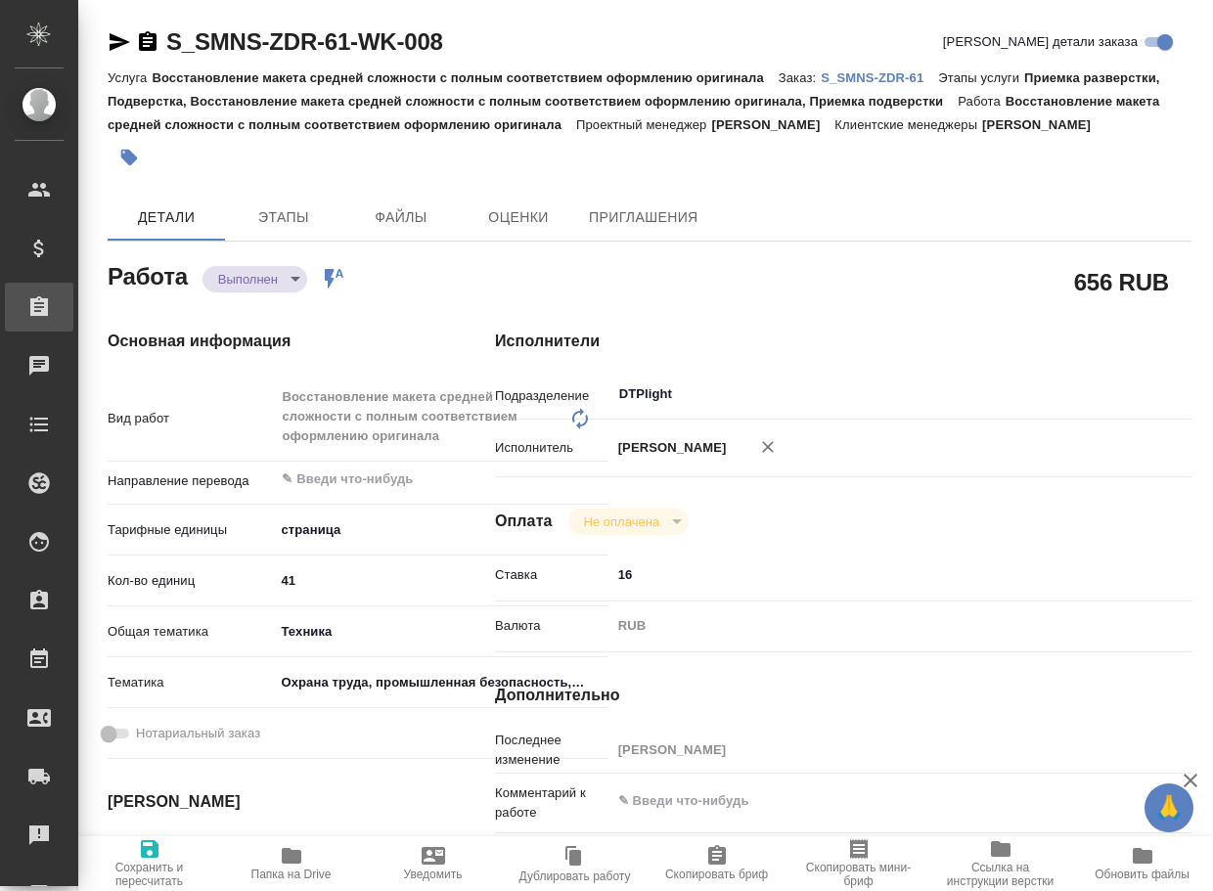
type textarea "x"
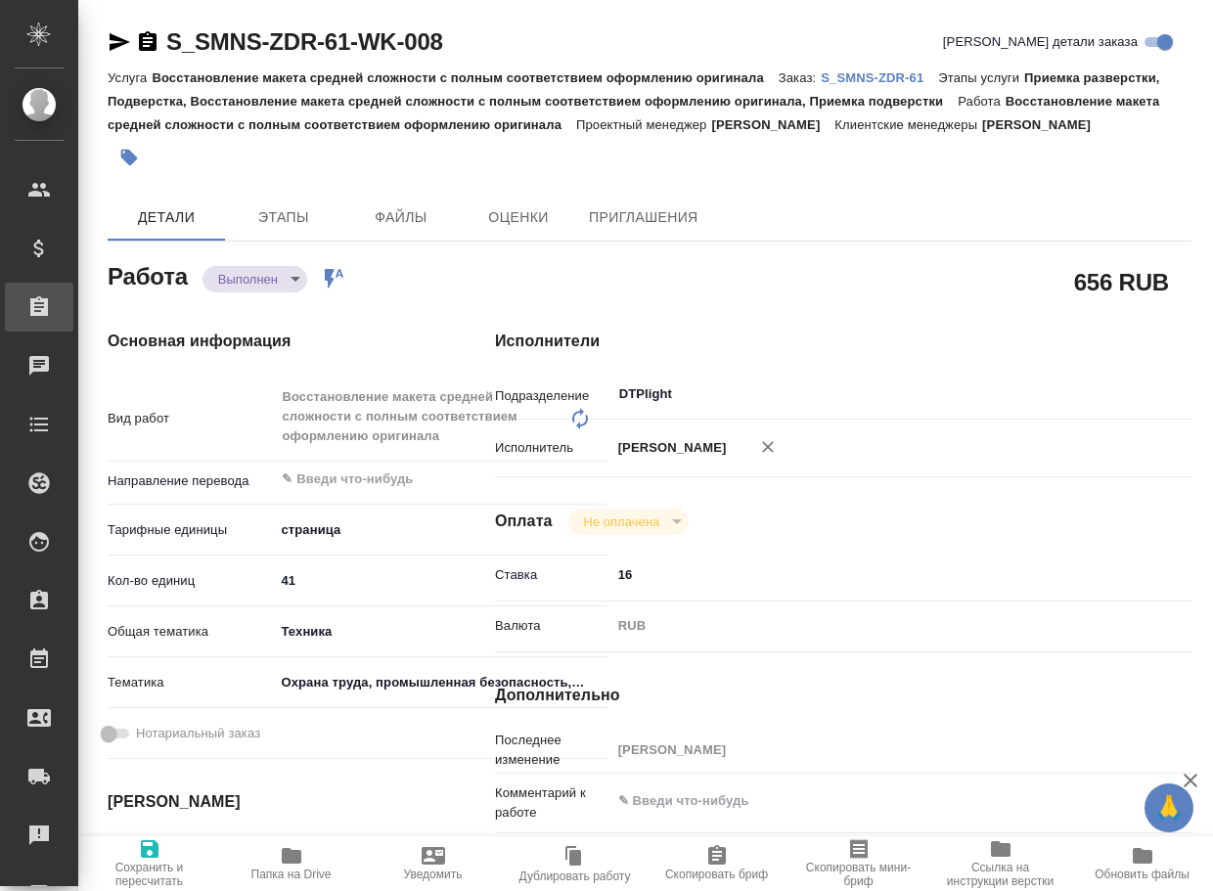
type textarea "x"
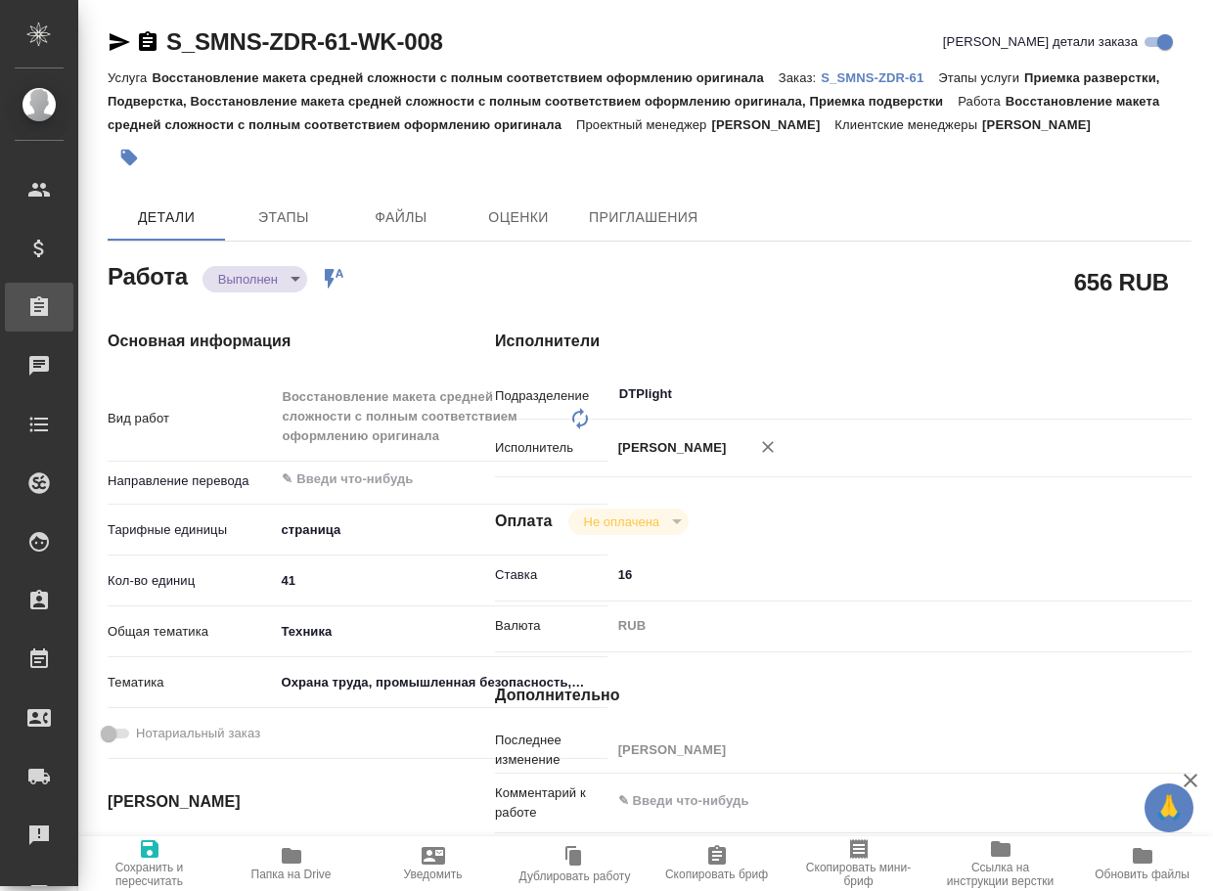
type textarea "x"
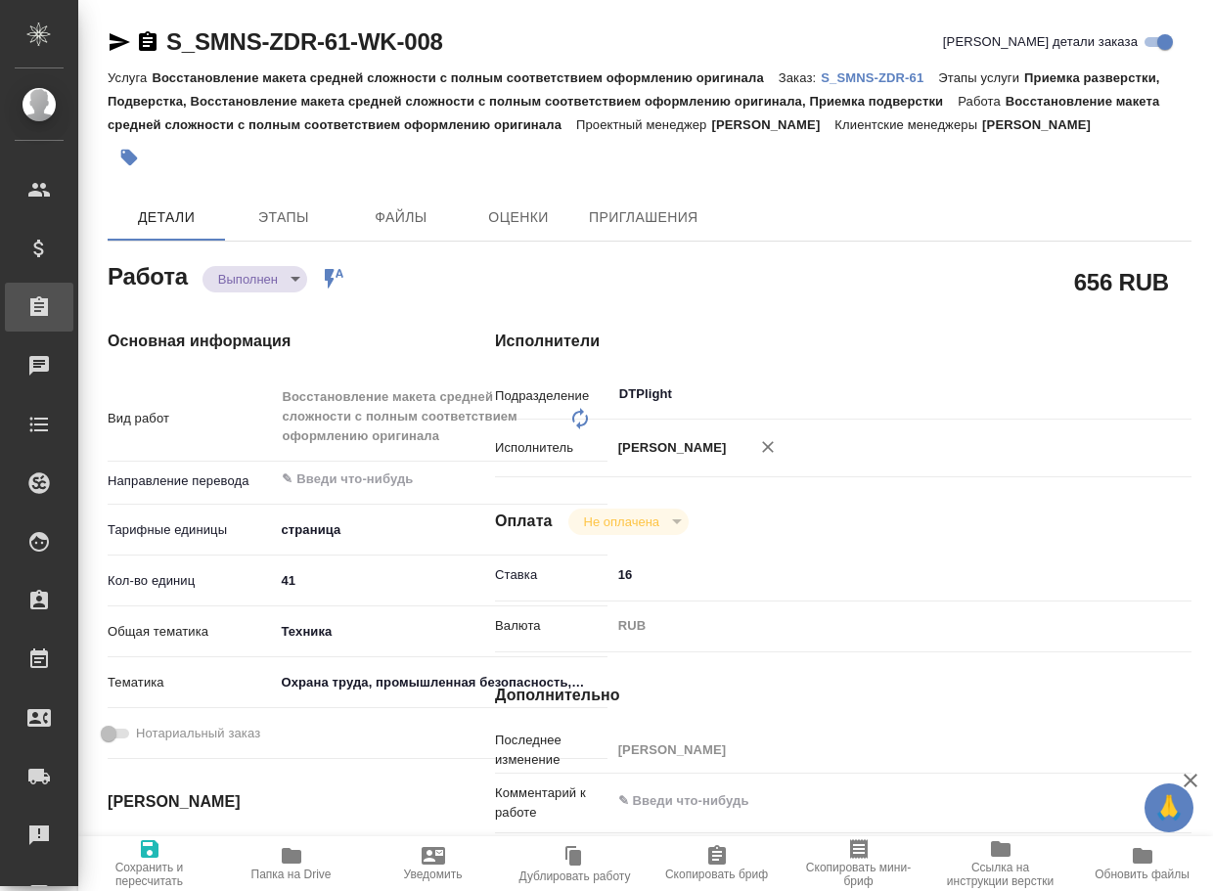
type textarea "x"
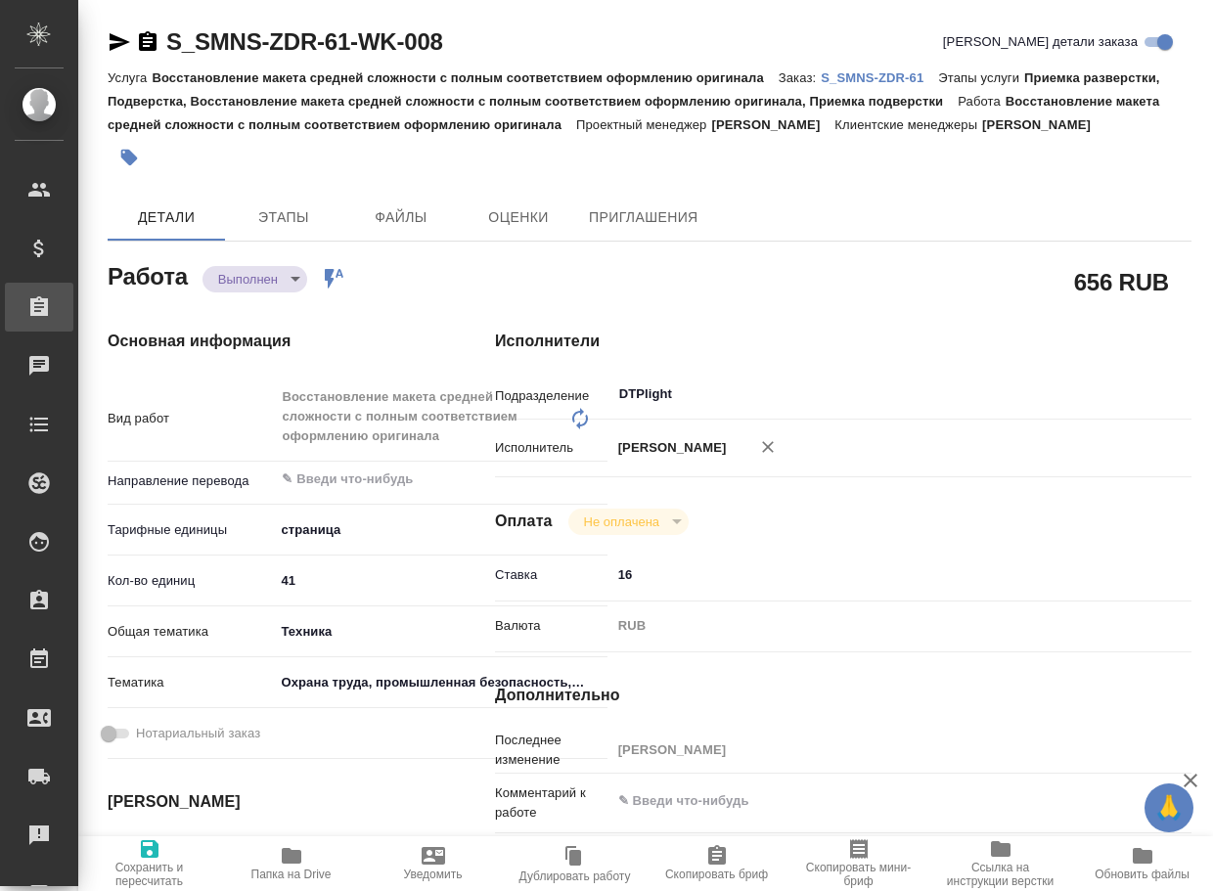
type textarea "x"
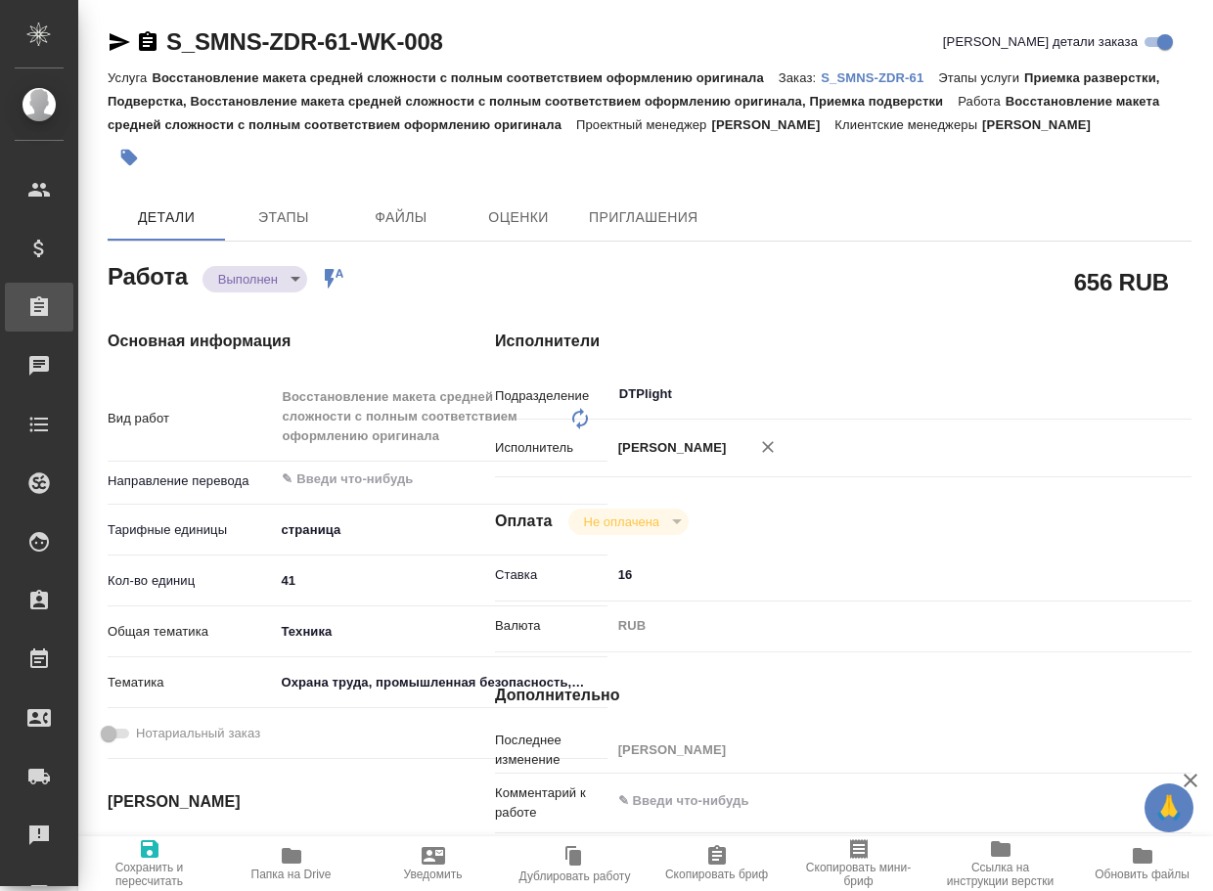
type textarea "x"
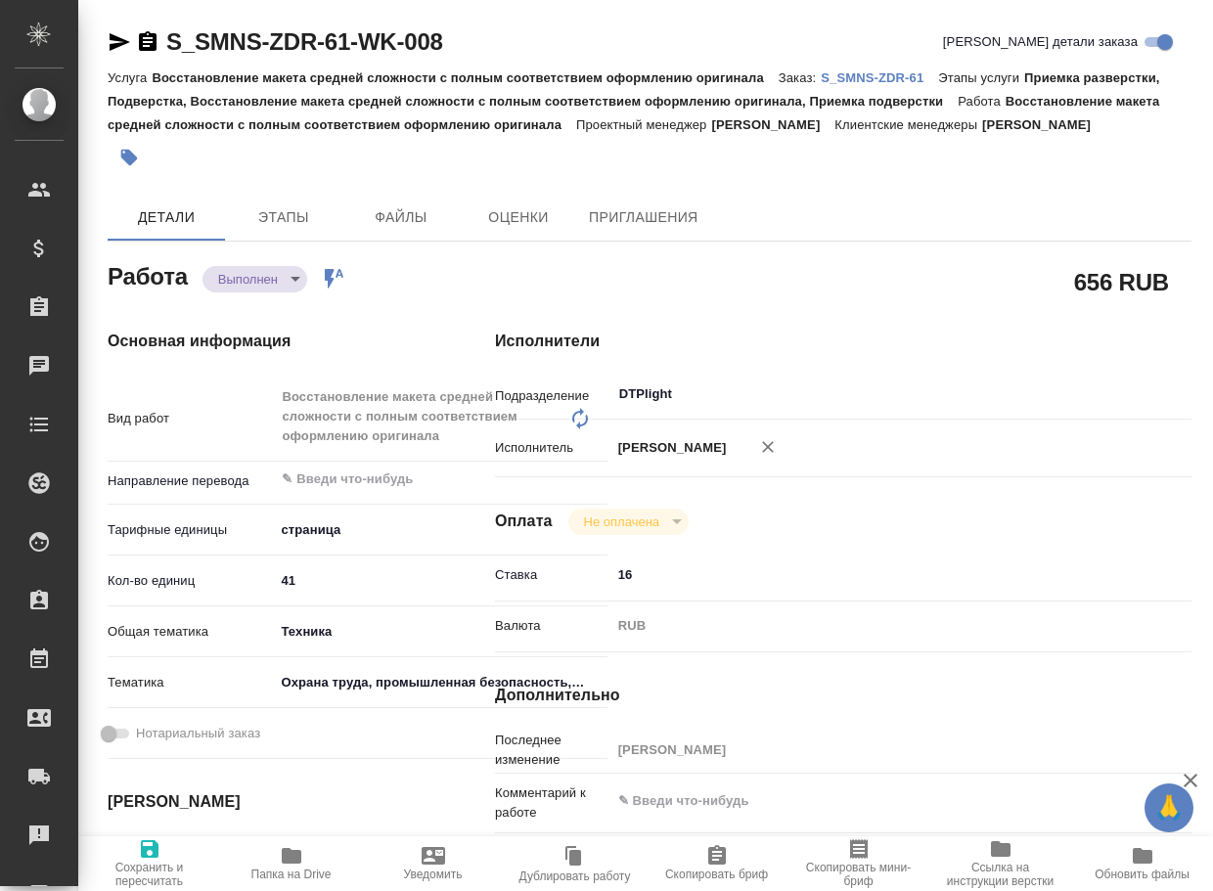
type textarea "x"
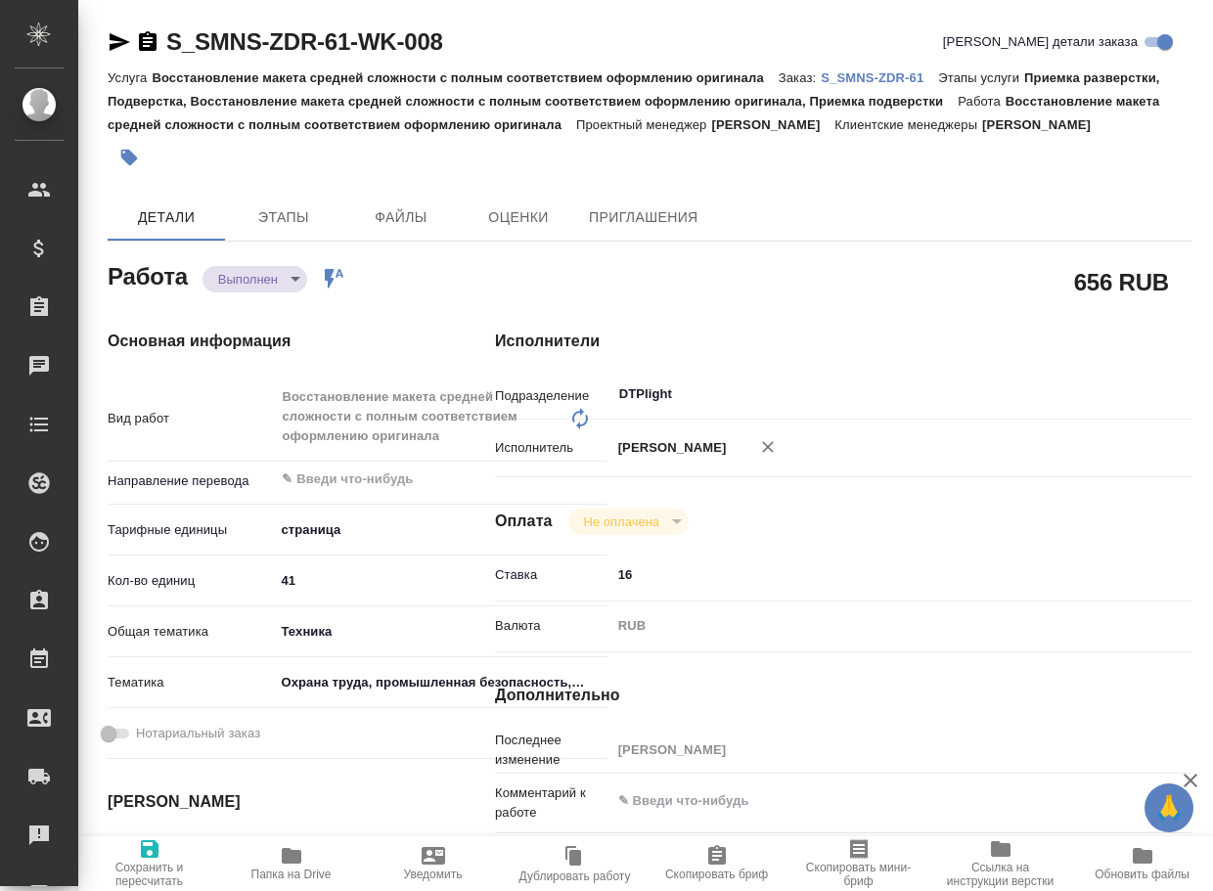
type textarea "x"
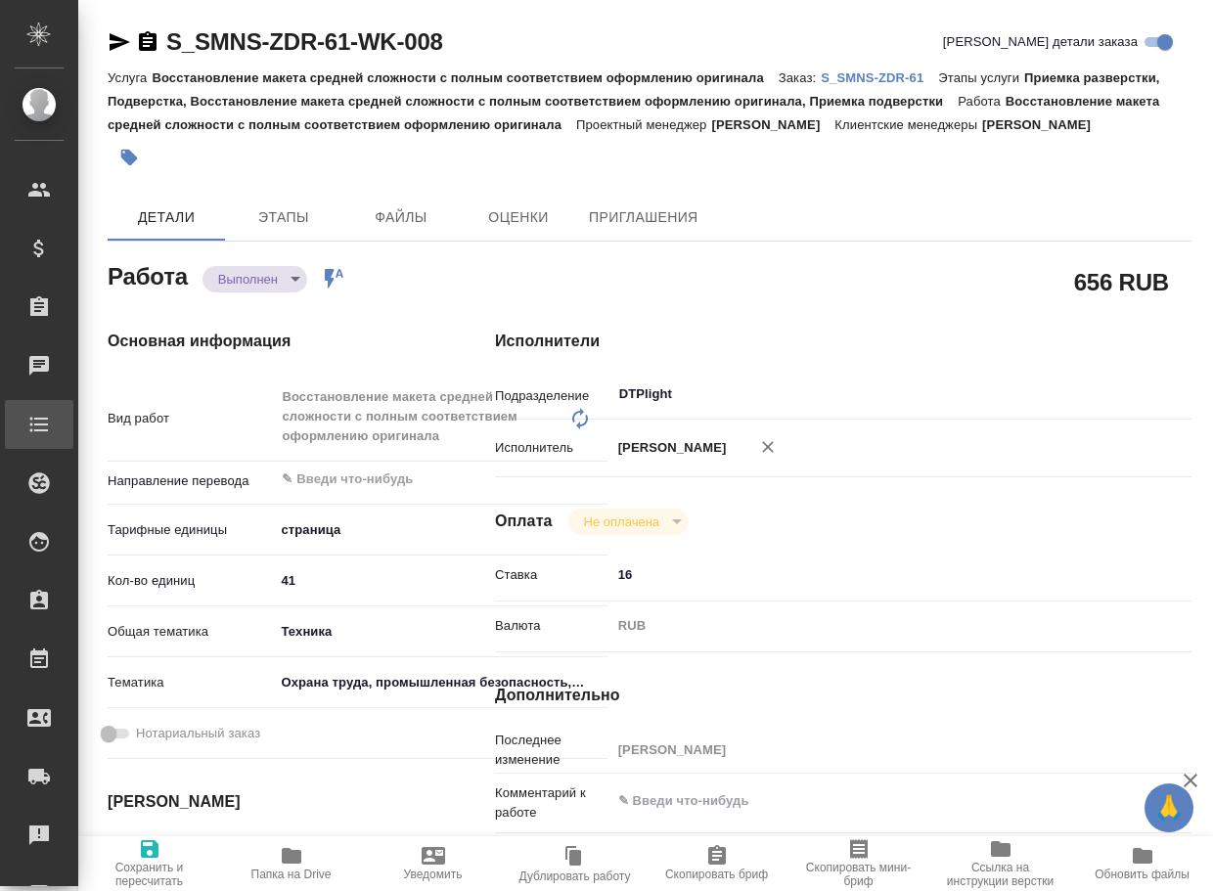
type textarea "x"
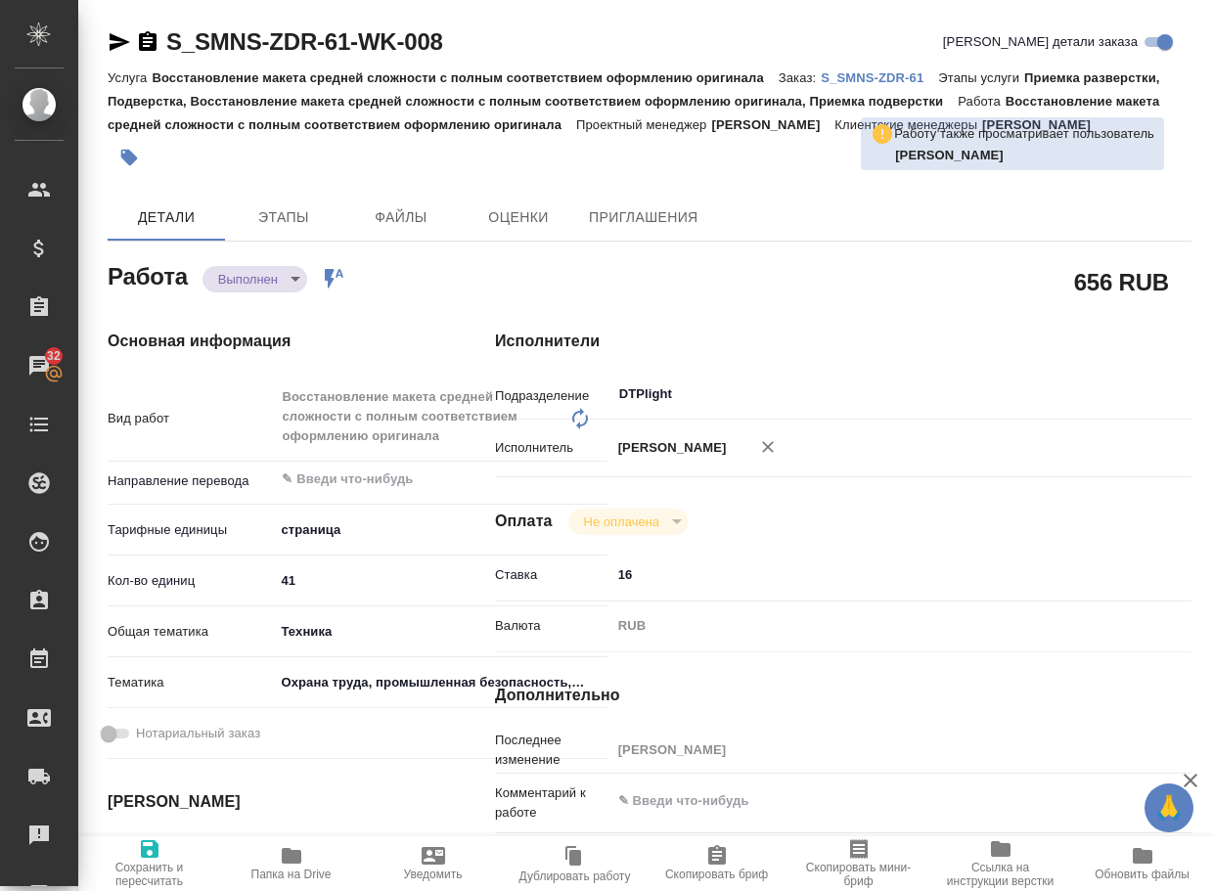
click at [298, 861] on icon "button" at bounding box center [292, 856] width 20 height 16
type textarea "x"
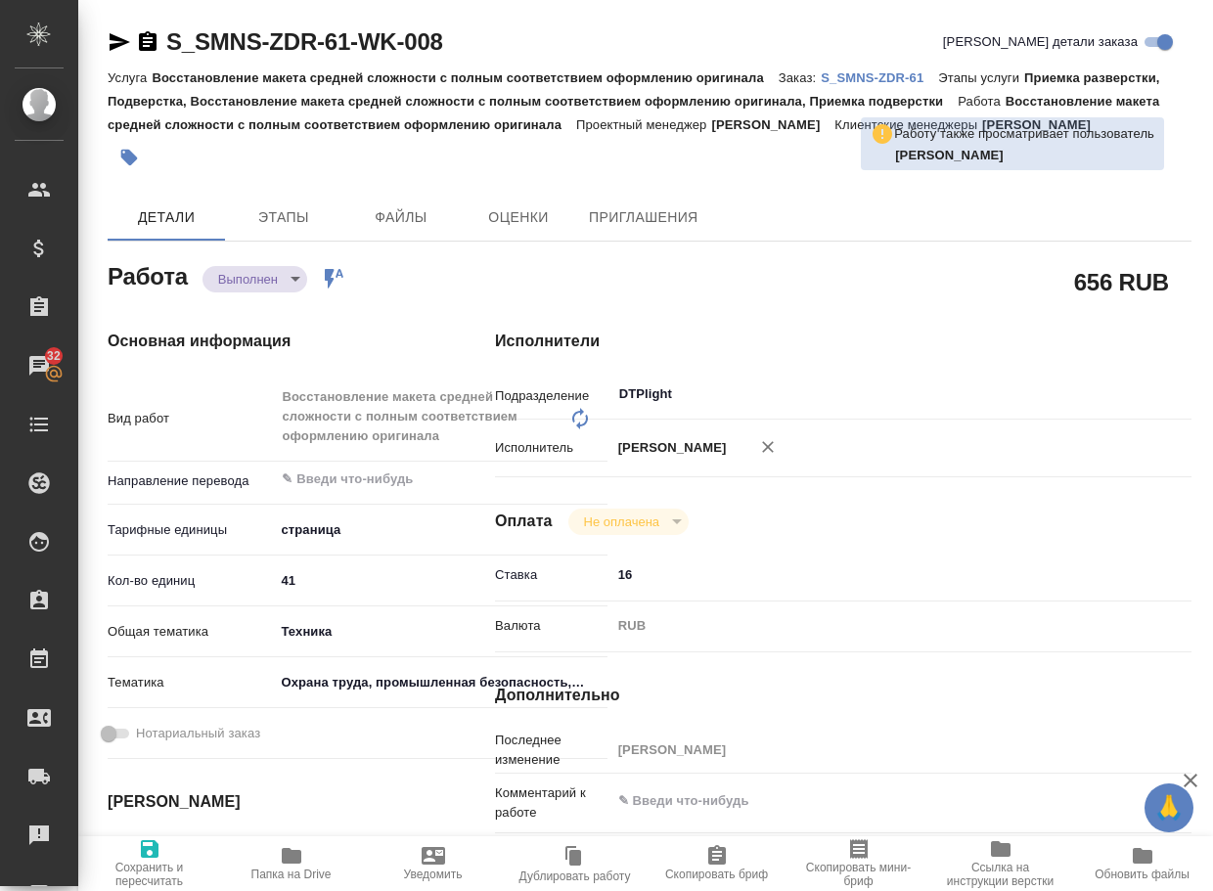
type textarea "x"
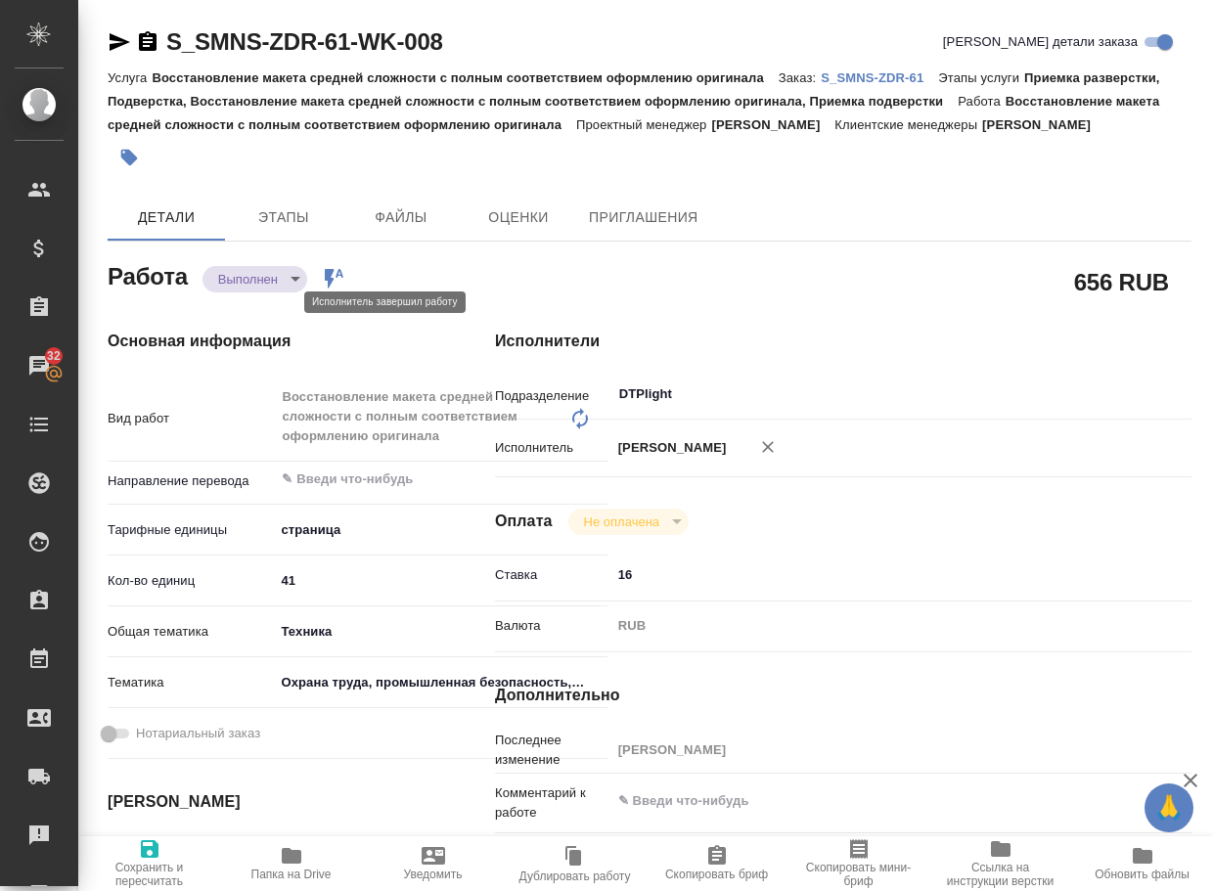
click at [275, 306] on body "🙏 .cls-1 fill:#fff; AWATERA Arsenyeva [PERSON_NAME] Спецификации Заказы 32 Чаты…" at bounding box center [606, 445] width 1213 height 891
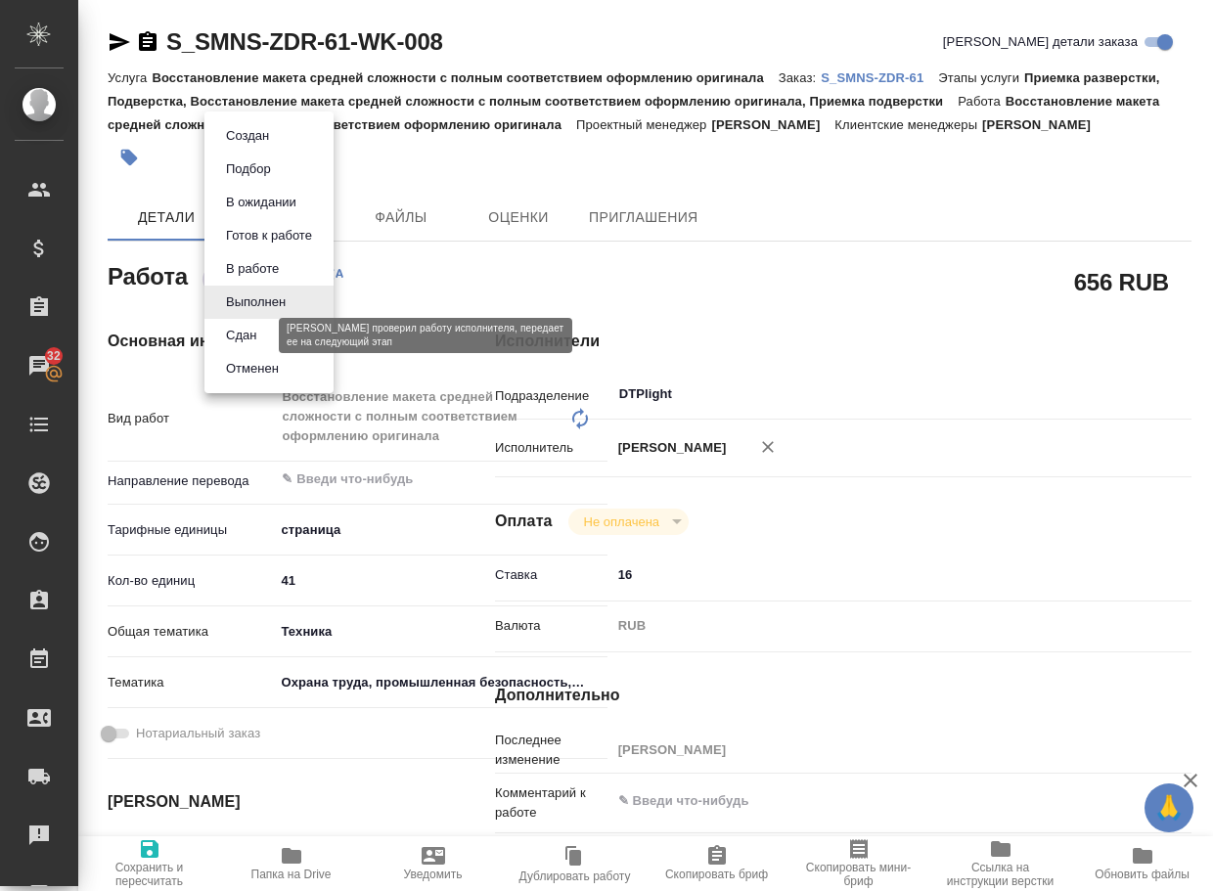
drag, startPoint x: 254, startPoint y: 333, endPoint x: 272, endPoint y: 325, distance: 19.7
click at [255, 333] on button "Сдан" at bounding box center [241, 336] width 42 height 22
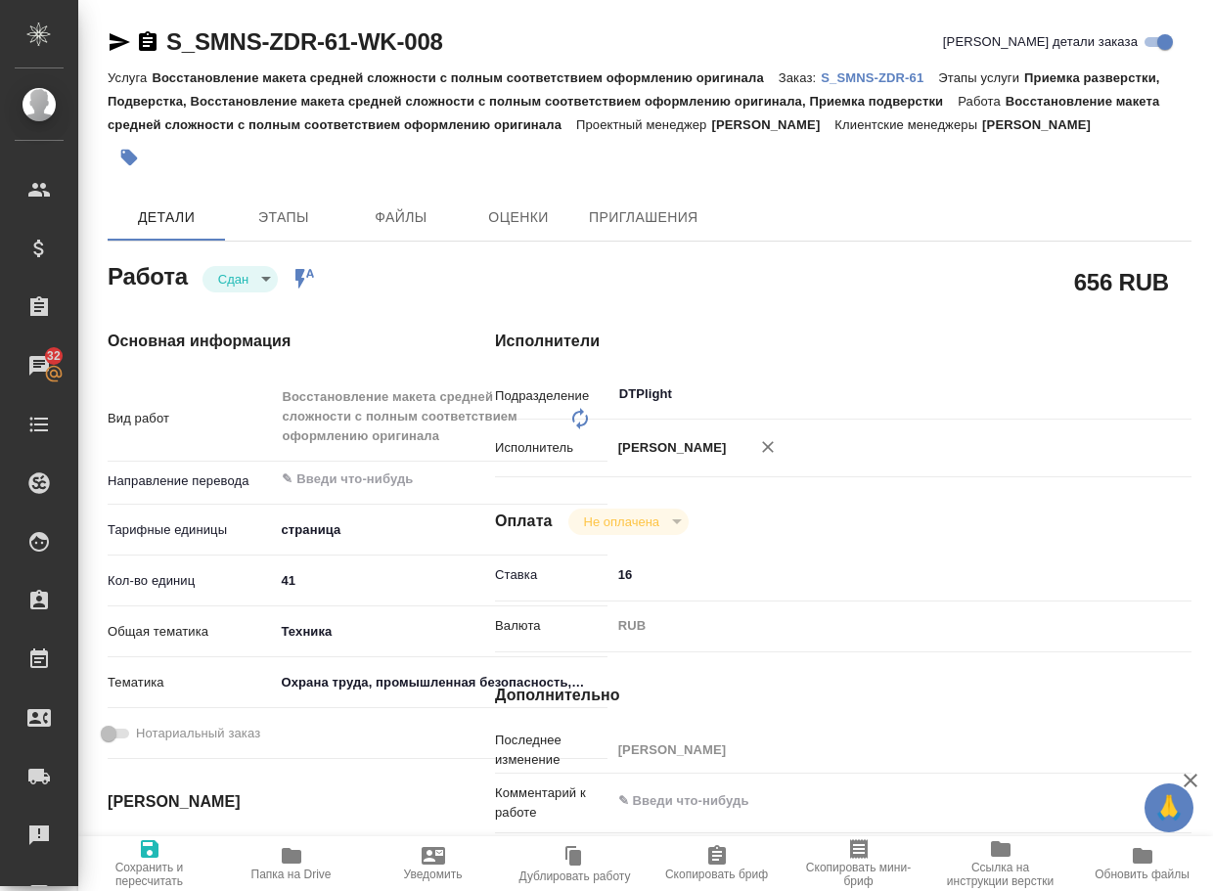
type textarea "x"
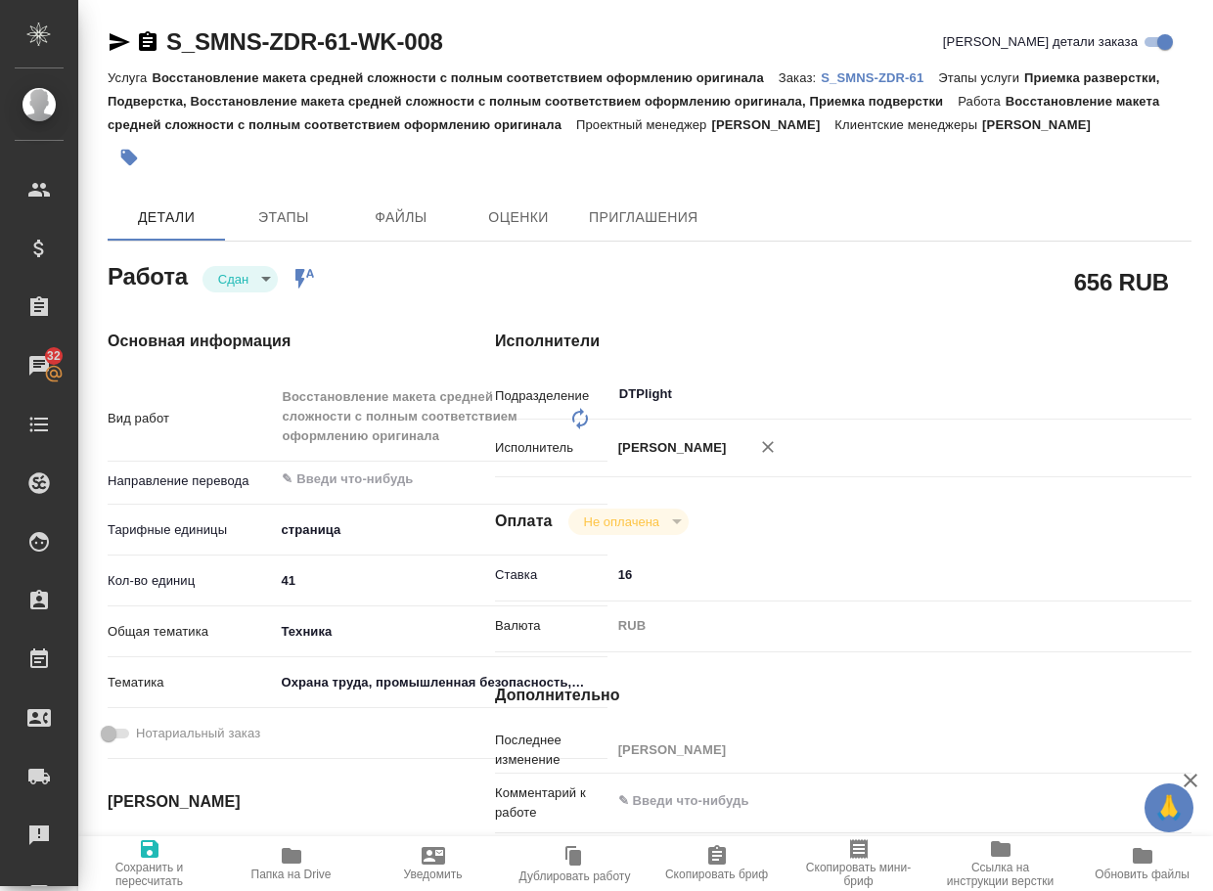
type textarea "x"
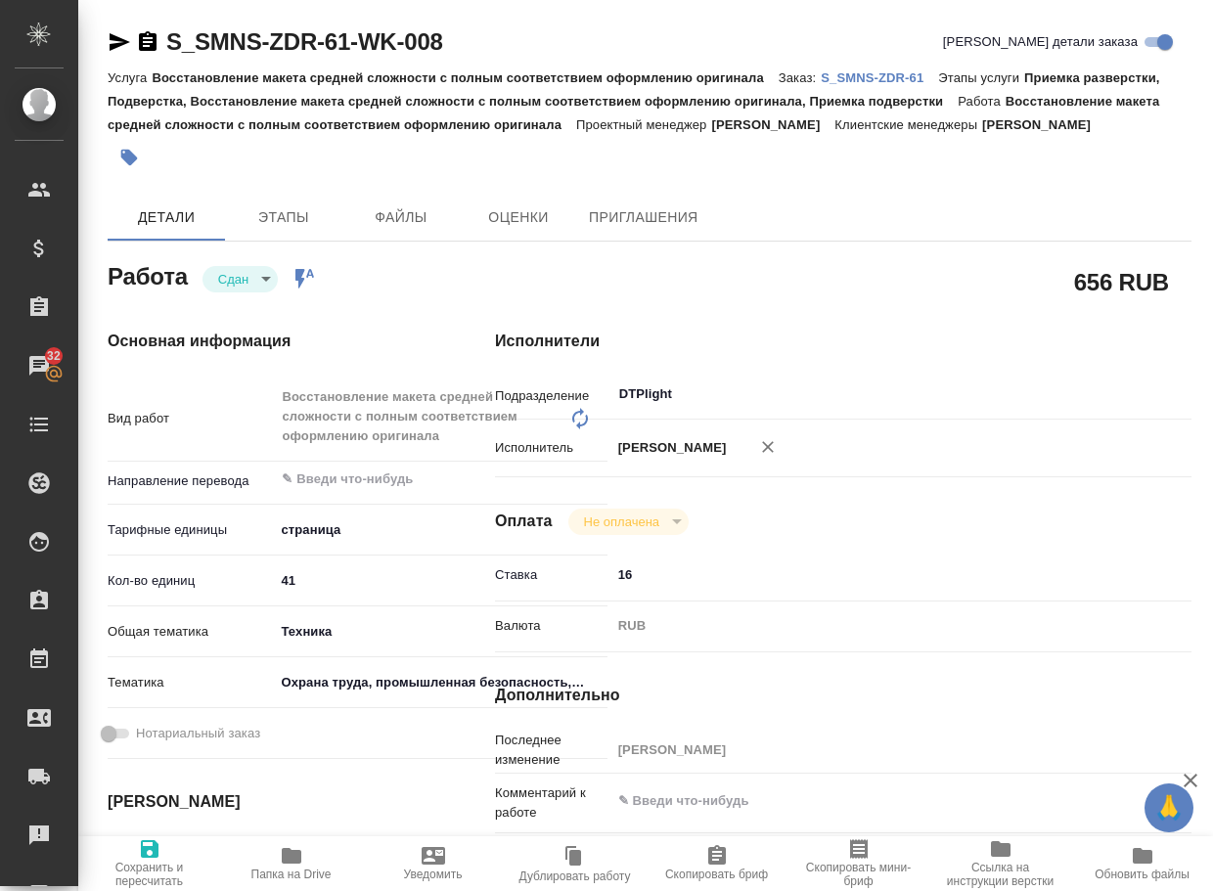
type textarea "x"
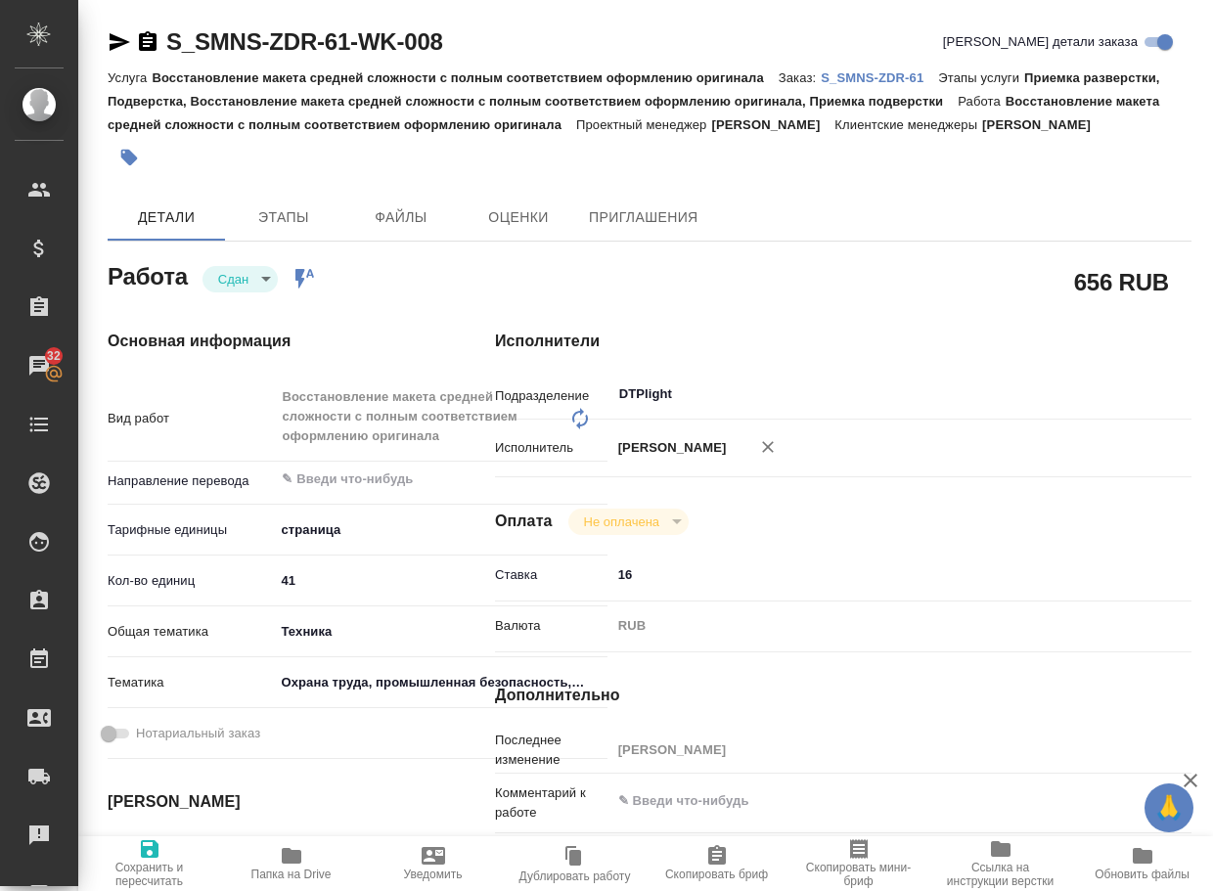
click at [883, 81] on p "S_SMNS-ZDR-61" at bounding box center [879, 77] width 117 height 15
type textarea "x"
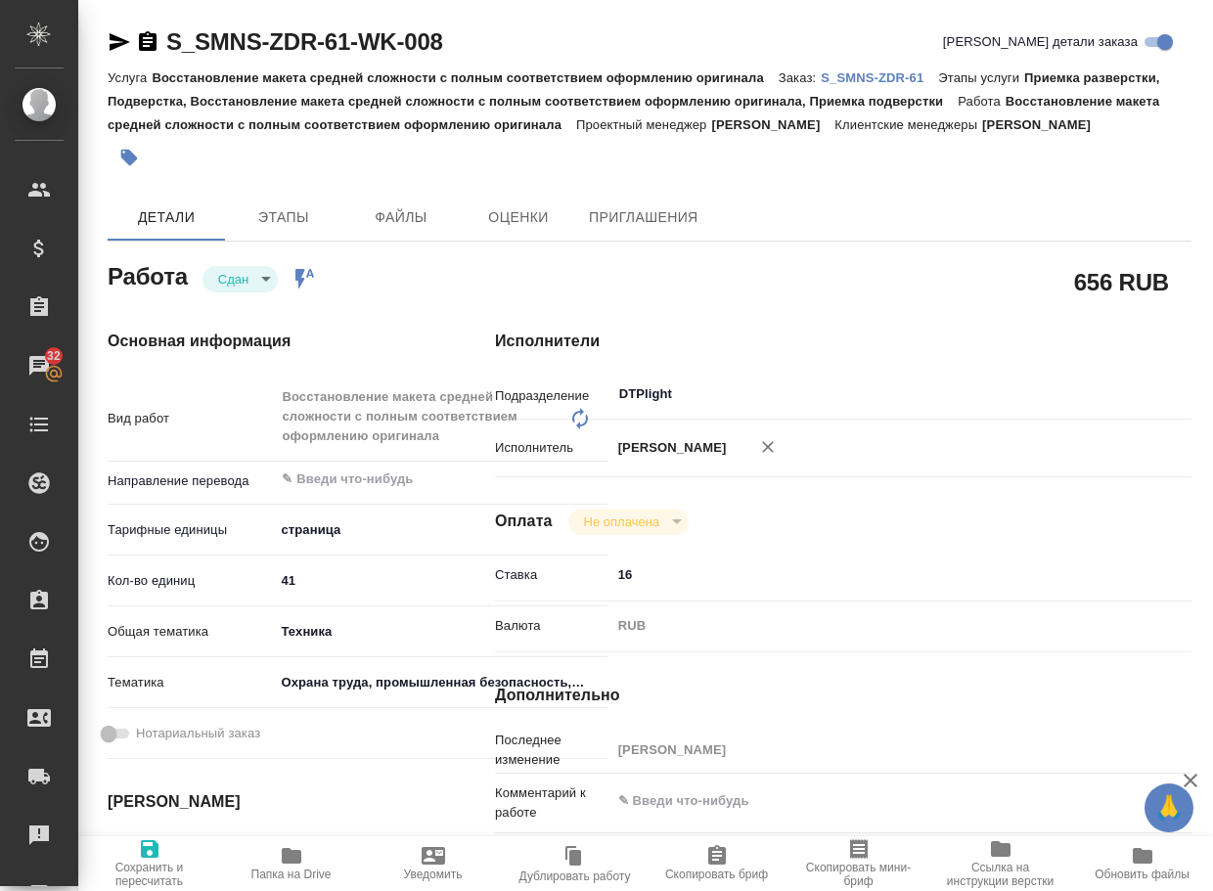
type textarea "x"
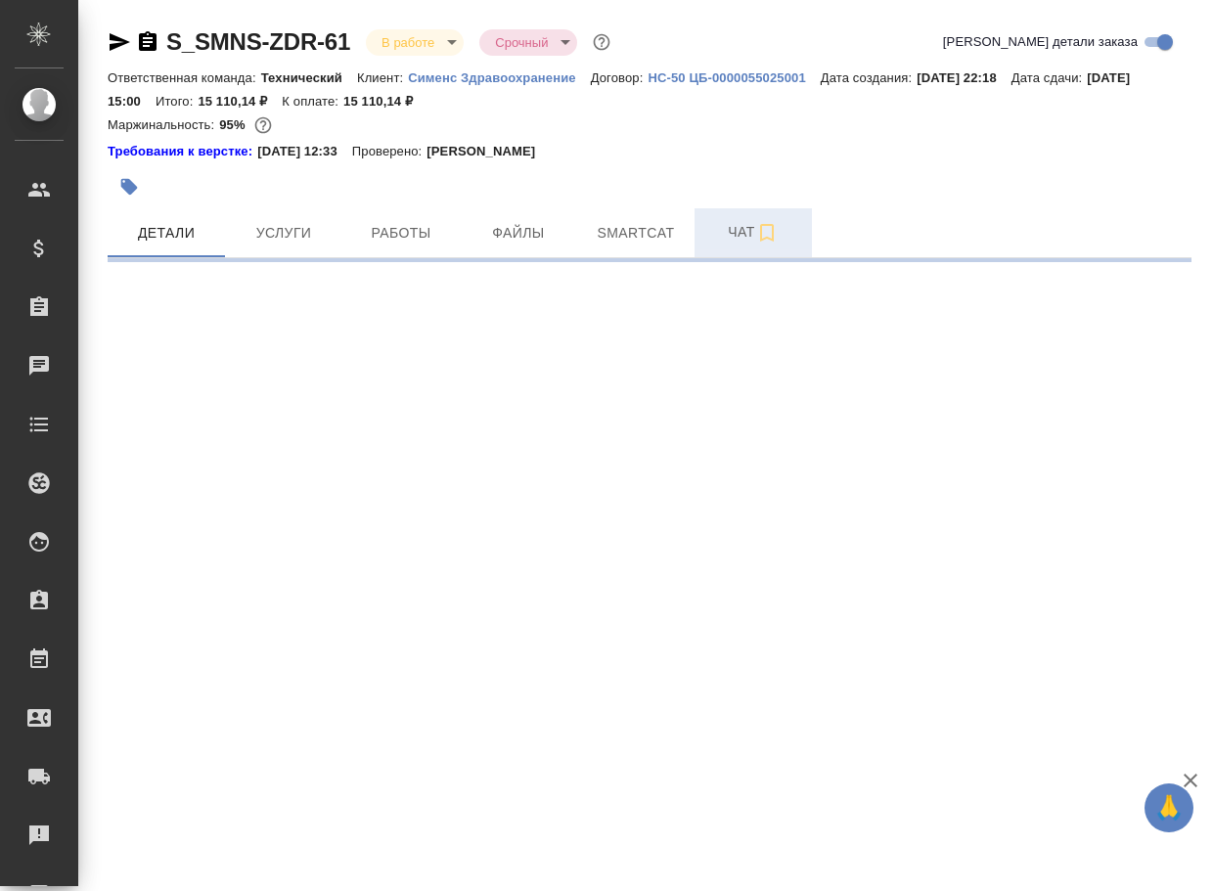
click at [724, 233] on span "Чат" at bounding box center [753, 232] width 94 height 24
select select "RU"
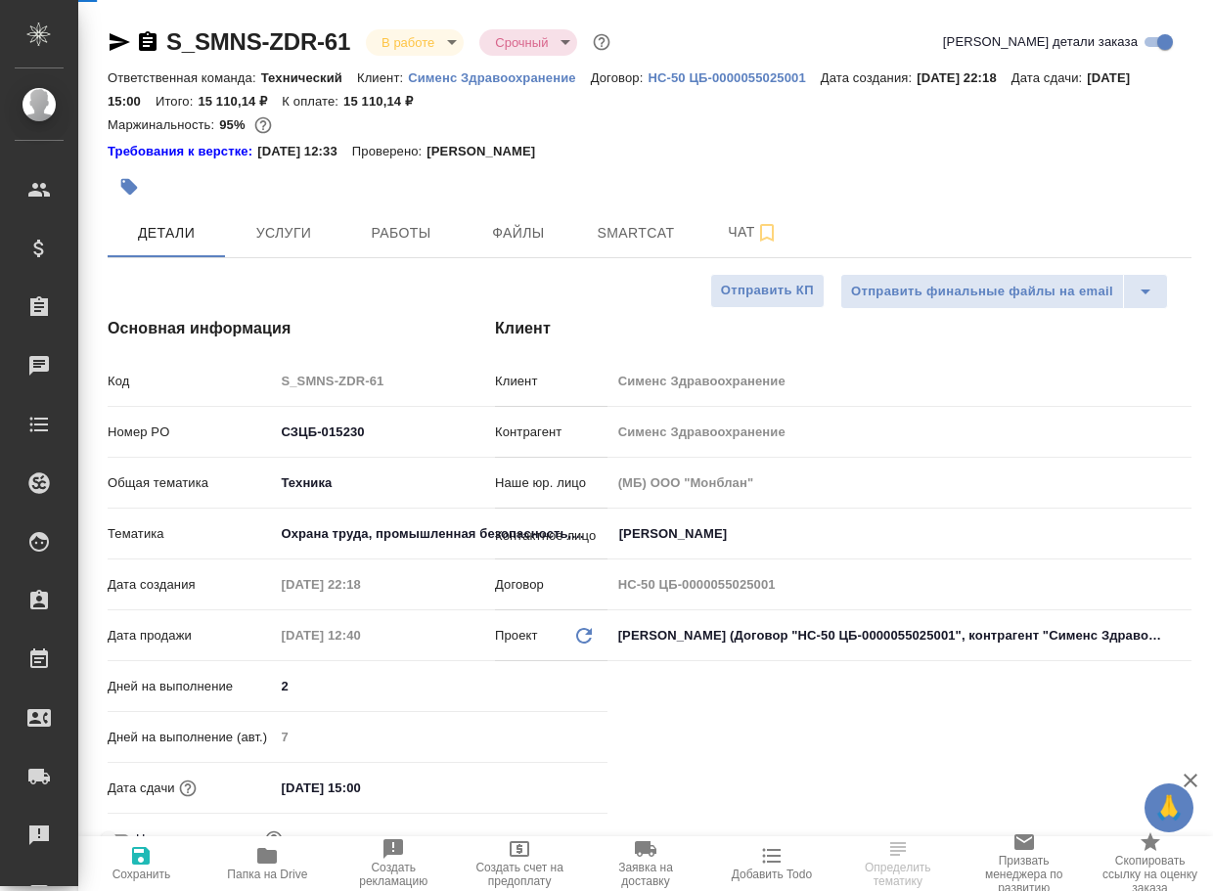
type textarea "x"
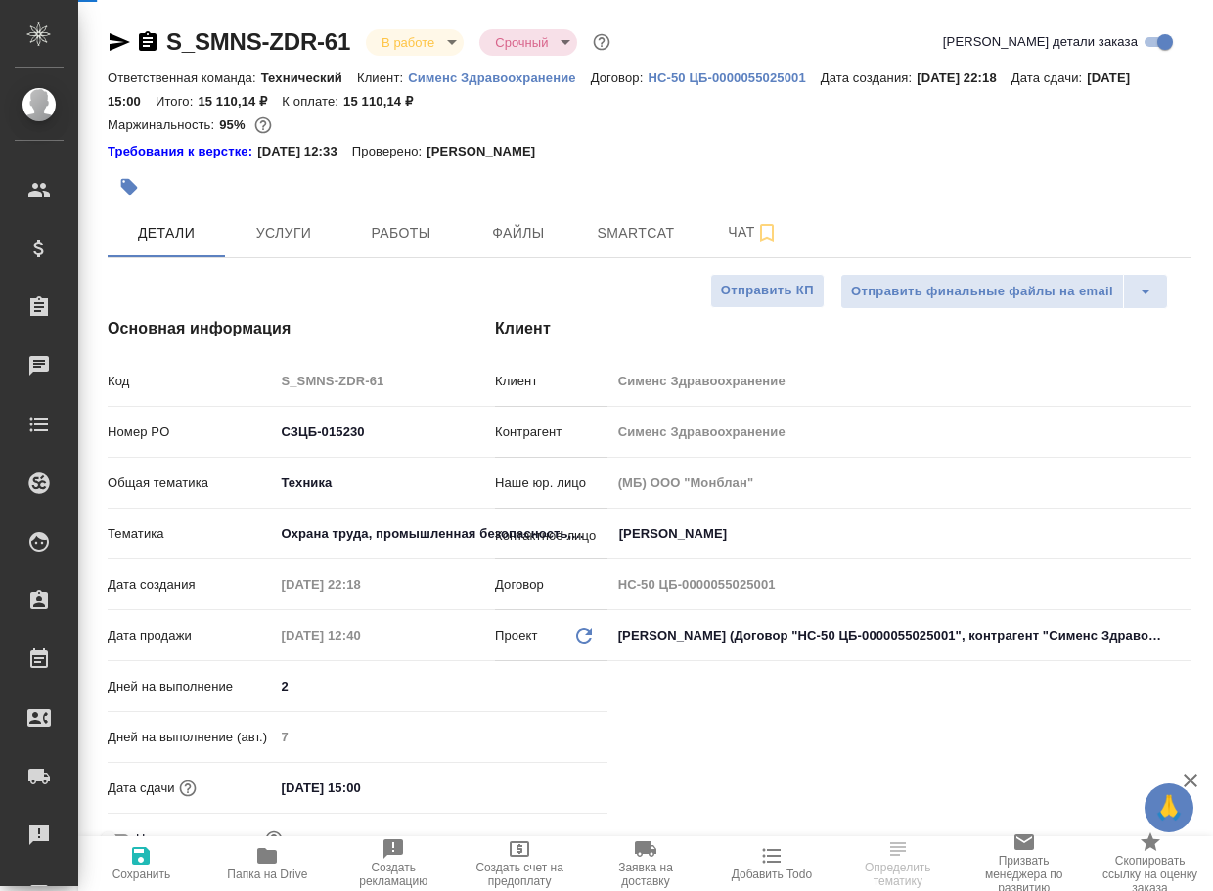
type textarea "x"
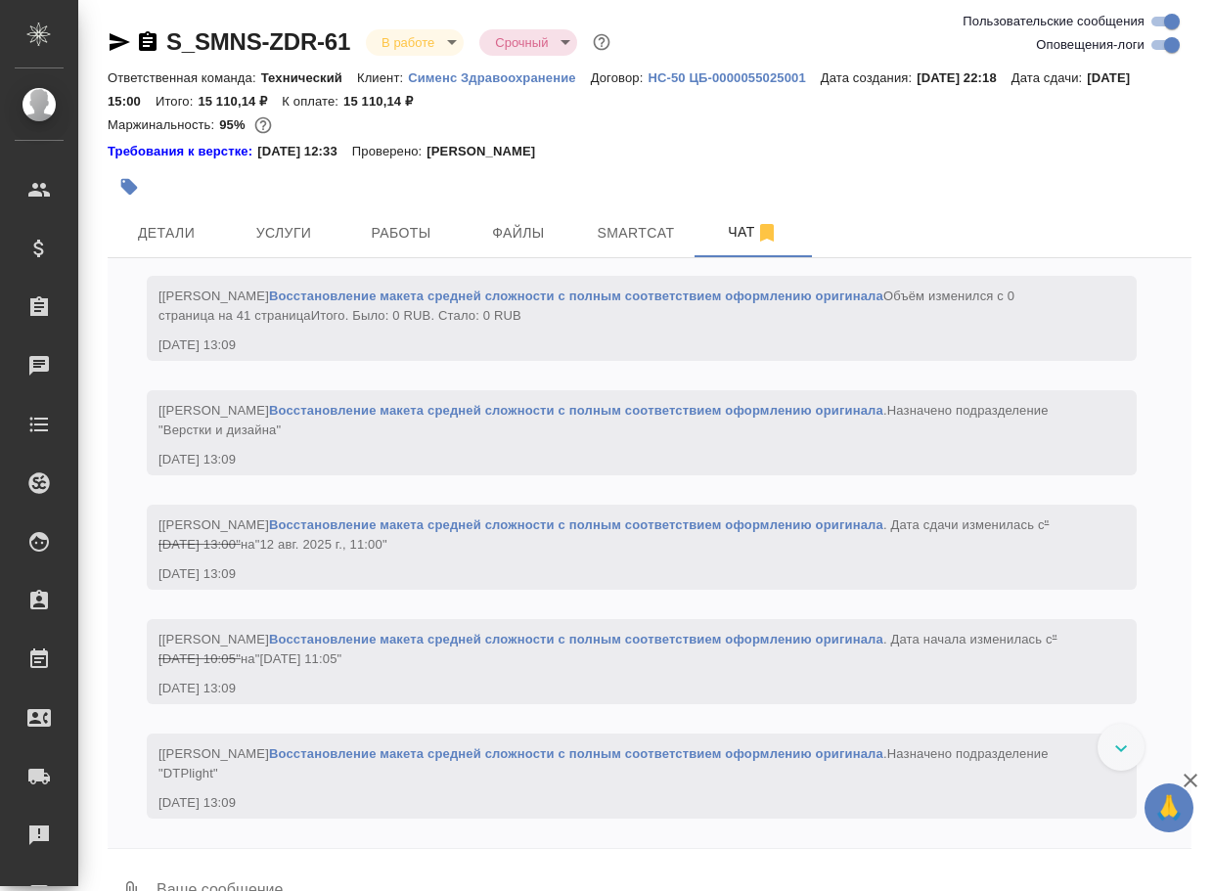
click at [212, 879] on textarea at bounding box center [673, 892] width 1037 height 67
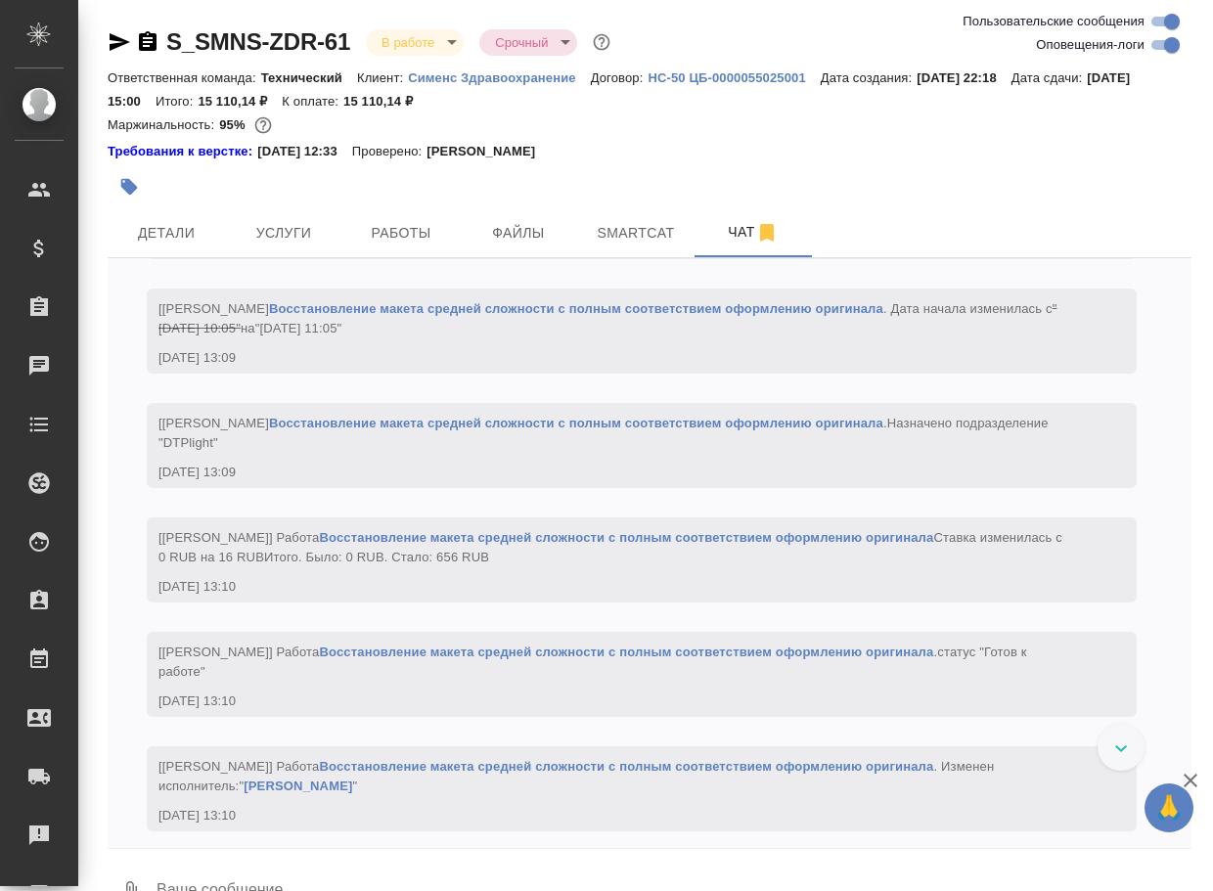
paste textarea "[URL][DOMAIN_NAME]"
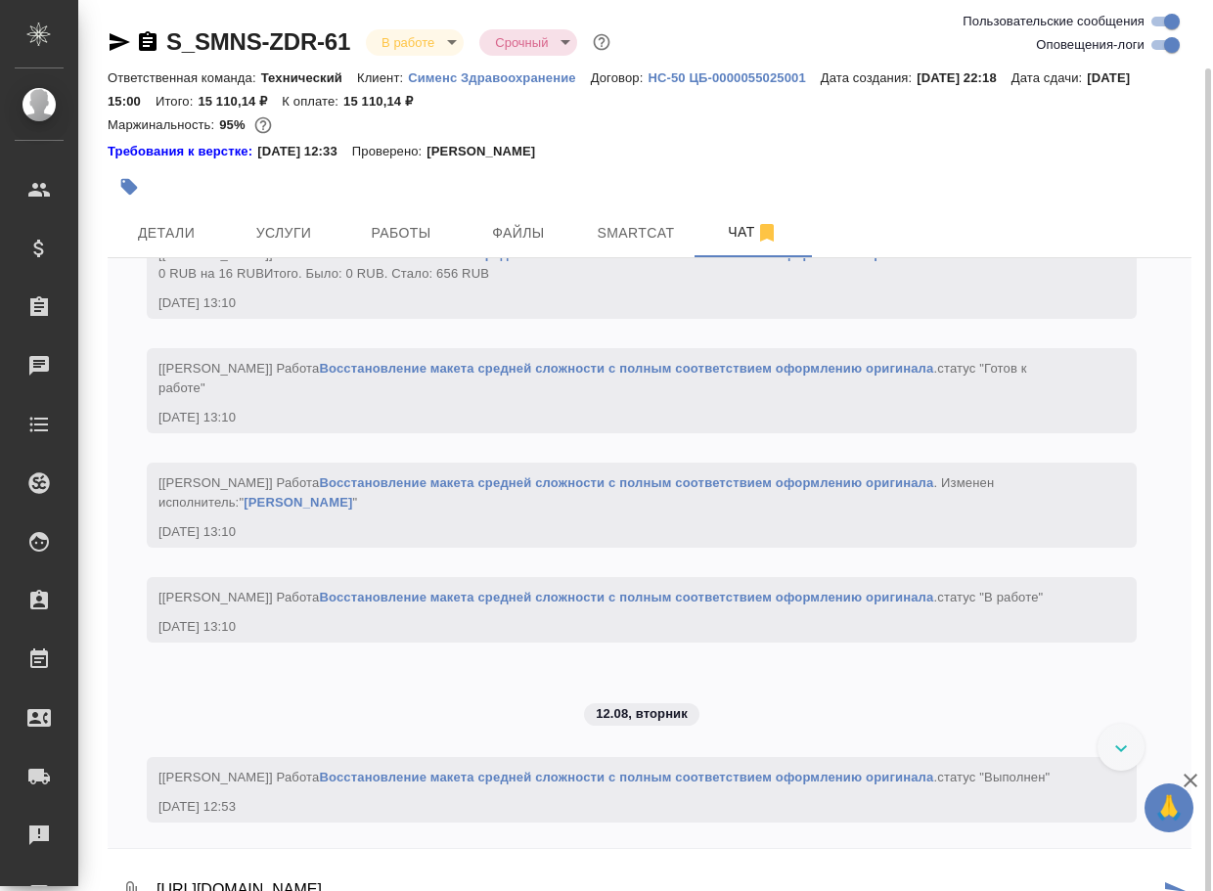
scroll to position [35, 0]
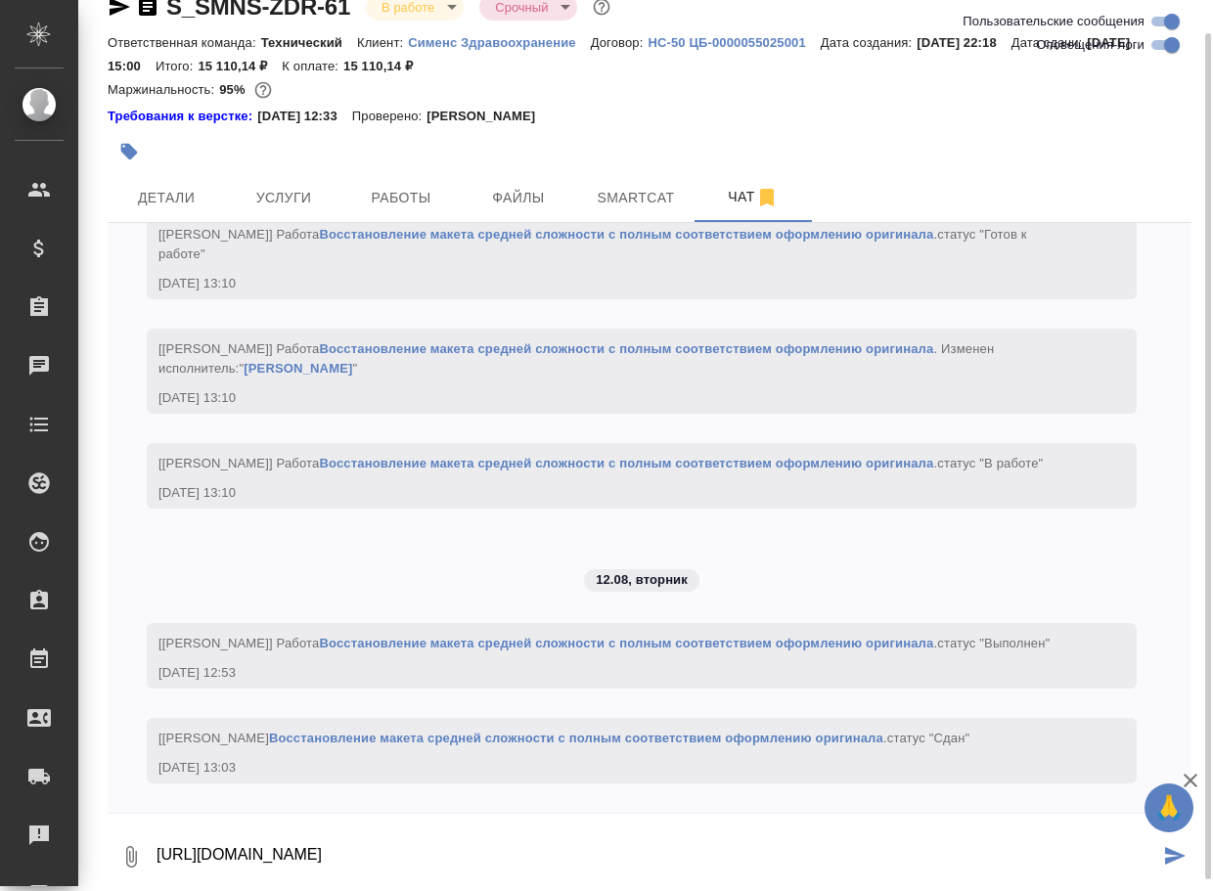
type textarea "[URL][DOMAIN_NAME]"
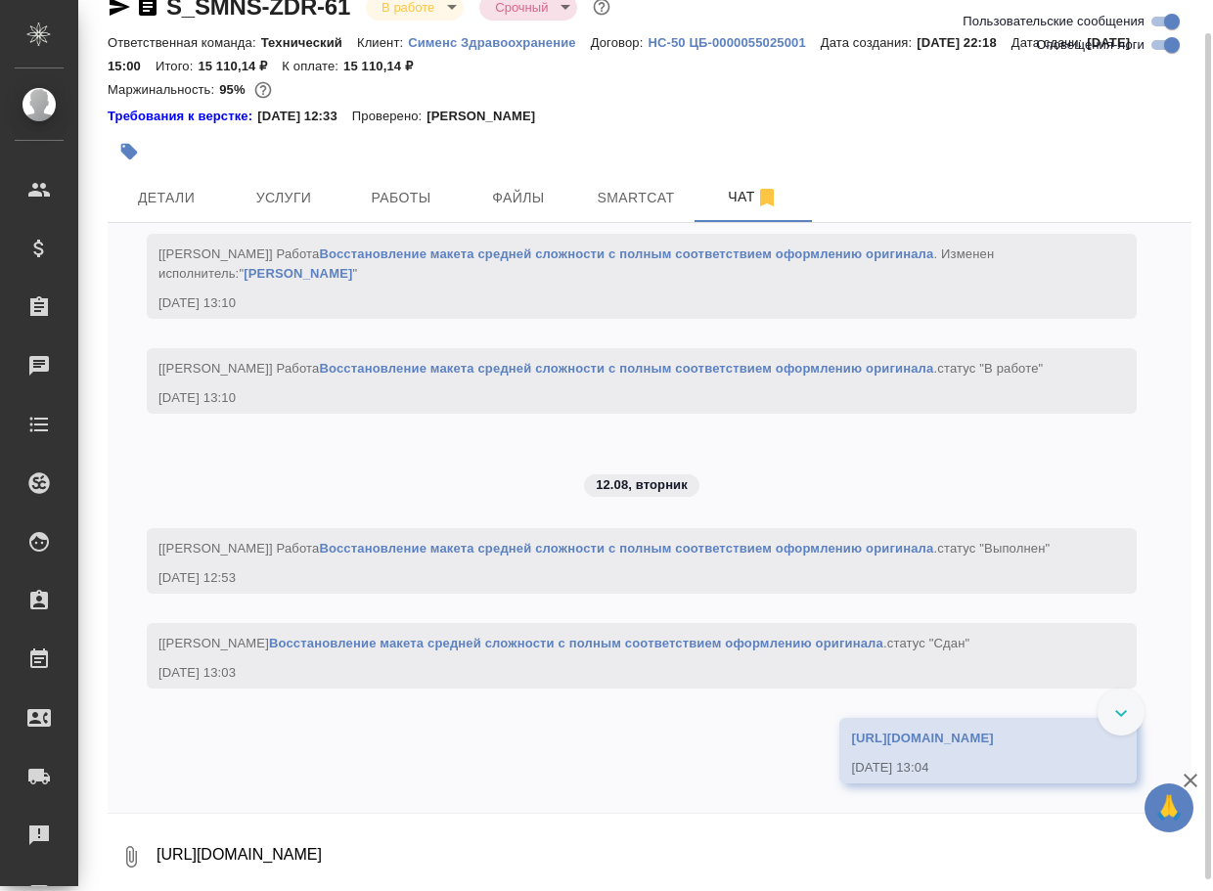
scroll to position [4172, 0]
